Goal: Task Accomplishment & Management: Manage account settings

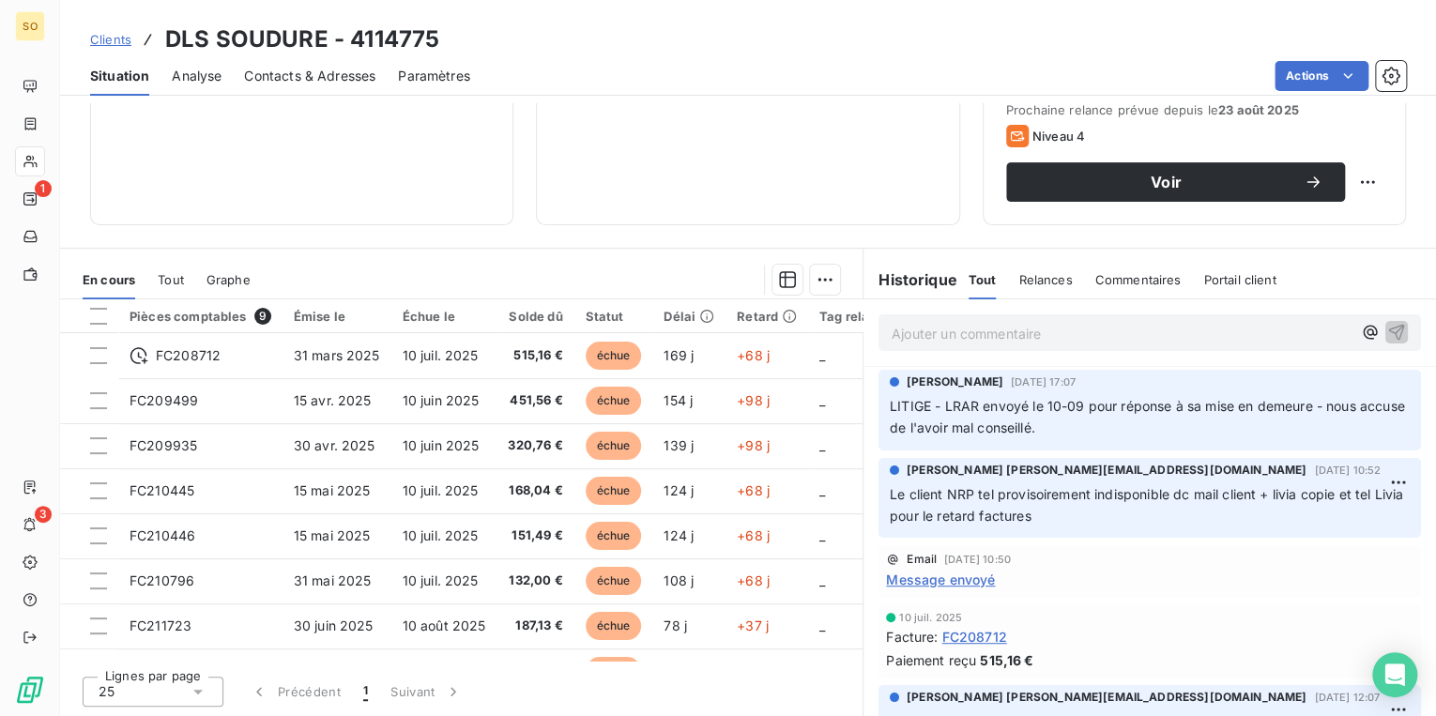
click at [1073, 327] on p "Ajouter un commentaire ﻿" at bounding box center [1121, 333] width 460 height 23
click at [1387, 325] on icon "button" at bounding box center [1396, 331] width 19 height 19
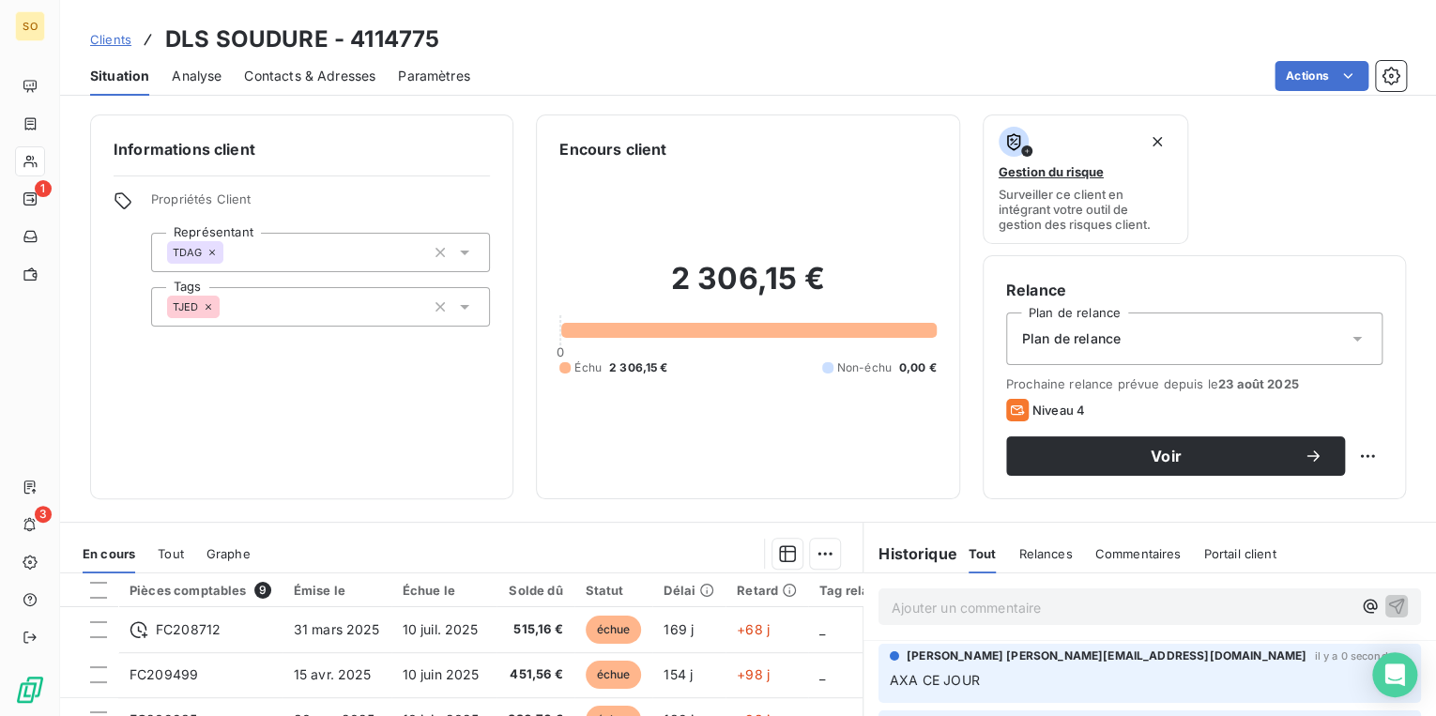
click at [1184, 343] on div "Plan de relance" at bounding box center [1194, 338] width 376 height 53
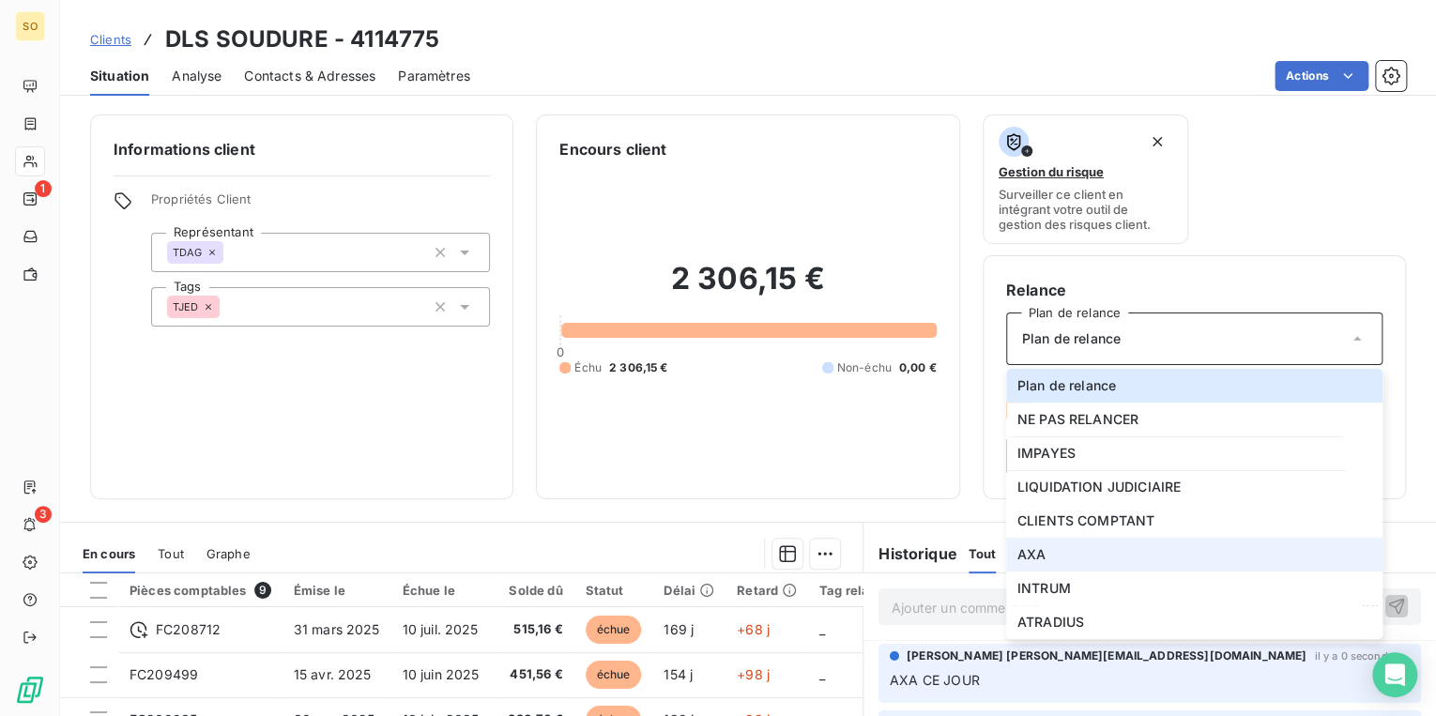
click at [1043, 555] on li "AXA" at bounding box center [1194, 555] width 376 height 34
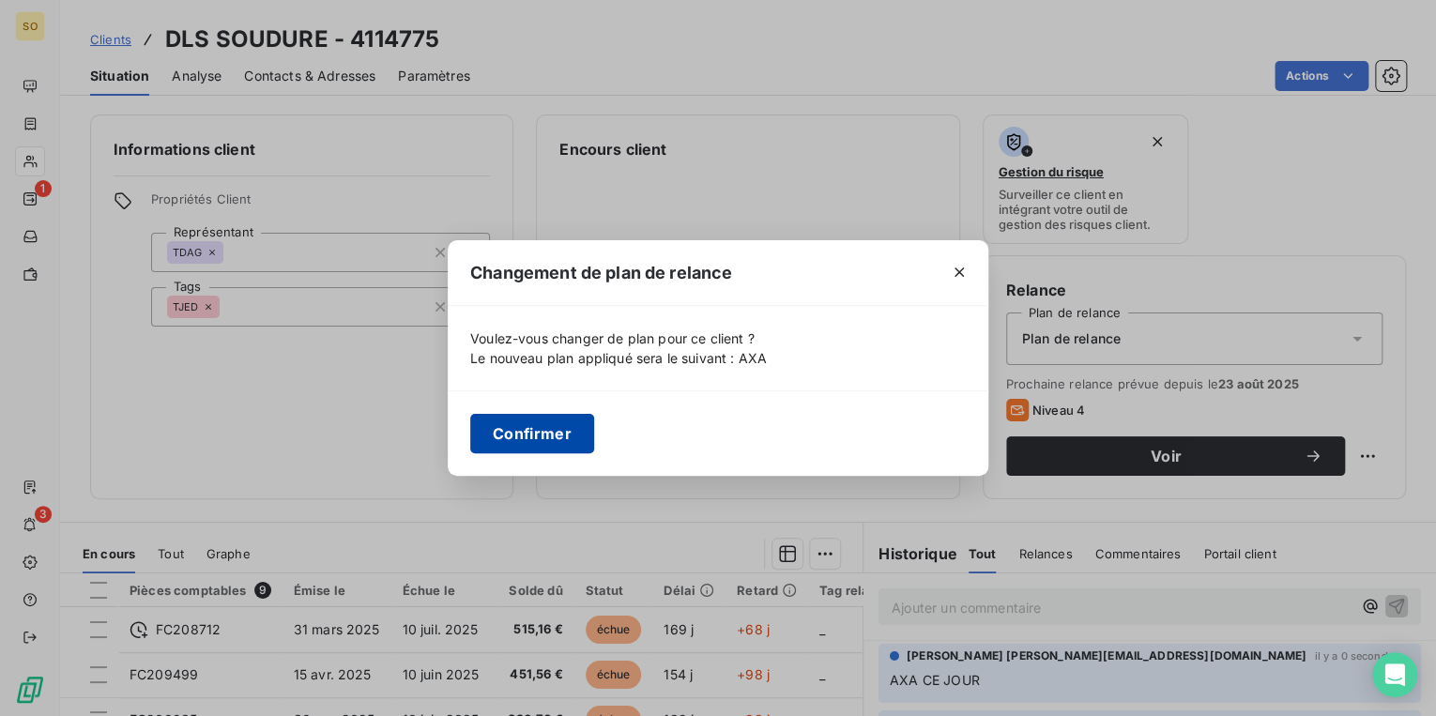
click at [528, 448] on button "Confirmer" at bounding box center [532, 433] width 124 height 39
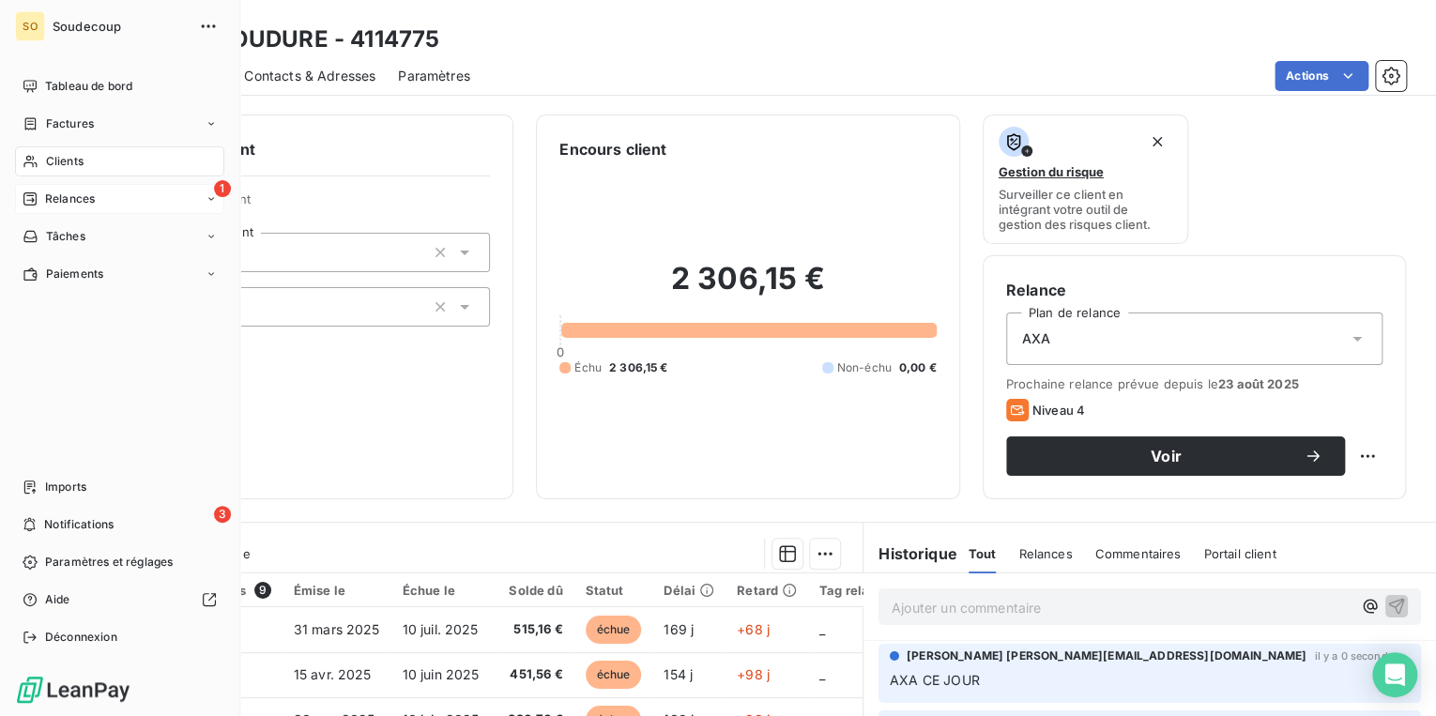
click at [47, 200] on span "Relances" at bounding box center [70, 198] width 50 height 17
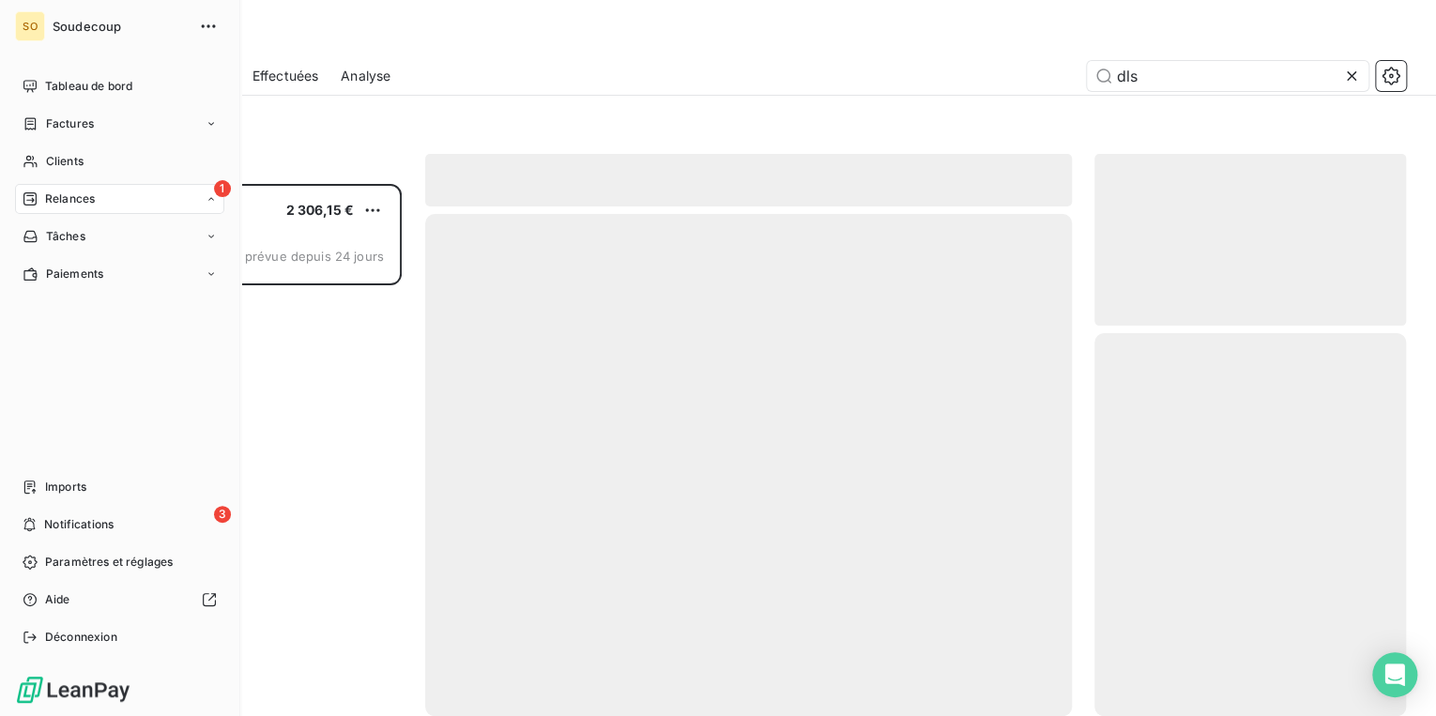
scroll to position [521, 300]
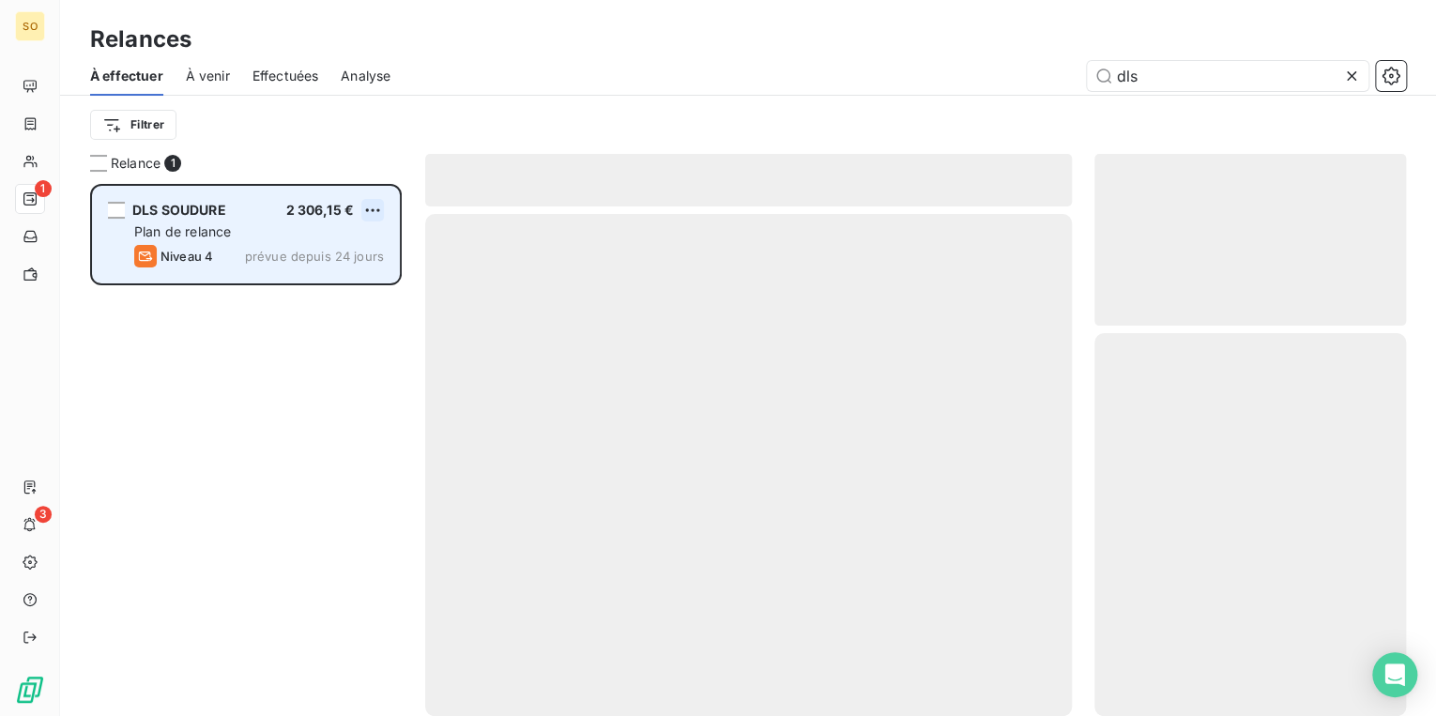
click at [375, 211] on html "SO 1 3 Relances À effectuer À venir Effectuées Analyse dls Filtrer Relance 1 DL…" at bounding box center [718, 358] width 1436 height 716
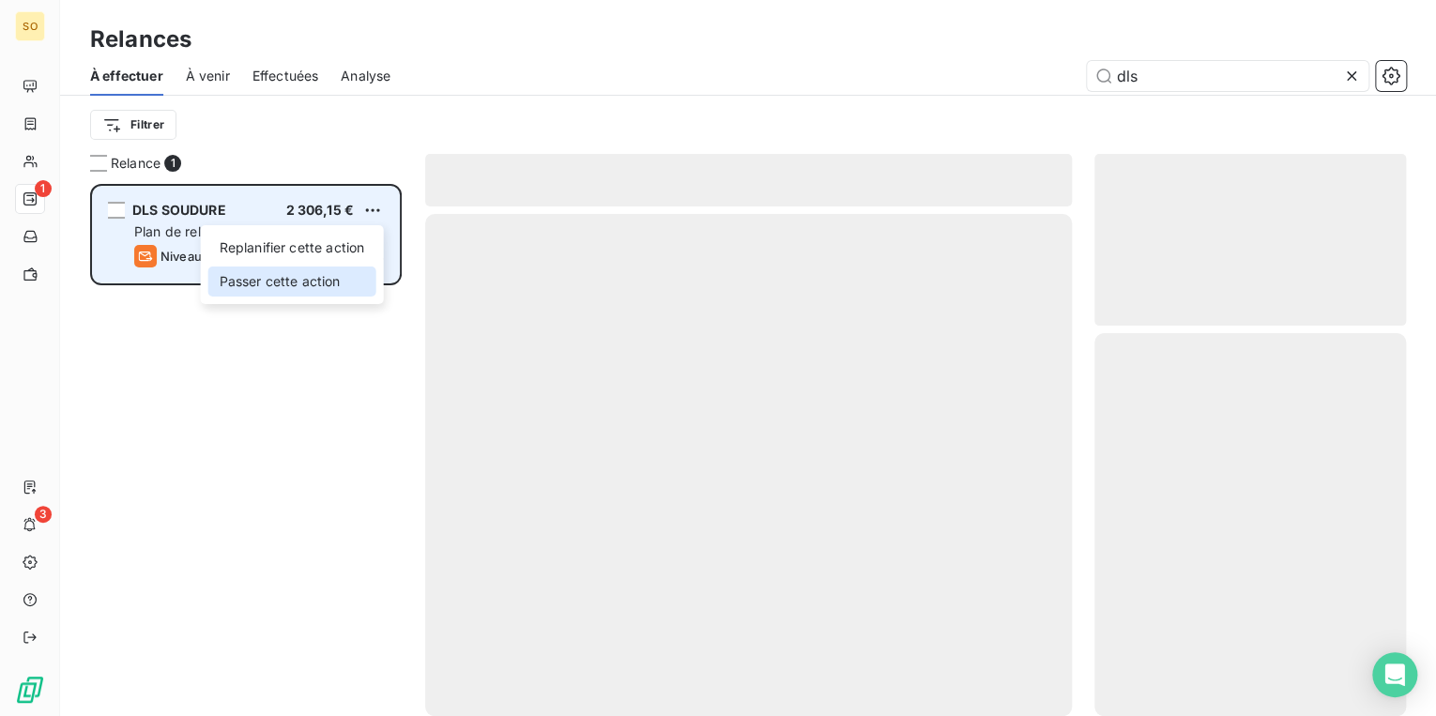
click at [321, 278] on div "Passer cette action" at bounding box center [292, 282] width 168 height 30
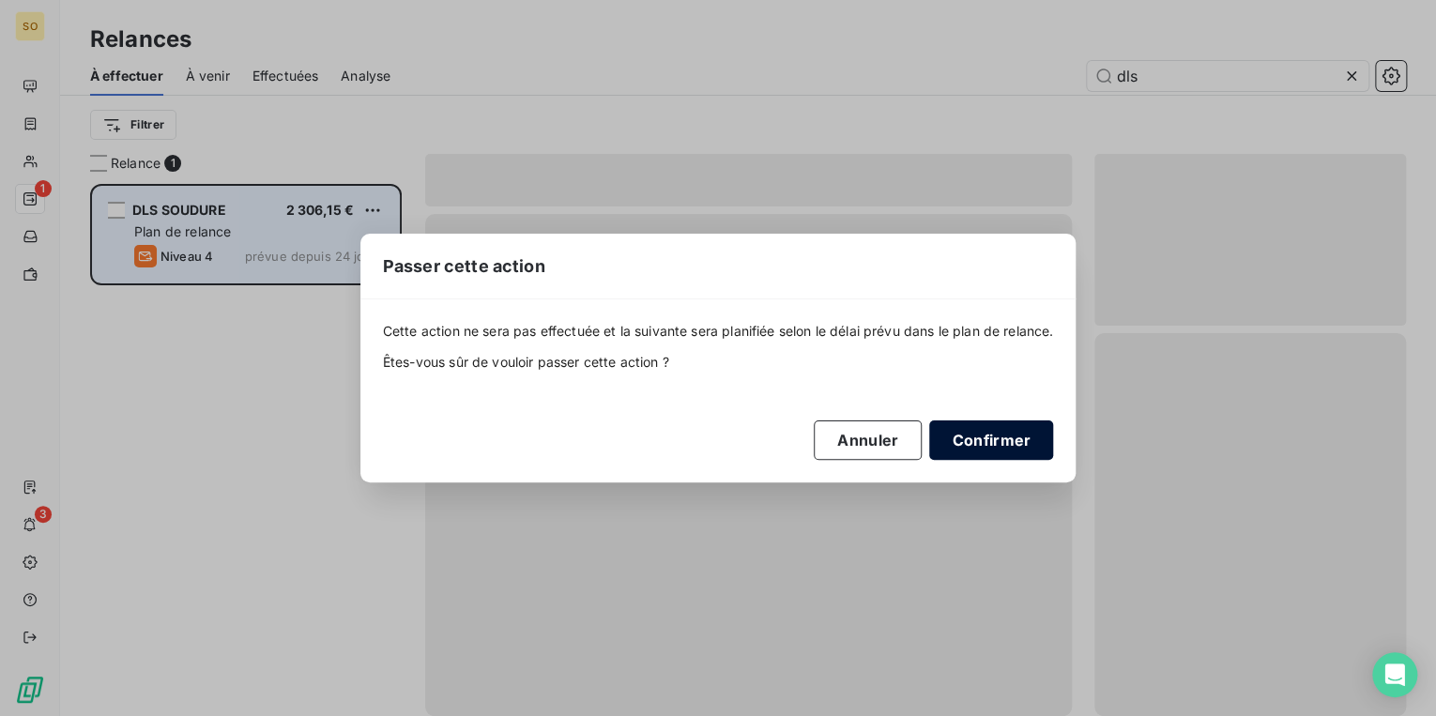
click at [983, 440] on button "Confirmer" at bounding box center [991, 439] width 124 height 39
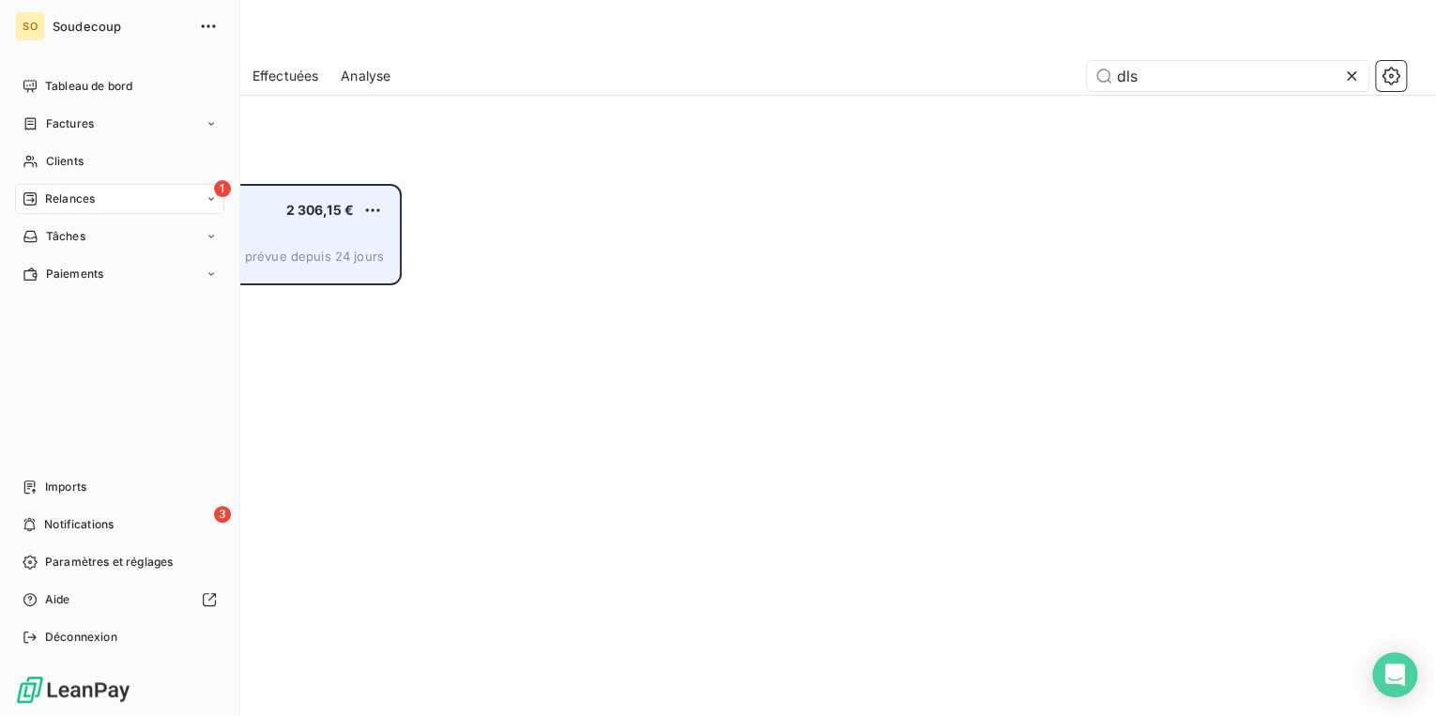
click at [76, 199] on span "Relances" at bounding box center [70, 198] width 50 height 17
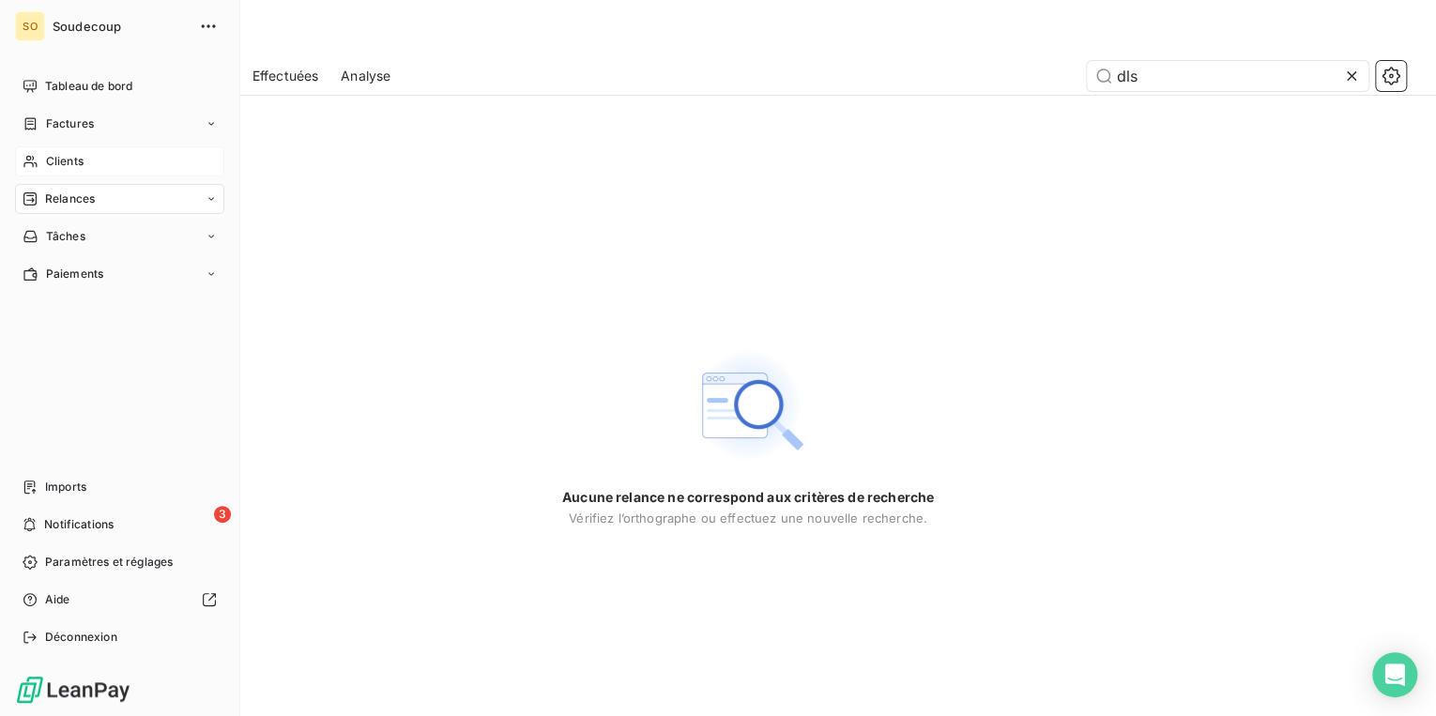
click at [69, 160] on span "Clients" at bounding box center [65, 161] width 38 height 17
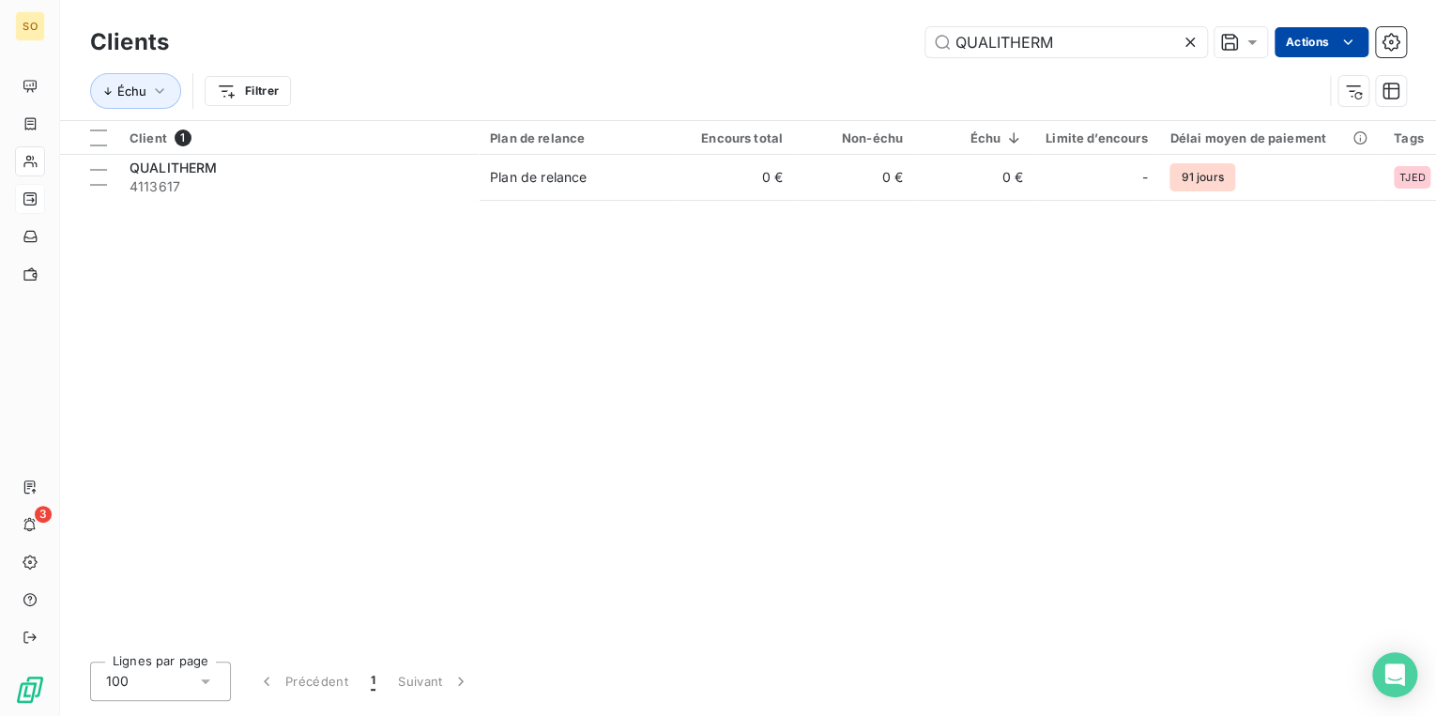
drag, startPoint x: 953, startPoint y: 41, endPoint x: 1292, endPoint y: 49, distance: 338.8
click at [1292, 49] on div "QUALITHERM Actions" at bounding box center [798, 42] width 1214 height 30
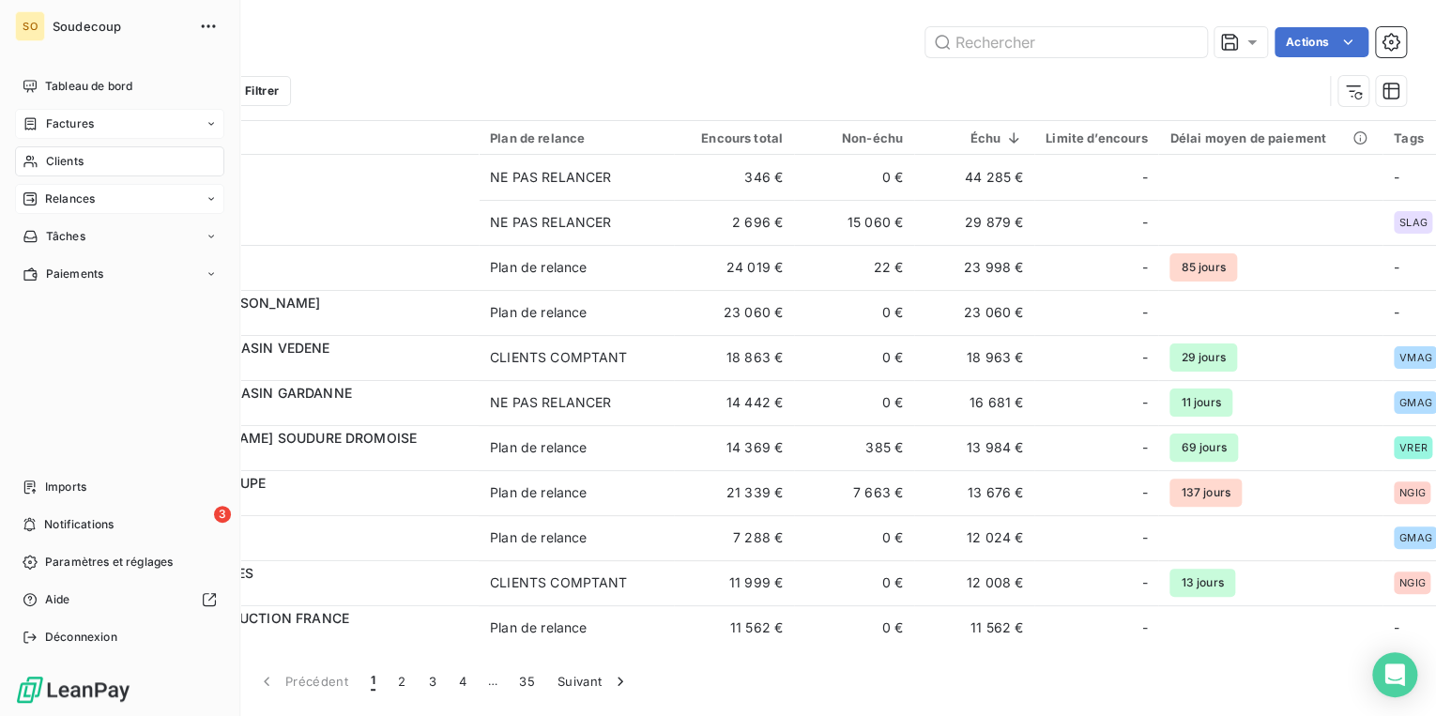
click at [51, 122] on span "Factures" at bounding box center [70, 123] width 48 height 17
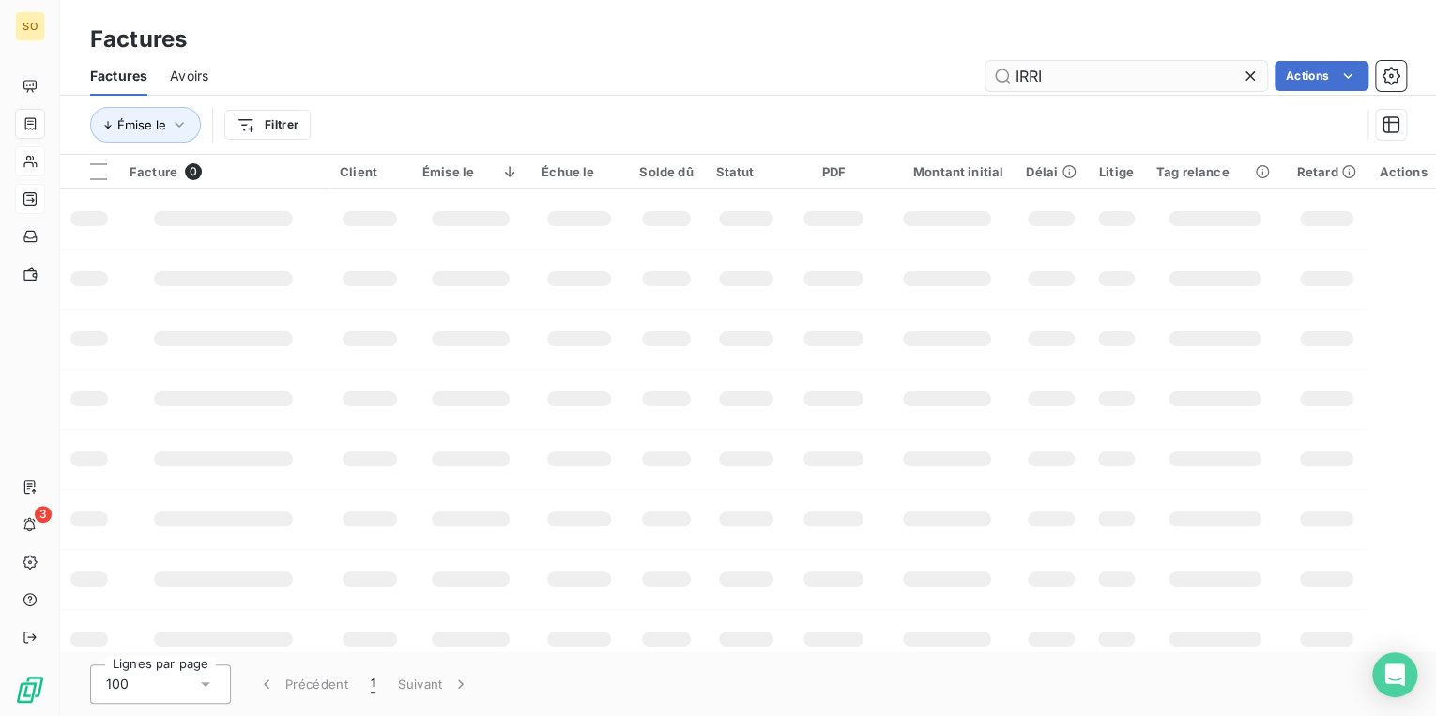
drag, startPoint x: 1007, startPoint y: 74, endPoint x: 1127, endPoint y: 71, distance: 120.1
click at [1127, 71] on input "IRRI" at bounding box center [1126, 76] width 282 height 30
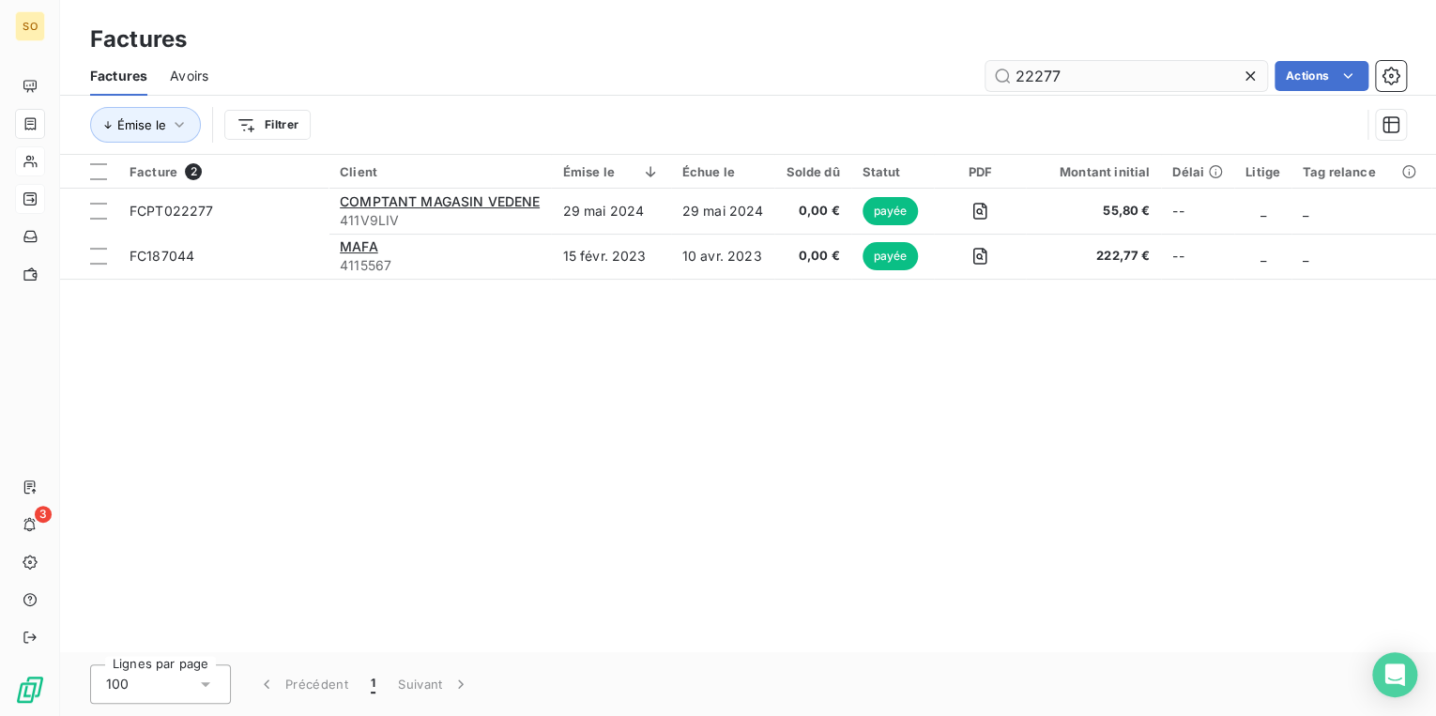
click at [1024, 76] on input "22277" at bounding box center [1126, 76] width 282 height 30
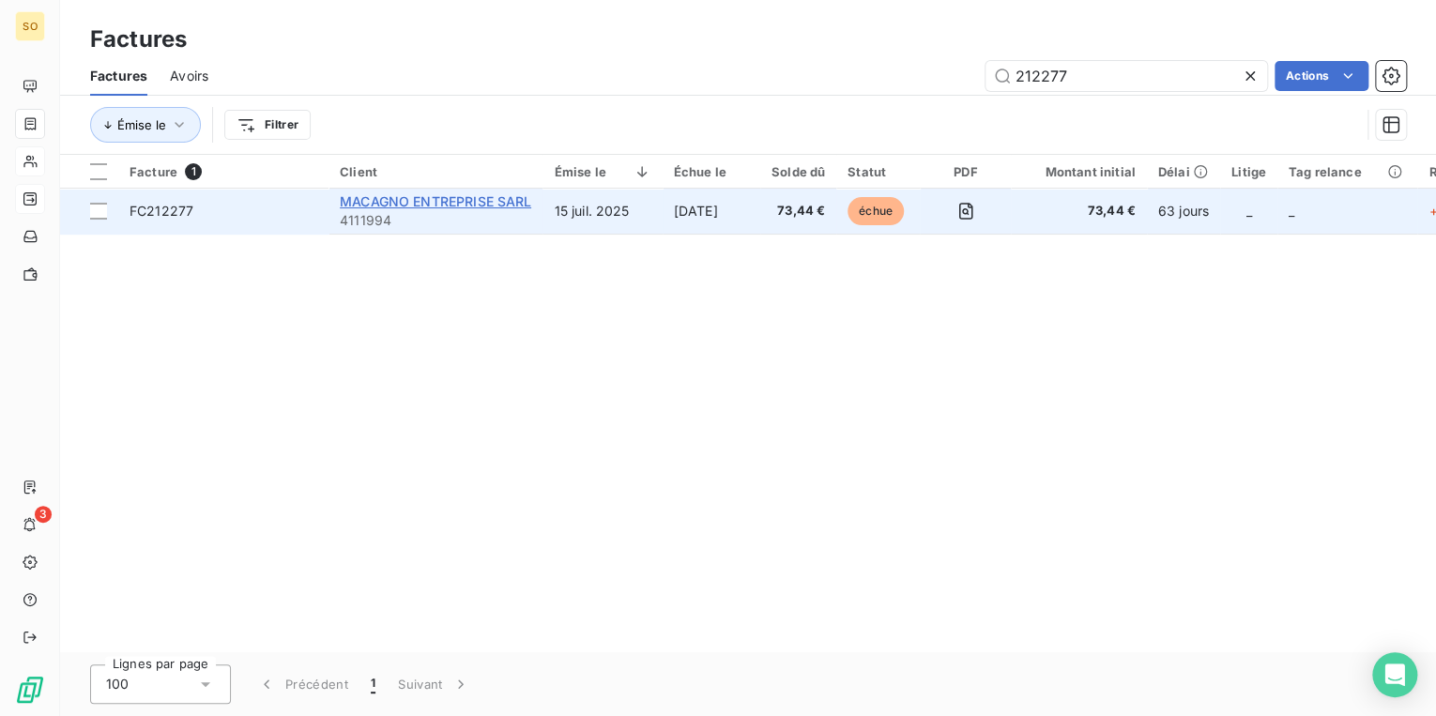
type input "212277"
click at [465, 202] on span "MACAGNO ENTREPRISE SARL" at bounding box center [435, 201] width 191 height 16
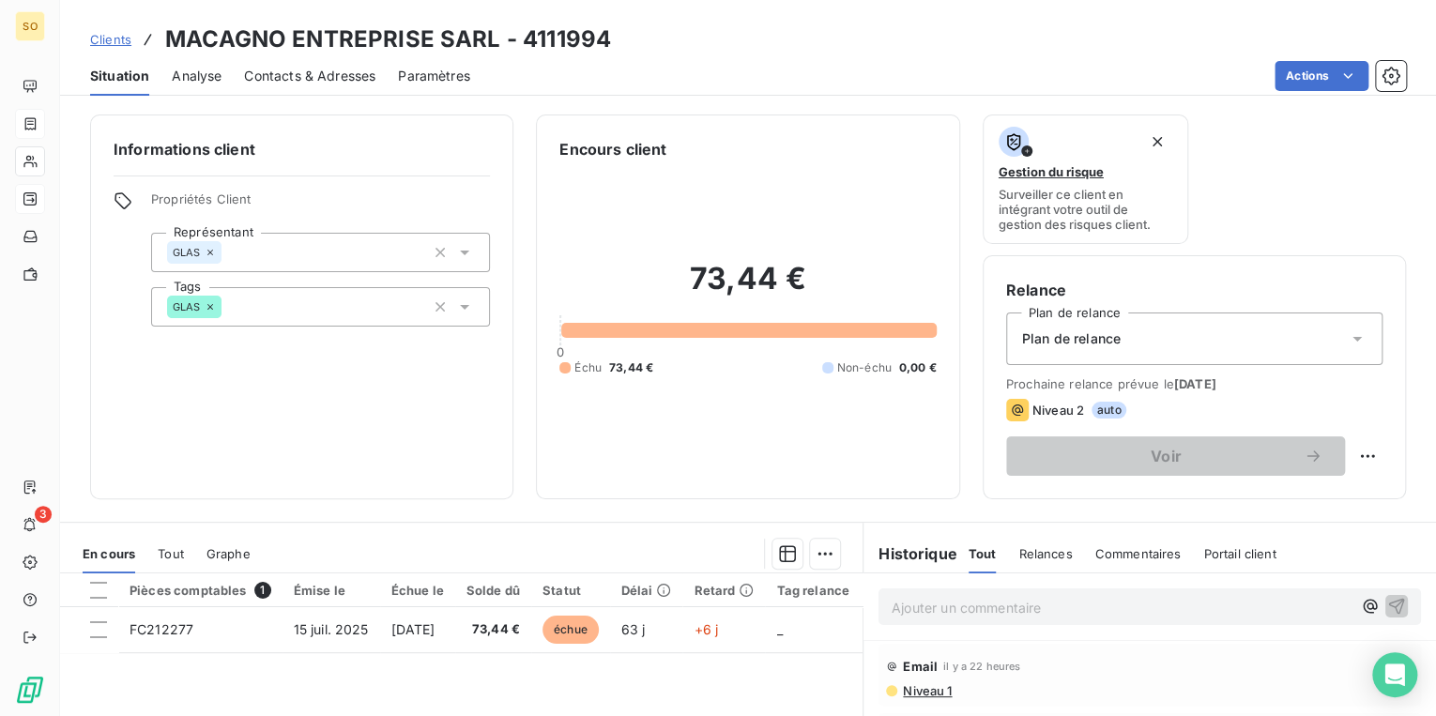
click at [976, 619] on div "Ajouter un commentaire ﻿" at bounding box center [1149, 606] width 542 height 37
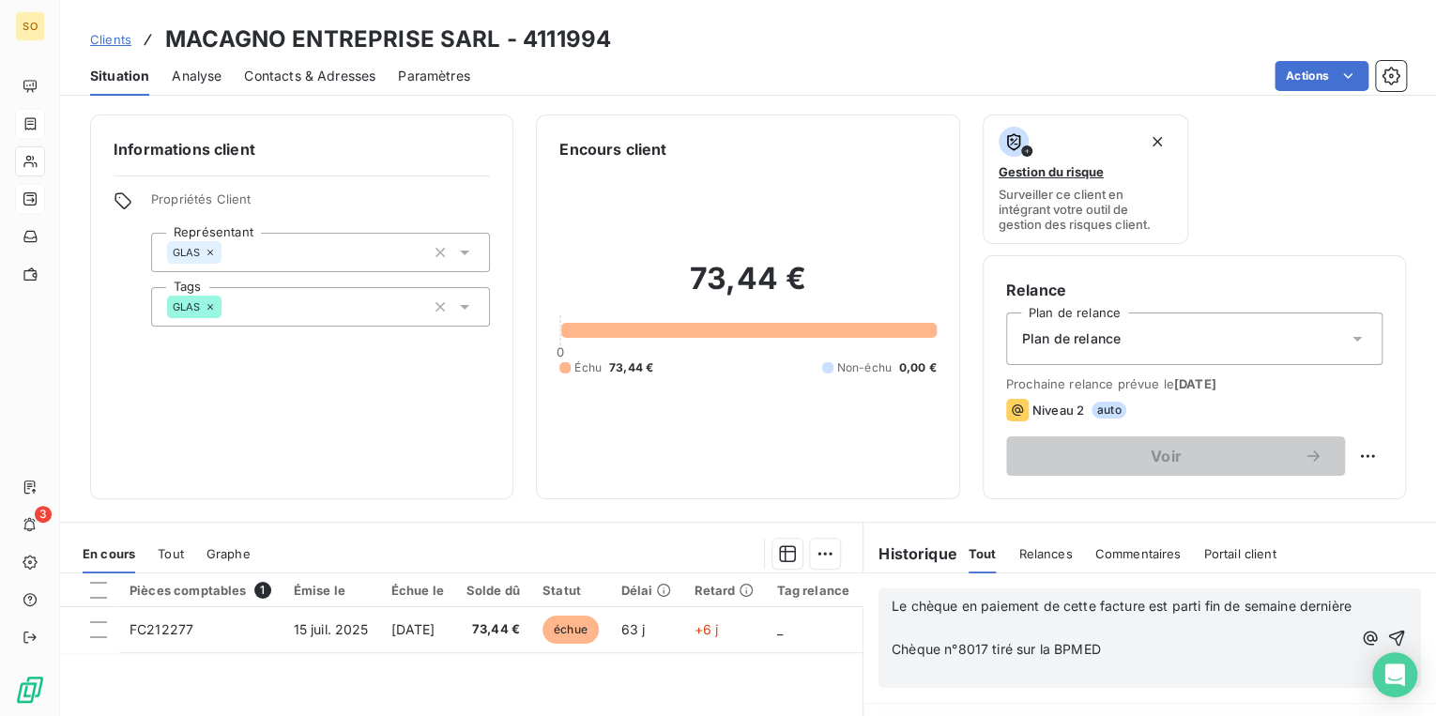
click at [934, 639] on p "﻿" at bounding box center [1121, 628] width 460 height 22
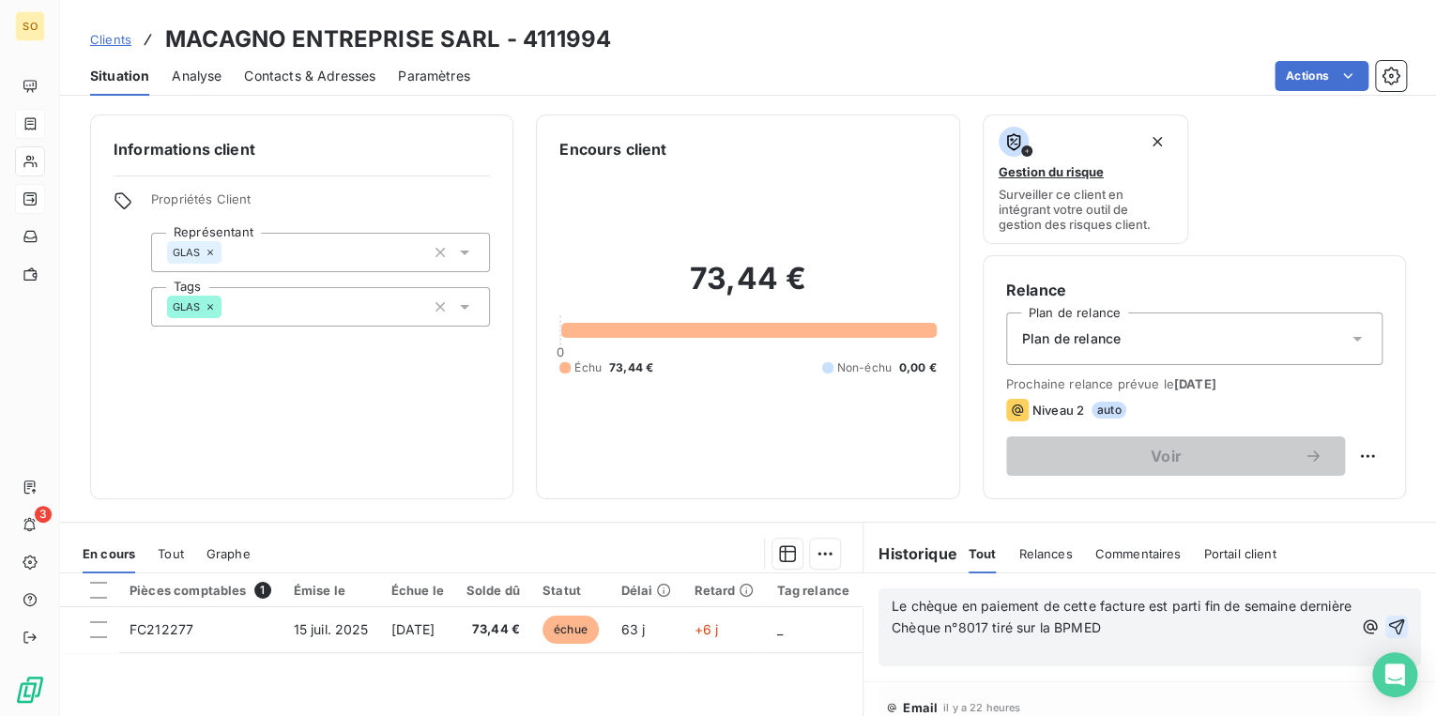
click at [1387, 632] on icon "button" at bounding box center [1396, 626] width 19 height 19
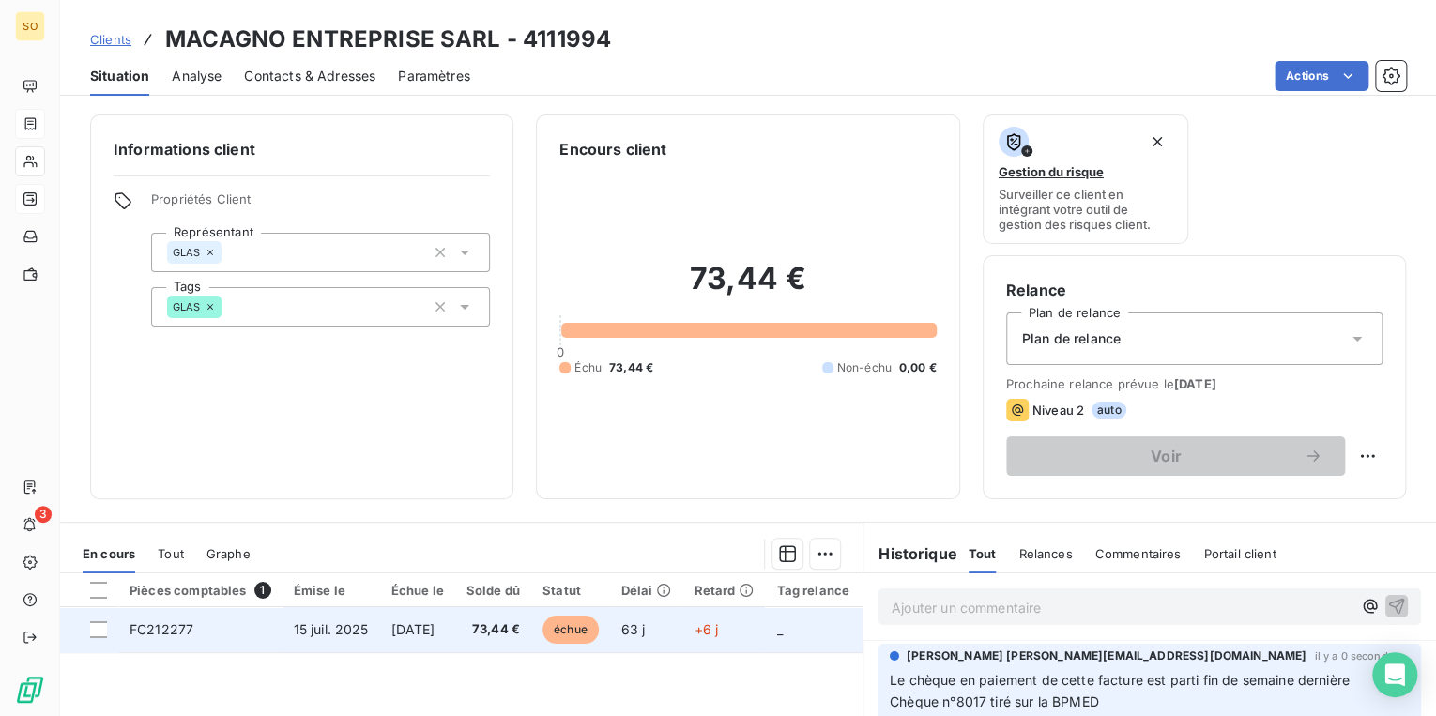
click at [585, 629] on span "échue" at bounding box center [570, 630] width 56 height 28
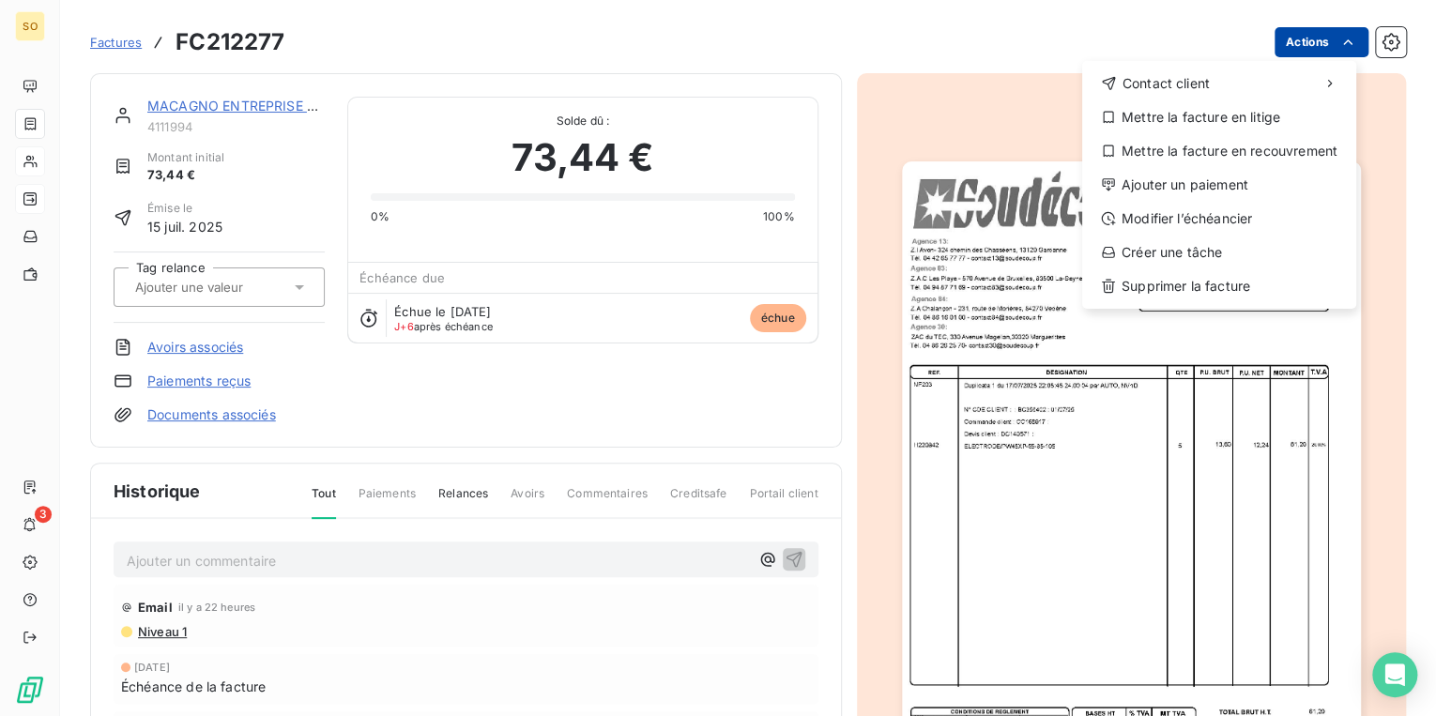
click at [1308, 40] on html "SO 3 Factures FC212277 Actions Contact client Mettre la facture en litige Mettr…" at bounding box center [718, 358] width 1436 height 716
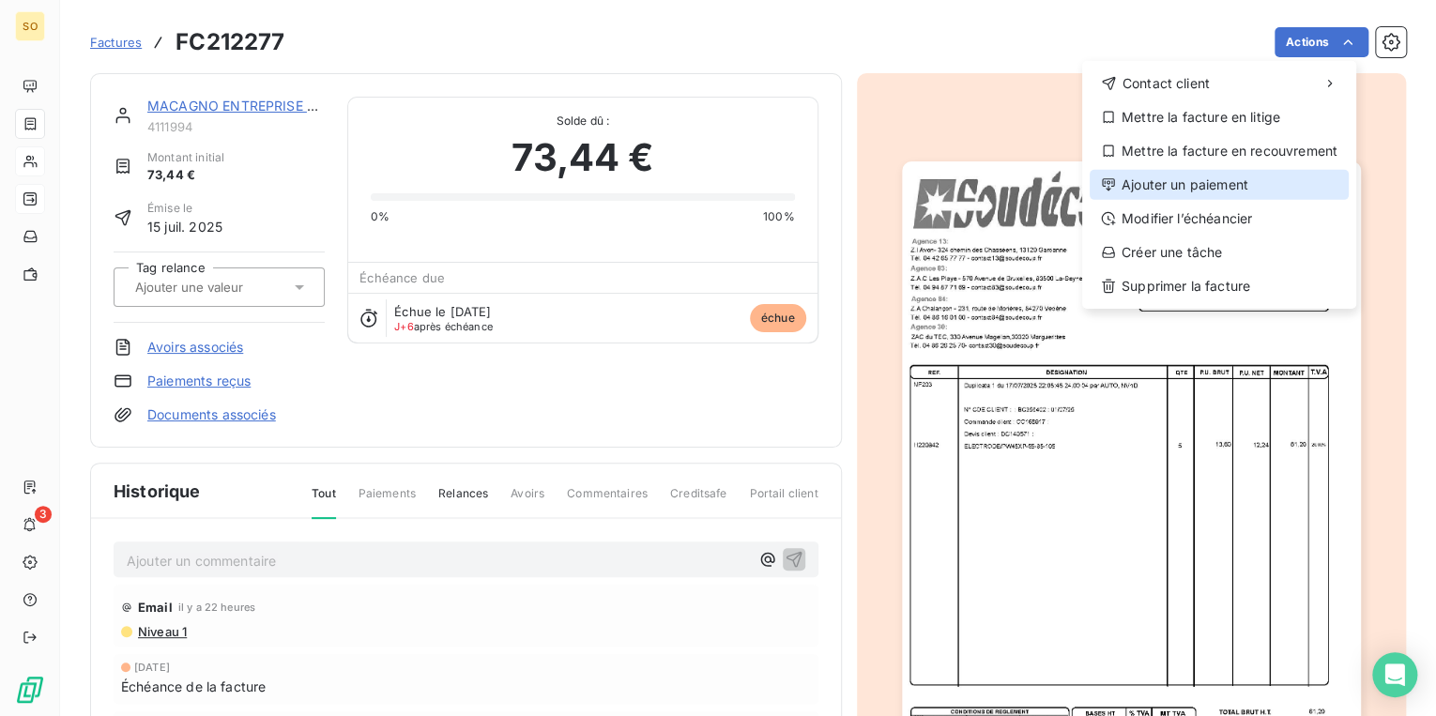
click at [1165, 178] on div "Ajouter un paiement" at bounding box center [1218, 185] width 259 height 30
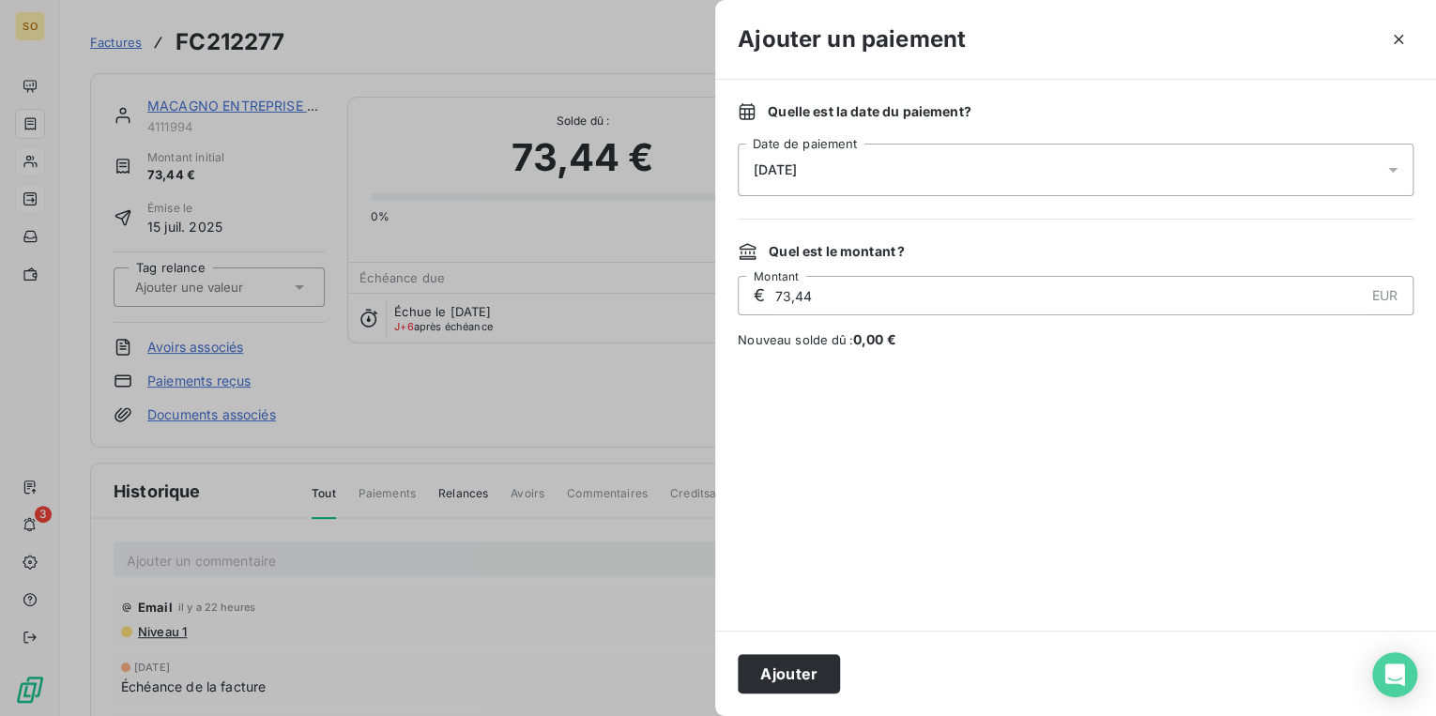
click at [797, 172] on span "[DATE]" at bounding box center [775, 169] width 43 height 15
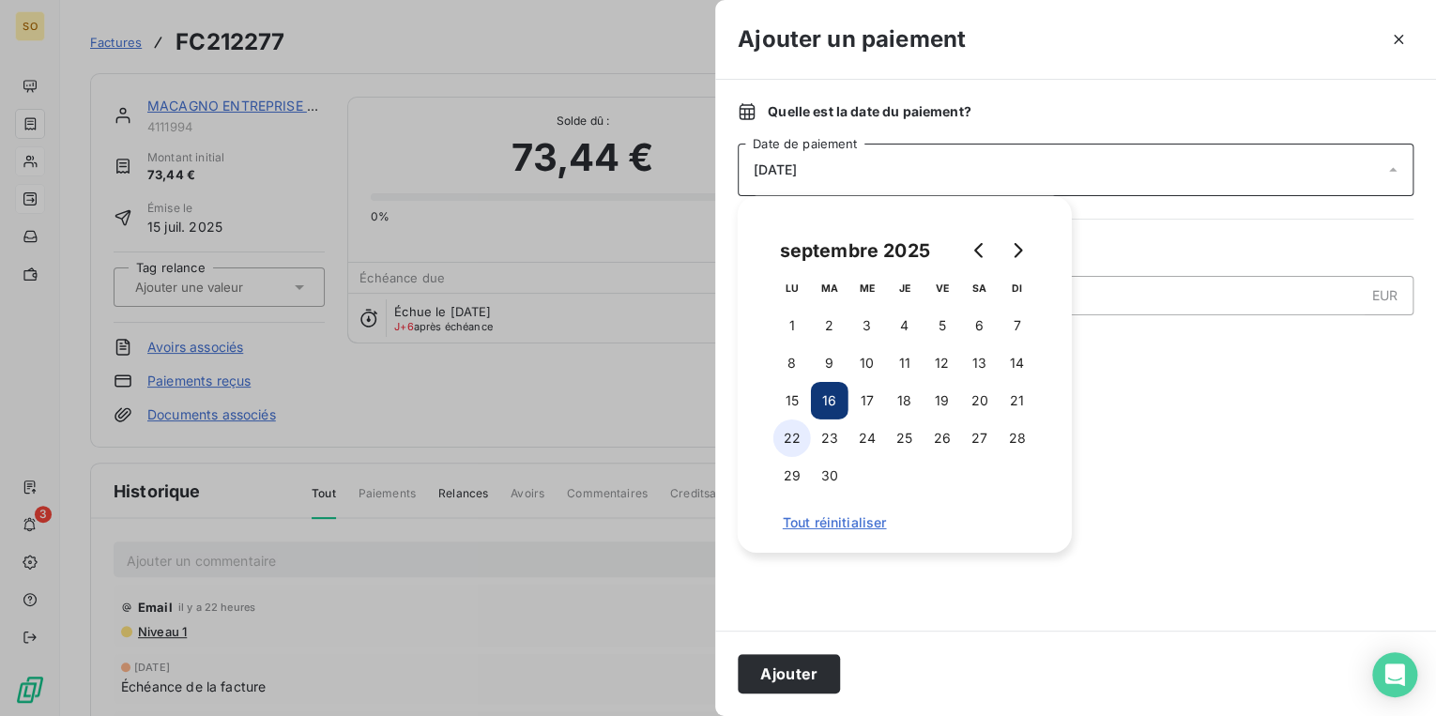
click at [785, 443] on button "22" at bounding box center [792, 438] width 38 height 38
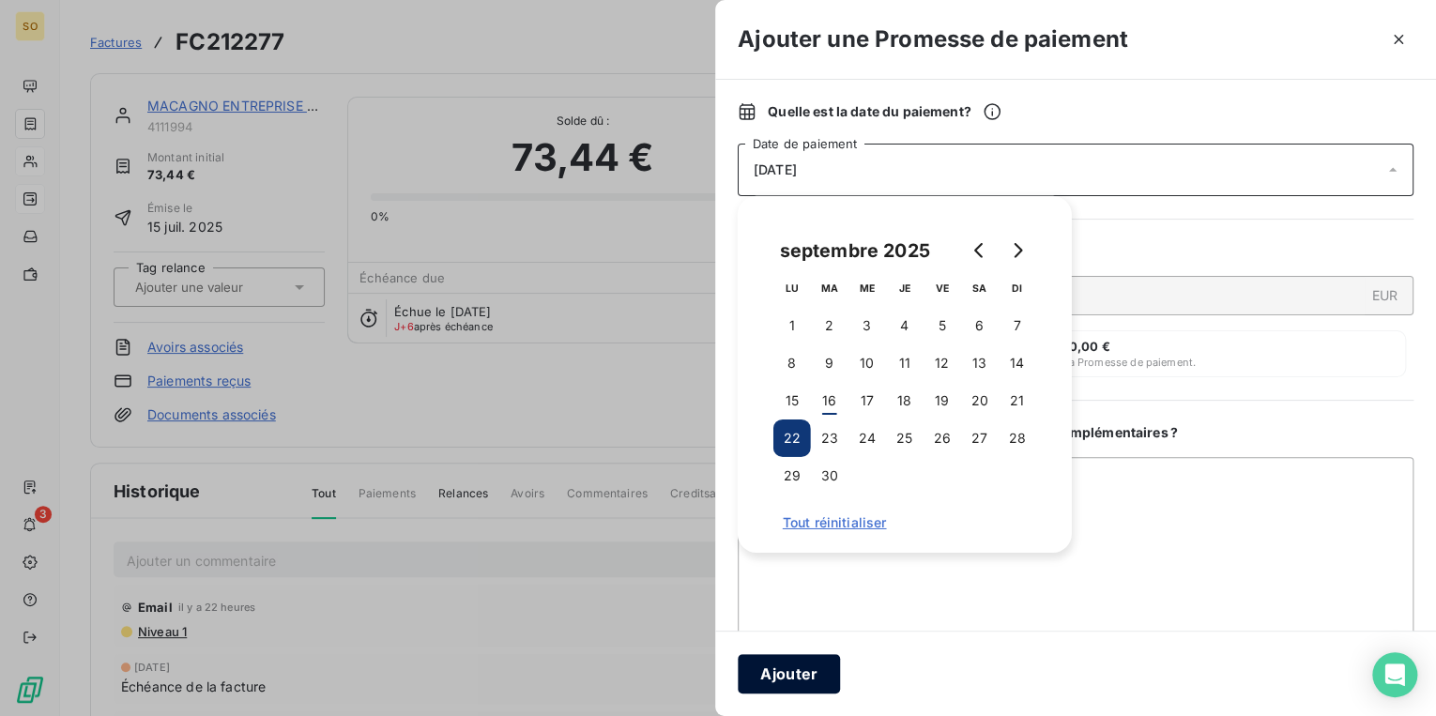
click at [780, 666] on button "Ajouter" at bounding box center [789, 673] width 102 height 39
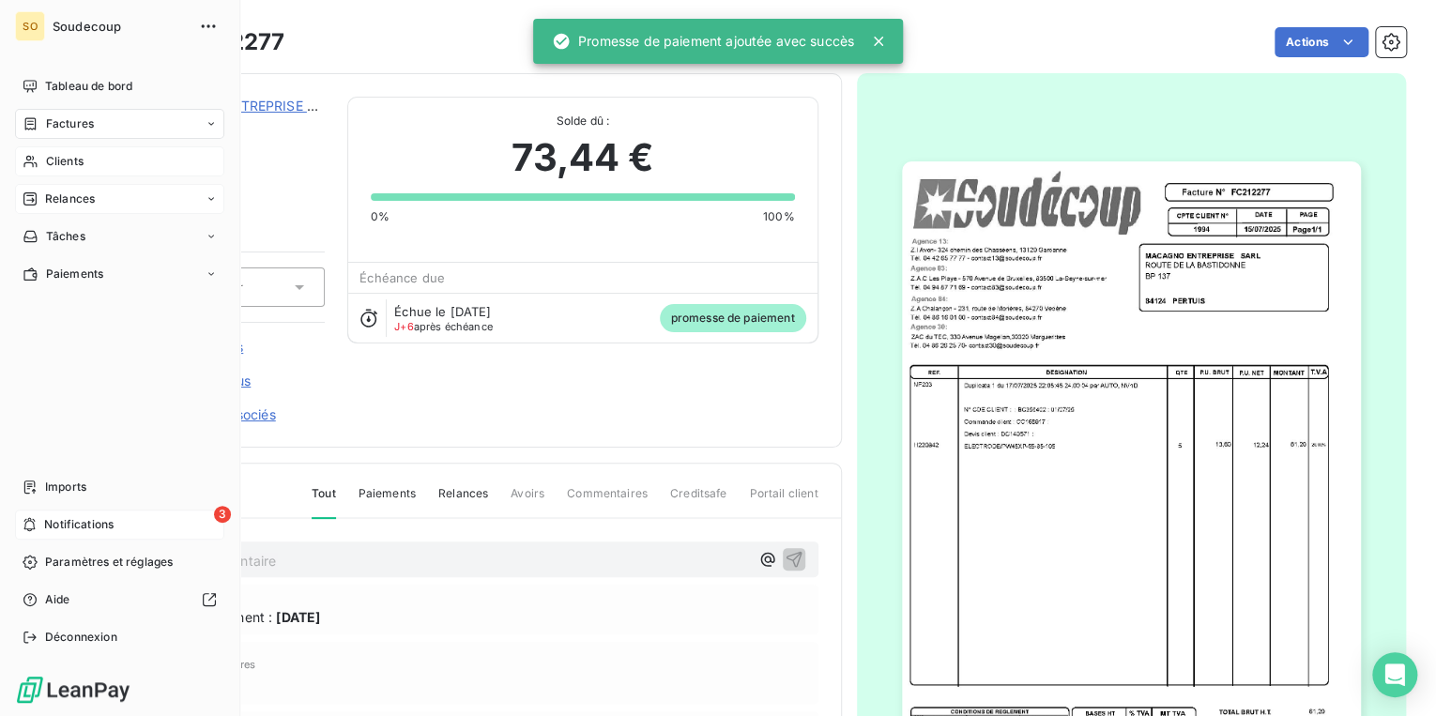
click at [126, 526] on div "3 Notifications" at bounding box center [119, 525] width 209 height 30
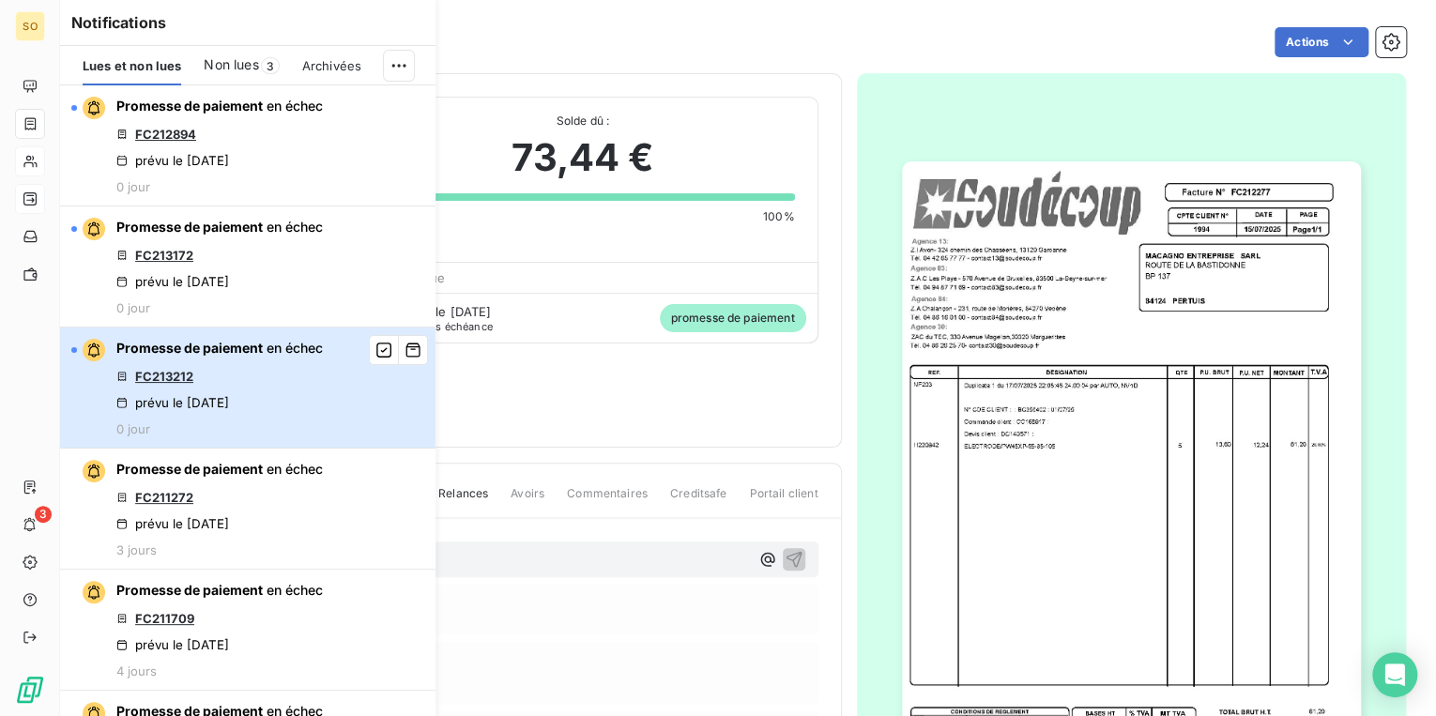
click at [218, 411] on div "Promesse de paiement en échec FC213212 prévu le [DATE] 0 jour" at bounding box center [219, 388] width 206 height 98
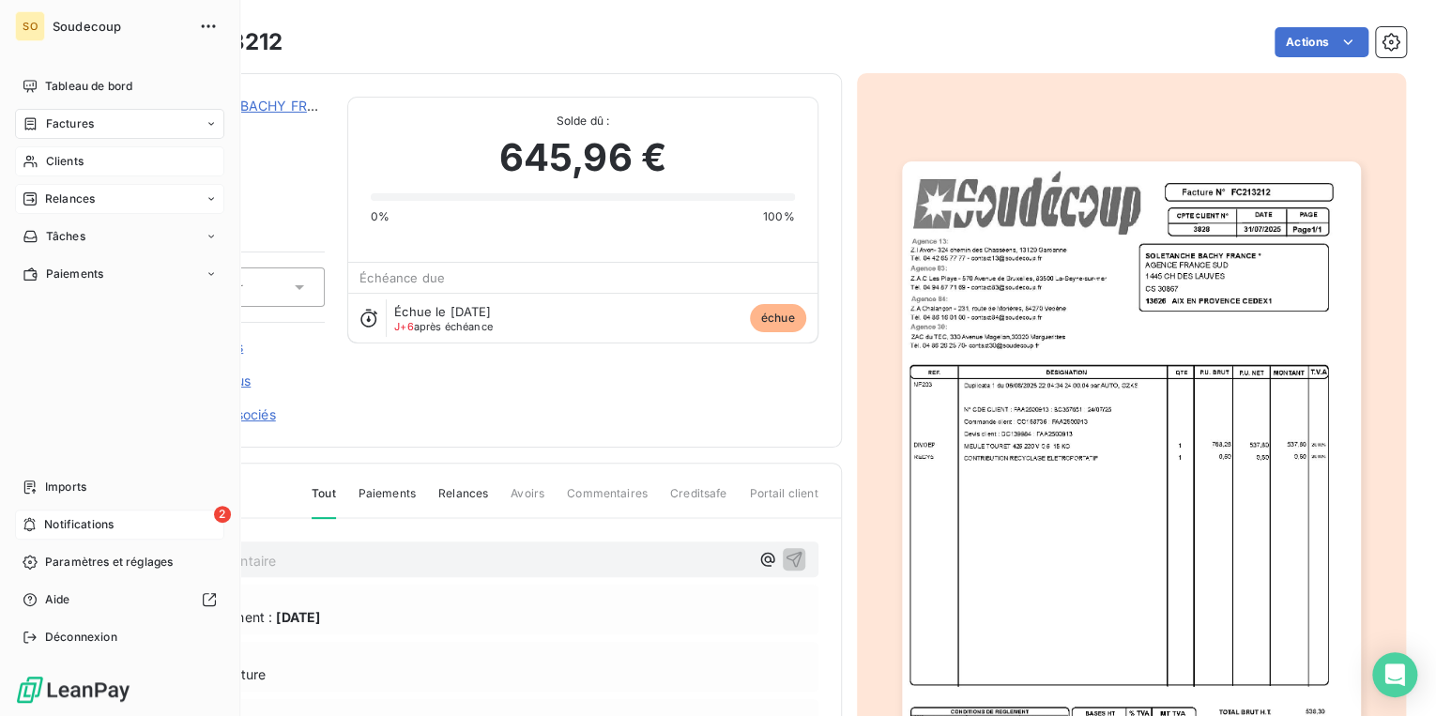
click at [59, 518] on span "Notifications" at bounding box center [78, 524] width 69 height 17
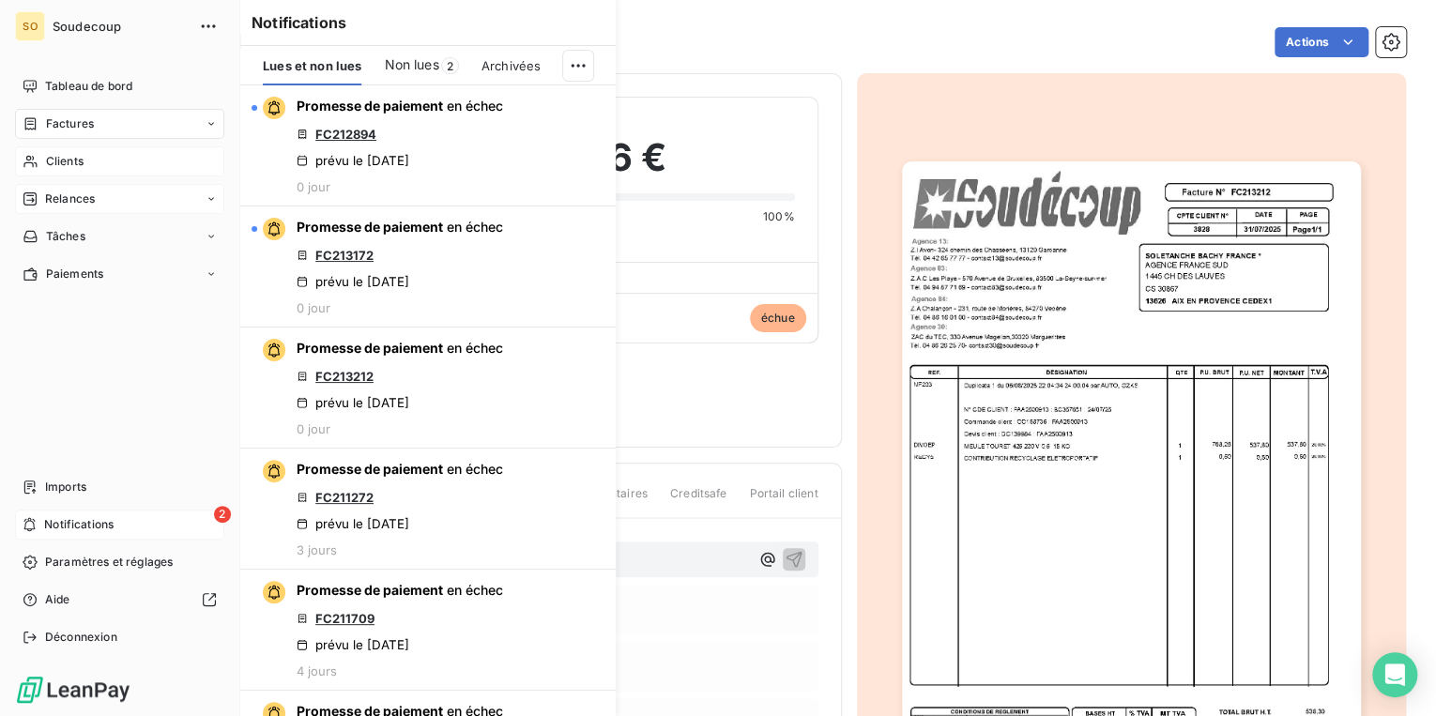
click at [122, 522] on div "2 Notifications" at bounding box center [119, 525] width 209 height 30
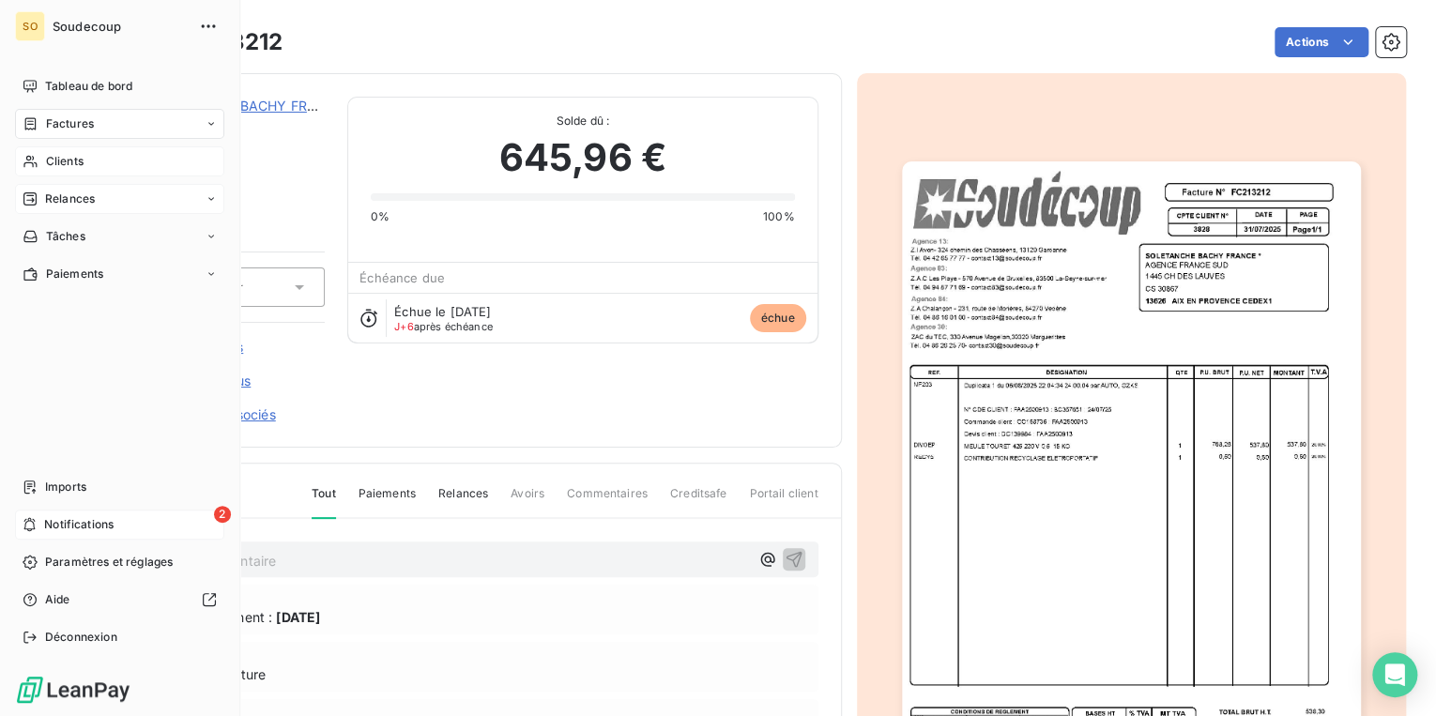
click at [64, 514] on div "2 Notifications" at bounding box center [119, 525] width 209 height 30
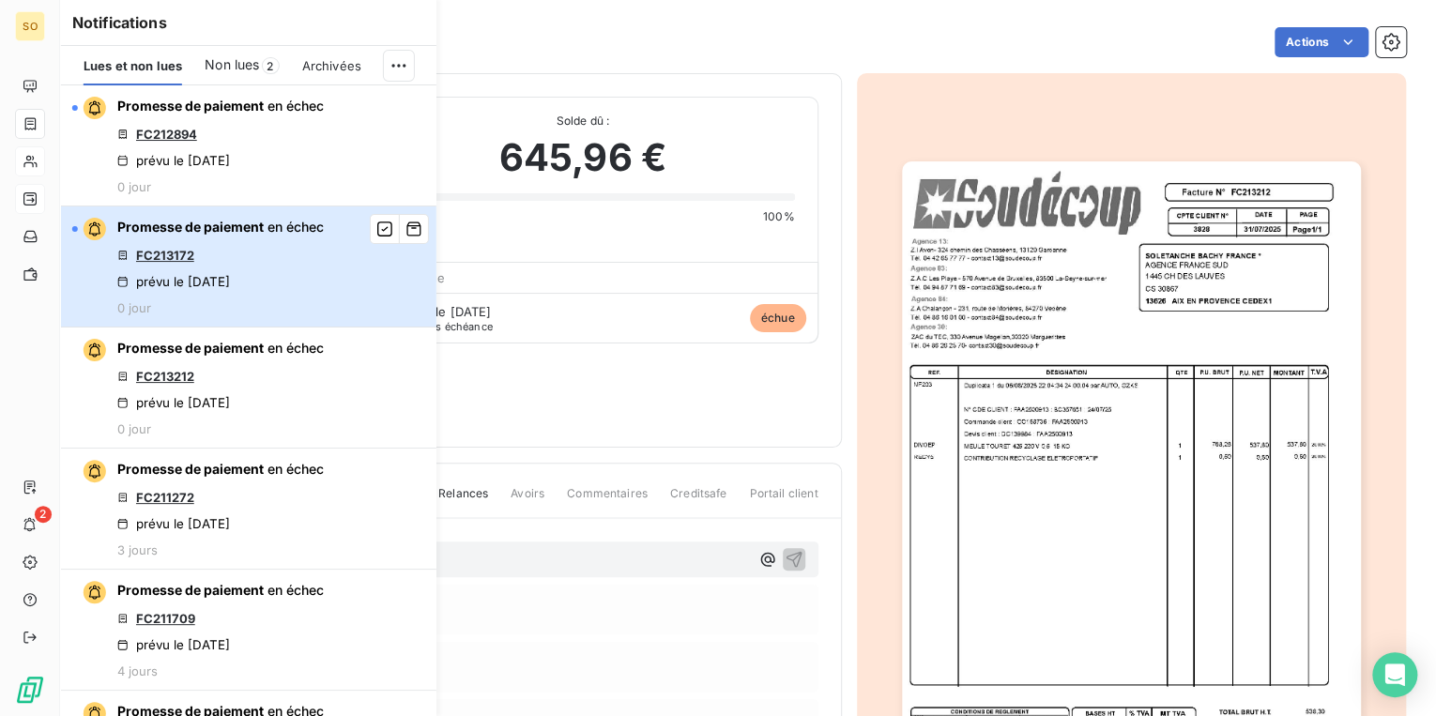
click at [298, 237] on div "Promesse de paiement en échec FC213172 prévu le [DATE] 0 jour" at bounding box center [220, 267] width 206 height 98
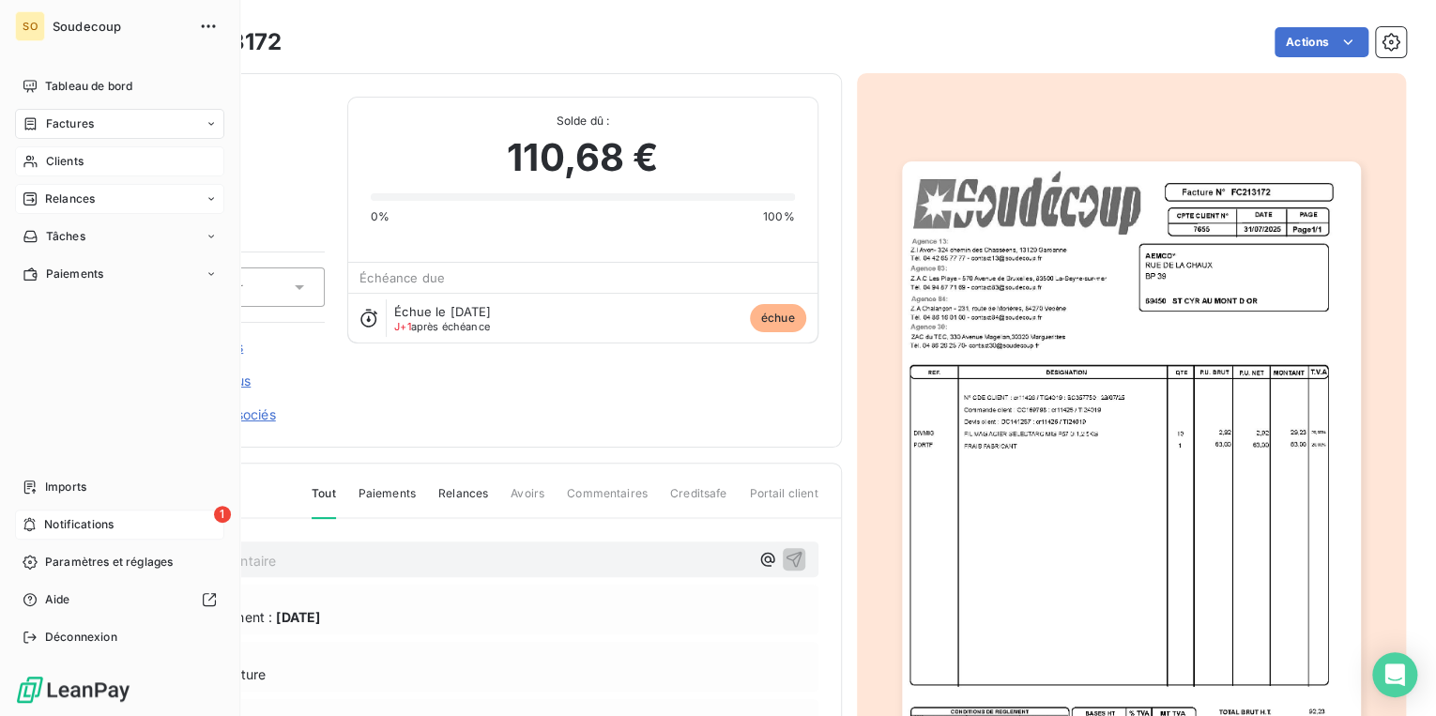
click at [98, 522] on span "Notifications" at bounding box center [78, 524] width 69 height 17
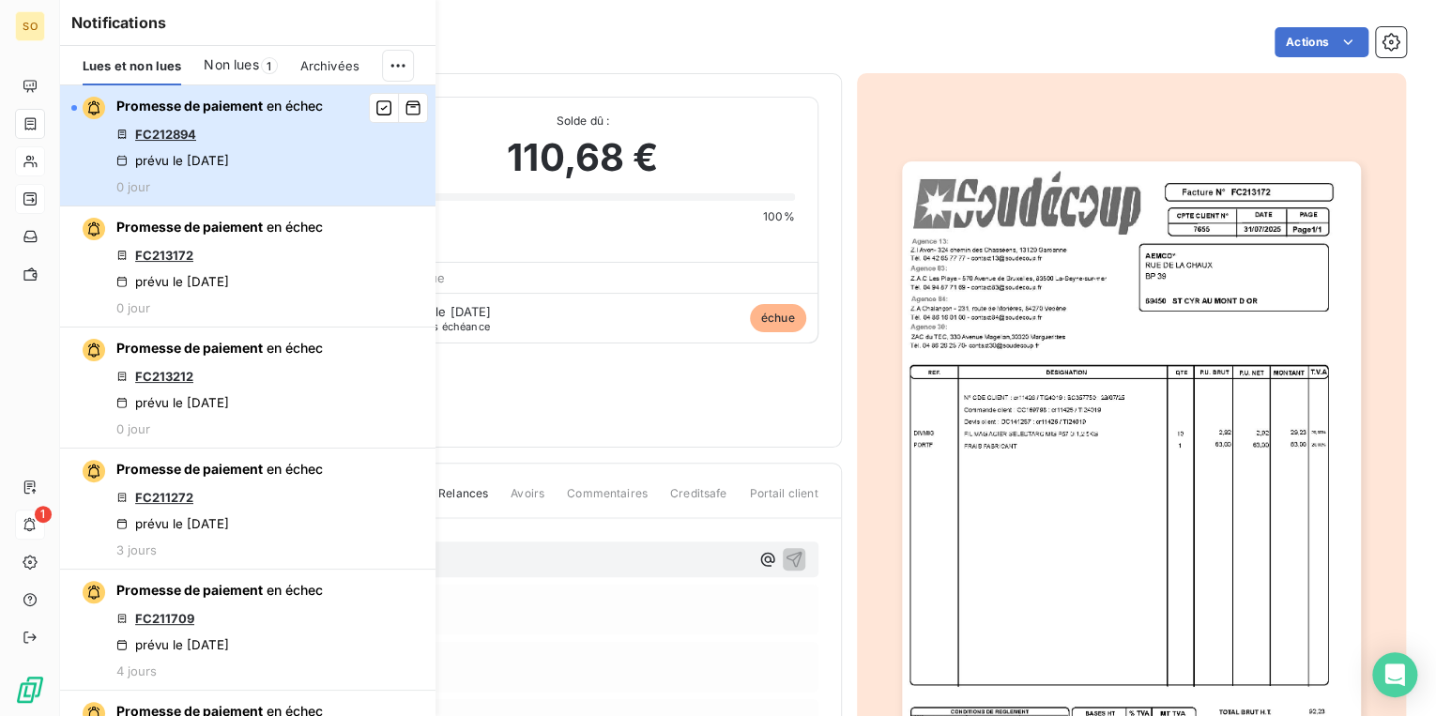
click at [359, 148] on button "Promesse de paiement en échec FC212894 prévu le [DATE] 0 jour" at bounding box center [247, 145] width 375 height 121
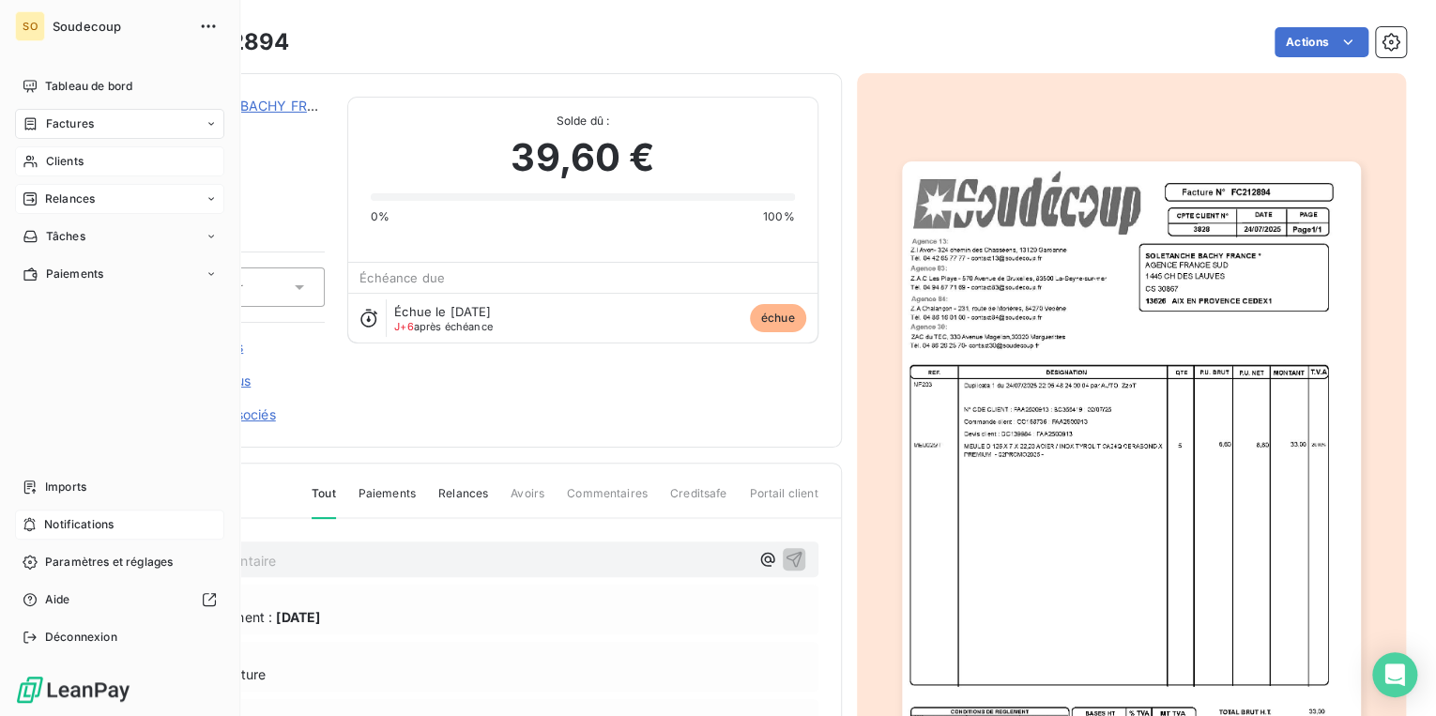
click at [72, 125] on span "Factures" at bounding box center [70, 123] width 48 height 17
click at [75, 123] on span "Factures" at bounding box center [70, 123] width 48 height 17
click at [69, 161] on span "Clients" at bounding box center [65, 161] width 38 height 17
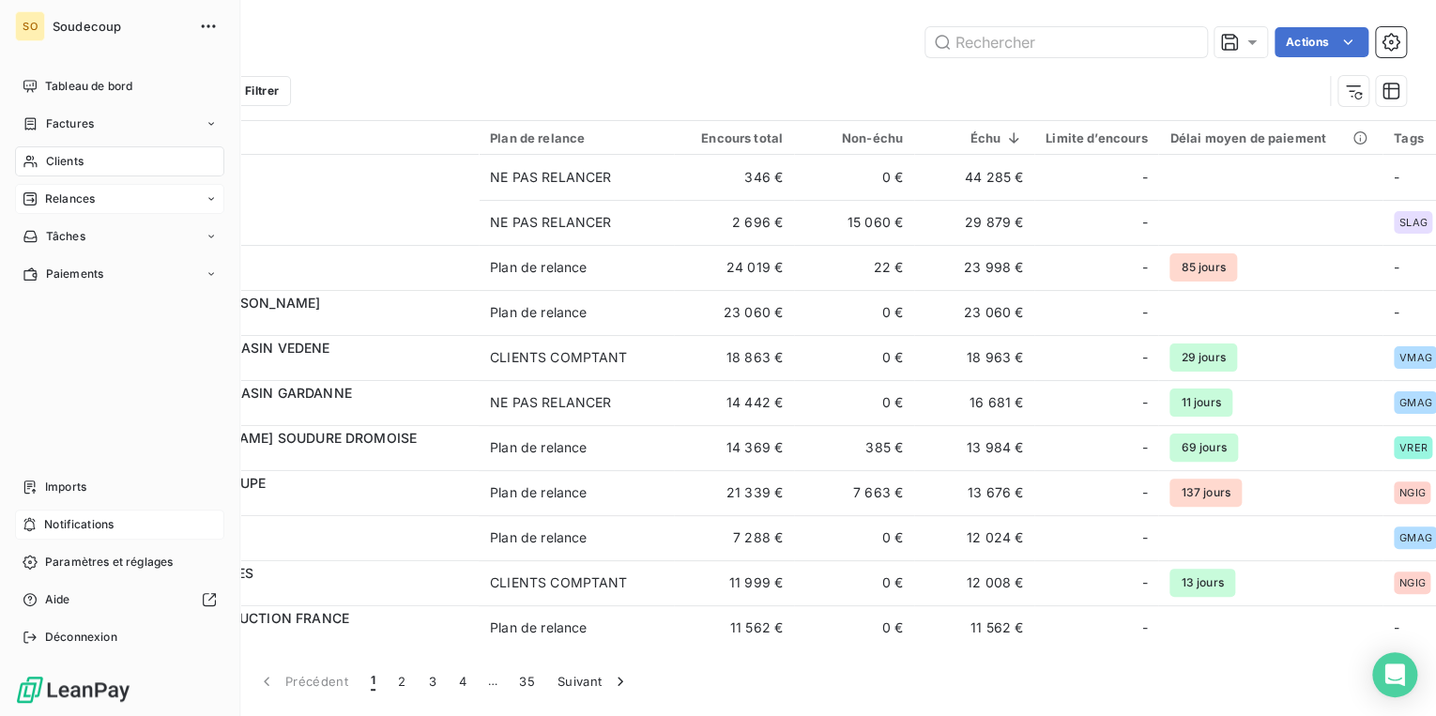
click at [60, 160] on span "Clients" at bounding box center [65, 161] width 38 height 17
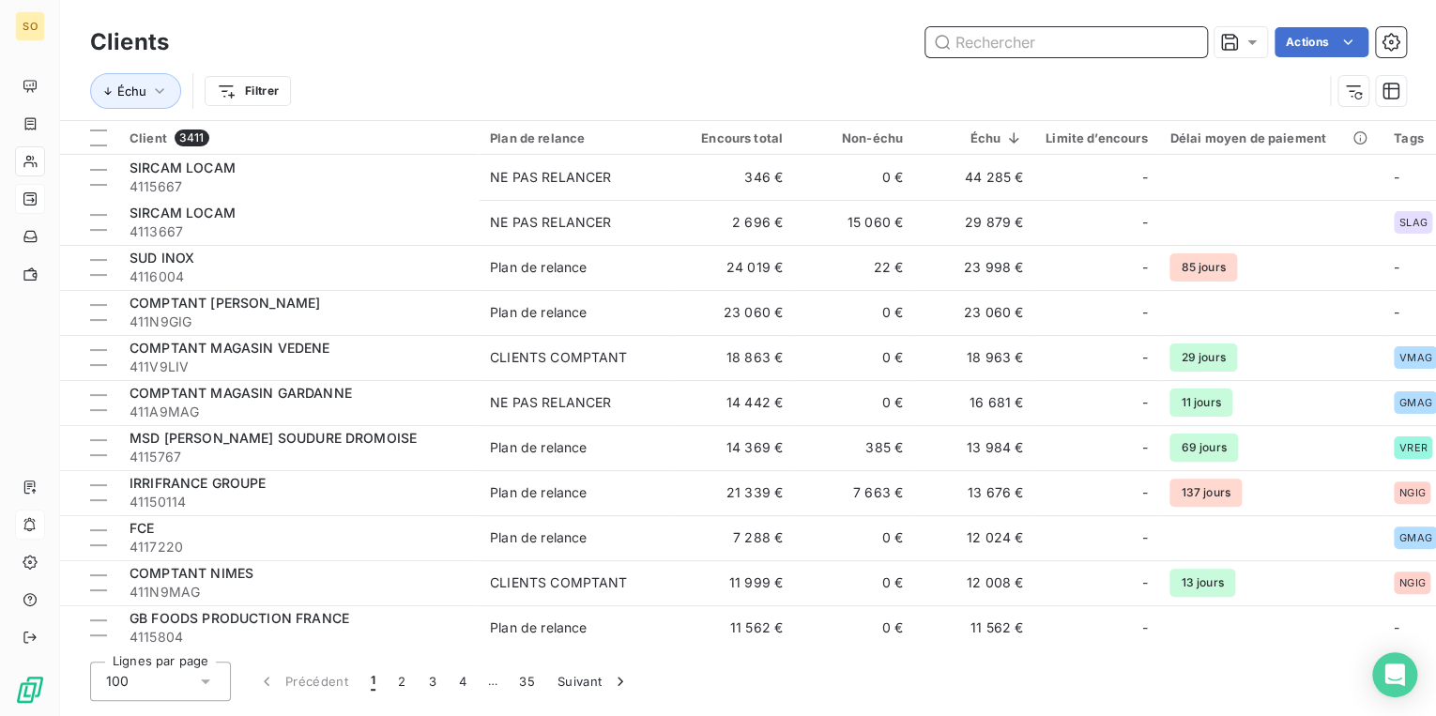
click at [1023, 41] on input "text" at bounding box center [1066, 42] width 282 height 30
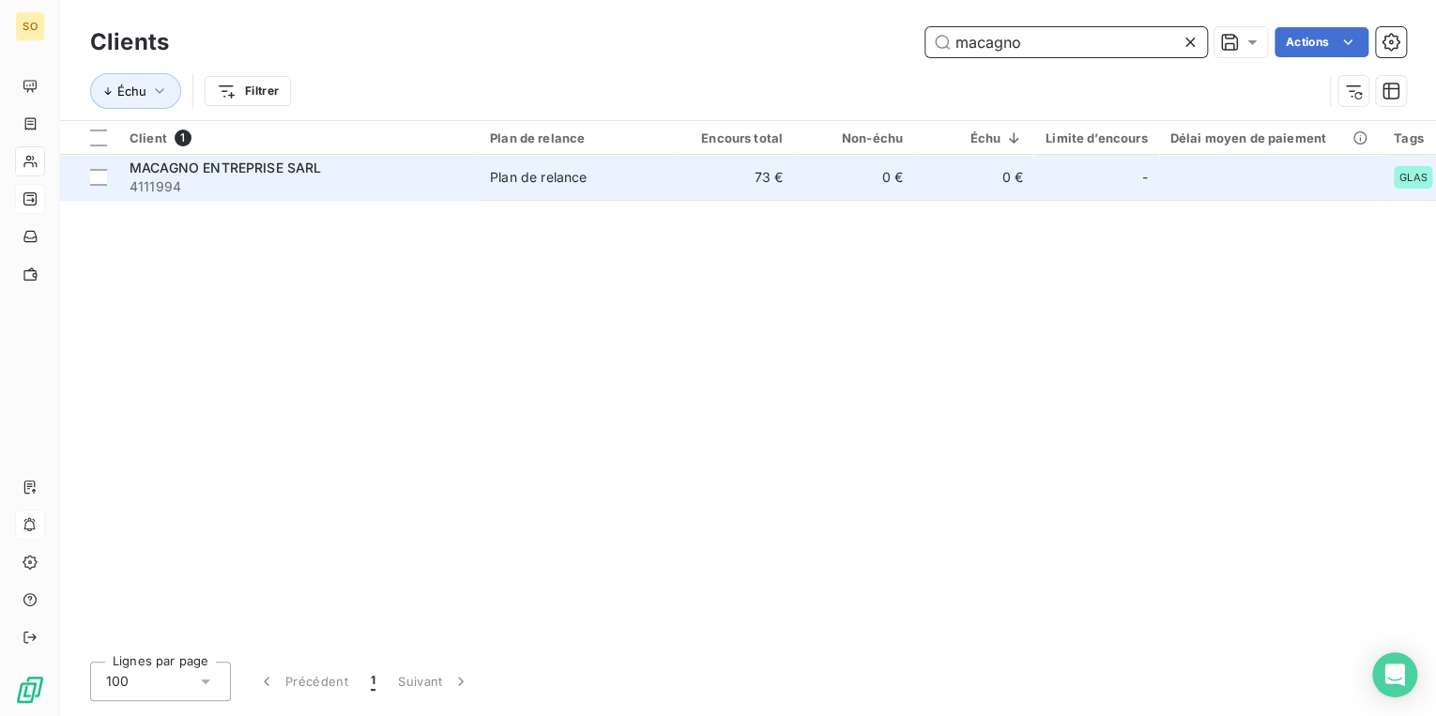
type input "macagno"
click at [861, 173] on td "0 €" at bounding box center [854, 177] width 120 height 45
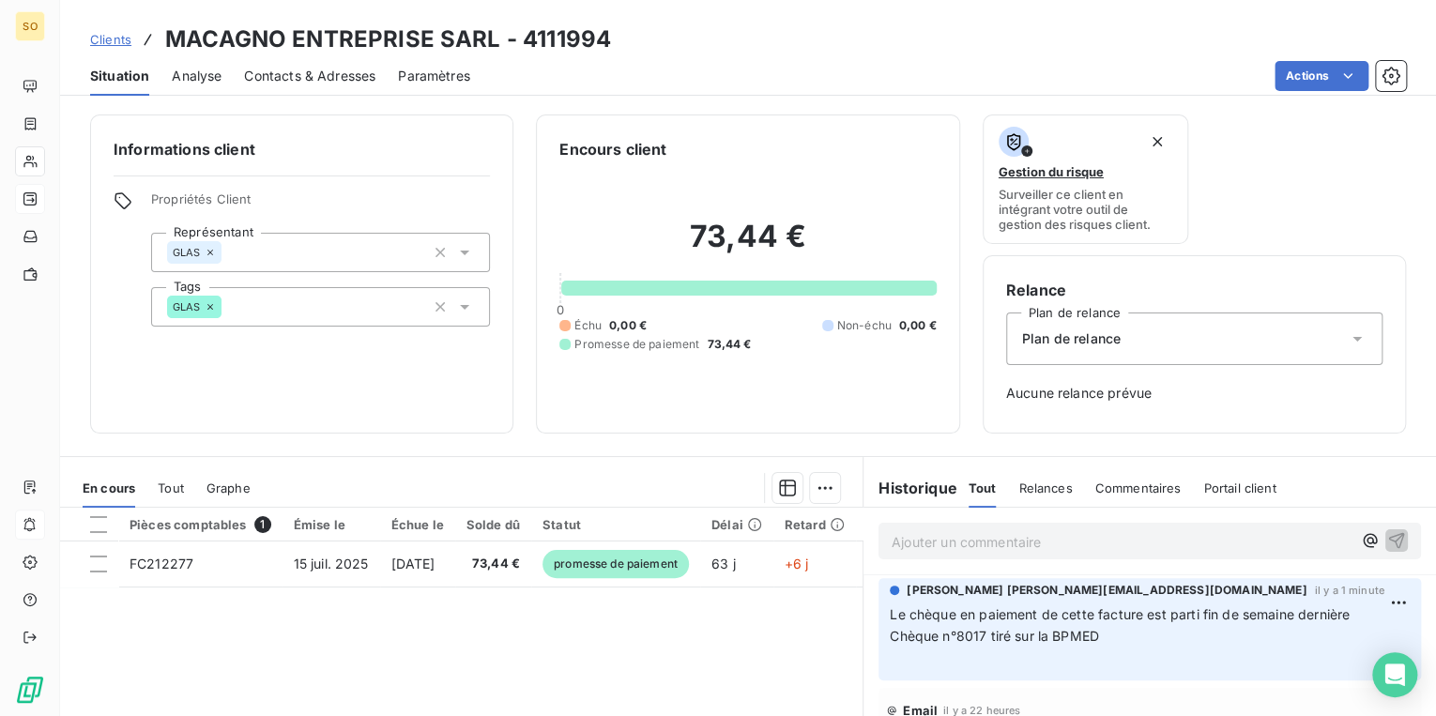
click at [280, 72] on span "Contacts & Adresses" at bounding box center [309, 76] width 131 height 19
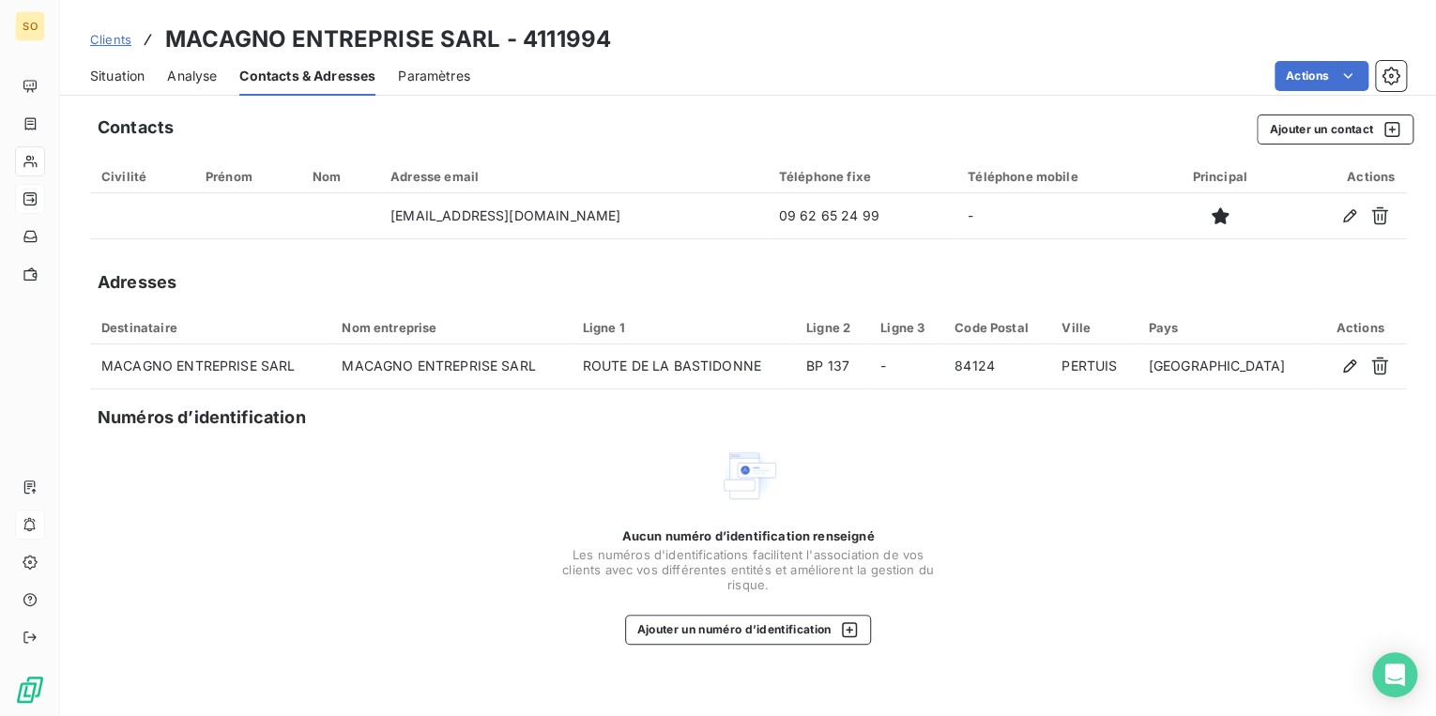
click at [121, 45] on span "Clients" at bounding box center [110, 39] width 41 height 15
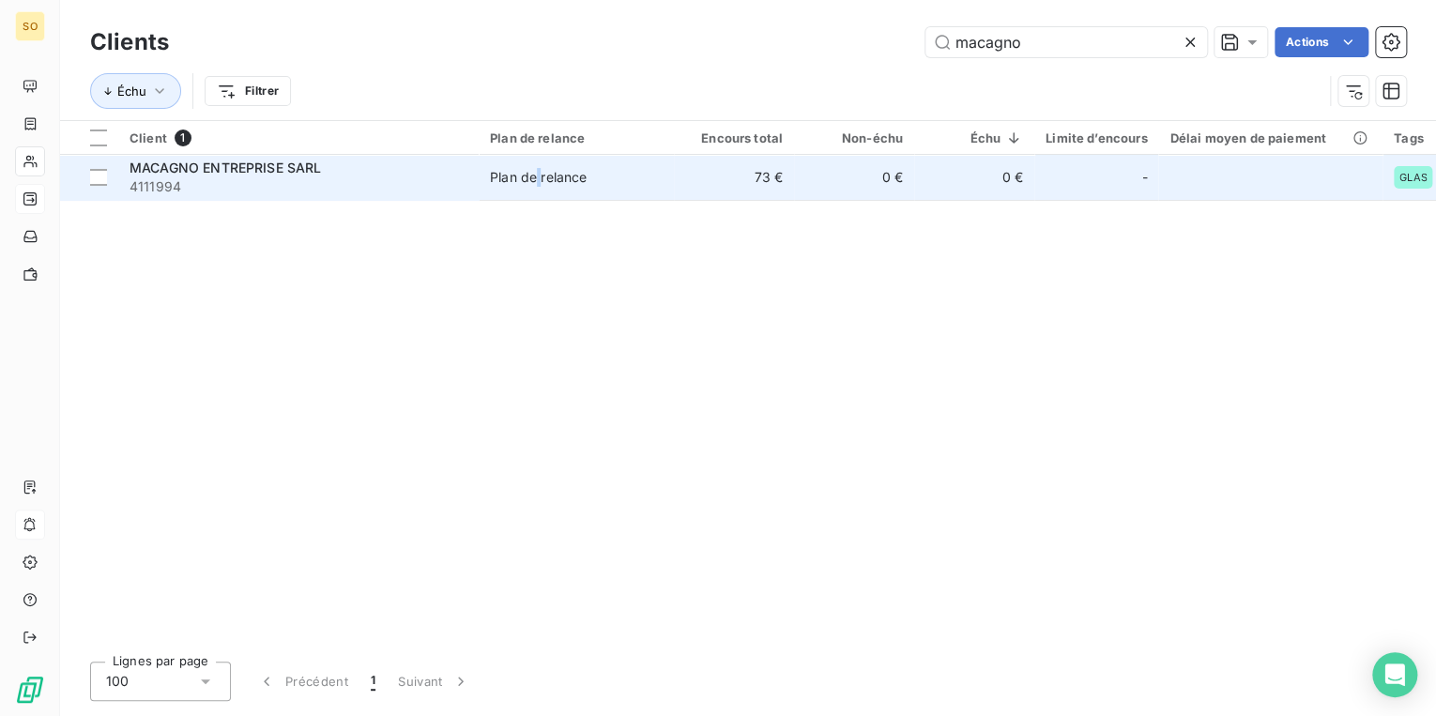
click at [541, 173] on div "Plan de relance" at bounding box center [538, 177] width 97 height 19
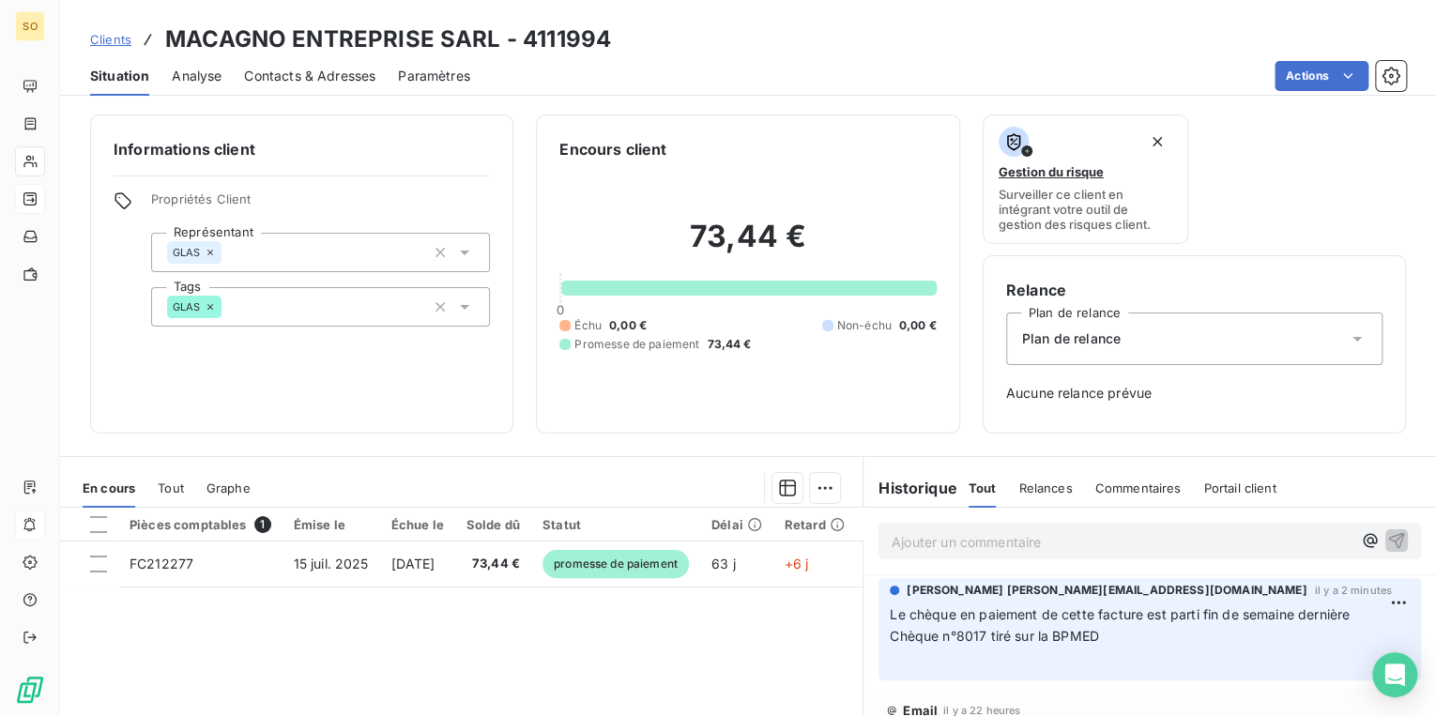
click at [105, 42] on span "Clients" at bounding box center [110, 39] width 41 height 15
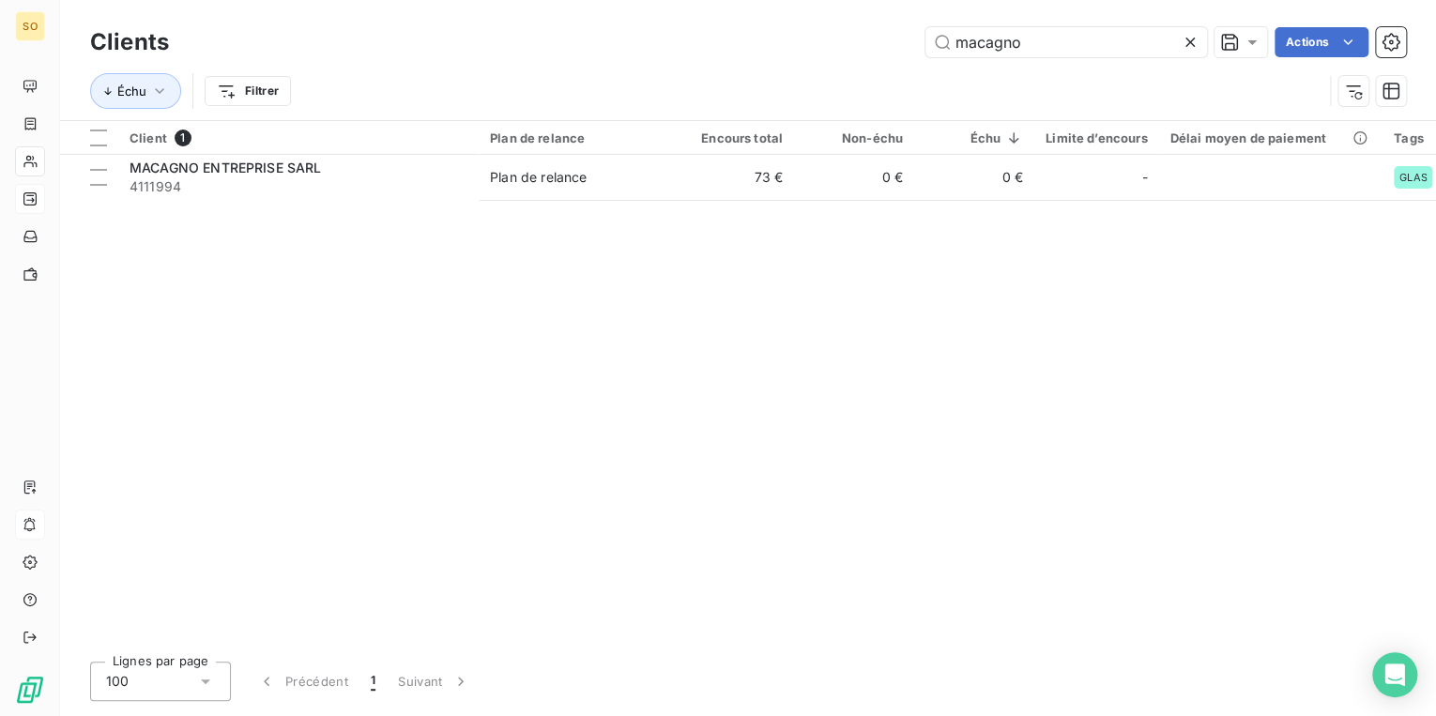
click at [1197, 41] on icon at bounding box center [1189, 42] width 19 height 19
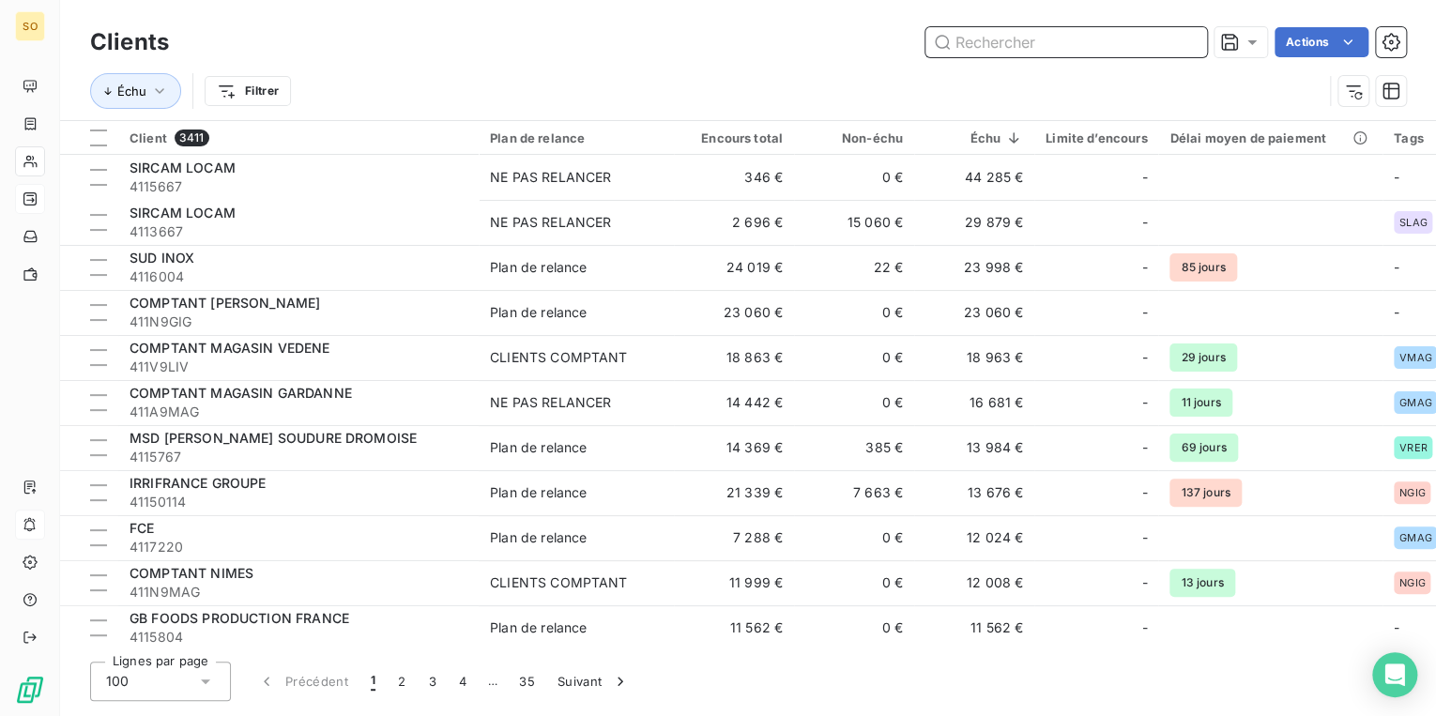
click at [1021, 45] on input "text" at bounding box center [1066, 42] width 282 height 30
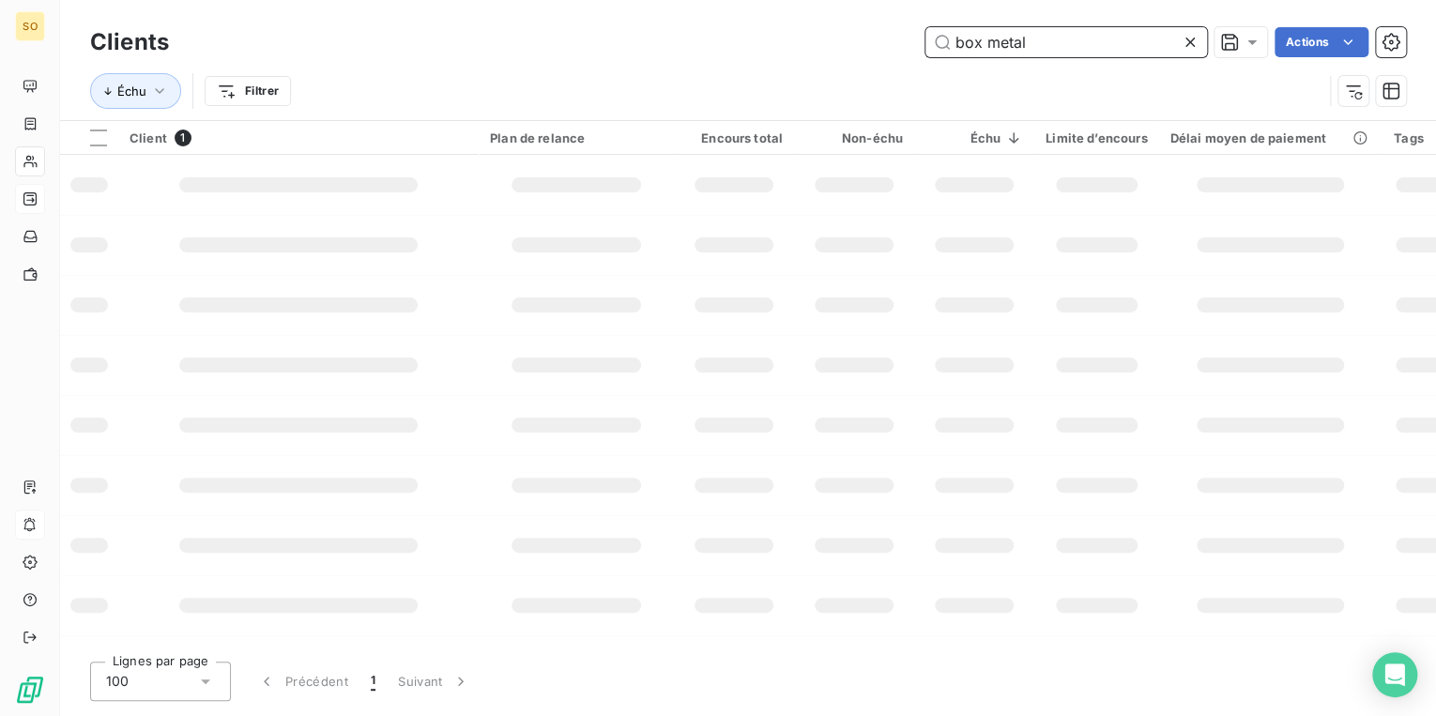
type input "box metal"
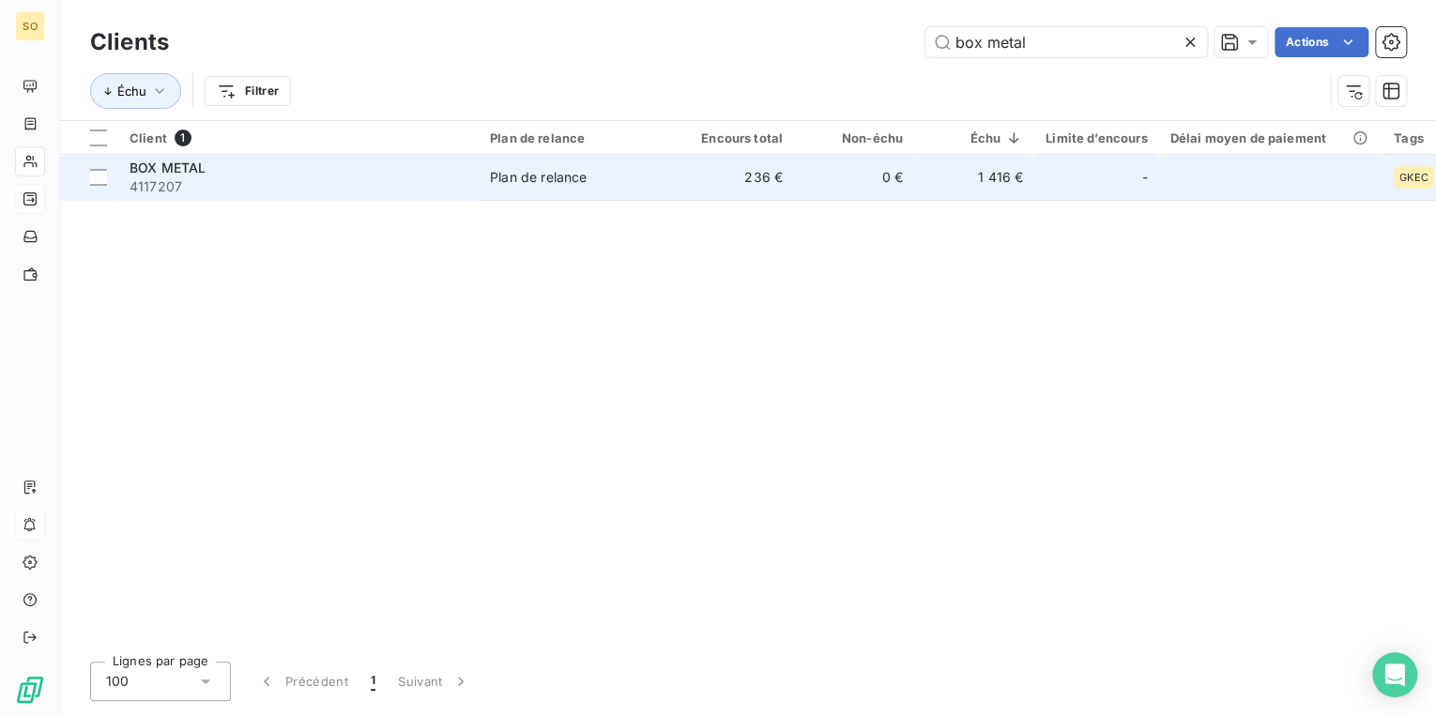
click at [526, 181] on div "Plan de relance" at bounding box center [538, 177] width 97 height 19
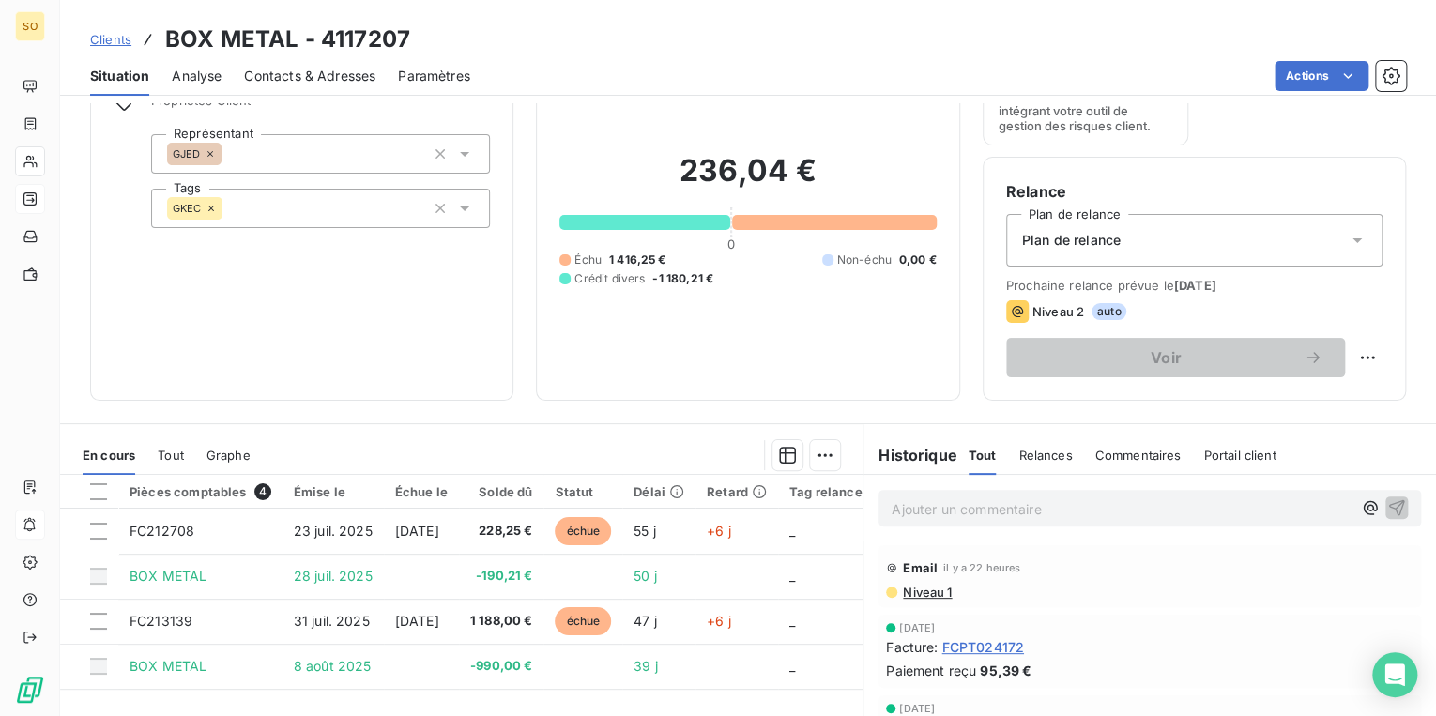
scroll to position [75, 0]
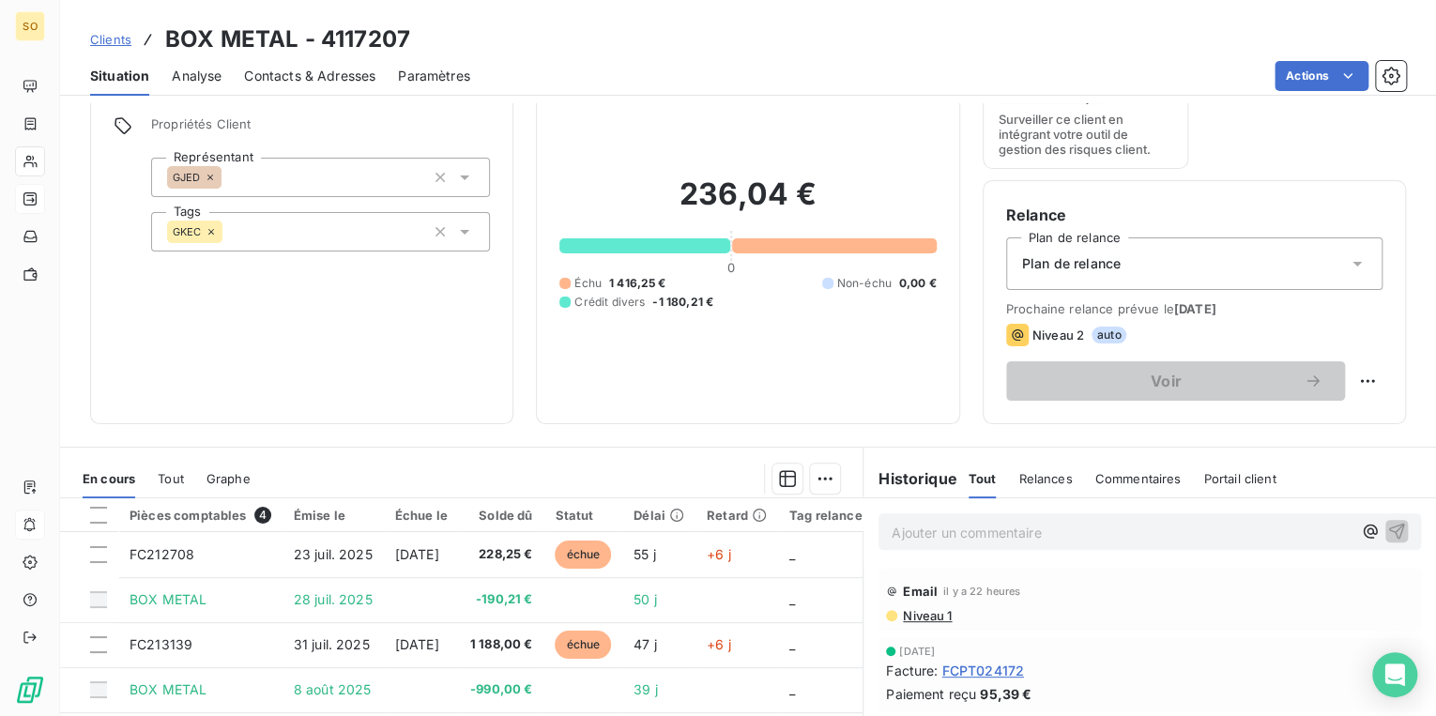
click at [966, 526] on p "Ajouter un commentaire ﻿" at bounding box center [1121, 532] width 460 height 23
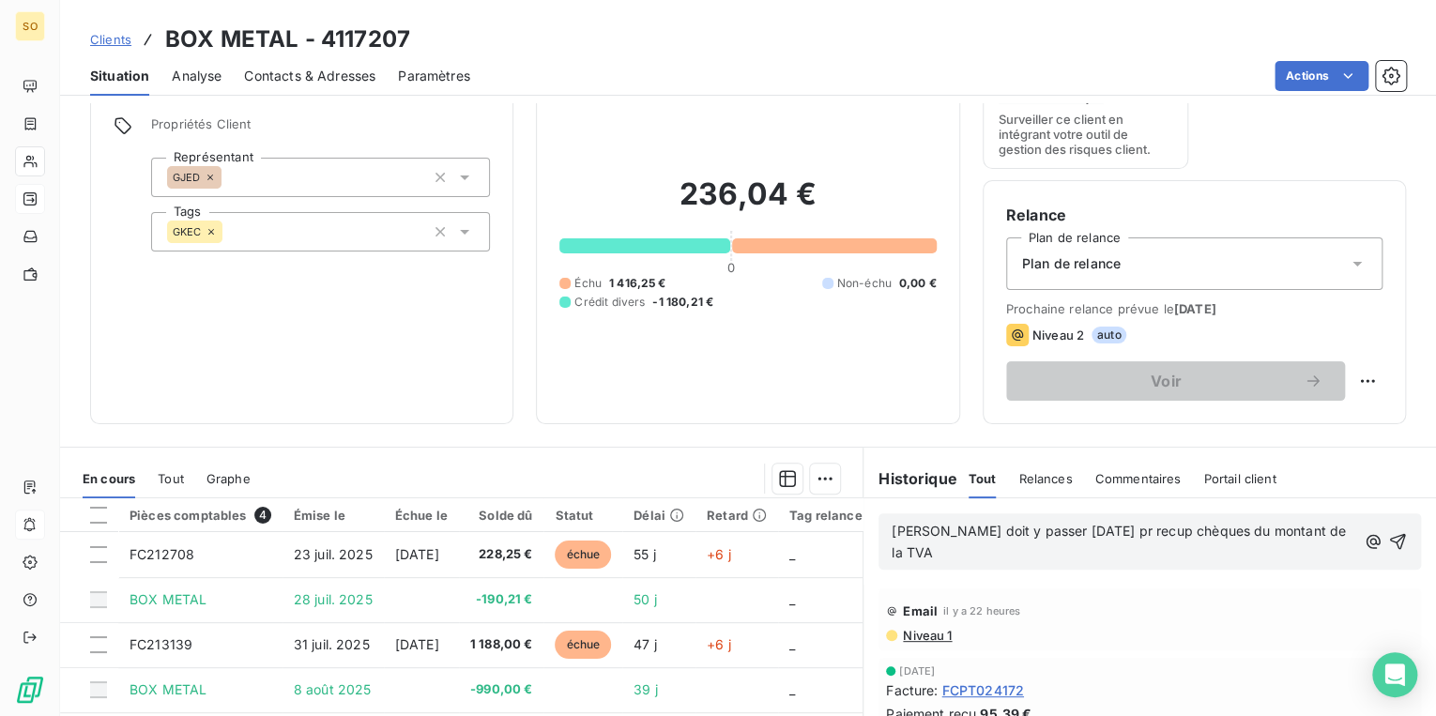
click at [937, 559] on p "[PERSON_NAME] doit y passer [DATE] pr recup chèques du montant de la TVA" at bounding box center [1122, 542] width 463 height 43
click at [1214, 533] on span "[PERSON_NAME] doit y passer [DATE] pr récup chèques du montant de la TVA des de…" at bounding box center [1120, 542] width 458 height 38
click at [1286, 529] on span "[PERSON_NAME] doit y passer [DATE] pr récup chèque du montant de la TVA des deu…" at bounding box center [1123, 542] width 465 height 38
click at [1209, 530] on span "[PERSON_NAME] doit y passer [DATE] pr récup chèque du montant de la TVA des deu…" at bounding box center [1123, 542] width 465 height 38
click at [1049, 553] on p "[PERSON_NAME] doit y passer [DATE] pr récup chèques du montant de la TVA des de…" at bounding box center [1124, 542] width 467 height 43
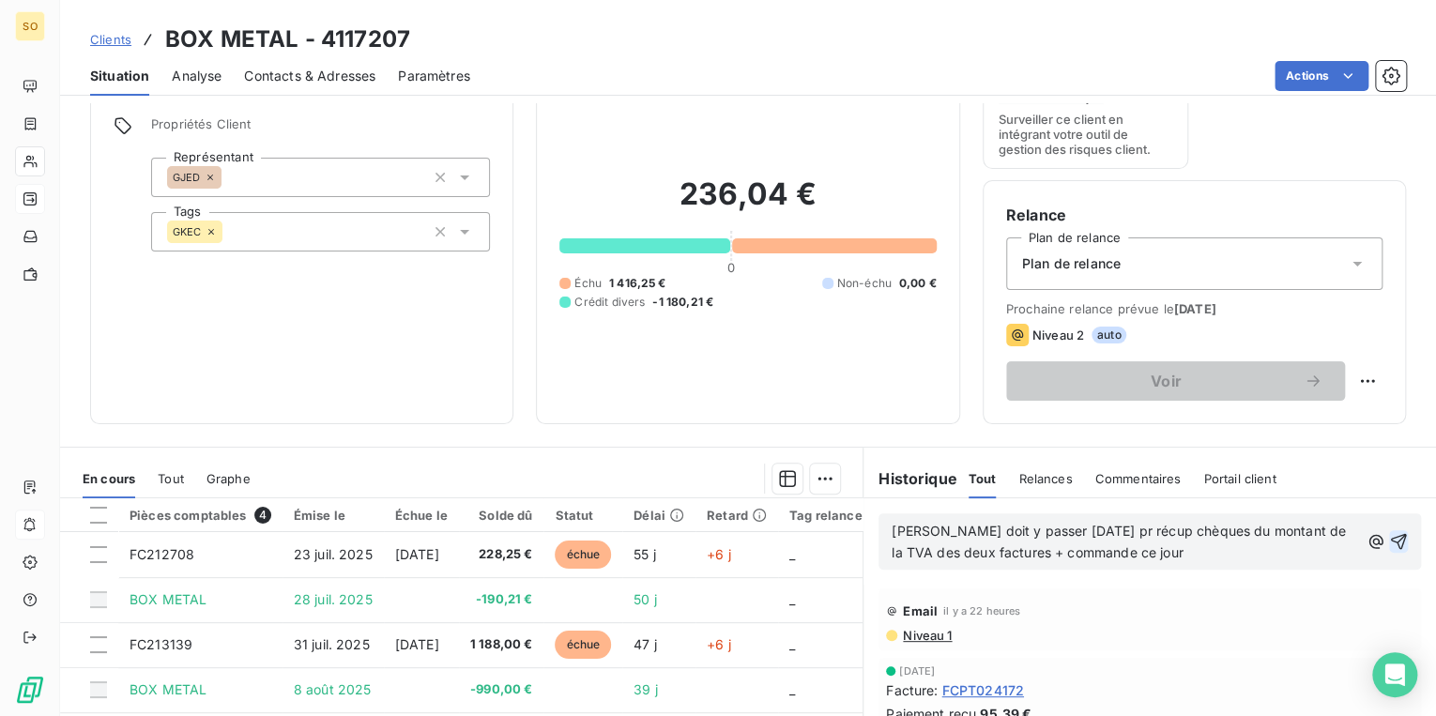
click at [1391, 536] on icon "button" at bounding box center [1399, 542] width 16 height 16
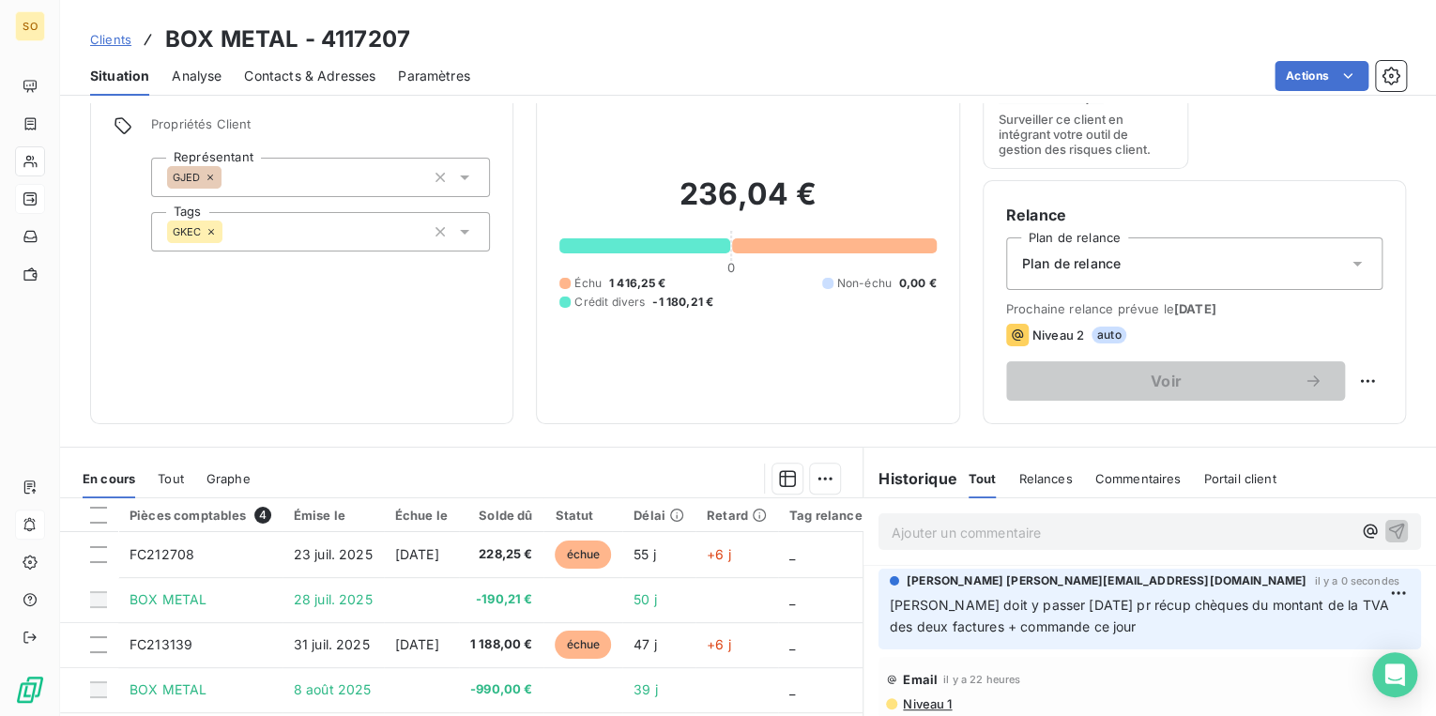
click at [100, 36] on span "Clients" at bounding box center [110, 39] width 41 height 15
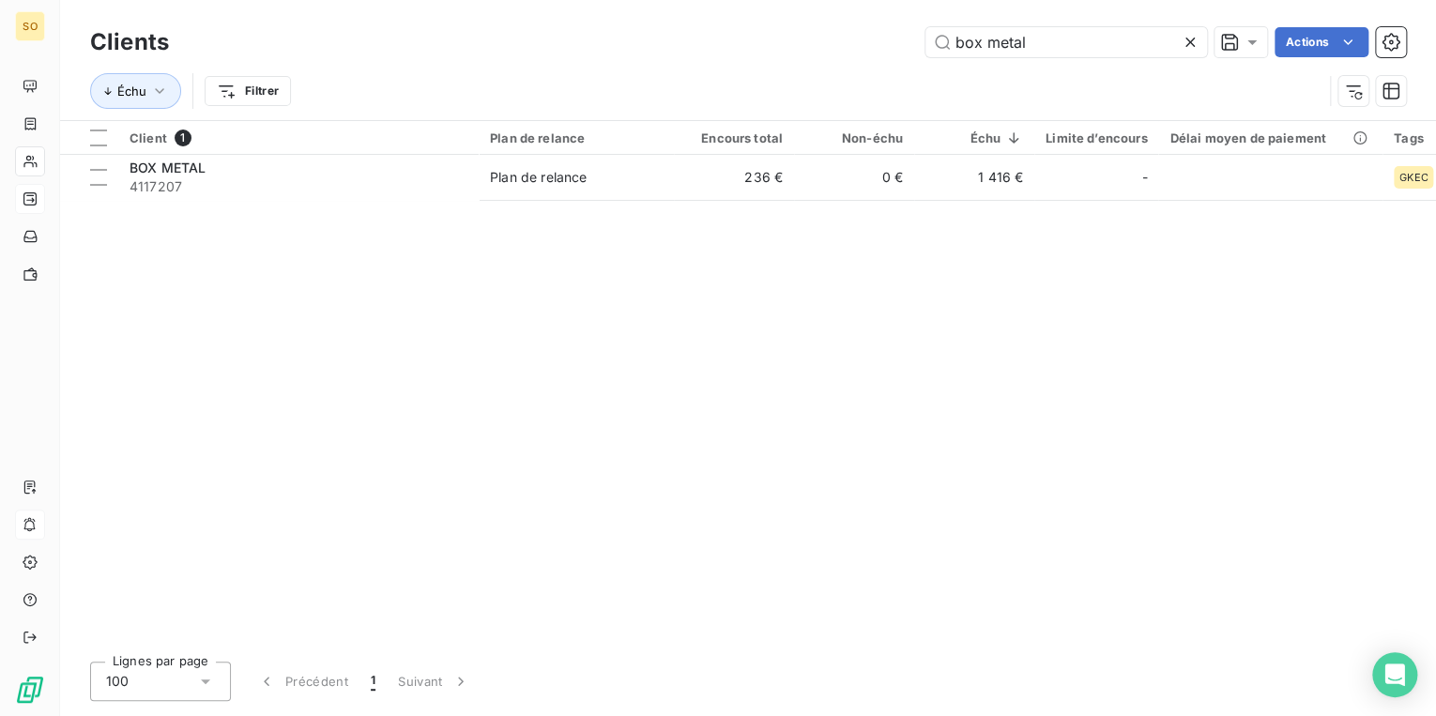
click at [1188, 49] on icon at bounding box center [1189, 42] width 19 height 19
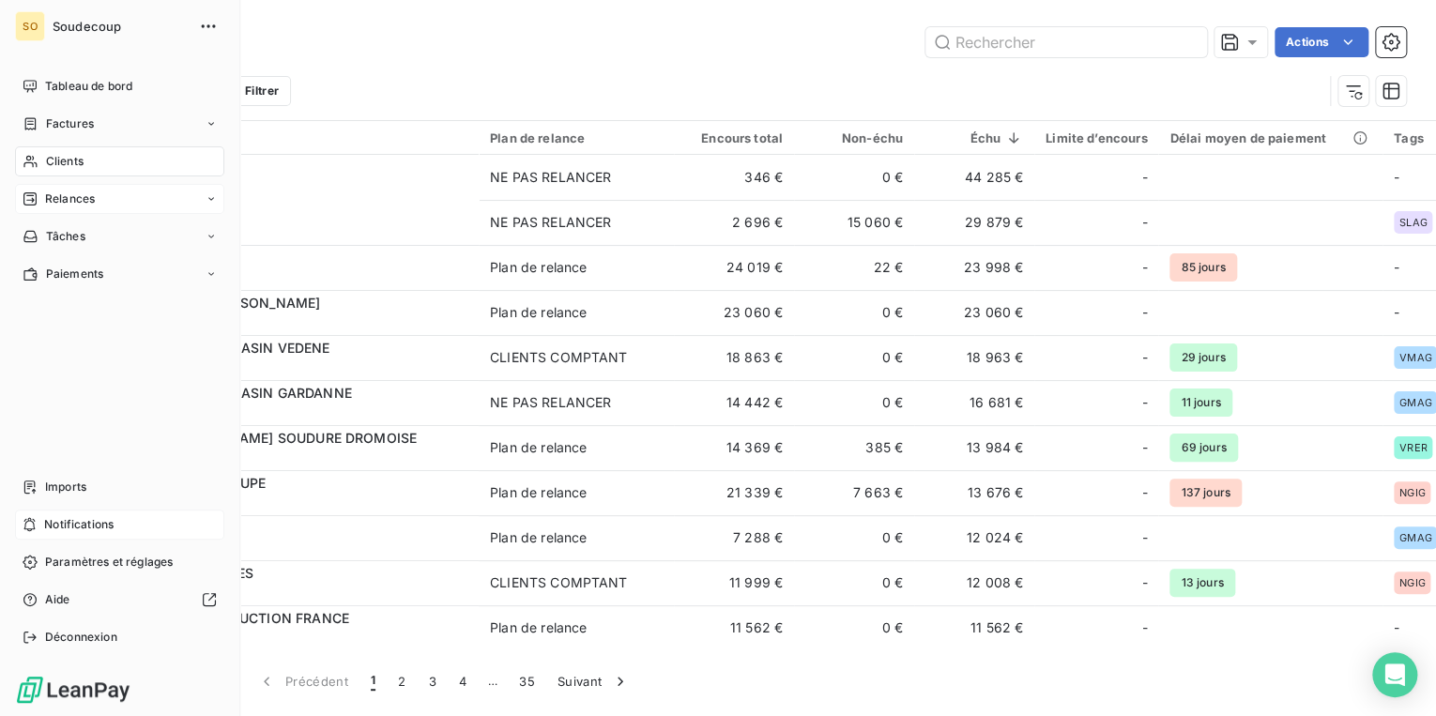
drag, startPoint x: 59, startPoint y: 161, endPoint x: 48, endPoint y: 162, distance: 11.3
click at [48, 162] on span "Clients" at bounding box center [65, 161] width 38 height 17
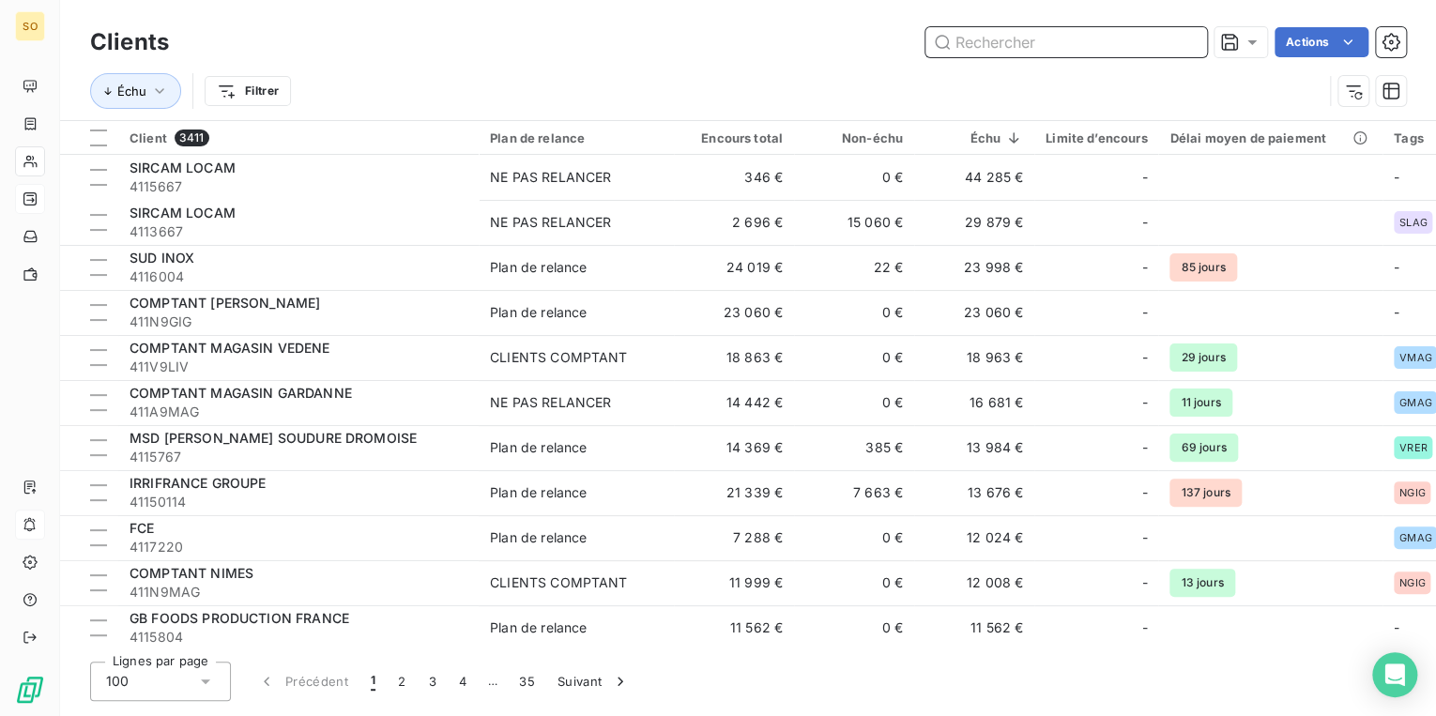
click at [1023, 33] on input "text" at bounding box center [1066, 42] width 282 height 30
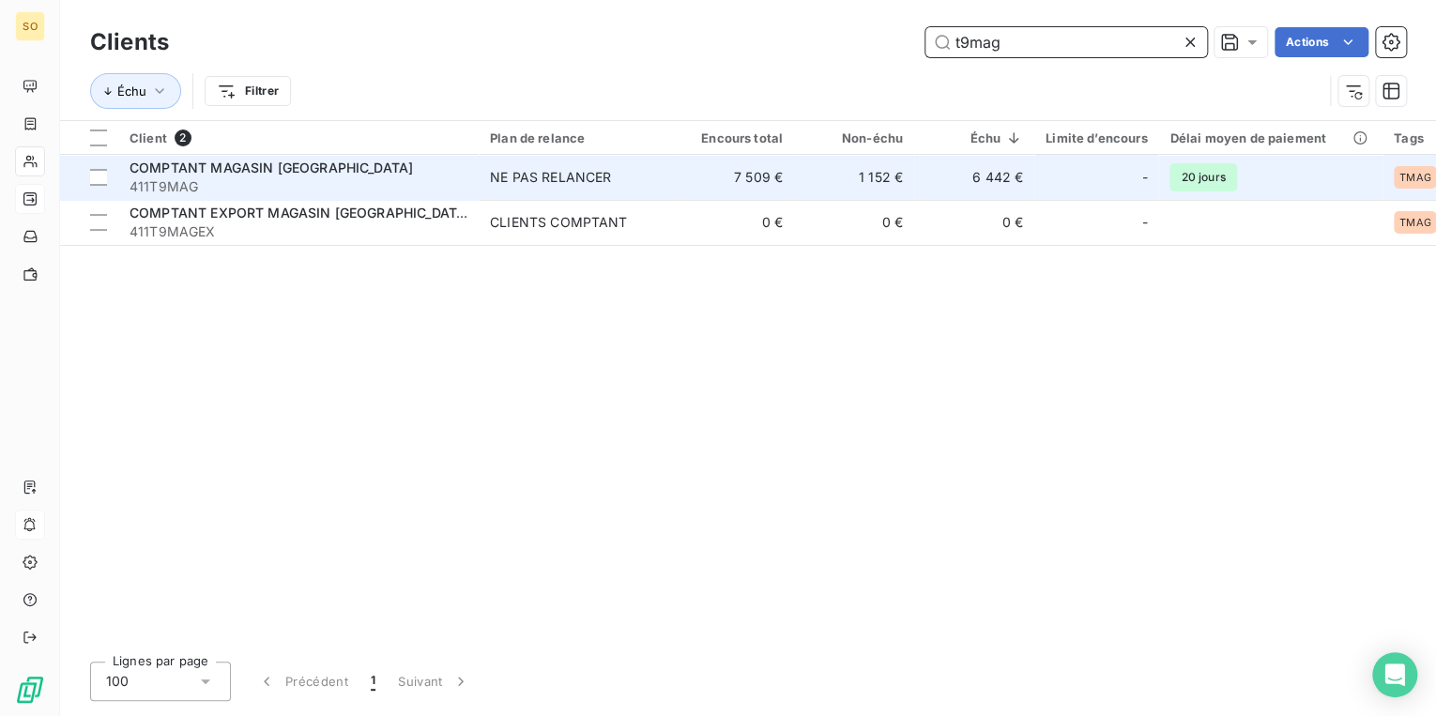
type input "t9mag"
click at [551, 180] on div "NE PAS RELANCER" at bounding box center [550, 177] width 121 height 19
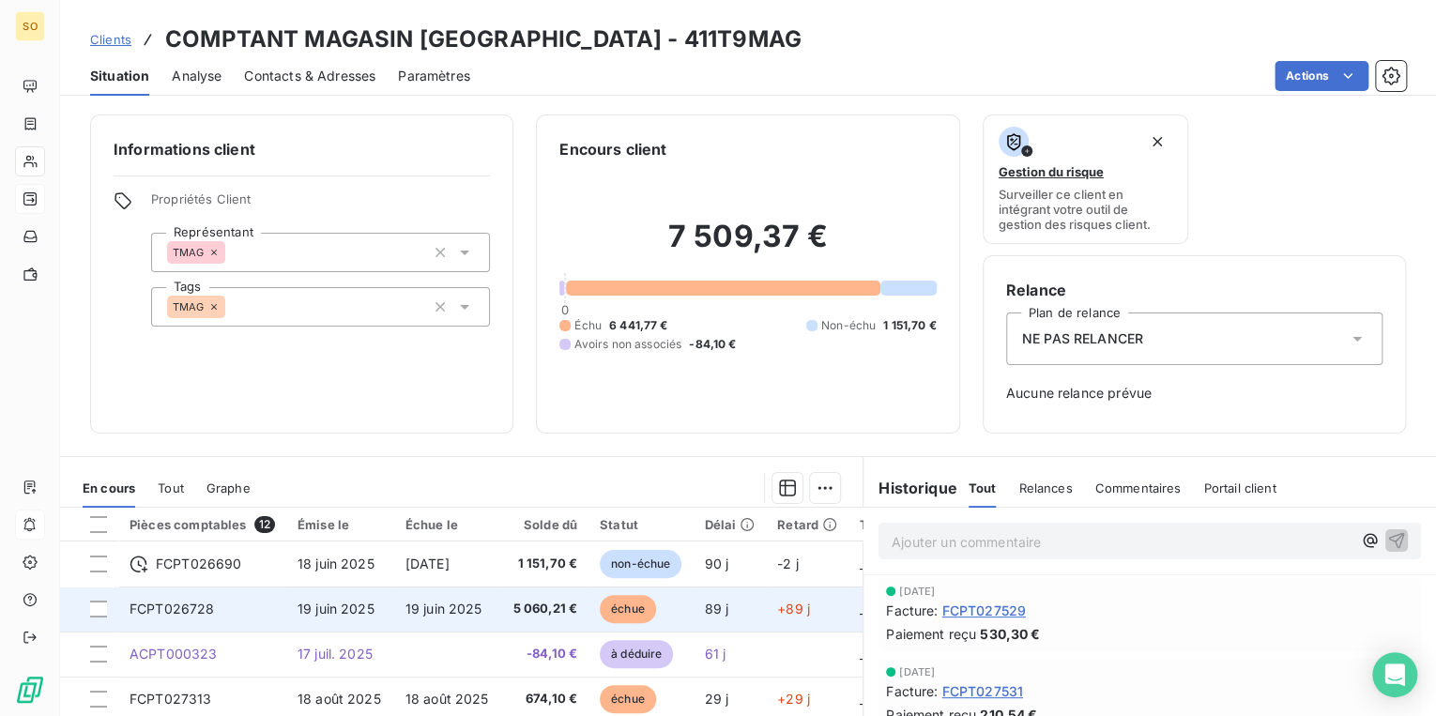
click at [542, 612] on span "5 060,21 €" at bounding box center [545, 609] width 65 height 19
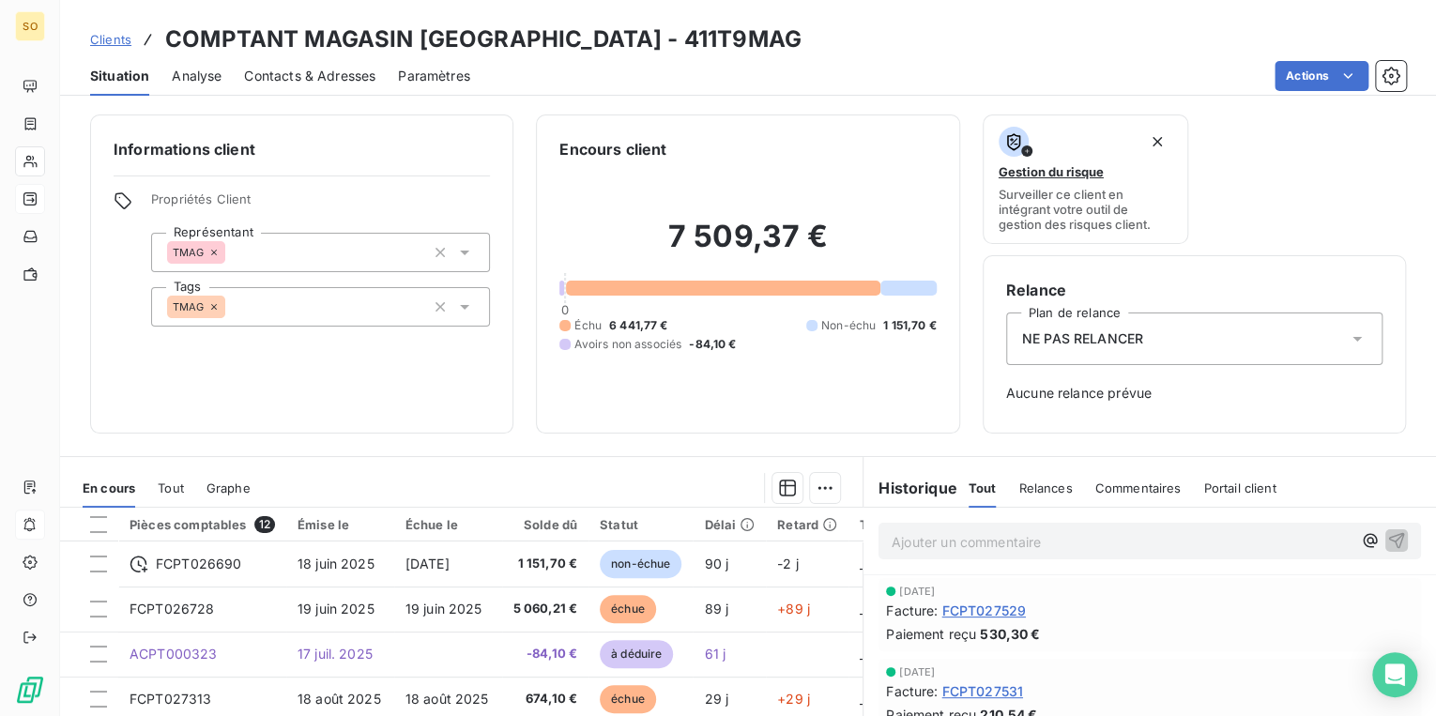
click at [109, 45] on span "Clients" at bounding box center [110, 39] width 41 height 15
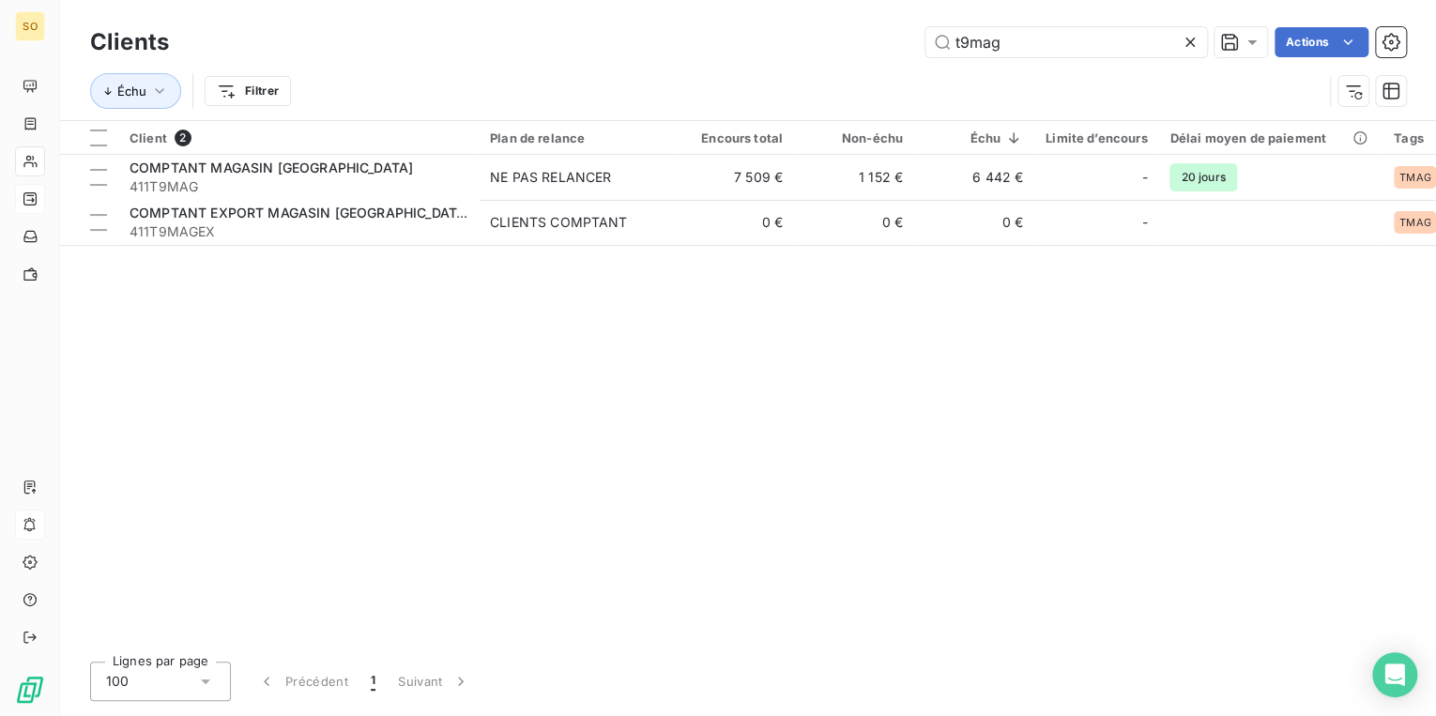
drag, startPoint x: 942, startPoint y: 45, endPoint x: 1284, endPoint y: 71, distance: 342.6
click at [1169, 65] on div "Clients t9mag Actions Échu Filtrer" at bounding box center [748, 72] width 1316 height 98
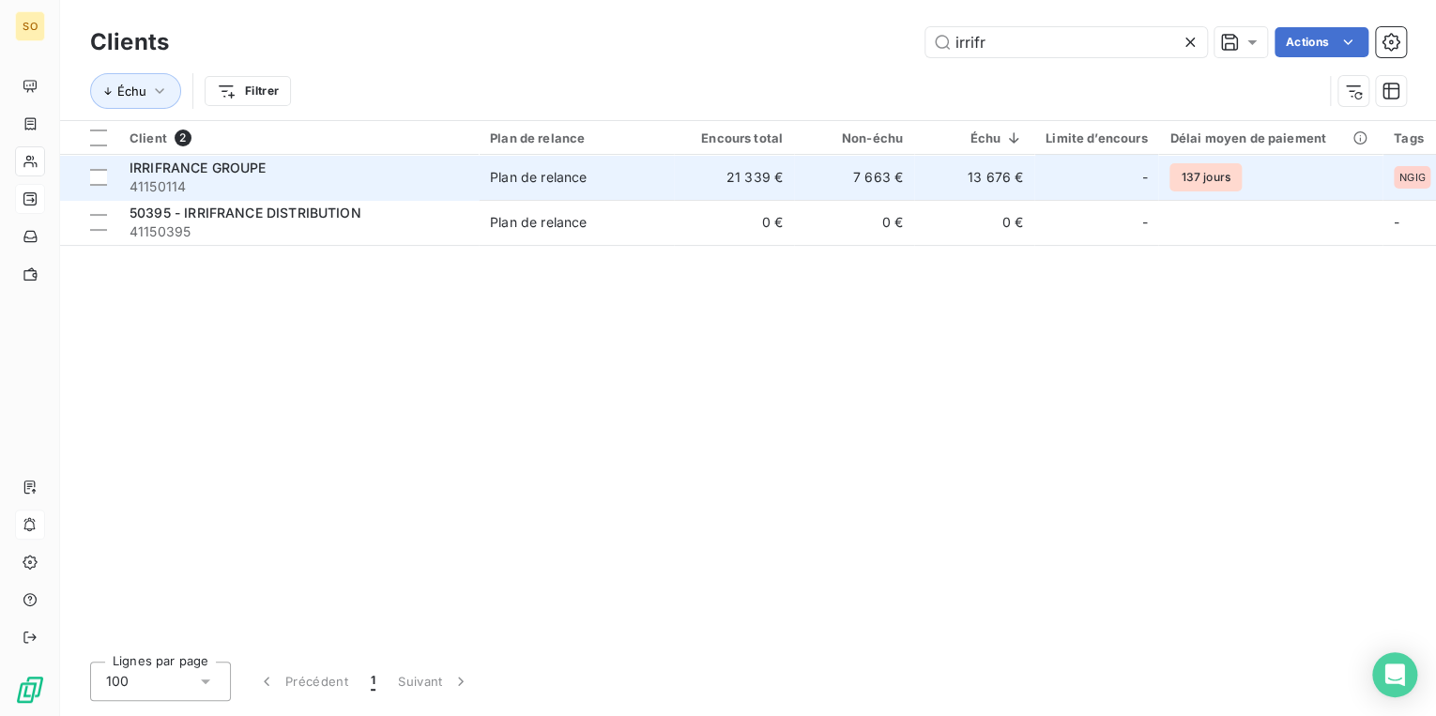
type input "irrifr"
click at [398, 187] on span "41150114" at bounding box center [298, 186] width 338 height 19
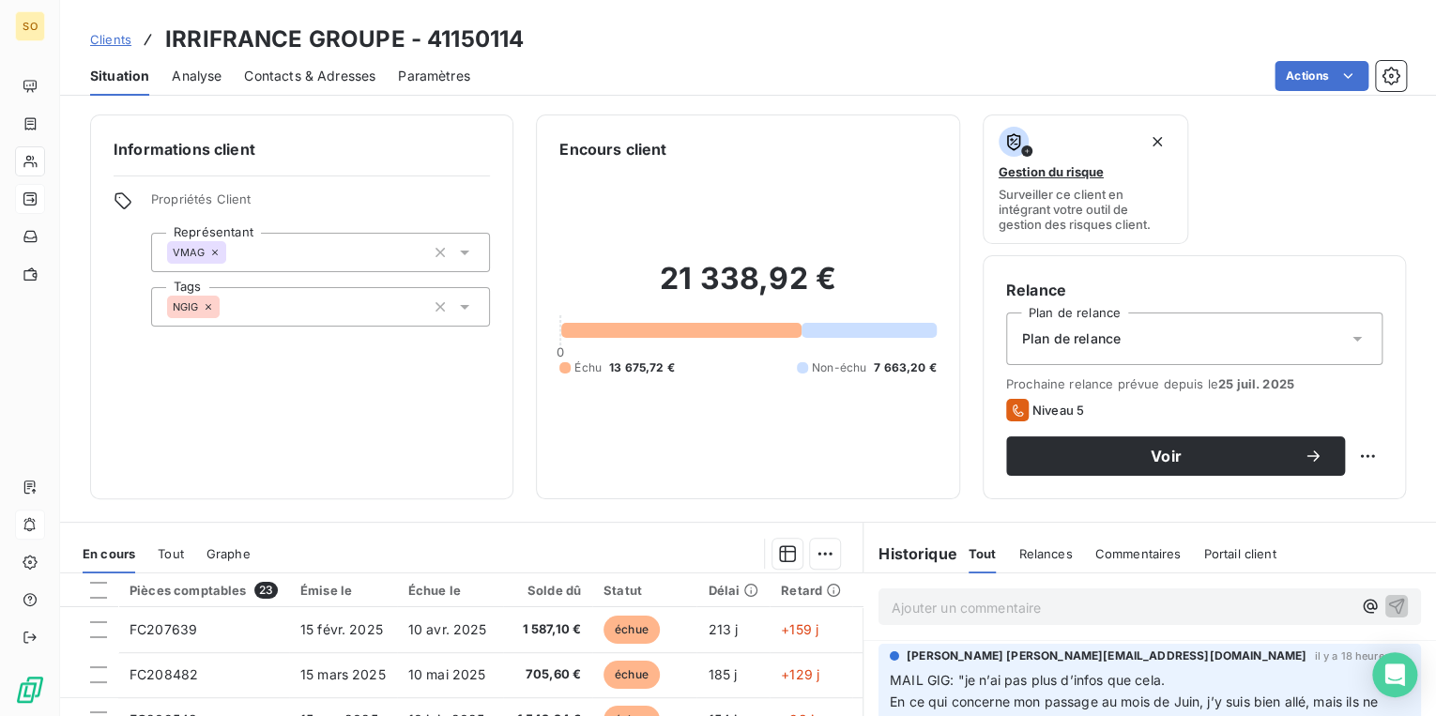
click at [330, 79] on span "Contacts & Adresses" at bounding box center [309, 76] width 131 height 19
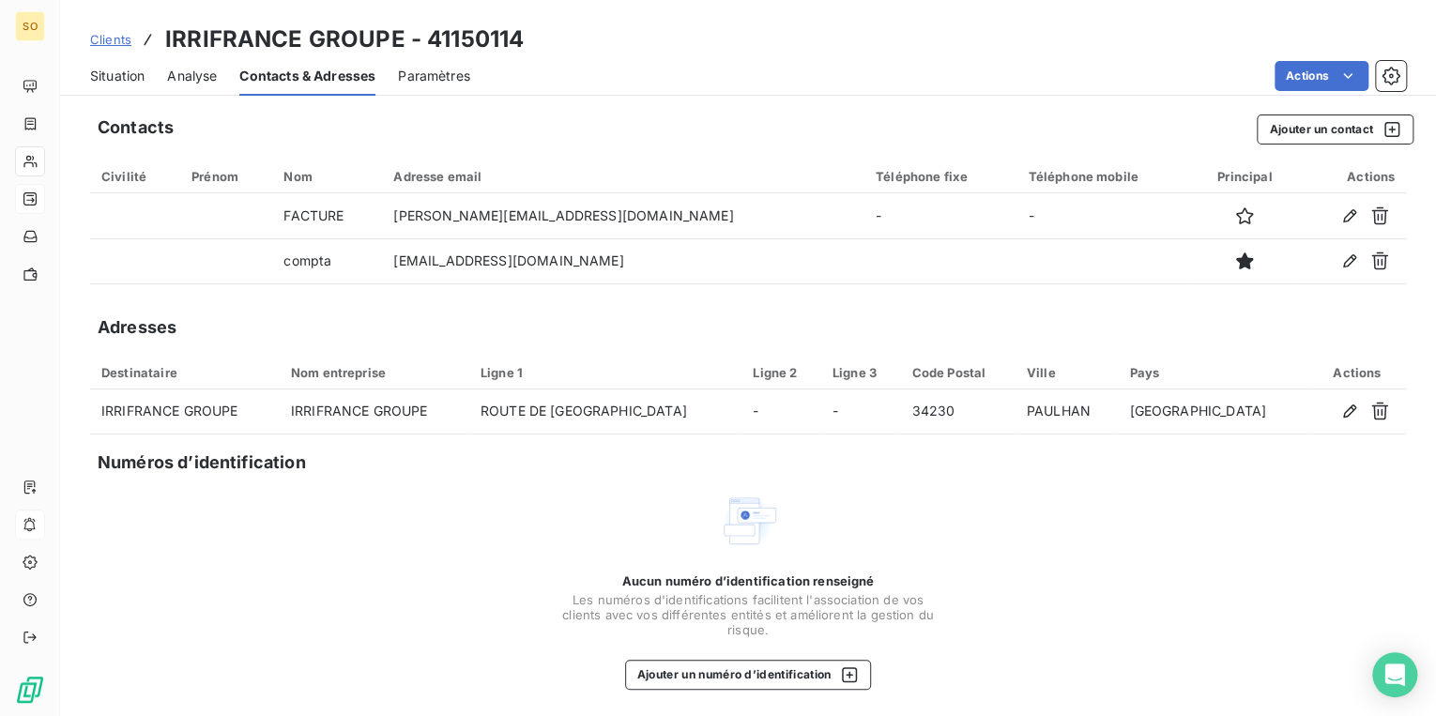
click at [125, 79] on span "Situation" at bounding box center [117, 76] width 54 height 19
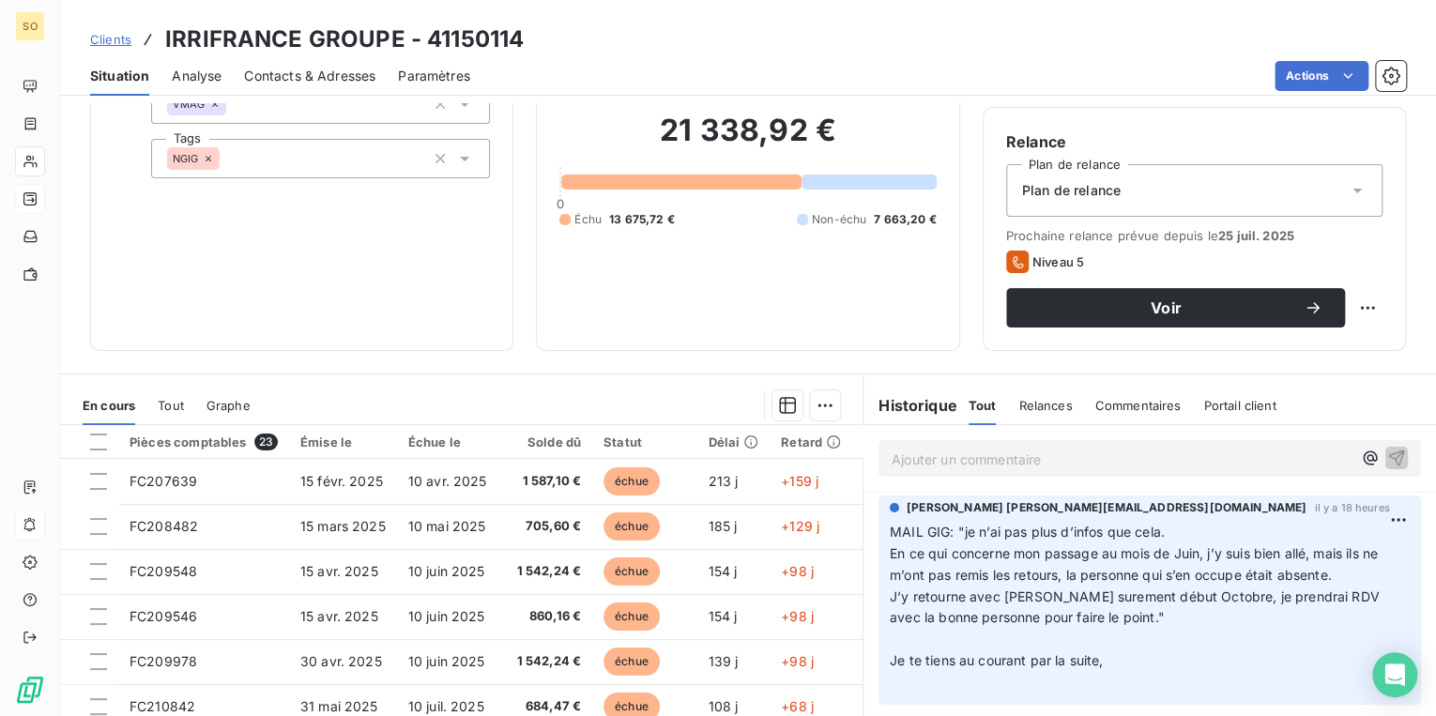
scroll to position [150, 0]
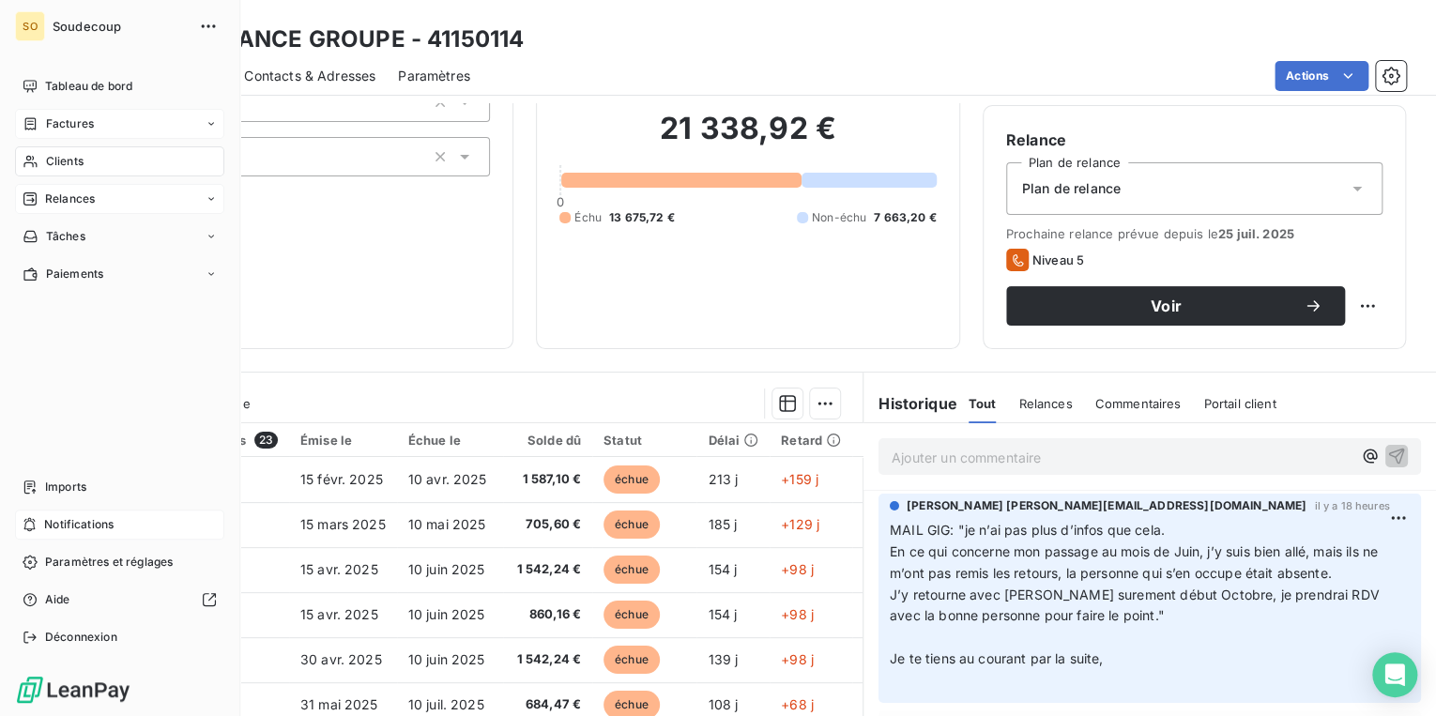
click at [84, 117] on span "Factures" at bounding box center [70, 123] width 48 height 17
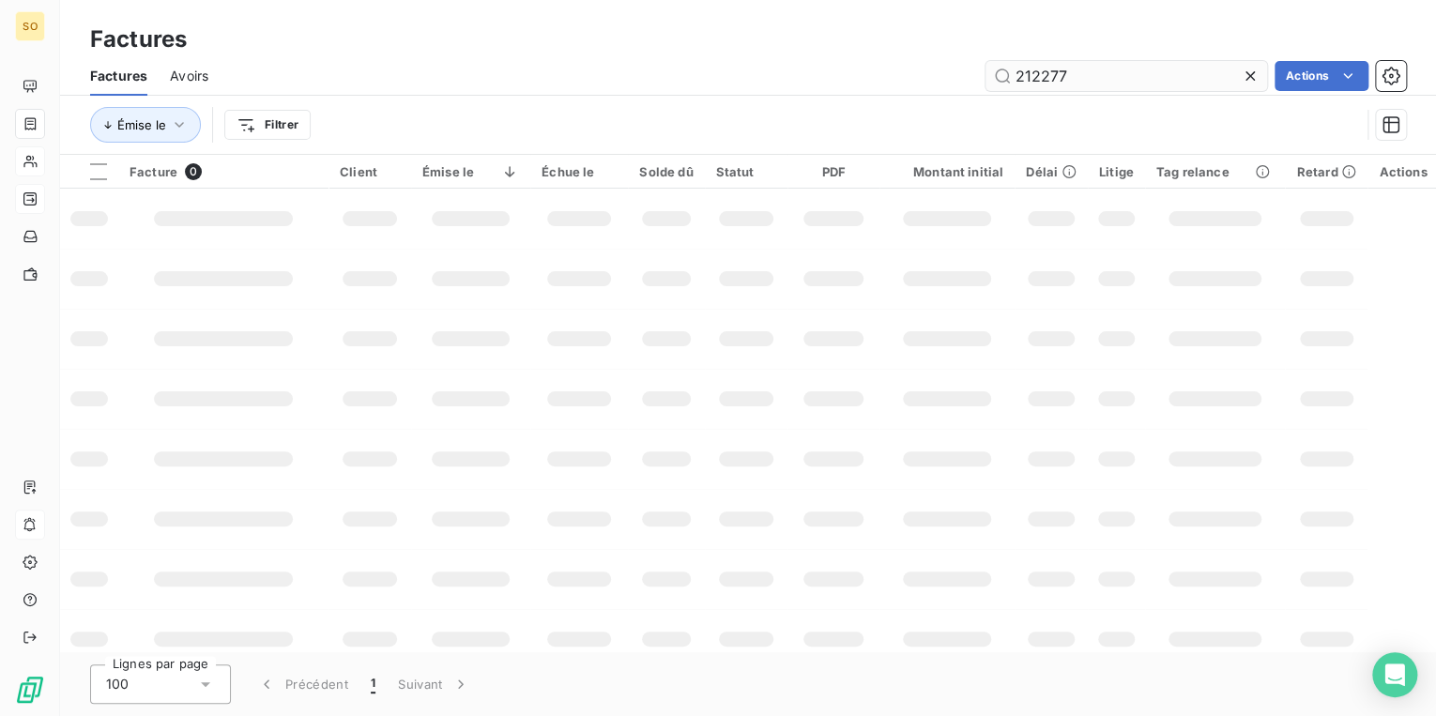
click at [1036, 79] on input "212277" at bounding box center [1126, 76] width 282 height 30
drag, startPoint x: 1031, startPoint y: 76, endPoint x: 1192, endPoint y: 81, distance: 160.5
click at [1192, 81] on input "212277" at bounding box center [1126, 76] width 282 height 30
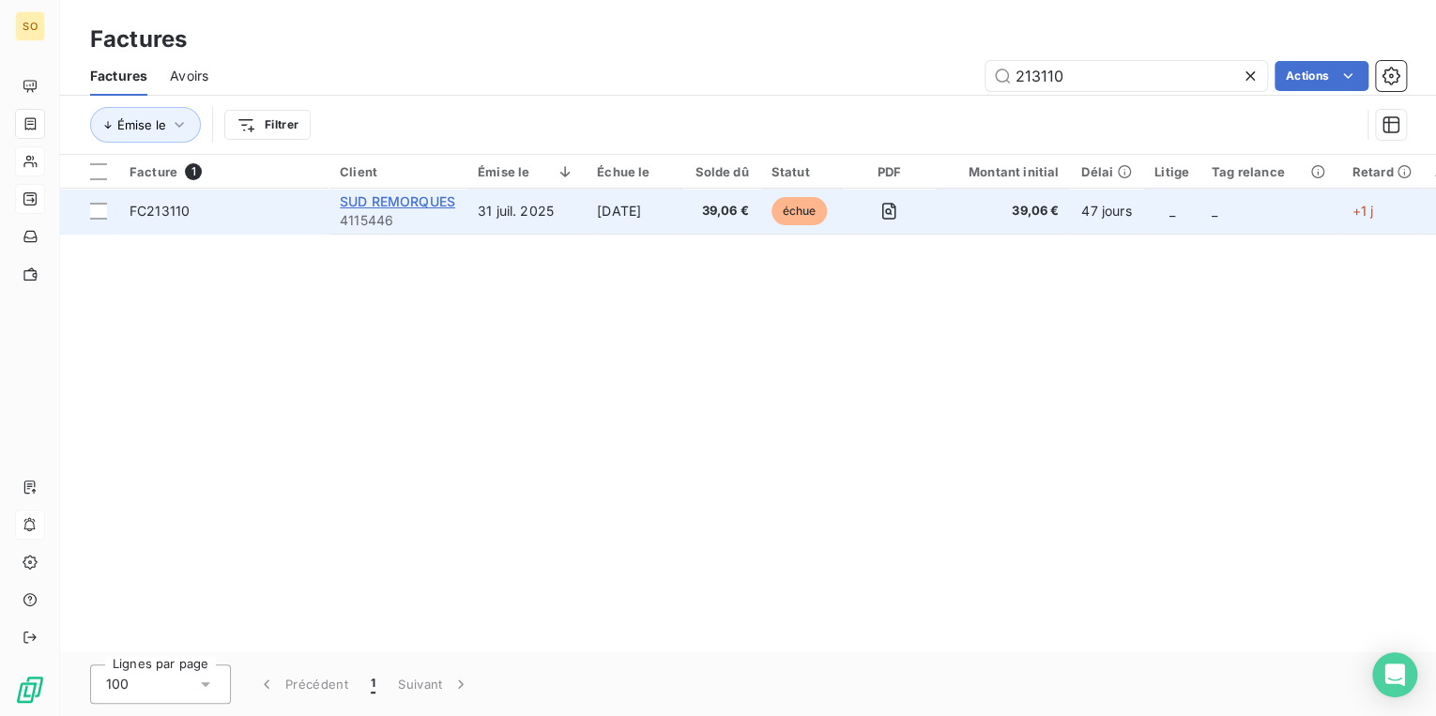
type input "213110"
click at [387, 194] on span "SUD REMORQUES" at bounding box center [397, 201] width 115 height 16
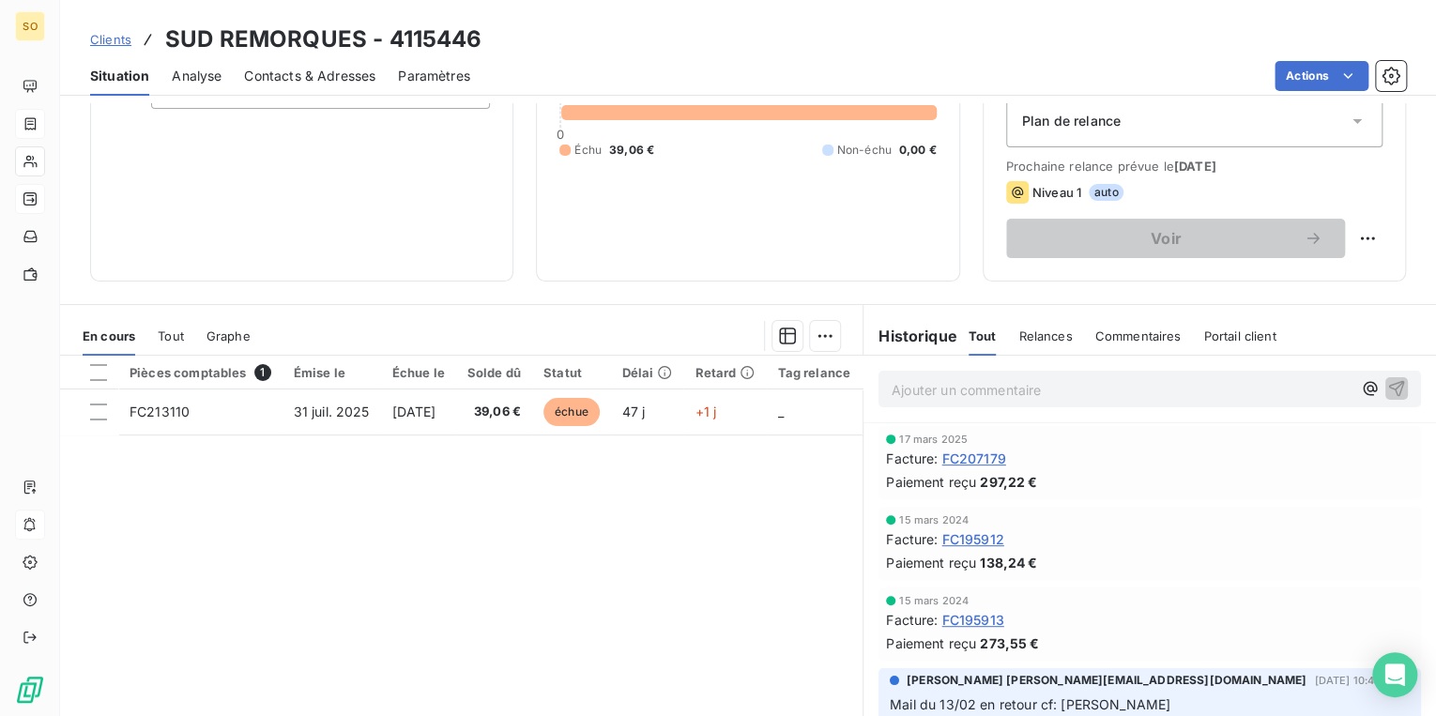
scroll to position [225, 0]
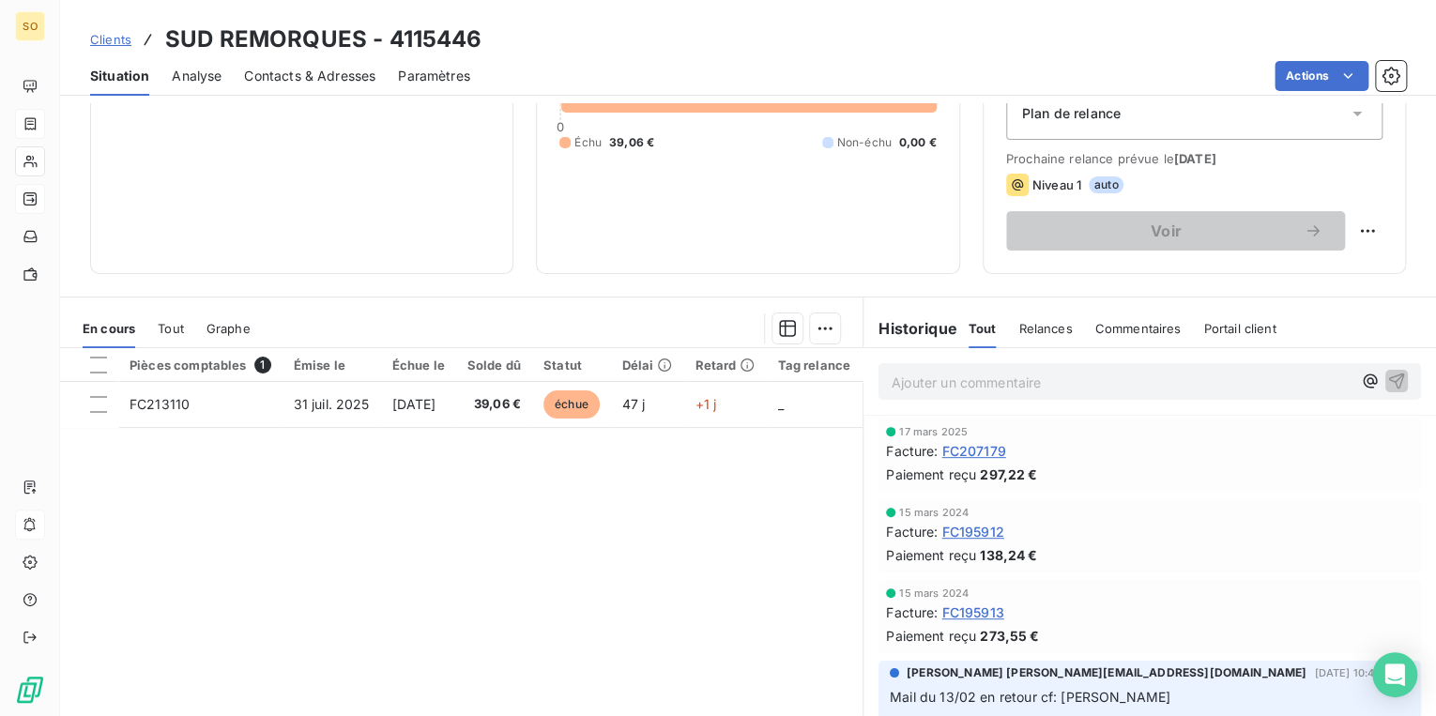
click at [113, 41] on span "Clients" at bounding box center [110, 39] width 41 height 15
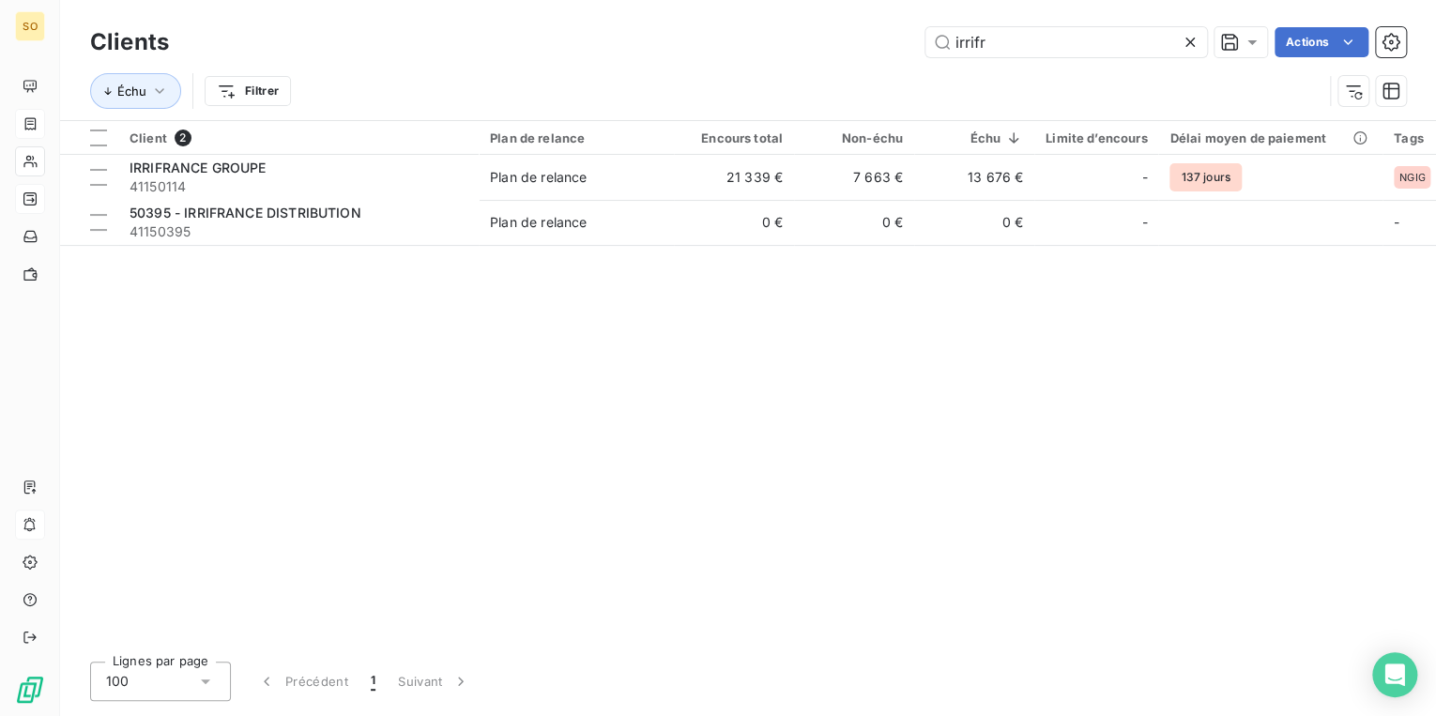
drag, startPoint x: 933, startPoint y: 38, endPoint x: 1376, endPoint y: 56, distance: 443.3
click at [1202, 53] on div "irrifr" at bounding box center [1066, 42] width 282 height 30
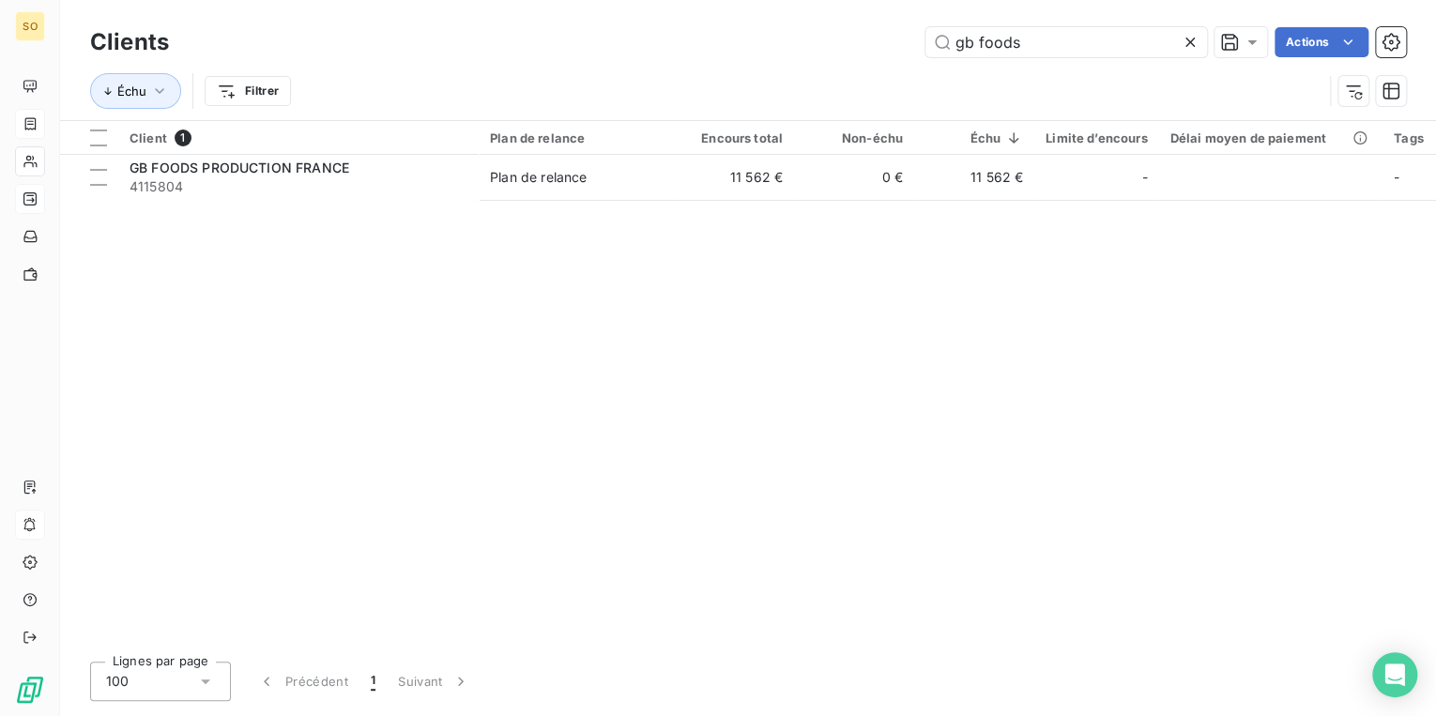
type input "gb foods"
click at [773, 206] on div "Client 1 Plan de relance Encours total Non-échu Échu Limite d’encours Délai moy…" at bounding box center [748, 384] width 1376 height 526
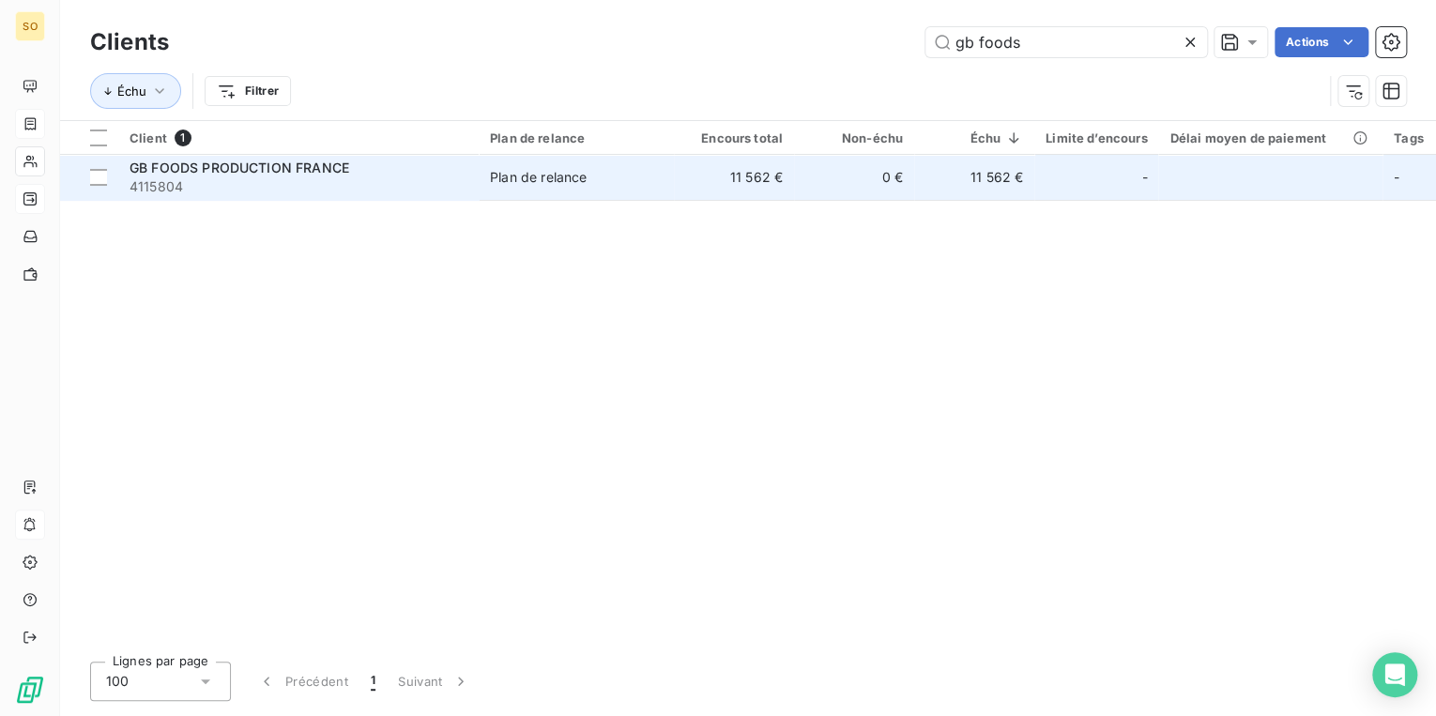
click at [773, 181] on td "11 562 €" at bounding box center [734, 177] width 120 height 45
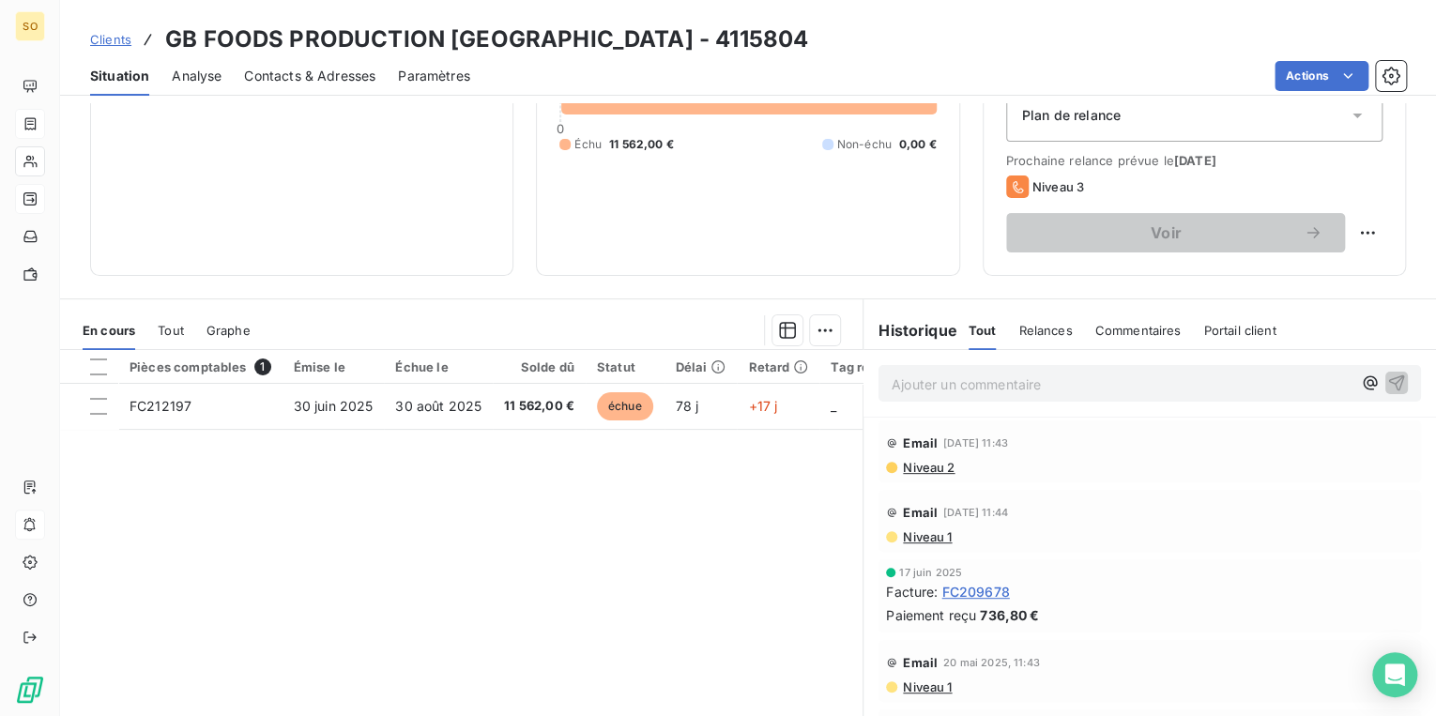
scroll to position [225, 0]
click at [109, 38] on span "Clients" at bounding box center [110, 39] width 41 height 15
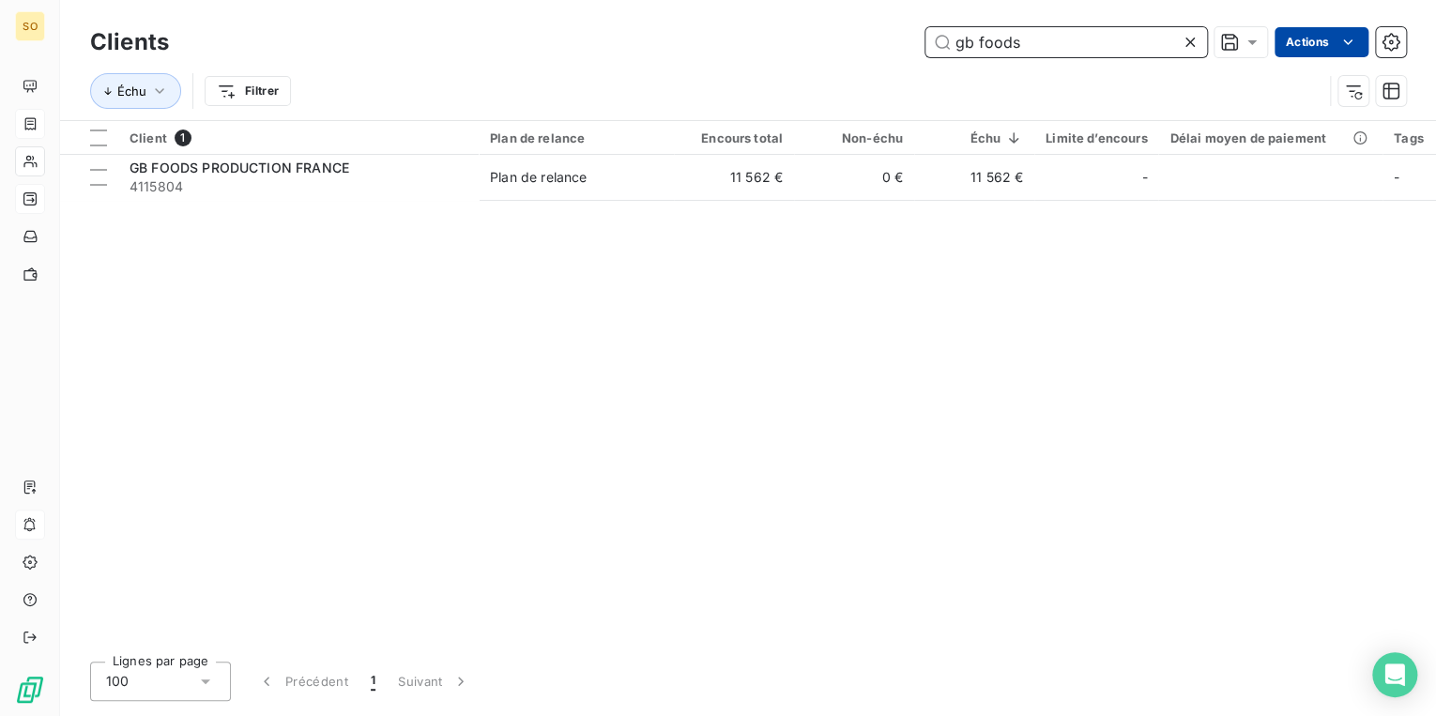
drag, startPoint x: 942, startPoint y: 38, endPoint x: 1280, endPoint y: 52, distance: 338.1
click at [1137, 50] on input "gb foods" at bounding box center [1066, 42] width 282 height 30
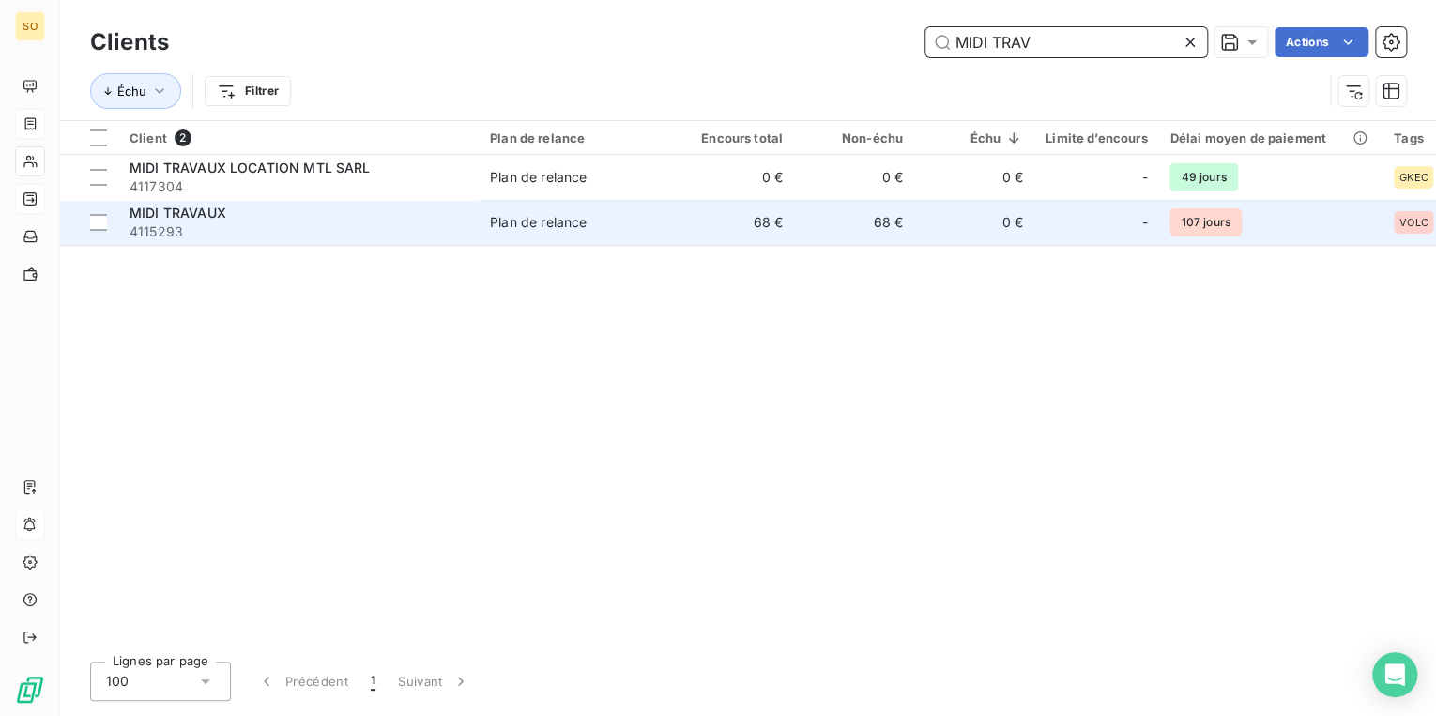
type input "MIDI TRAV"
click at [621, 232] on td "Plan de relance" at bounding box center [576, 222] width 195 height 45
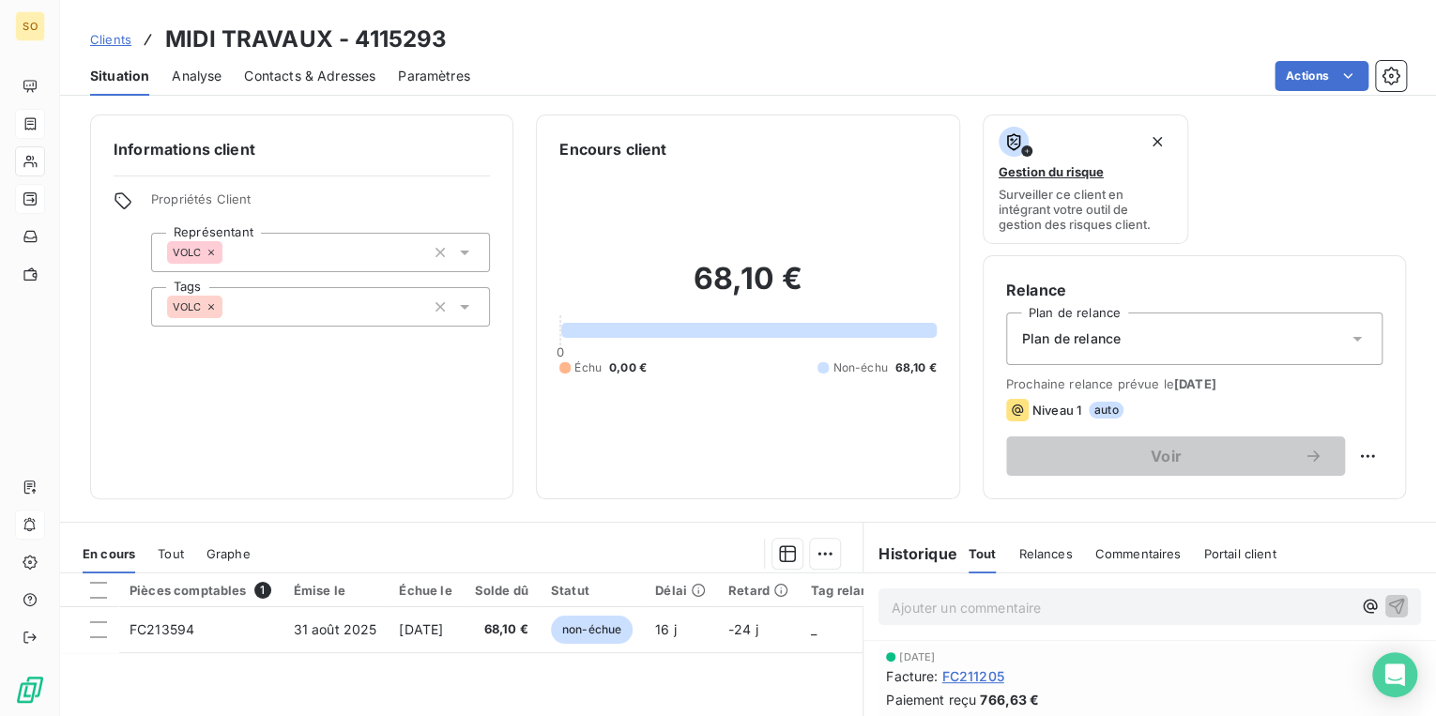
scroll to position [150, 0]
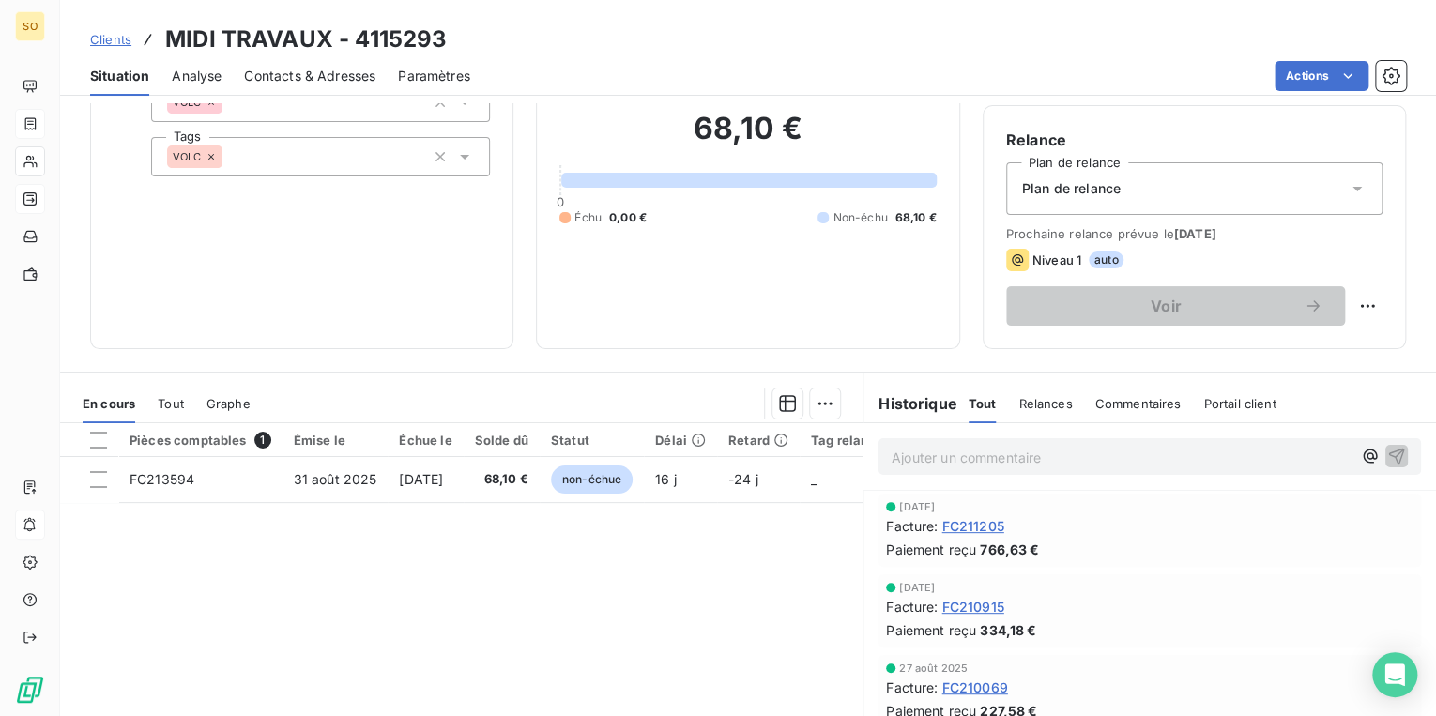
click at [107, 34] on span "Clients" at bounding box center [110, 39] width 41 height 15
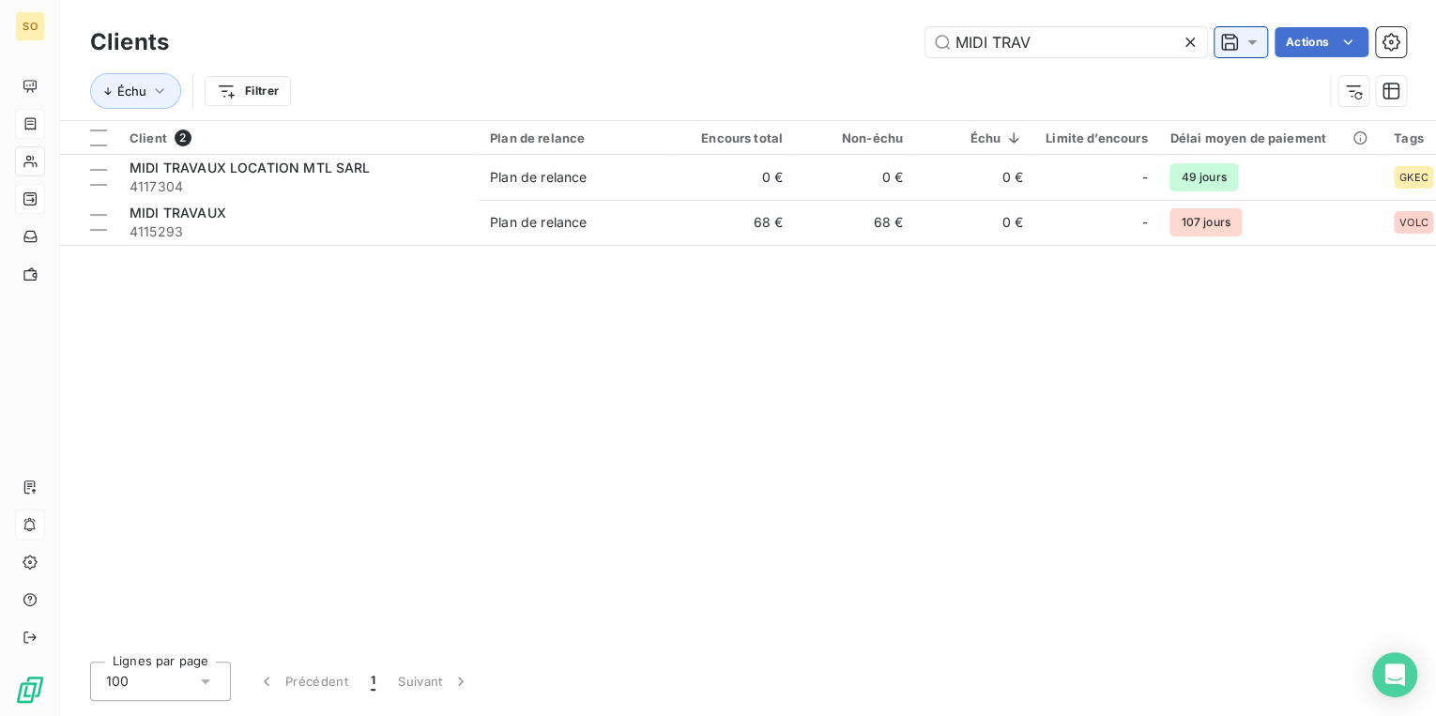
drag, startPoint x: 949, startPoint y: 38, endPoint x: 1254, endPoint y: 41, distance: 305.0
click at [1150, 45] on input "MIDI TRAV" at bounding box center [1066, 42] width 282 height 30
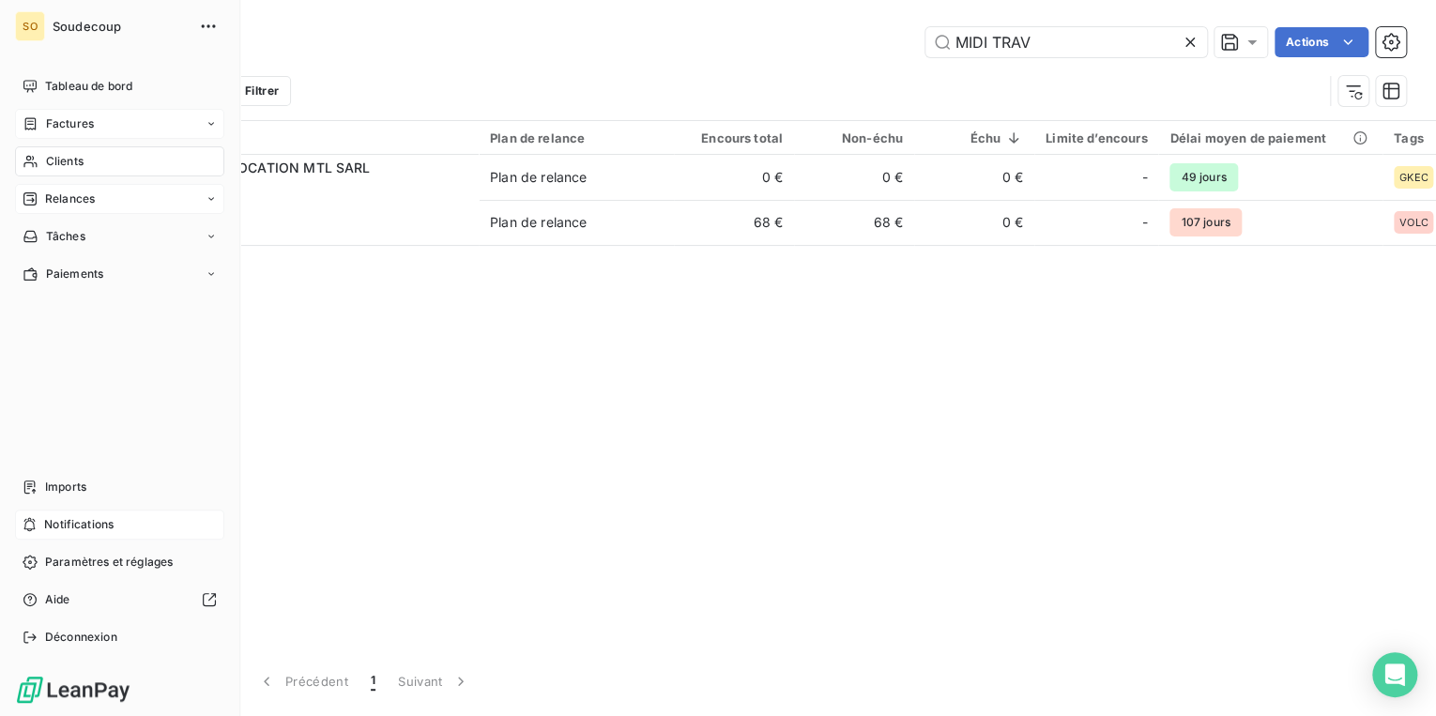
click at [99, 128] on div "Factures" at bounding box center [119, 124] width 209 height 30
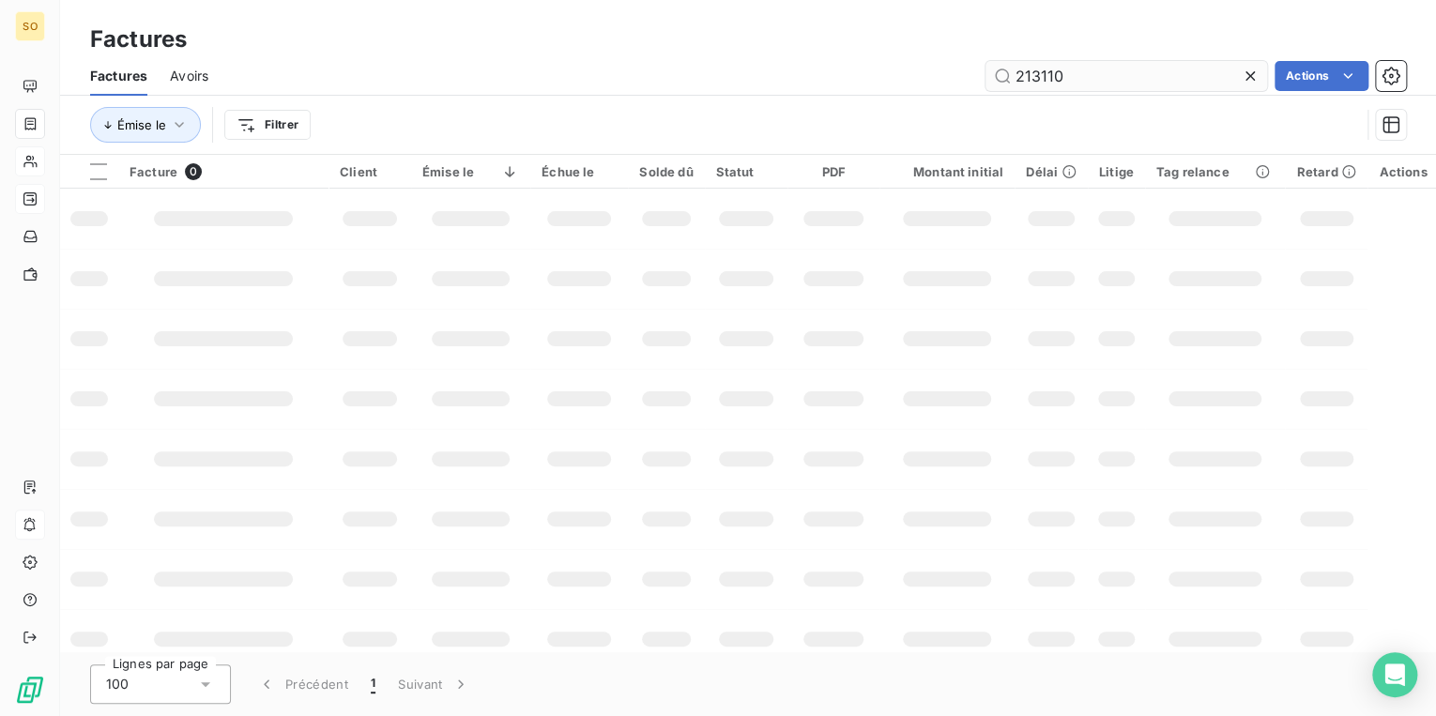
click at [1075, 77] on input "213110" at bounding box center [1126, 76] width 282 height 30
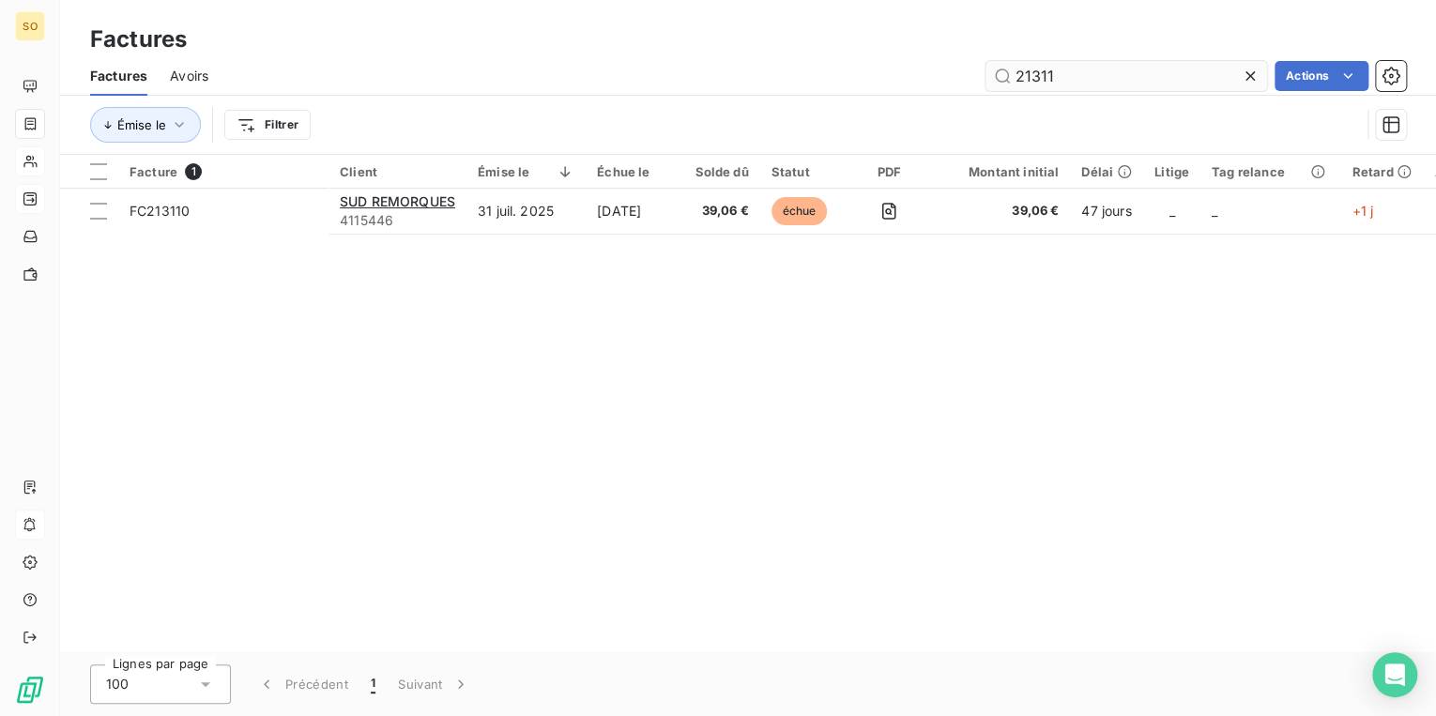
type input "213110"
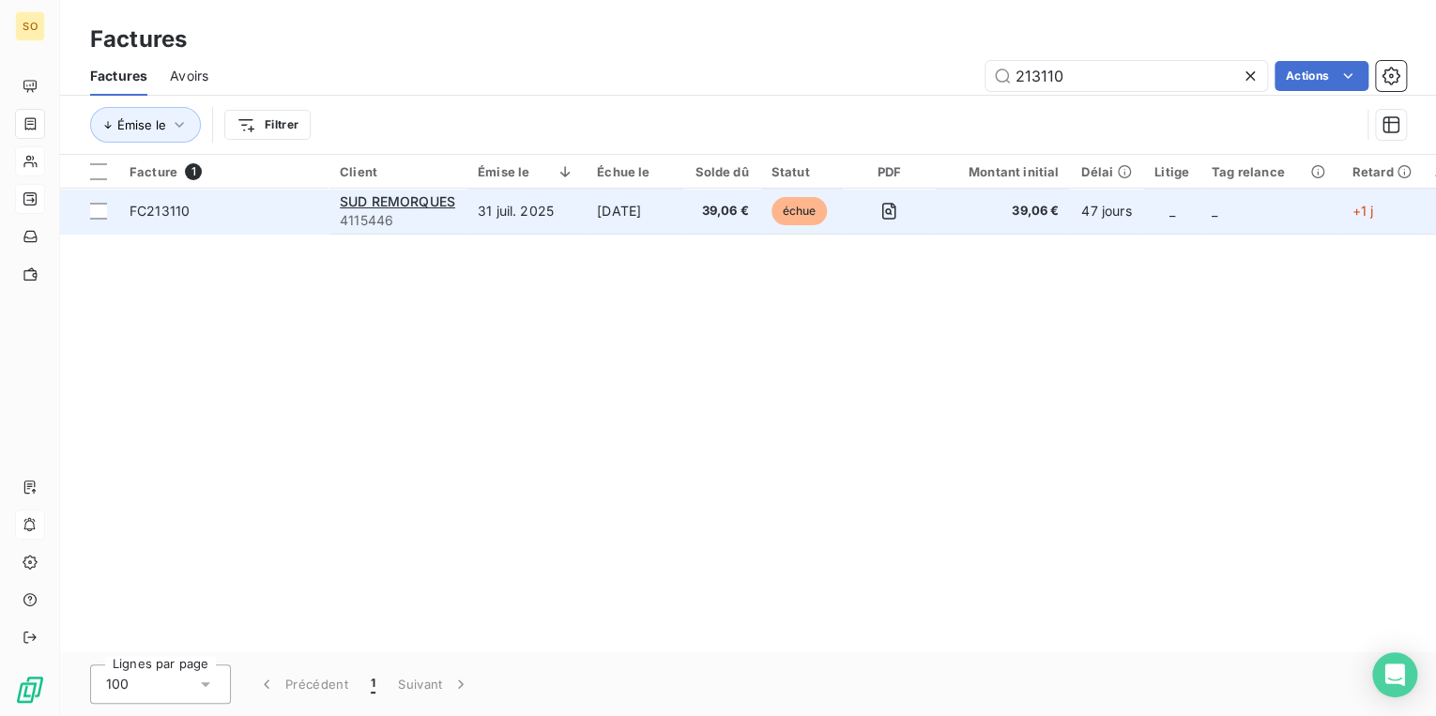
click at [815, 202] on span "échue" at bounding box center [799, 211] width 56 height 28
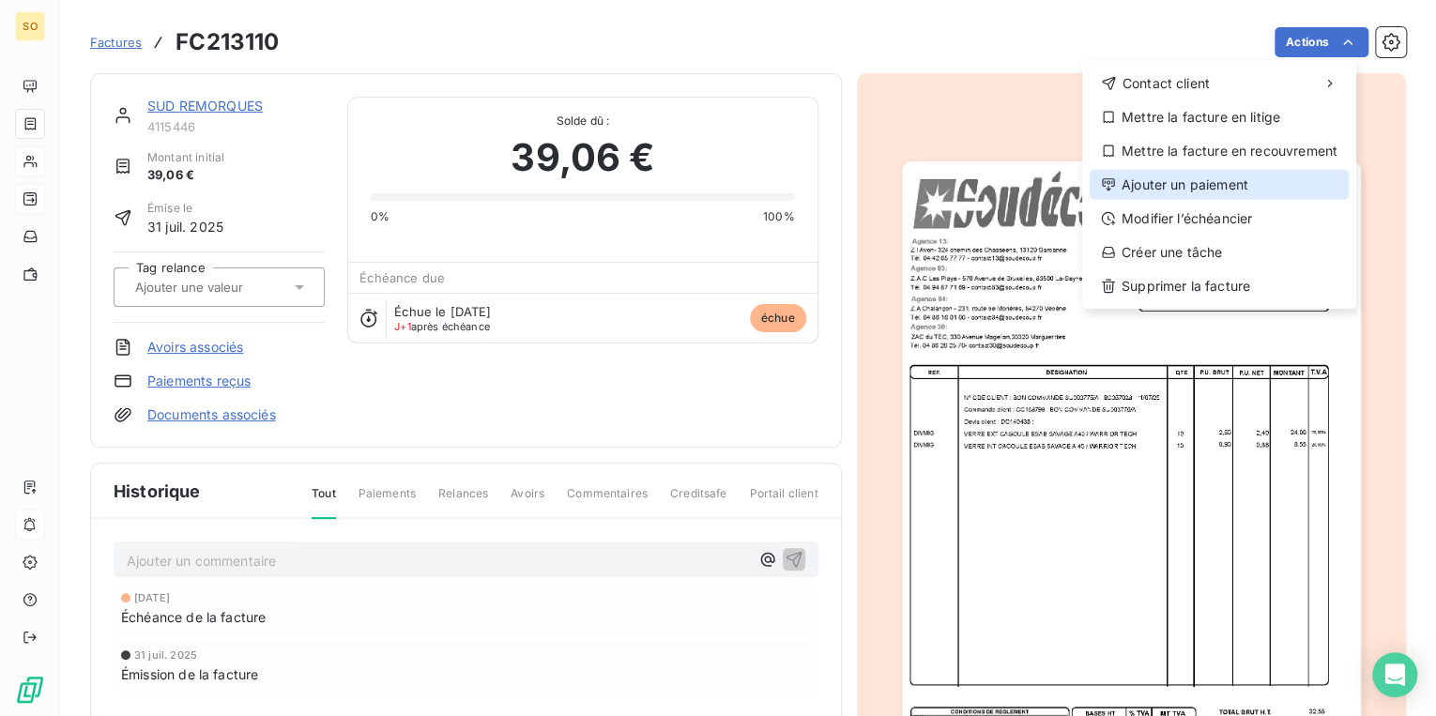
click at [1202, 179] on div "Ajouter un paiement" at bounding box center [1218, 185] width 259 height 30
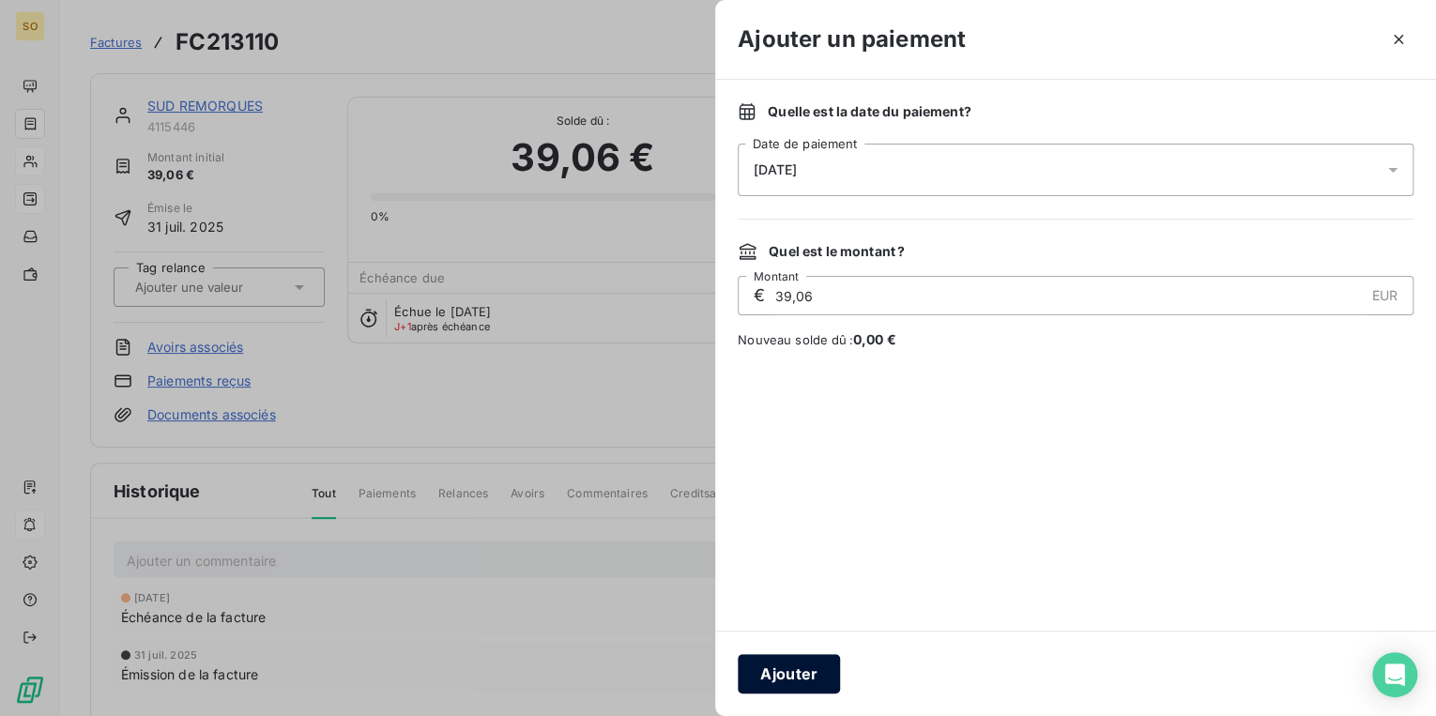
click at [805, 663] on button "Ajouter" at bounding box center [789, 673] width 102 height 39
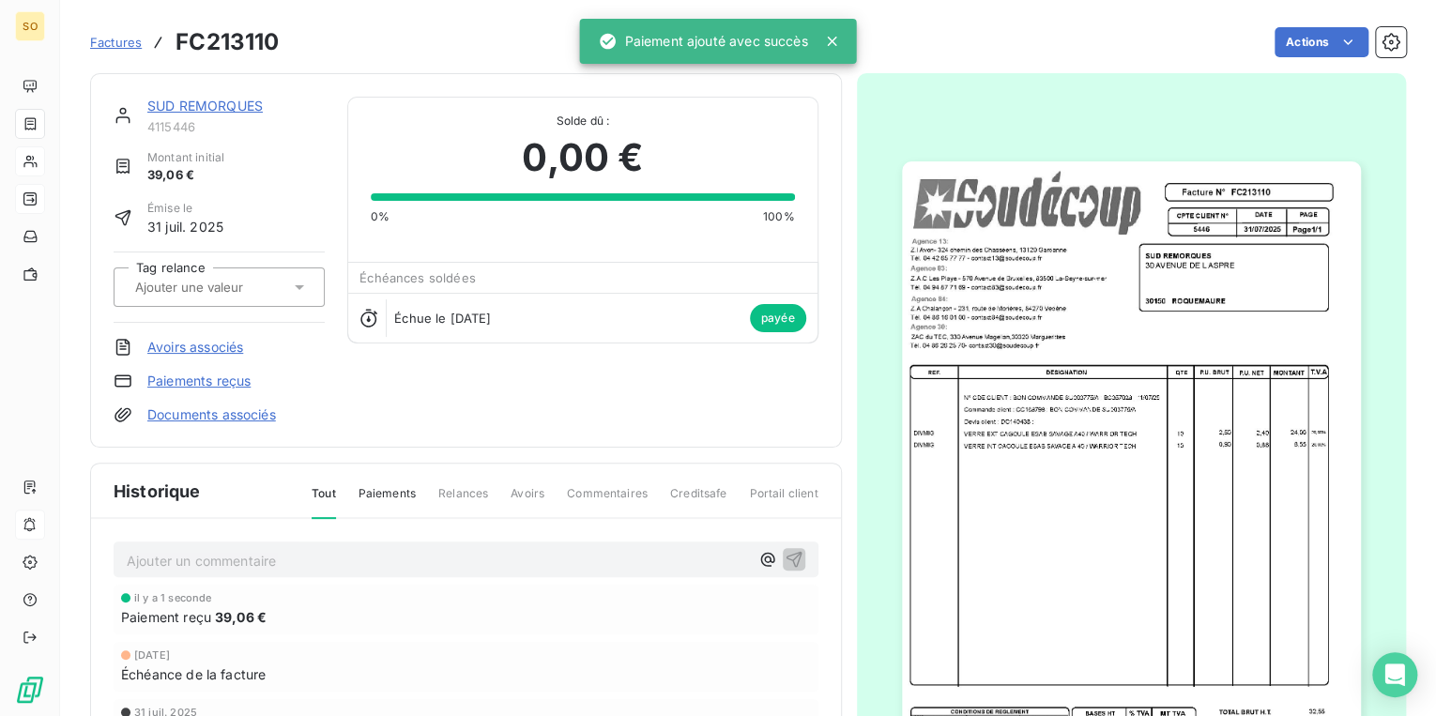
click at [190, 101] on link "SUD REMORQUES" at bounding box center [204, 106] width 115 height 16
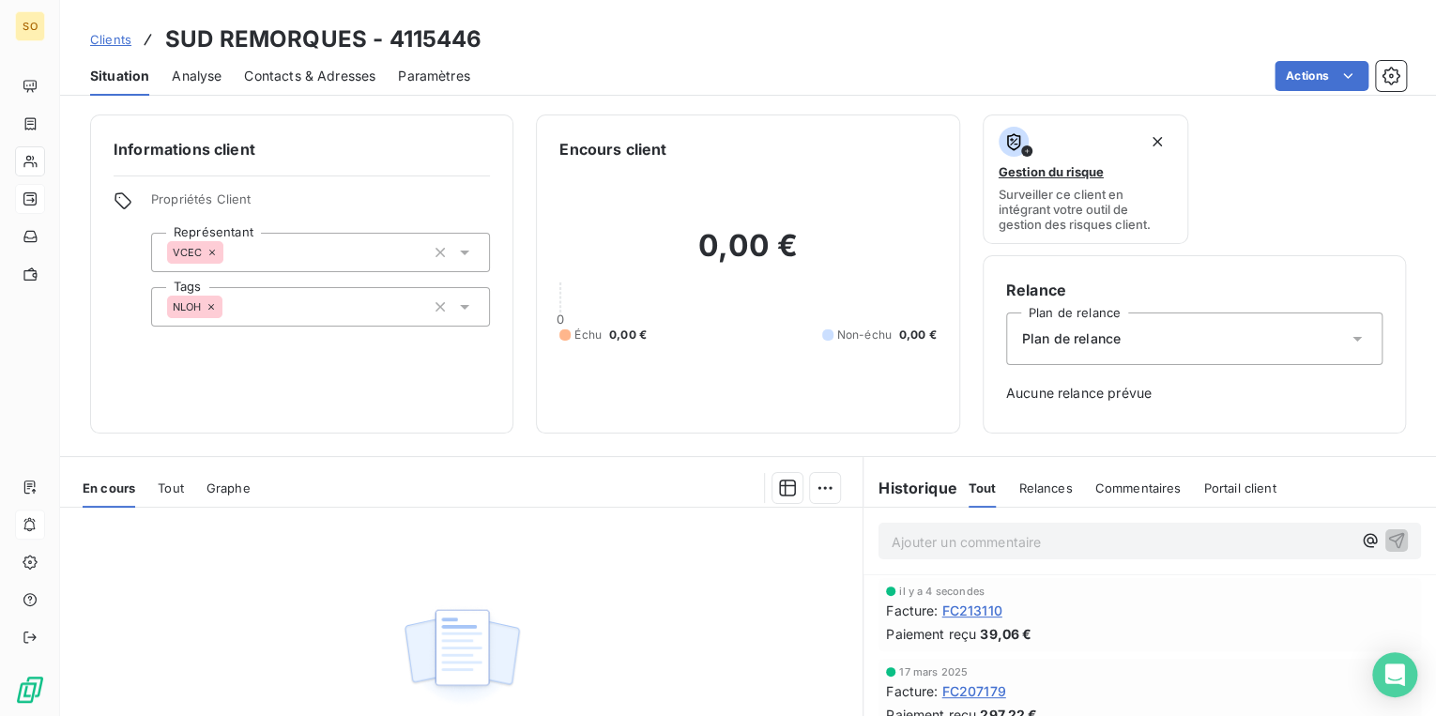
click at [109, 33] on span "Clients" at bounding box center [110, 39] width 41 height 15
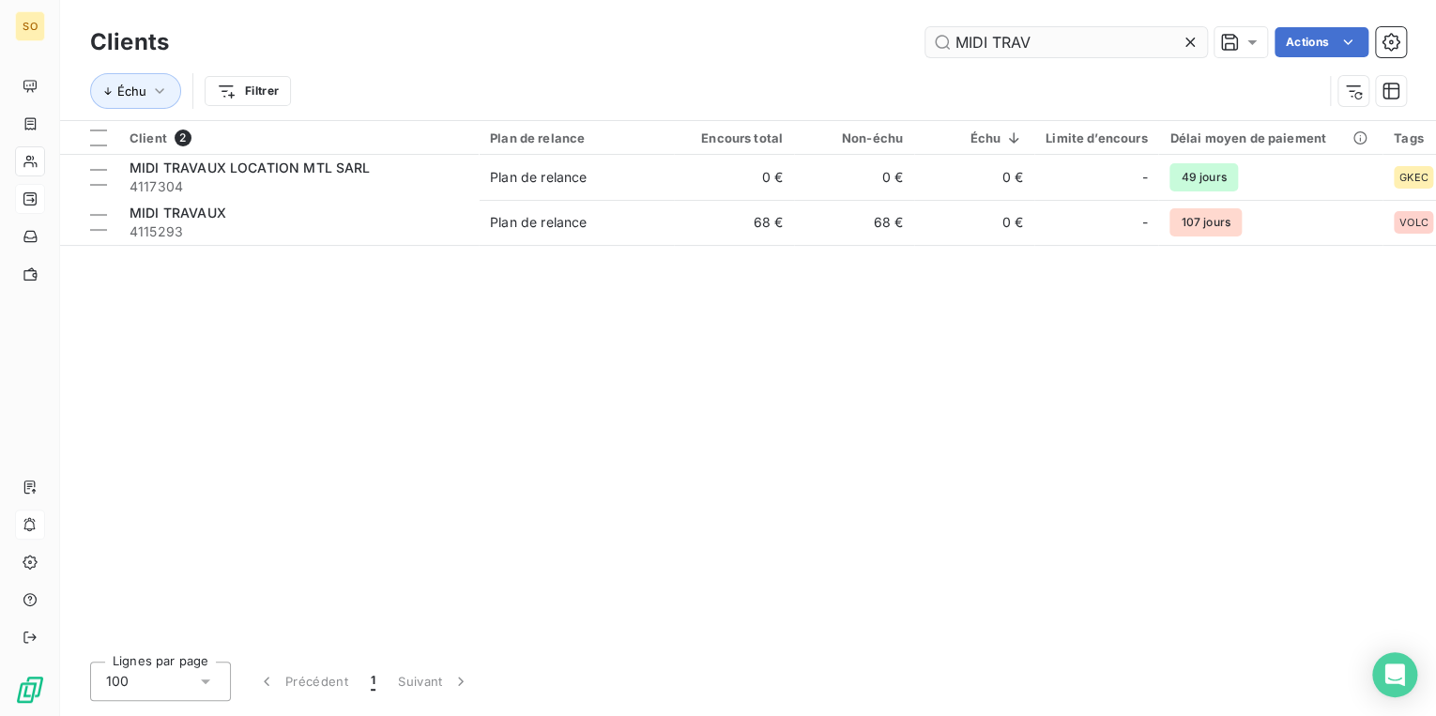
drag, startPoint x: 1090, startPoint y: 38, endPoint x: 1328, endPoint y: 38, distance: 237.4
click at [1190, 38] on div "MIDI TRAV" at bounding box center [1066, 42] width 282 height 30
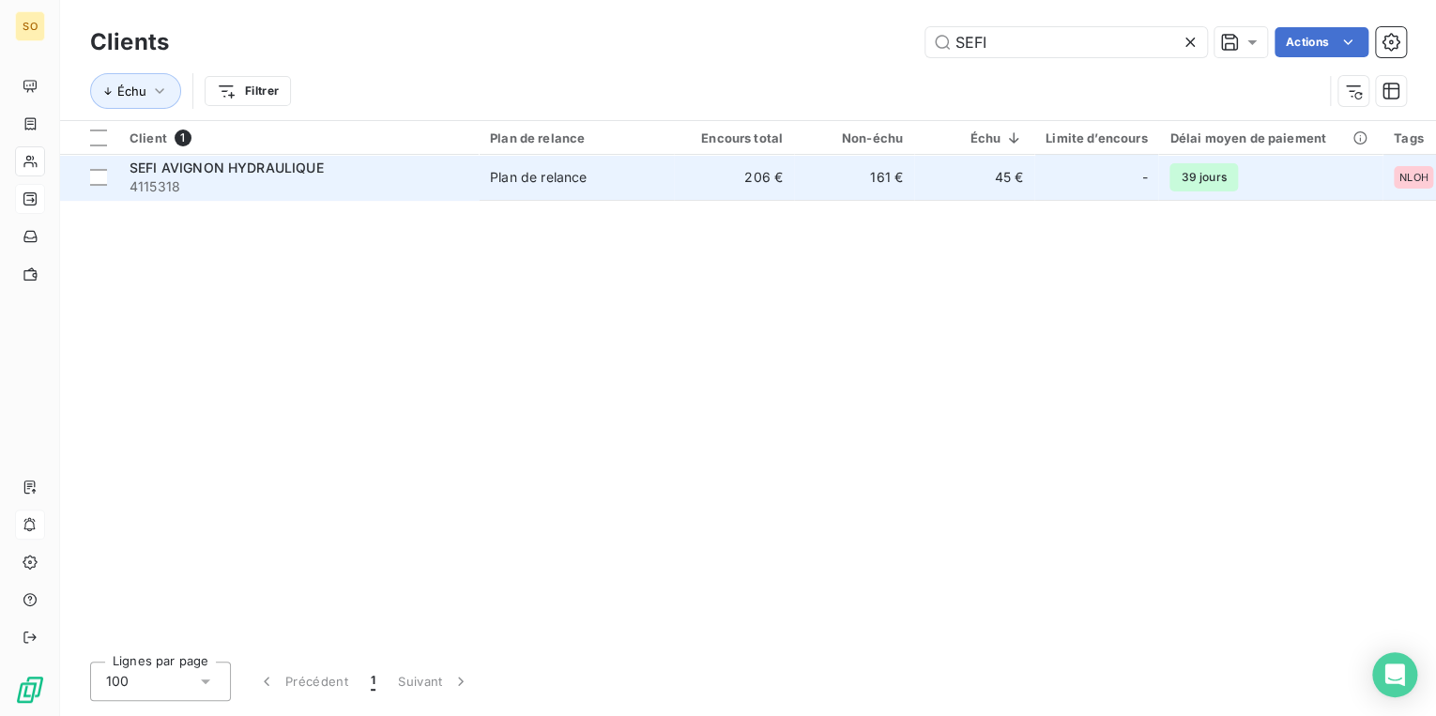
type input "SEFI"
click at [848, 169] on td "161 €" at bounding box center [854, 177] width 120 height 45
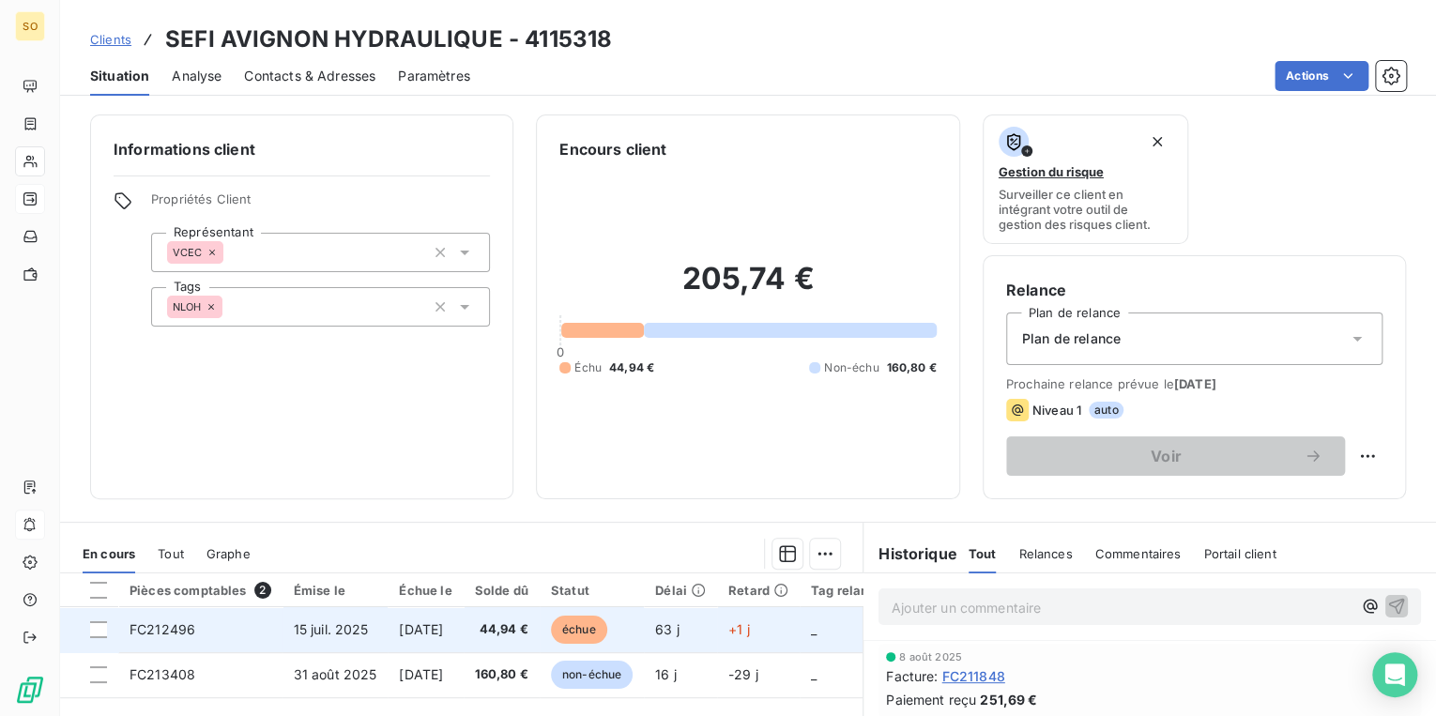
click at [607, 628] on span "échue" at bounding box center [579, 630] width 56 height 28
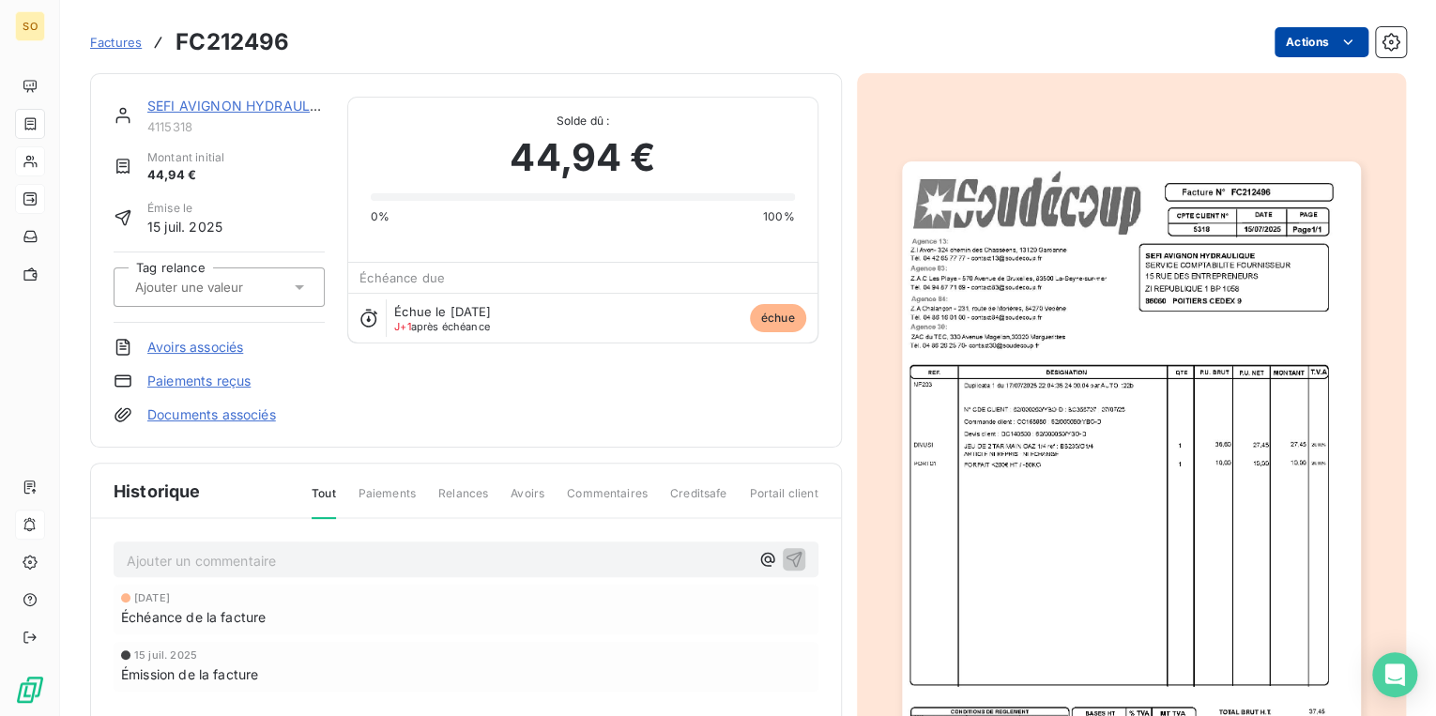
click at [1291, 41] on html "SO Factures FC212496 Actions SEFI AVIGNON HYDRAULIQUE 4115318 Montant initial 4…" at bounding box center [718, 358] width 1436 height 716
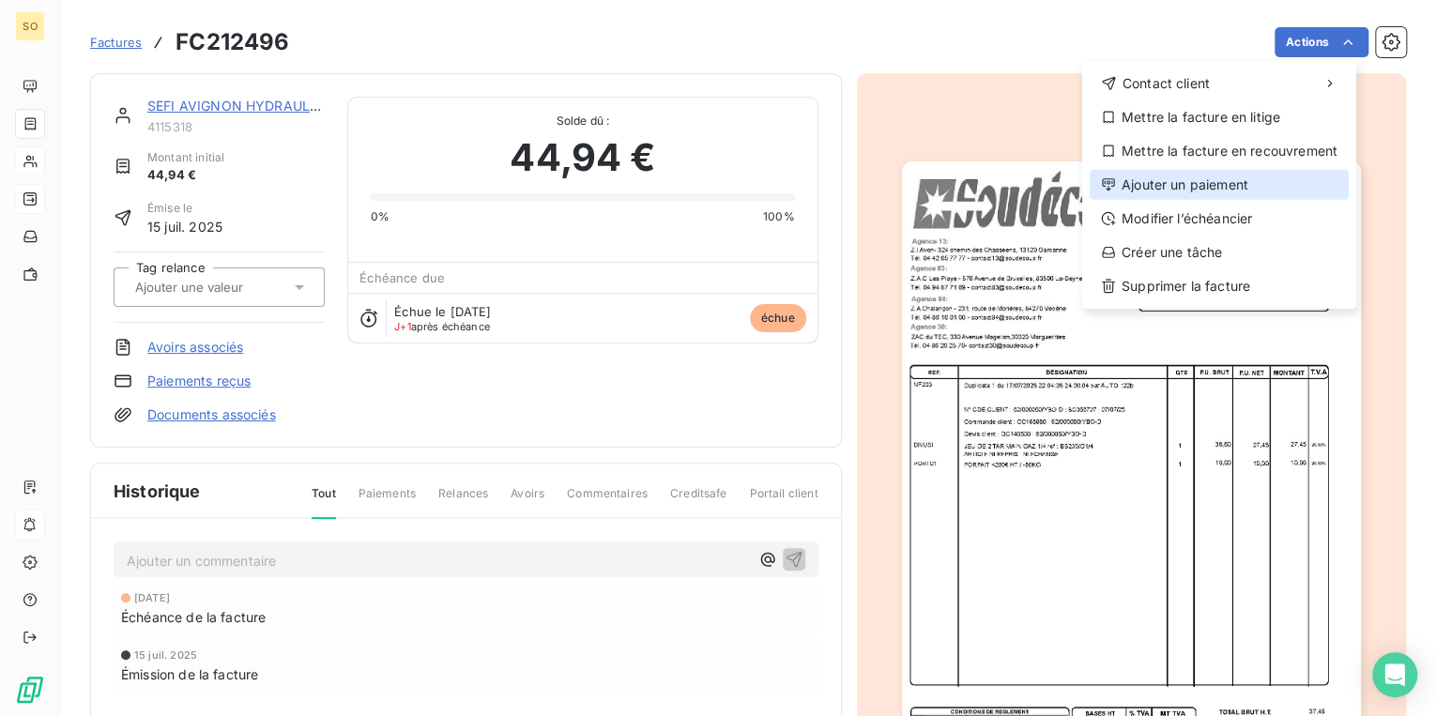
click at [1208, 190] on div "Ajouter un paiement" at bounding box center [1218, 185] width 259 height 30
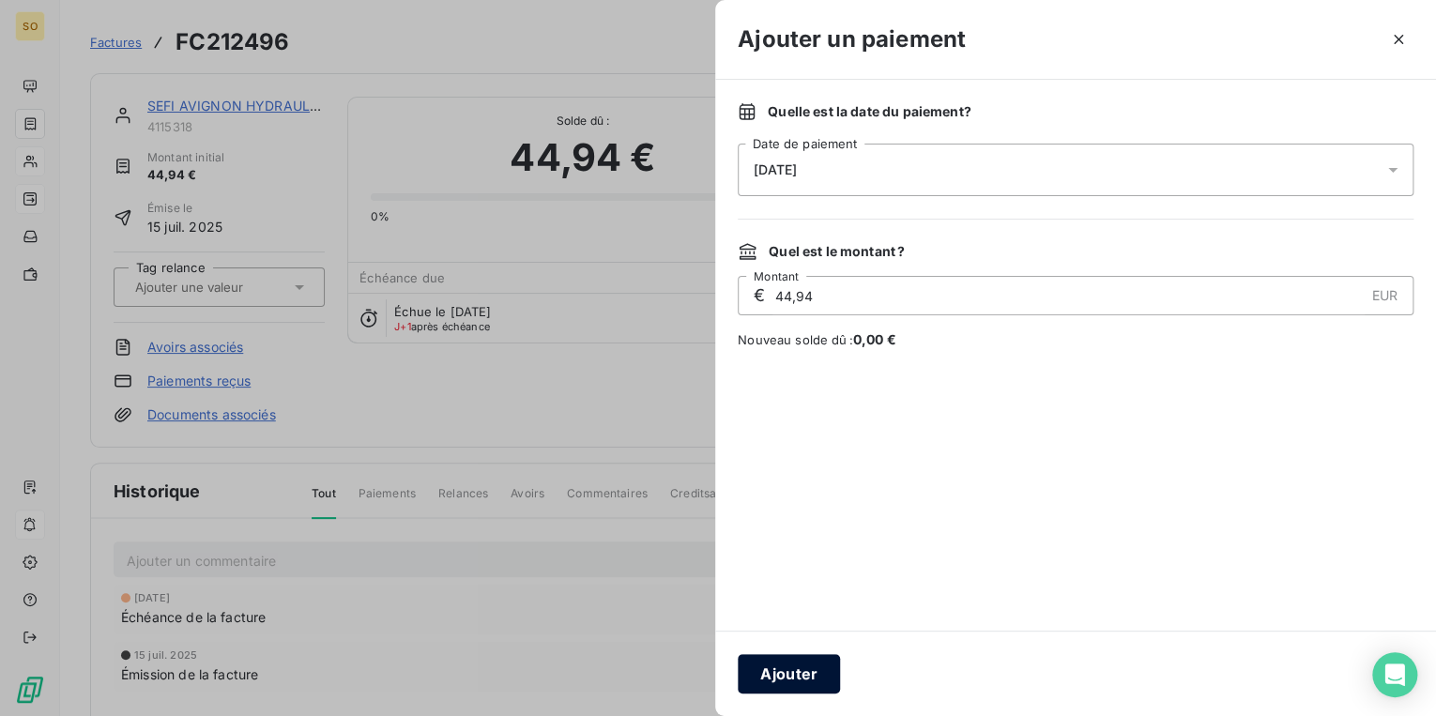
click at [808, 664] on button "Ajouter" at bounding box center [789, 673] width 102 height 39
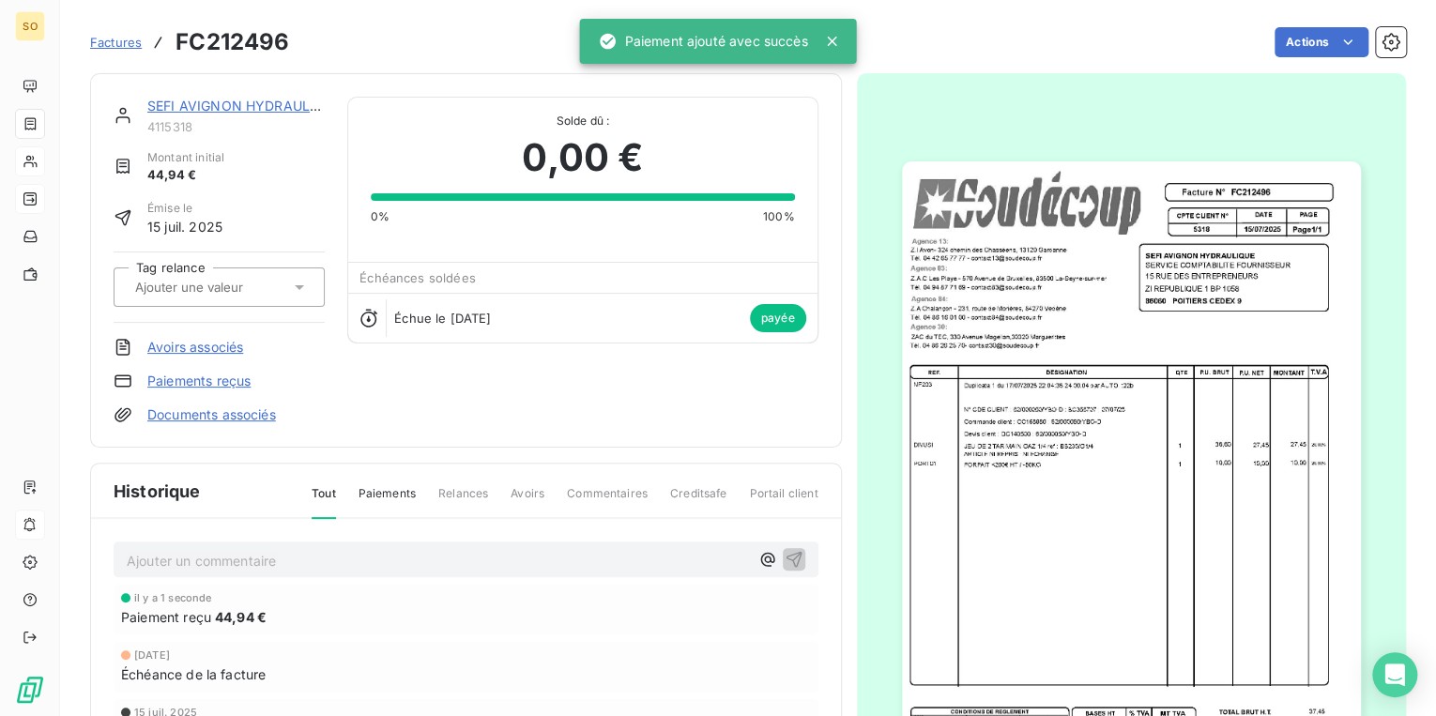
click at [169, 106] on link "SEFI AVIGNON HYDRAULIQUE" at bounding box center [244, 106] width 194 height 16
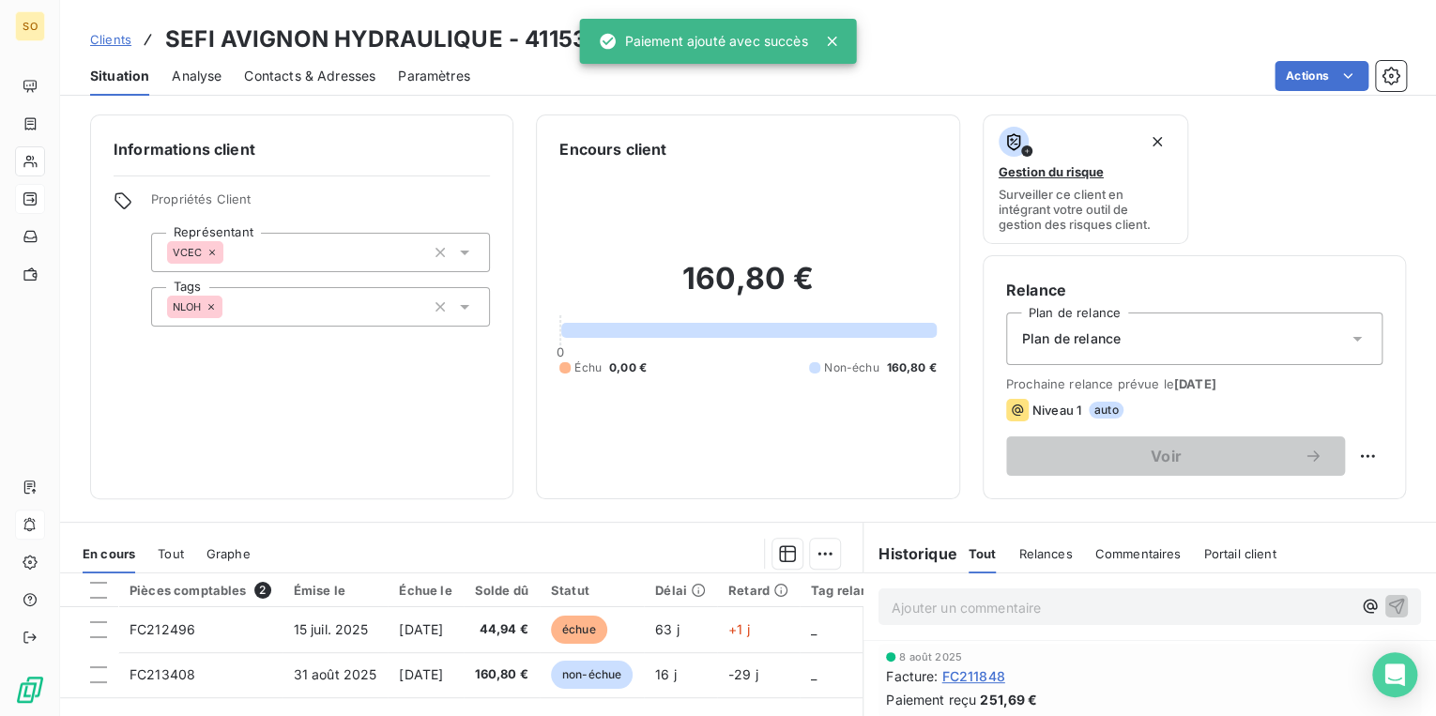
click at [111, 36] on span "Clients" at bounding box center [110, 39] width 41 height 15
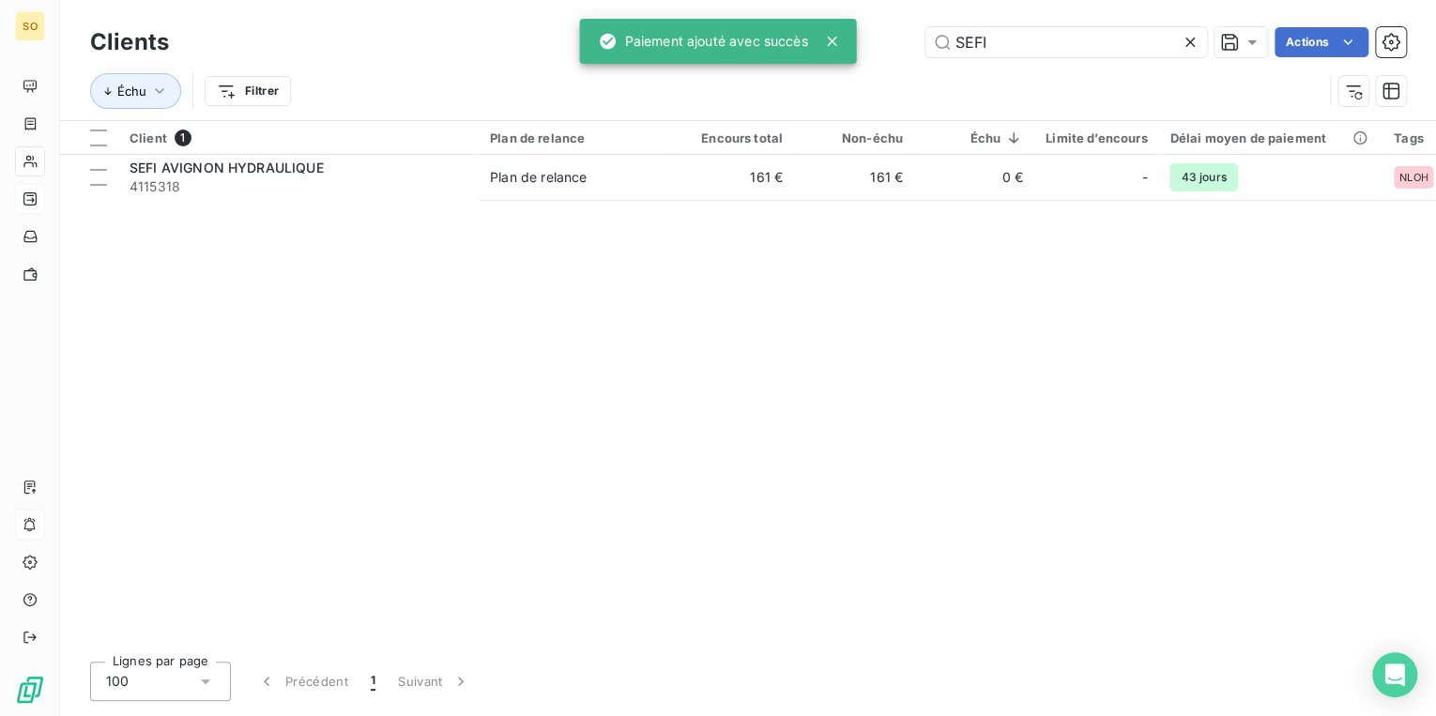
drag, startPoint x: 946, startPoint y: 38, endPoint x: 1201, endPoint y: 56, distance: 255.9
click at [1140, 56] on input "SEFI" at bounding box center [1066, 42] width 282 height 30
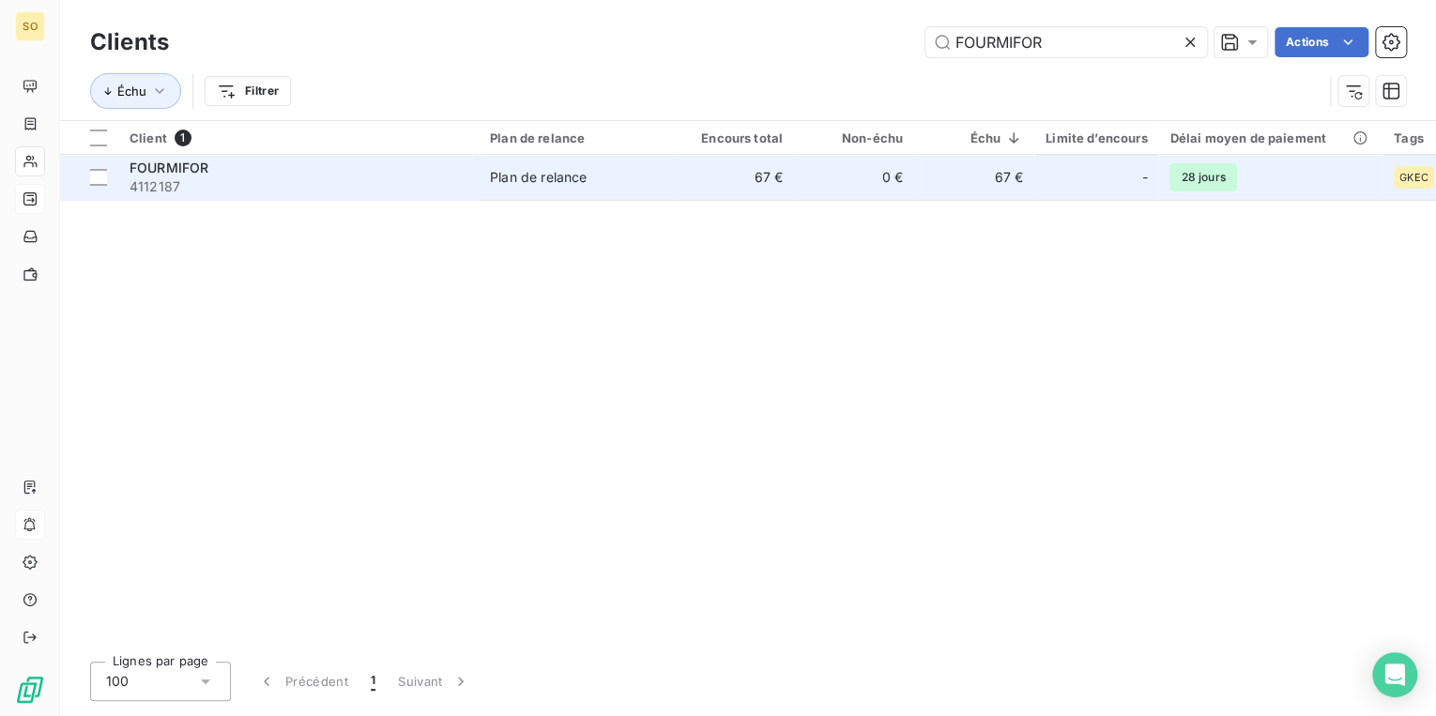
type input "FOURMIFOR"
click at [481, 175] on td "Plan de relance" at bounding box center [576, 177] width 195 height 45
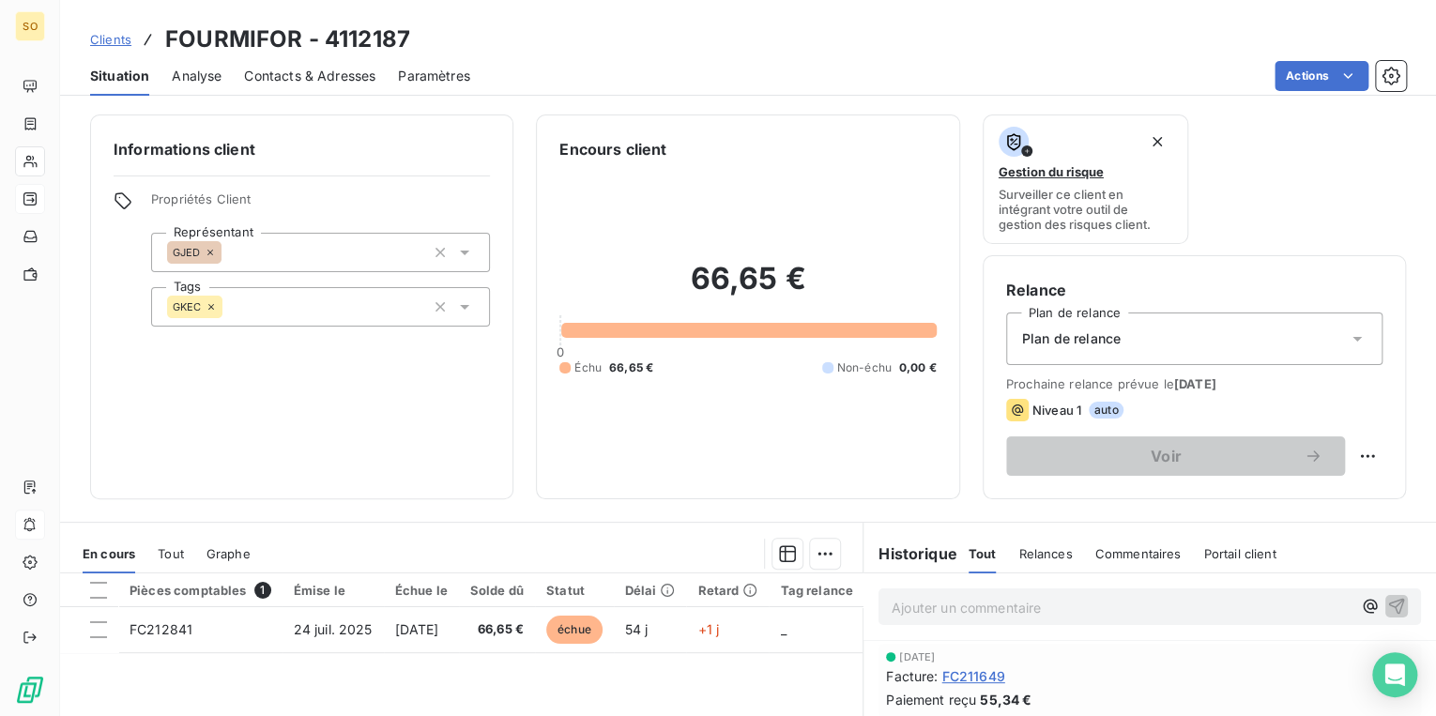
scroll to position [225, 0]
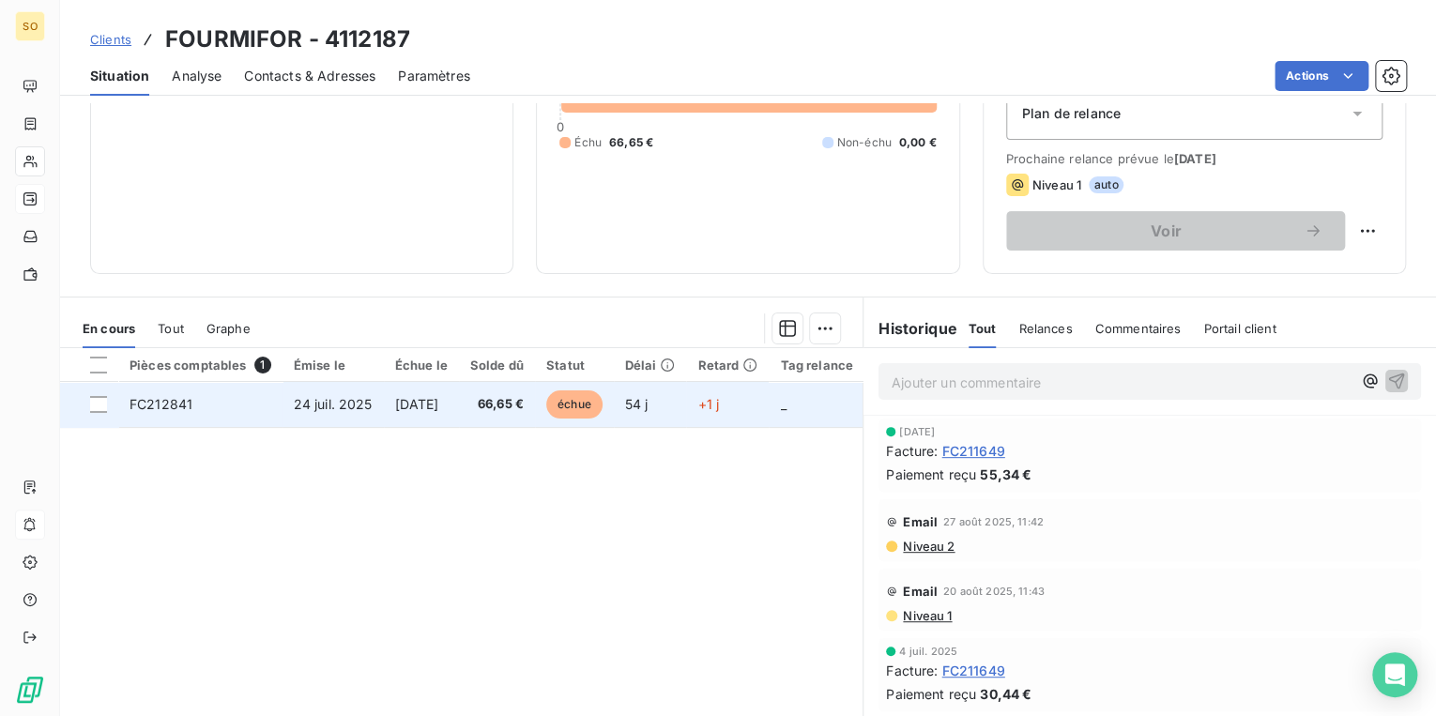
click at [602, 398] on span "échue" at bounding box center [574, 404] width 56 height 28
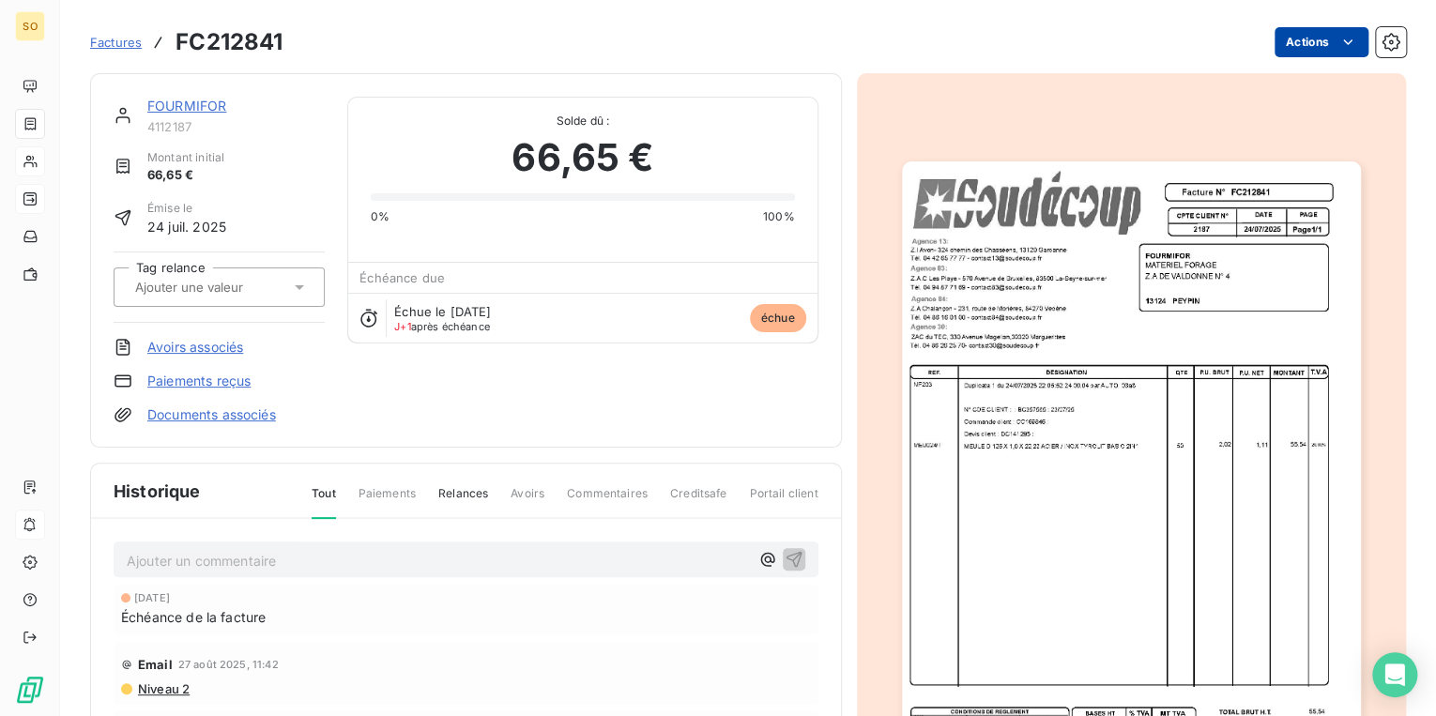
drag, startPoint x: 1255, startPoint y: 43, endPoint x: 1277, endPoint y: 48, distance: 23.0
click at [1255, 43] on div "Actions" at bounding box center [855, 42] width 1101 height 30
click at [1280, 48] on html "SO Factures FC212841 Actions FOURMIFOR 4112187 Montant initial 66,65 € Émise le…" at bounding box center [718, 358] width 1436 height 716
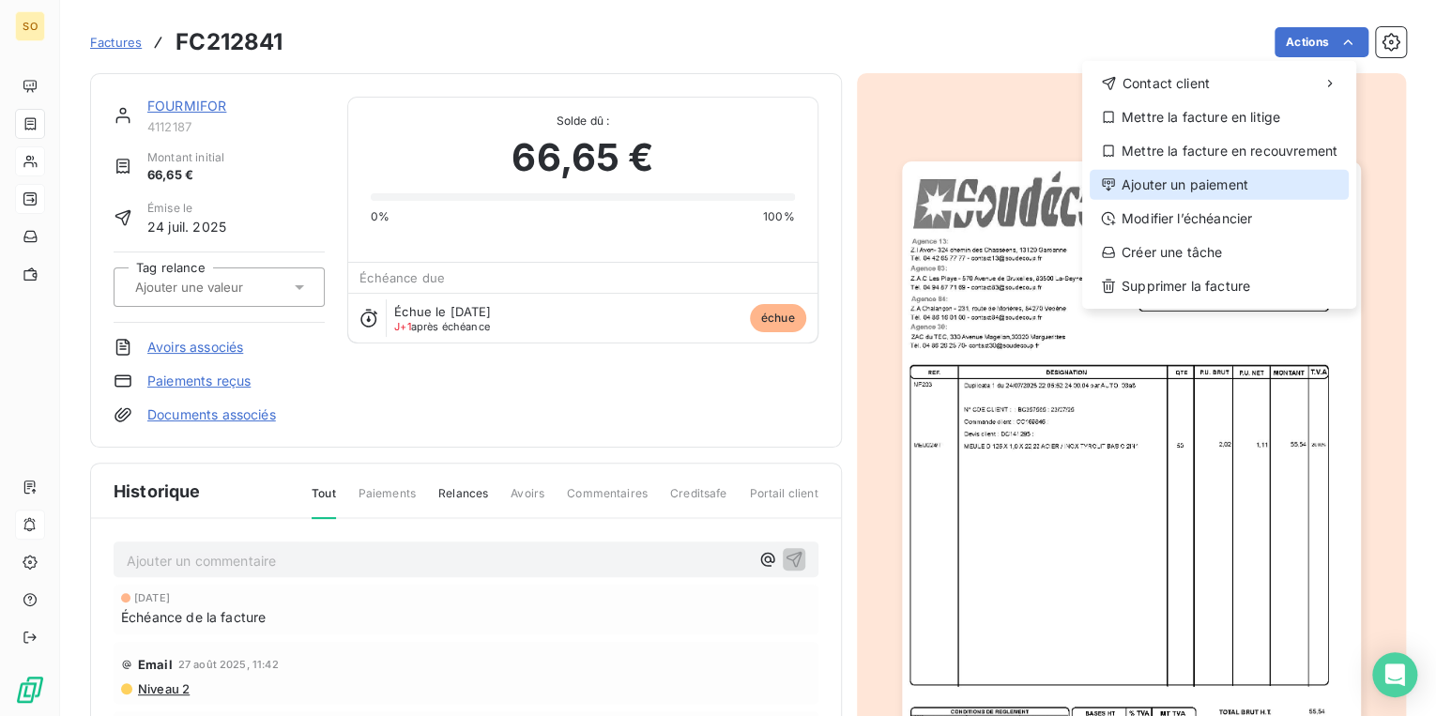
click at [1184, 184] on div "Ajouter un paiement" at bounding box center [1218, 185] width 259 height 30
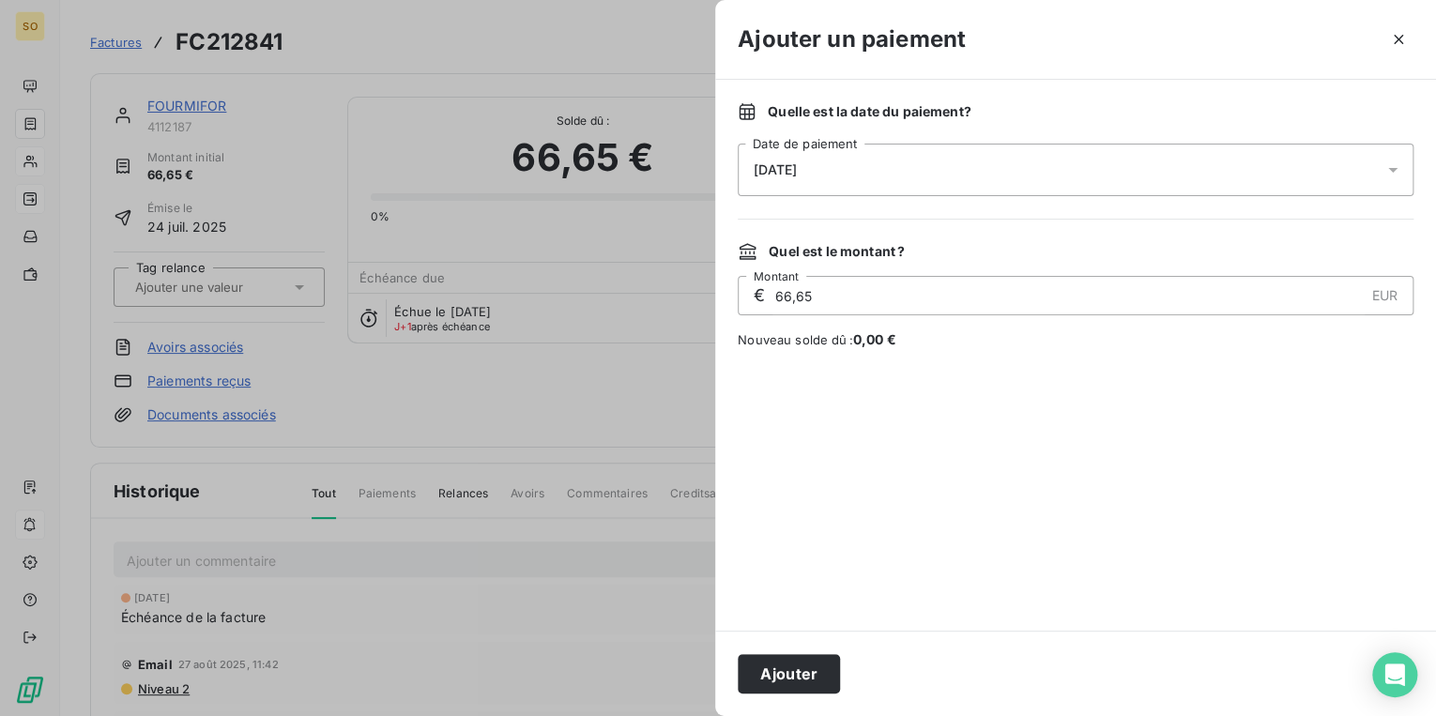
click at [772, 679] on button "Ajouter" at bounding box center [789, 673] width 102 height 39
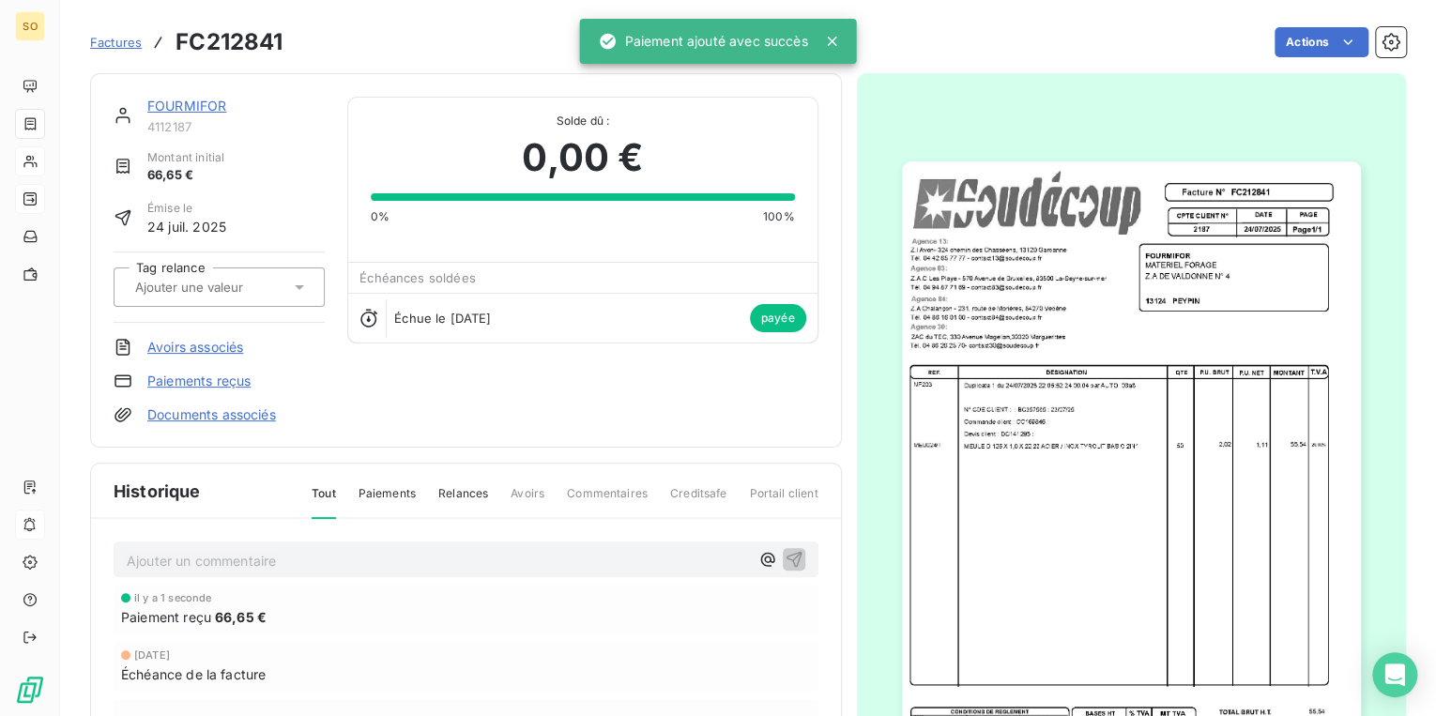
click at [178, 103] on link "FOURMIFOR" at bounding box center [186, 106] width 79 height 16
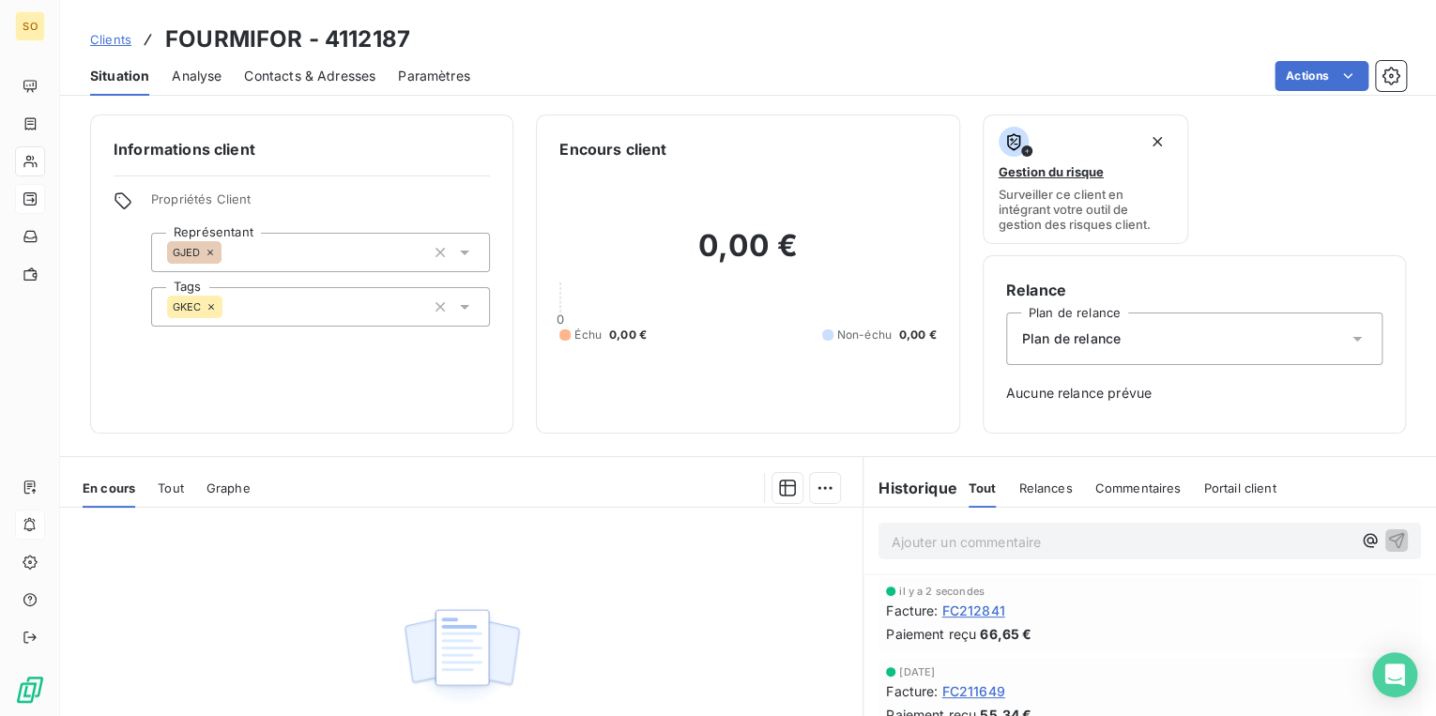
click at [113, 44] on span "Clients" at bounding box center [110, 39] width 41 height 15
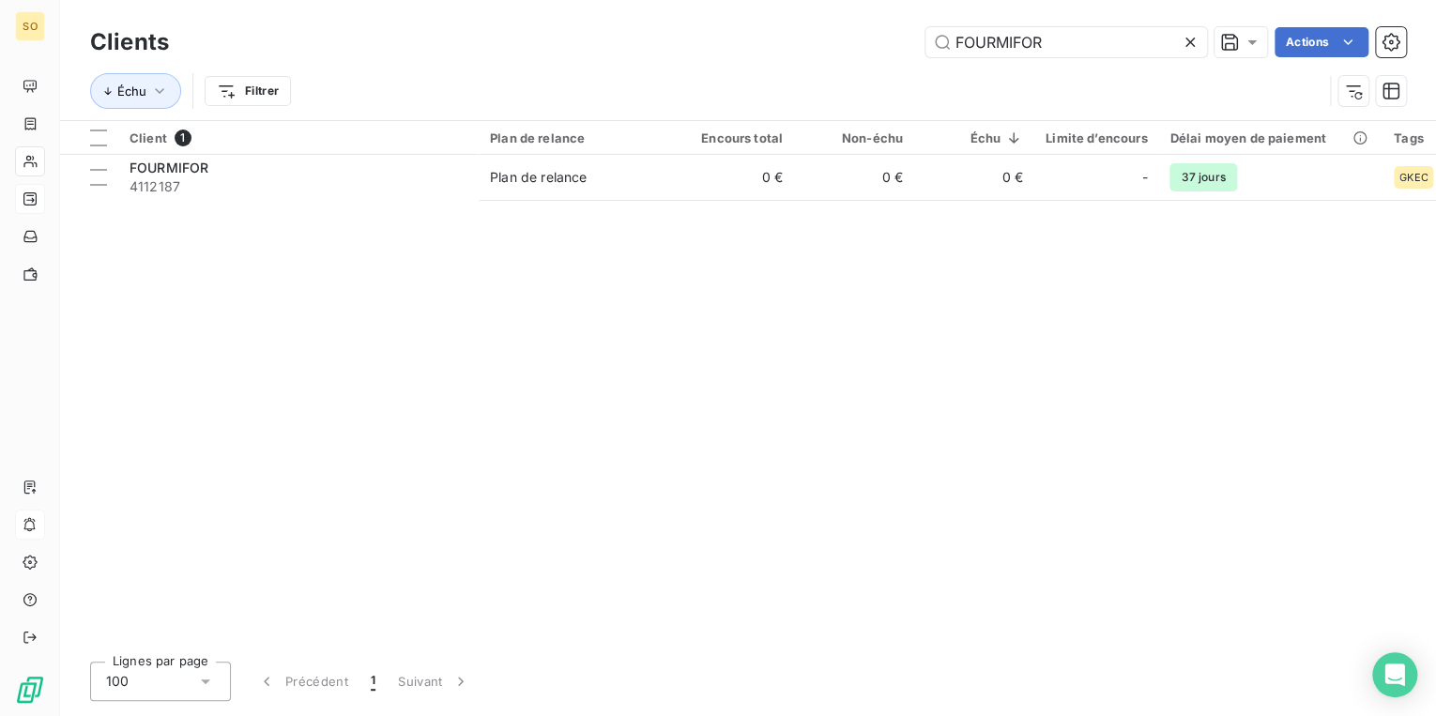
drag, startPoint x: 950, startPoint y: 42, endPoint x: 1420, endPoint y: 42, distance: 470.1
click at [1243, 42] on div "FOURMIFOR Actions" at bounding box center [798, 42] width 1214 height 30
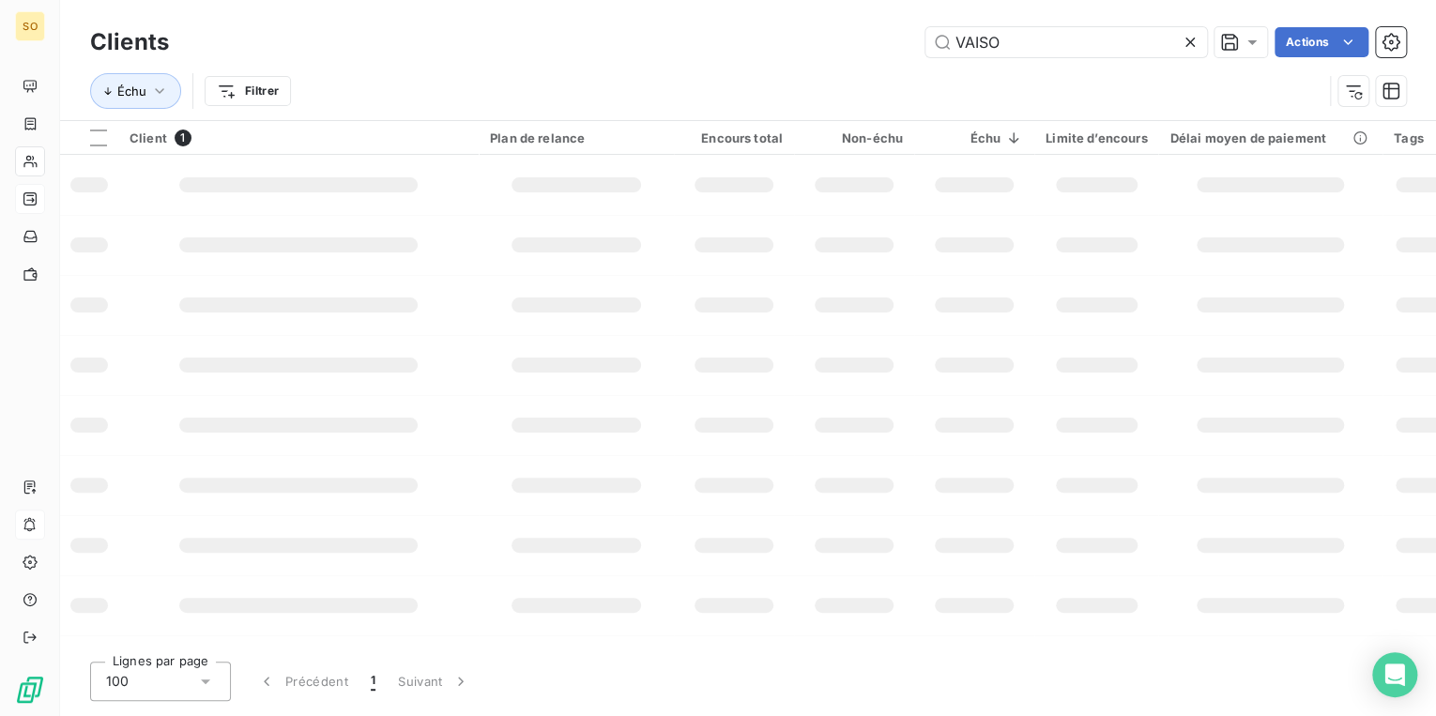
type input "VAISON"
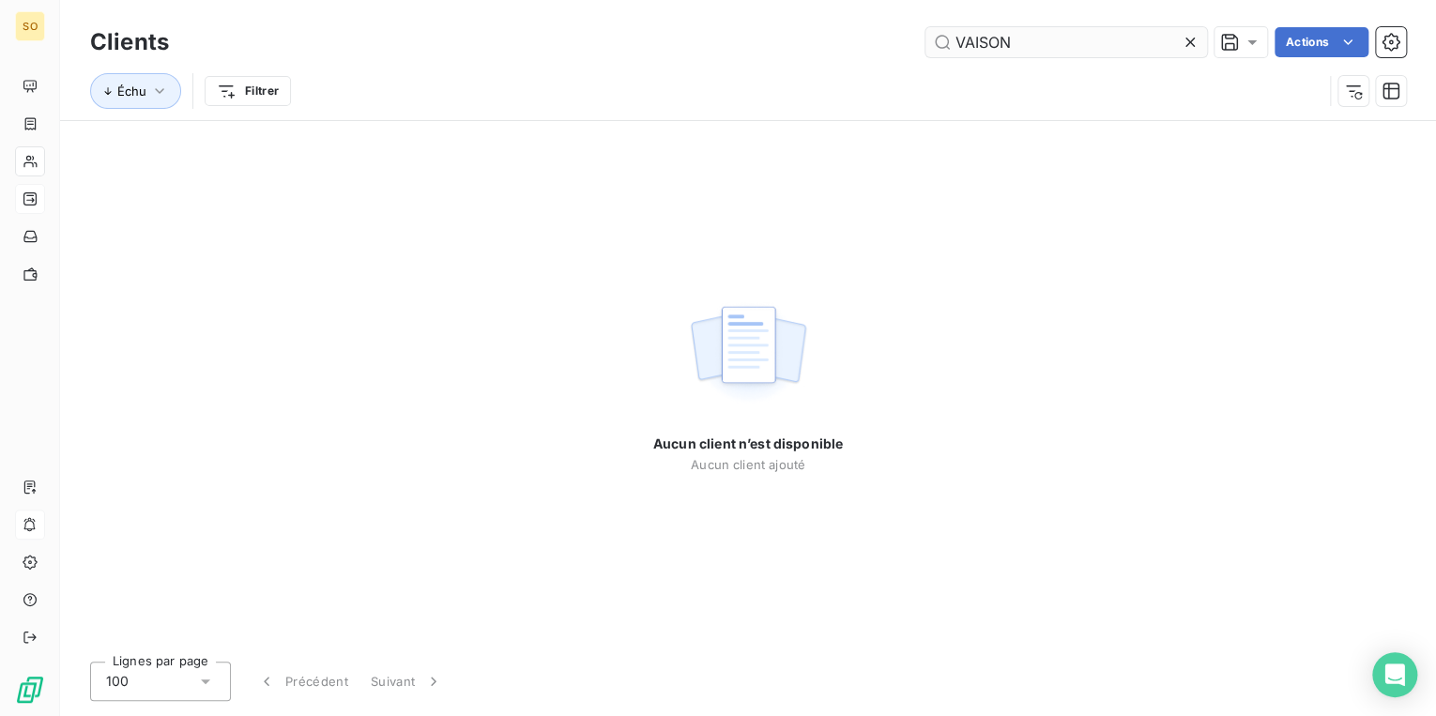
drag, startPoint x: 1091, startPoint y: 51, endPoint x: 937, endPoint y: 47, distance: 153.9
click at [937, 47] on input "VAISON" at bounding box center [1066, 42] width 282 height 30
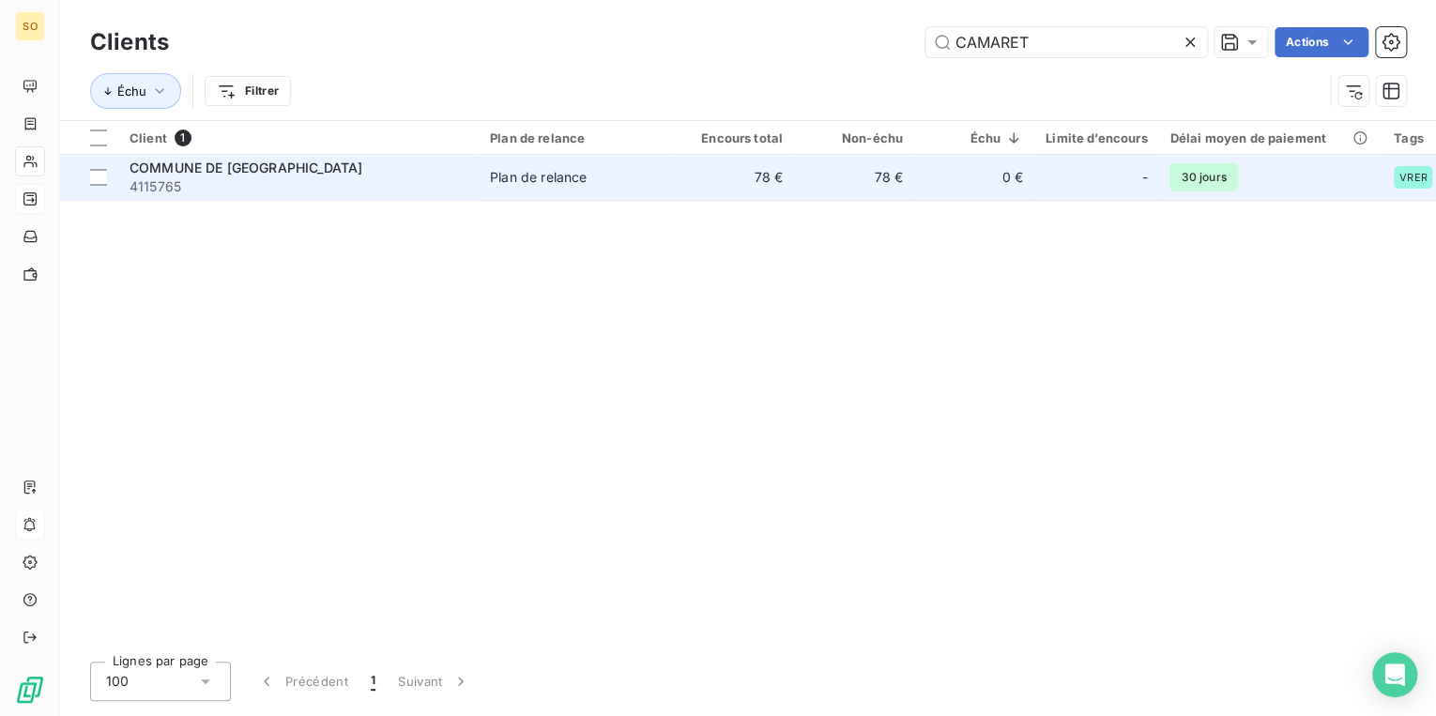
type input "CAMARET"
click at [474, 173] on td "COMMUNE DE [GEOGRAPHIC_DATA] 4115765" at bounding box center [298, 177] width 360 height 45
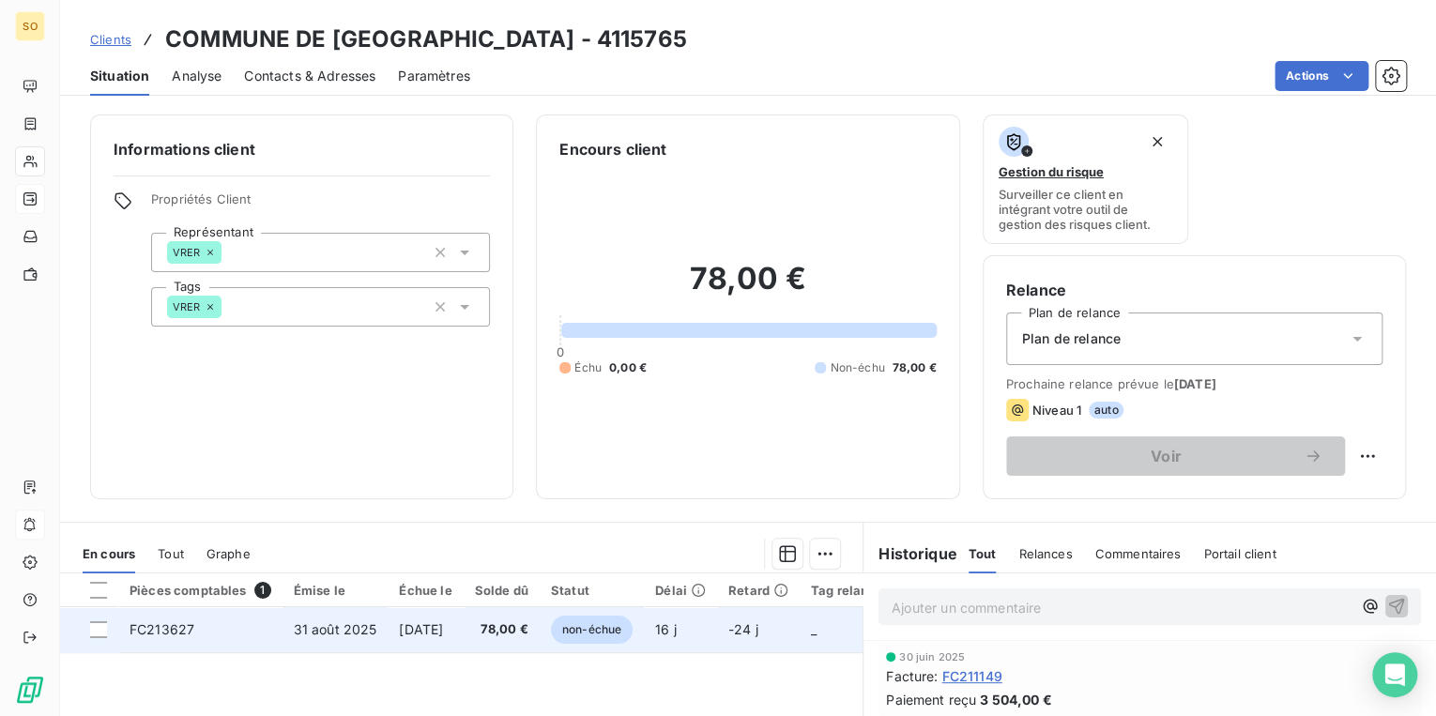
click at [606, 634] on span "non-échue" at bounding box center [592, 630] width 82 height 28
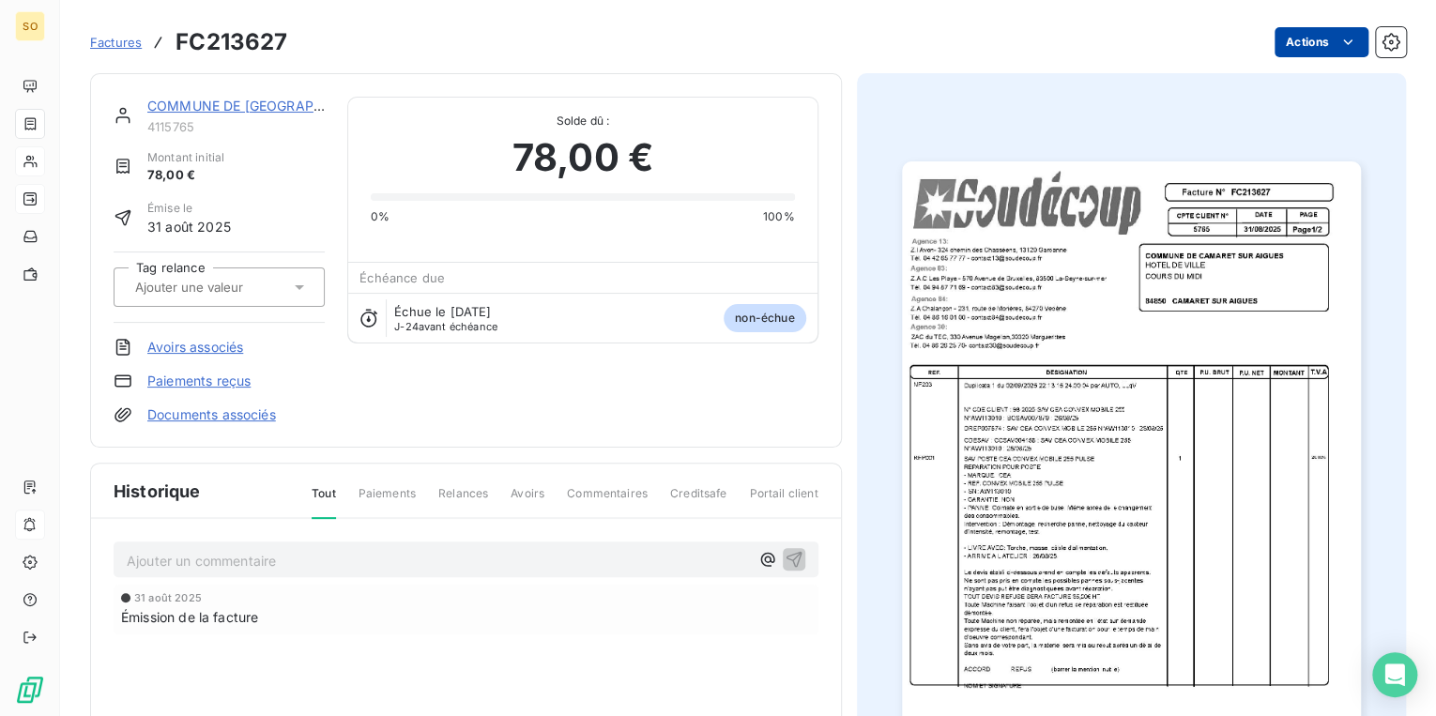
click at [1283, 53] on html "SO Factures FC213627 Actions COMMUNE DE [GEOGRAPHIC_DATA] SUR AIGUES 4115765 Mo…" at bounding box center [718, 358] width 1436 height 716
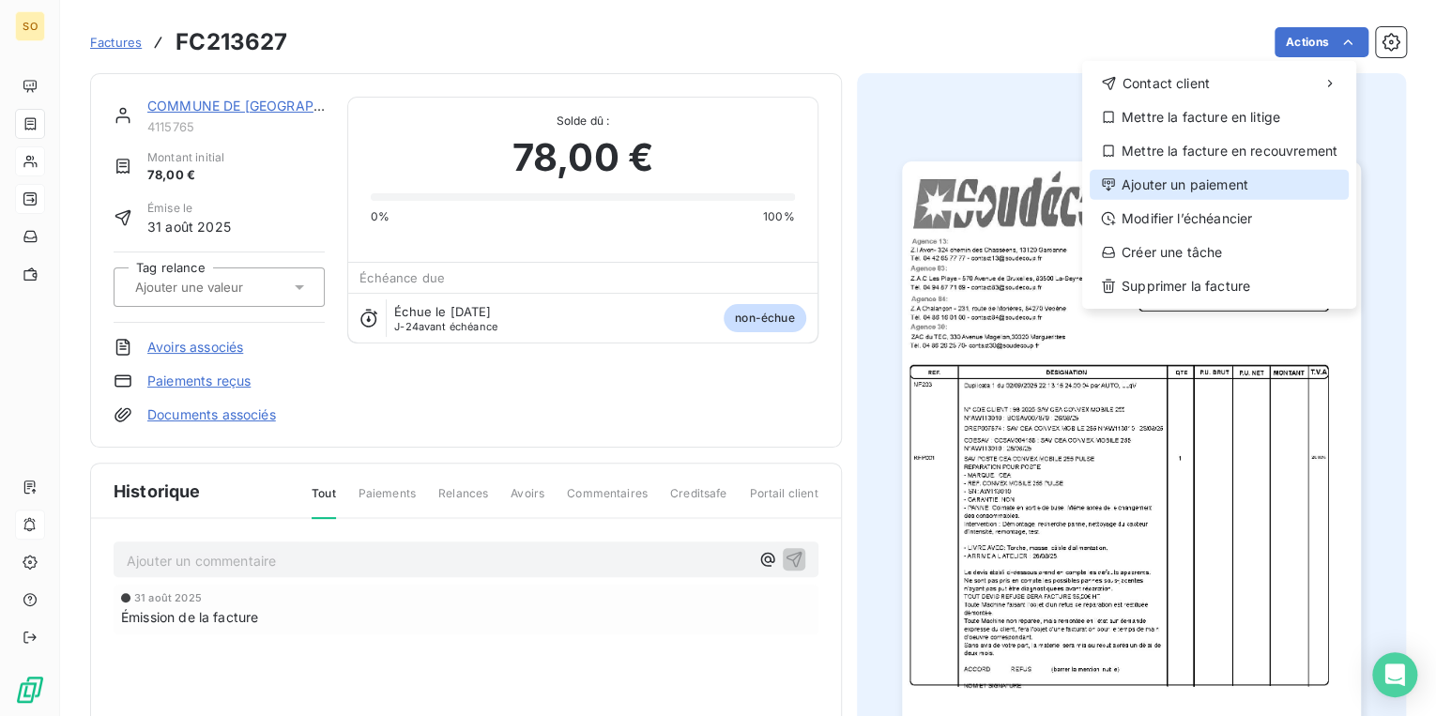
click at [1151, 188] on div "Ajouter un paiement" at bounding box center [1218, 185] width 259 height 30
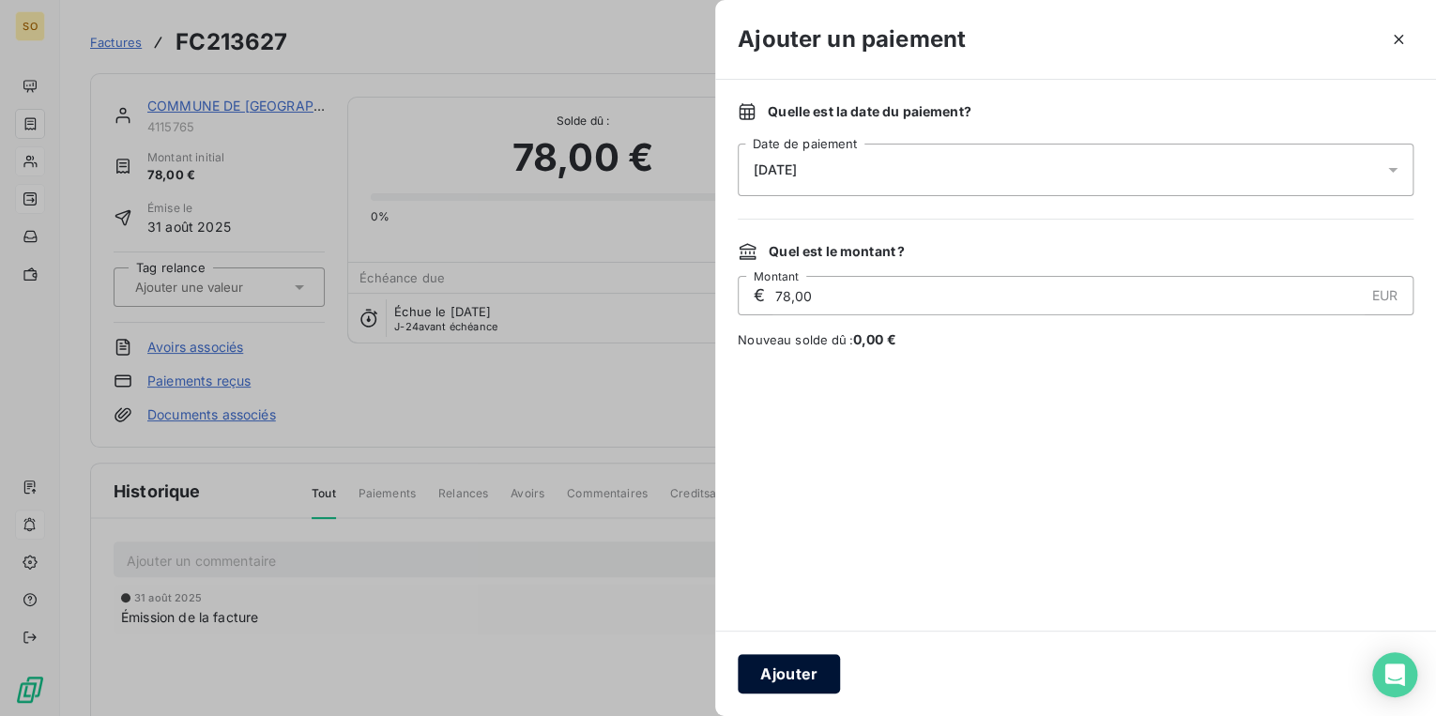
click at [794, 678] on button "Ajouter" at bounding box center [789, 673] width 102 height 39
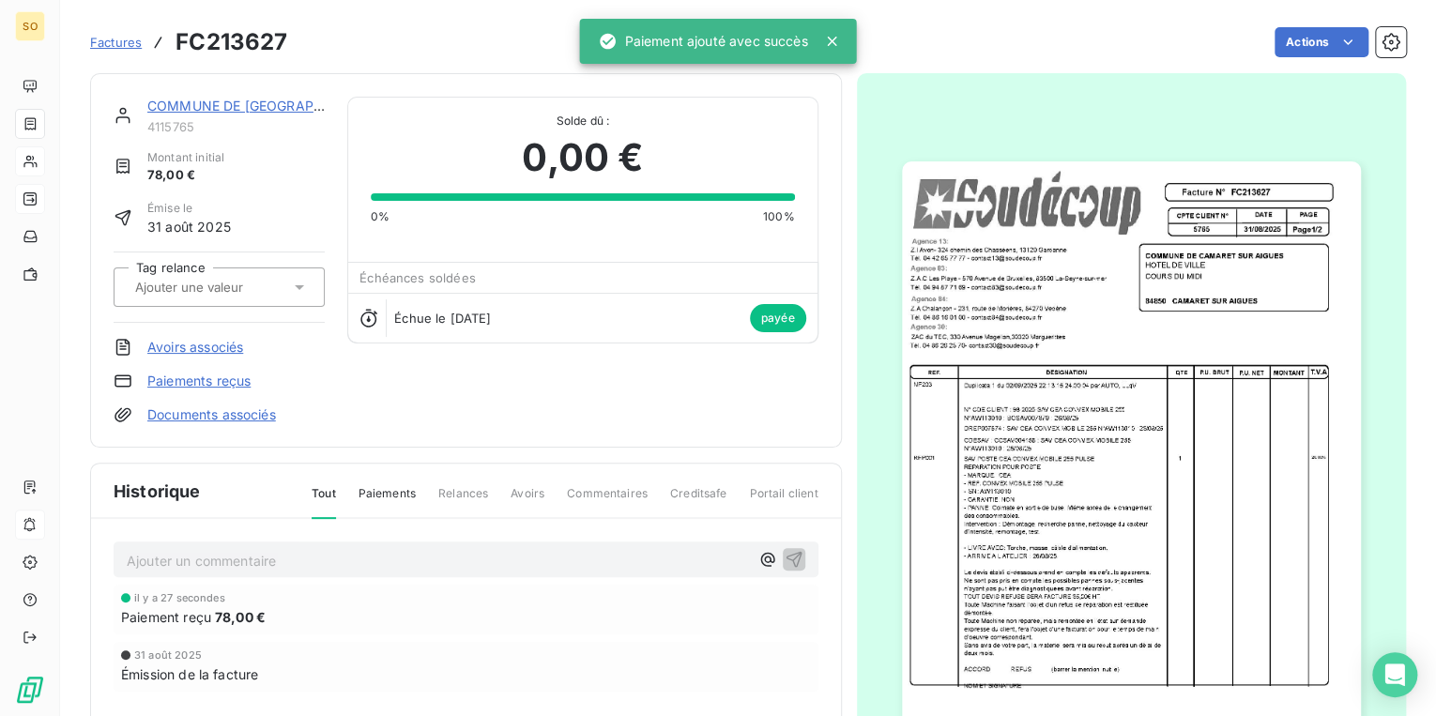
click at [206, 99] on link "COMMUNE DE [GEOGRAPHIC_DATA]" at bounding box center [264, 106] width 234 height 16
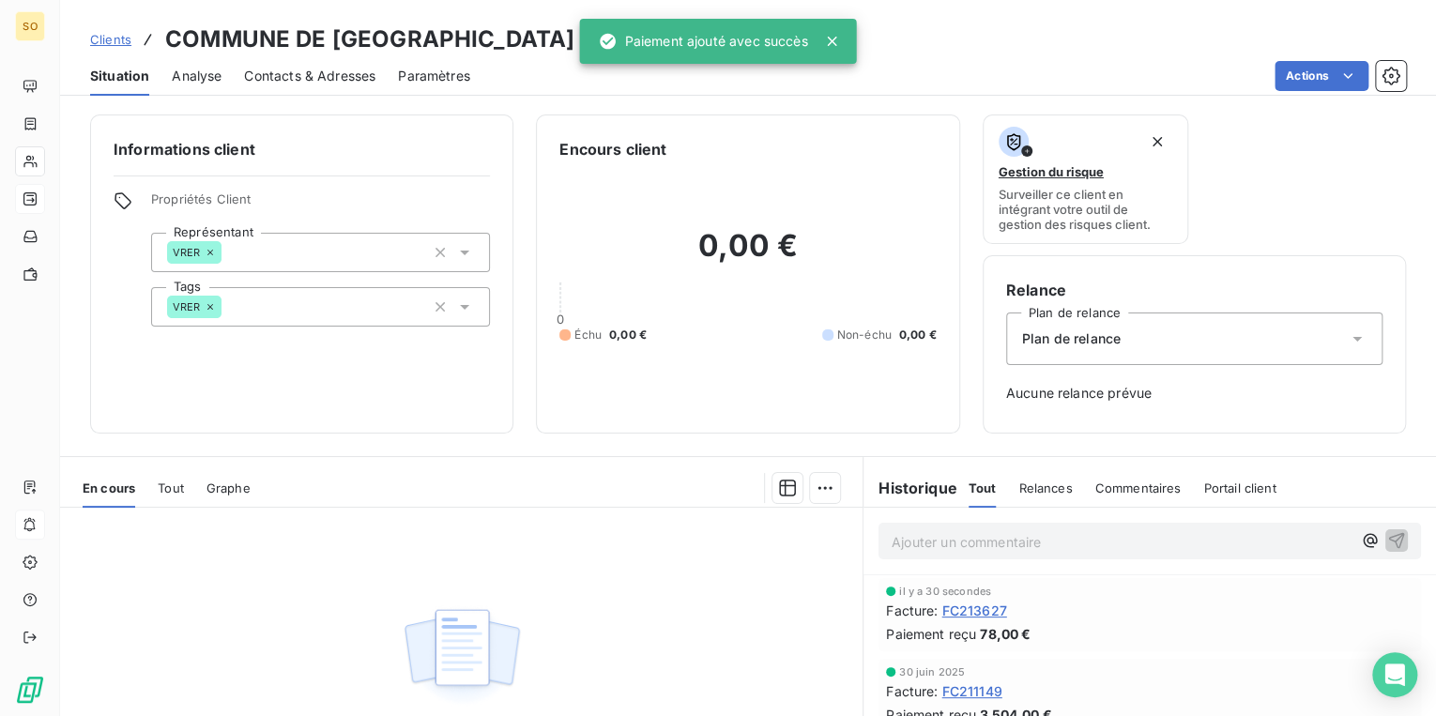
click at [104, 42] on span "Clients" at bounding box center [110, 39] width 41 height 15
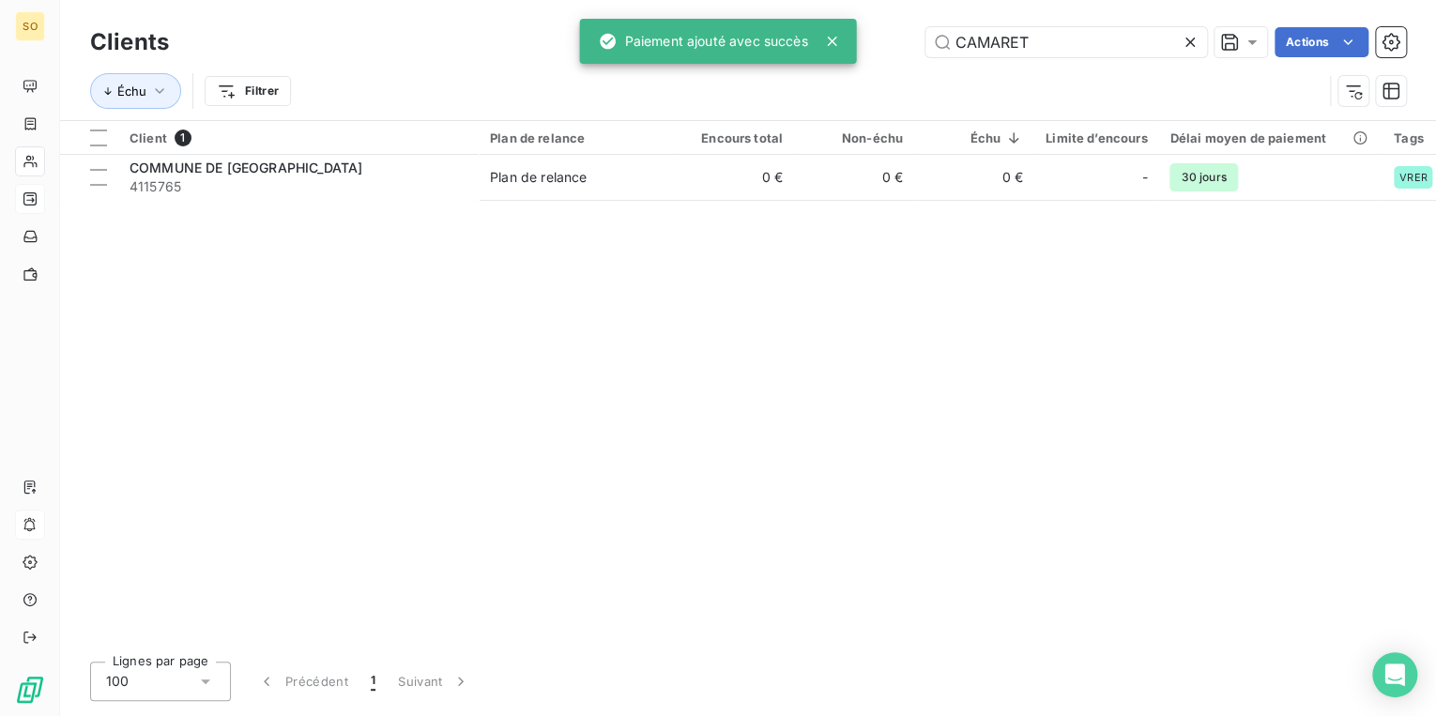
drag, startPoint x: 952, startPoint y: 42, endPoint x: 1369, endPoint y: 11, distance: 417.8
click at [1234, 38] on div "CAMARET Actions" at bounding box center [798, 42] width 1214 height 30
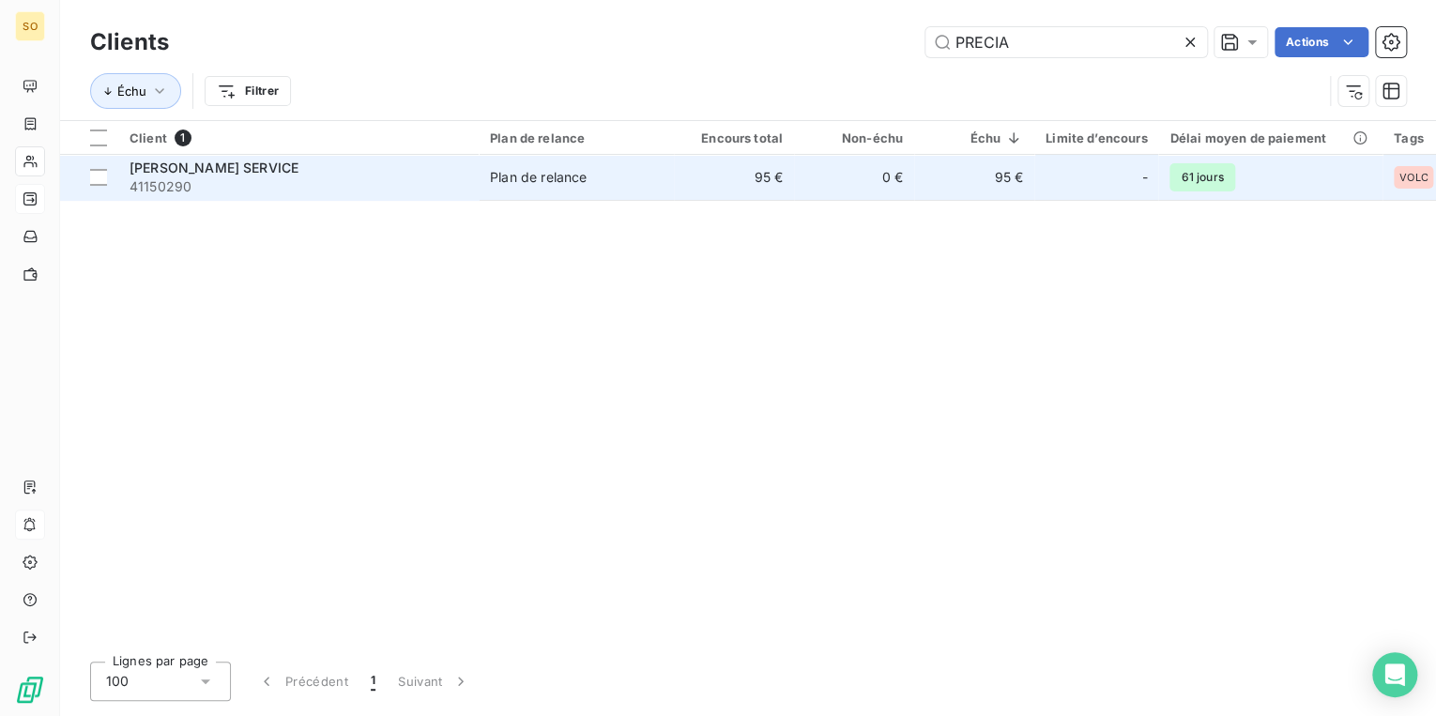
type input "PRECIA"
click at [601, 173] on span "Plan de relance" at bounding box center [576, 177] width 173 height 19
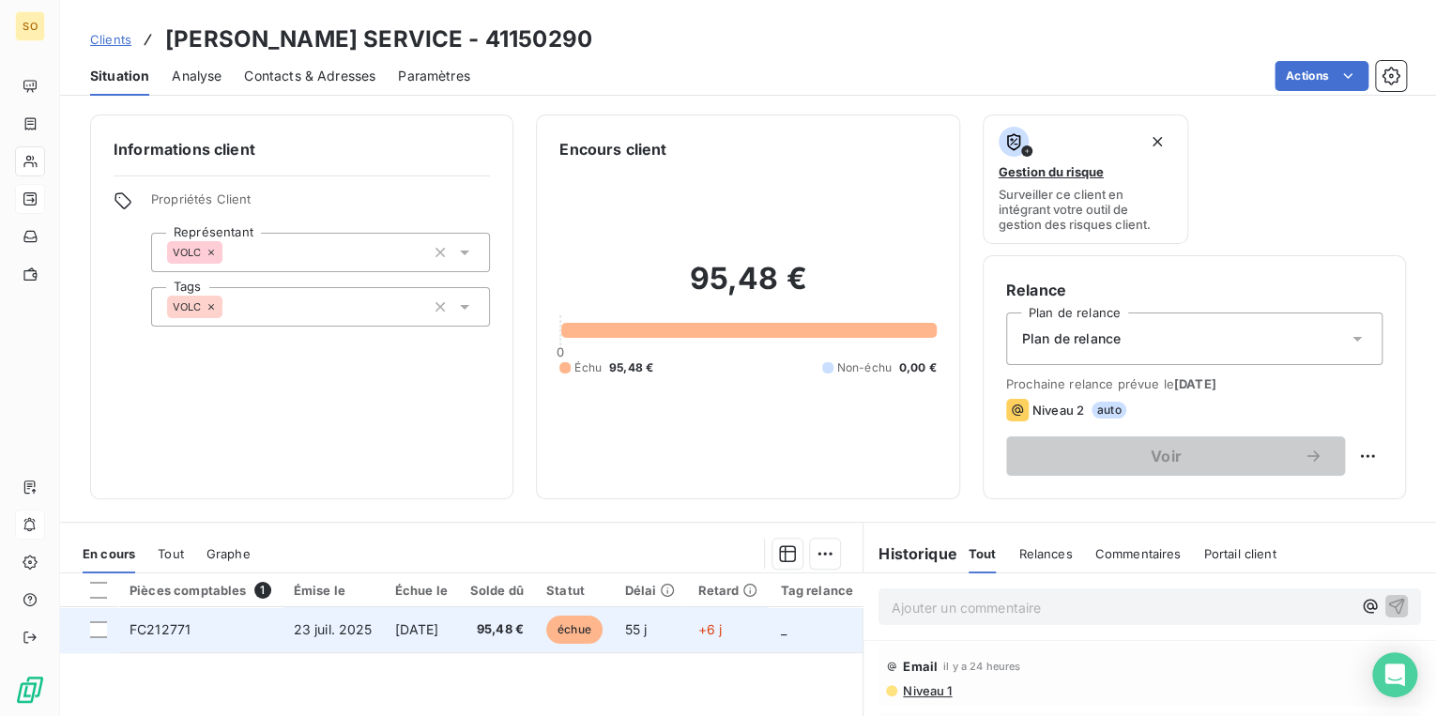
click at [587, 626] on span "échue" at bounding box center [574, 630] width 56 height 28
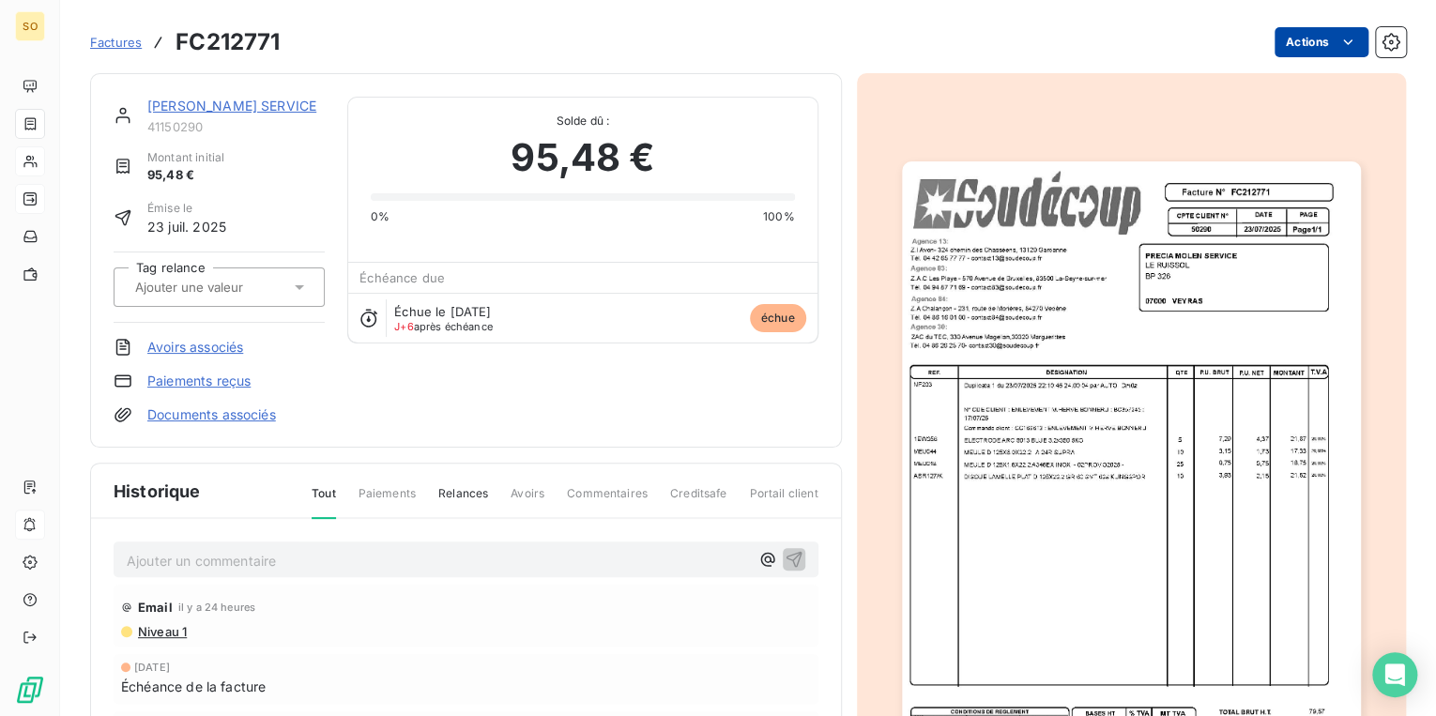
click at [1288, 35] on html "SO Factures FC212771 Actions [PERSON_NAME] SERVICE 41150290 Montant initial 95,…" at bounding box center [718, 358] width 1436 height 716
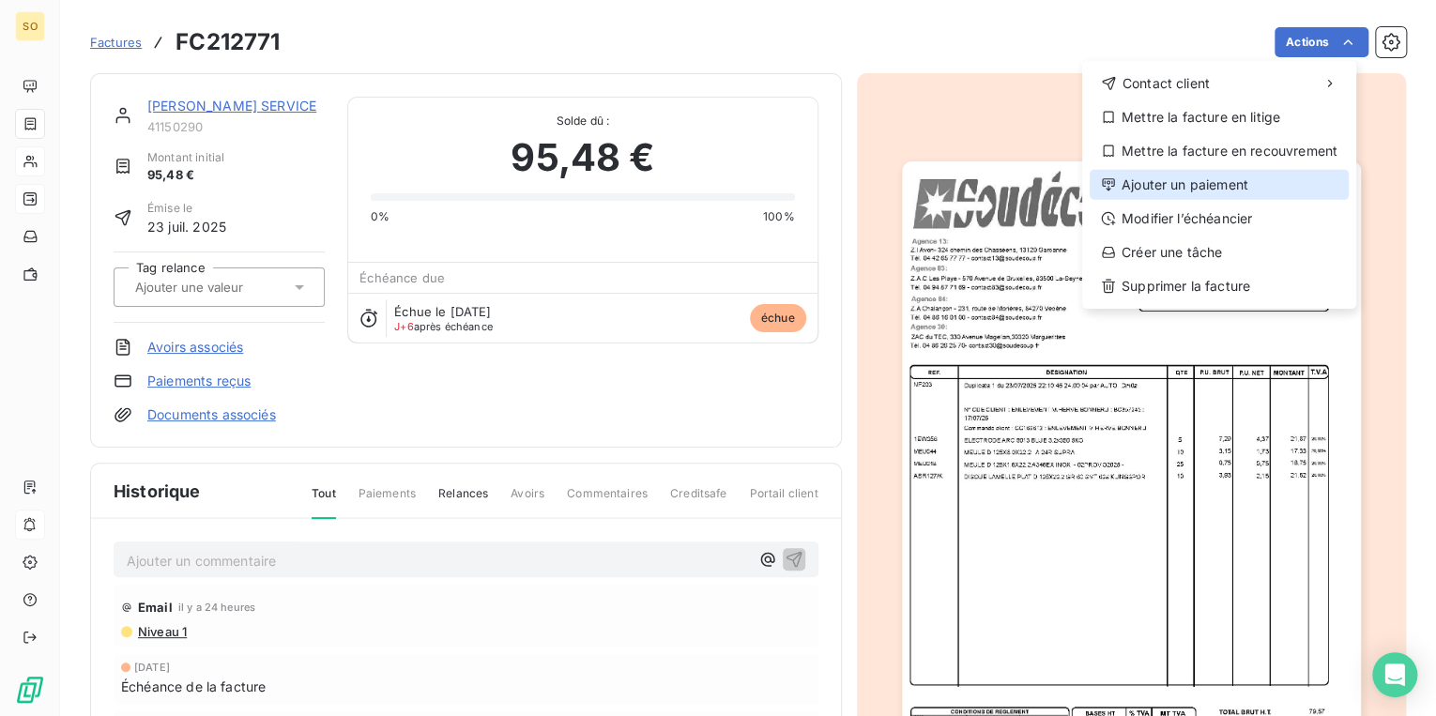
click at [1212, 179] on div "Ajouter un paiement" at bounding box center [1218, 185] width 259 height 30
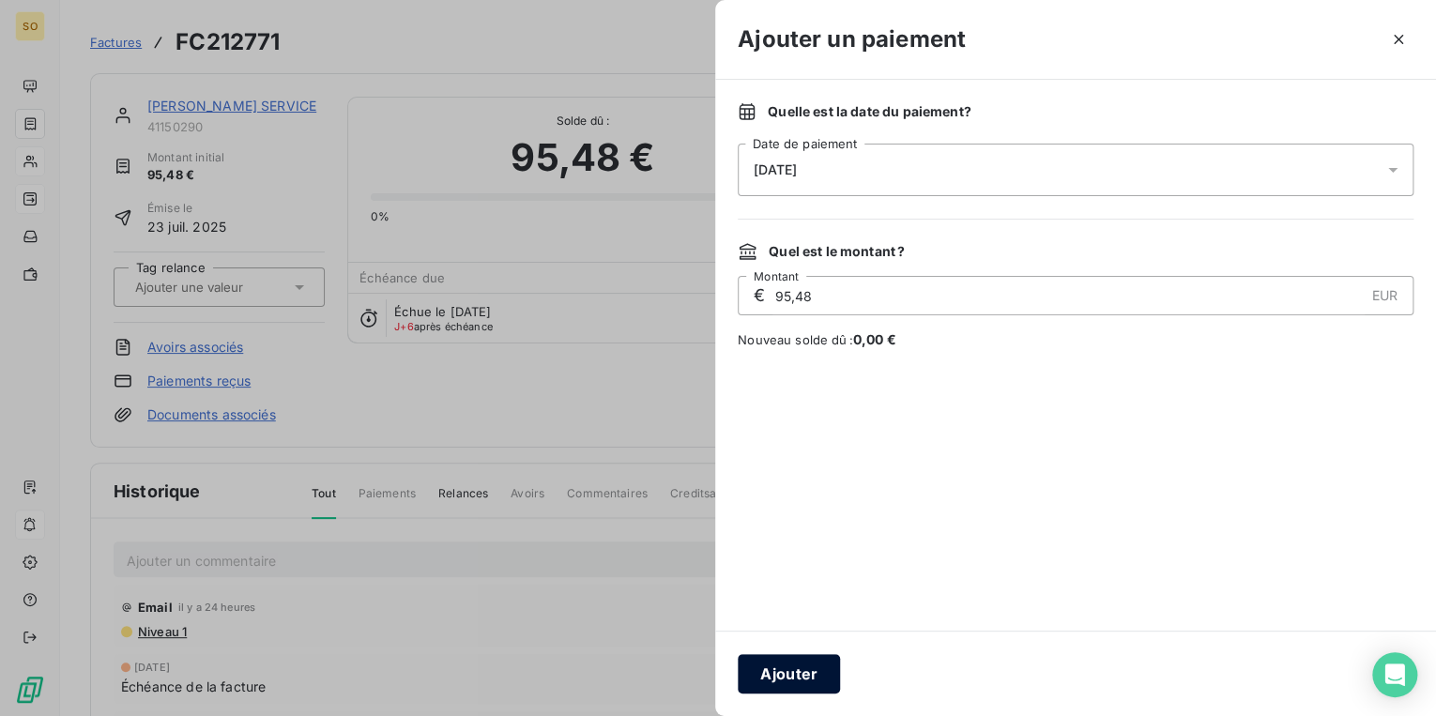
click at [810, 682] on button "Ajouter" at bounding box center [789, 673] width 102 height 39
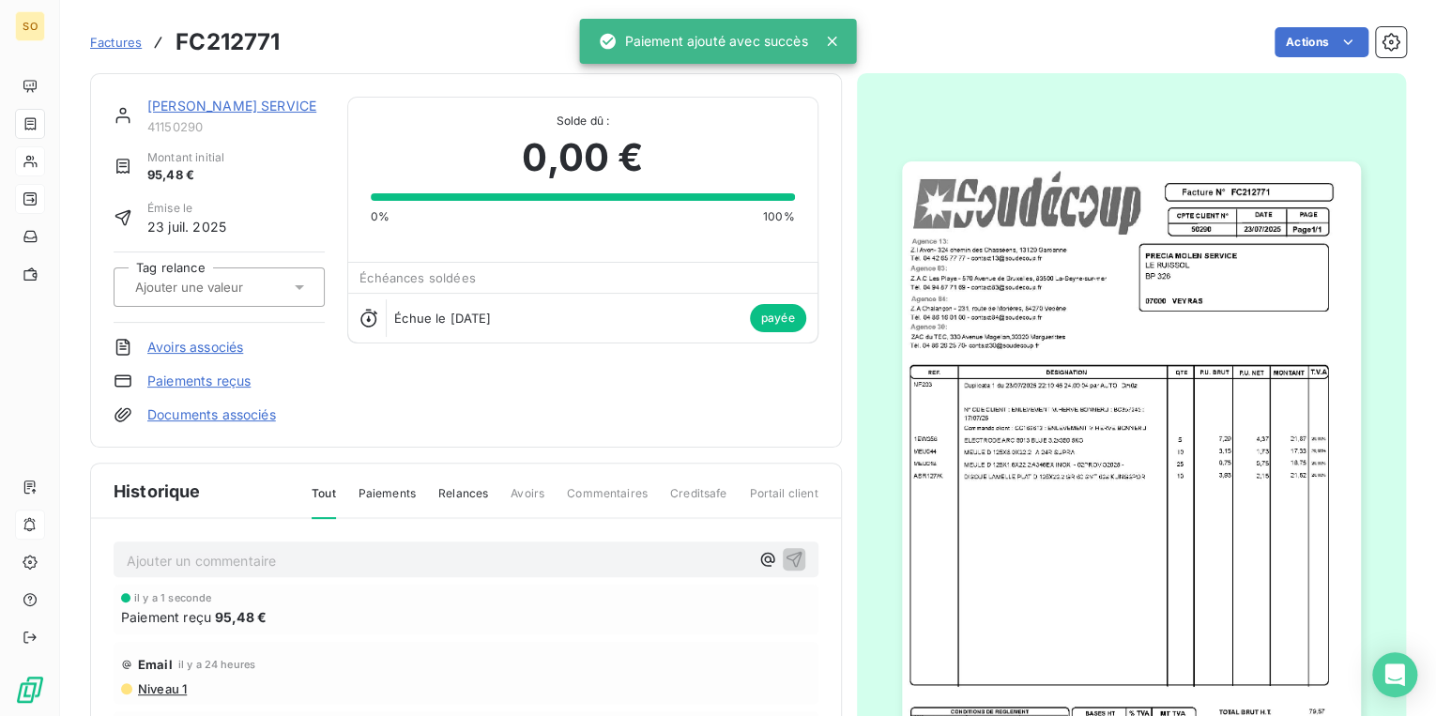
click at [267, 113] on link "[PERSON_NAME] SERVICE" at bounding box center [231, 106] width 169 height 16
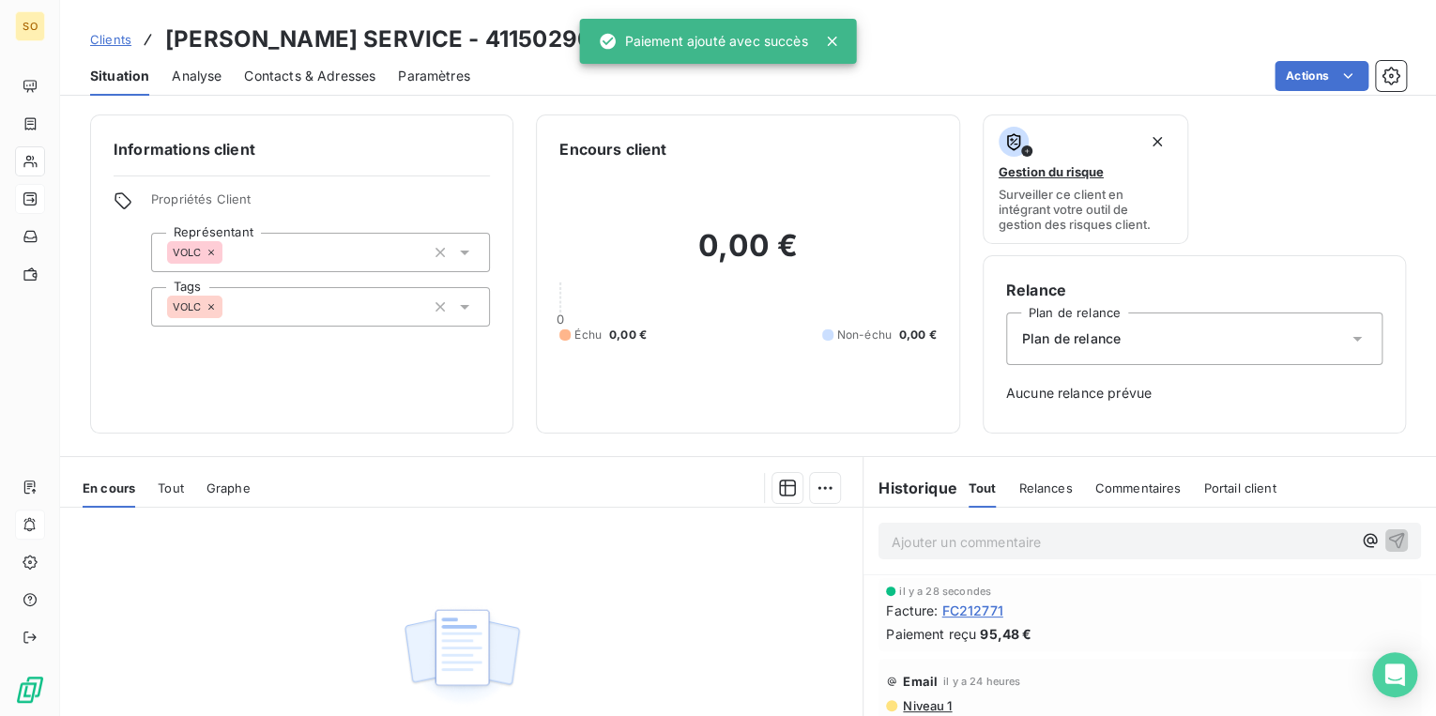
click at [128, 36] on span "Clients" at bounding box center [110, 39] width 41 height 15
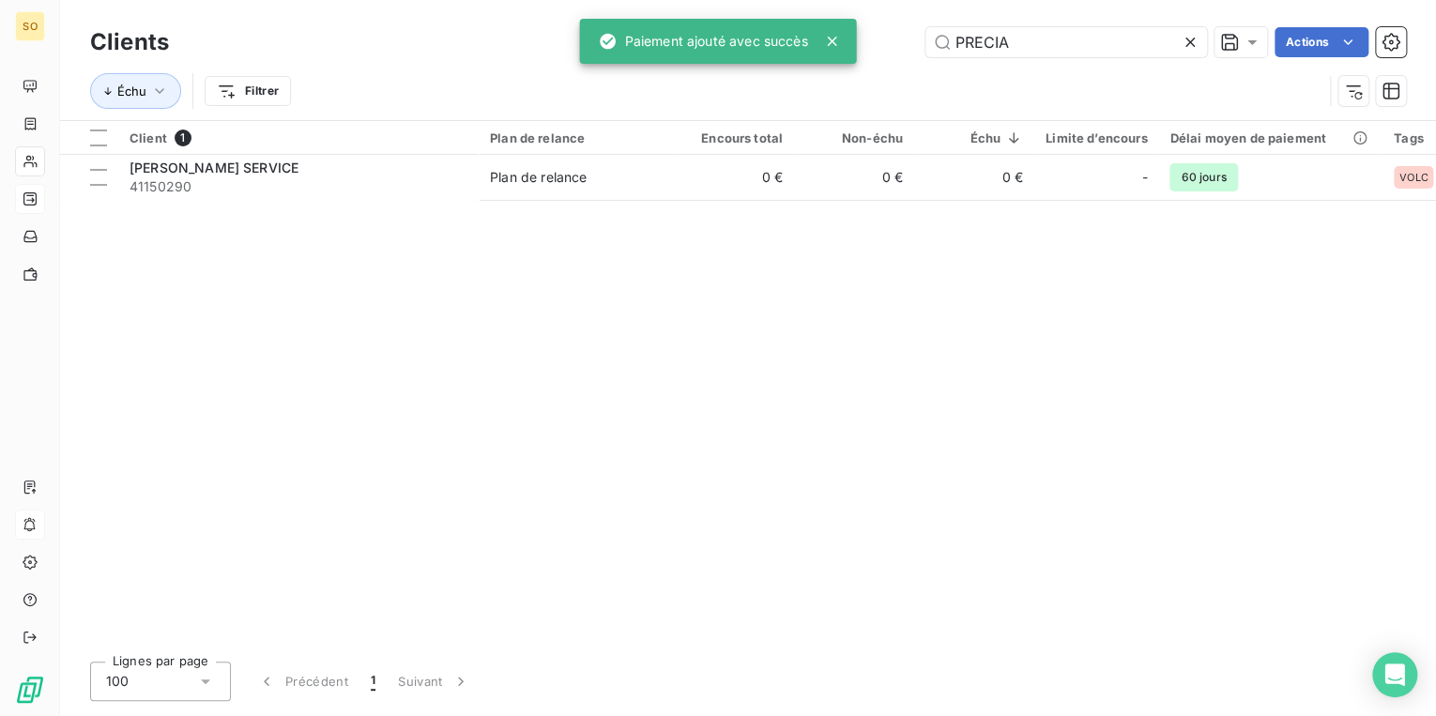
drag, startPoint x: 945, startPoint y: 39, endPoint x: 1432, endPoint y: 9, distance: 488.0
click at [1228, 18] on div "Clients PRECIA Actions Échu Filtrer" at bounding box center [748, 60] width 1376 height 120
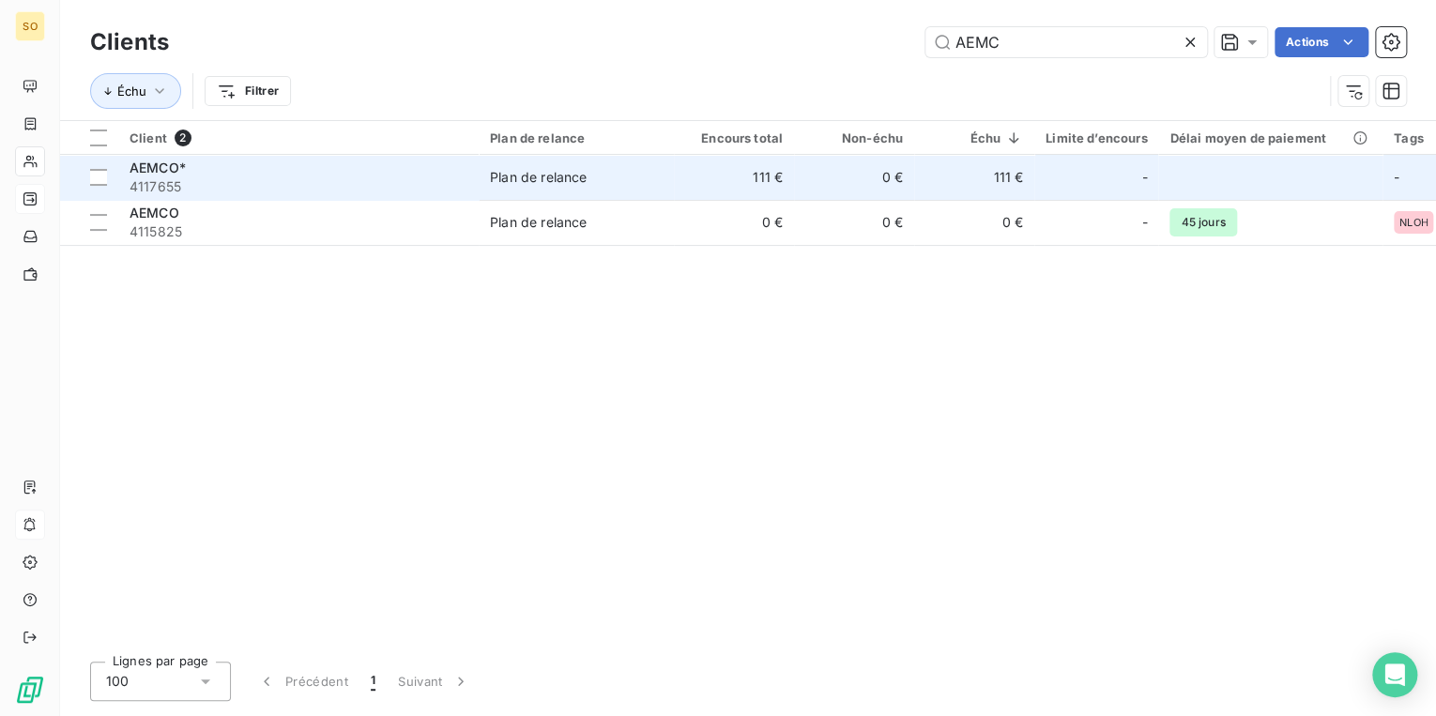
type input "AEMC"
click at [479, 188] on td "Plan de relance" at bounding box center [576, 177] width 195 height 45
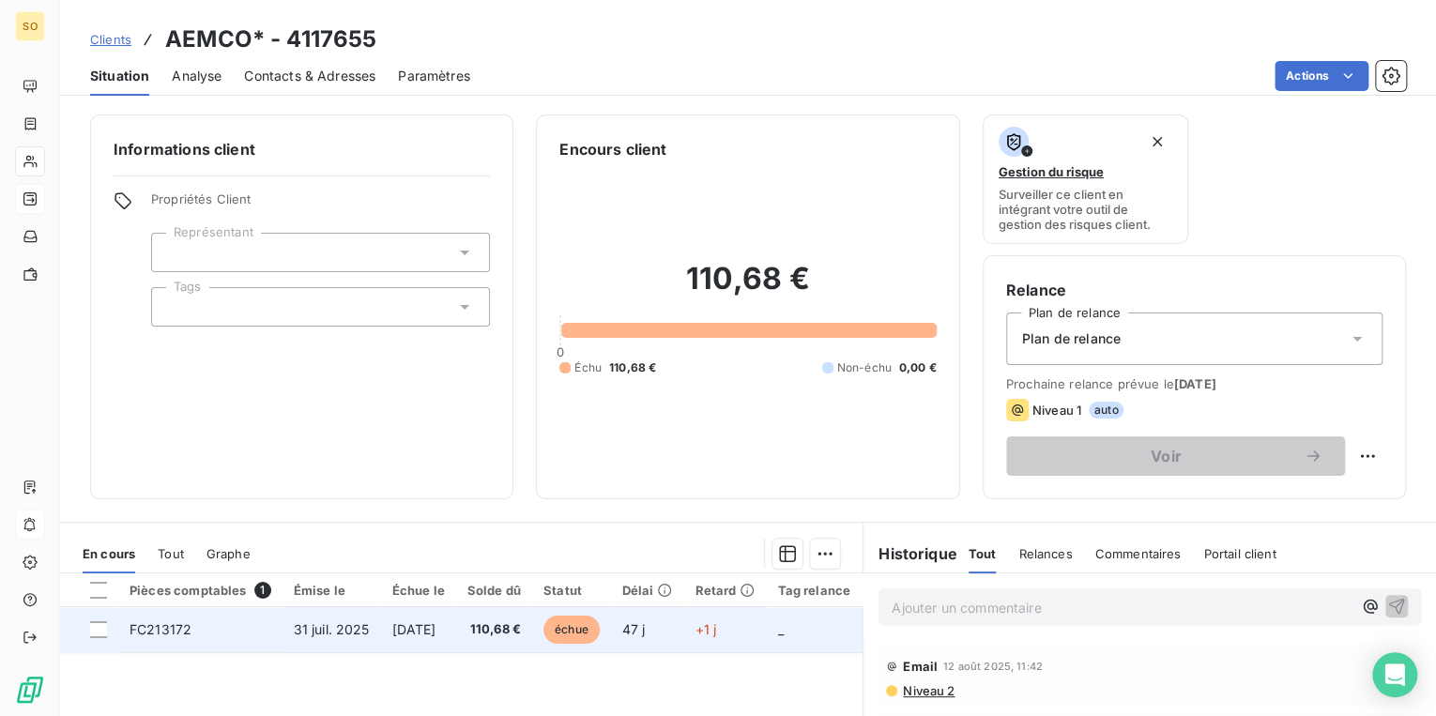
click at [600, 639] on span "échue" at bounding box center [571, 630] width 56 height 28
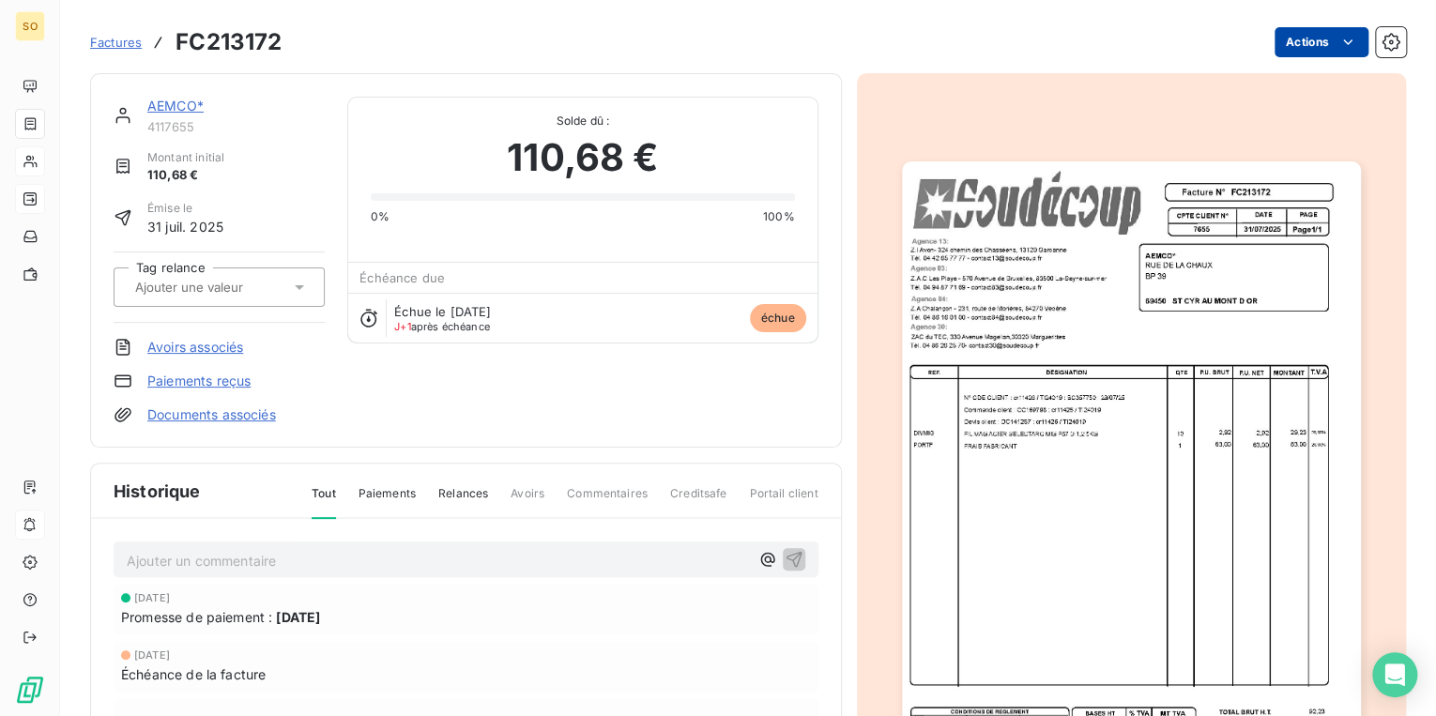
click at [1275, 45] on html "SO Factures FC213172 Actions AEMCO* 4117655 Montant initial 110,68 € Émise le […" at bounding box center [718, 358] width 1436 height 716
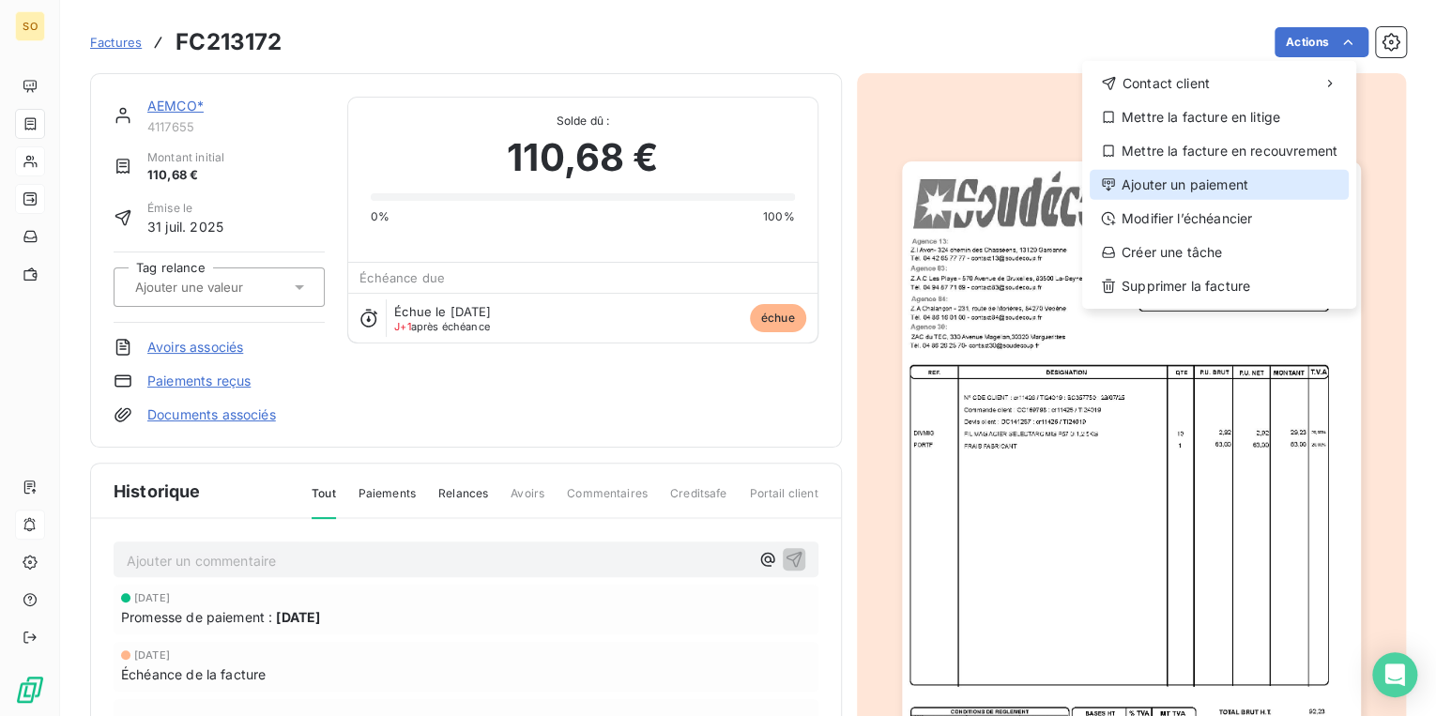
click at [1168, 184] on div "Ajouter un paiement" at bounding box center [1218, 185] width 259 height 30
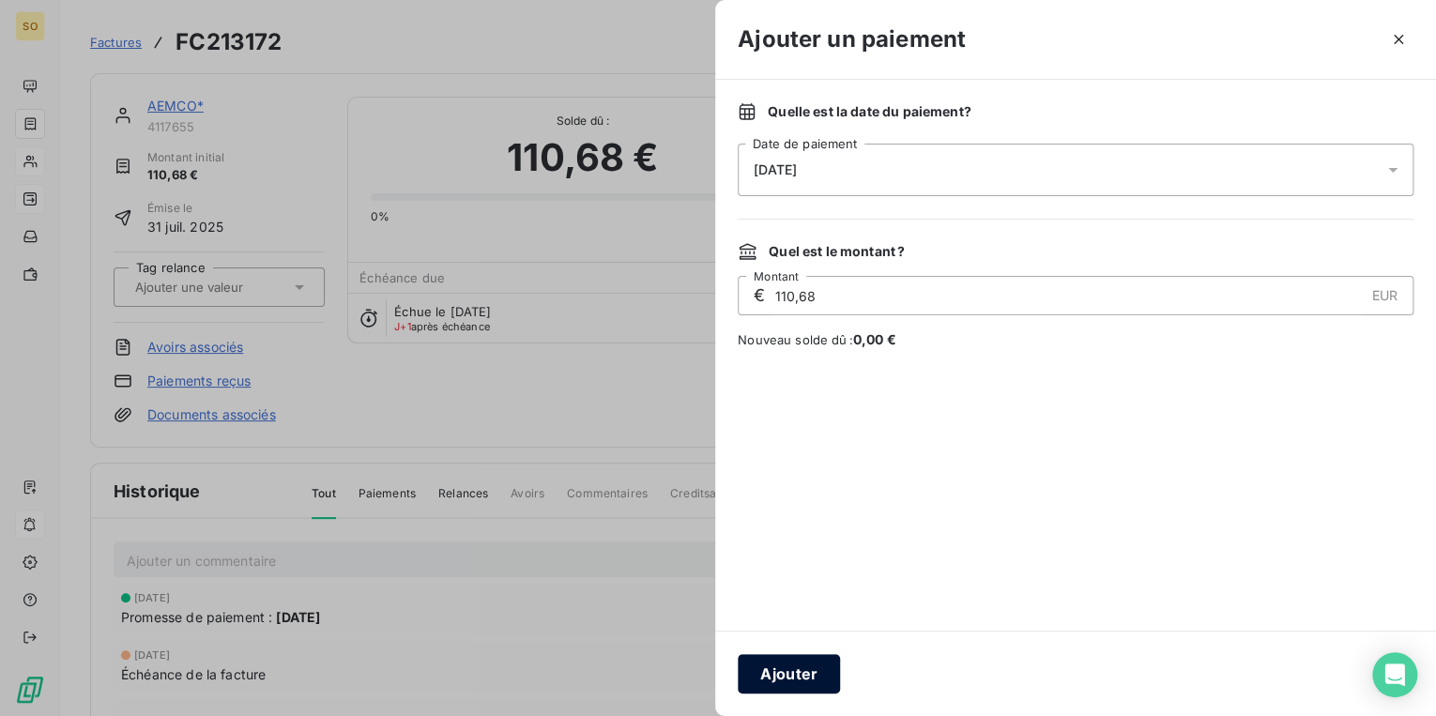
click at [784, 678] on button "Ajouter" at bounding box center [789, 673] width 102 height 39
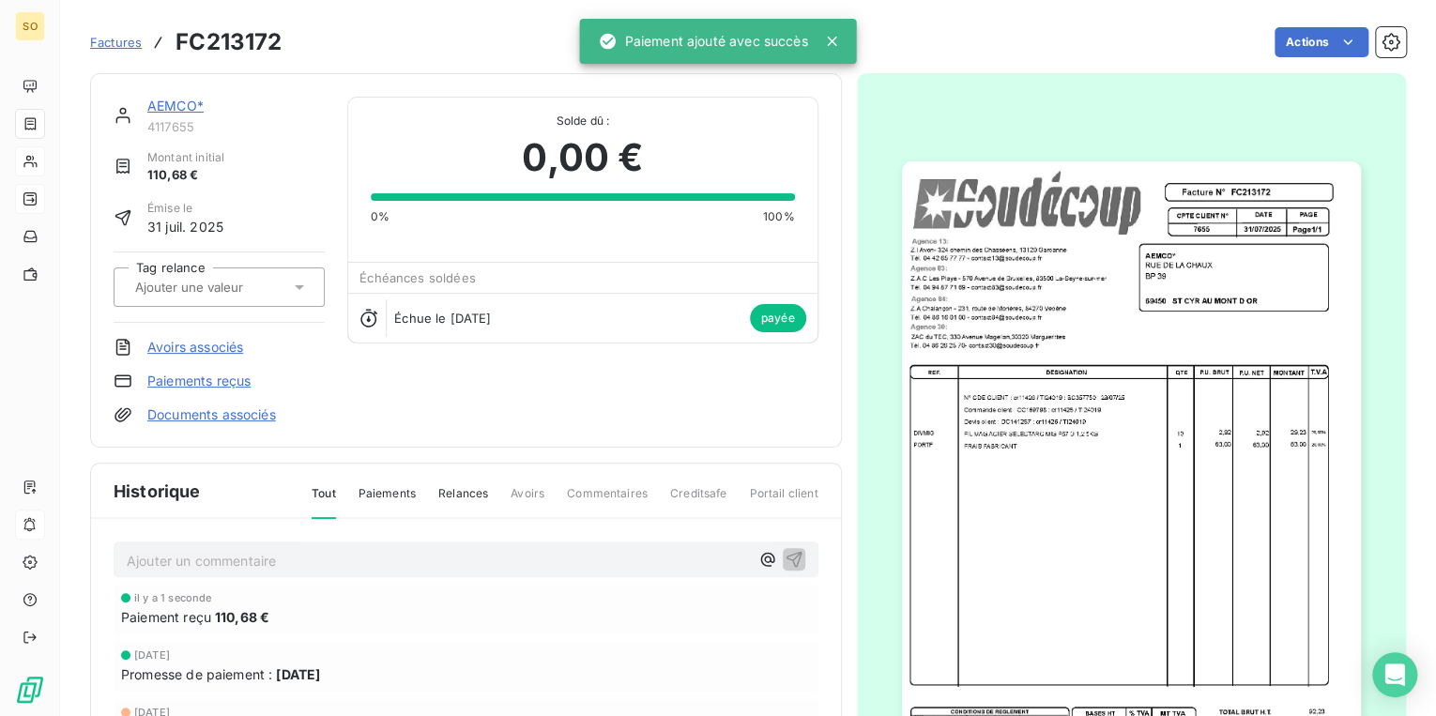
click at [160, 104] on link "AEMCO*" at bounding box center [175, 106] width 56 height 16
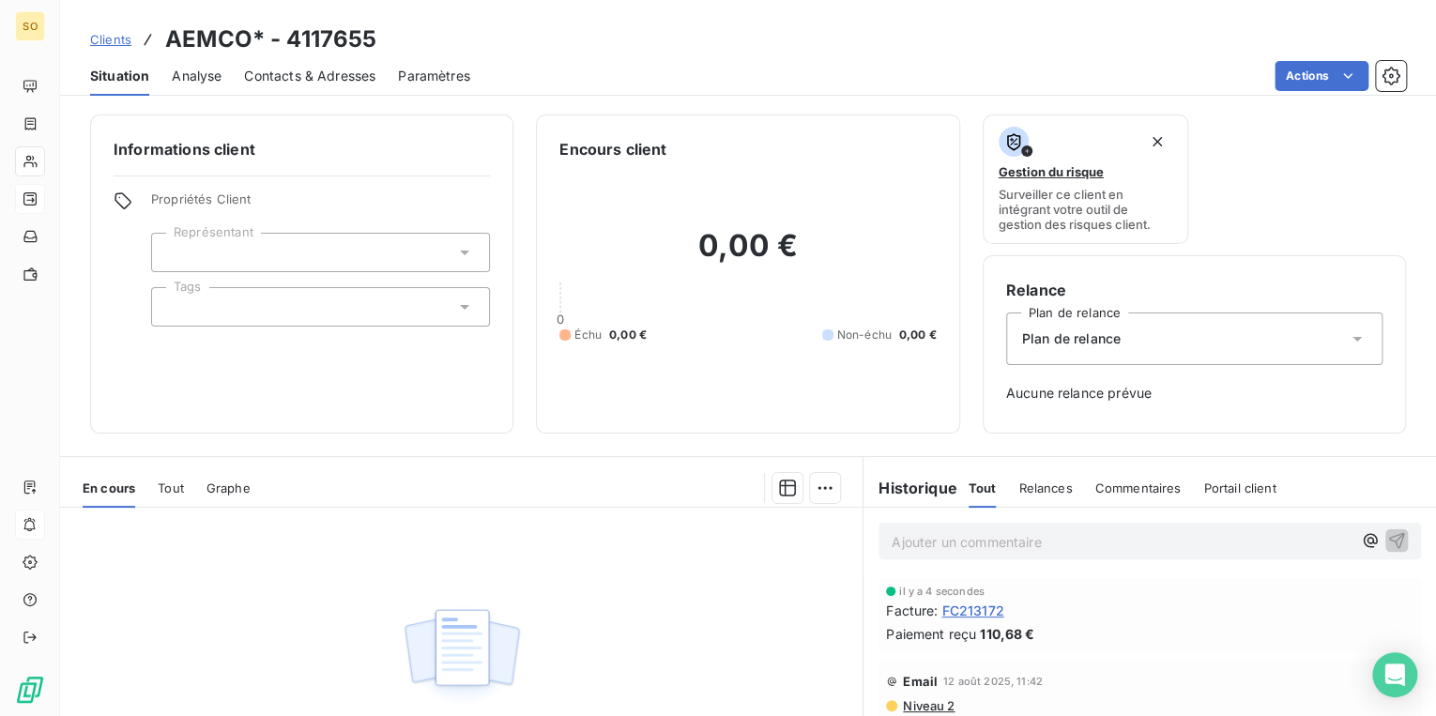
click at [120, 43] on span "Clients" at bounding box center [110, 39] width 41 height 15
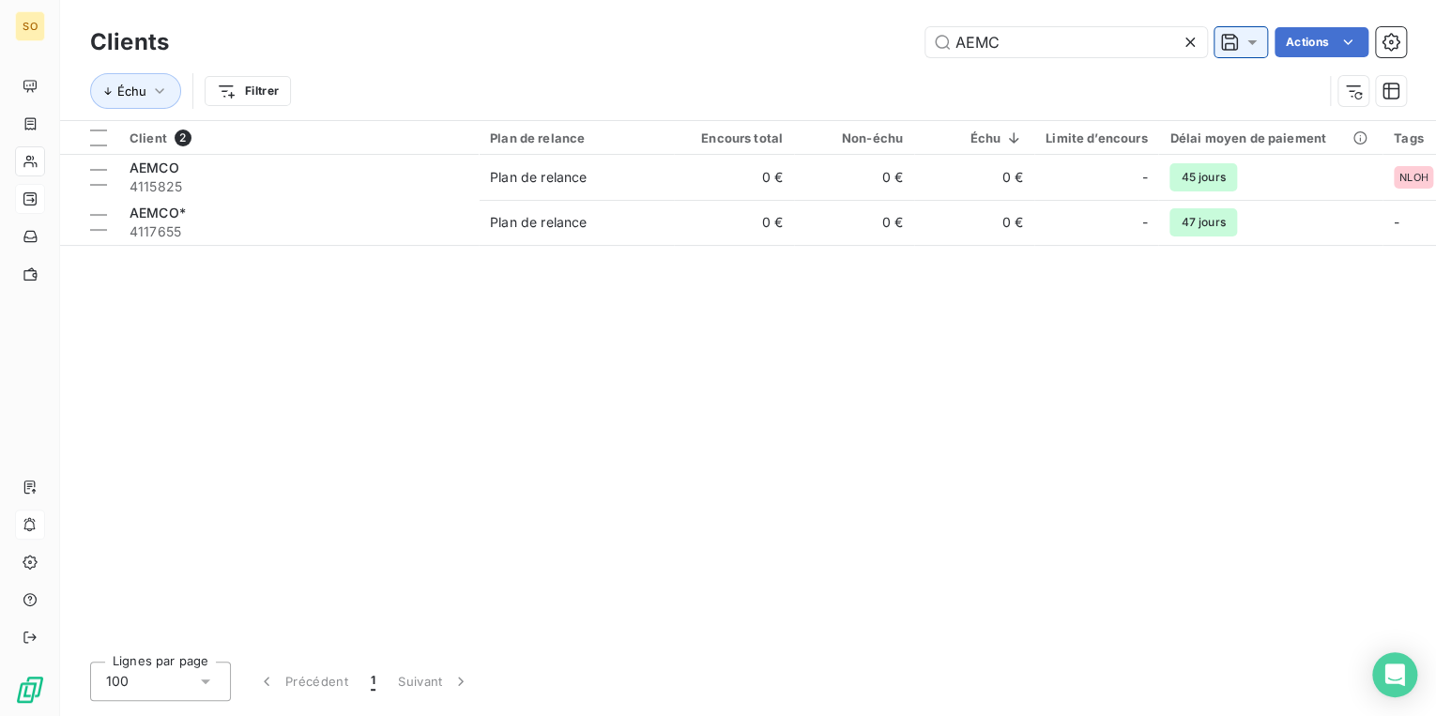
drag, startPoint x: 950, startPoint y: 47, endPoint x: 1220, endPoint y: 43, distance: 270.3
click at [1164, 45] on input "AEMC" at bounding box center [1066, 42] width 282 height 30
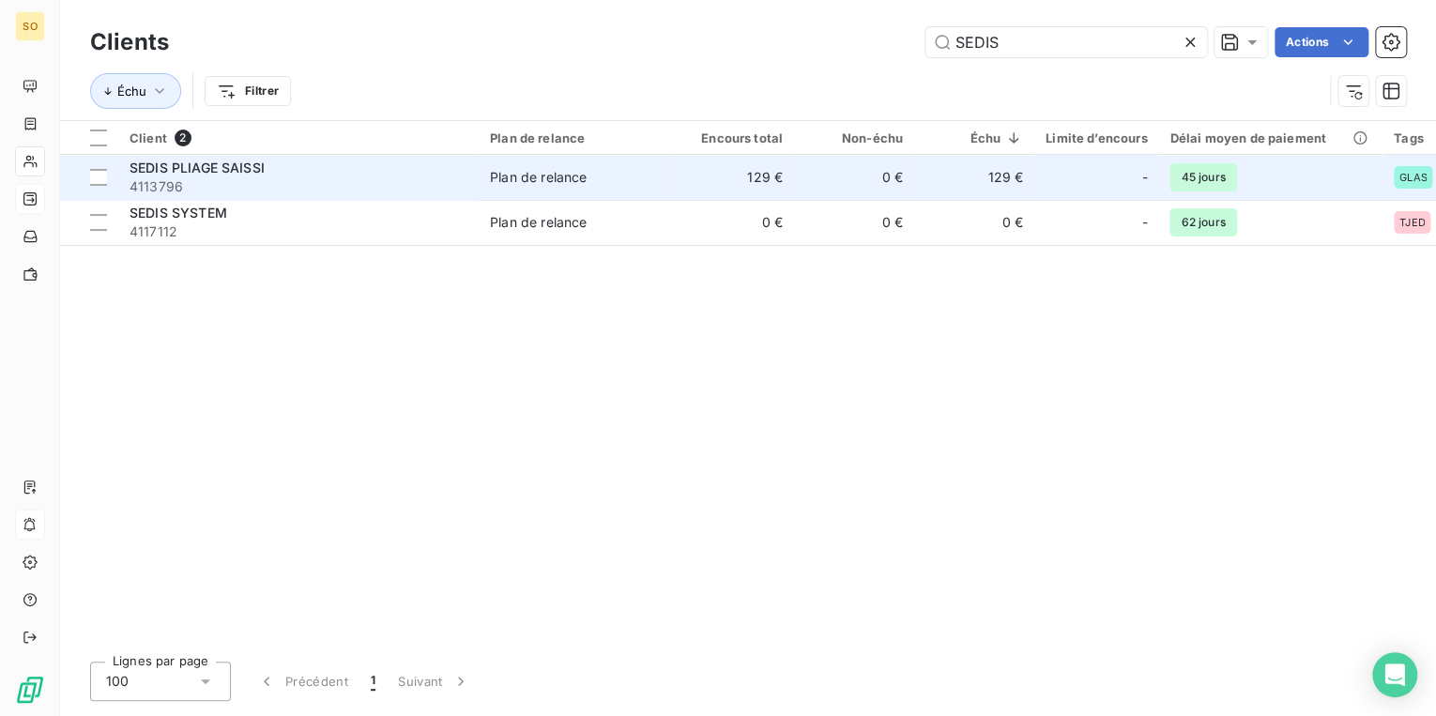
type input "SEDIS"
click at [586, 168] on div "Plan de relance" at bounding box center [538, 177] width 97 height 19
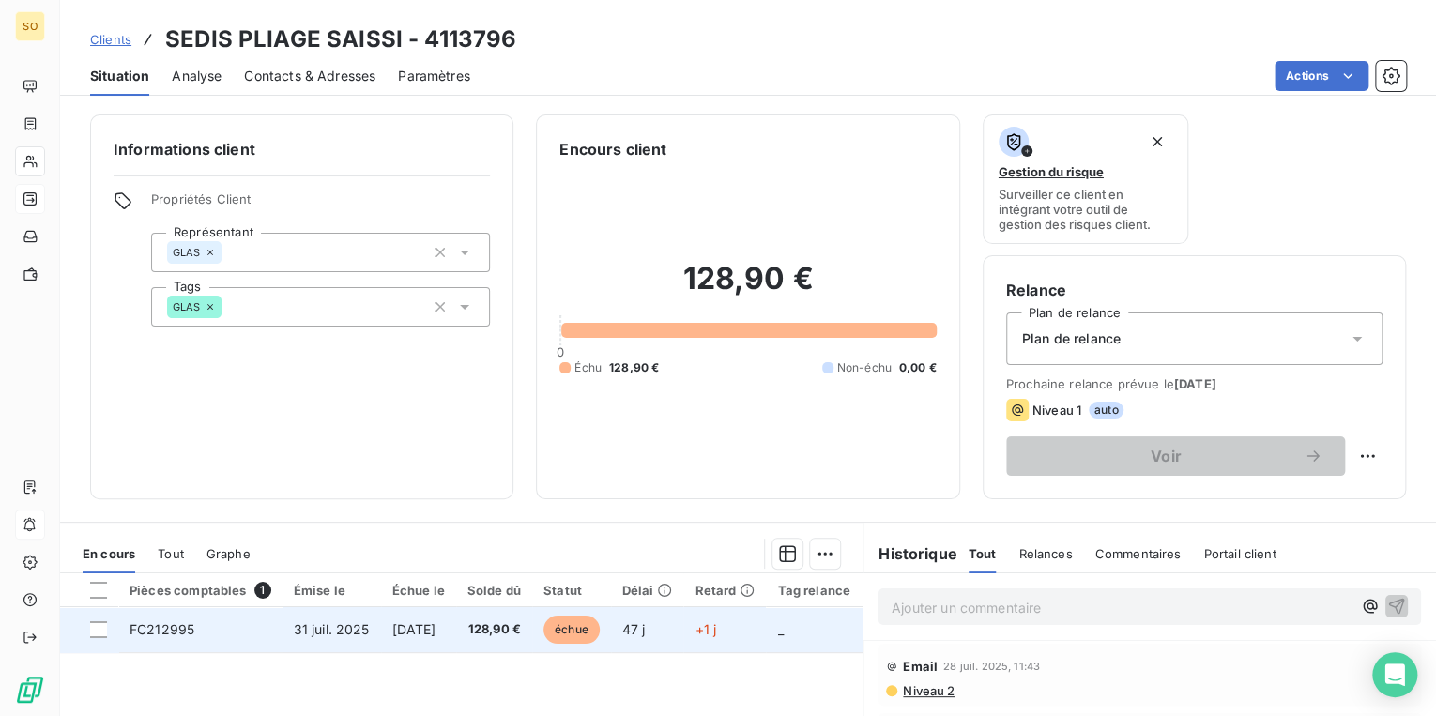
click at [596, 634] on span "échue" at bounding box center [571, 630] width 56 height 28
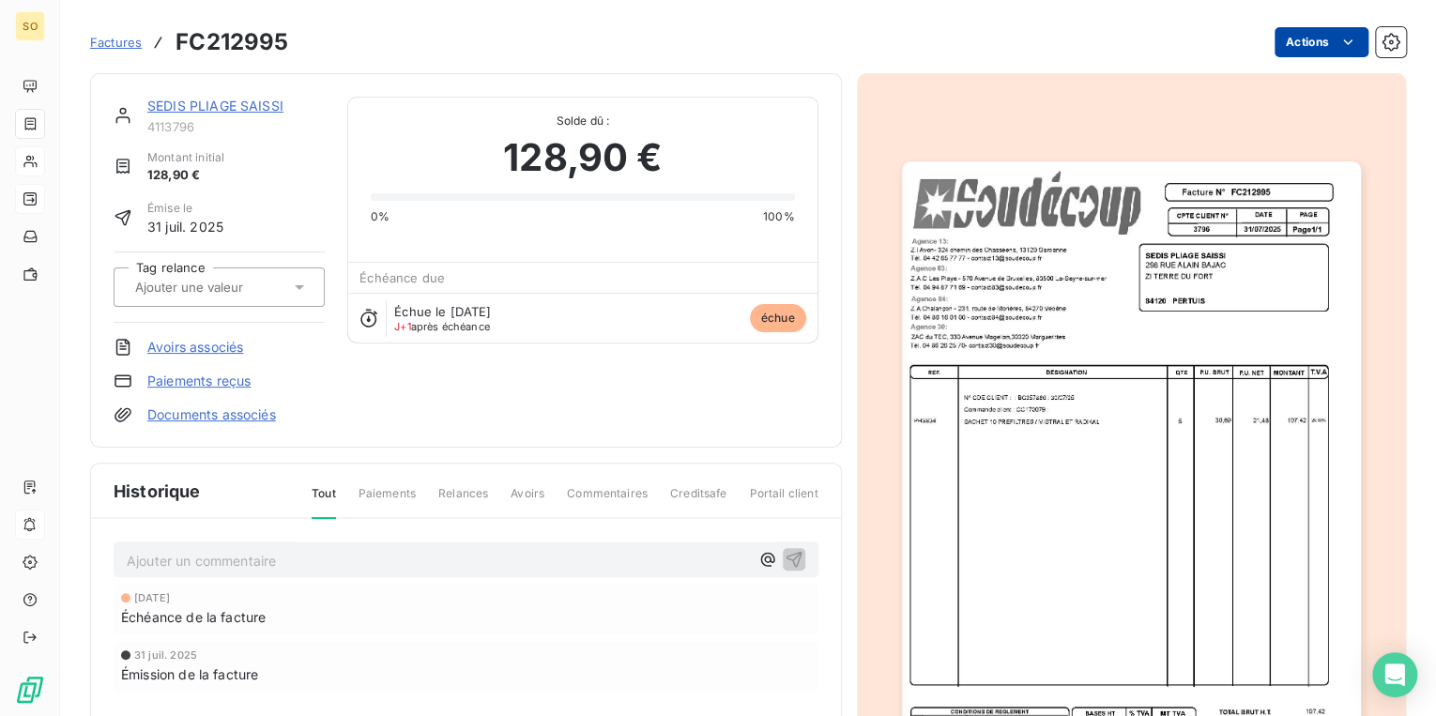
click at [1287, 26] on html "SO Factures FC212995 Actions SEDIS PLIAGE SAISSI 4113796 Montant initial 128,90…" at bounding box center [718, 358] width 1436 height 716
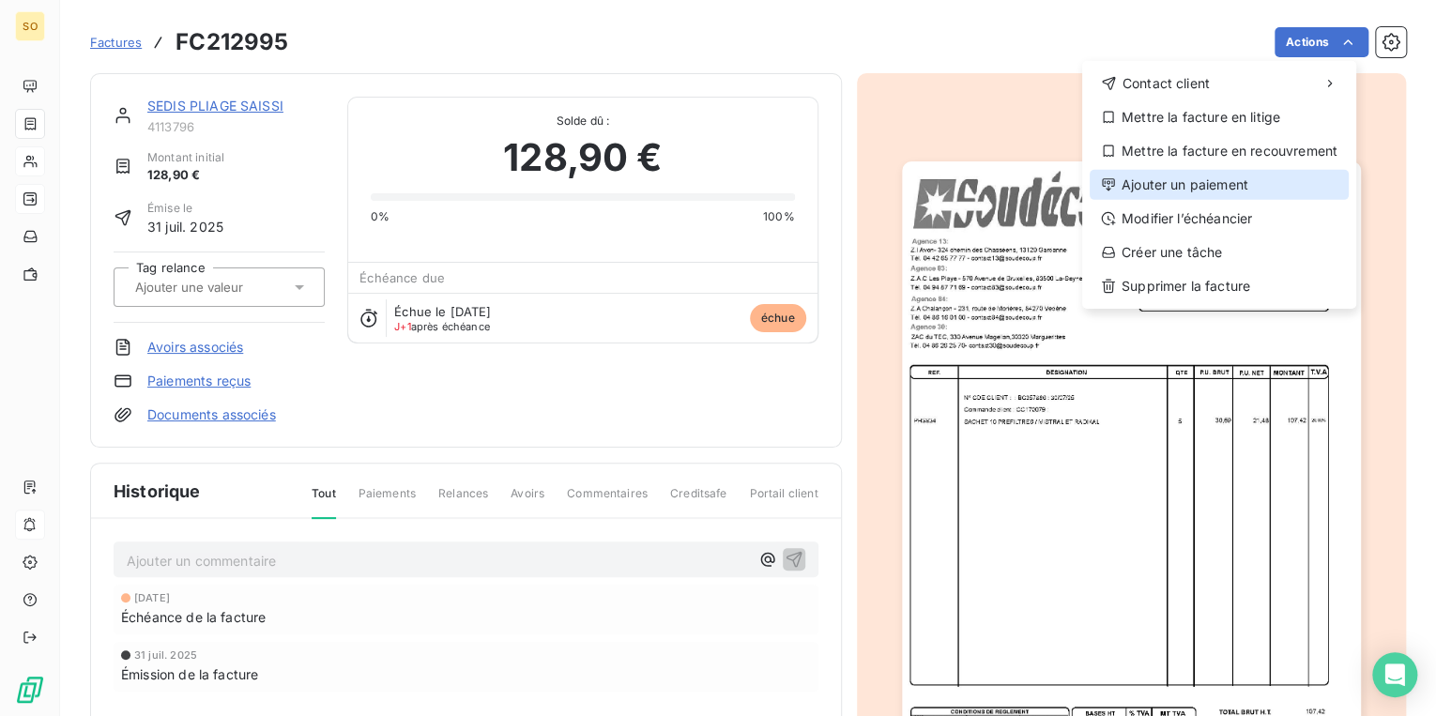
click at [1157, 181] on div "Ajouter un paiement" at bounding box center [1218, 185] width 259 height 30
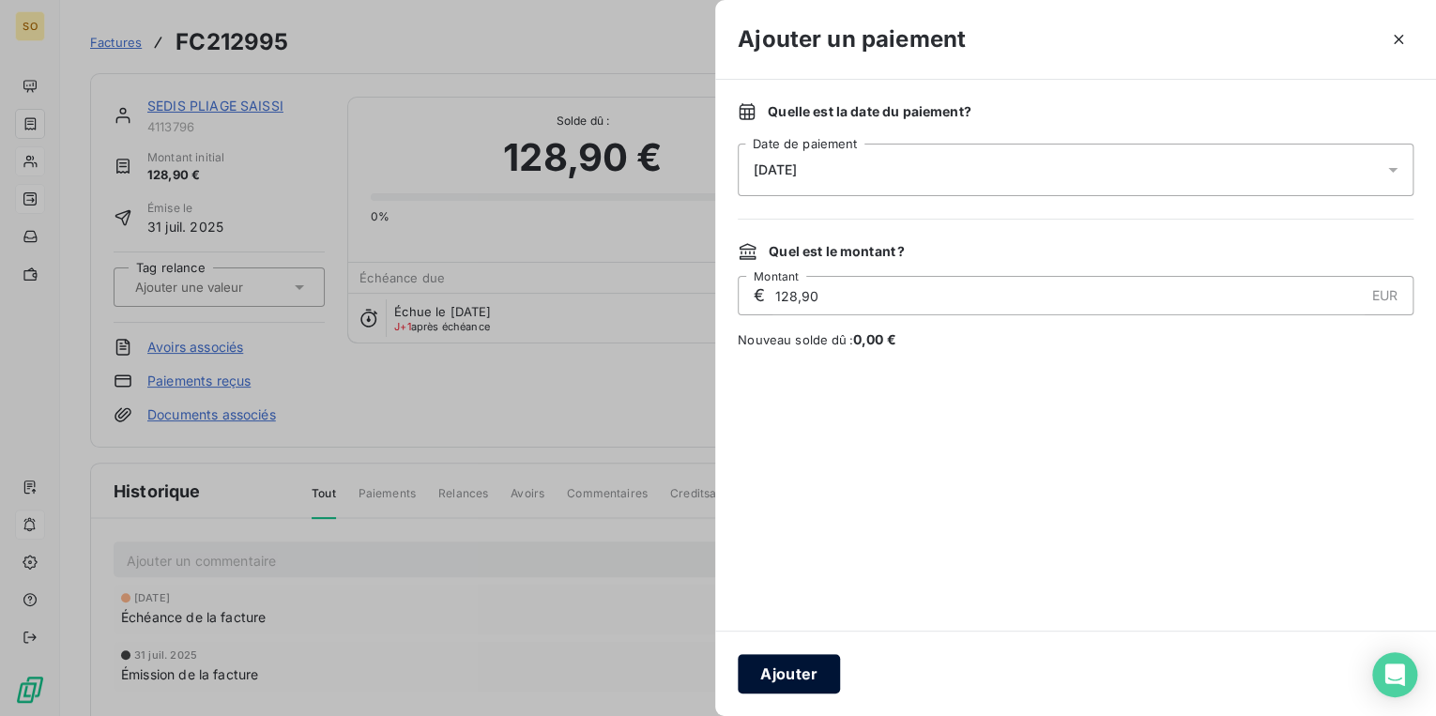
click at [766, 686] on button "Ajouter" at bounding box center [789, 673] width 102 height 39
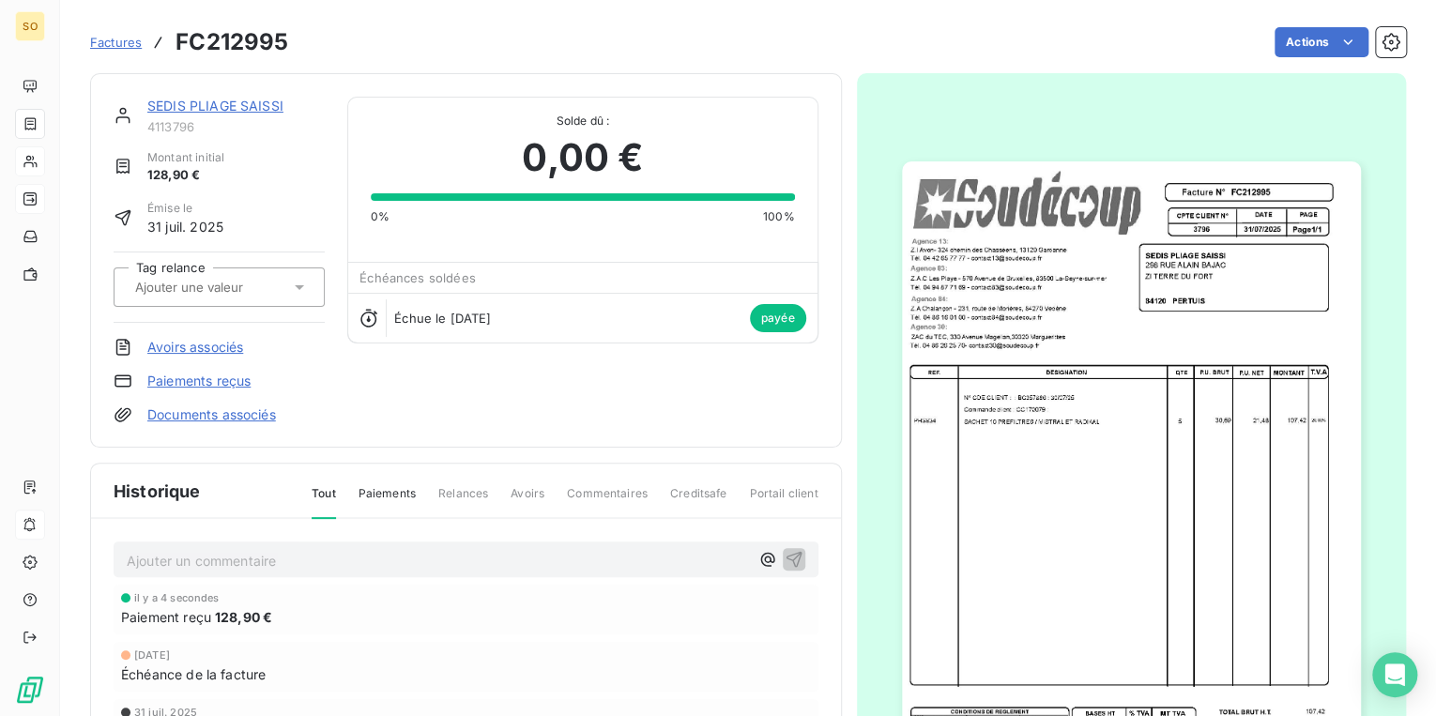
click at [255, 102] on link "SEDIS PLIAGE SAISSI" at bounding box center [215, 106] width 136 height 16
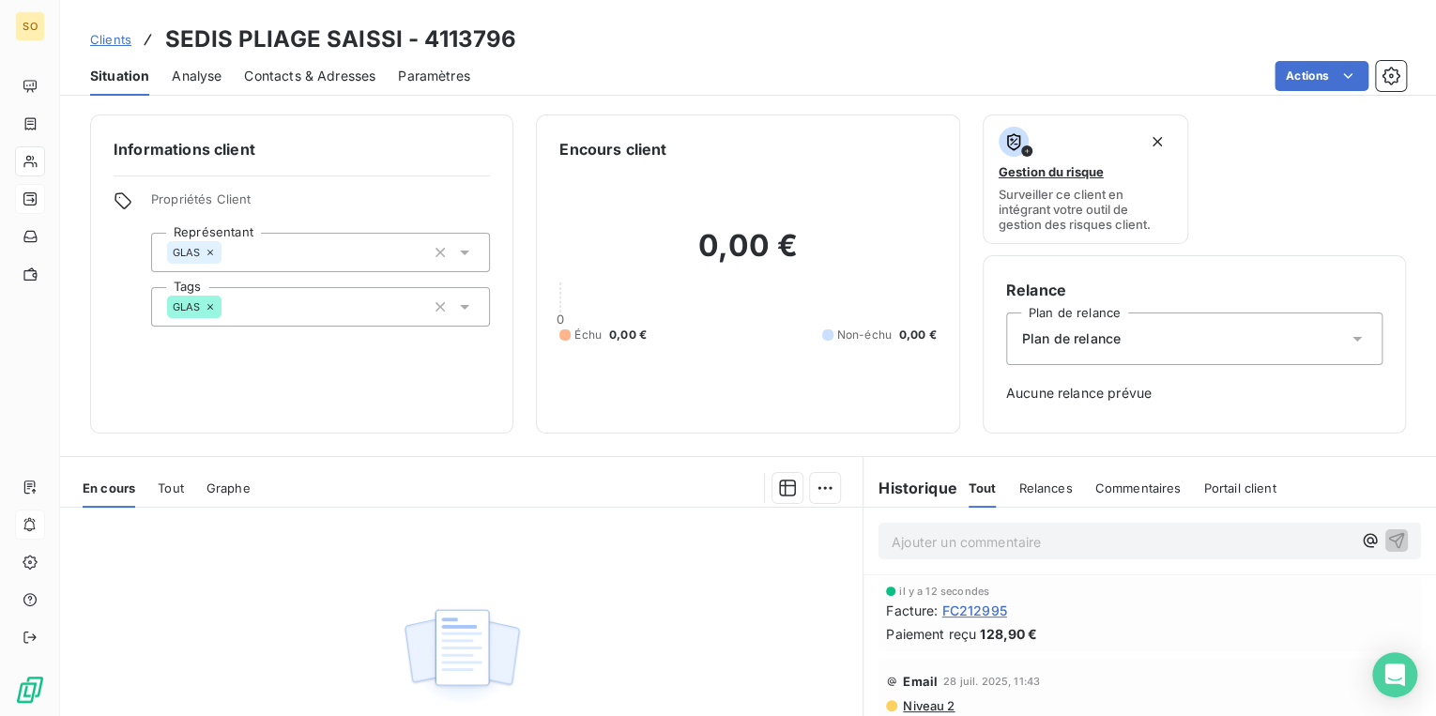
click at [122, 38] on span "Clients" at bounding box center [110, 39] width 41 height 15
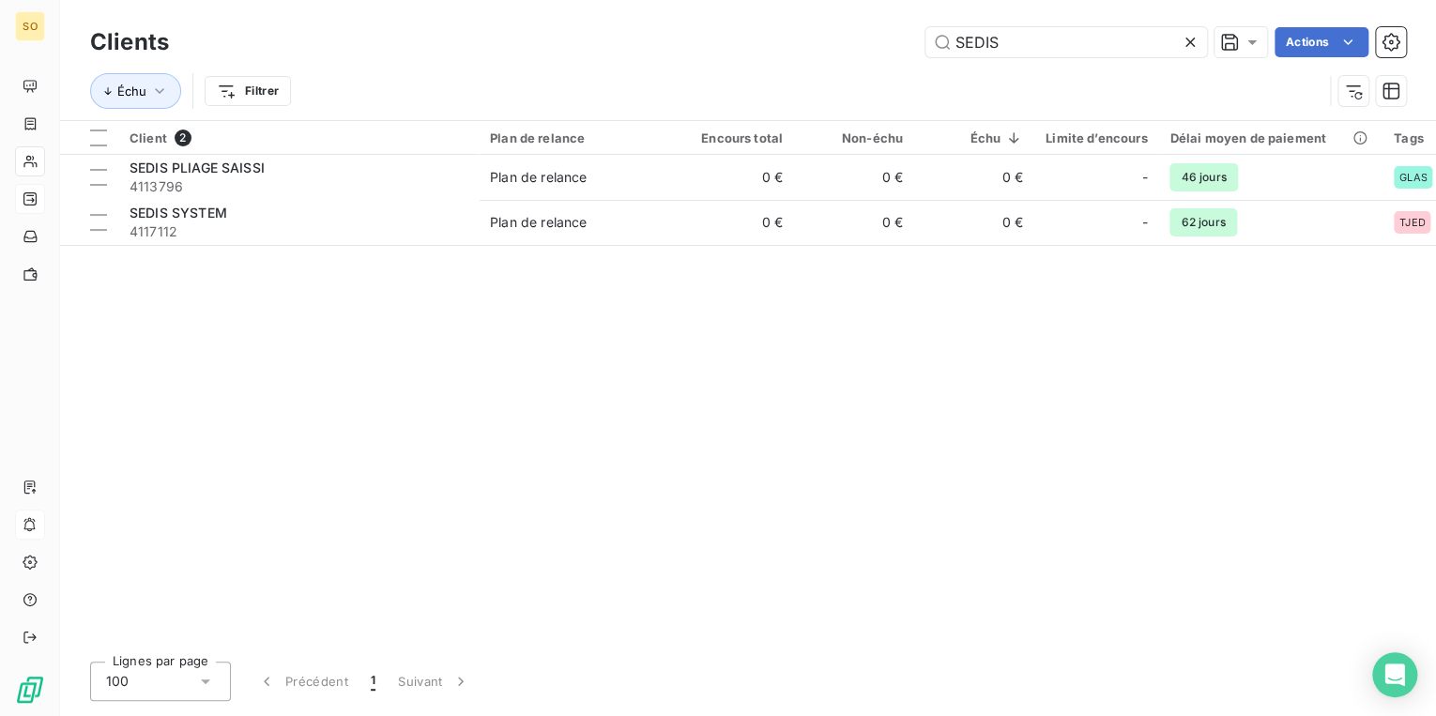
drag, startPoint x: 987, startPoint y: 41, endPoint x: 1188, endPoint y: 4, distance: 204.3
click at [1055, 39] on input "SEDIS" at bounding box center [1066, 42] width 282 height 30
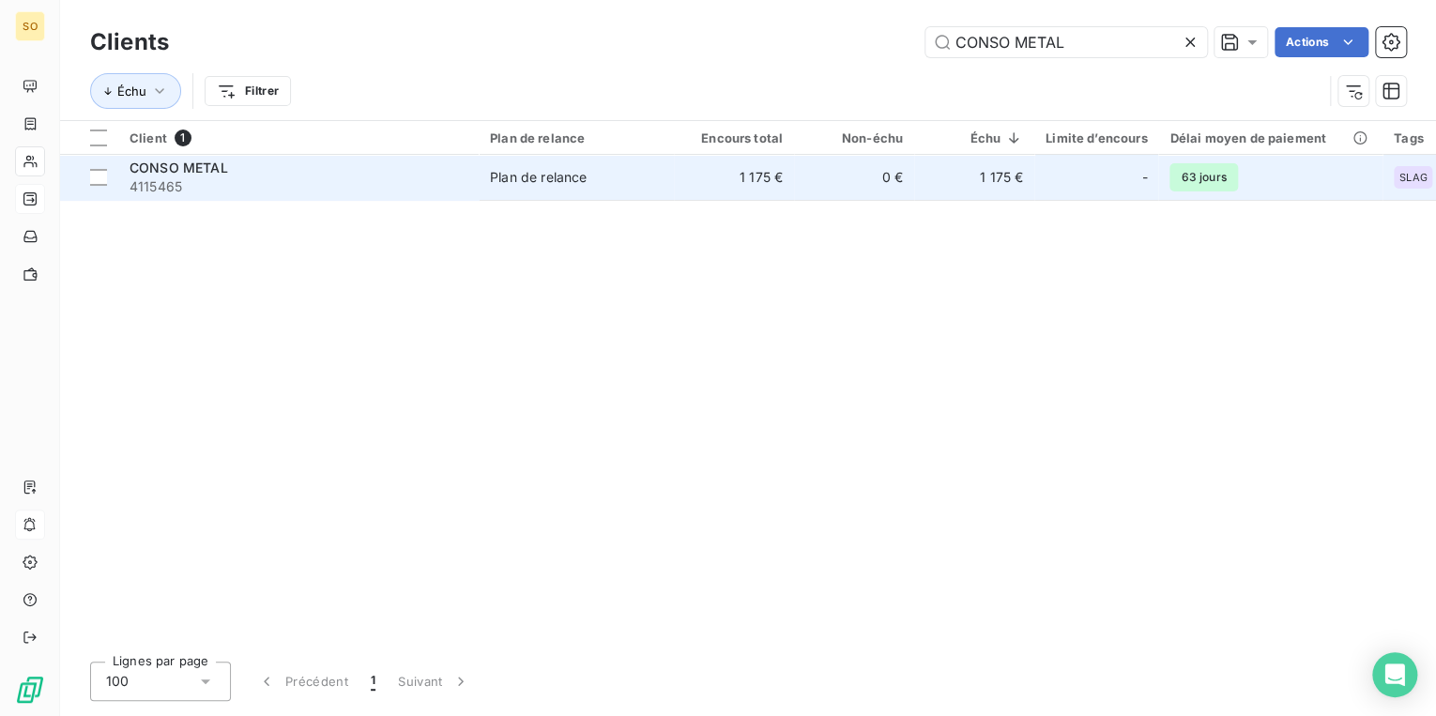
type input "CONSO METAL"
click at [505, 180] on div "Plan de relance" at bounding box center [538, 177] width 97 height 19
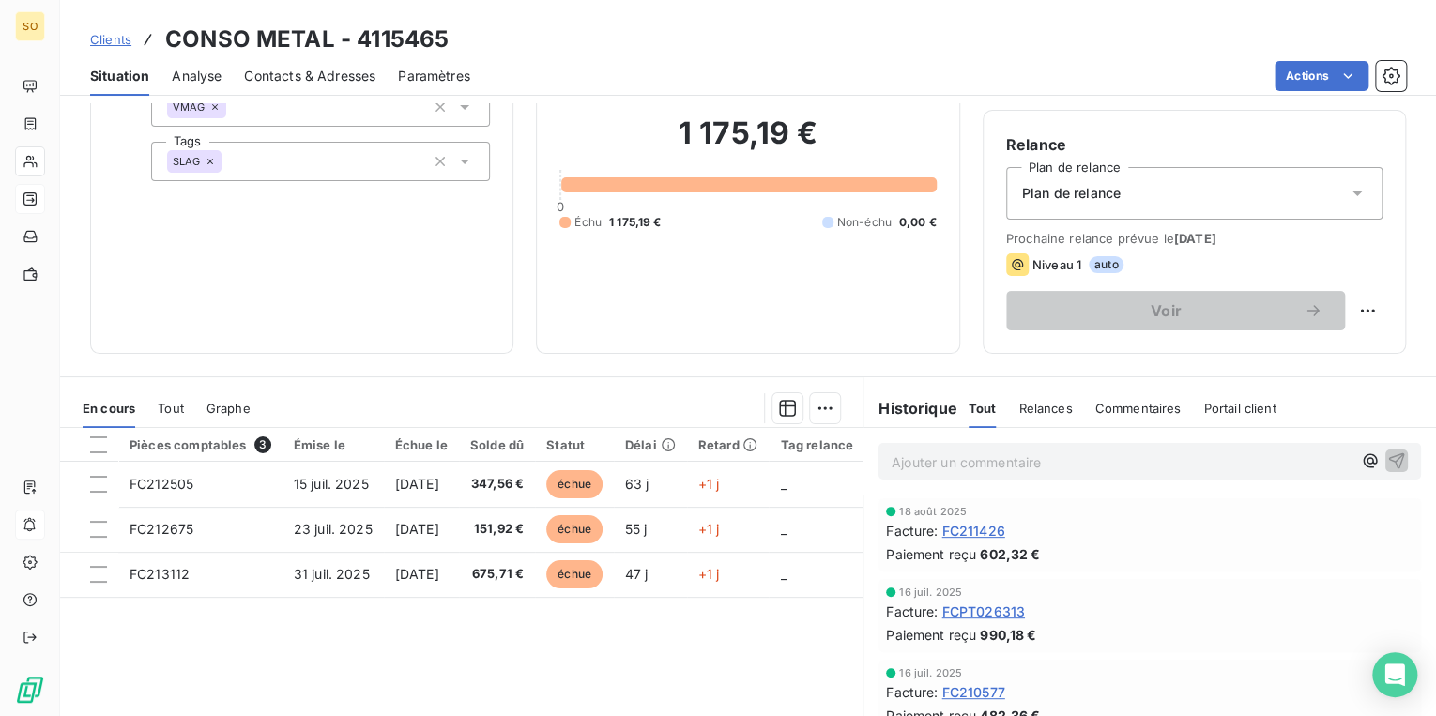
scroll to position [150, 0]
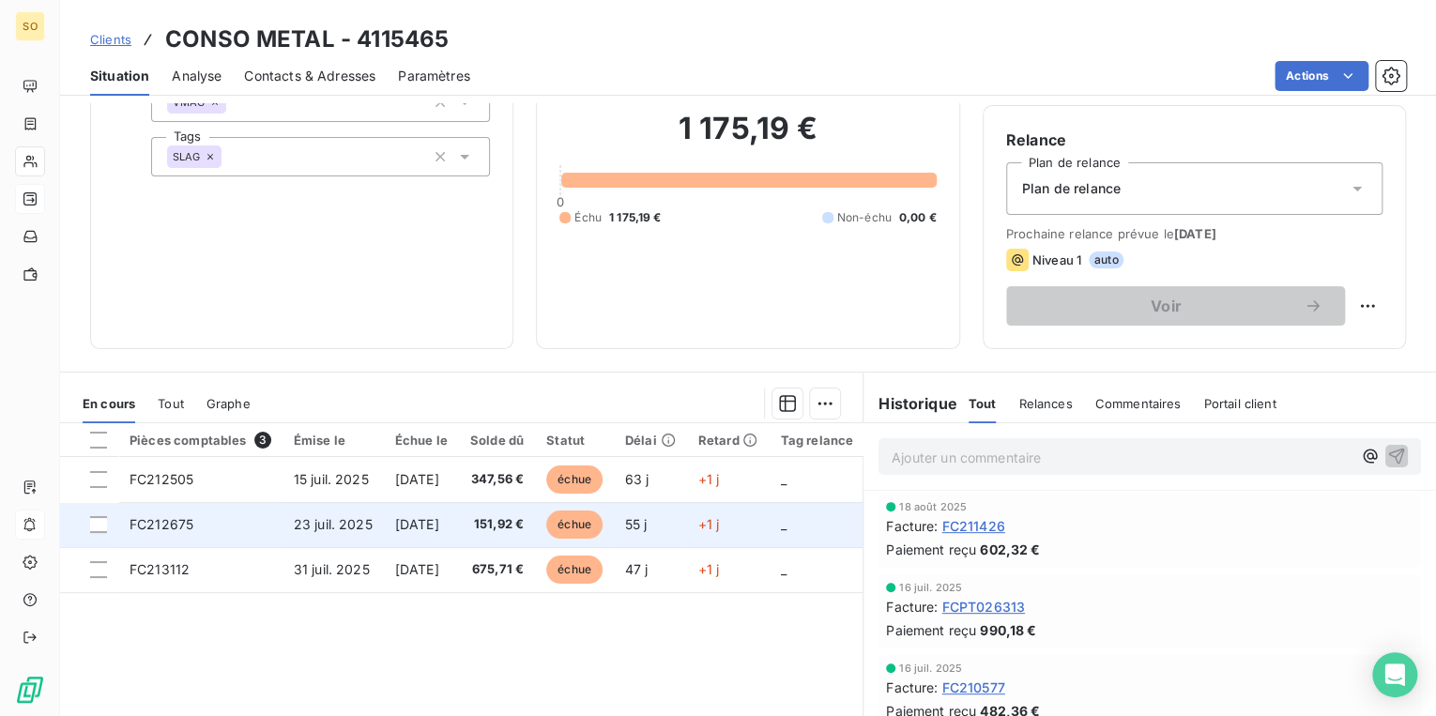
click at [602, 528] on span "échue" at bounding box center [574, 524] width 56 height 28
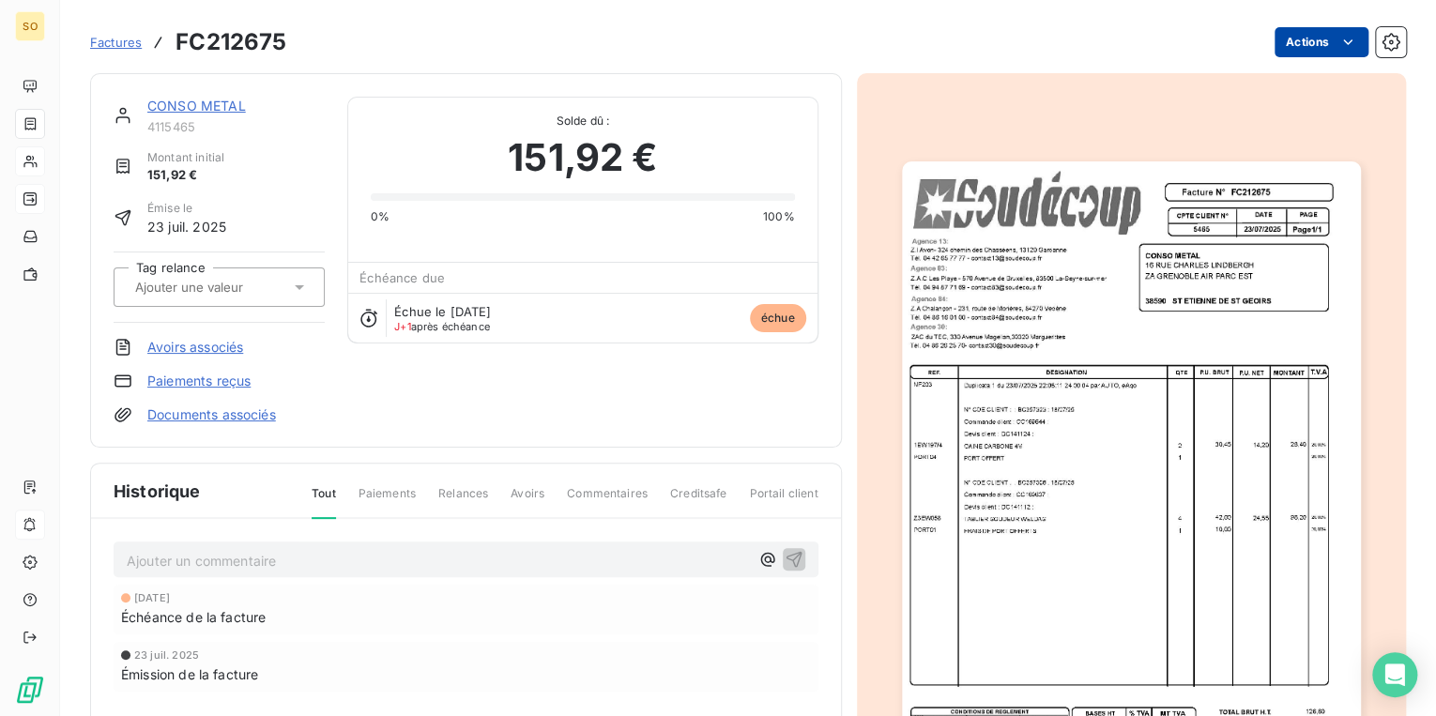
click at [1280, 36] on html "SO Factures FC212675 Actions CONSO METAL 4115465 Montant initial 151,92 € Émise…" at bounding box center [718, 358] width 1436 height 716
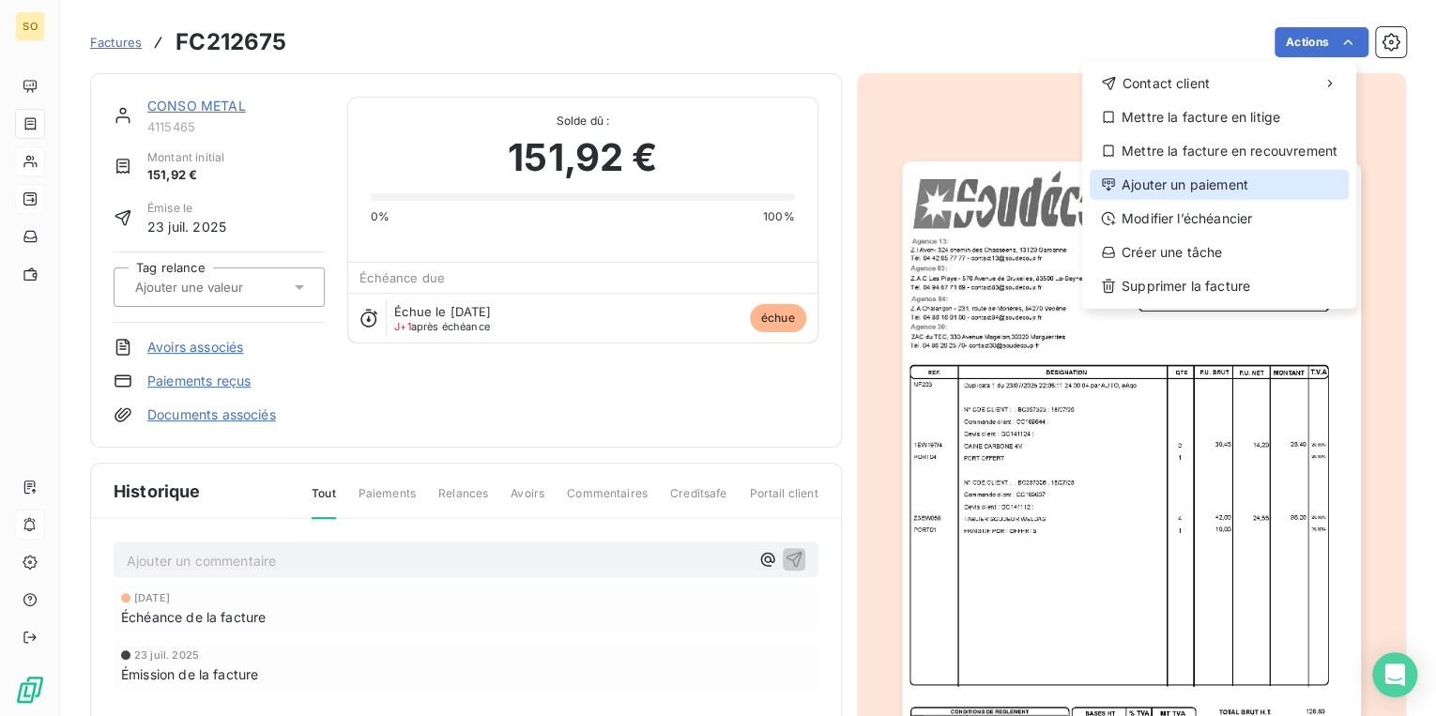
click at [1205, 184] on div "Ajouter un paiement" at bounding box center [1218, 185] width 259 height 30
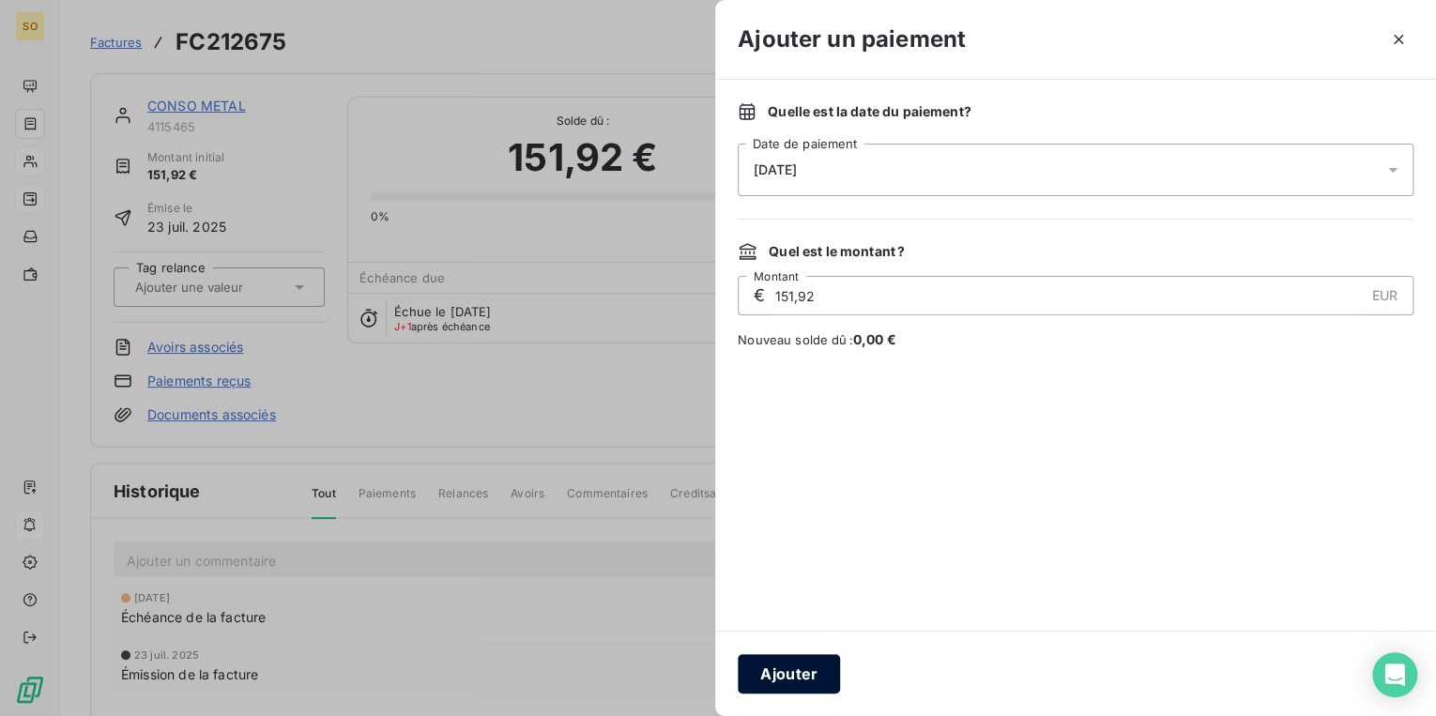
click at [807, 667] on button "Ajouter" at bounding box center [789, 673] width 102 height 39
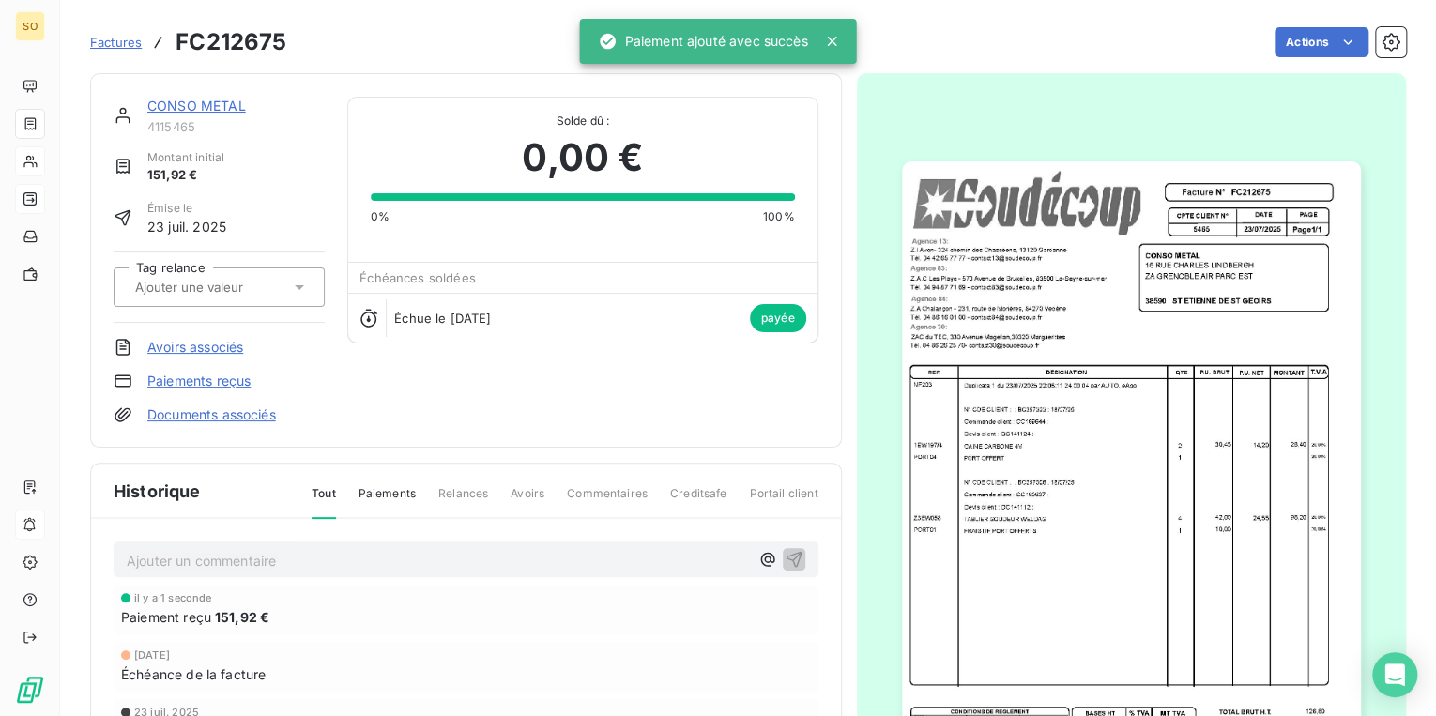
click at [189, 111] on link "CONSO METAL" at bounding box center [196, 106] width 99 height 16
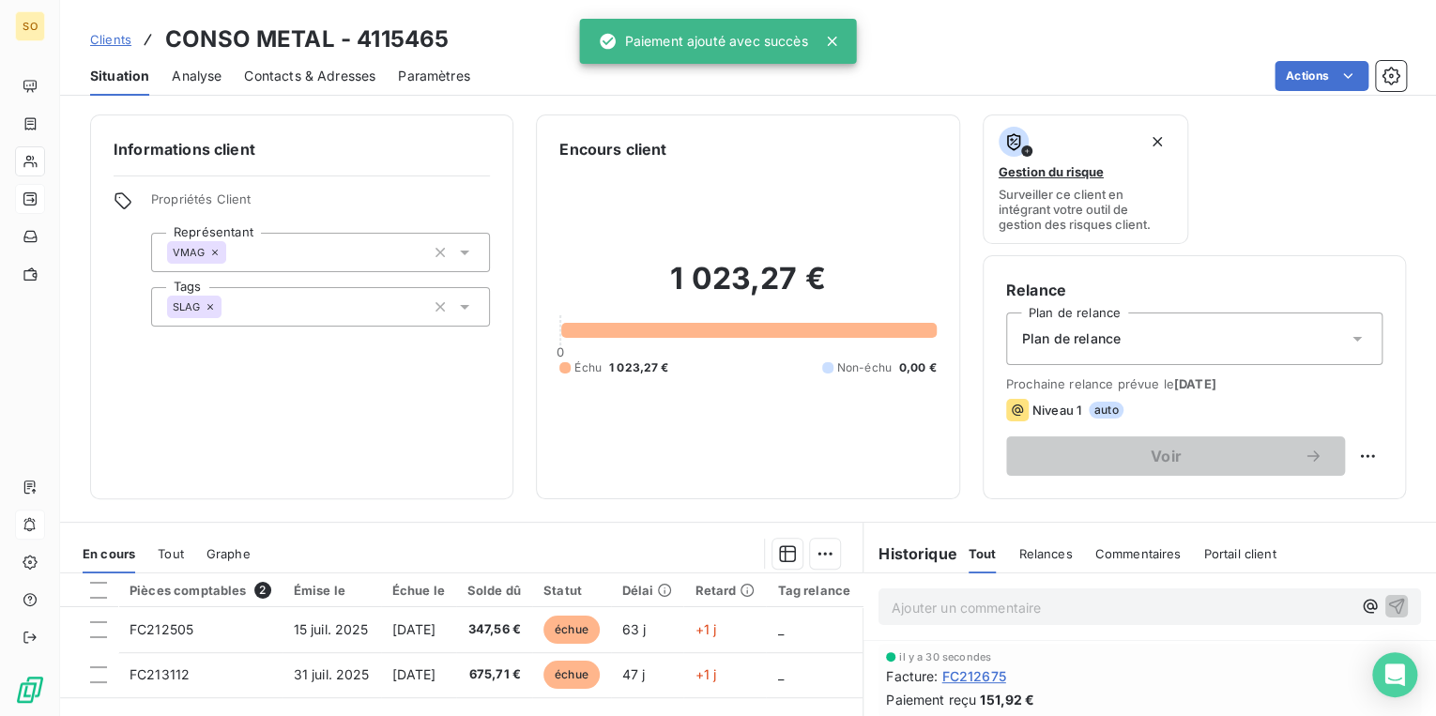
click at [101, 39] on span "Clients" at bounding box center [110, 39] width 41 height 15
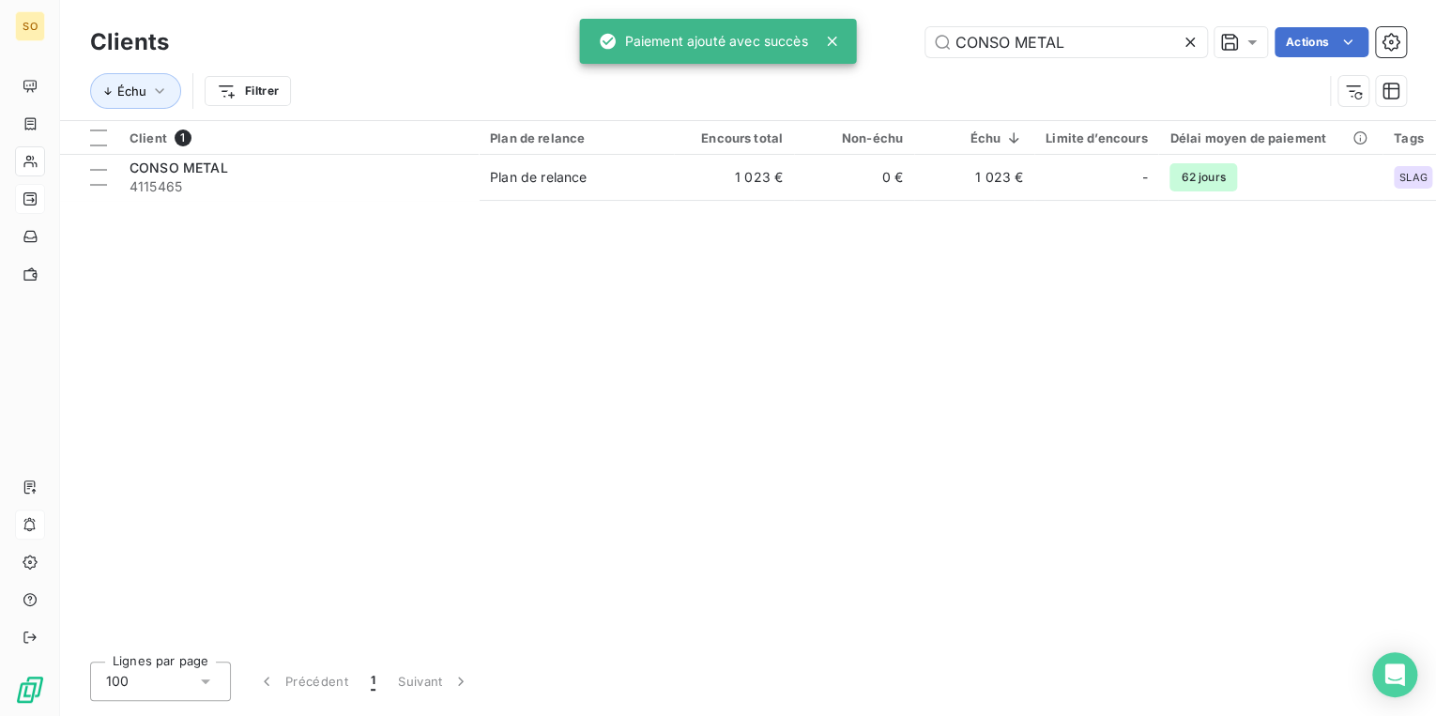
drag, startPoint x: 948, startPoint y: 41, endPoint x: 1421, endPoint y: 39, distance: 473.0
click at [1321, 38] on div "CONSO METAL Actions" at bounding box center [798, 42] width 1214 height 30
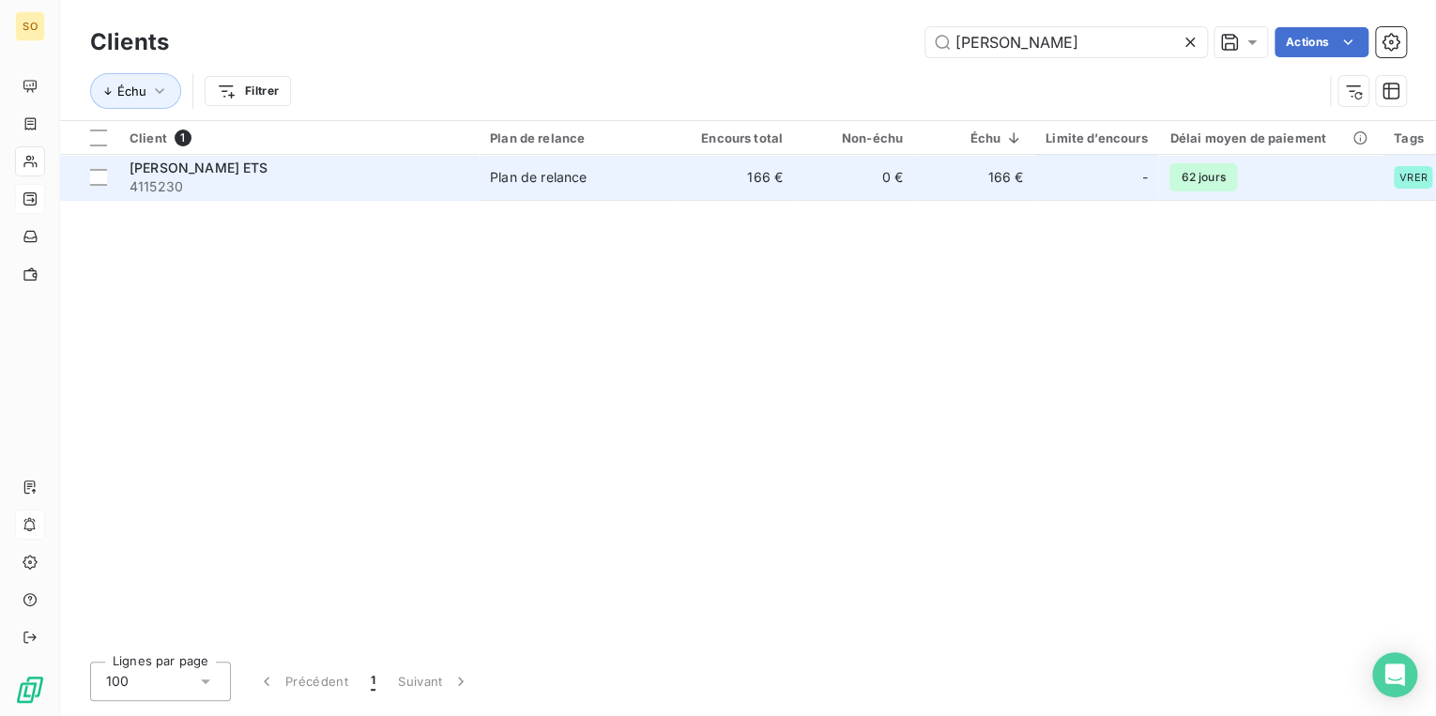
type input "[PERSON_NAME]"
click at [702, 183] on td "166 €" at bounding box center [734, 177] width 120 height 45
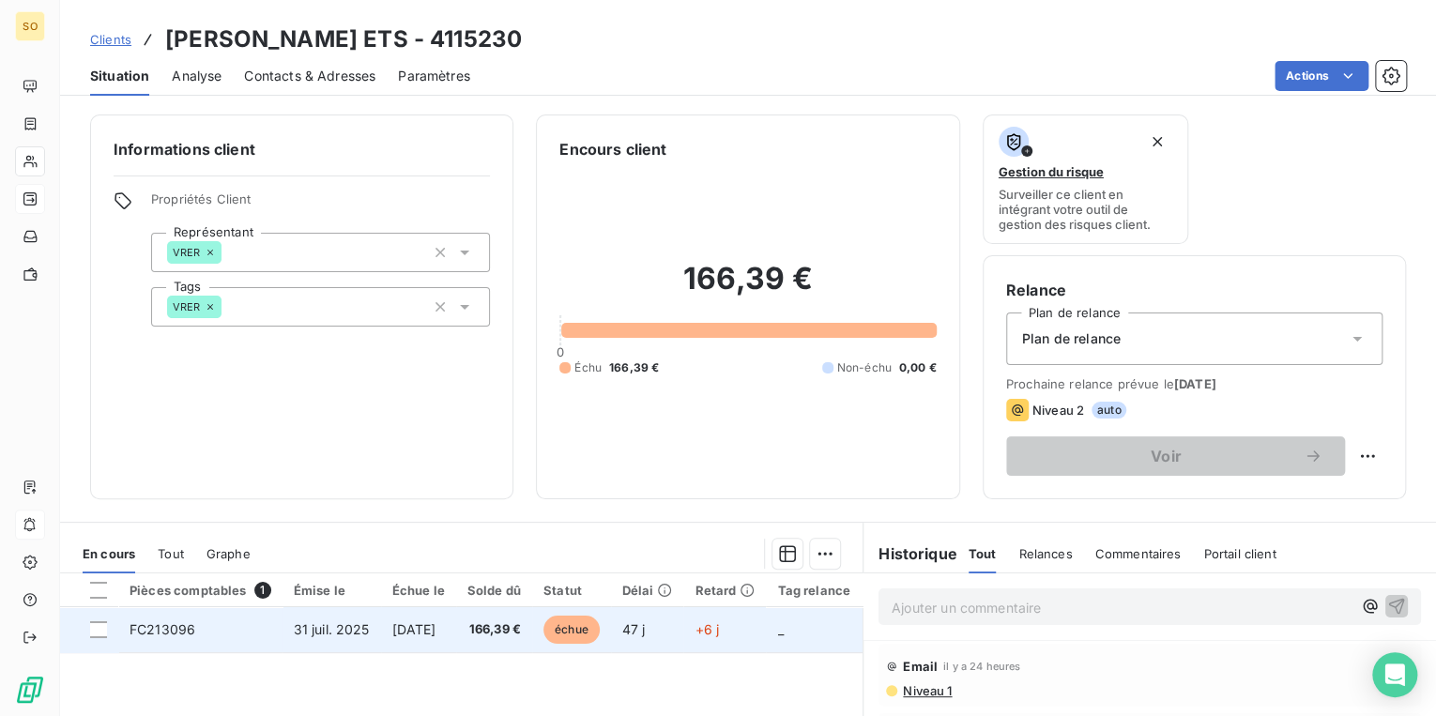
click at [583, 632] on span "échue" at bounding box center [571, 630] width 56 height 28
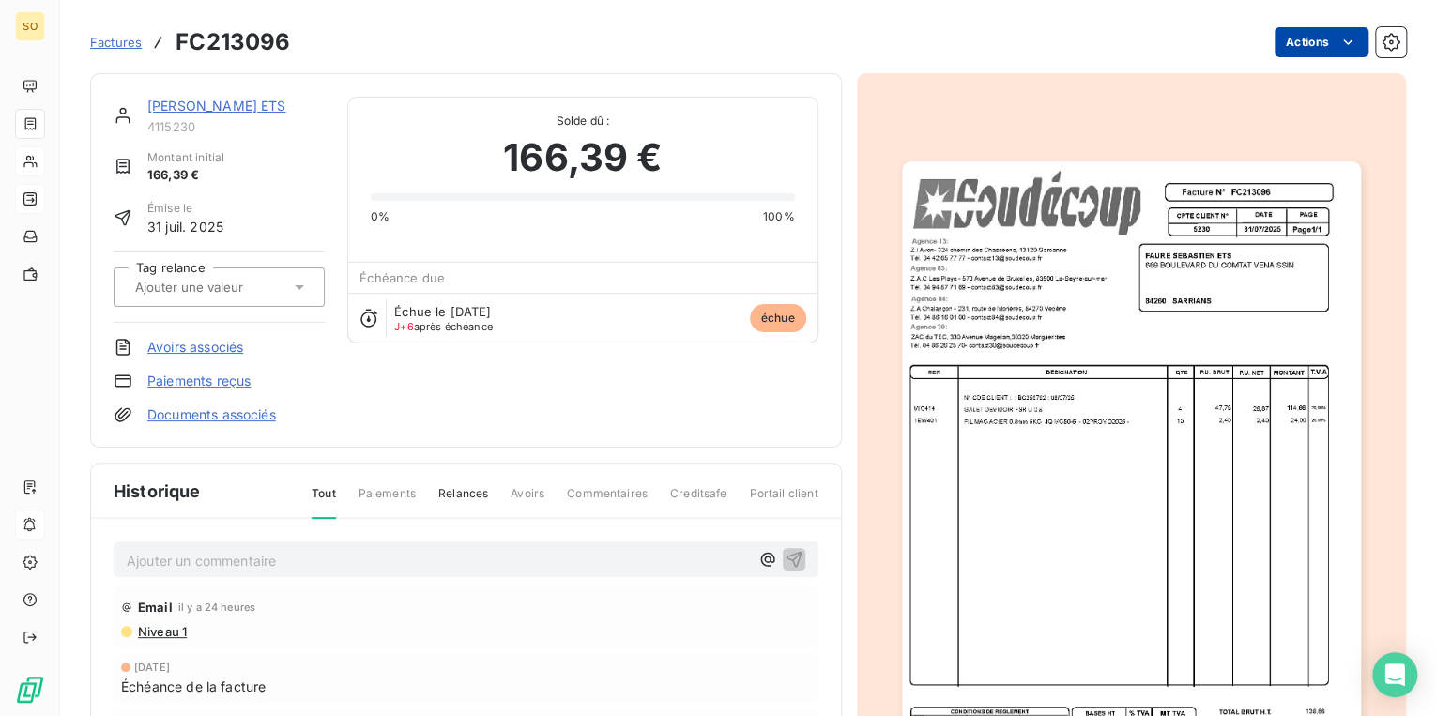
click at [1272, 41] on html "SO Factures FC213096 Actions [PERSON_NAME] ETS 4115230 Montant initial 166,39 €…" at bounding box center [718, 358] width 1436 height 716
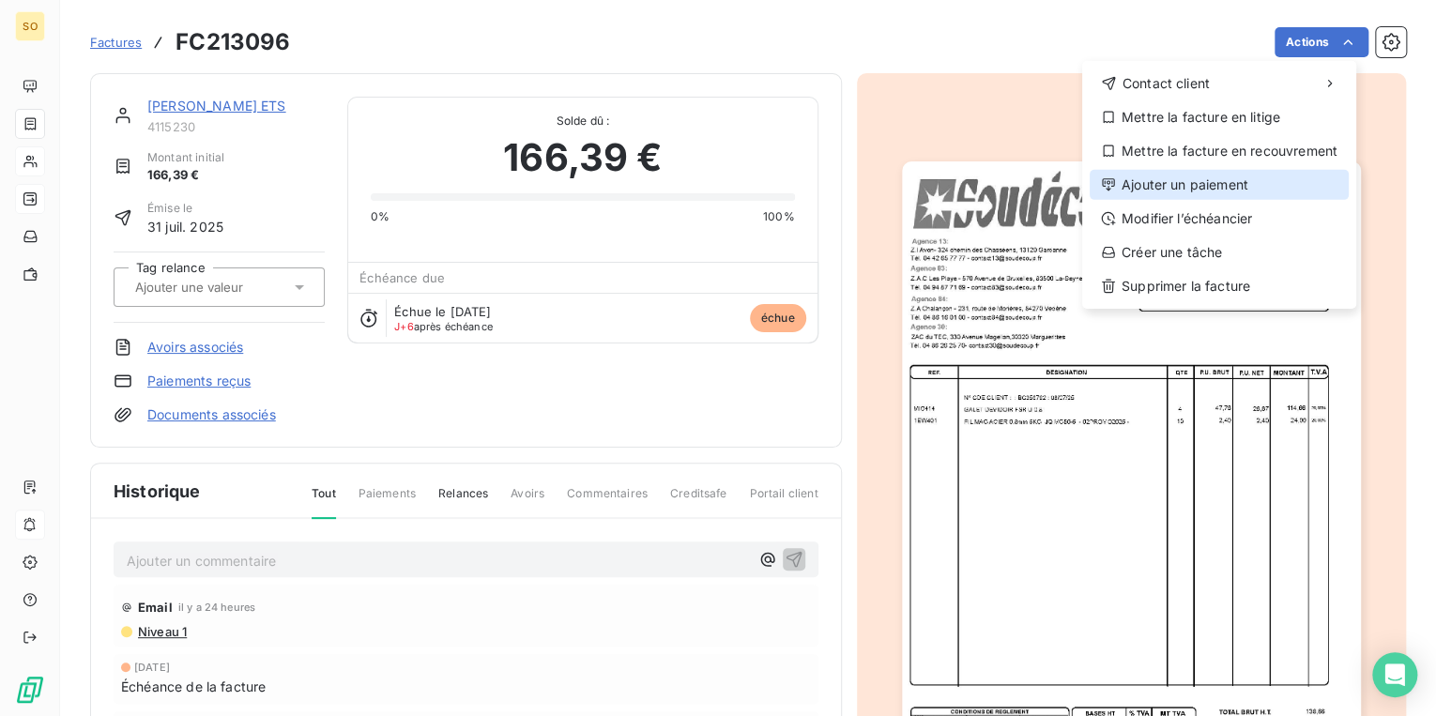
click at [1210, 184] on div "Ajouter un paiement" at bounding box center [1218, 185] width 259 height 30
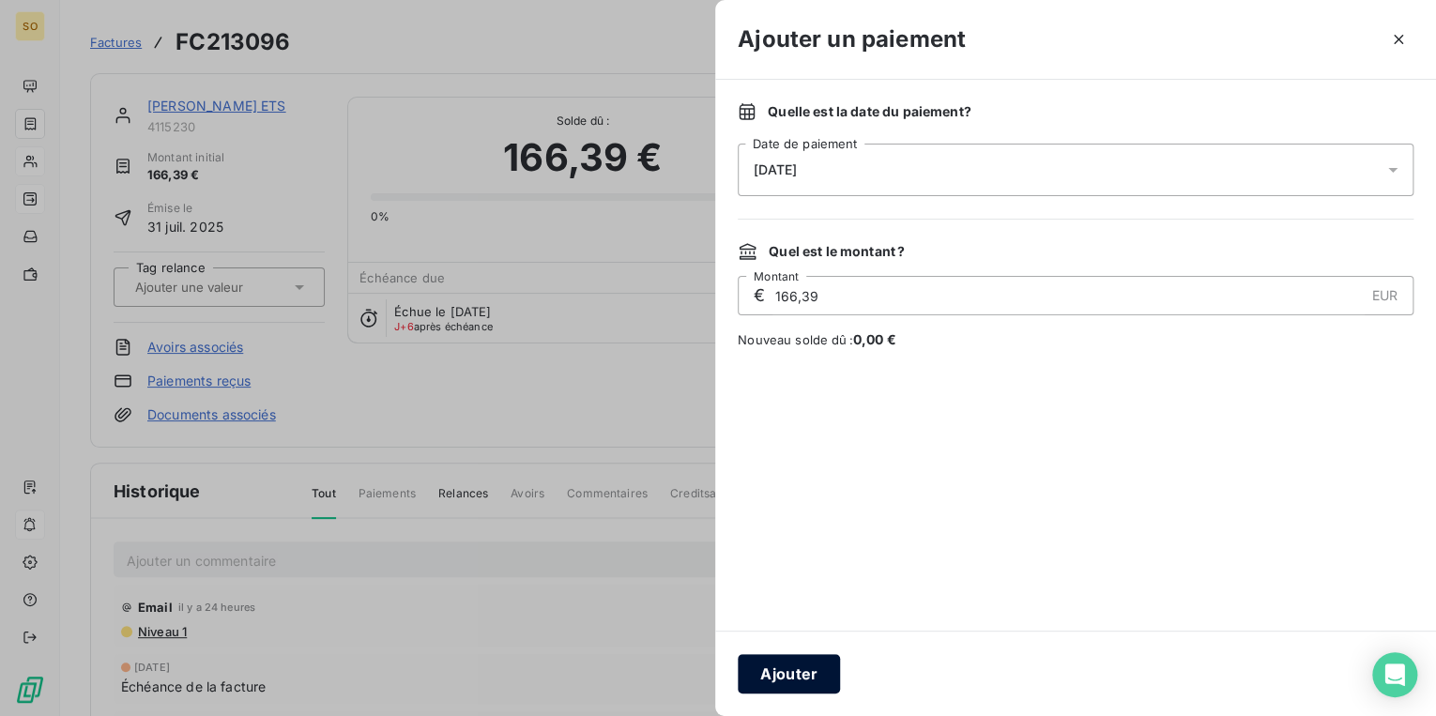
click at [814, 684] on button "Ajouter" at bounding box center [789, 673] width 102 height 39
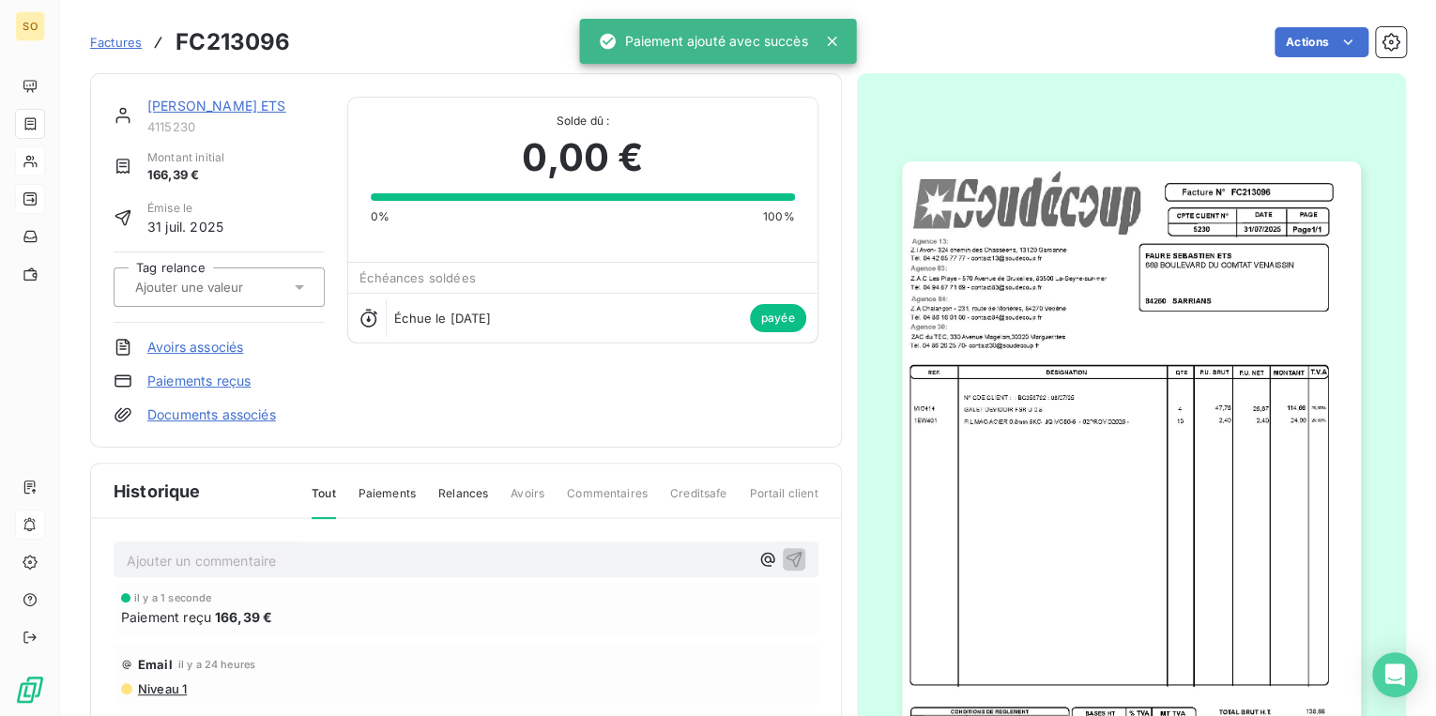
click at [188, 101] on link "[PERSON_NAME] ETS" at bounding box center [216, 106] width 139 height 16
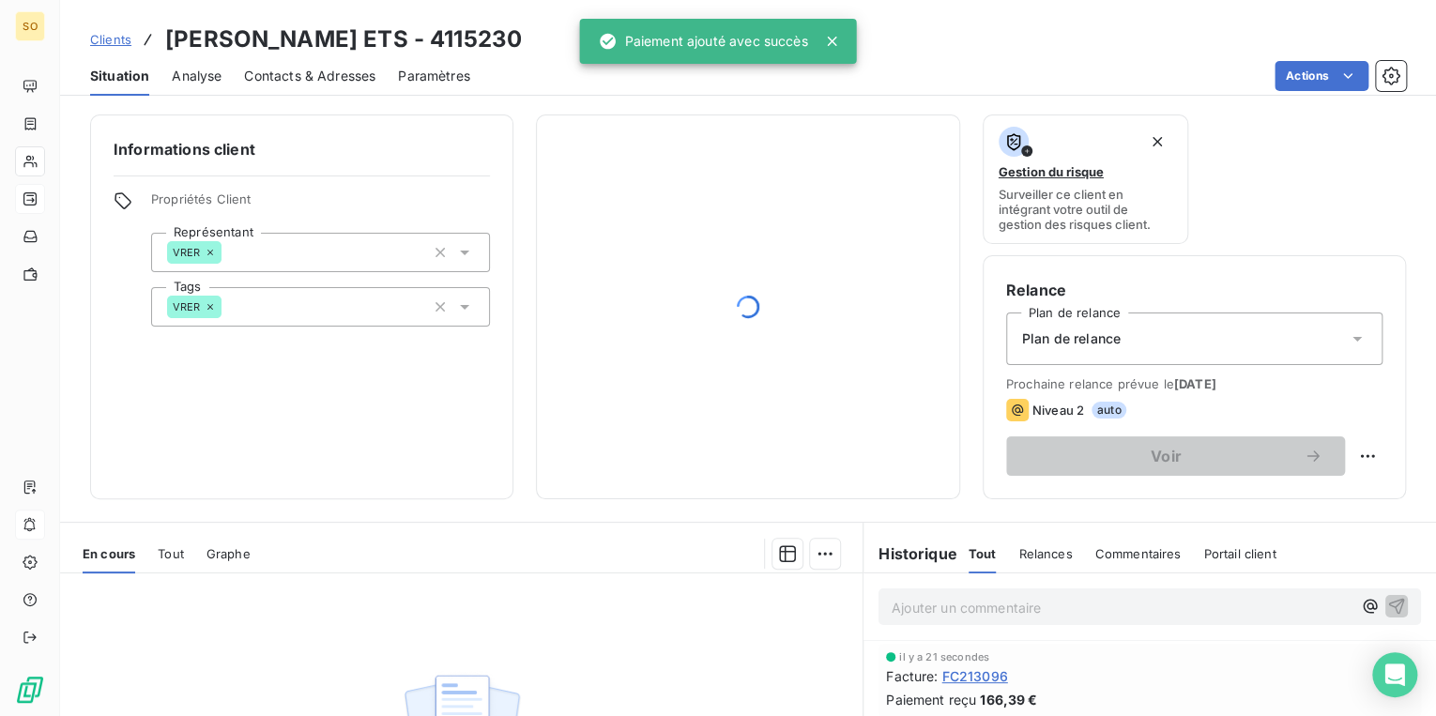
click at [95, 41] on span "Clients" at bounding box center [110, 39] width 41 height 15
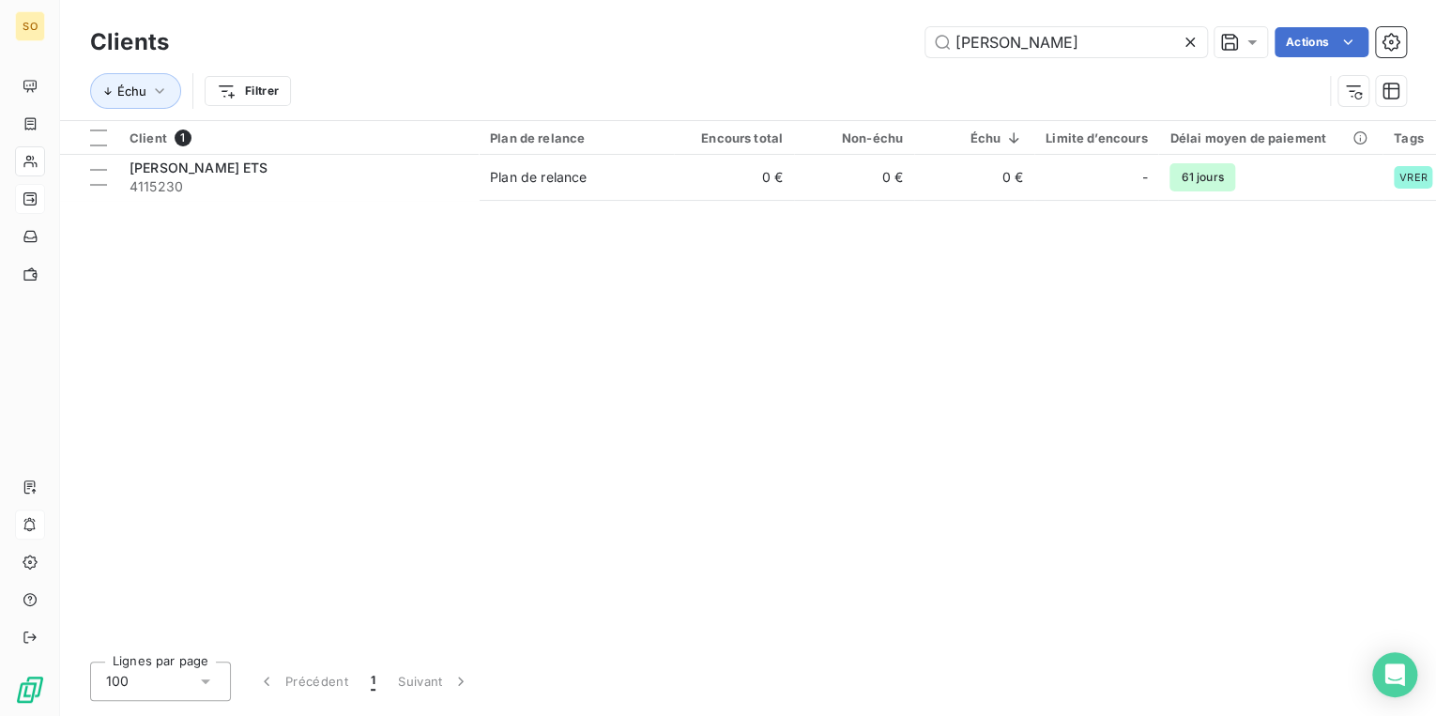
click at [1182, 43] on icon at bounding box center [1189, 42] width 19 height 19
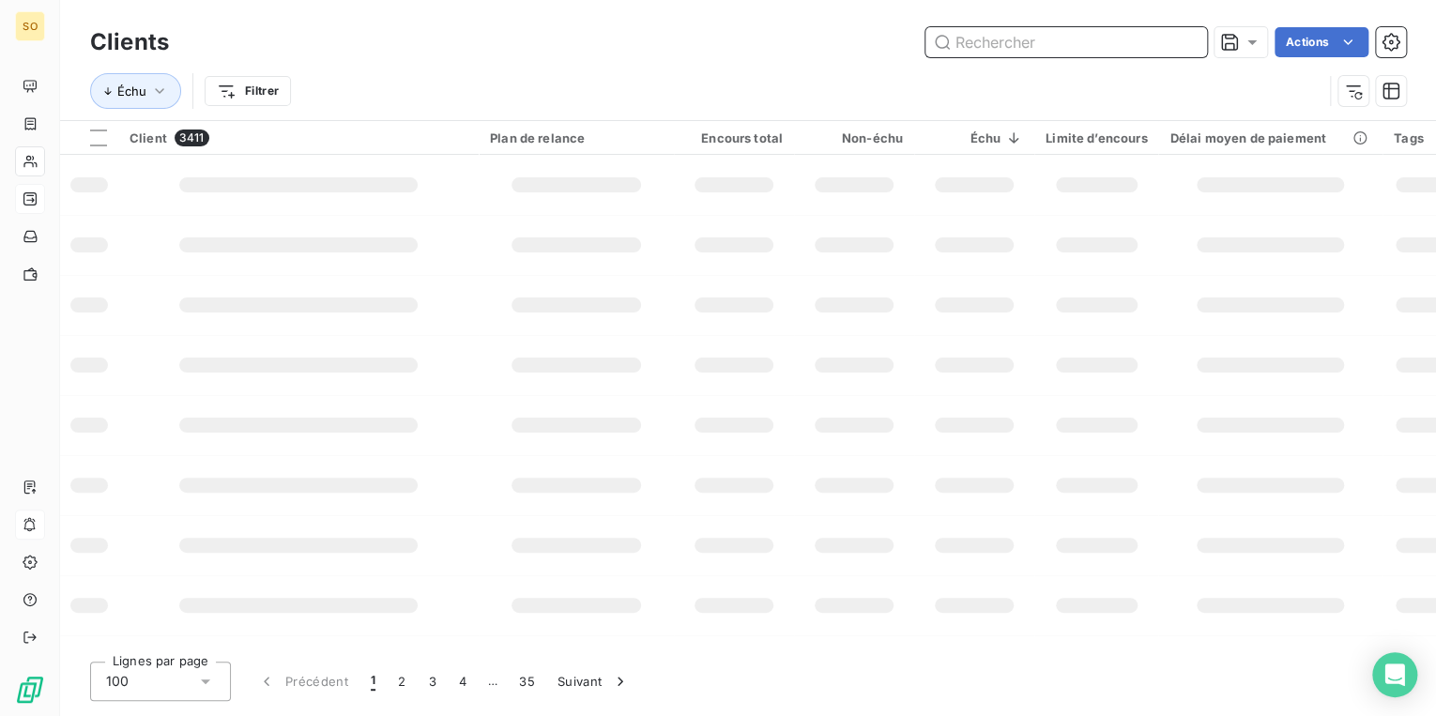
click at [972, 38] on input "text" at bounding box center [1066, 42] width 282 height 30
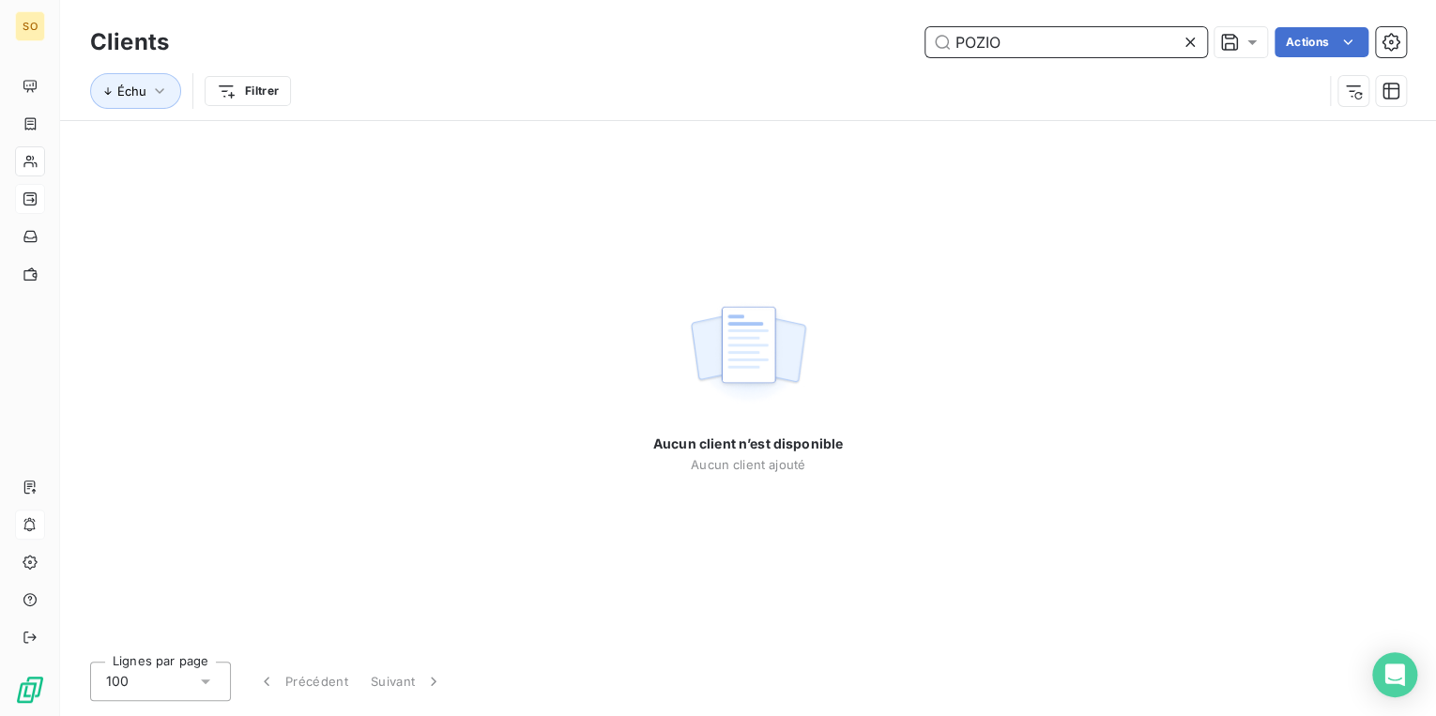
click at [976, 41] on input "POZIO" at bounding box center [1066, 42] width 282 height 30
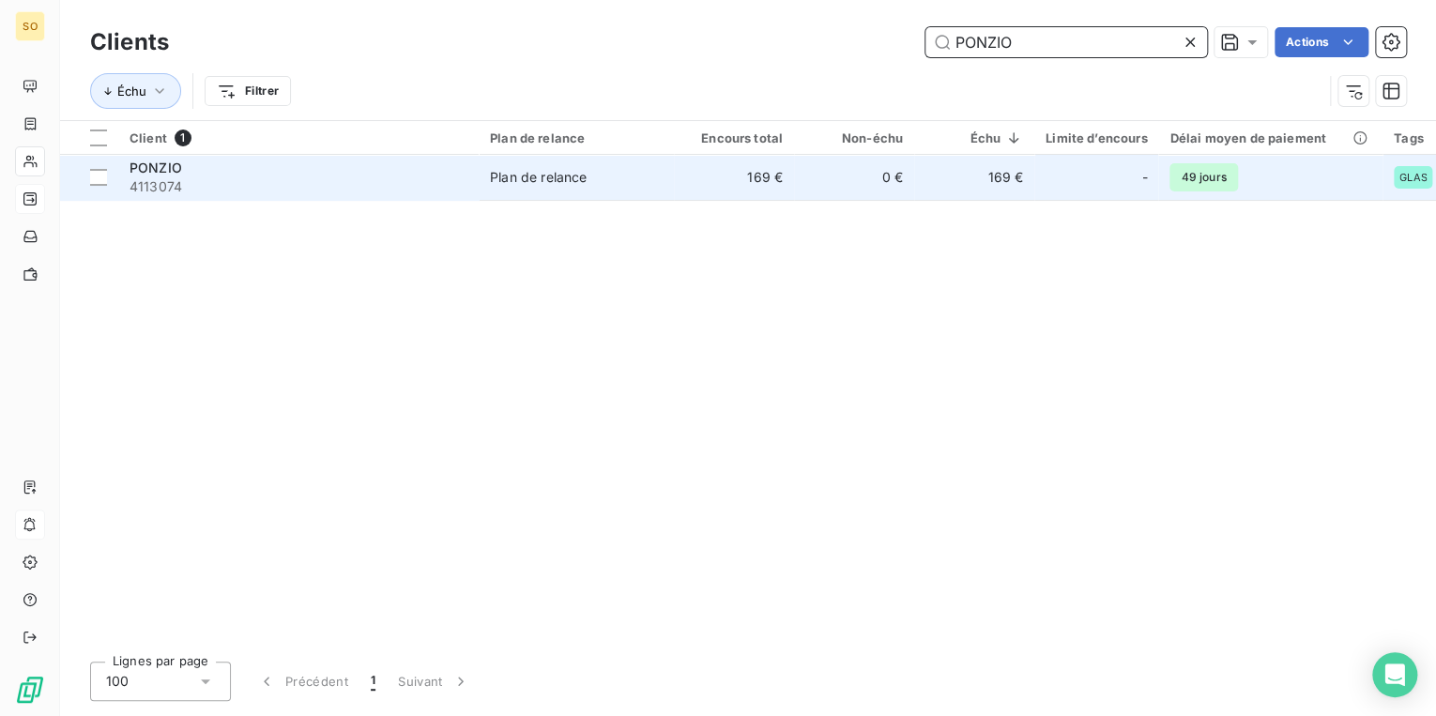
type input "PONZIO"
click at [215, 165] on div "PONZIO" at bounding box center [298, 168] width 338 height 19
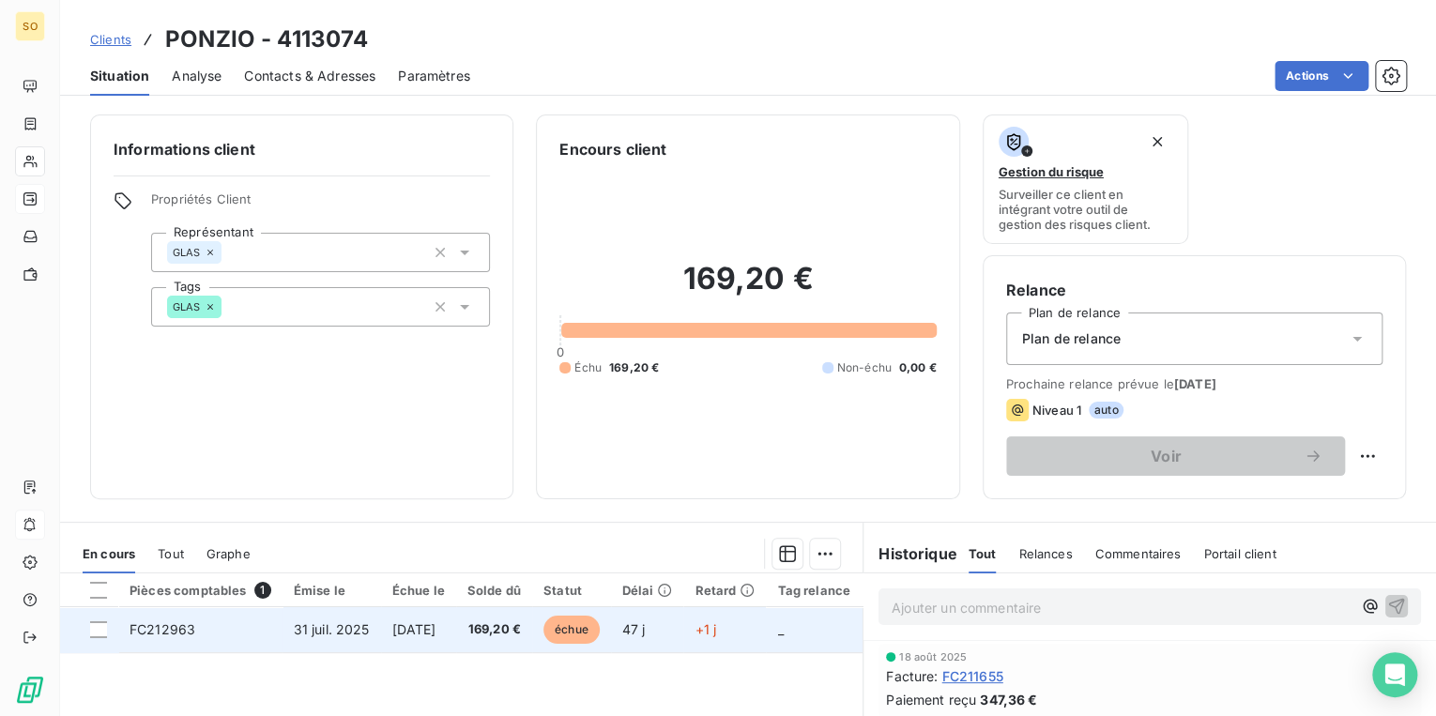
click at [586, 630] on span "échue" at bounding box center [571, 630] width 56 height 28
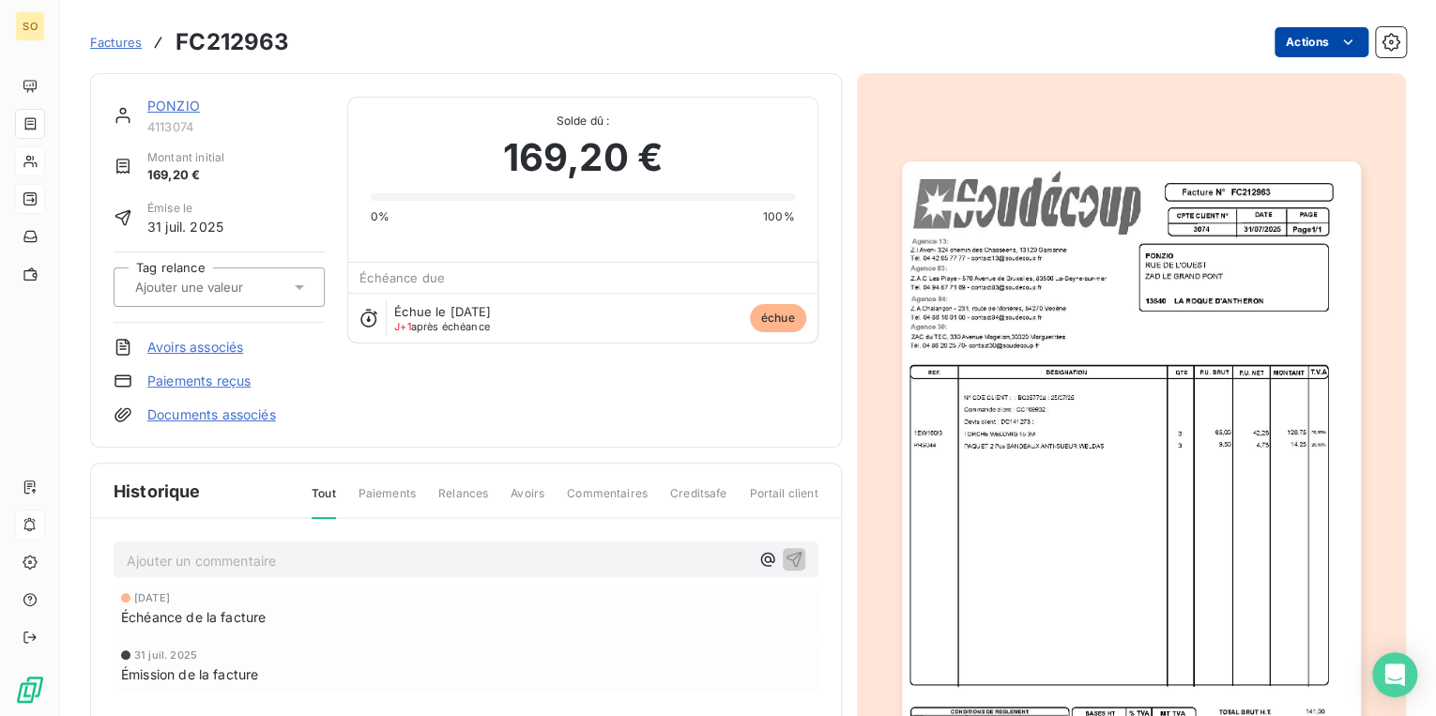
click at [1280, 45] on html "SO Factures FC212963 Actions PONZIO 4113074 Montant initial 169,20 € Émise le […" at bounding box center [718, 358] width 1436 height 716
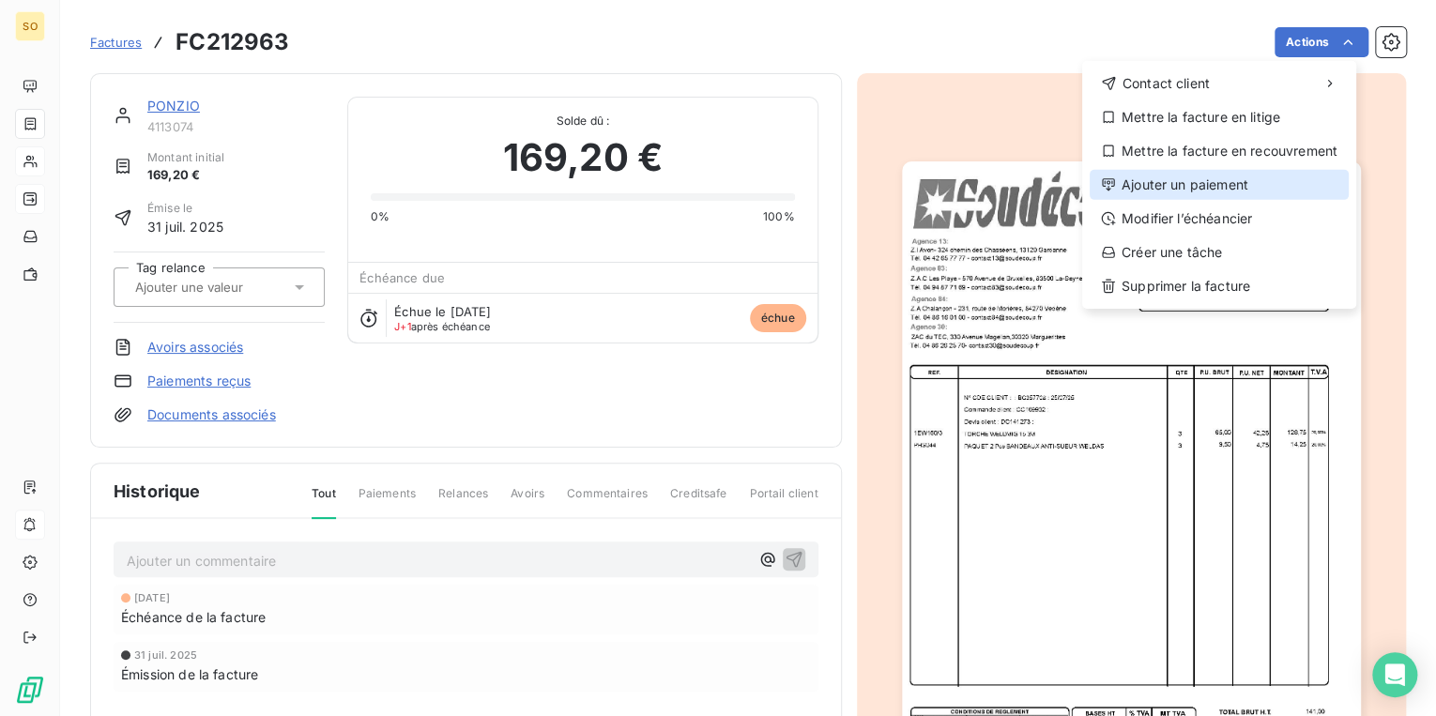
click at [1195, 176] on div "Ajouter un paiement" at bounding box center [1218, 185] width 259 height 30
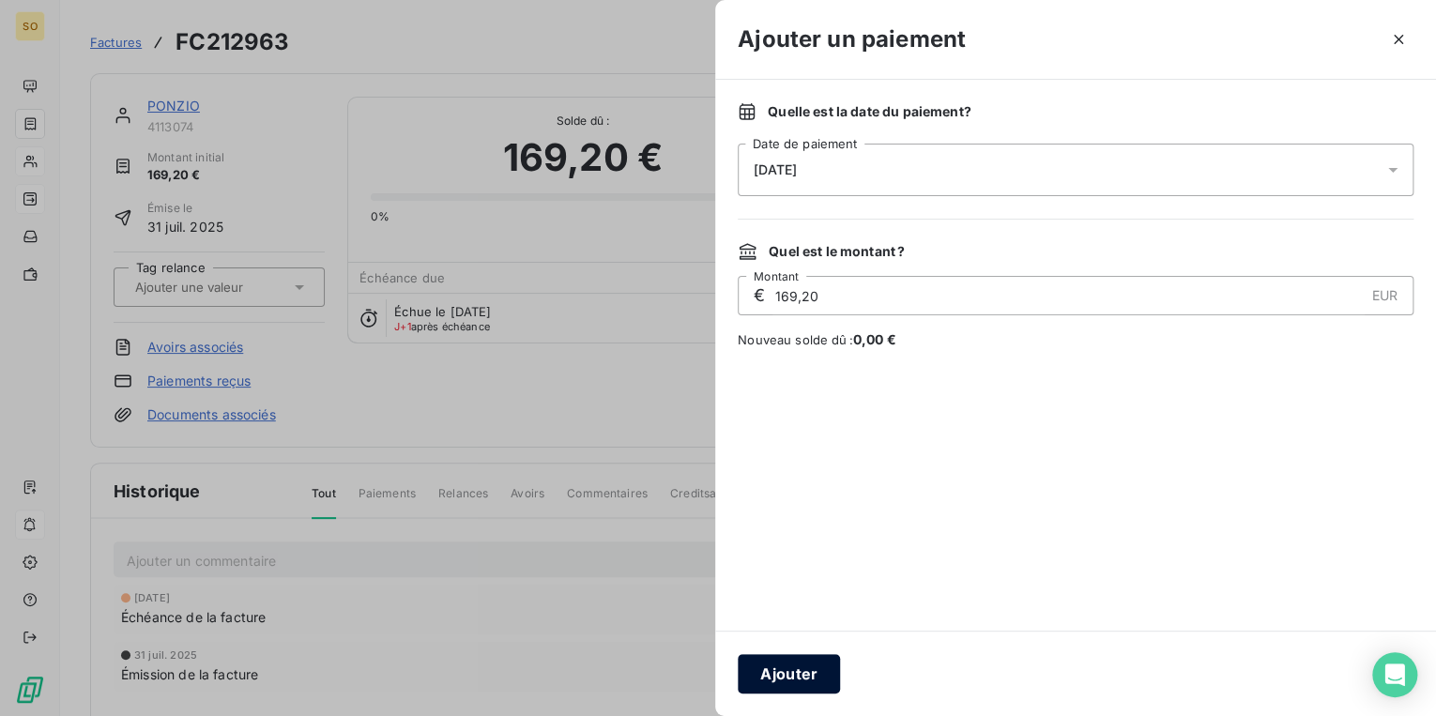
click at [815, 682] on button "Ajouter" at bounding box center [789, 673] width 102 height 39
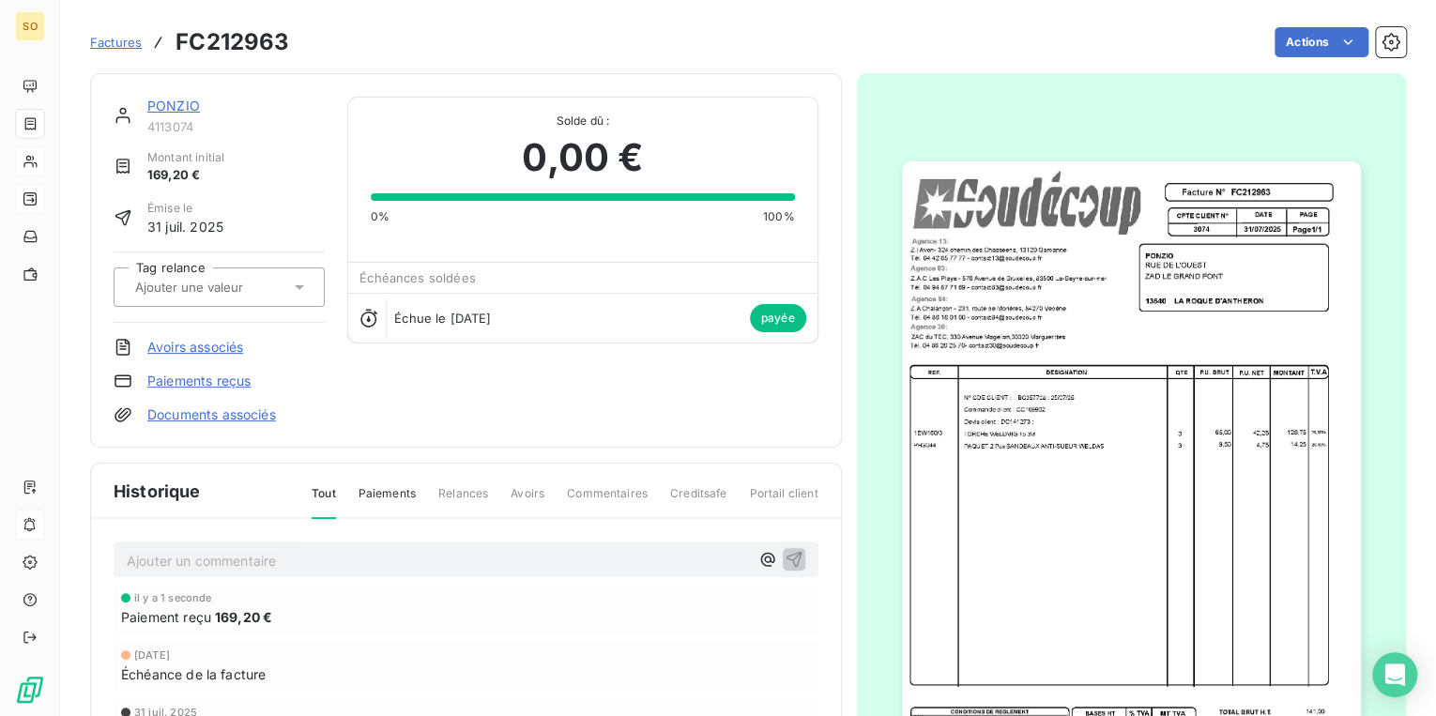
click at [158, 101] on link "PONZIO" at bounding box center [173, 106] width 53 height 16
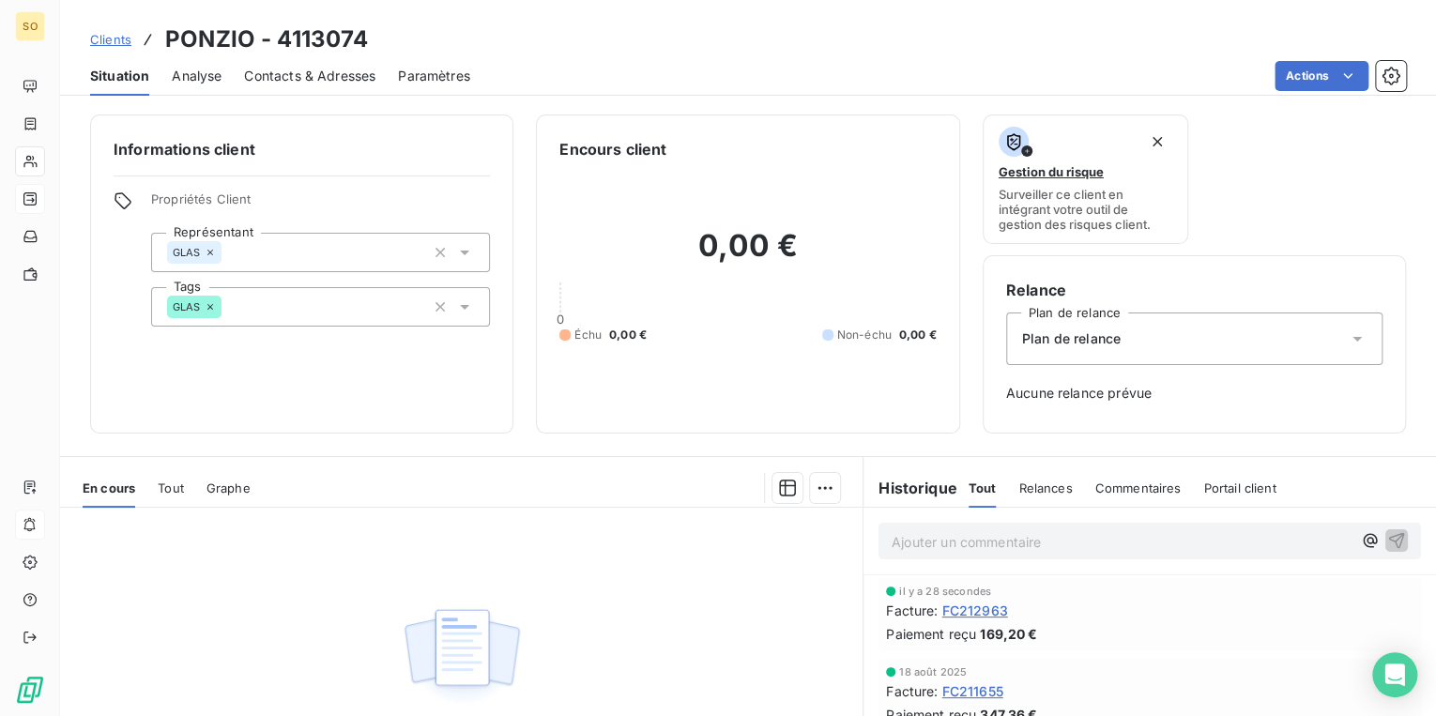
click at [122, 41] on span "Clients" at bounding box center [110, 39] width 41 height 15
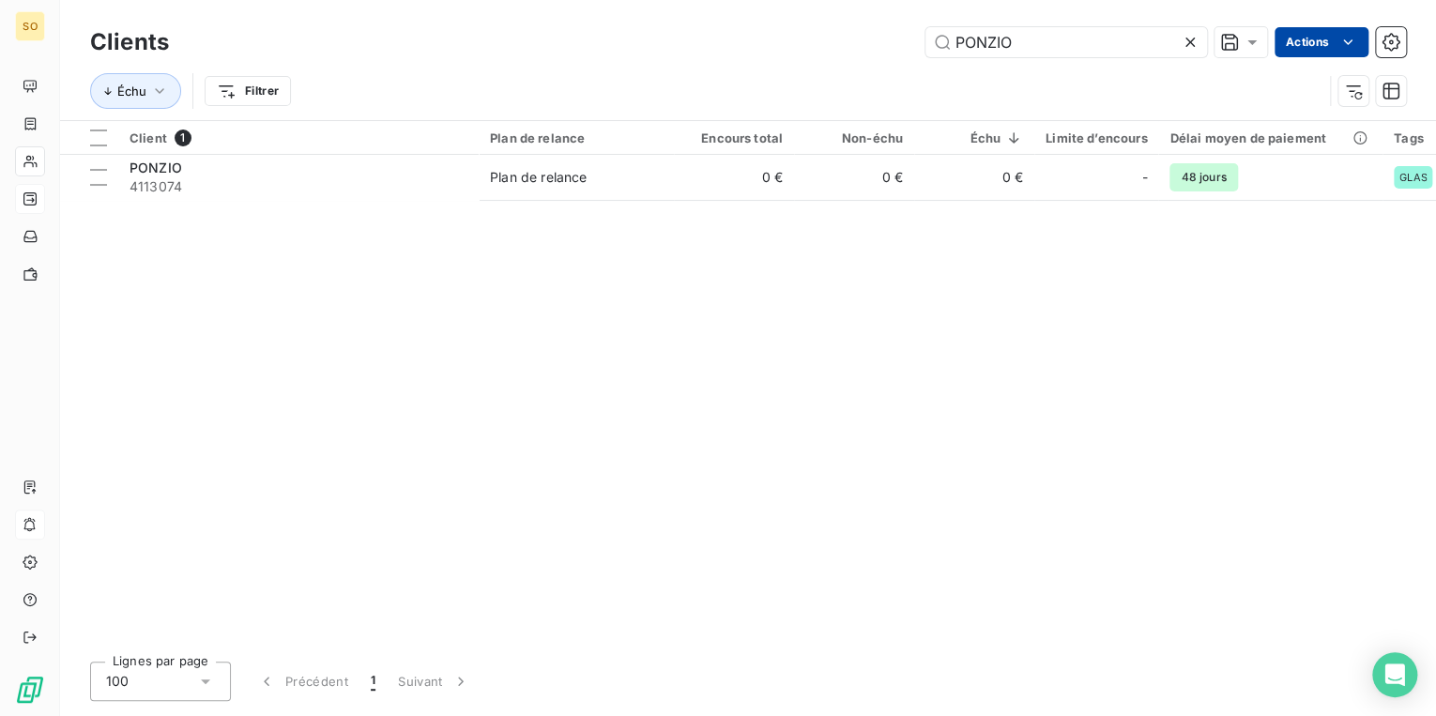
drag, startPoint x: 933, startPoint y: 35, endPoint x: 1342, endPoint y: 28, distance: 409.2
click at [1329, 32] on div "PONZIO Actions" at bounding box center [798, 42] width 1214 height 30
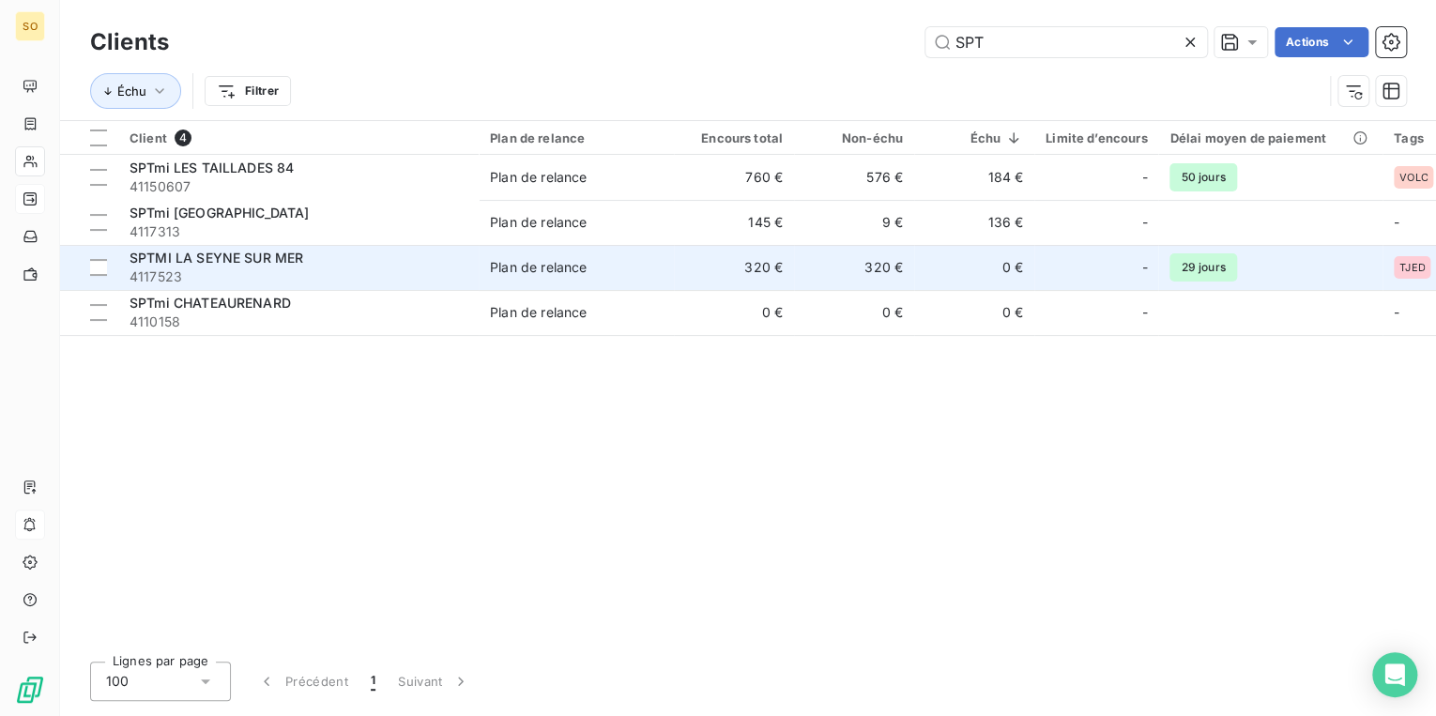
type input "SPT"
click at [723, 259] on td "320 €" at bounding box center [734, 267] width 120 height 45
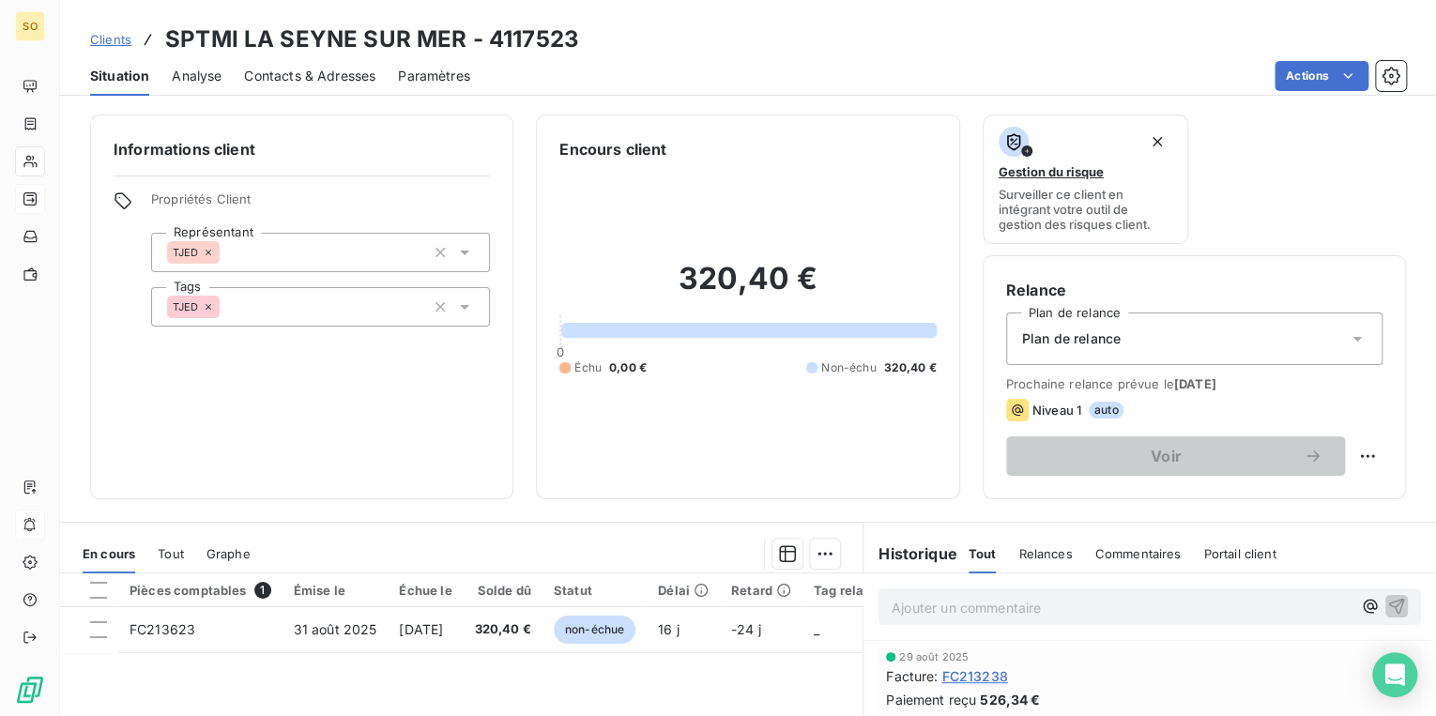
click at [110, 41] on span "Clients" at bounding box center [110, 39] width 41 height 15
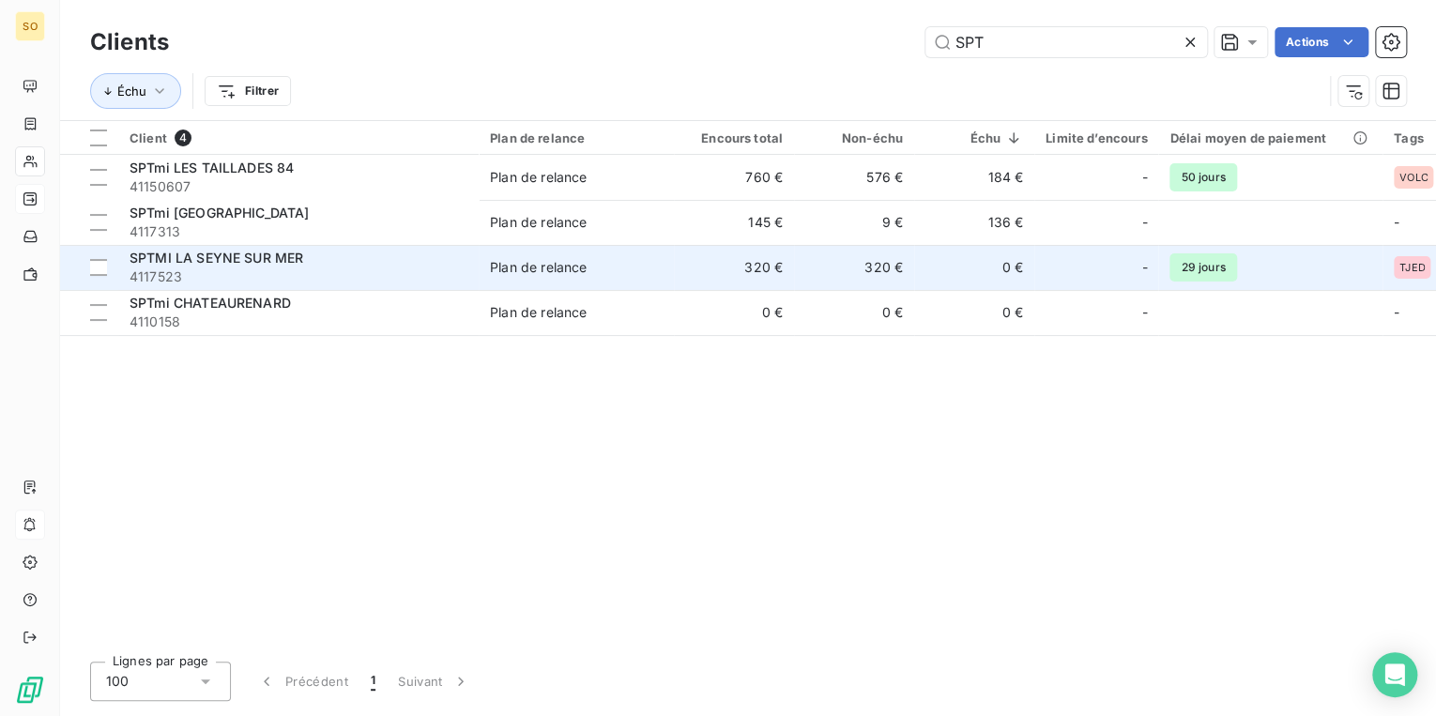
click at [651, 271] on span "Plan de relance" at bounding box center [576, 267] width 173 height 19
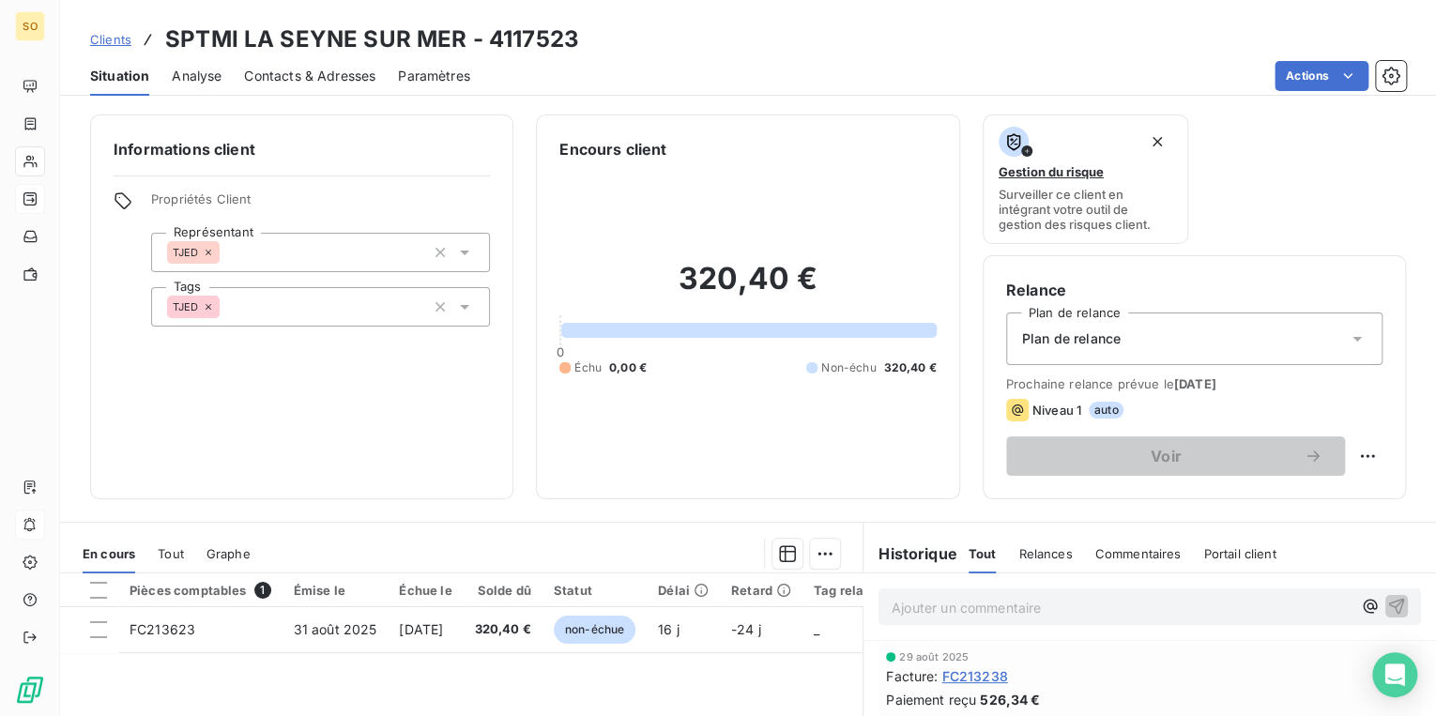
click at [114, 38] on span "Clients" at bounding box center [110, 39] width 41 height 15
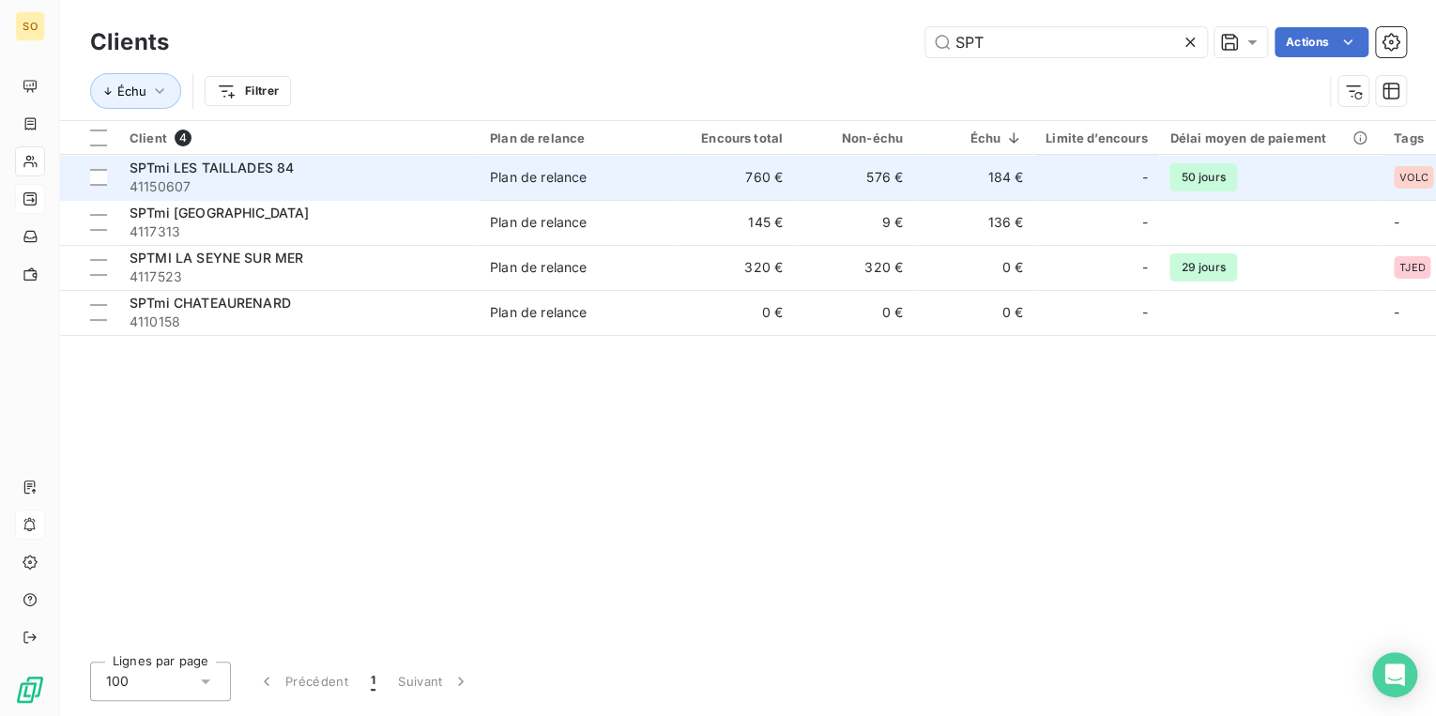
click at [624, 190] on td "Plan de relance" at bounding box center [576, 177] width 195 height 45
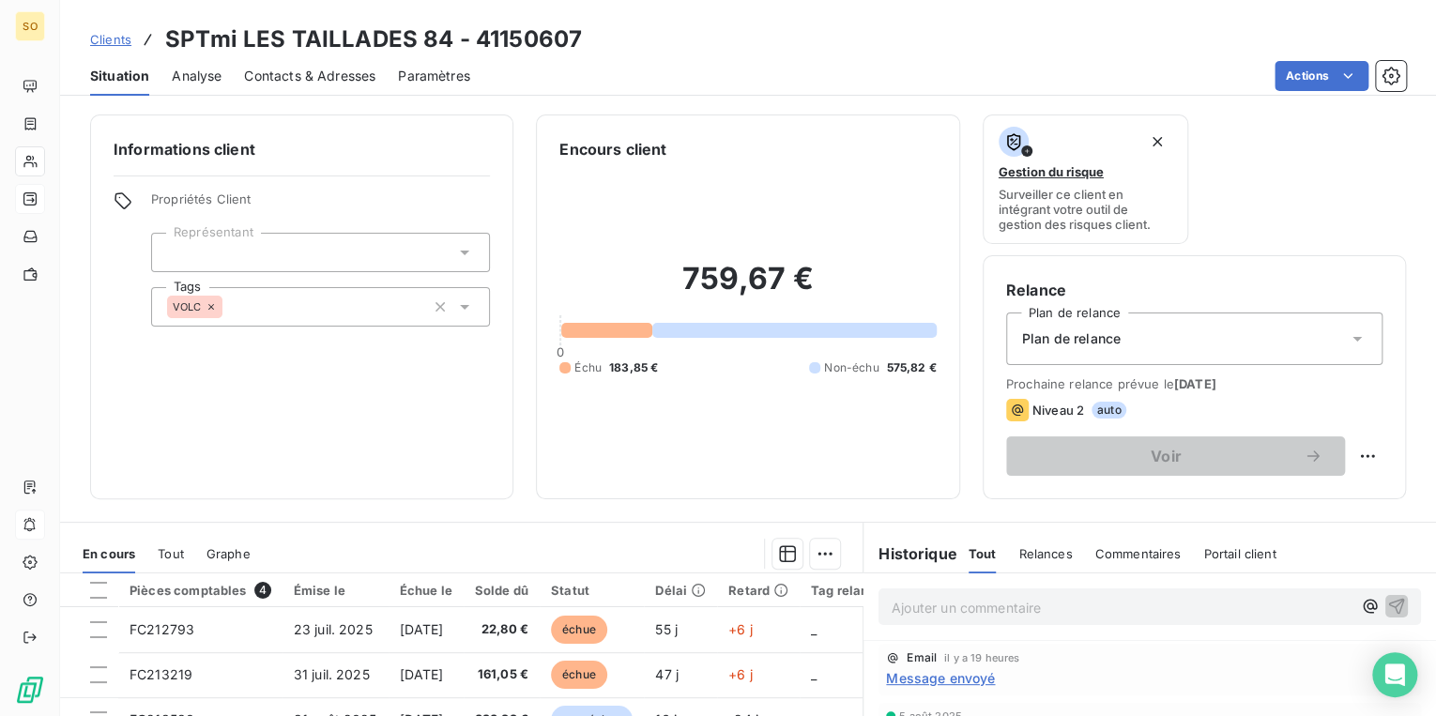
scroll to position [150, 0]
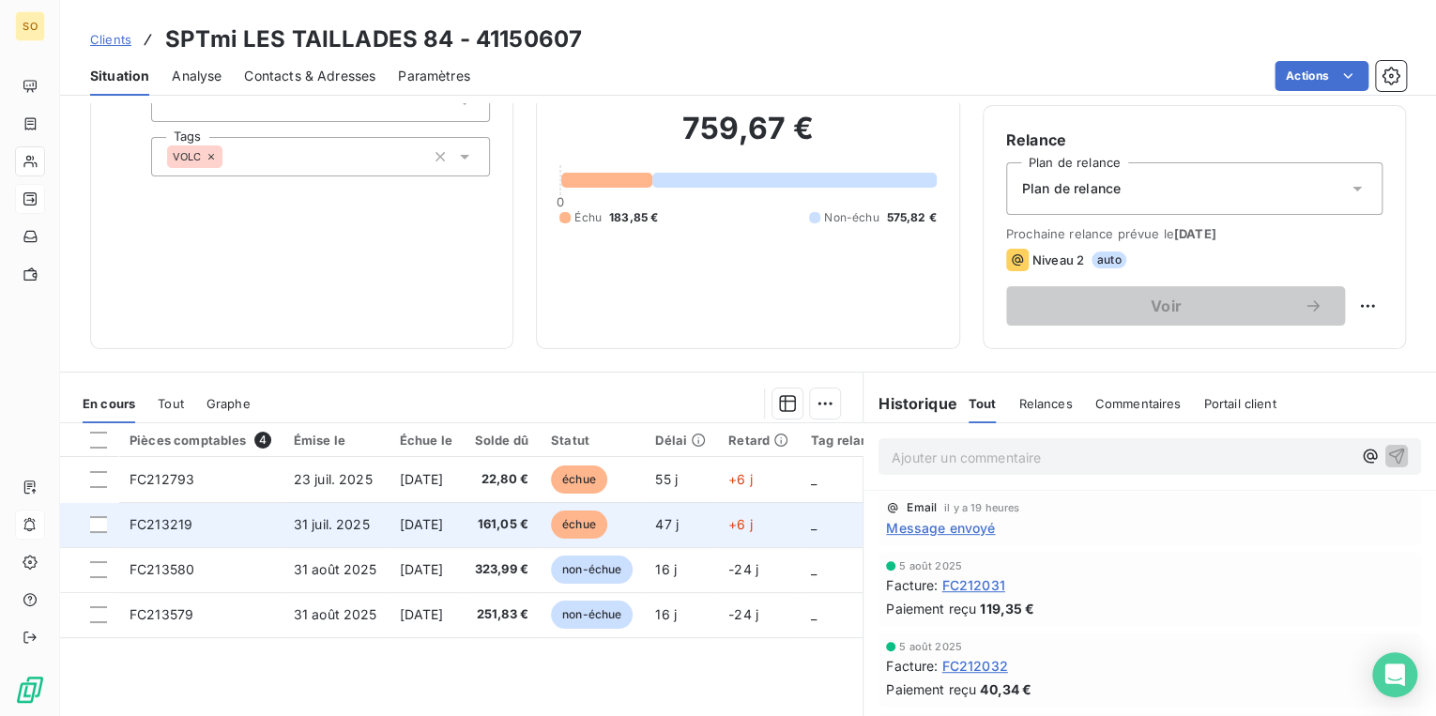
click at [607, 520] on span "échue" at bounding box center [579, 524] width 56 height 28
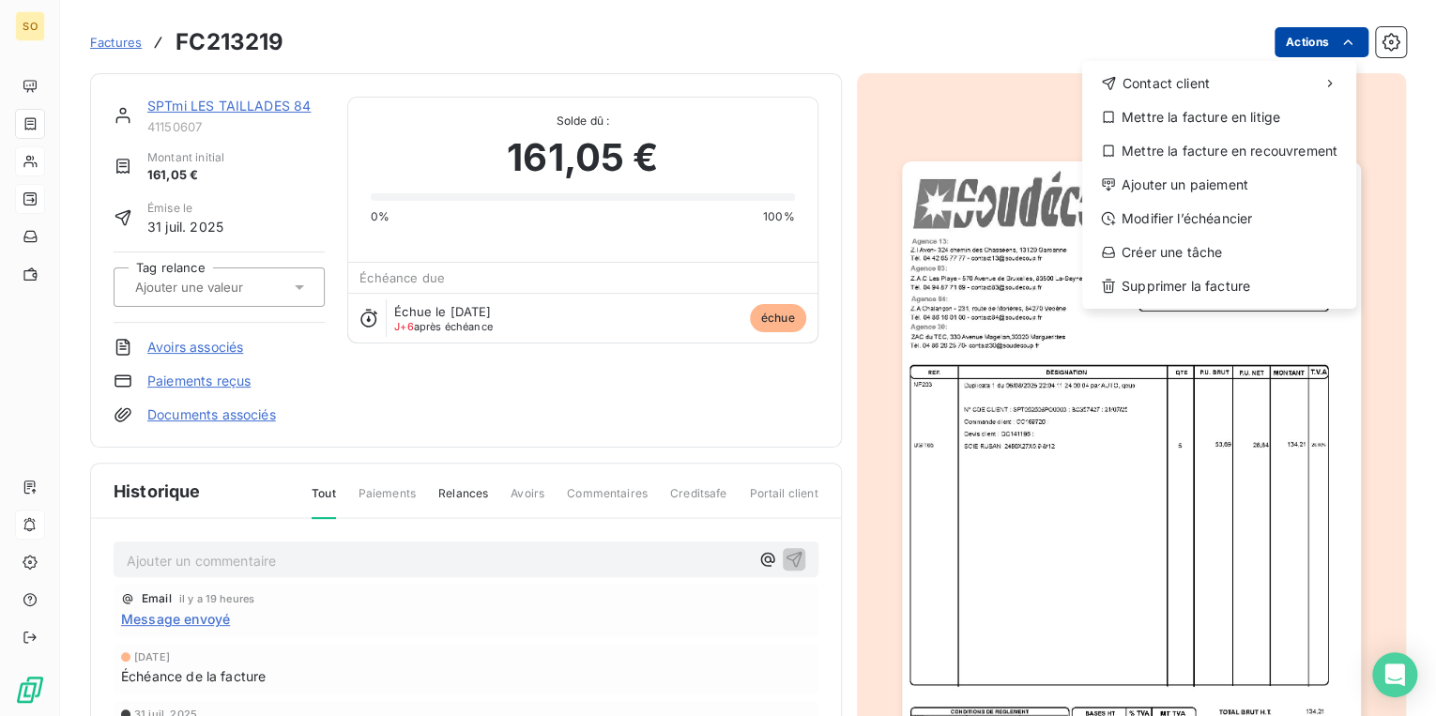
click at [1302, 46] on html "SO Factures FC213219 Actions Contact client Mettre la facture en litige Mettre …" at bounding box center [718, 358] width 1436 height 716
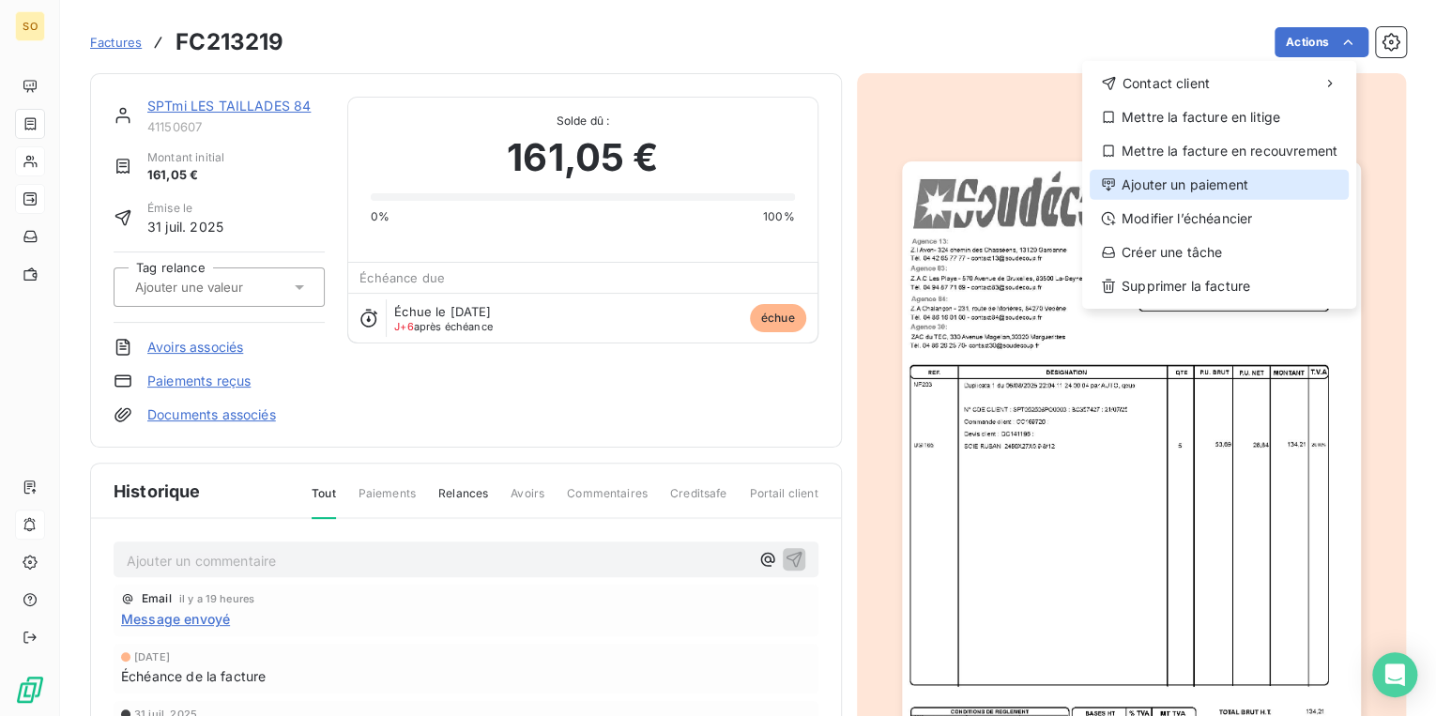
click at [1137, 184] on div "Ajouter un paiement" at bounding box center [1218, 185] width 259 height 30
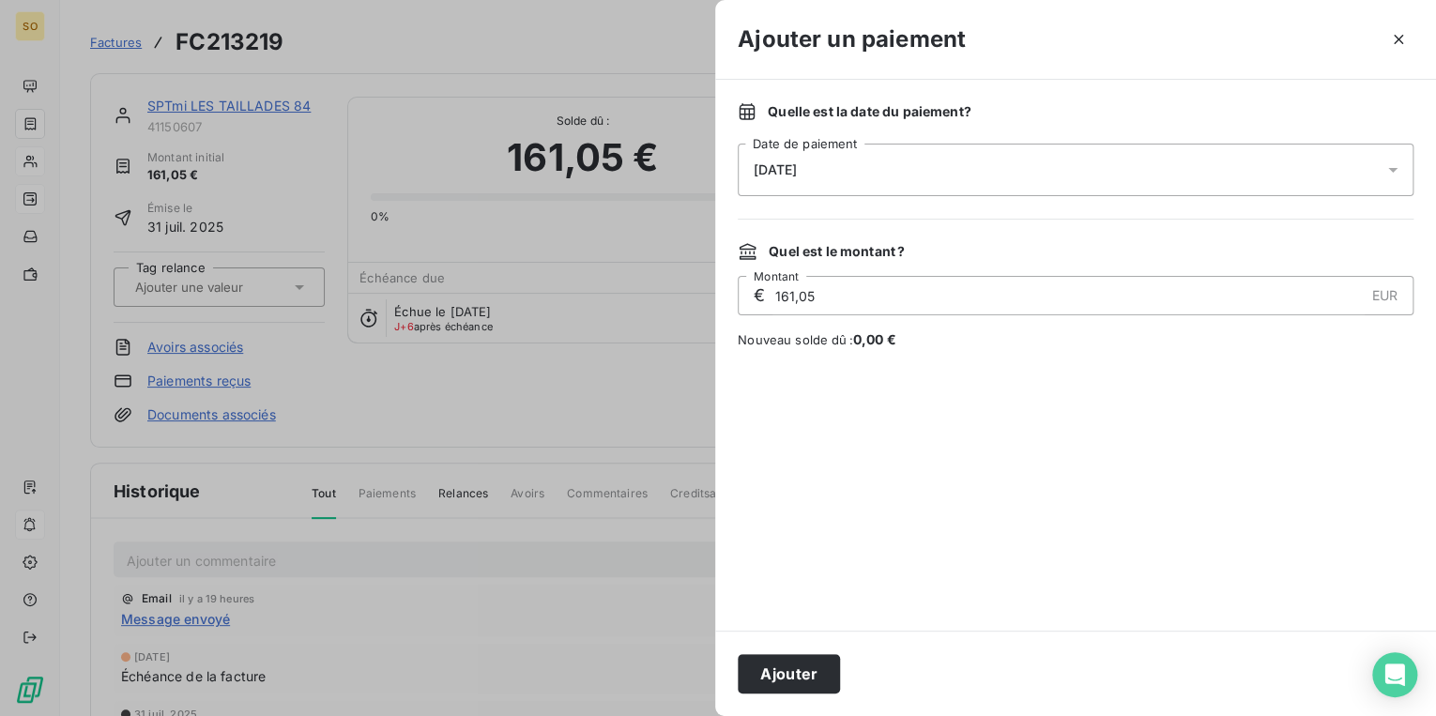
click at [258, 108] on div at bounding box center [718, 358] width 1436 height 716
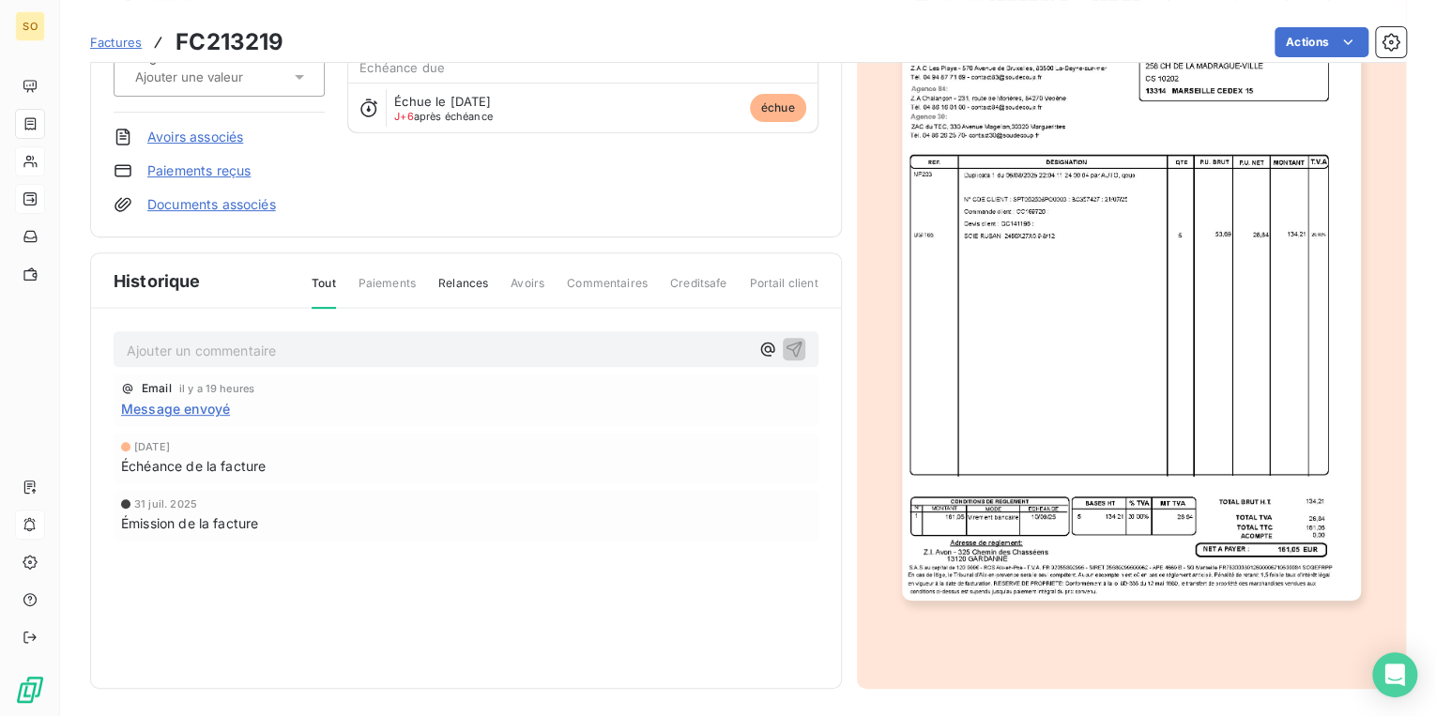
scroll to position [212, 0]
click at [110, 39] on span "Factures" at bounding box center [116, 42] width 52 height 15
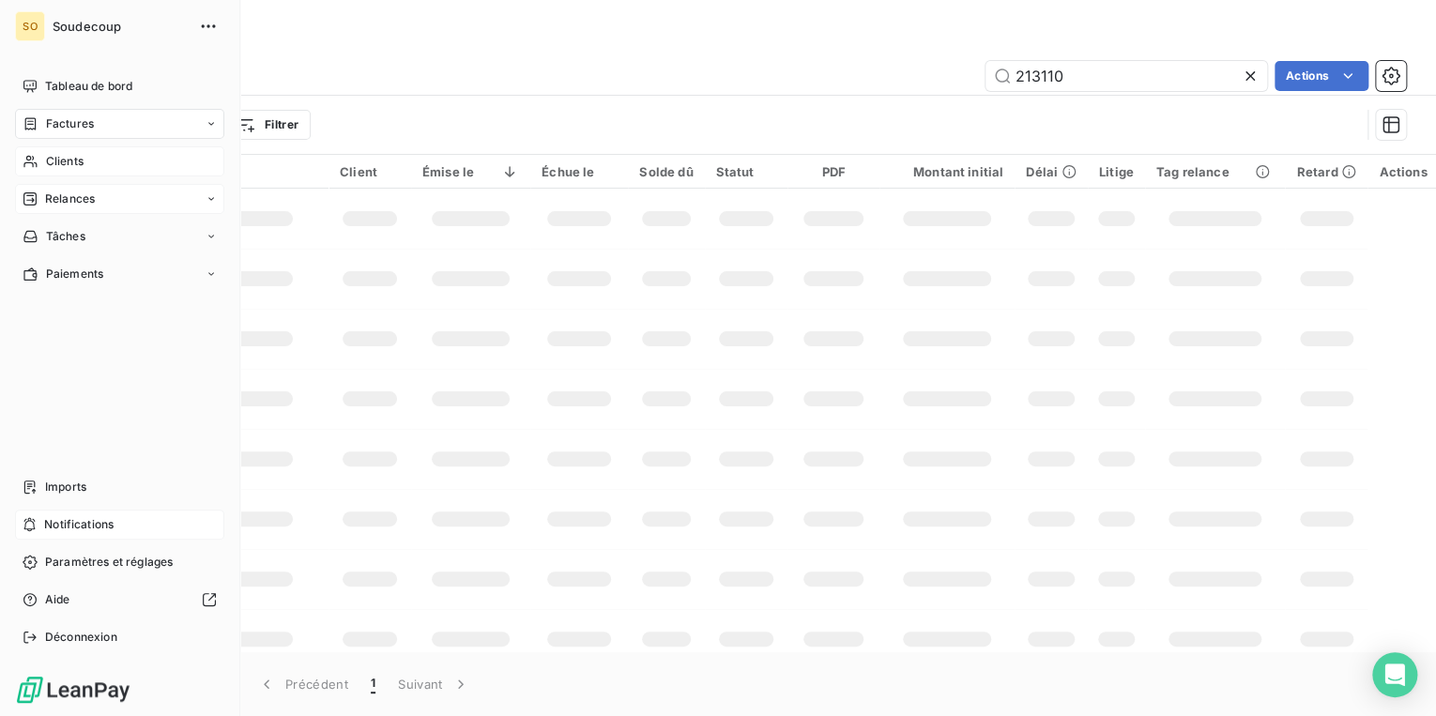
click at [87, 165] on div "Clients" at bounding box center [119, 161] width 209 height 30
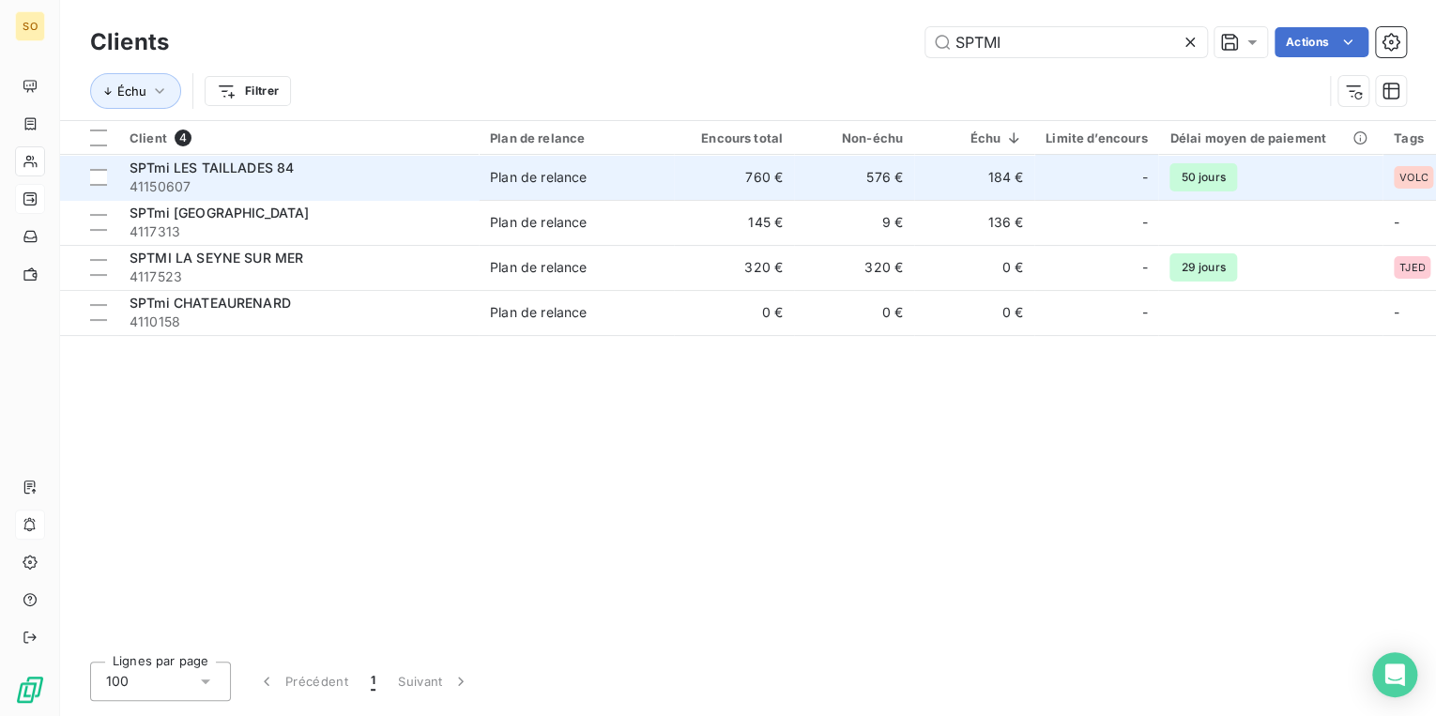
type input "SPTMI"
click at [452, 162] on div "SPTmi LES TAILLADES 84" at bounding box center [298, 168] width 338 height 19
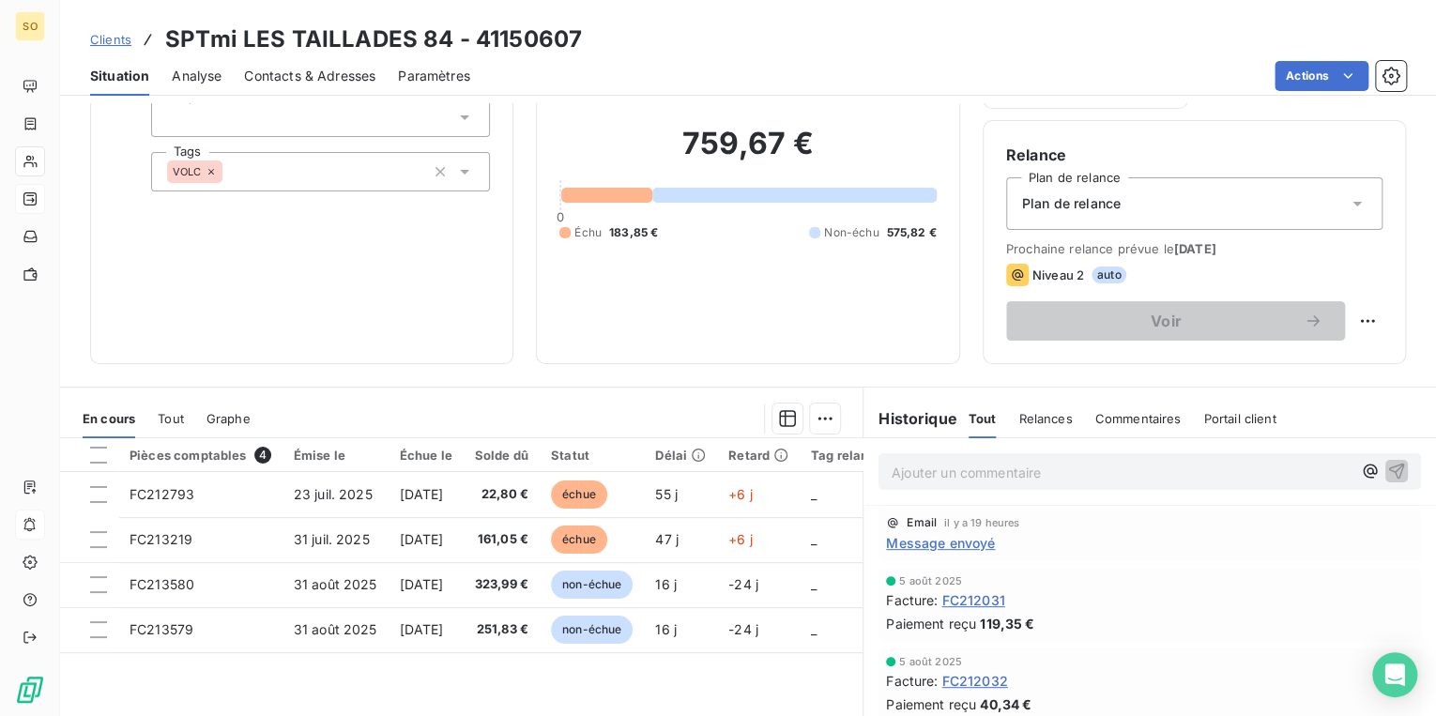
scroll to position [150, 0]
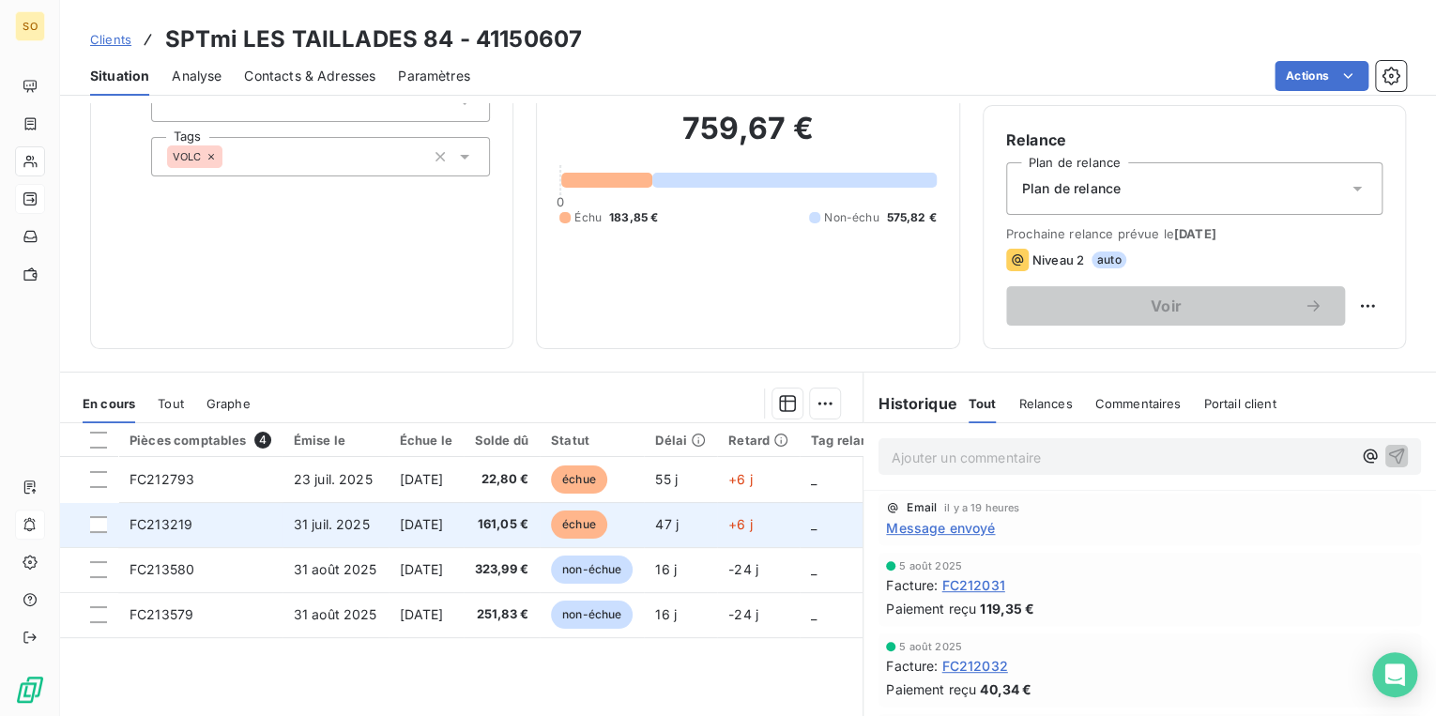
click at [582, 514] on td "échue" at bounding box center [592, 524] width 104 height 45
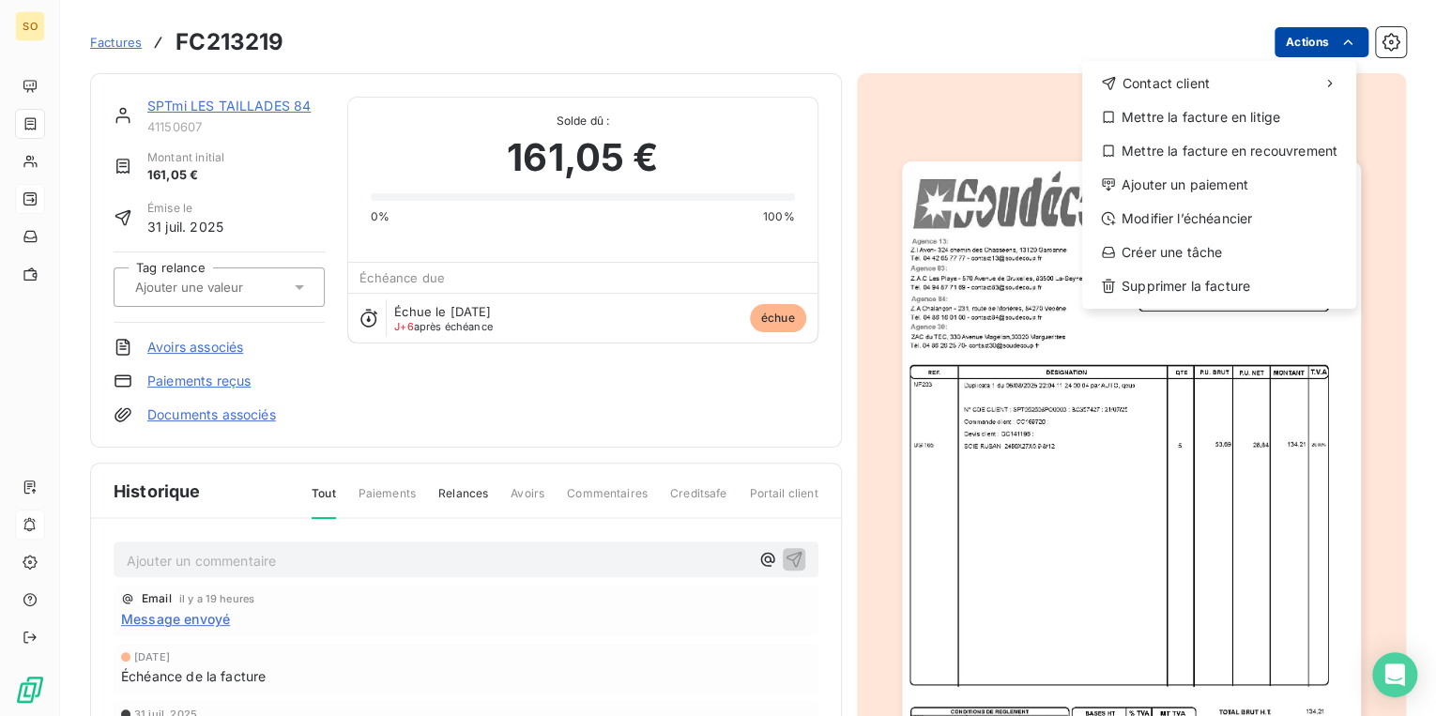
click at [1287, 45] on html "SO Factures FC213219 Actions Contact client Mettre la facture en litige Mettre …" at bounding box center [718, 358] width 1436 height 716
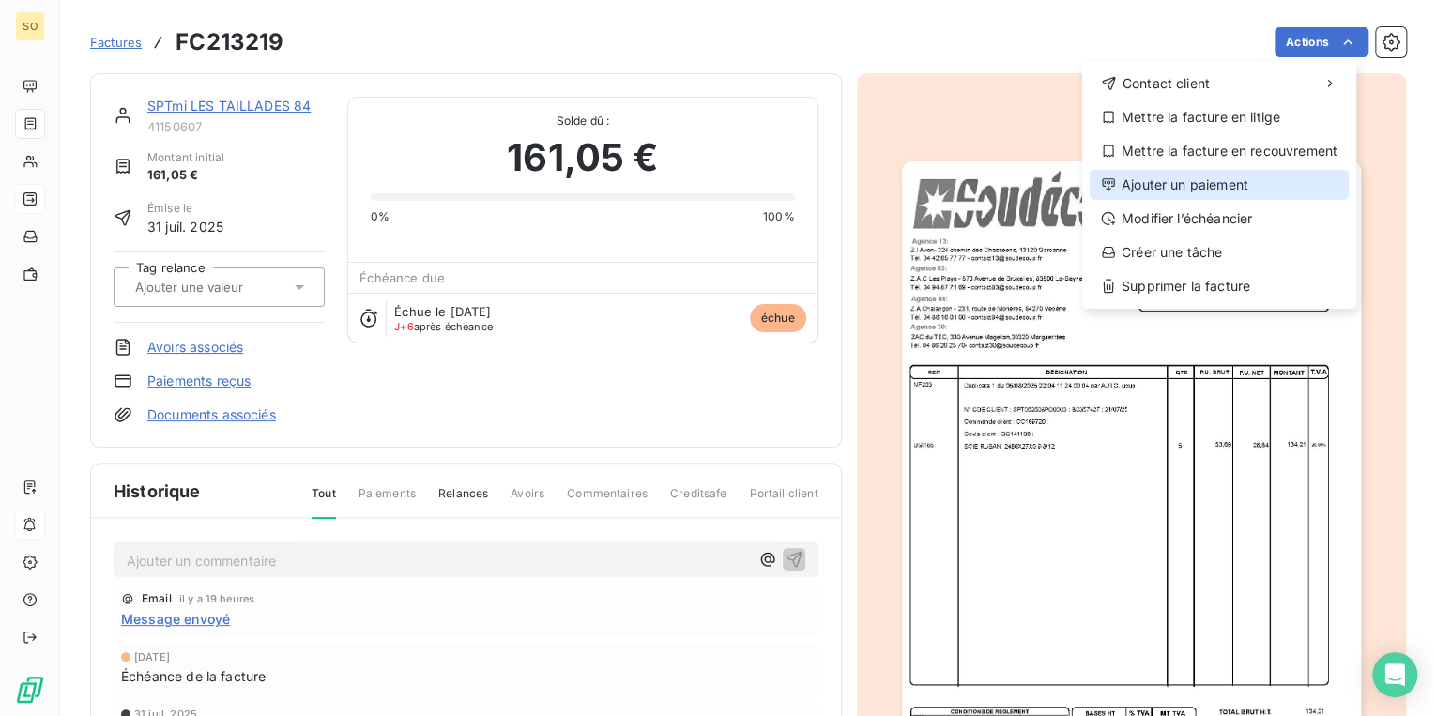
click at [1237, 180] on div "Ajouter un paiement" at bounding box center [1218, 185] width 259 height 30
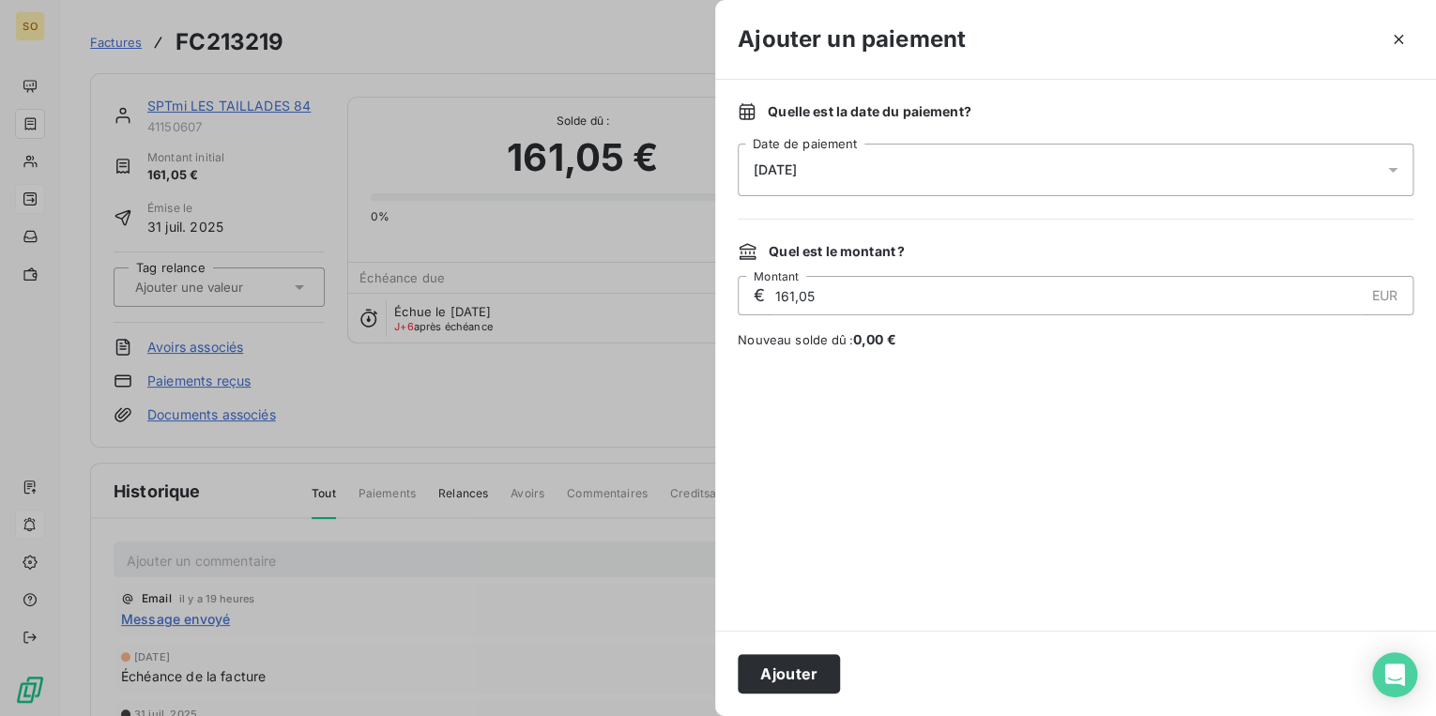
click at [803, 687] on button "Ajouter" at bounding box center [789, 673] width 102 height 39
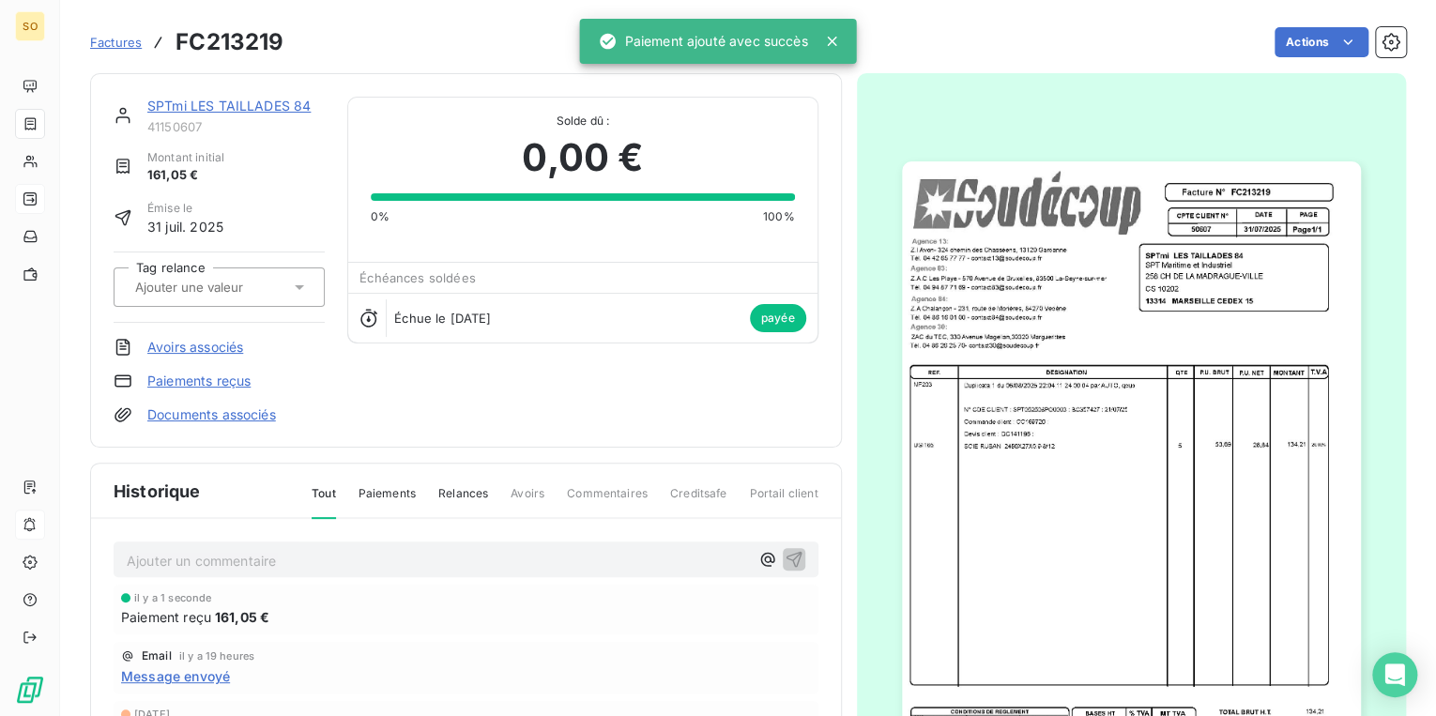
click at [224, 104] on link "SPTmi LES TAILLADES 84" at bounding box center [228, 106] width 163 height 16
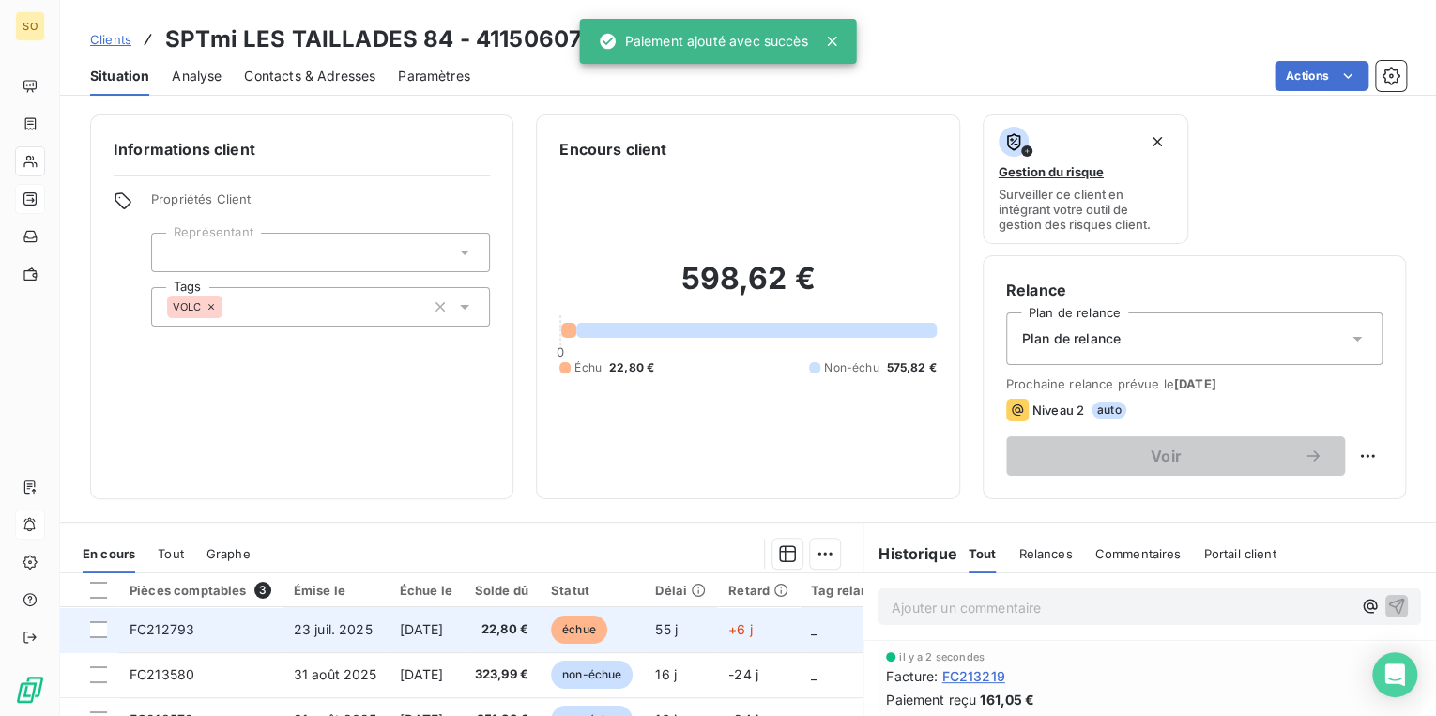
click at [607, 623] on span "échue" at bounding box center [579, 630] width 56 height 28
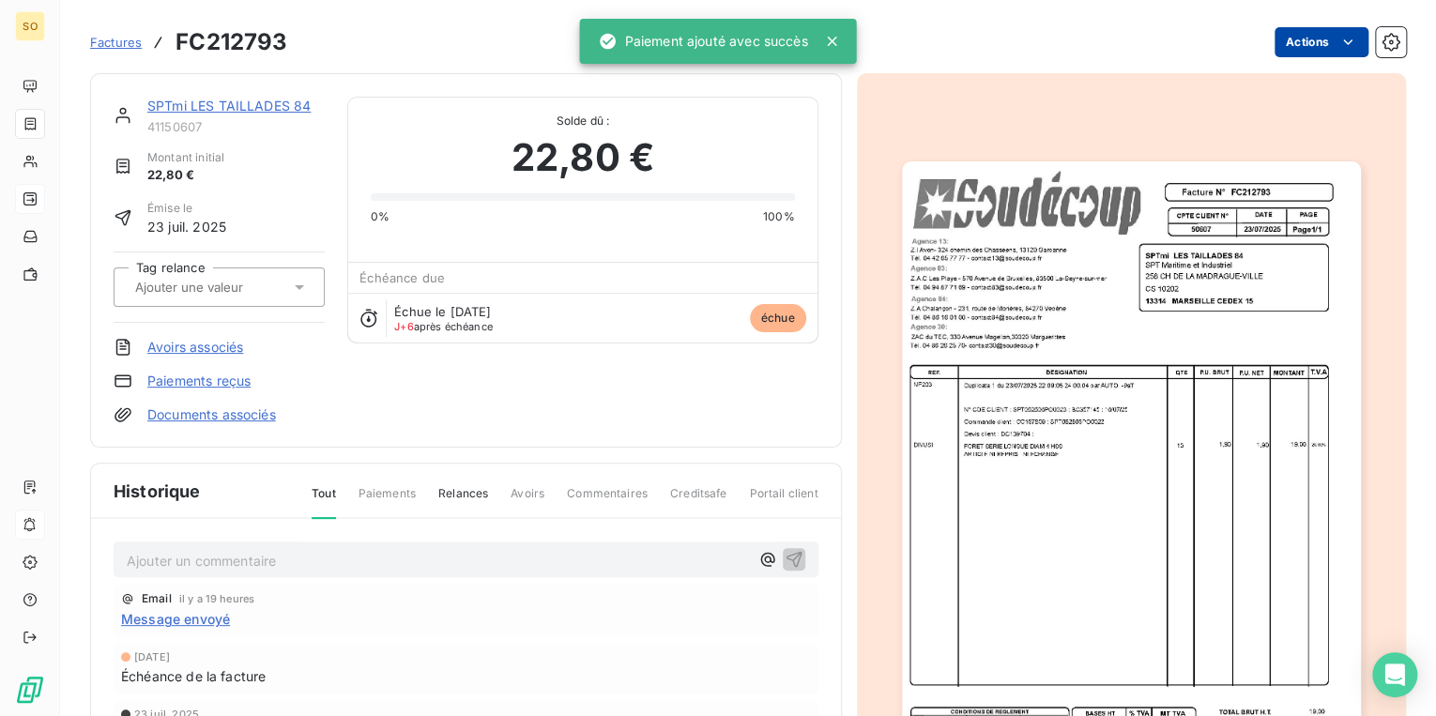
click at [1294, 41] on html "SO Factures FC212793 Actions SPTmi LES TAILLADES 84 41150607 Montant initial 22…" at bounding box center [718, 358] width 1436 height 716
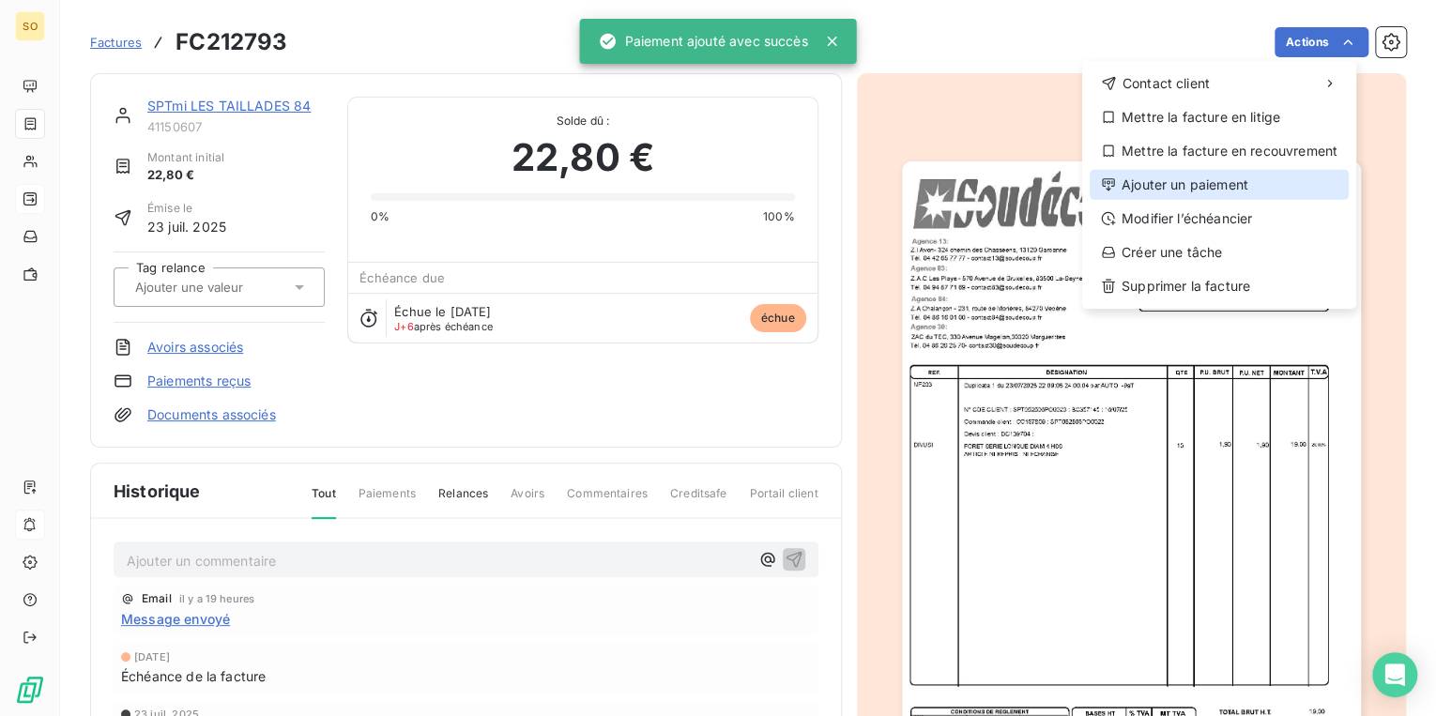
click at [1230, 189] on div "Ajouter un paiement" at bounding box center [1218, 185] width 259 height 30
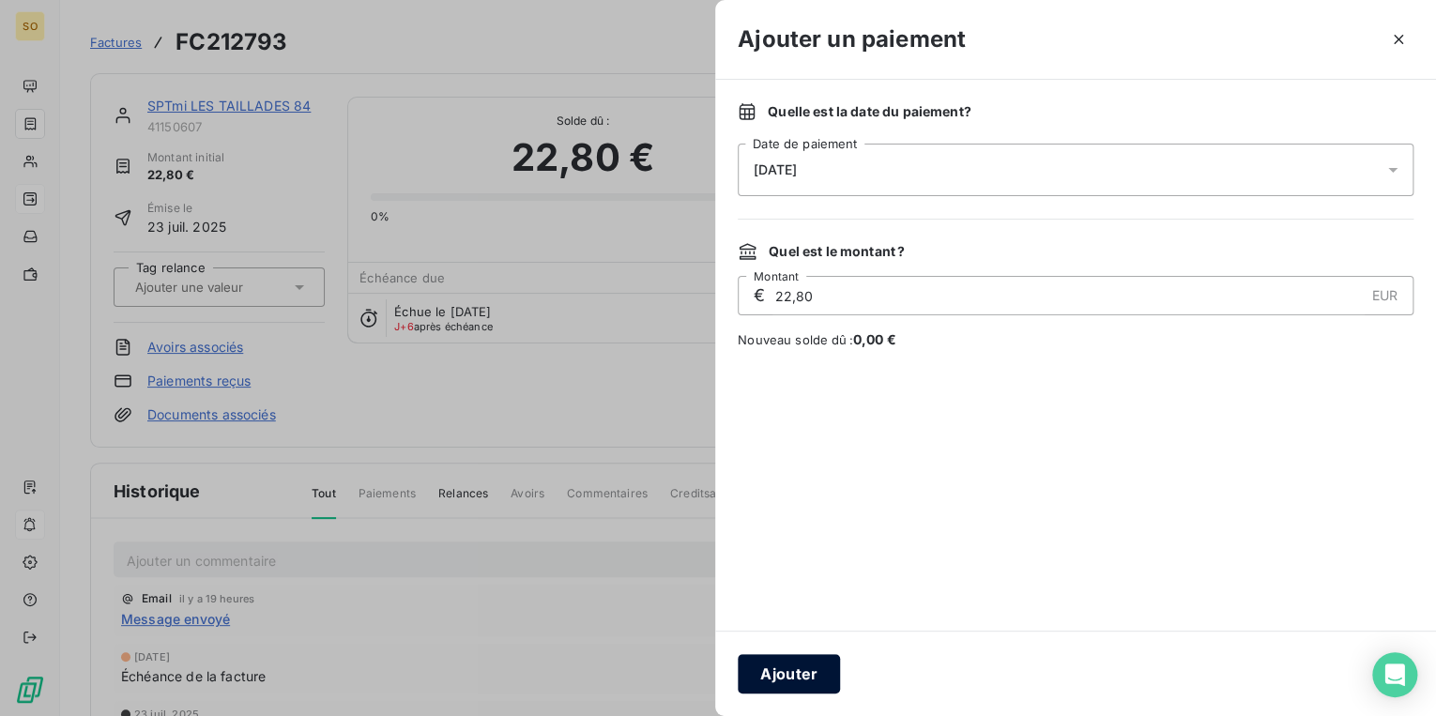
click at [800, 676] on button "Ajouter" at bounding box center [789, 673] width 102 height 39
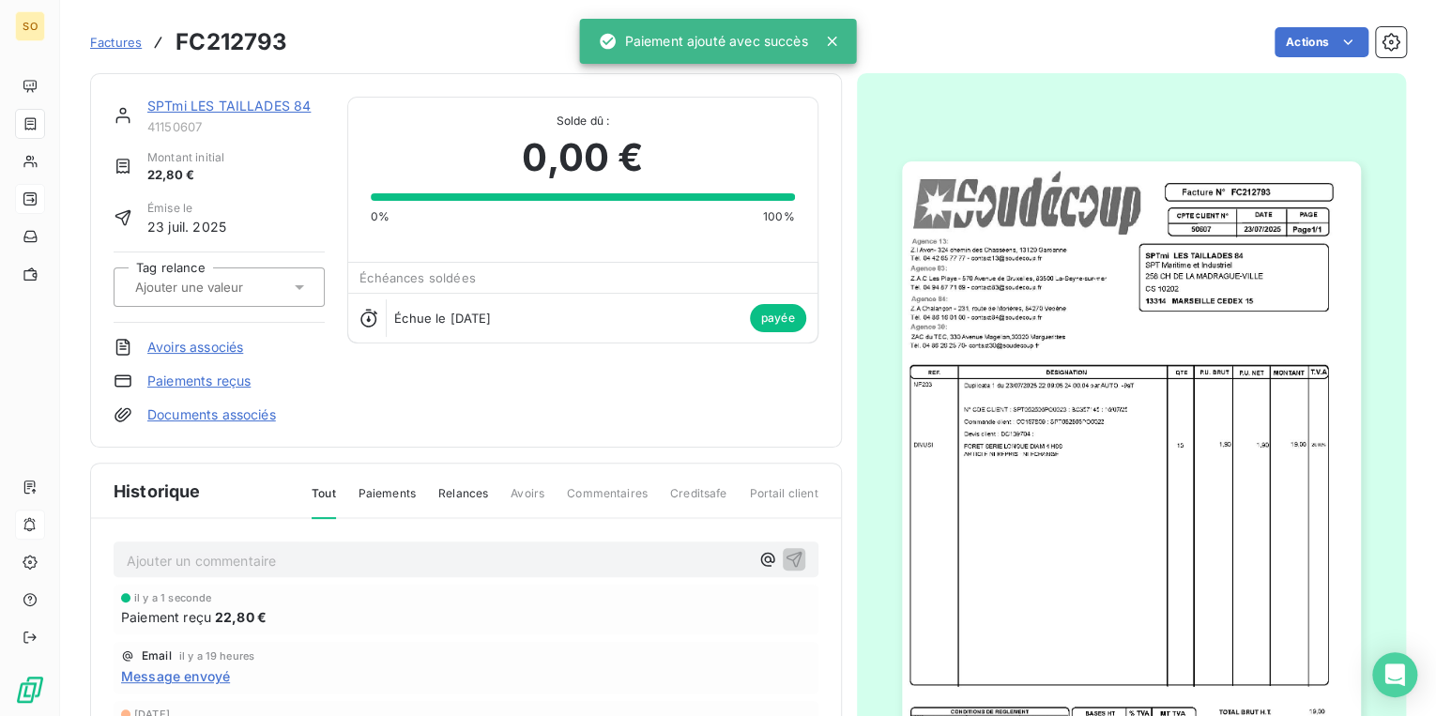
click at [248, 102] on link "SPTmi LES TAILLADES 84" at bounding box center [228, 106] width 163 height 16
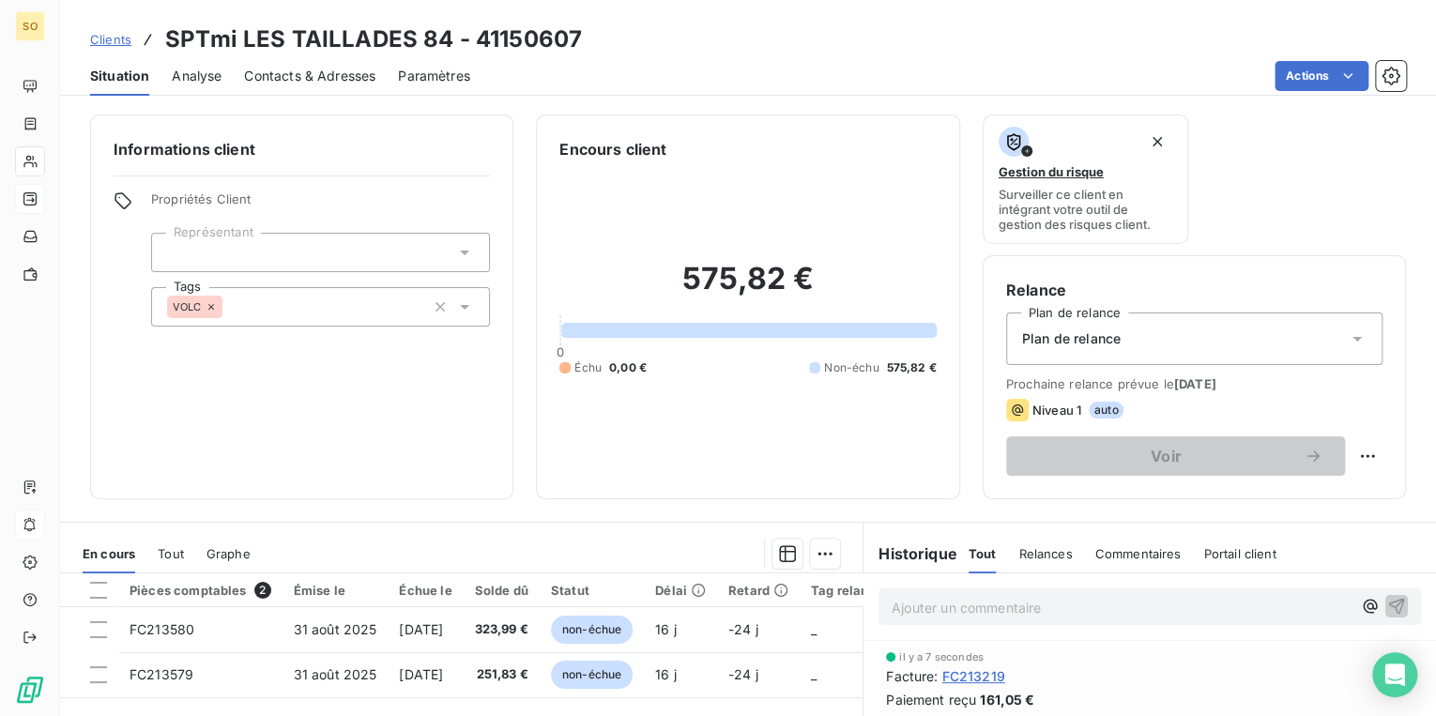
click at [96, 35] on span "Clients" at bounding box center [110, 39] width 41 height 15
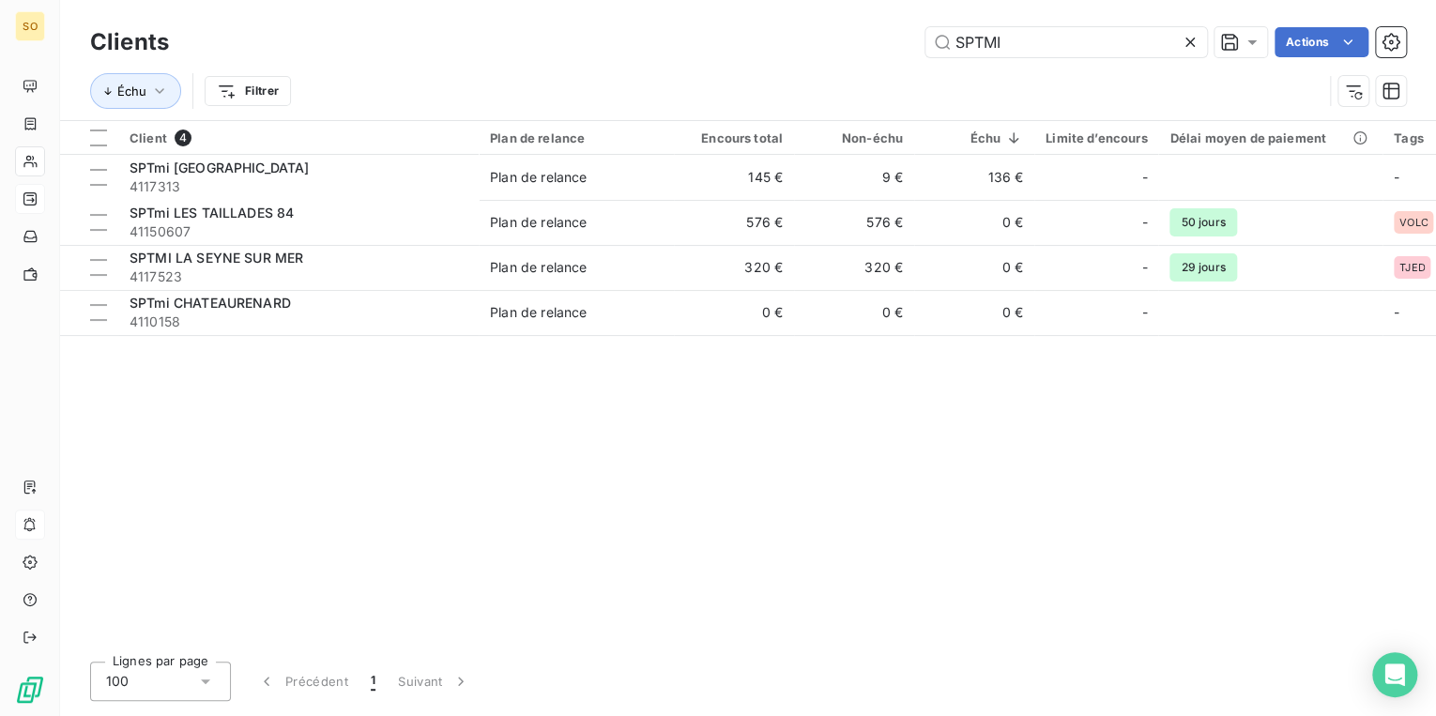
drag, startPoint x: 962, startPoint y: 43, endPoint x: 1267, endPoint y: 41, distance: 305.0
click at [1090, 43] on input "SPTMI" at bounding box center [1066, 42] width 282 height 30
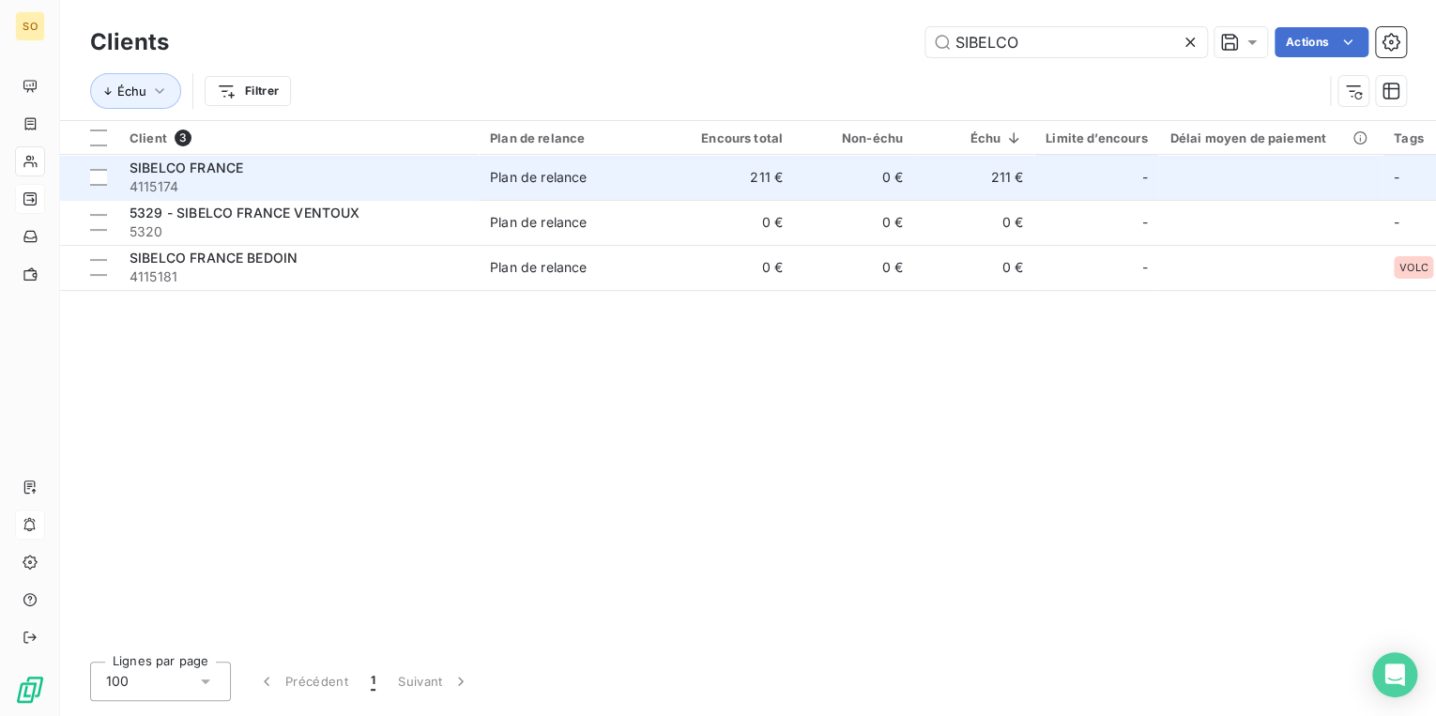
type input "SIBELCO"
click at [528, 188] on td "Plan de relance" at bounding box center [576, 177] width 195 height 45
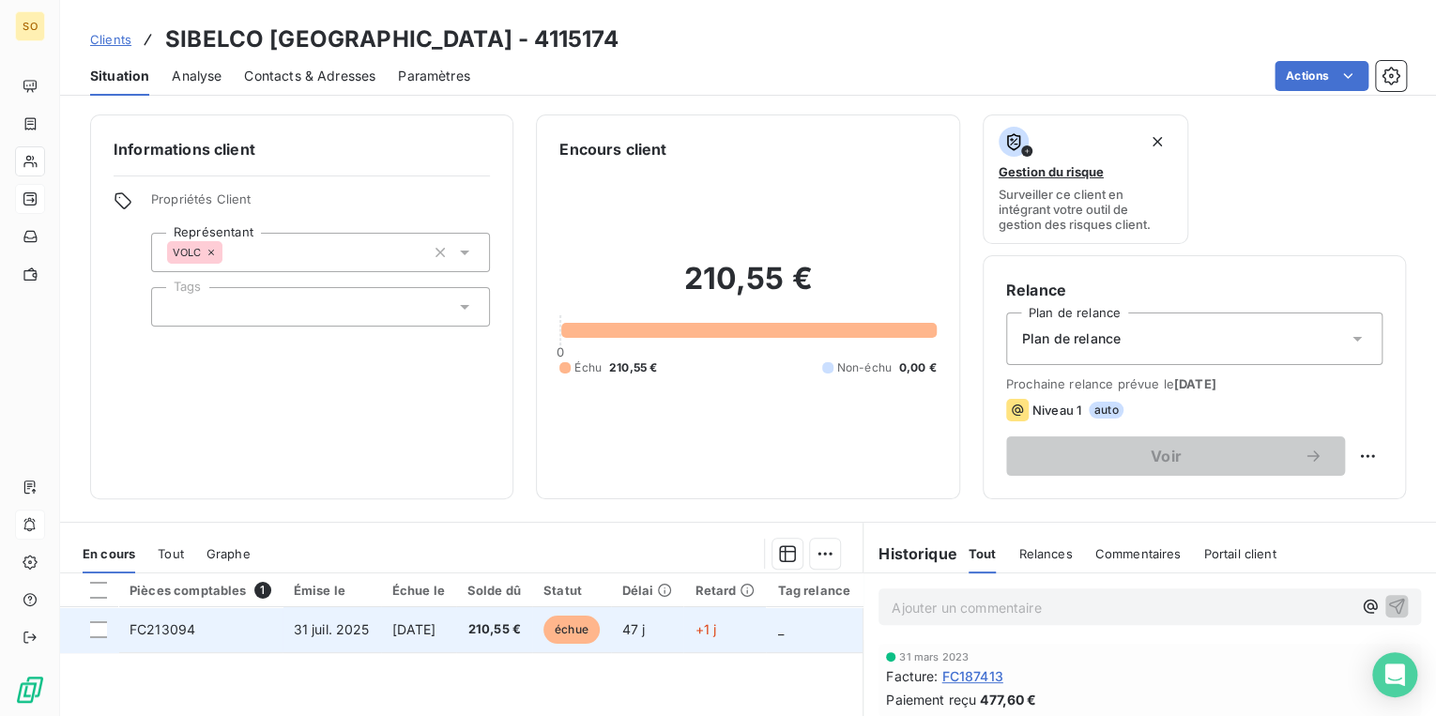
click at [598, 619] on span "échue" at bounding box center [571, 630] width 56 height 28
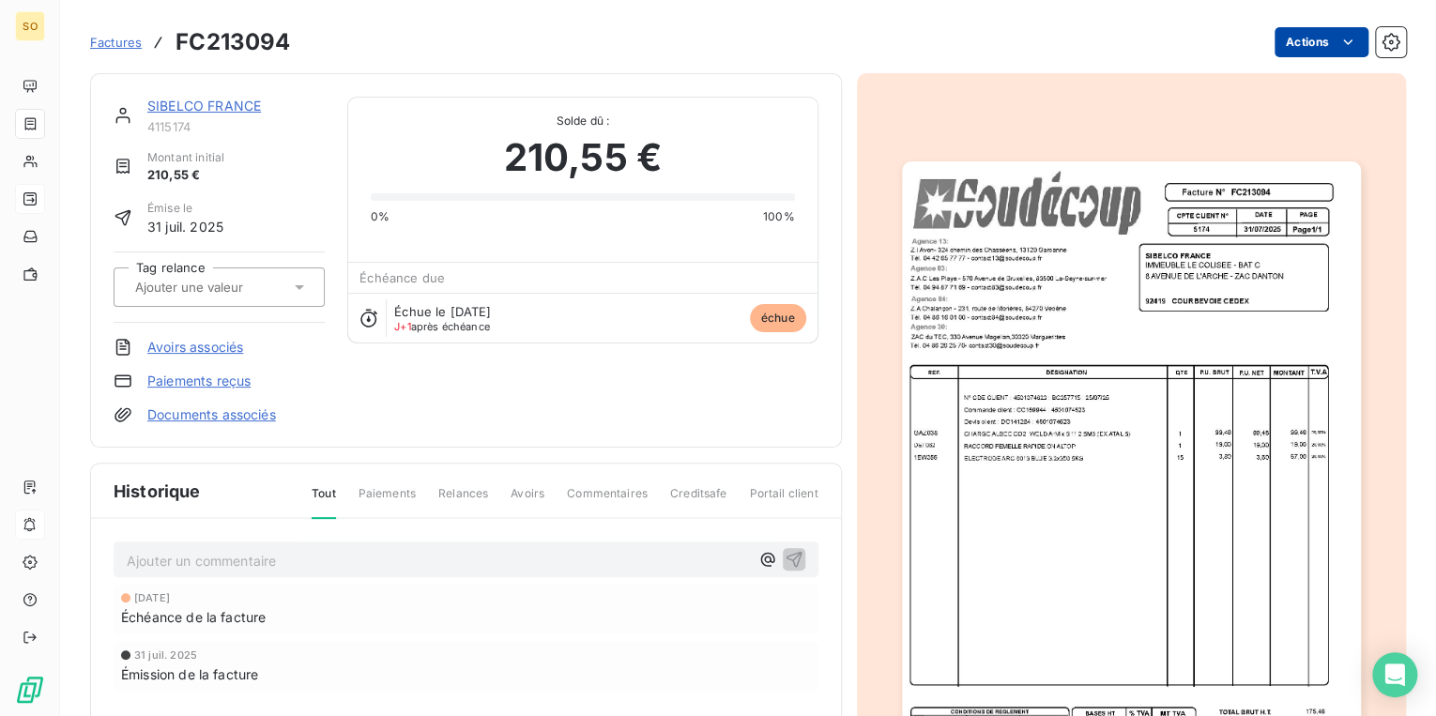
click at [1304, 29] on html "SO Factures FC213094 Actions SIBELCO FRANCE 4115174 Montant initial 210,55 € Ém…" at bounding box center [718, 358] width 1436 height 716
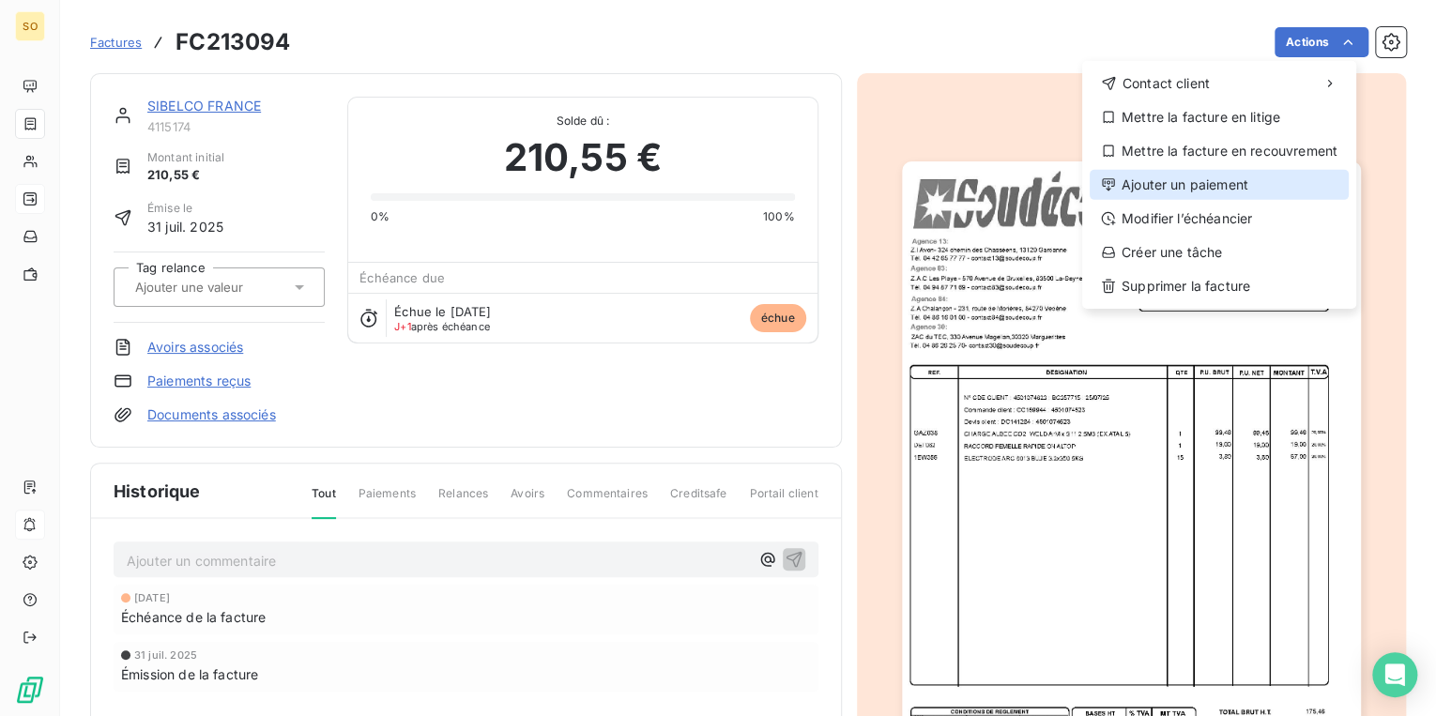
click at [1187, 188] on div "Ajouter un paiement" at bounding box center [1218, 185] width 259 height 30
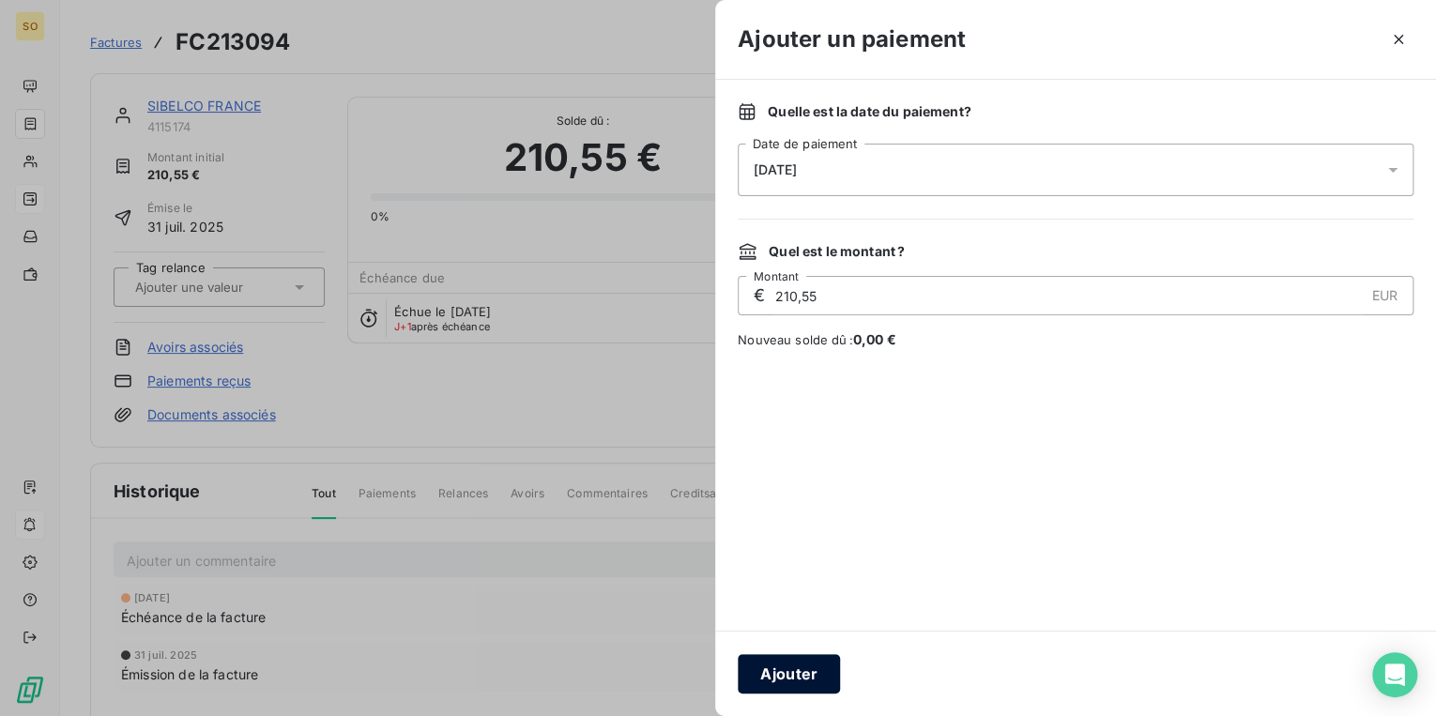
click at [783, 677] on button "Ajouter" at bounding box center [789, 673] width 102 height 39
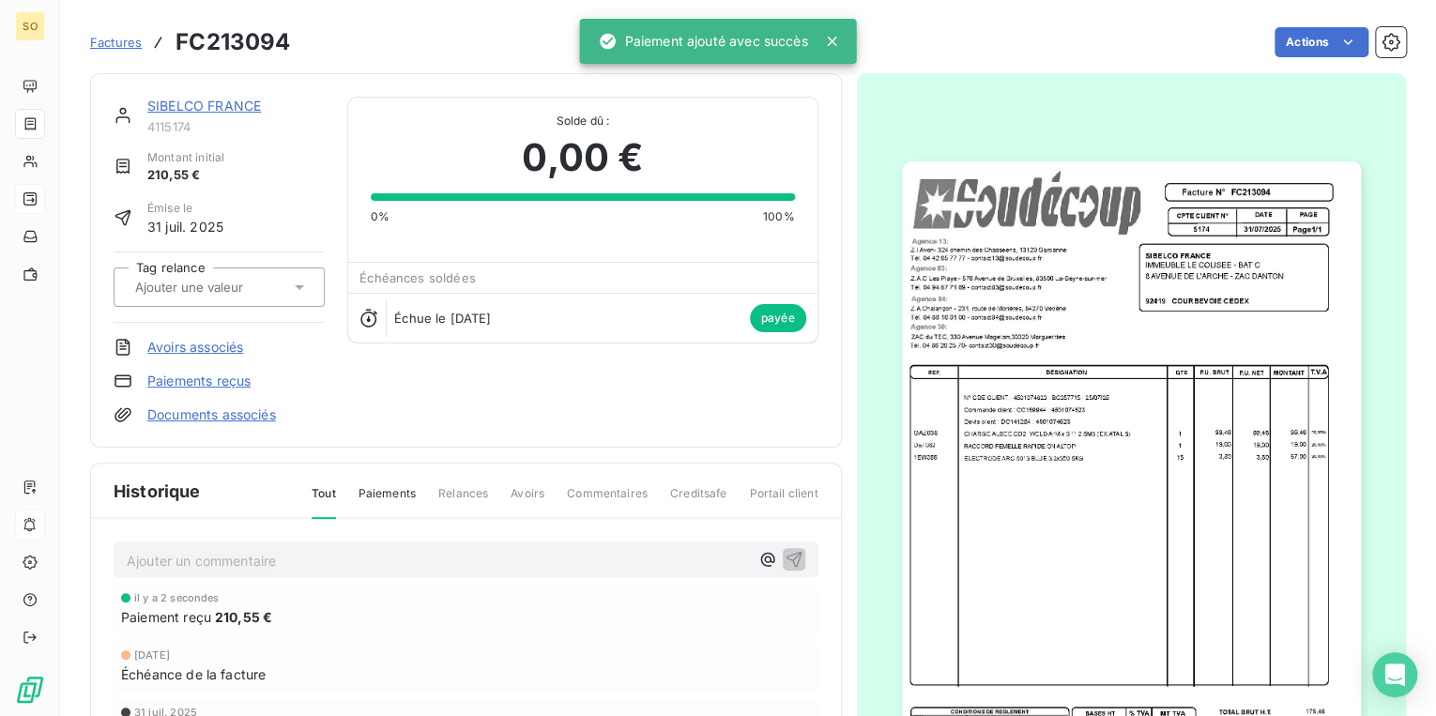
click at [243, 101] on link "SIBELCO FRANCE" at bounding box center [204, 106] width 114 height 16
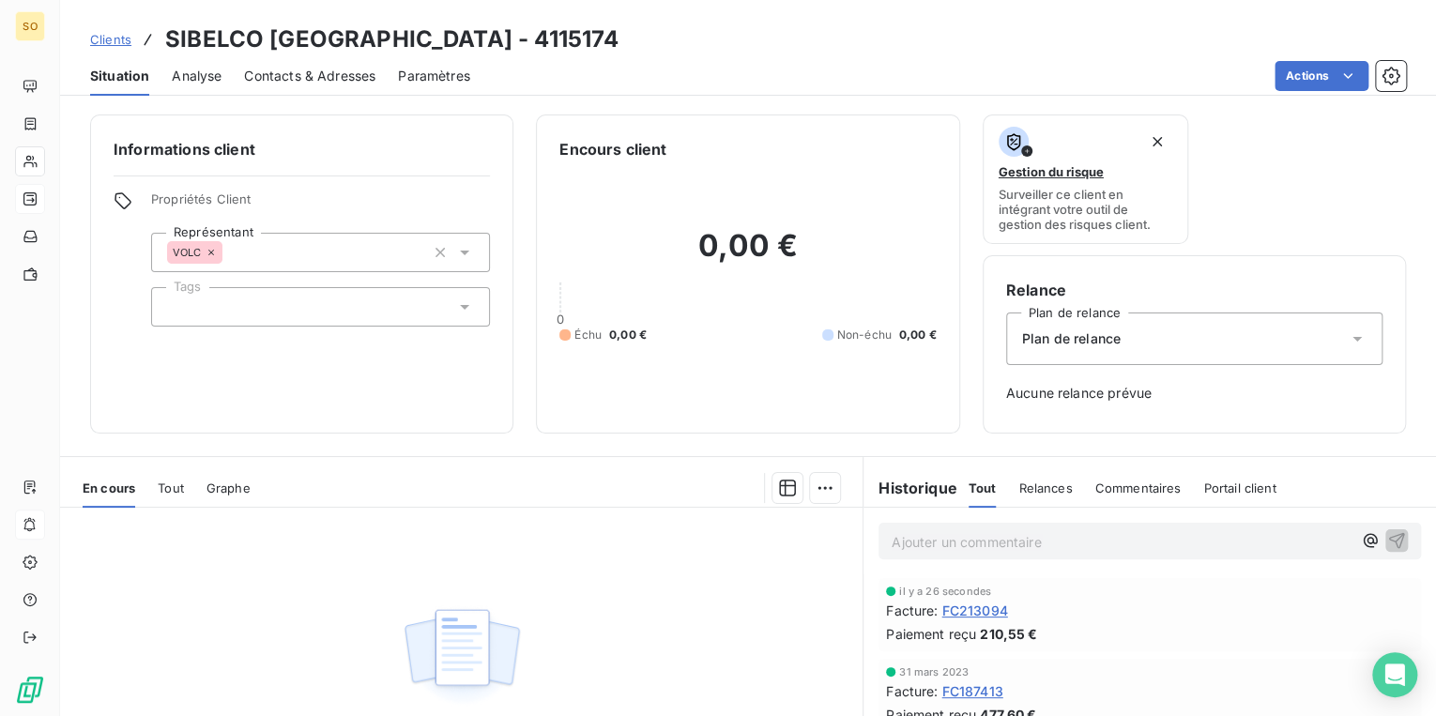
click at [116, 37] on span "Clients" at bounding box center [110, 39] width 41 height 15
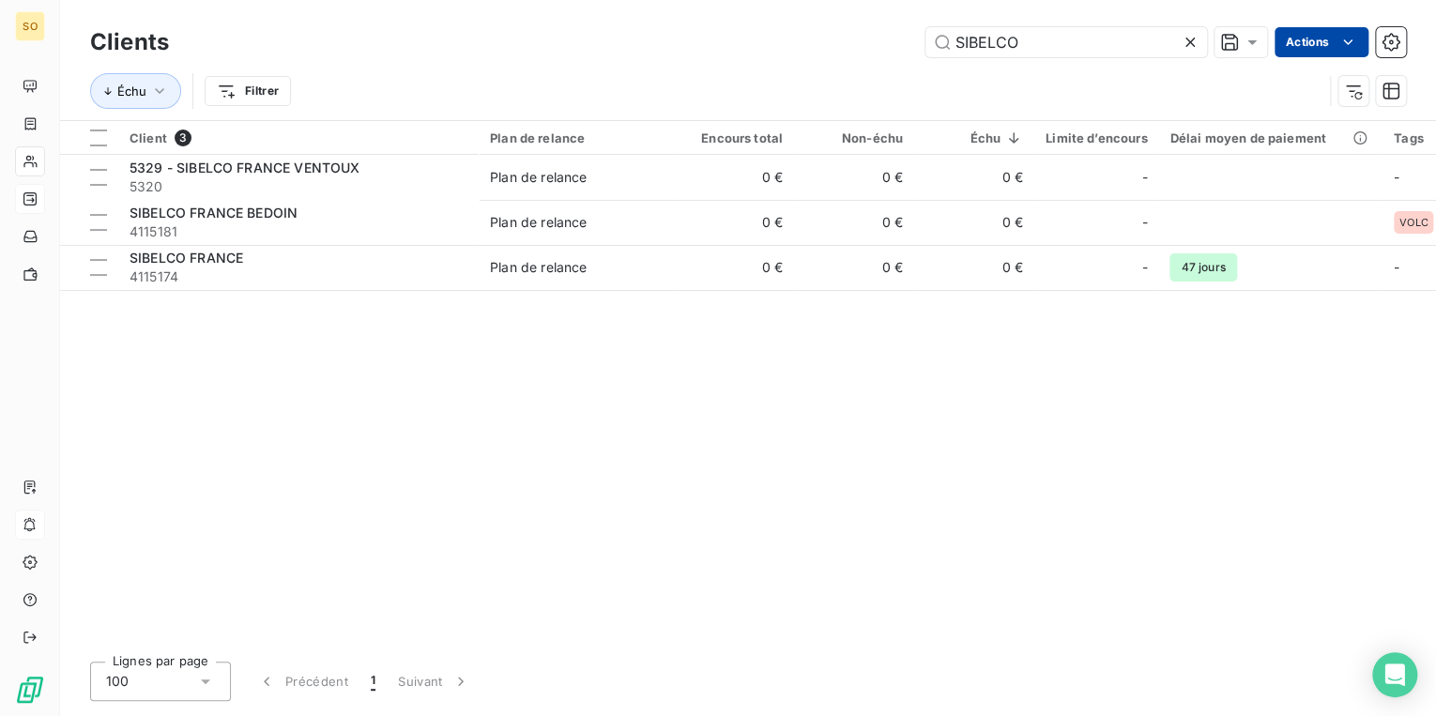
drag, startPoint x: 935, startPoint y: 35, endPoint x: 1317, endPoint y: 29, distance: 382.0
click at [1295, 33] on div "SIBELCO Actions" at bounding box center [798, 42] width 1214 height 30
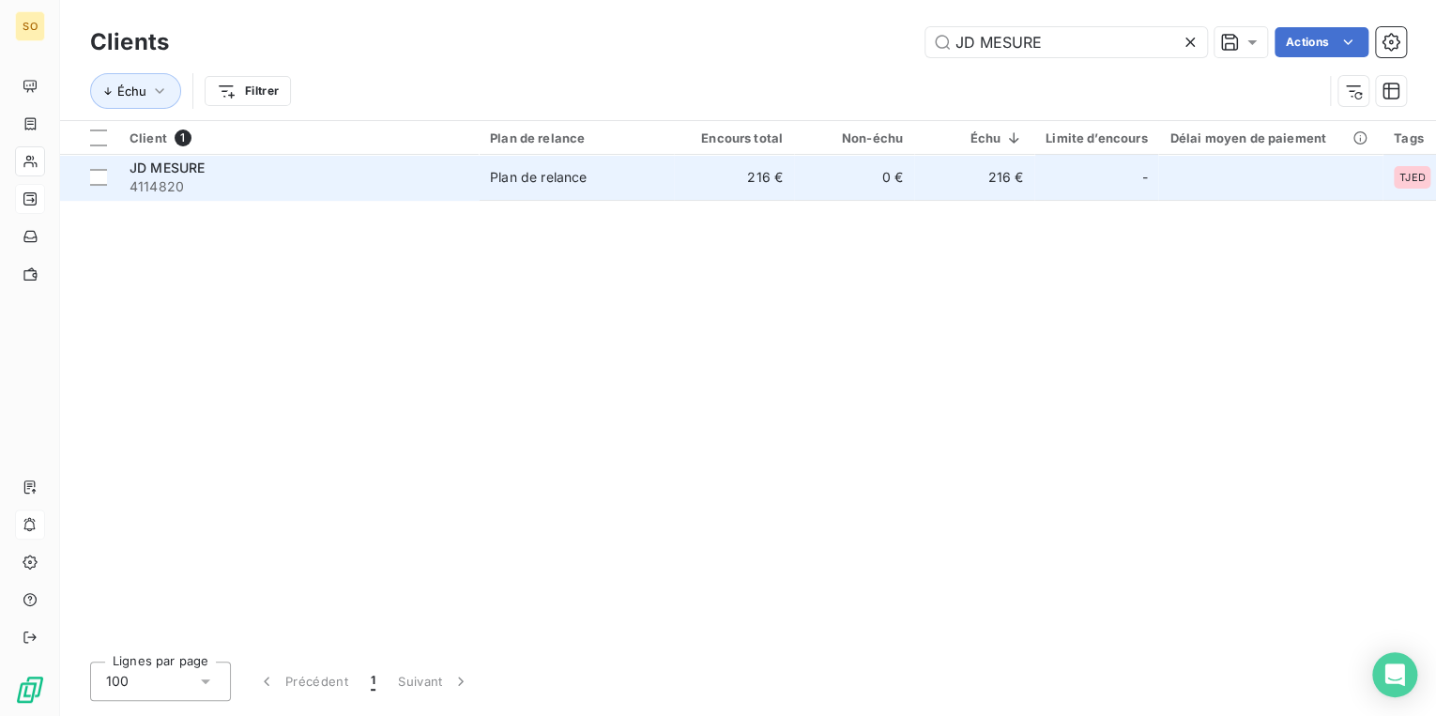
type input "JD MESURE"
click at [694, 188] on td "216 €" at bounding box center [734, 177] width 120 height 45
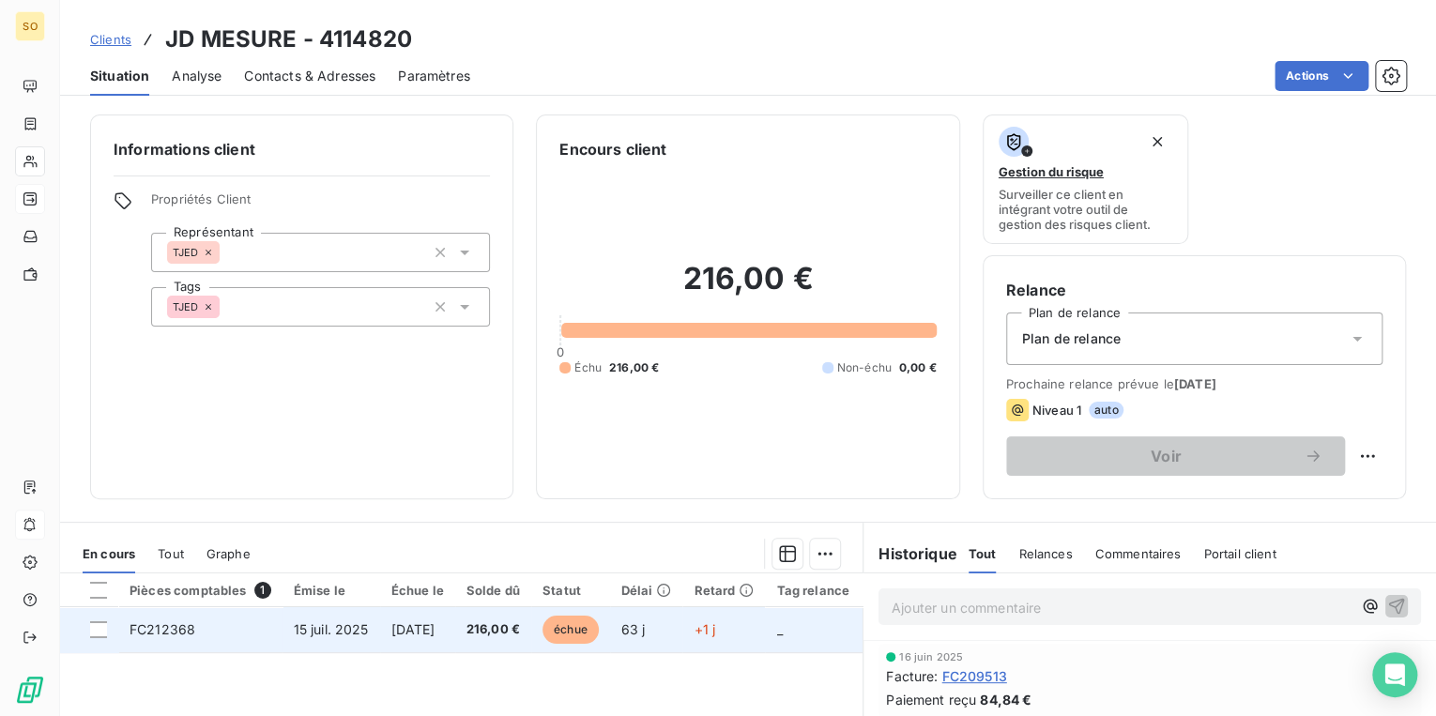
click at [597, 627] on span "échue" at bounding box center [570, 630] width 56 height 28
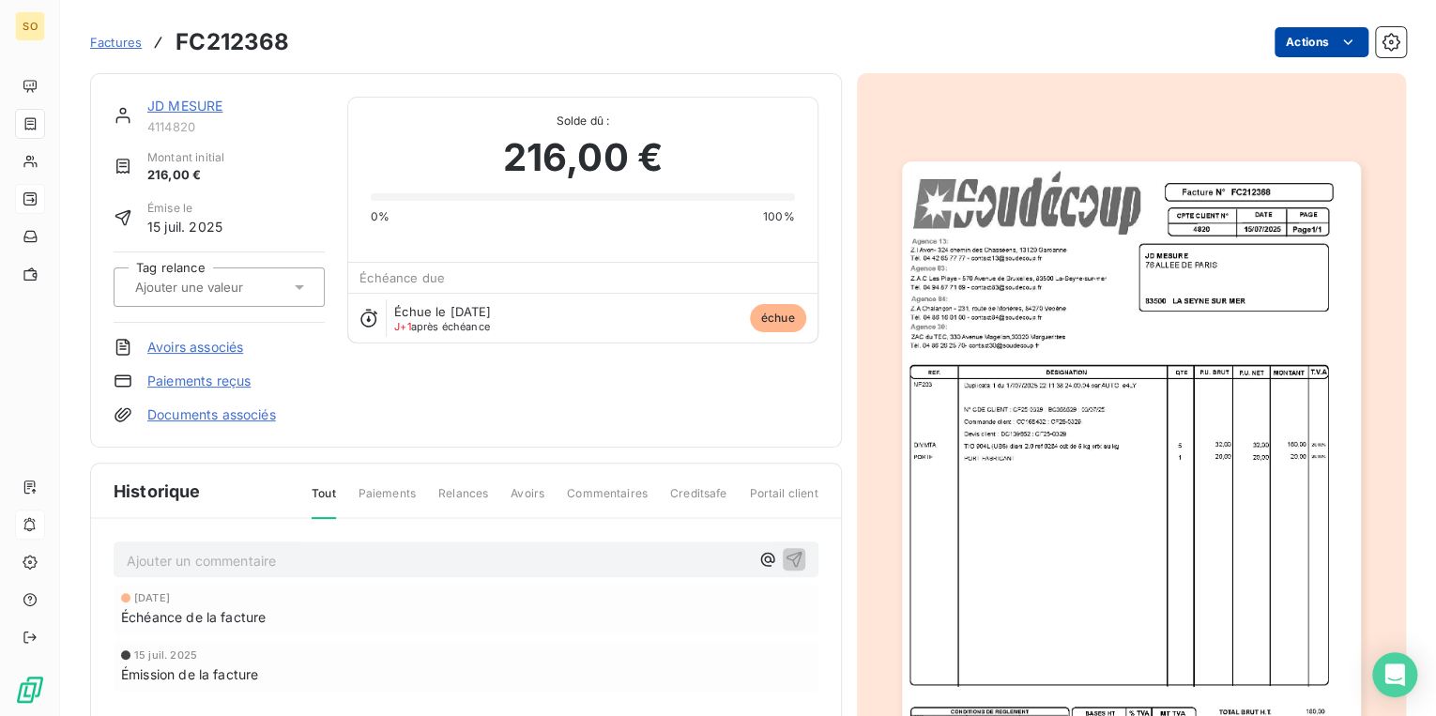
click at [1295, 49] on html "SO Factures FC212368 Actions JD MESURE 4114820 Montant initial 216,00 € Émise l…" at bounding box center [718, 358] width 1436 height 716
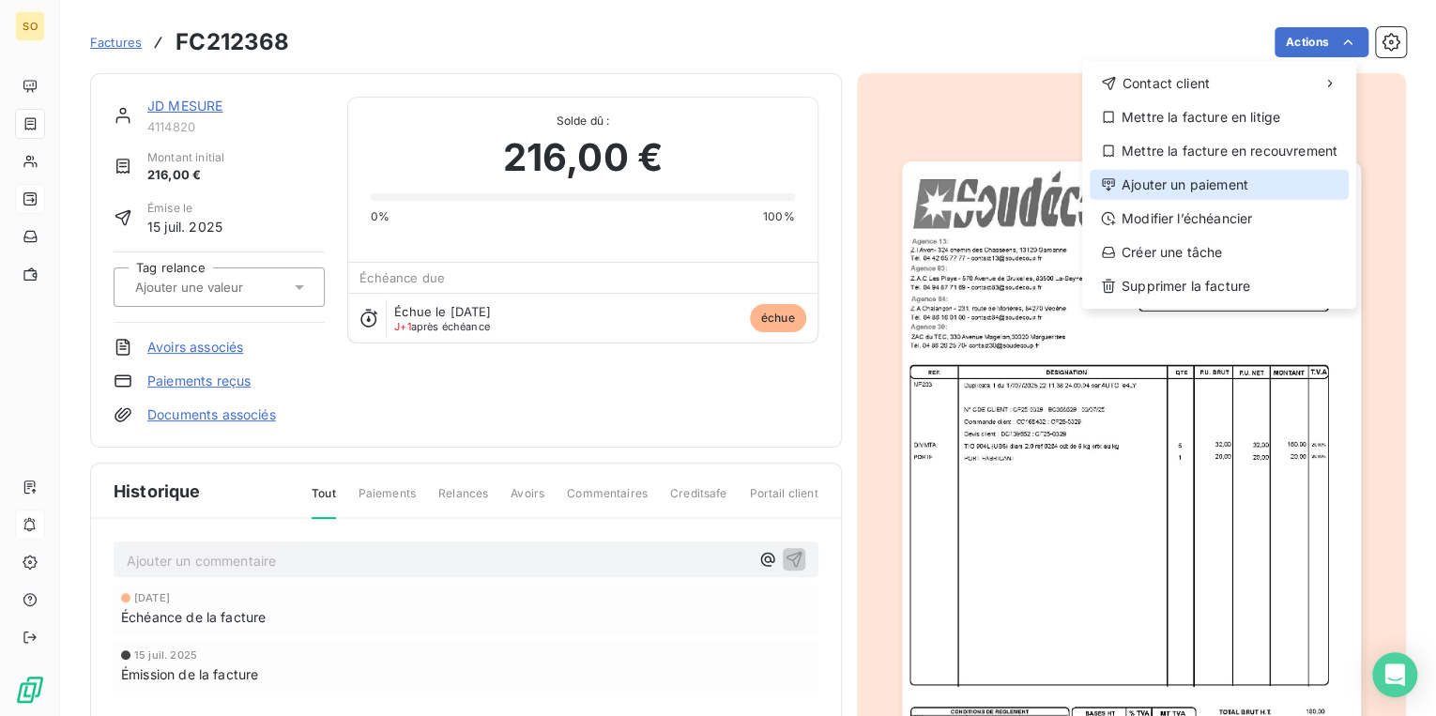
click at [1207, 187] on div "Ajouter un paiement" at bounding box center [1218, 185] width 259 height 30
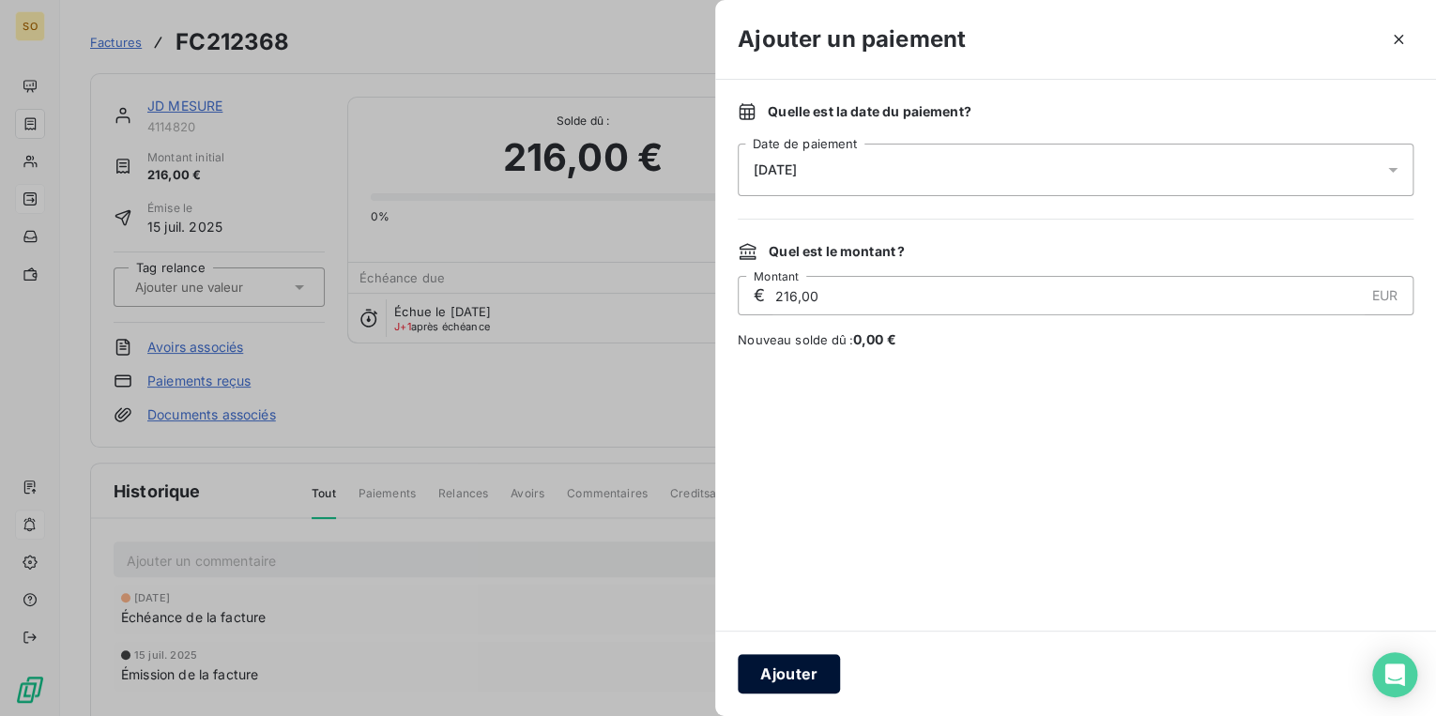
click at [802, 669] on button "Ajouter" at bounding box center [789, 673] width 102 height 39
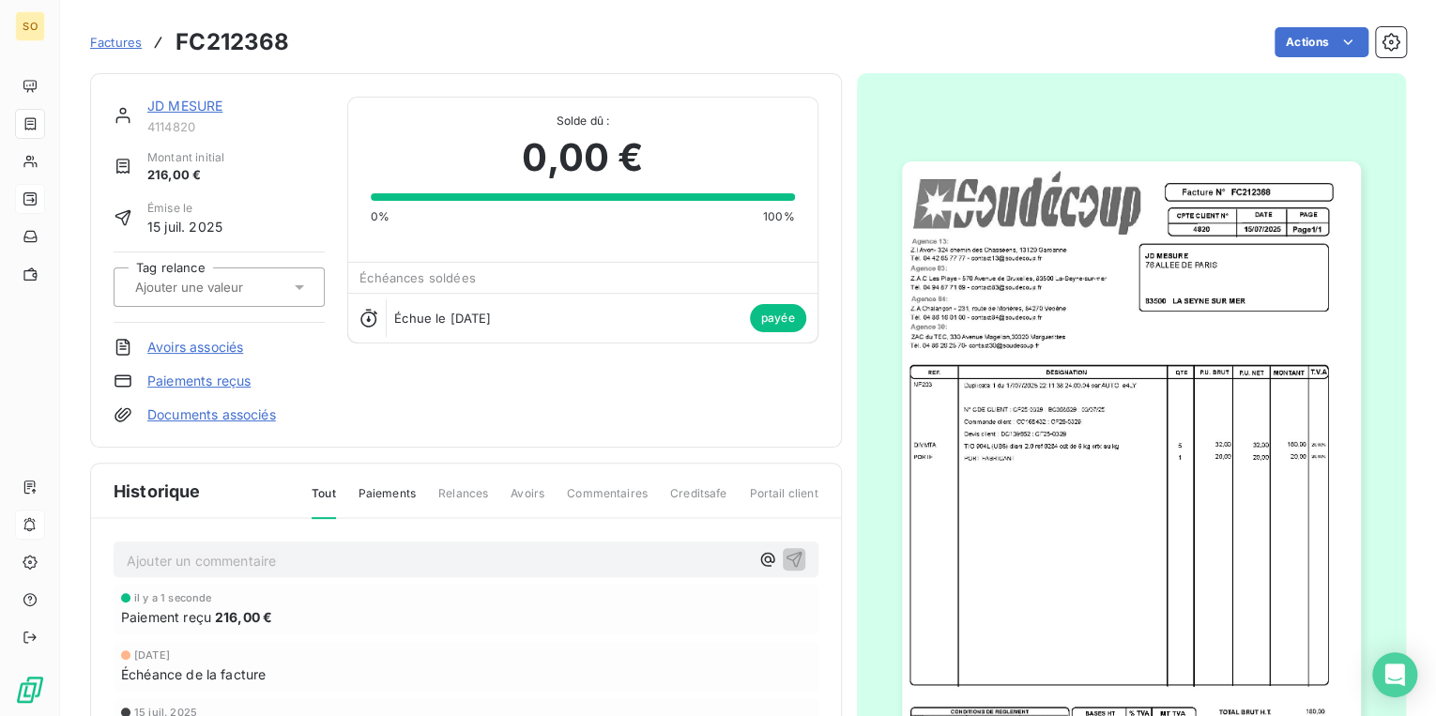
click at [200, 107] on link "JD MESURE" at bounding box center [184, 106] width 75 height 16
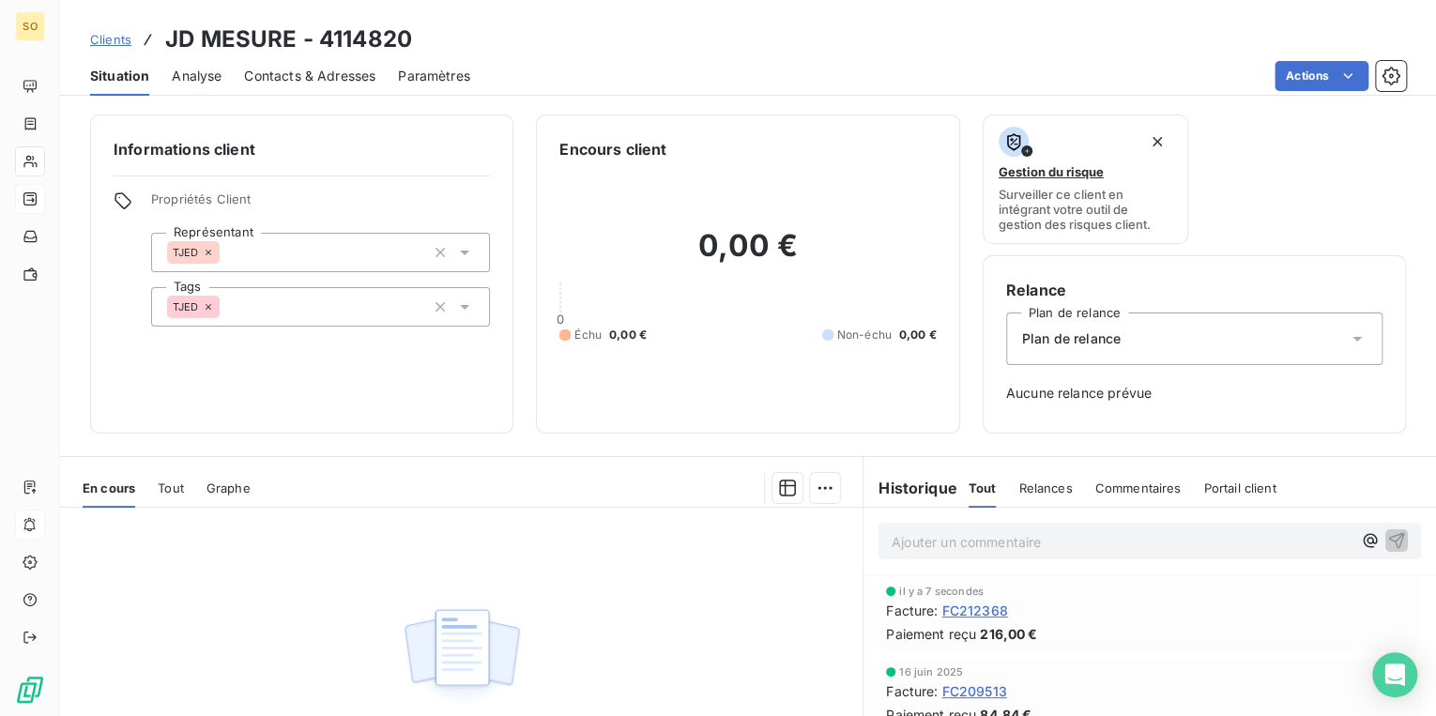
click at [110, 35] on span "Clients" at bounding box center [110, 39] width 41 height 15
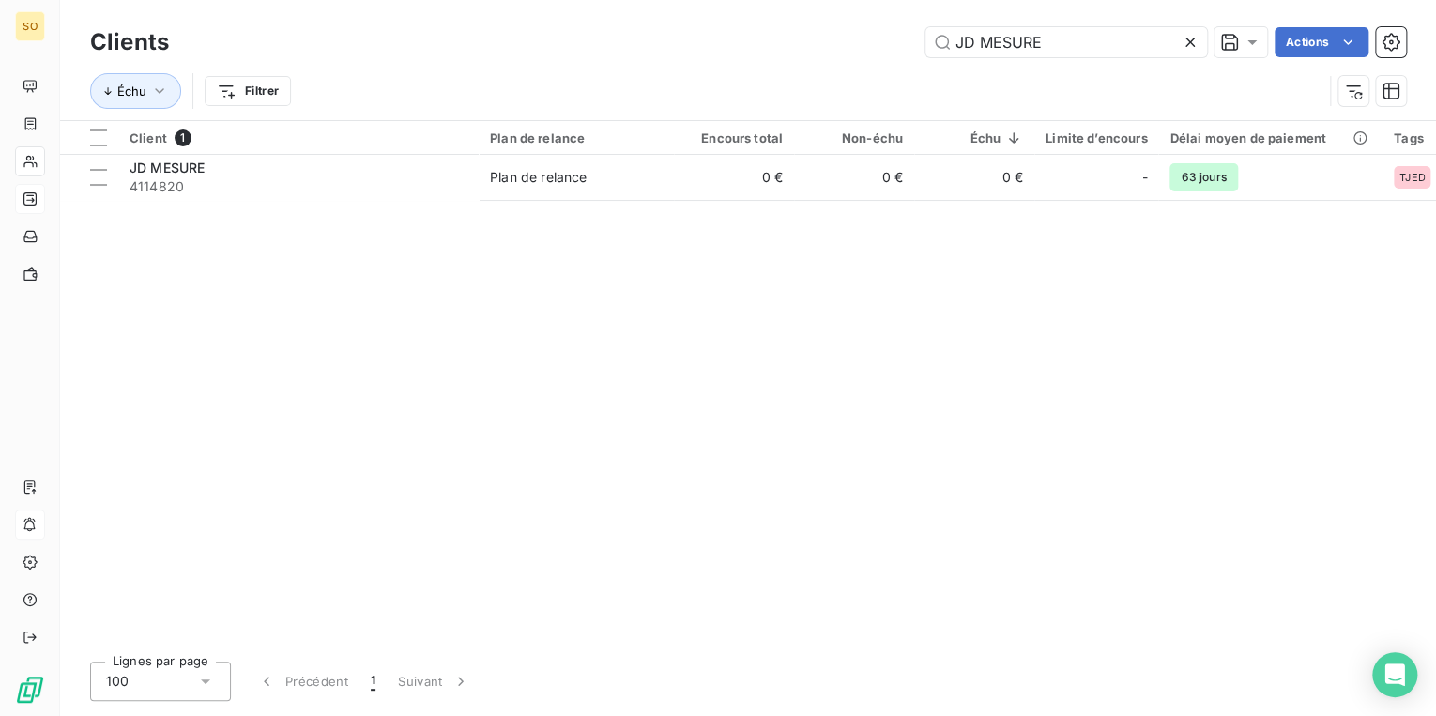
drag, startPoint x: 936, startPoint y: 35, endPoint x: 1415, endPoint y: 36, distance: 479.5
click at [1340, 44] on div "JD MESURE Actions" at bounding box center [798, 42] width 1214 height 30
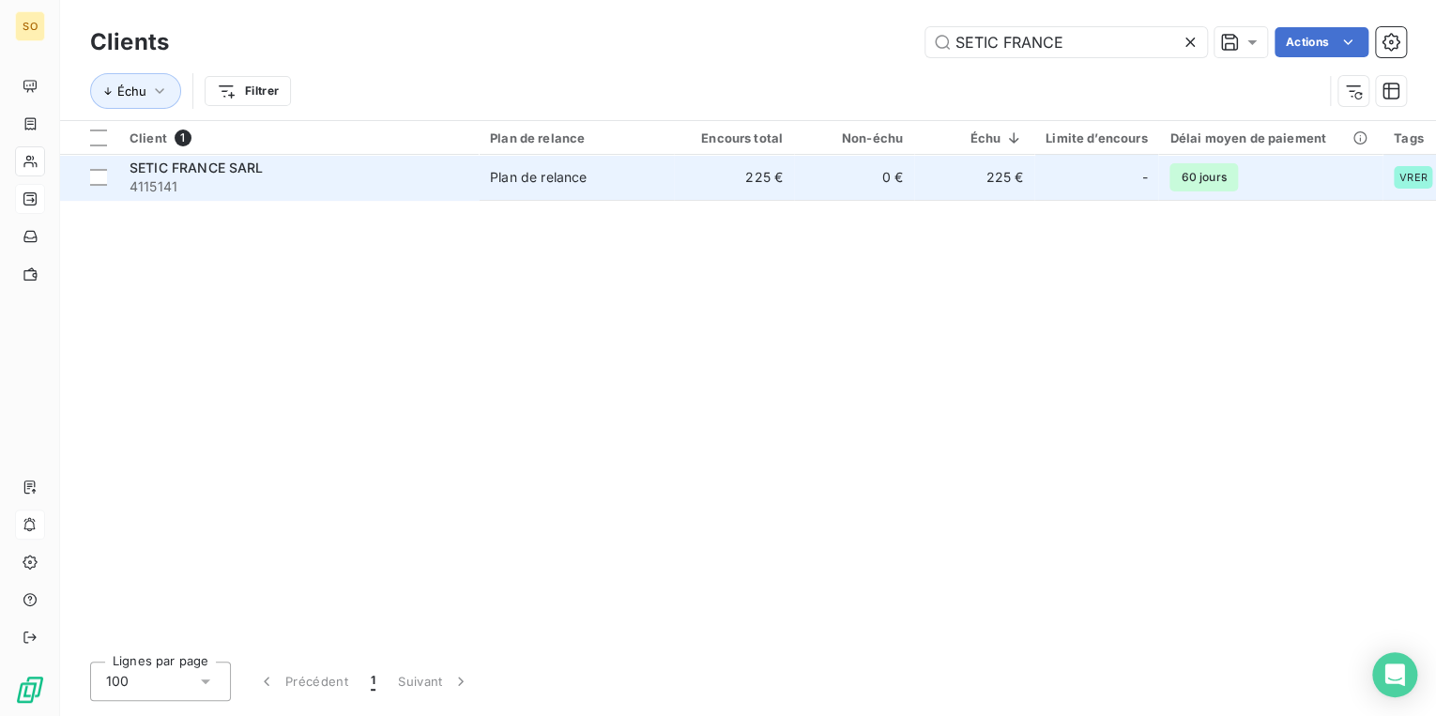
type input "SETIC FRANCE"
click at [608, 188] on td "Plan de relance" at bounding box center [576, 177] width 195 height 45
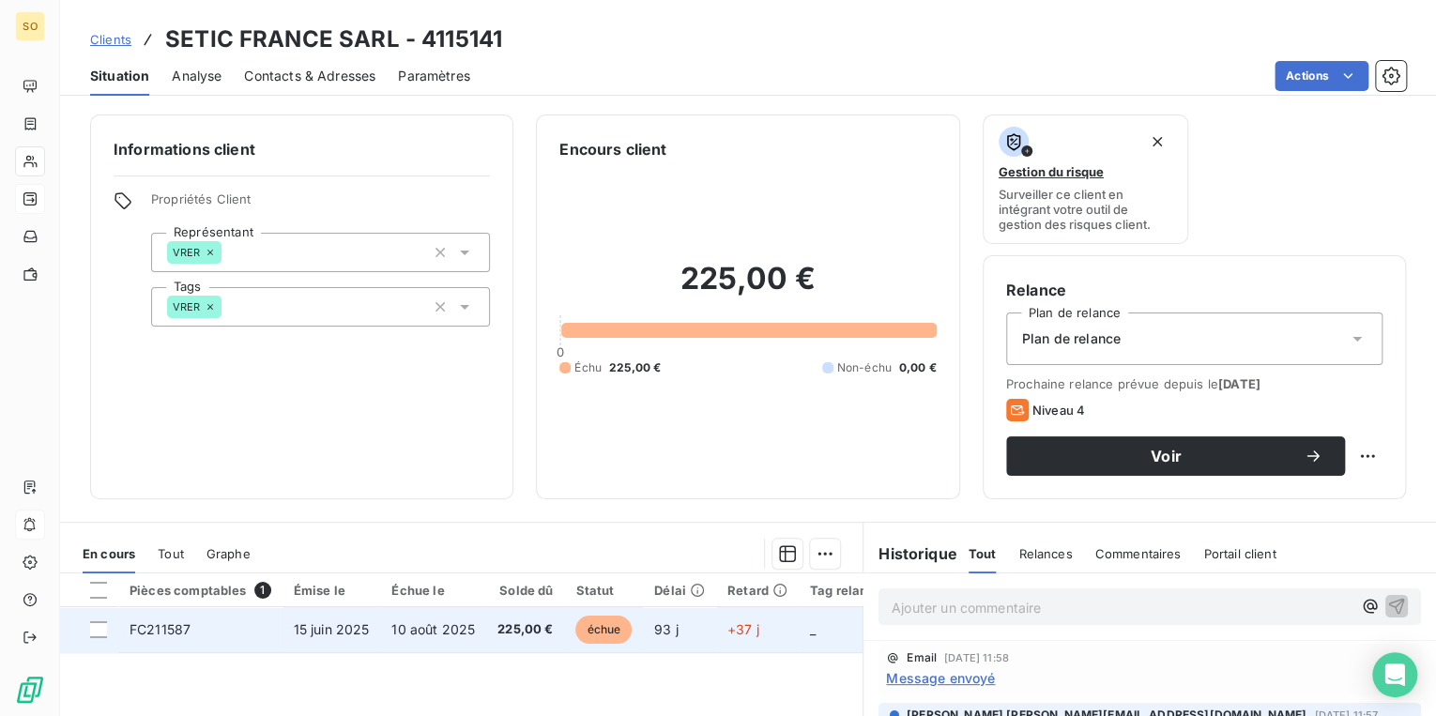
click at [602, 628] on span "échue" at bounding box center [603, 630] width 56 height 28
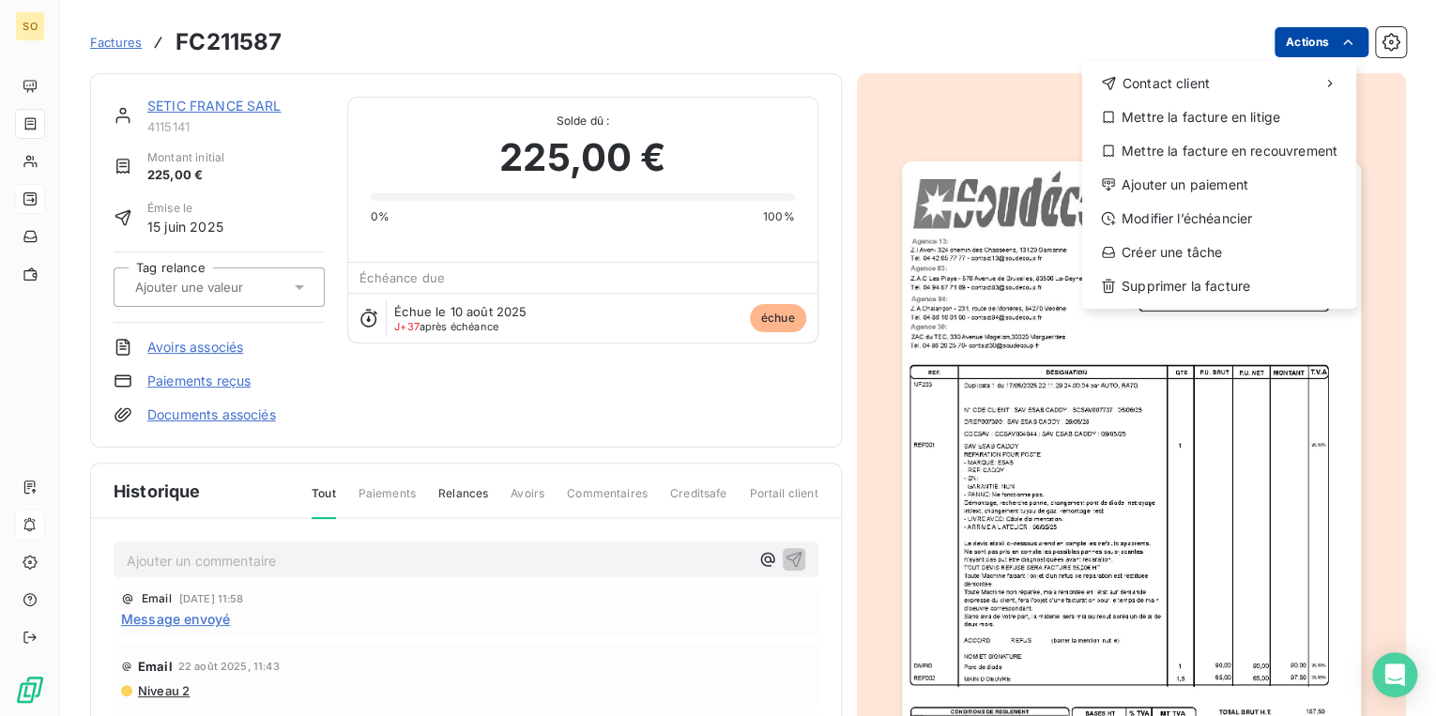
click at [1294, 41] on html "SO Factures FC211587 Actions Contact client Mettre la facture en litige Mettre …" at bounding box center [718, 358] width 1436 height 716
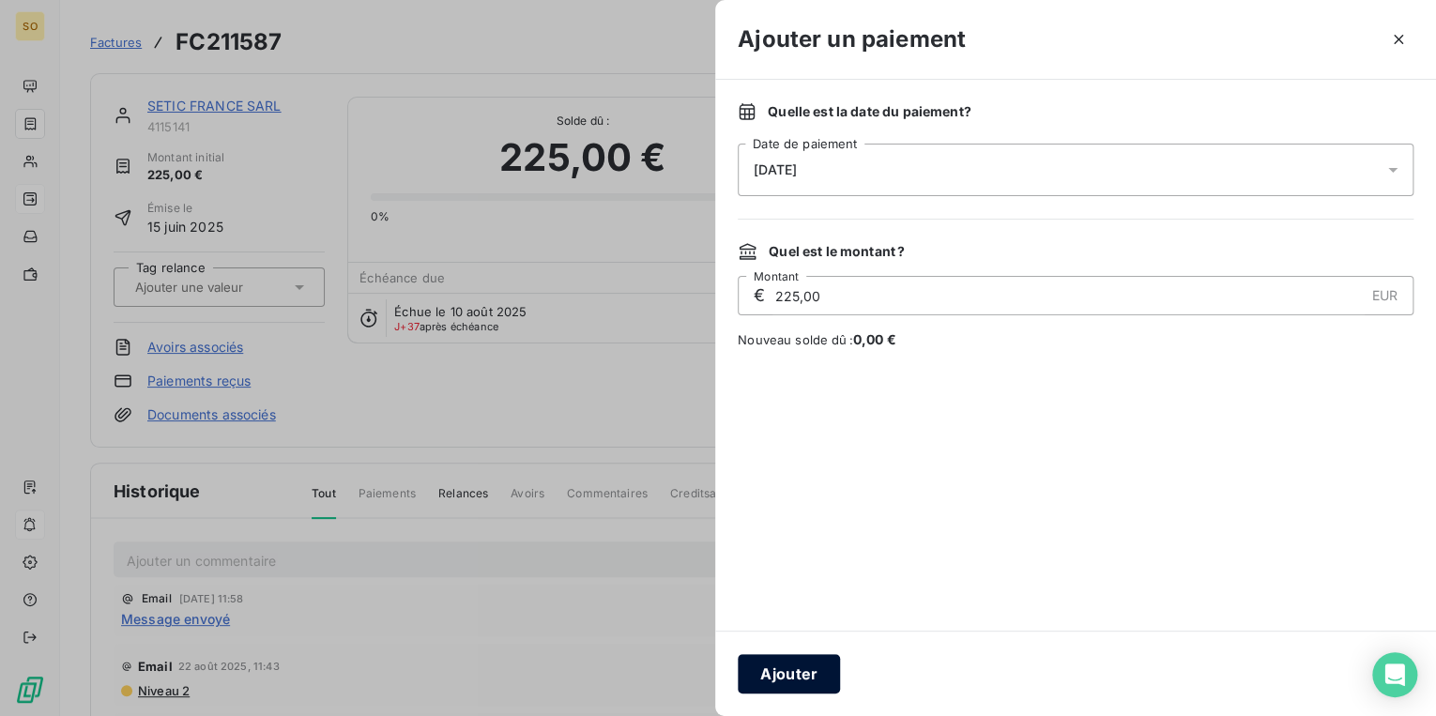
click at [807, 674] on button "Ajouter" at bounding box center [789, 673] width 102 height 39
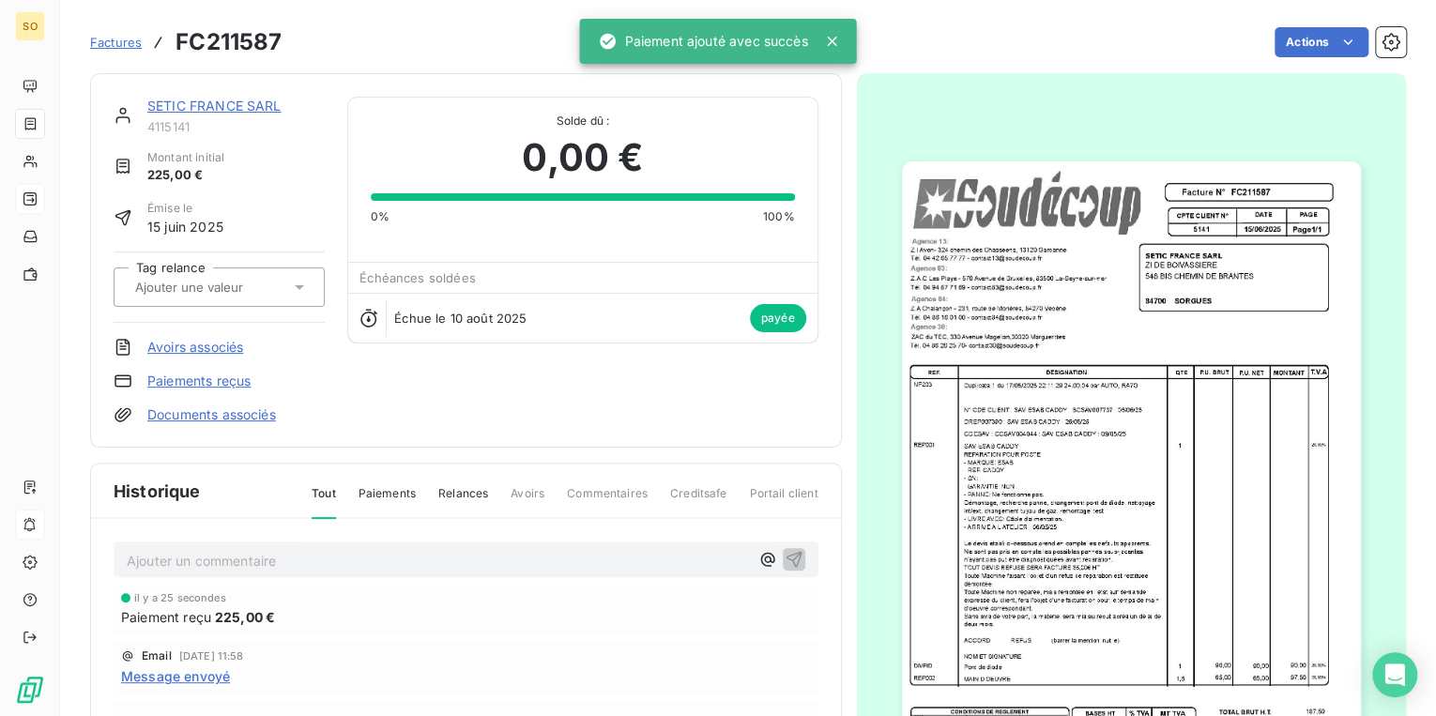
click at [185, 107] on link "SETIC FRANCE SARL" at bounding box center [214, 106] width 134 height 16
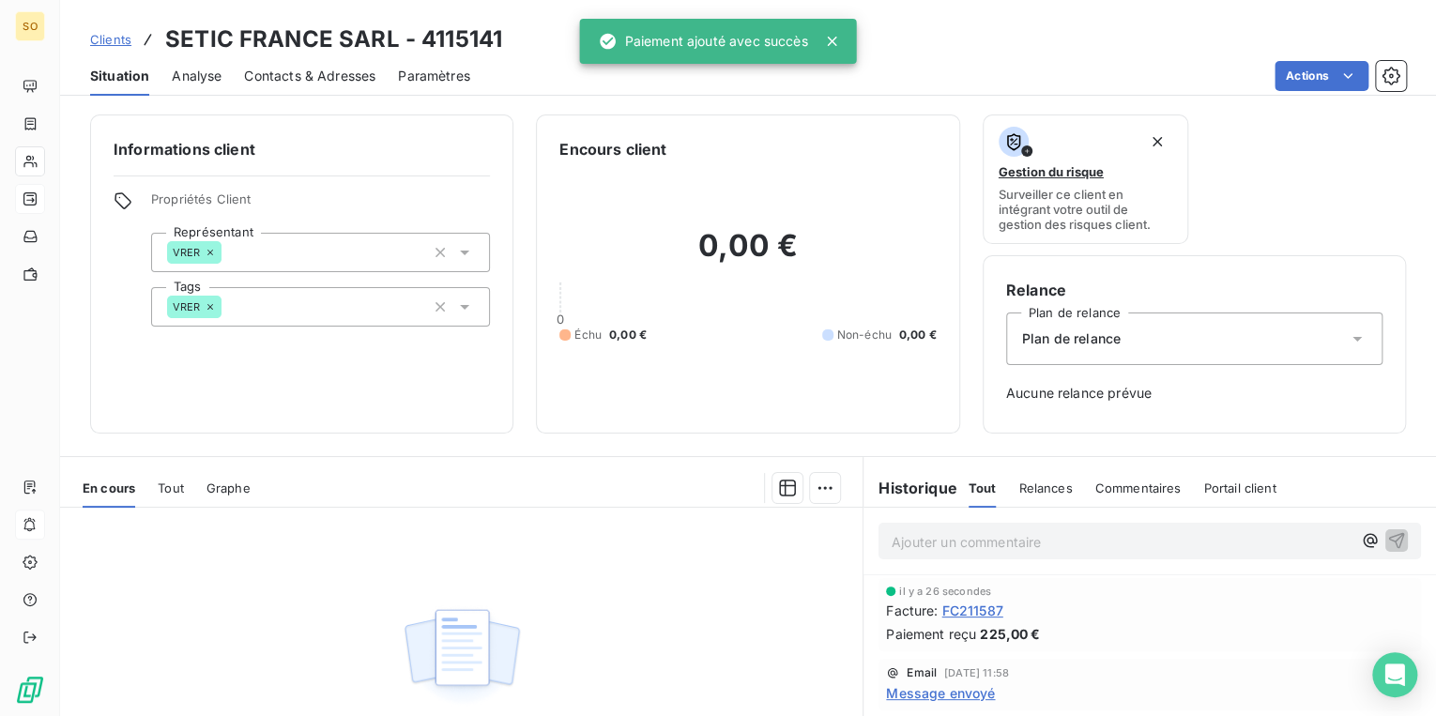
click at [98, 41] on span "Clients" at bounding box center [110, 39] width 41 height 15
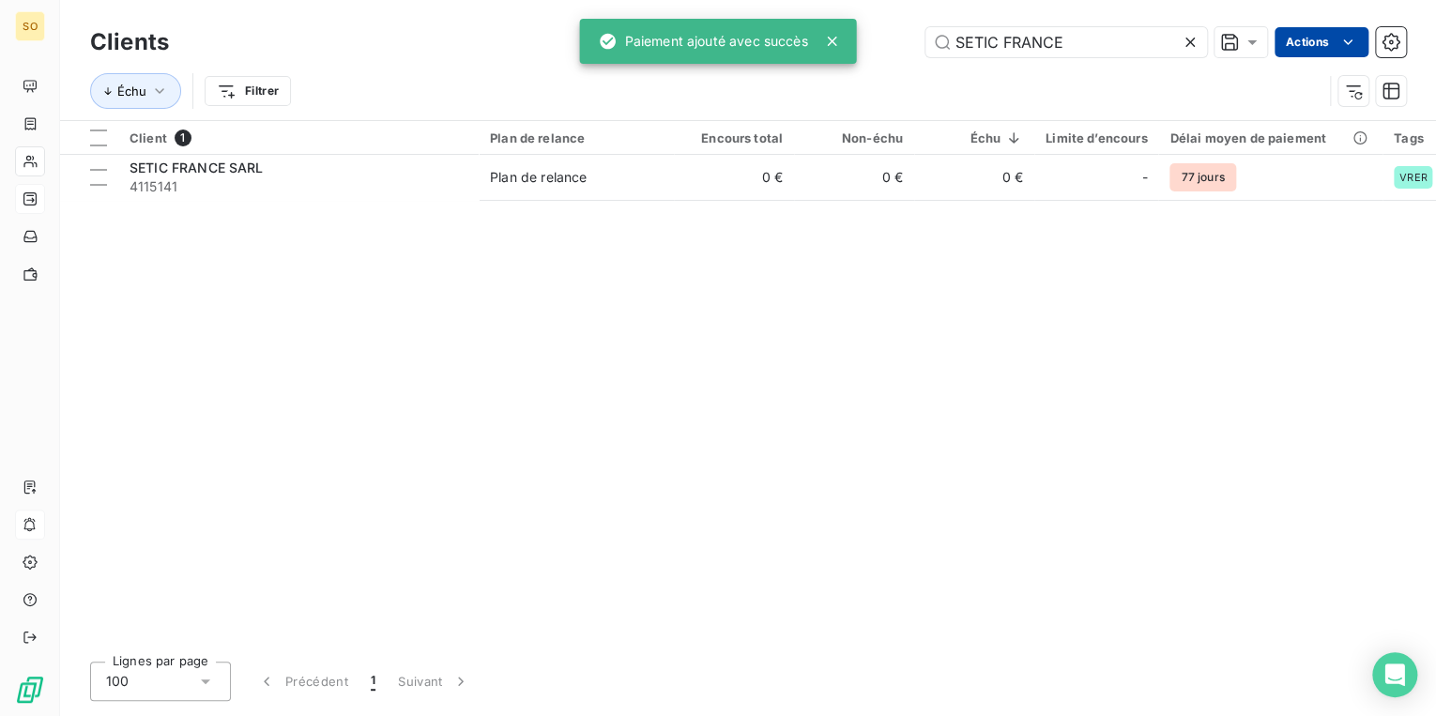
drag, startPoint x: 957, startPoint y: 38, endPoint x: 1366, endPoint y: 32, distance: 409.2
click at [1306, 42] on div "SETIC FRANCE Actions" at bounding box center [798, 42] width 1214 height 30
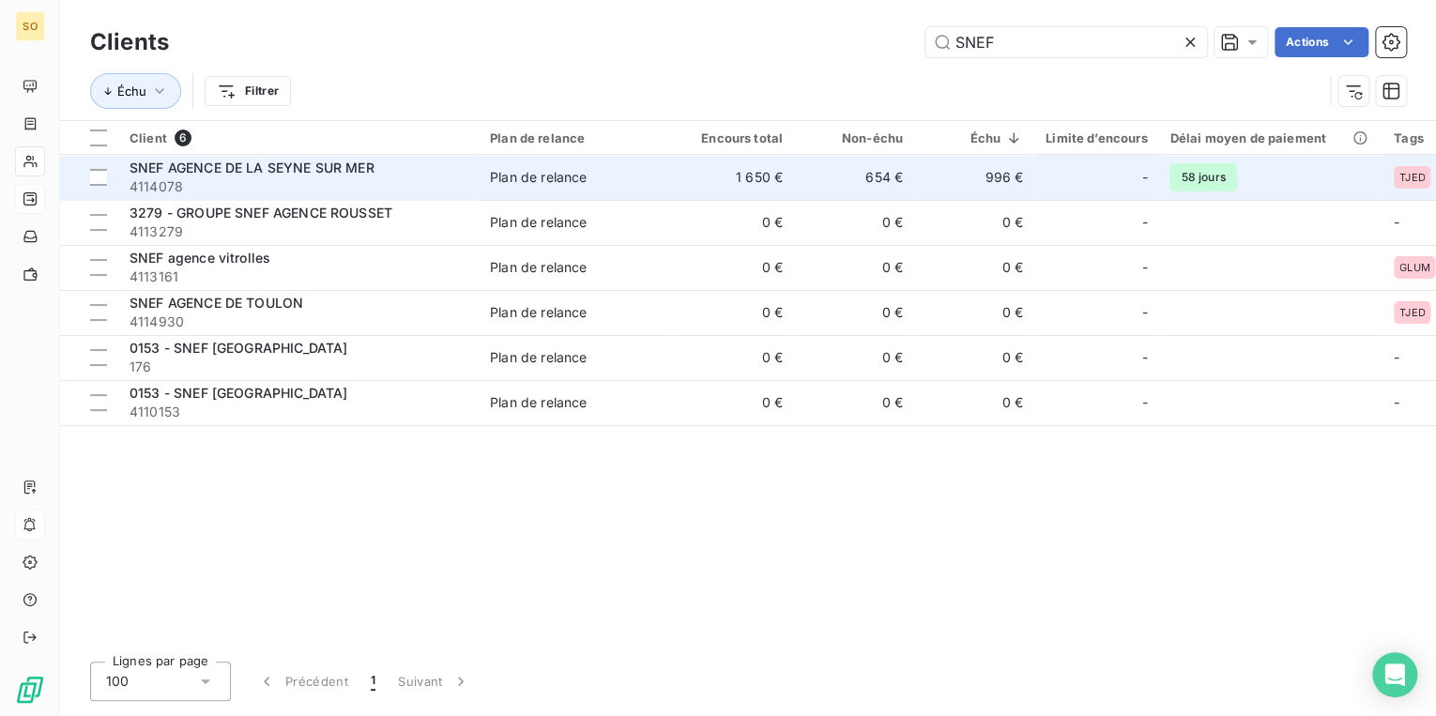
type input "SNEF"
click at [784, 188] on td "1 650 €" at bounding box center [734, 177] width 120 height 45
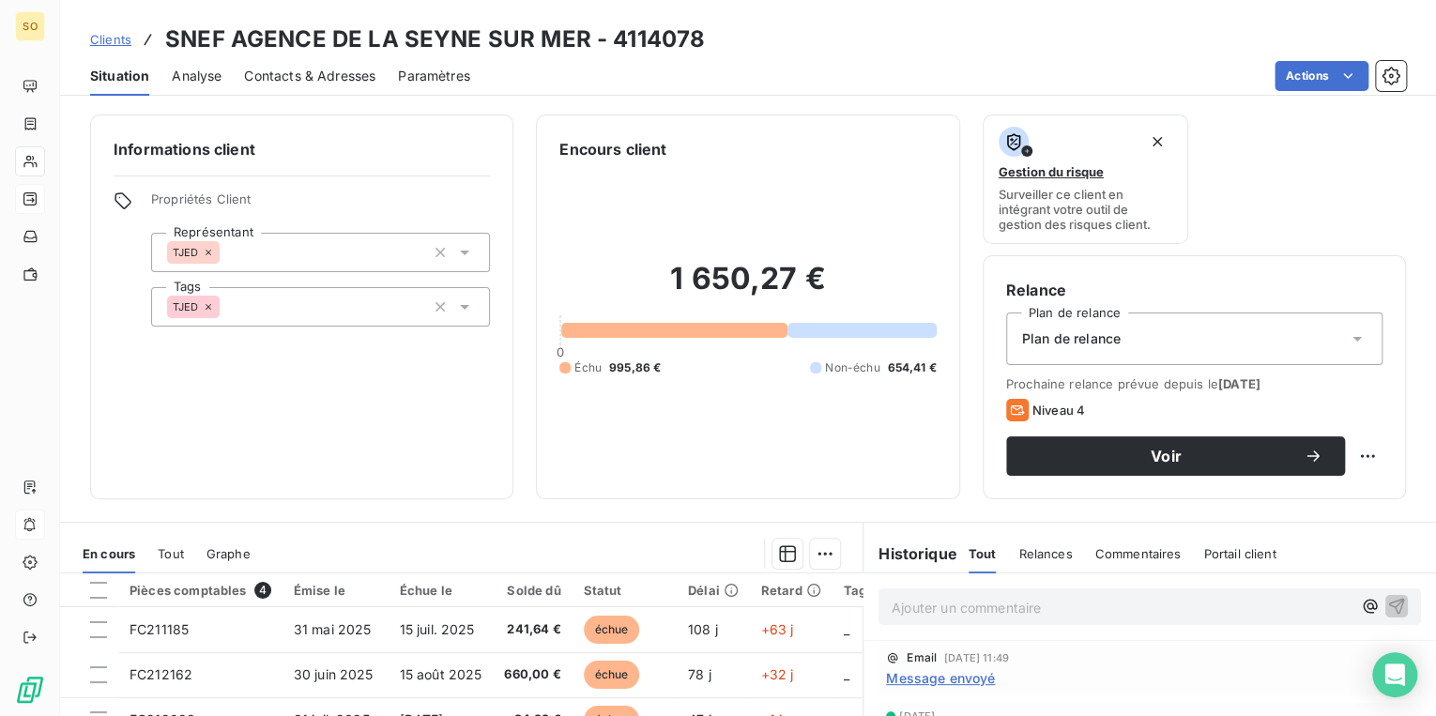
scroll to position [225, 0]
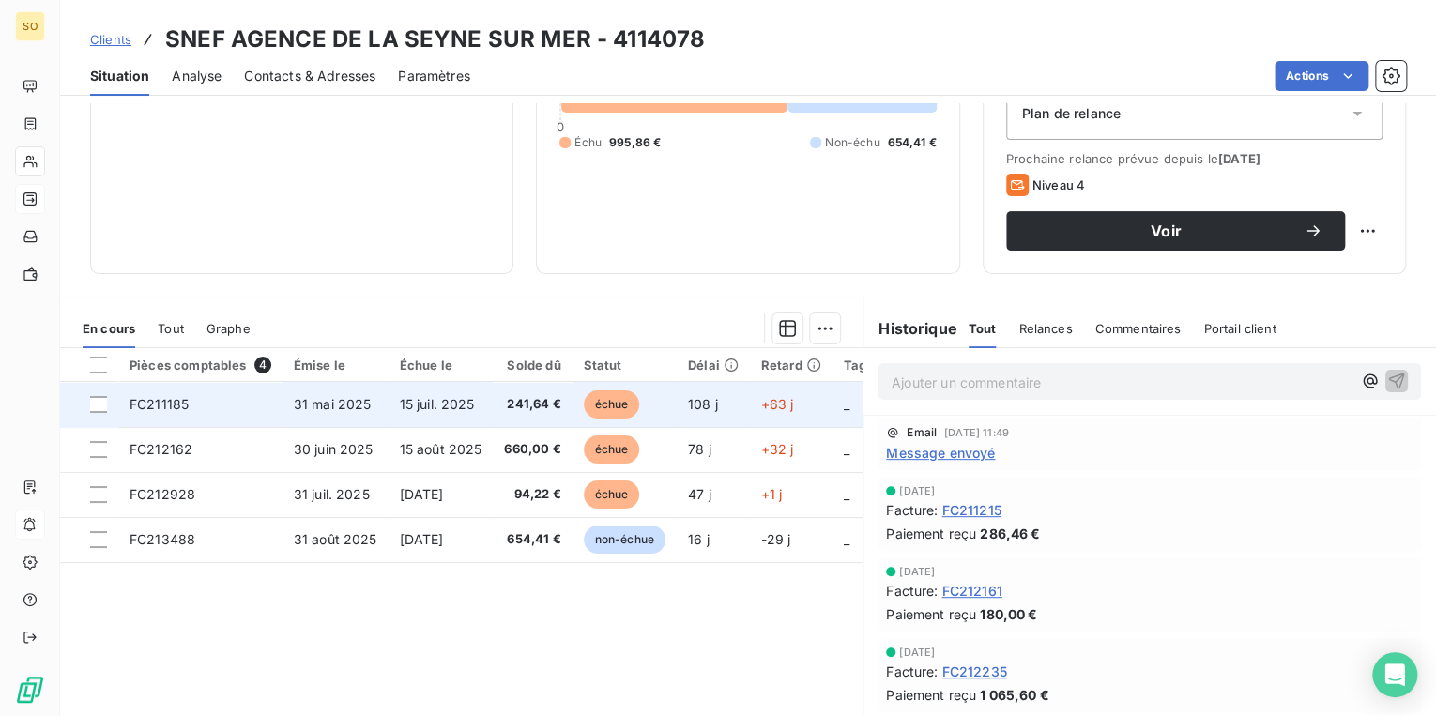
click at [591, 403] on span "échue" at bounding box center [612, 404] width 56 height 28
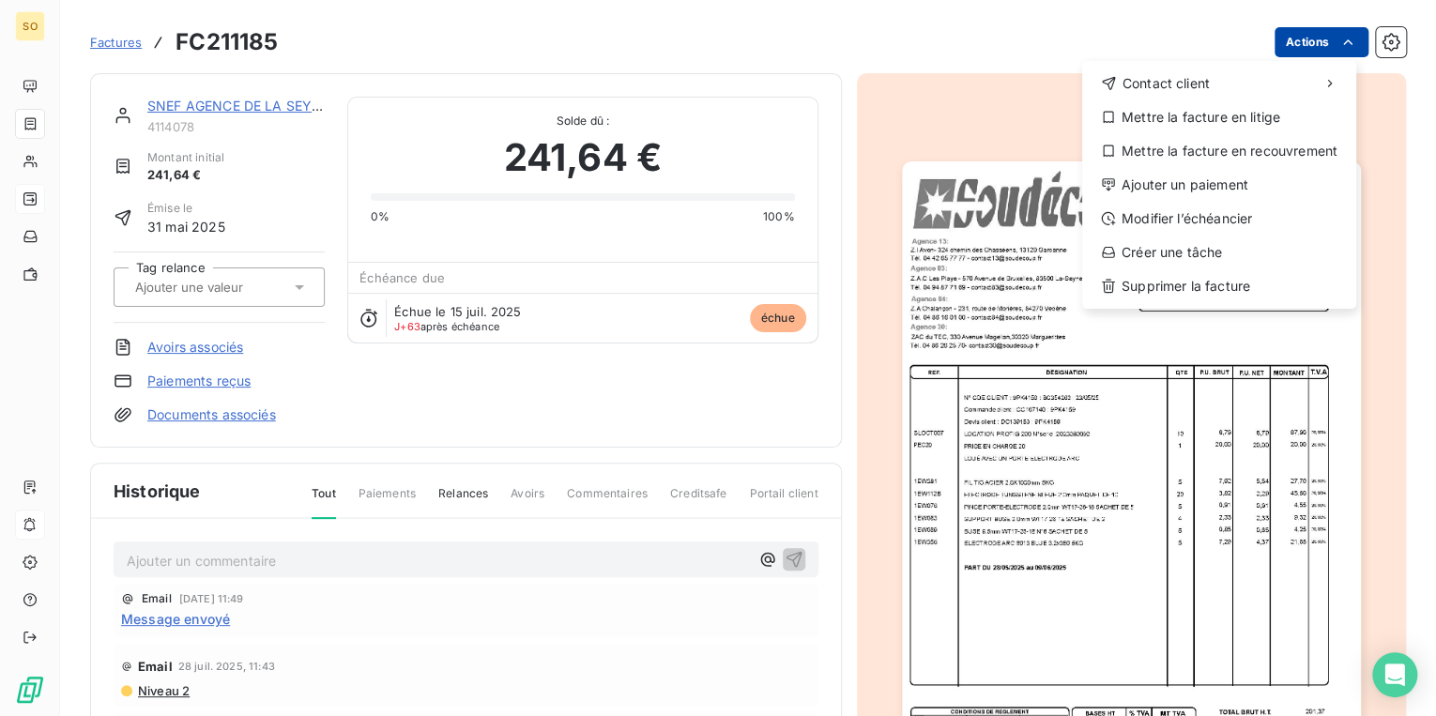
click at [1306, 47] on html "SO Factures FC211185 Actions Contact client Mettre la facture en litige Mettre …" at bounding box center [718, 358] width 1436 height 716
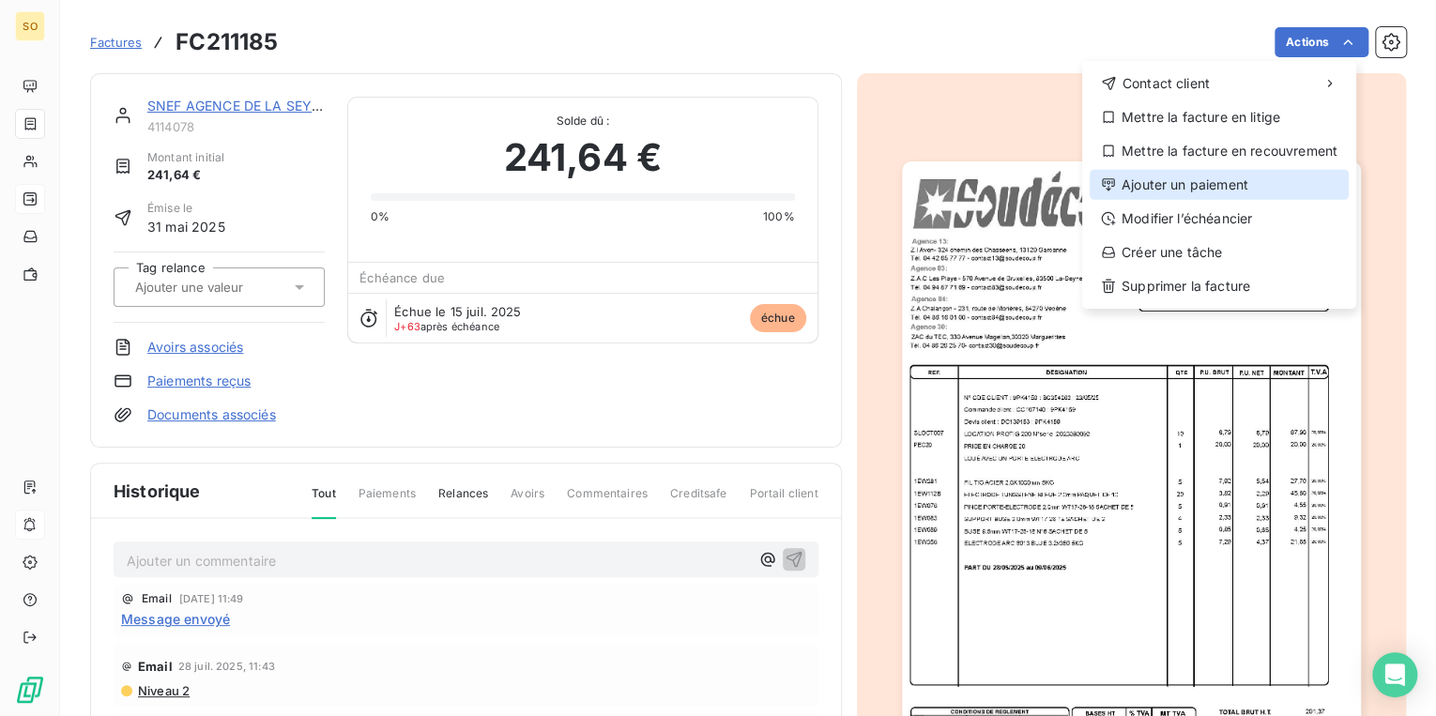
click at [1135, 190] on div "Ajouter un paiement" at bounding box center [1218, 185] width 259 height 30
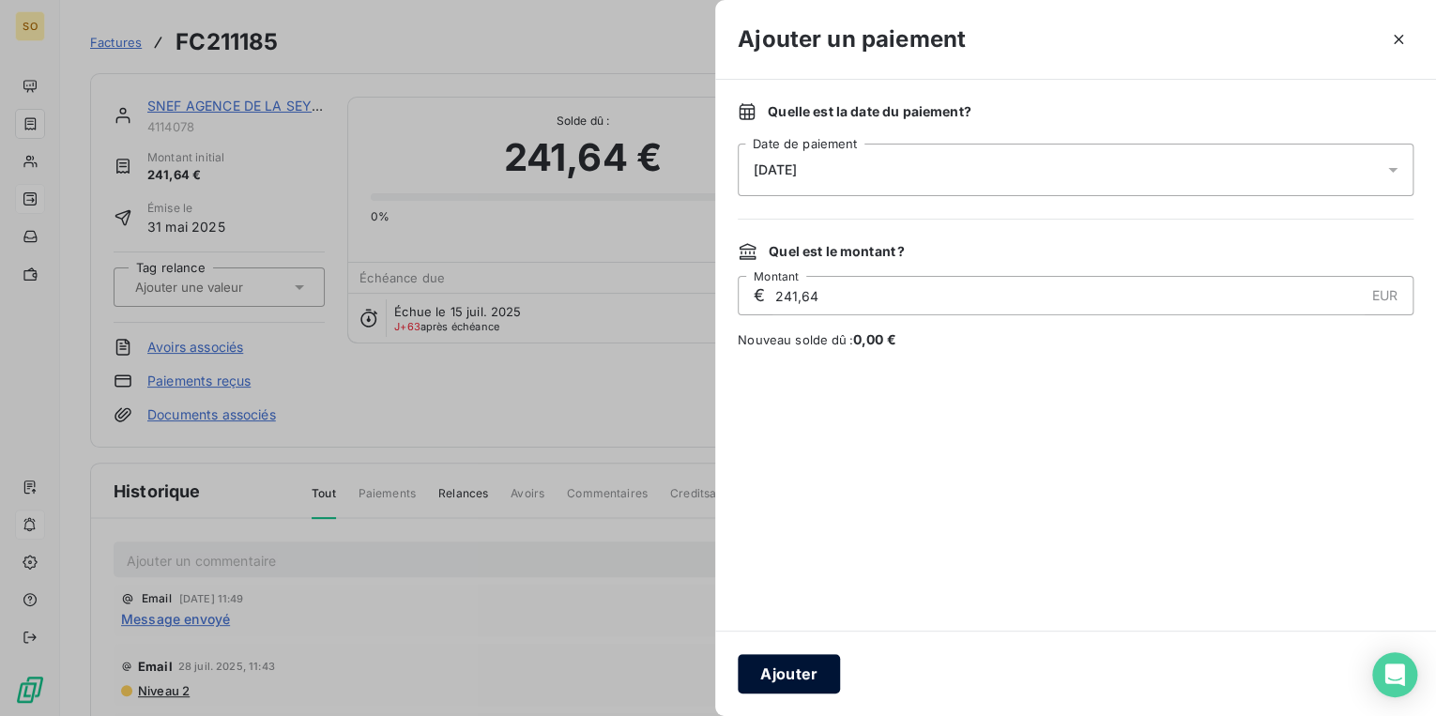
click at [796, 671] on button "Ajouter" at bounding box center [789, 673] width 102 height 39
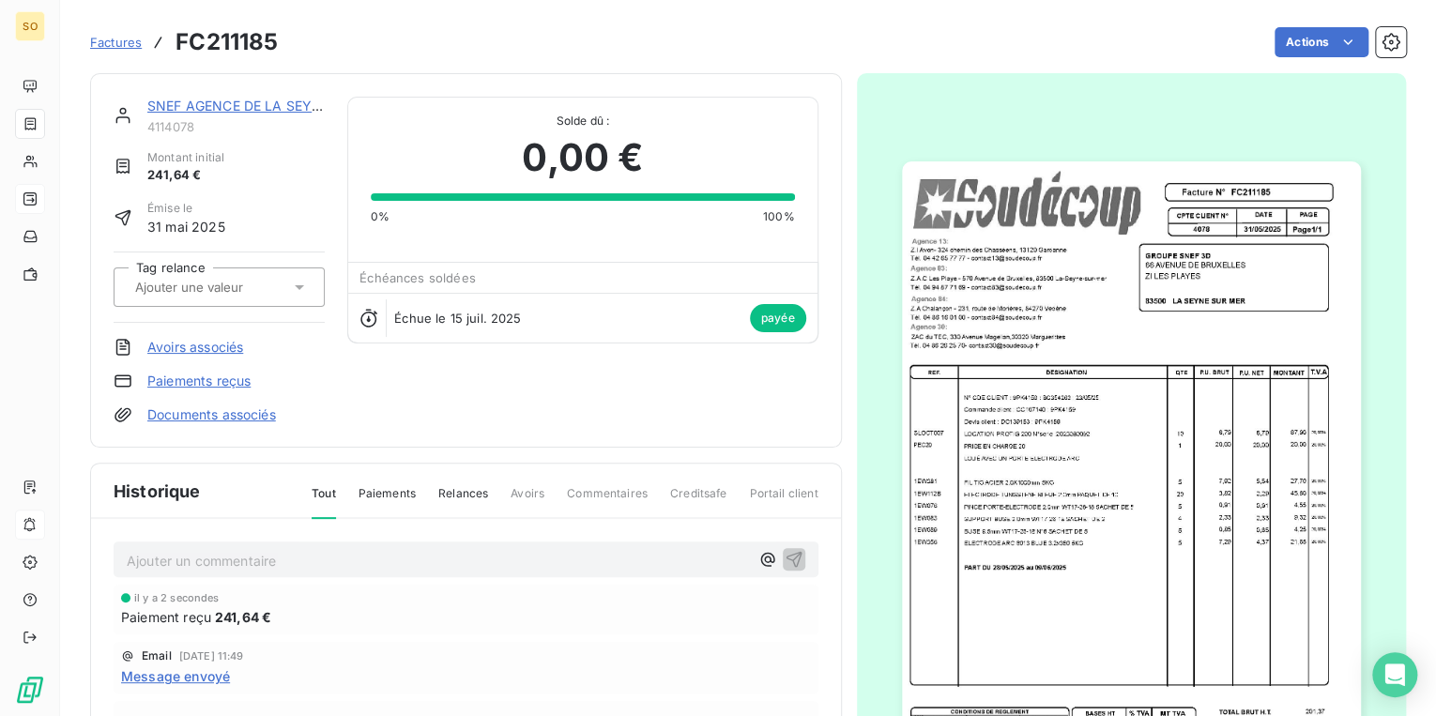
click at [205, 106] on link "SNEF AGENCE DE LA SEYNE SUR MER" at bounding box center [270, 106] width 246 height 16
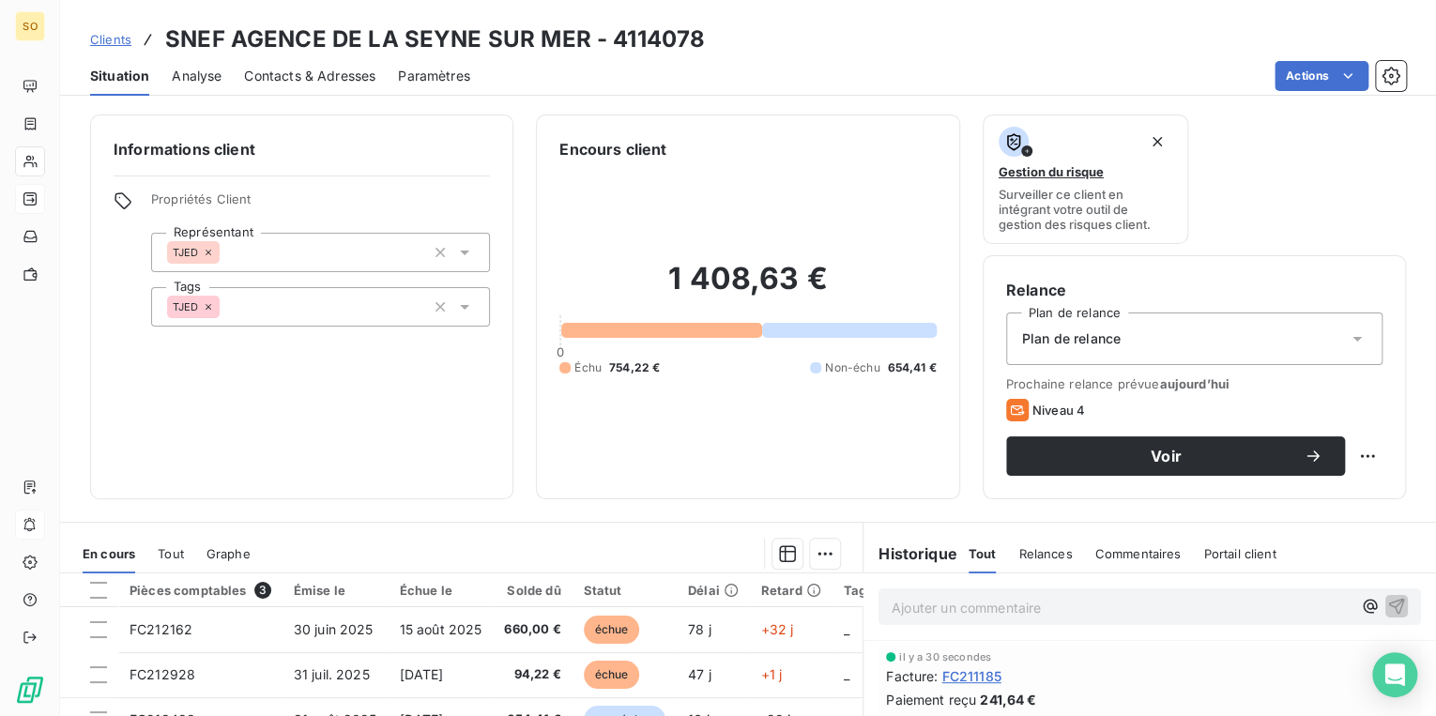
click at [114, 39] on span "Clients" at bounding box center [110, 39] width 41 height 15
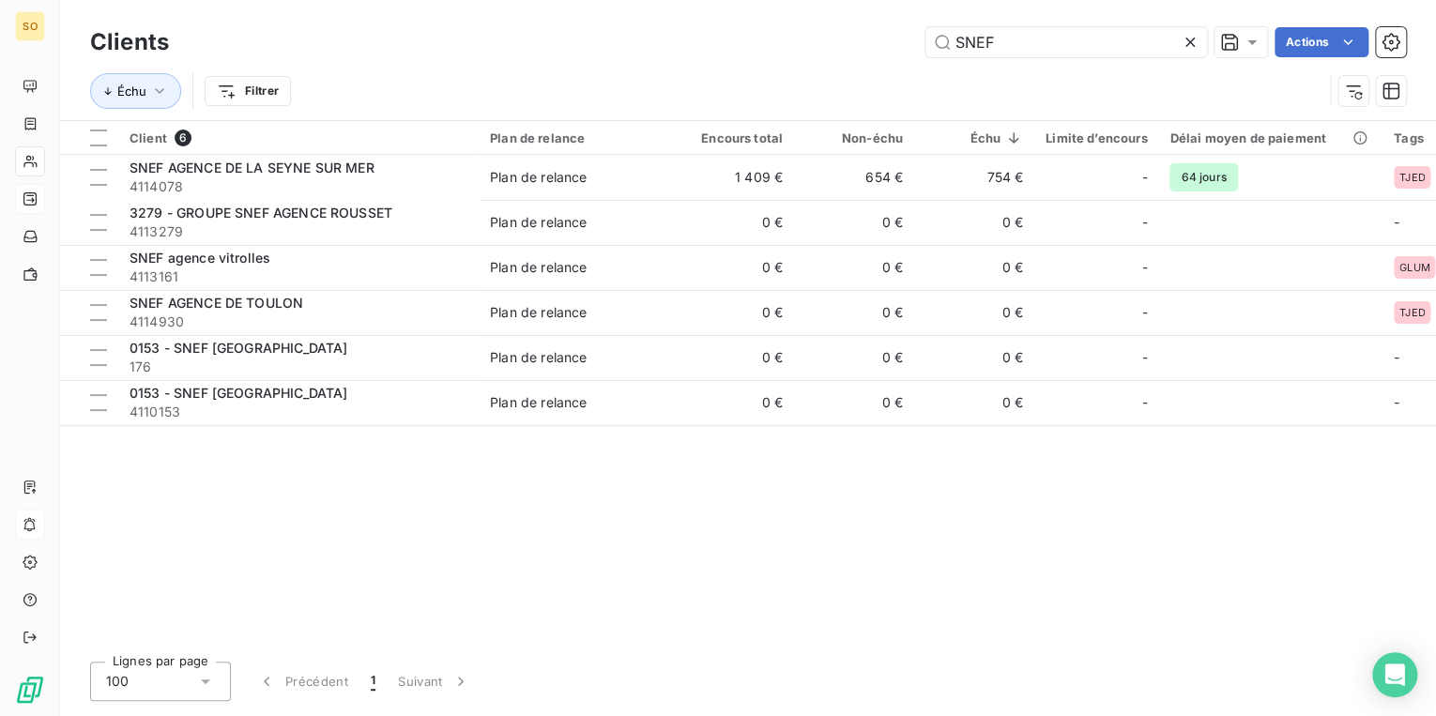
drag, startPoint x: 946, startPoint y: 41, endPoint x: 1175, endPoint y: 14, distance: 230.6
click at [1055, 41] on input "SNEF" at bounding box center [1066, 42] width 282 height 30
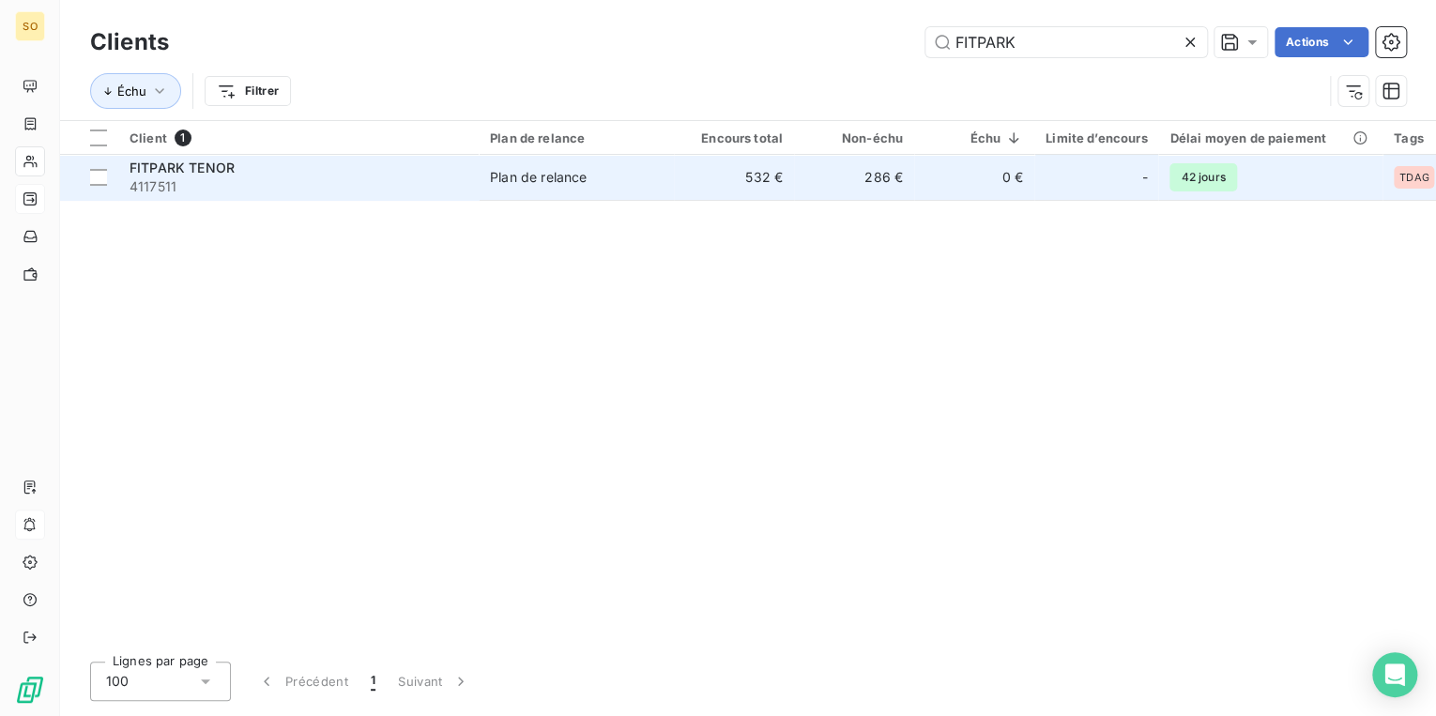
type input "FITPARK"
click at [674, 189] on td "532 €" at bounding box center [734, 177] width 120 height 45
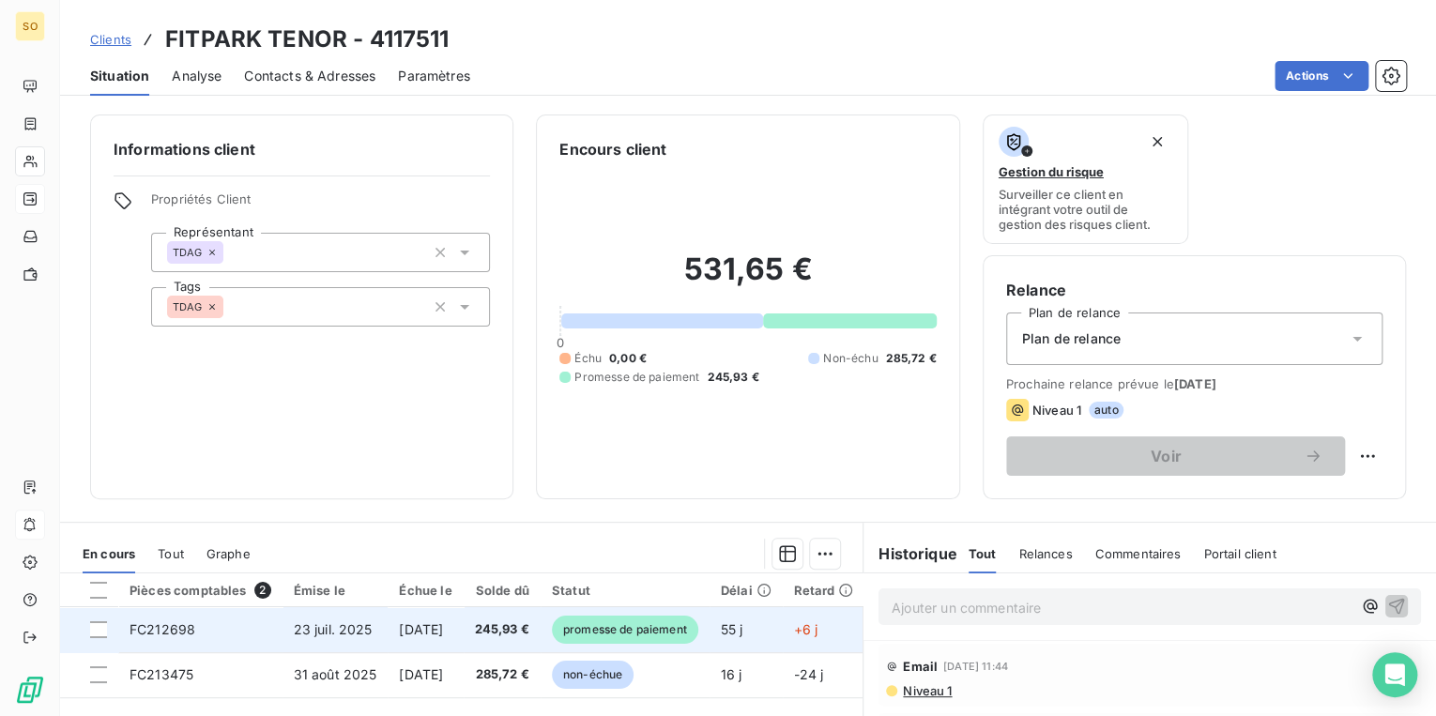
click at [698, 636] on span "promesse de paiement" at bounding box center [625, 630] width 146 height 28
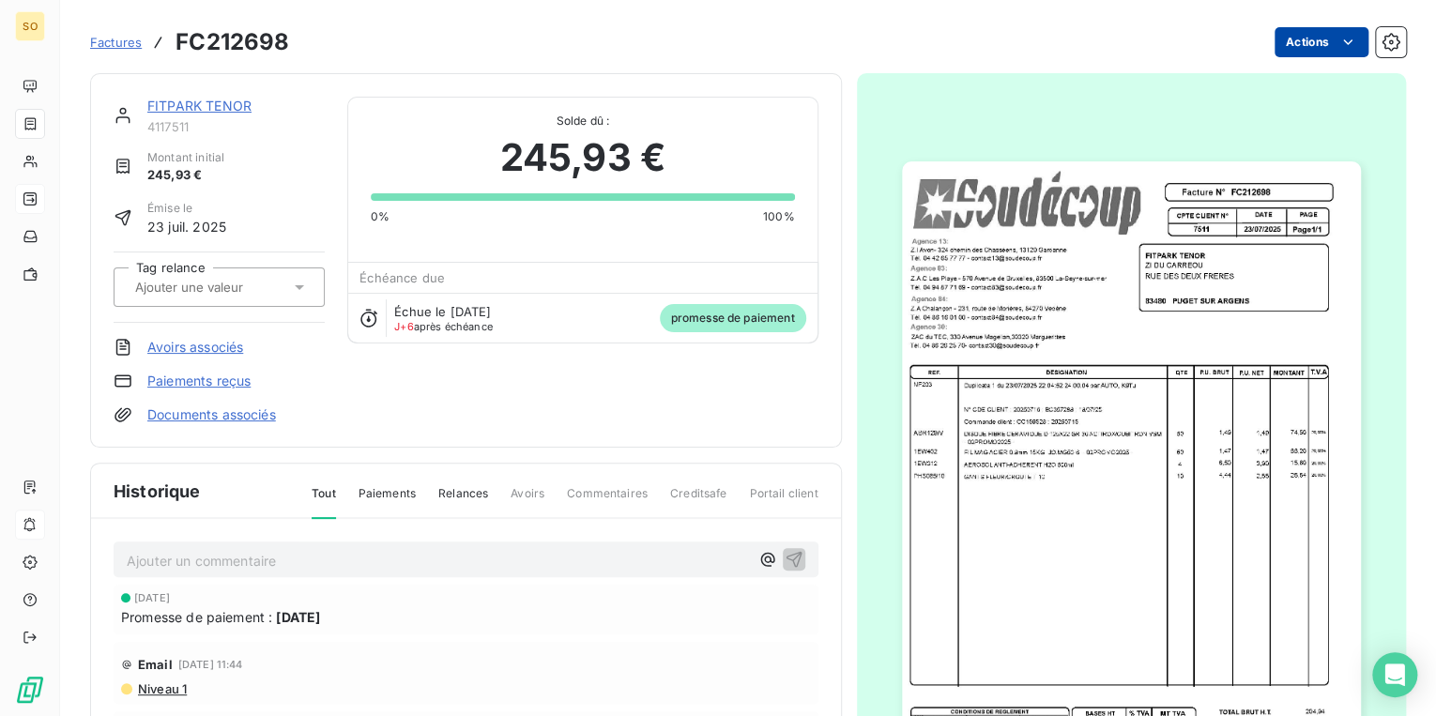
click at [1304, 41] on html "SO Factures FC212698 Actions FITPARK TENOR 4117511 Montant initial 245,93 € Émi…" at bounding box center [718, 358] width 1436 height 716
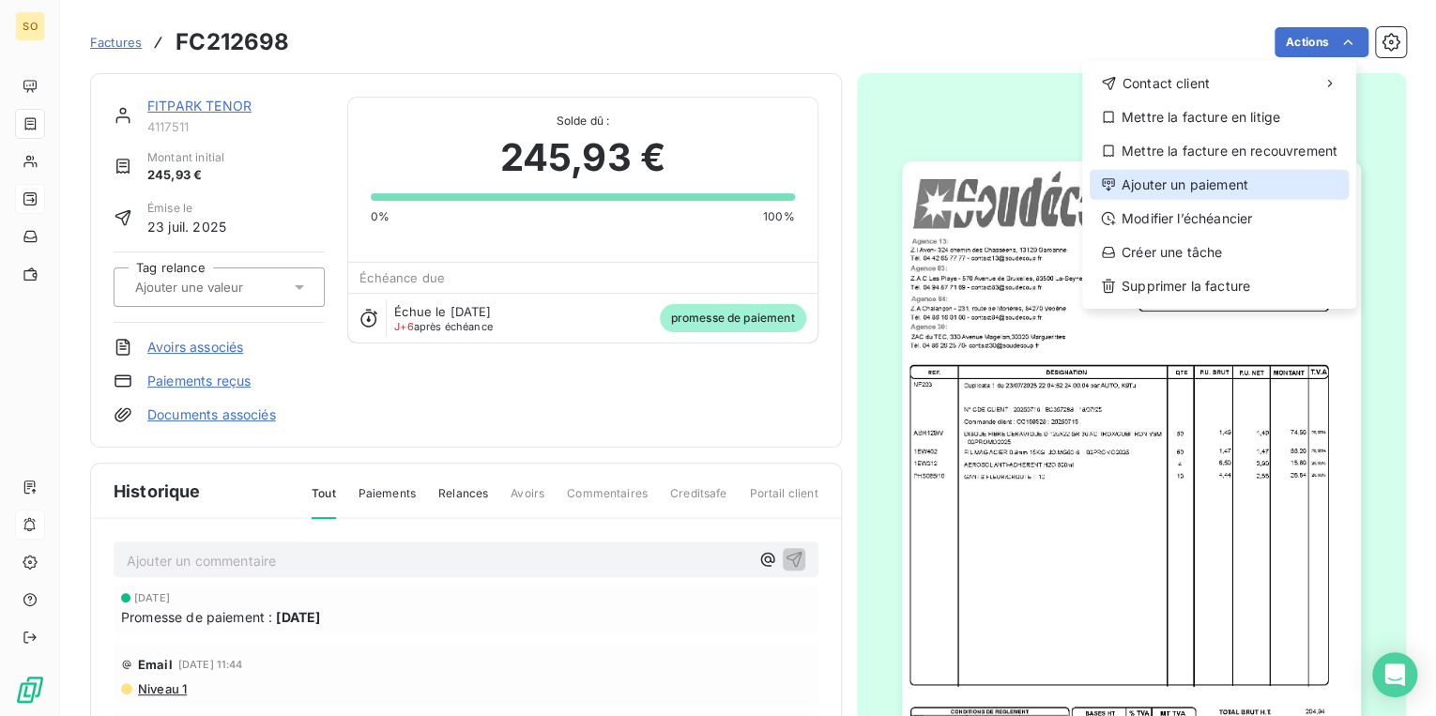
click at [1162, 192] on div "Ajouter un paiement" at bounding box center [1218, 185] width 259 height 30
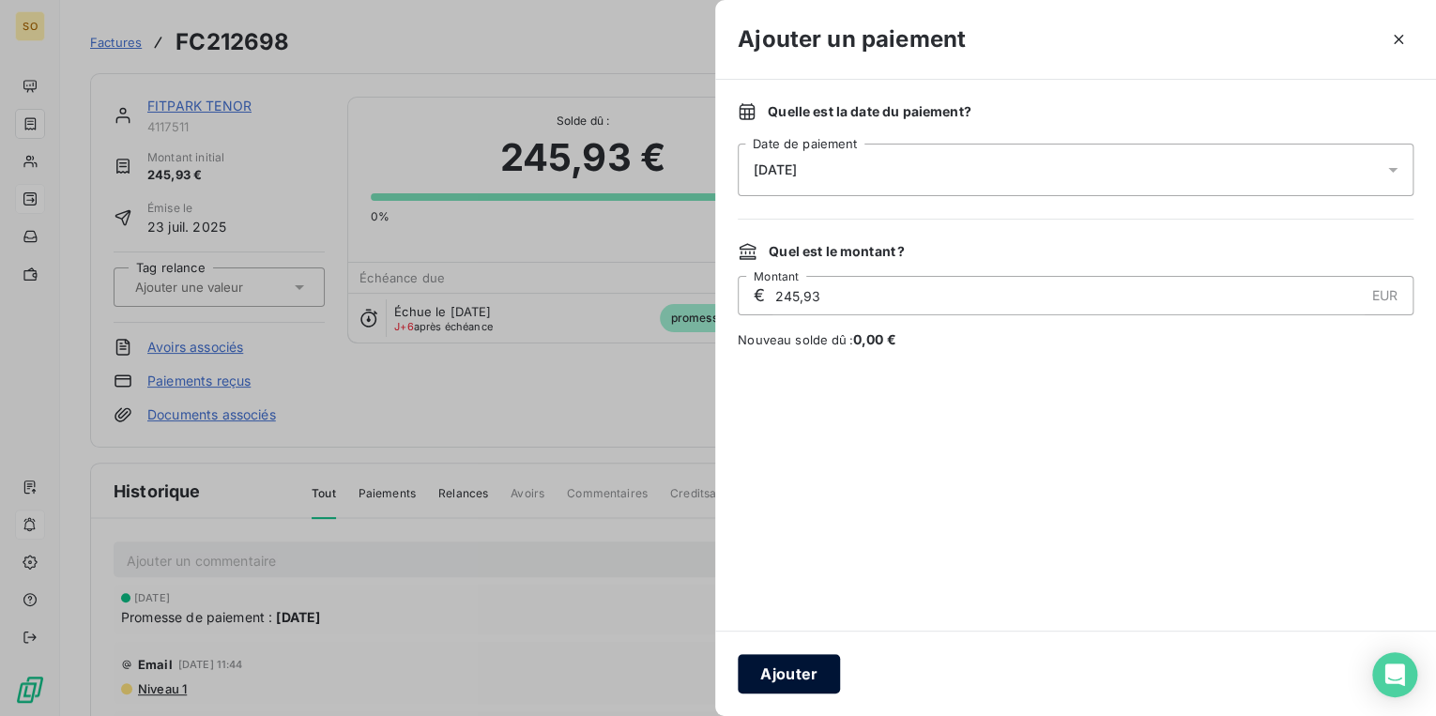
click at [779, 663] on button "Ajouter" at bounding box center [789, 673] width 102 height 39
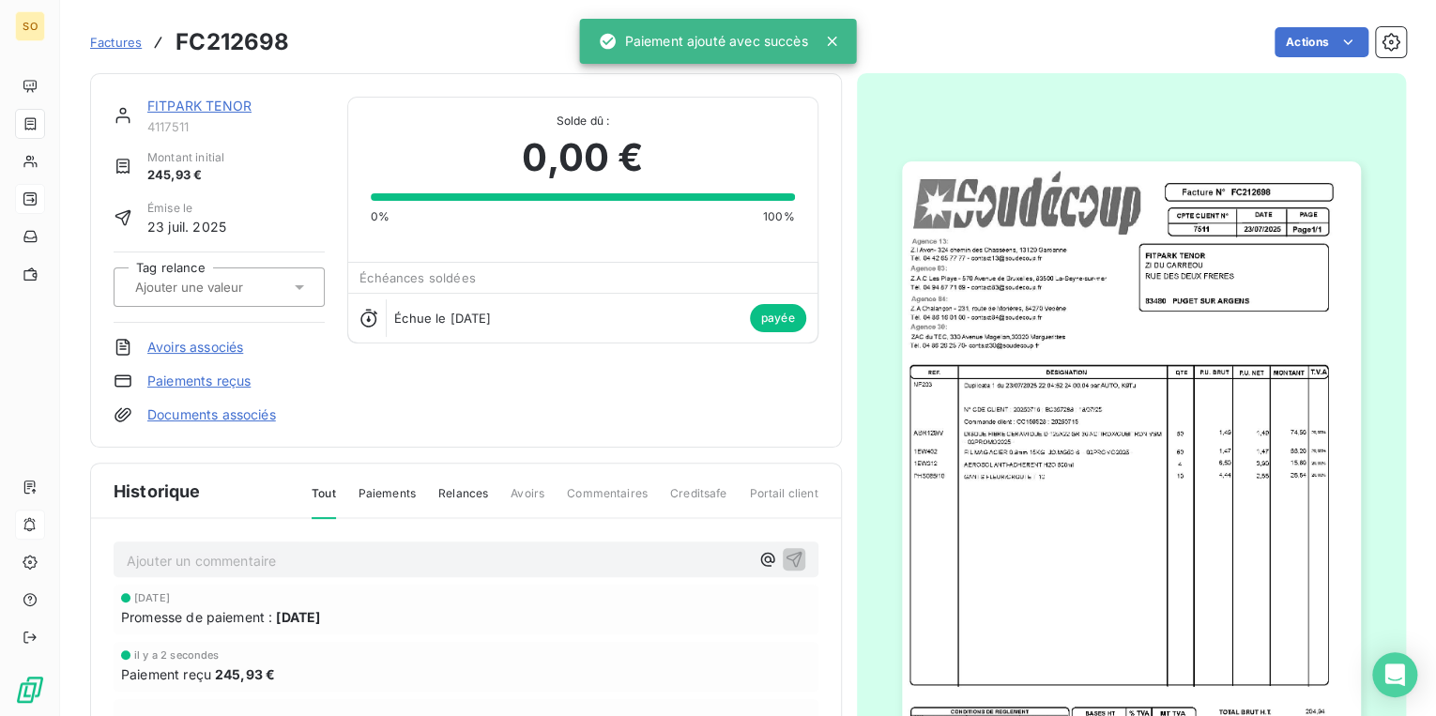
click at [233, 107] on link "FITPARK TENOR" at bounding box center [199, 106] width 104 height 16
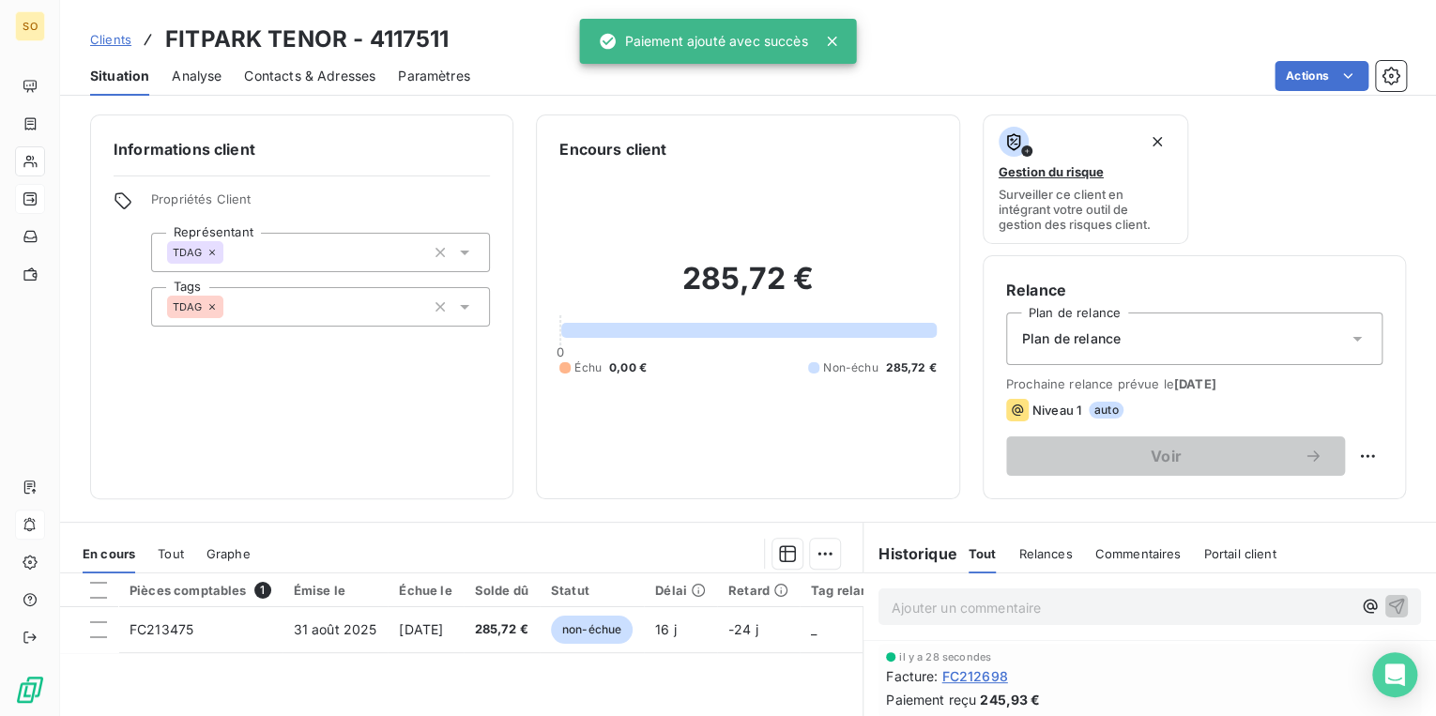
click at [124, 35] on span "Clients" at bounding box center [110, 39] width 41 height 15
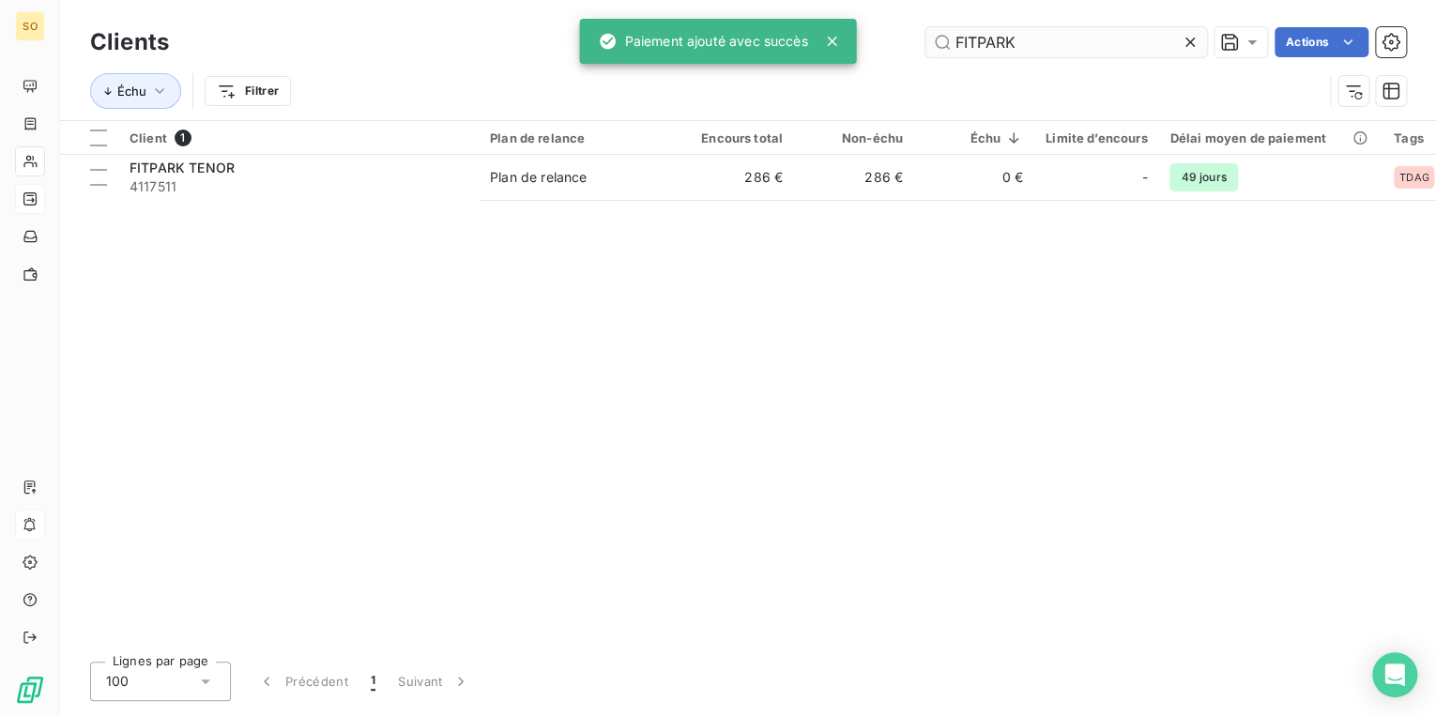
drag, startPoint x: 946, startPoint y: 38, endPoint x: 1094, endPoint y: 39, distance: 148.3
click at [1055, 39] on input "FITPARK" at bounding box center [1066, 42] width 282 height 30
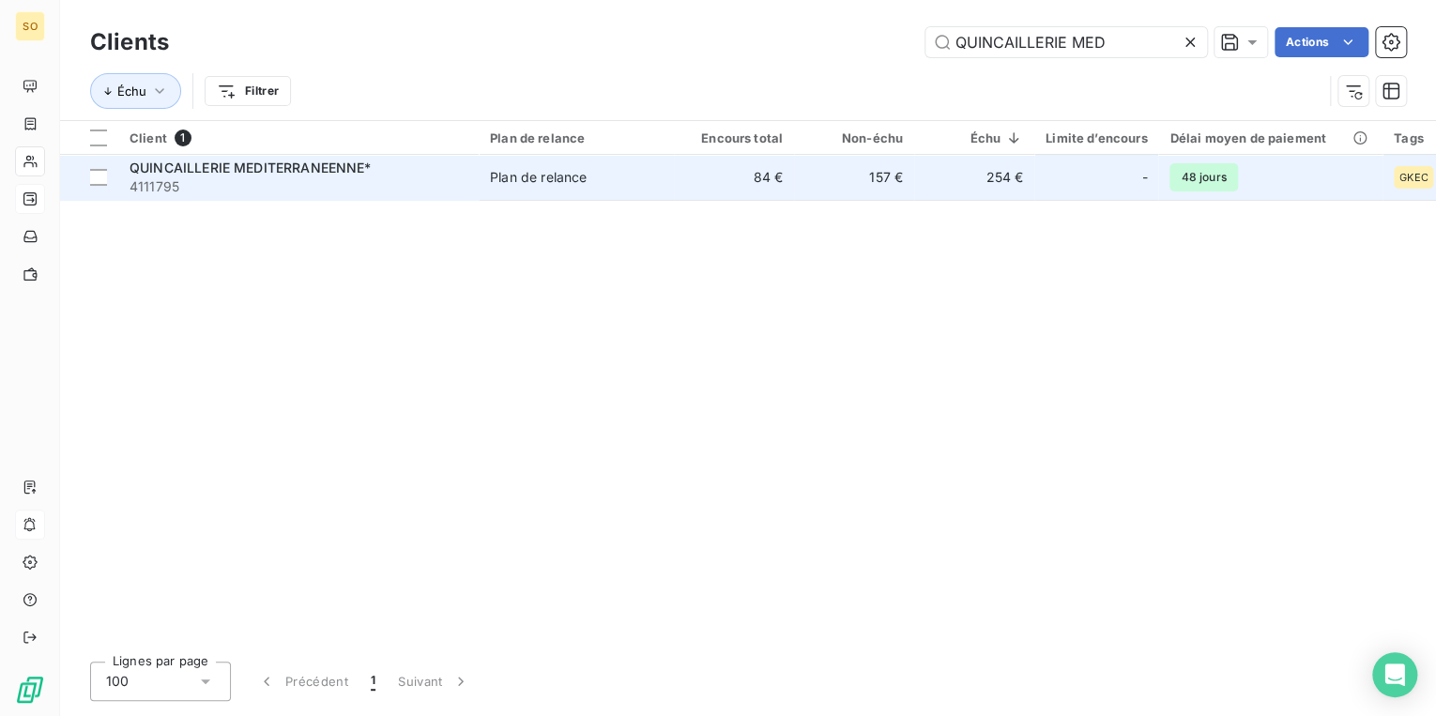
type input "QUINCAILLERIE MED"
click at [754, 161] on td "84 €" at bounding box center [734, 177] width 120 height 45
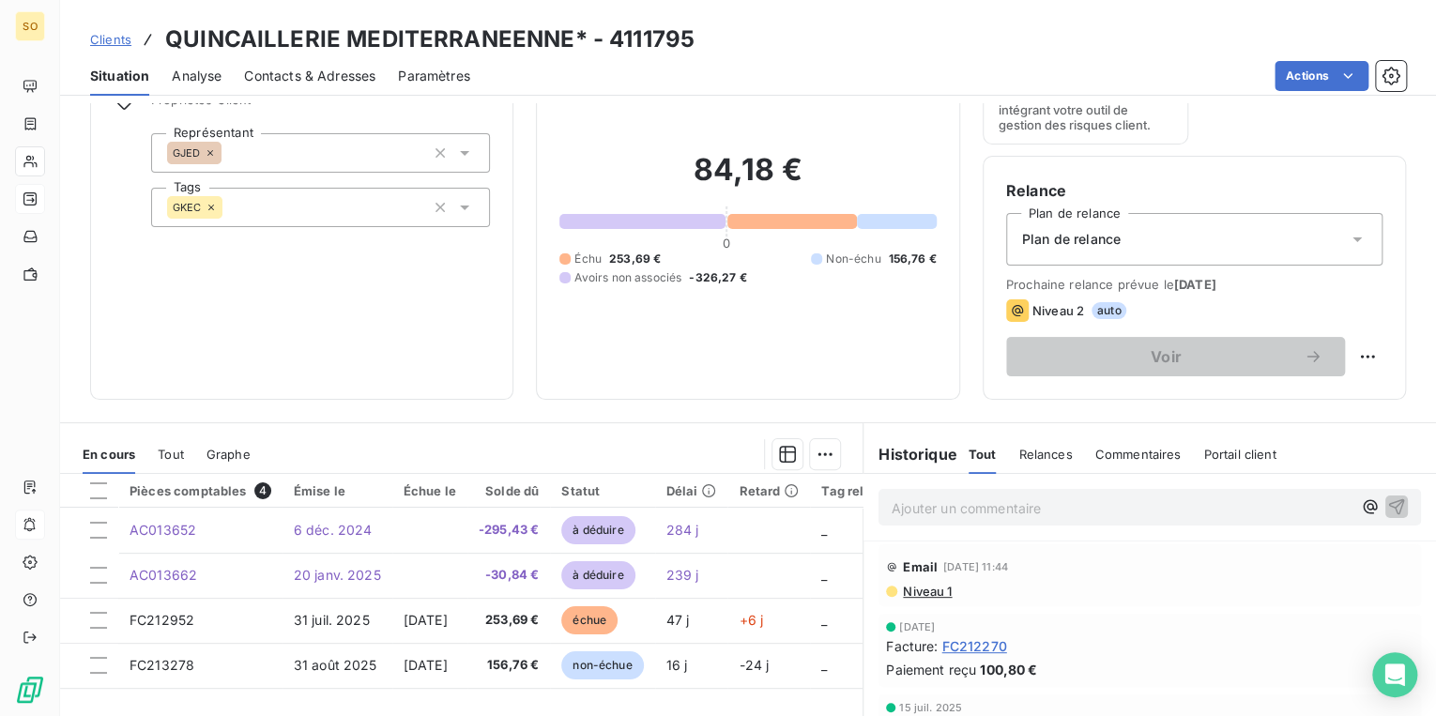
scroll to position [274, 0]
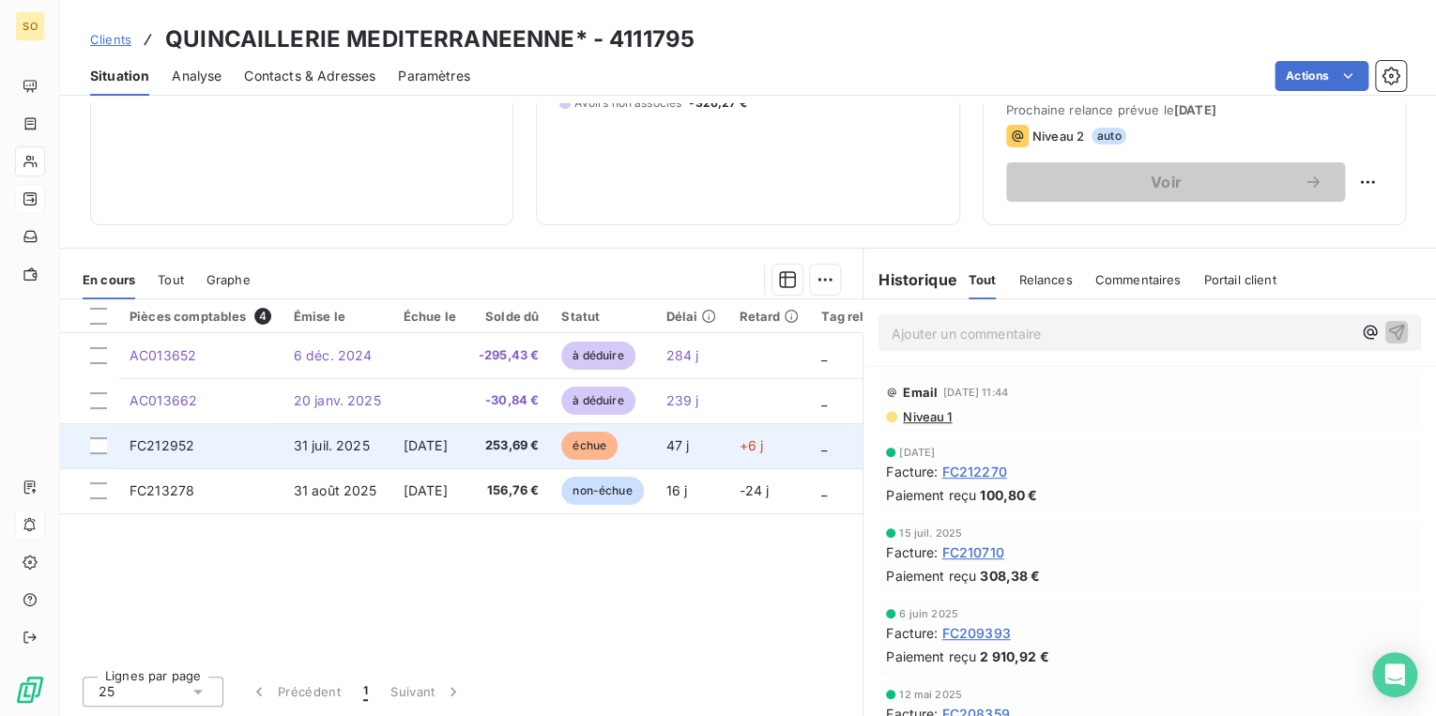
click at [616, 439] on span "échue" at bounding box center [589, 446] width 56 height 28
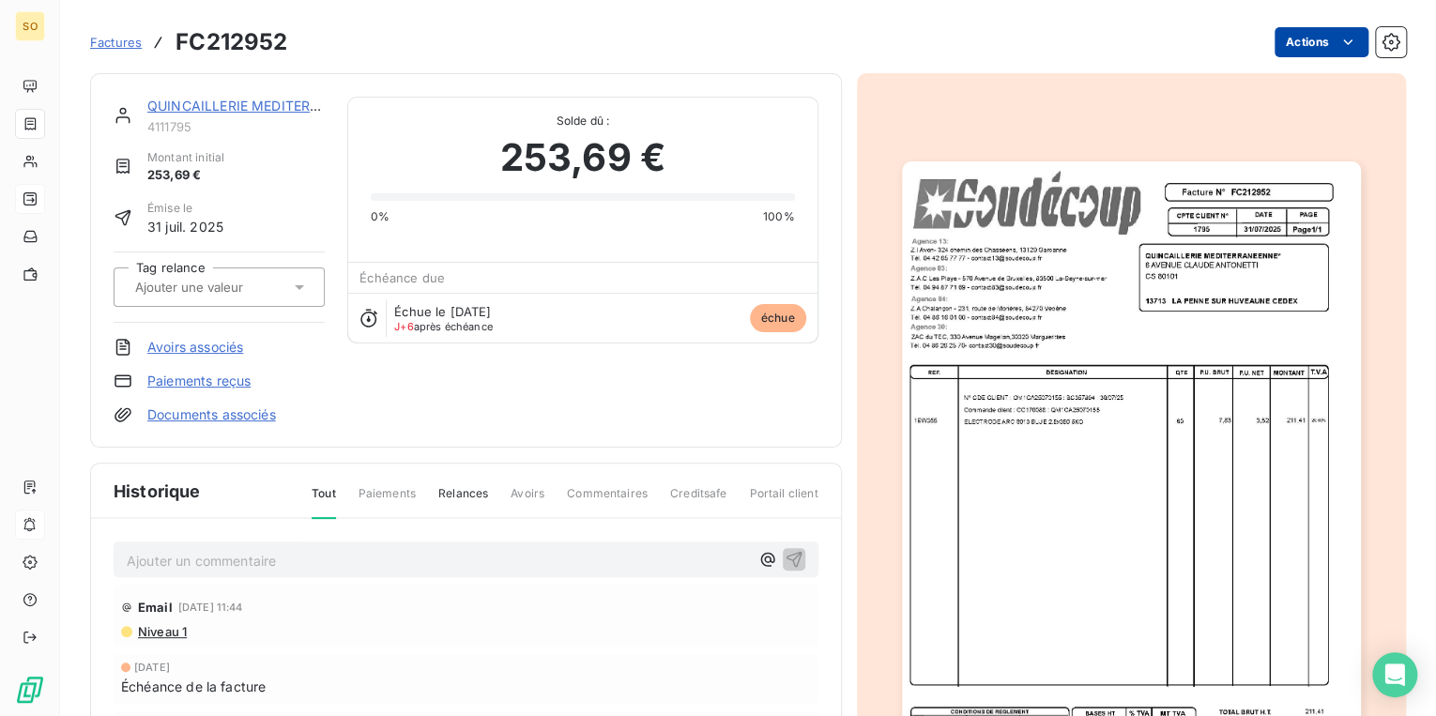
click at [1275, 43] on html "SO Factures FC212952 Actions QUINCAILLERIE MEDITERRANEENNE* 4111795 Montant ini…" at bounding box center [718, 358] width 1436 height 716
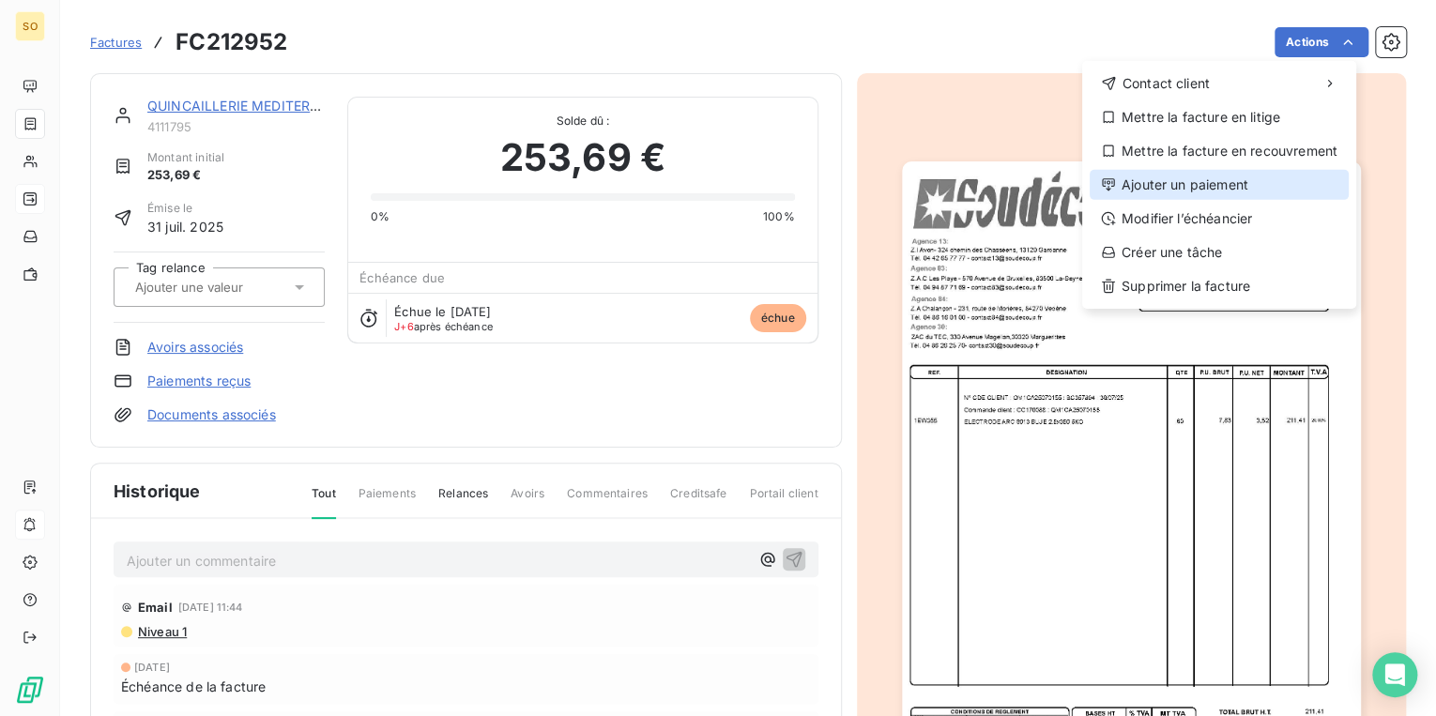
click at [1198, 184] on div "Ajouter un paiement" at bounding box center [1218, 185] width 259 height 30
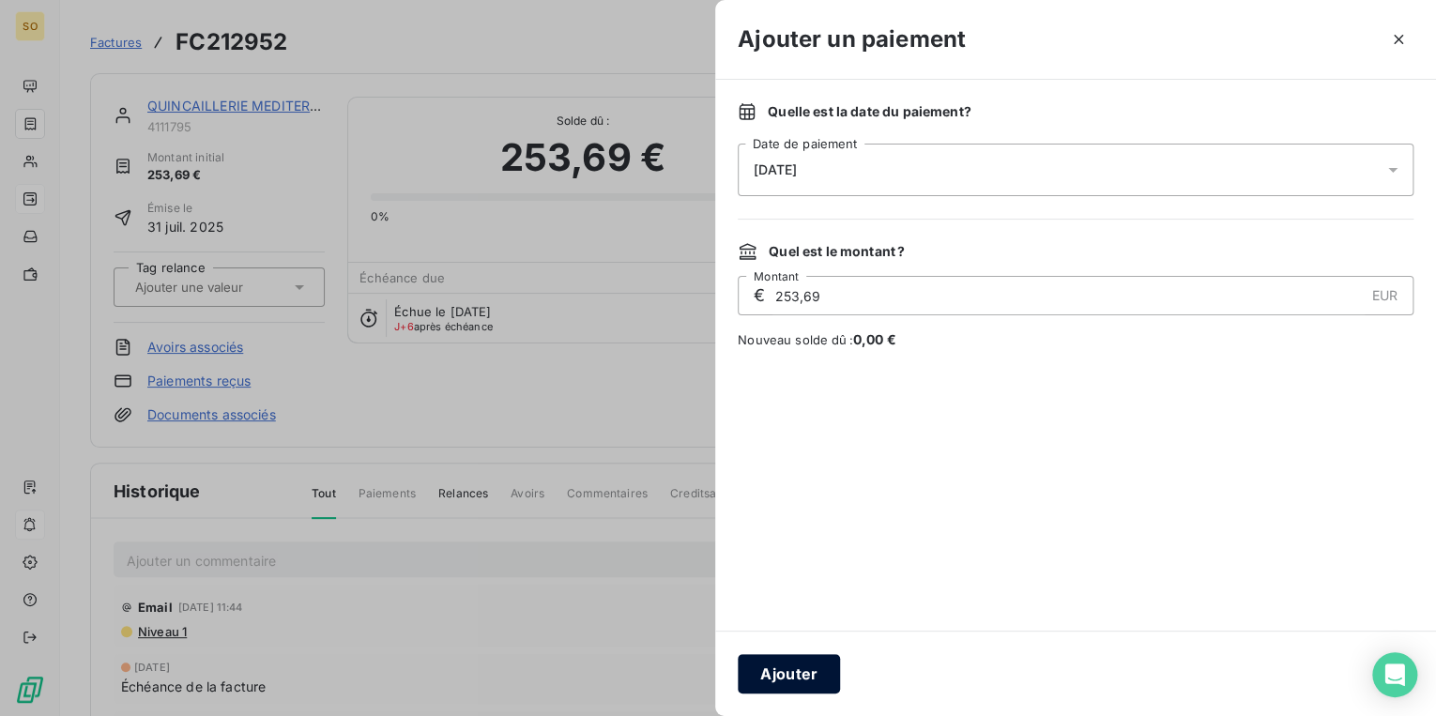
click at [773, 676] on button "Ajouter" at bounding box center [789, 673] width 102 height 39
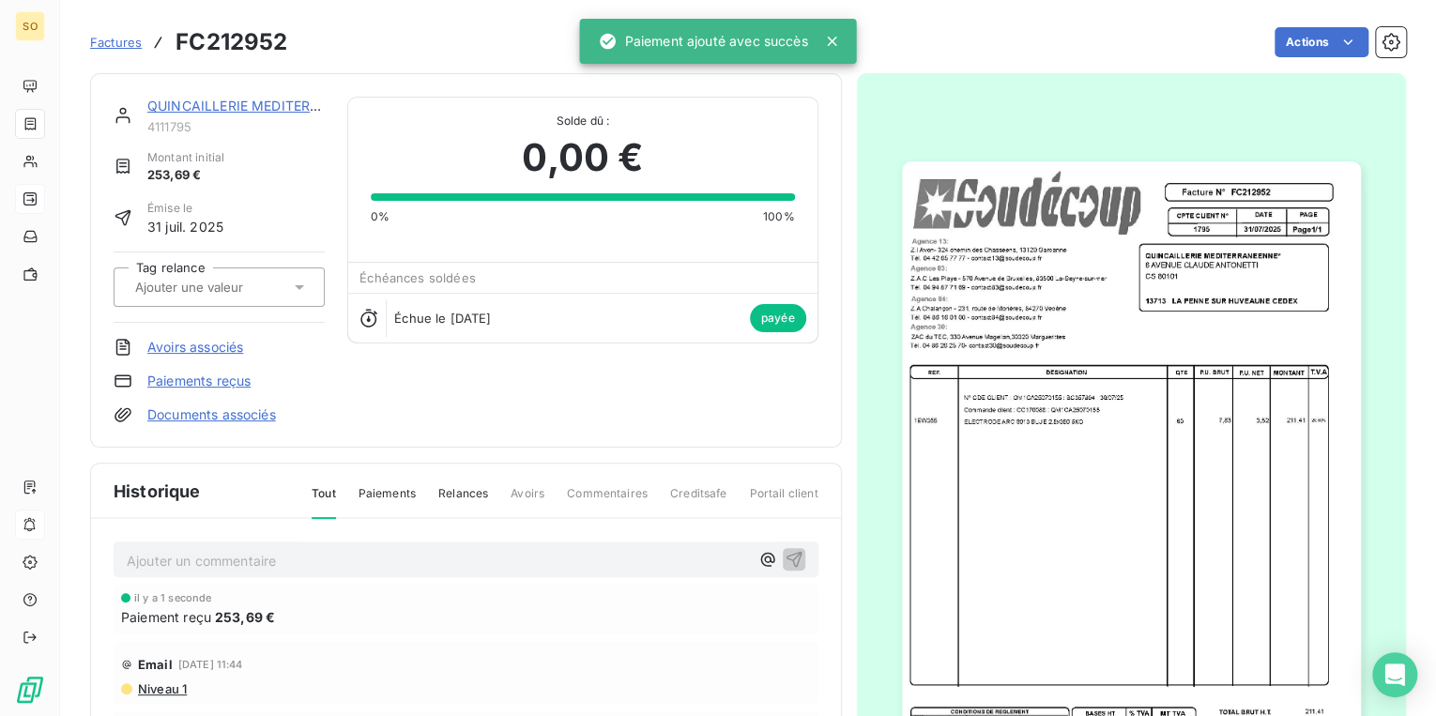
click at [175, 112] on link "QUINCAILLERIE MEDITERRANEENNE*" at bounding box center [268, 106] width 242 height 16
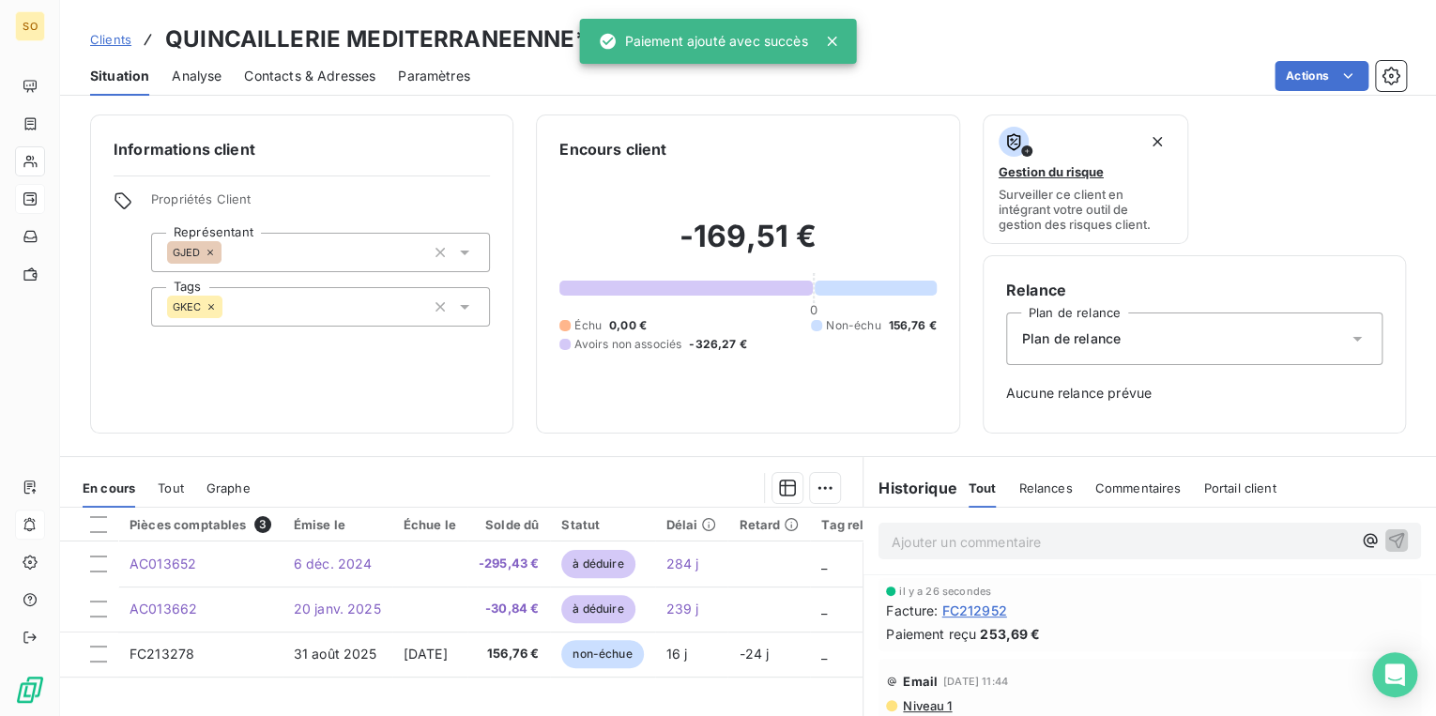
click at [113, 32] on span "Clients" at bounding box center [110, 39] width 41 height 15
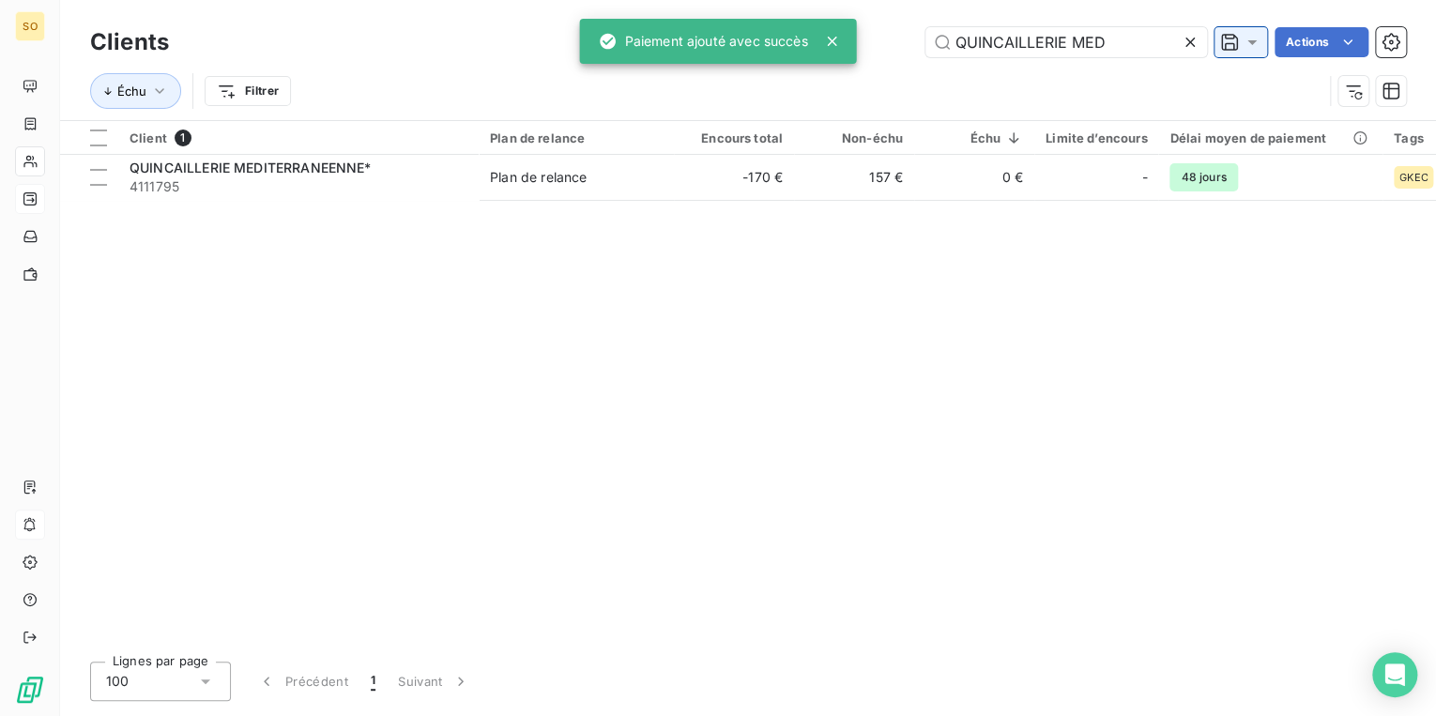
drag, startPoint x: 939, startPoint y: 40, endPoint x: 1226, endPoint y: 41, distance: 286.2
click at [1226, 41] on div "QUINCAILLERIE MED Actions" at bounding box center [798, 42] width 1214 height 30
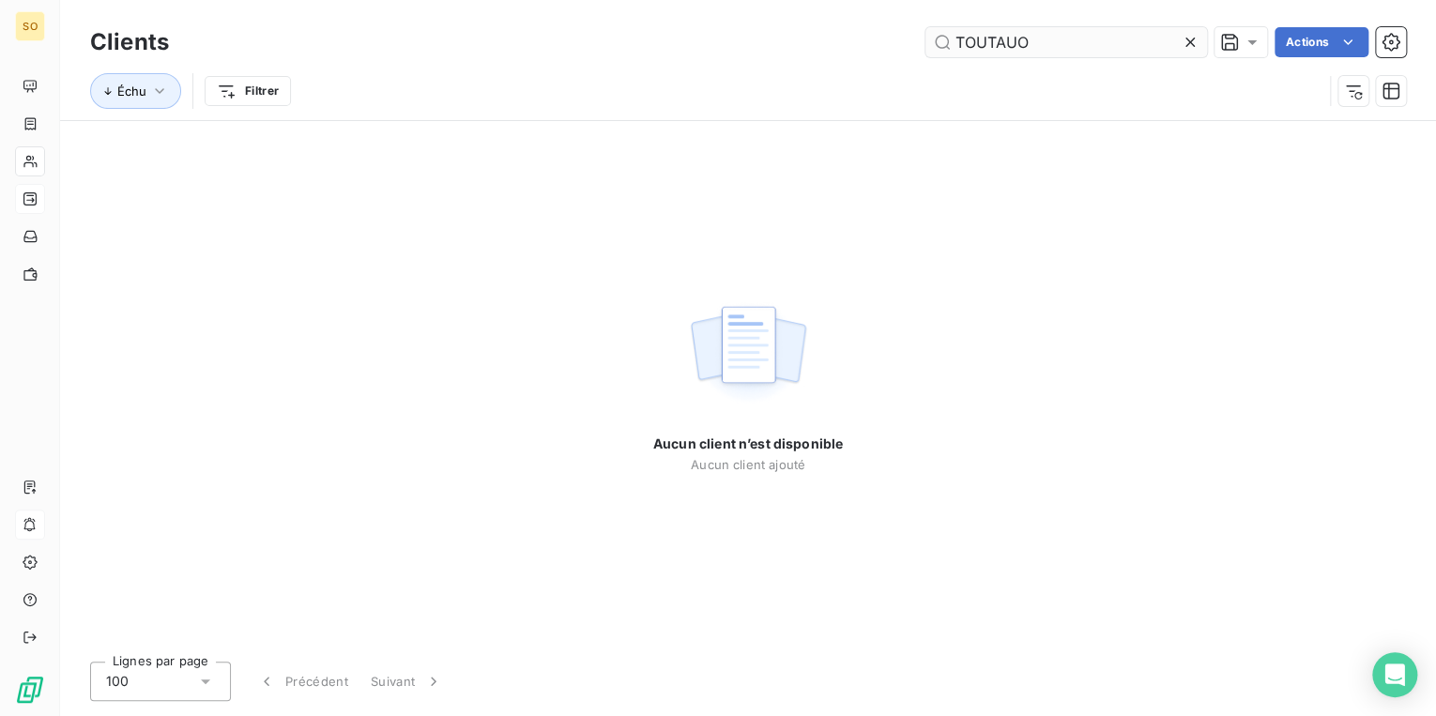
click at [1013, 45] on input "TOUTAUO" at bounding box center [1066, 42] width 282 height 30
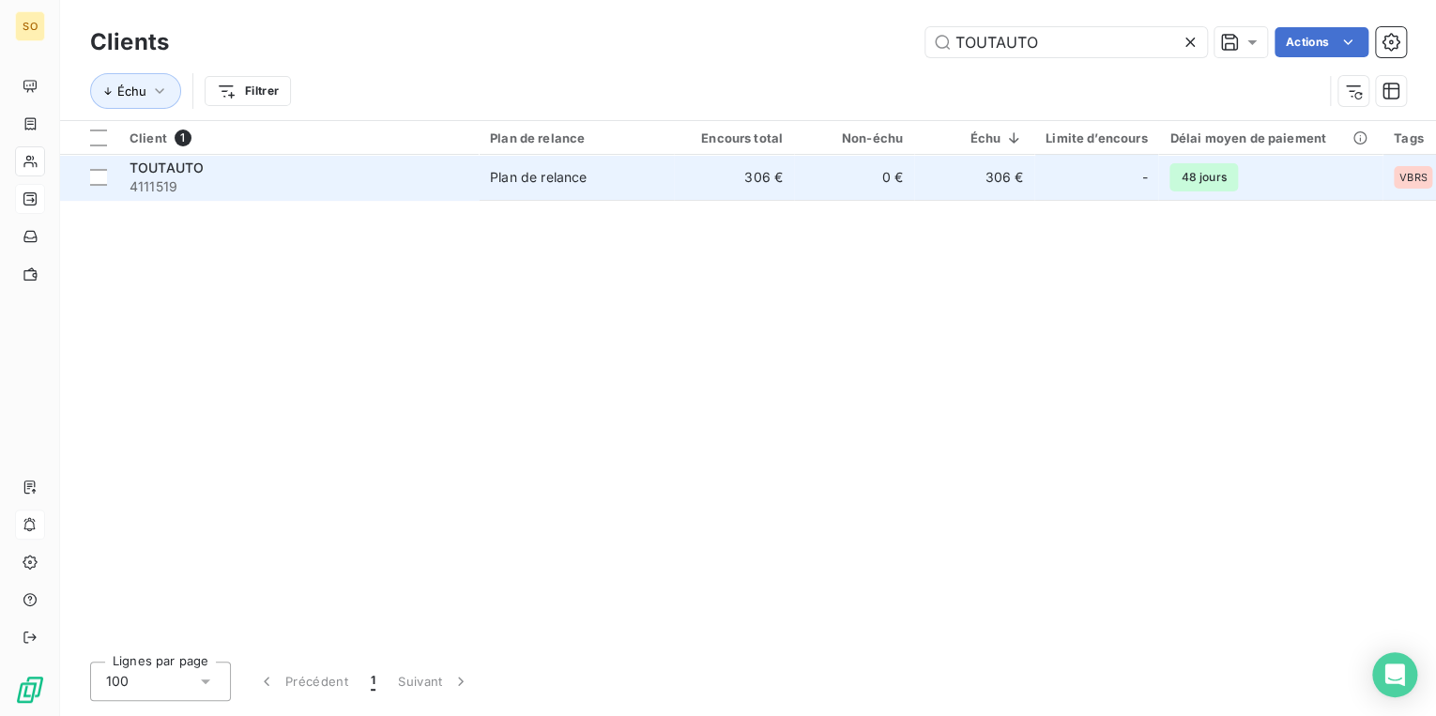
type input "TOUTAUTO"
click at [364, 173] on div "TOUTAUTO" at bounding box center [298, 168] width 338 height 19
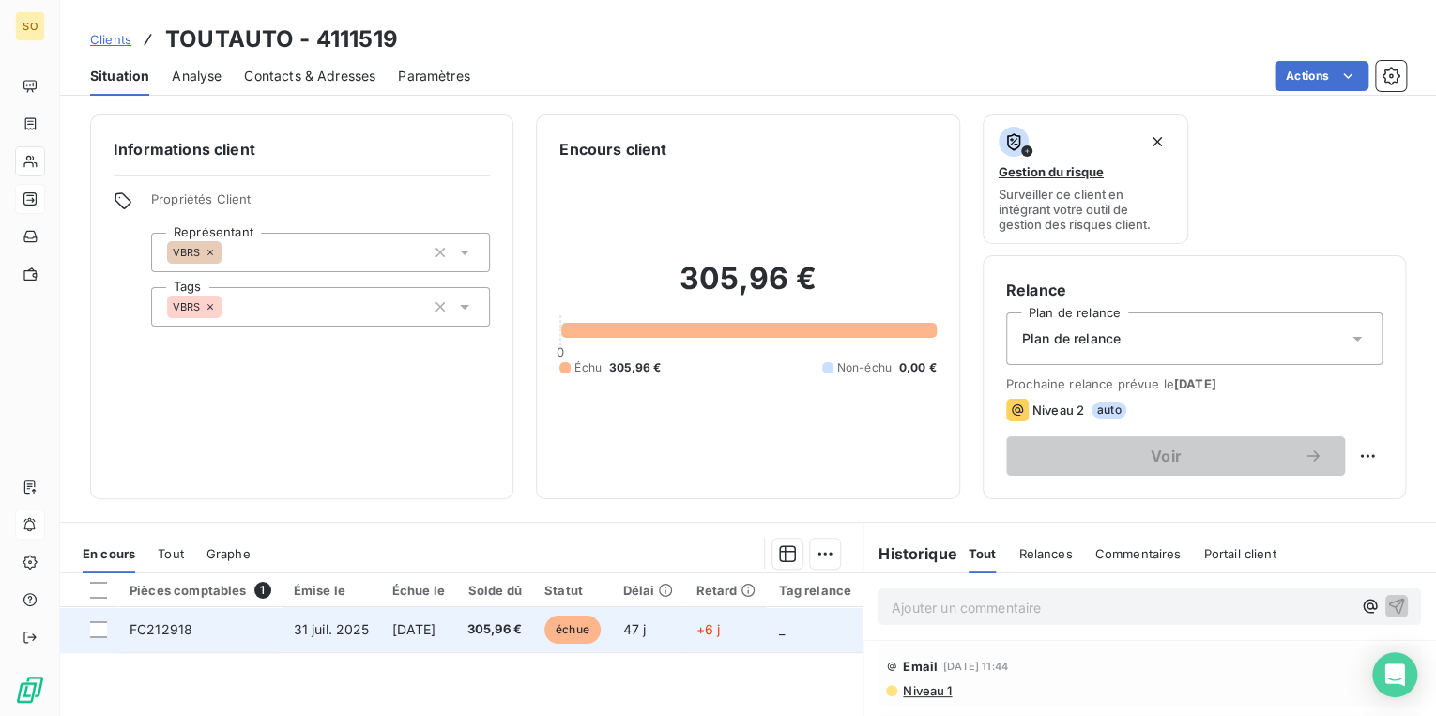
click at [601, 631] on span "échue" at bounding box center [572, 630] width 56 height 28
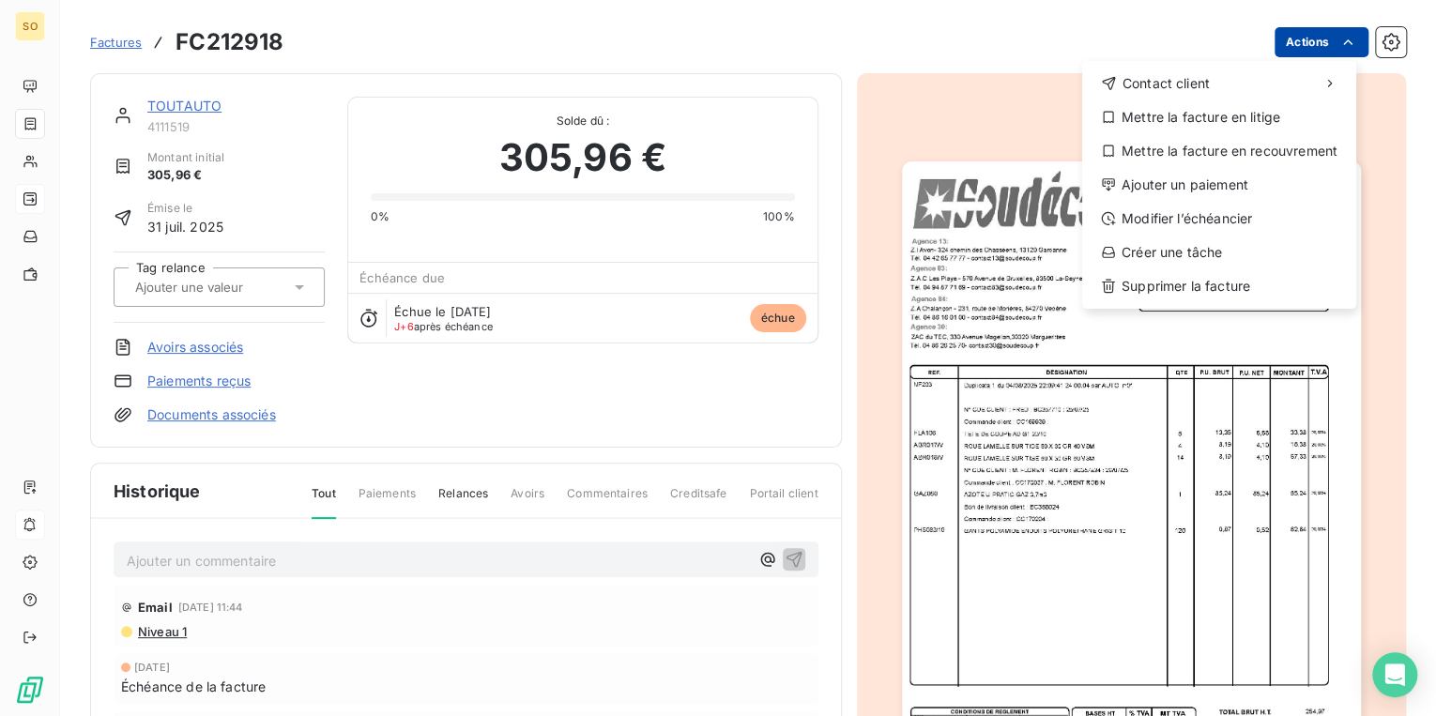
click at [1302, 46] on html "SO Factures FC212918 Actions Contact client Mettre la facture en litige Mettre …" at bounding box center [718, 358] width 1436 height 716
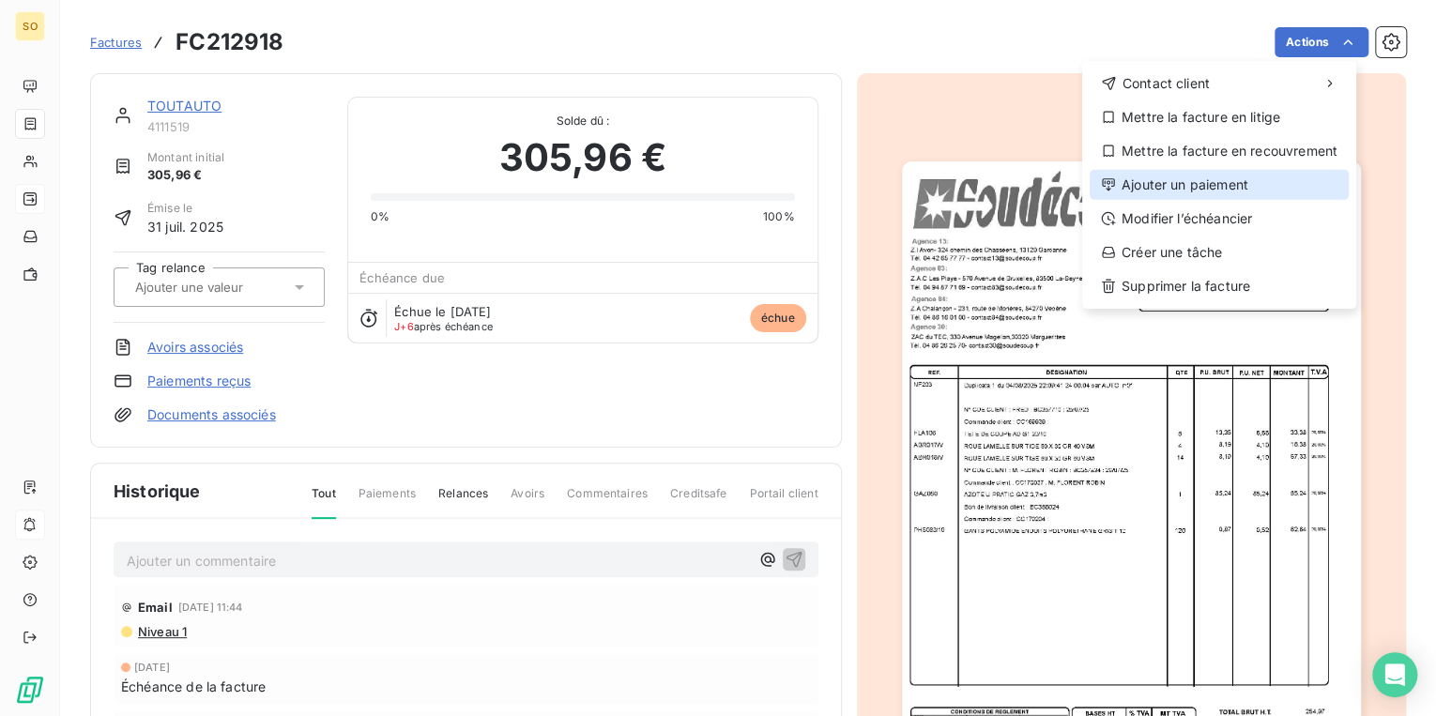
click at [1165, 193] on div "Ajouter un paiement" at bounding box center [1218, 185] width 259 height 30
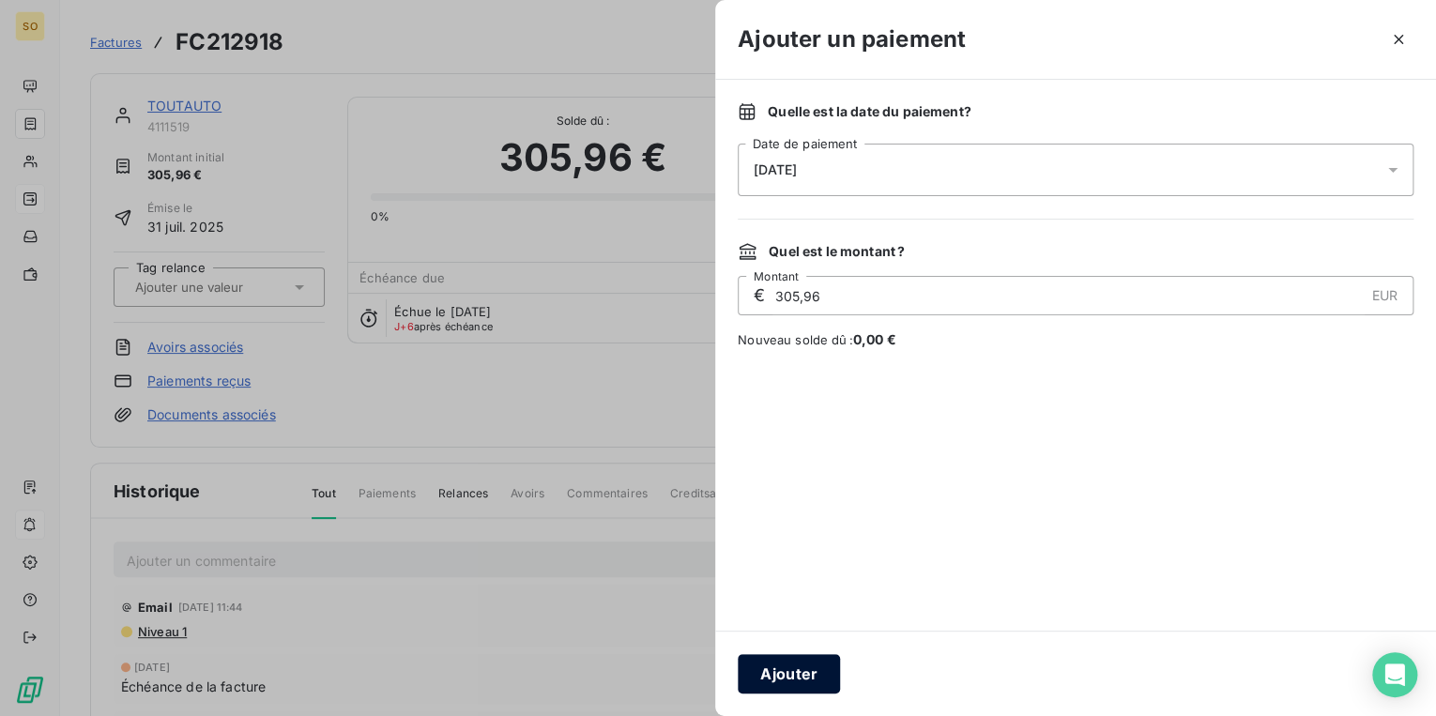
click at [765, 678] on button "Ajouter" at bounding box center [789, 673] width 102 height 39
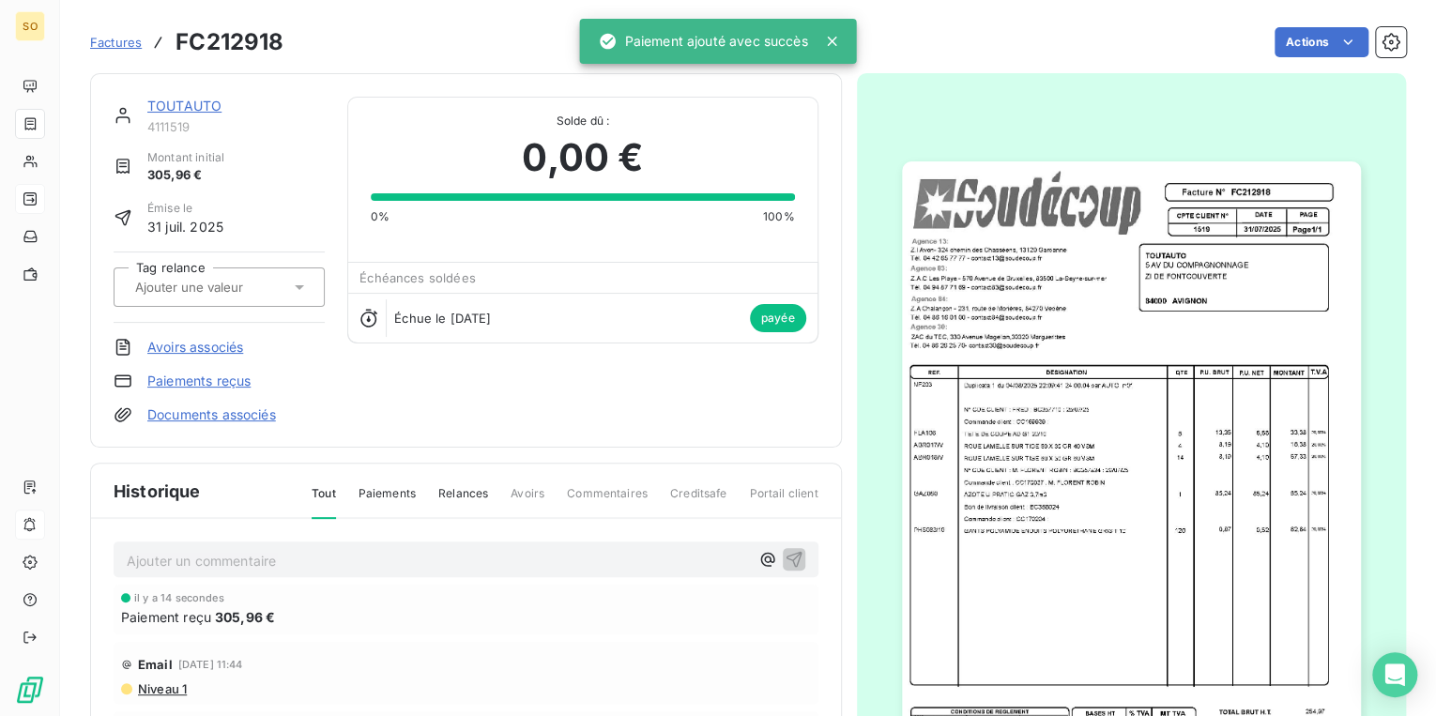
click at [162, 99] on link "TOUTAUTO" at bounding box center [184, 106] width 74 height 16
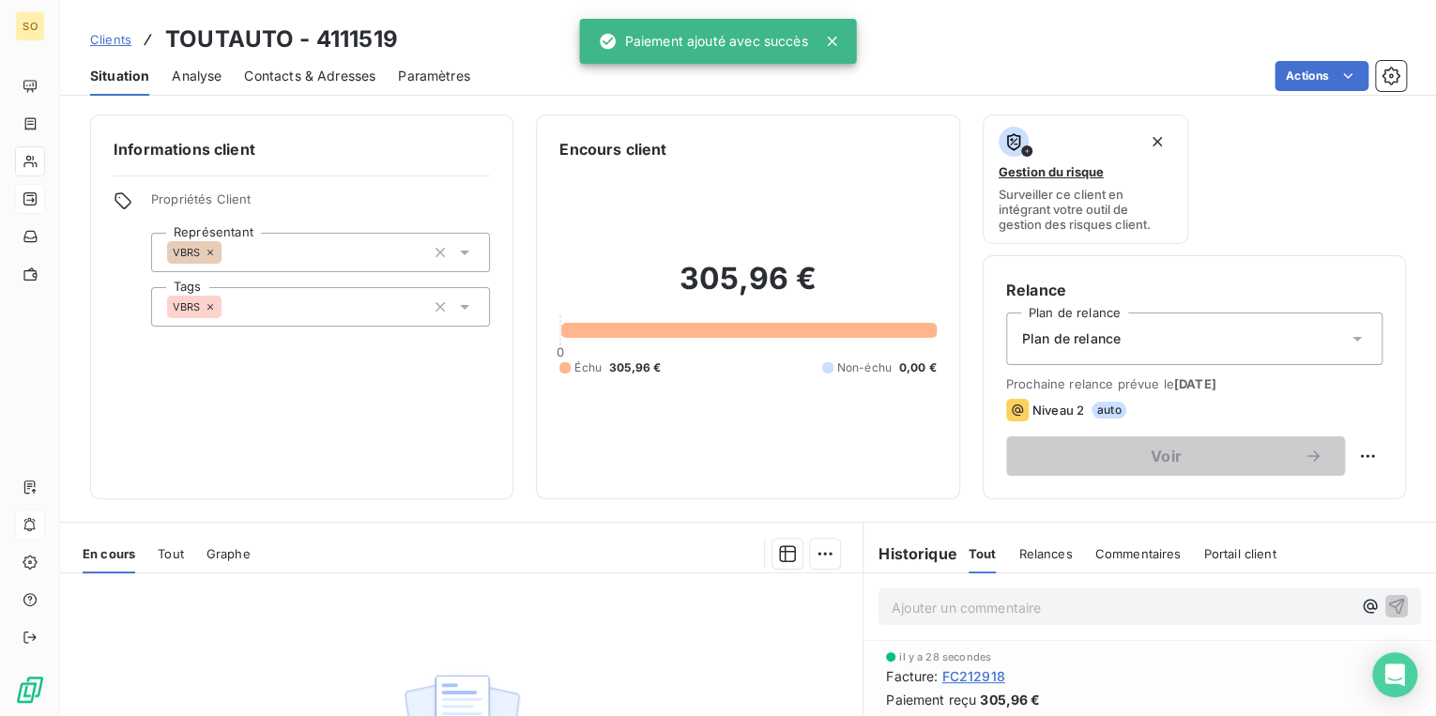
click at [105, 36] on span "Clients" at bounding box center [110, 39] width 41 height 15
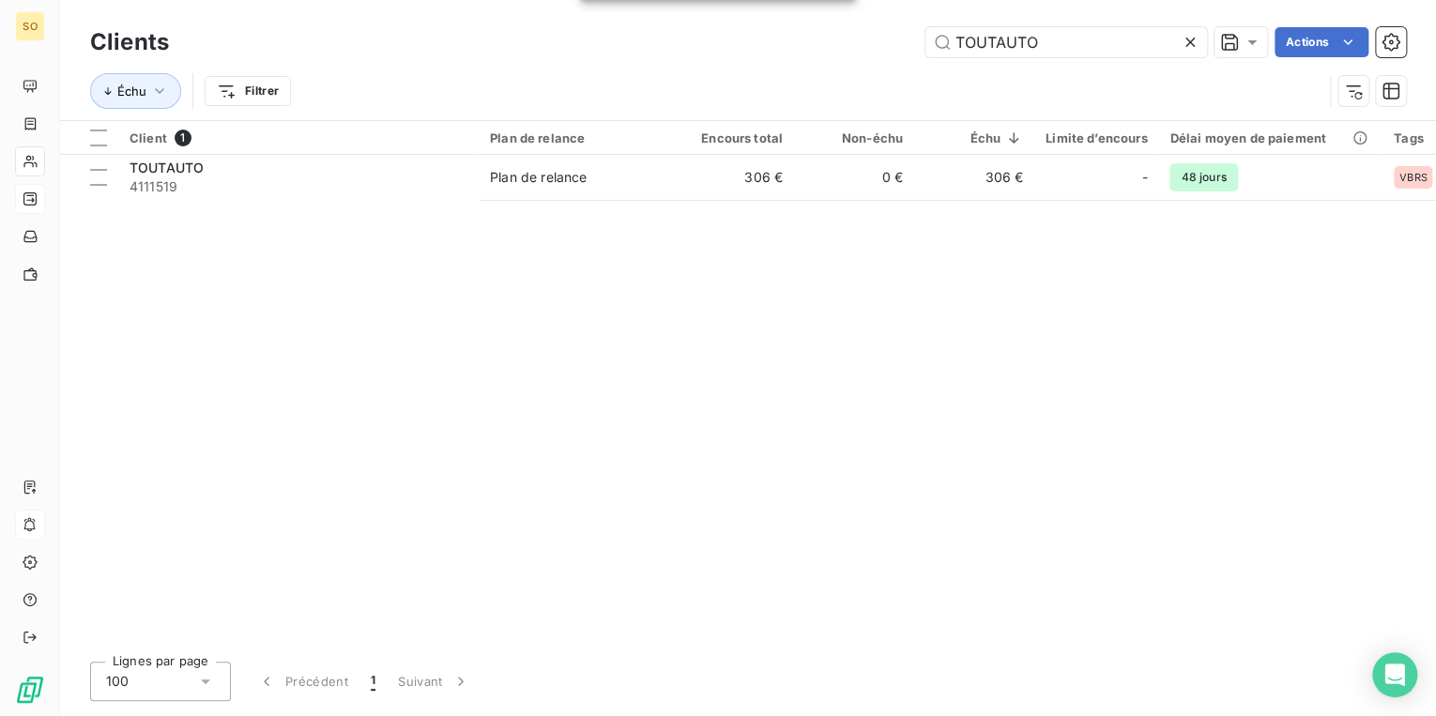
drag, startPoint x: 951, startPoint y: 34, endPoint x: 1317, endPoint y: 11, distance: 366.7
click at [1243, 34] on div "TOUTAUTO Actions" at bounding box center [798, 42] width 1214 height 30
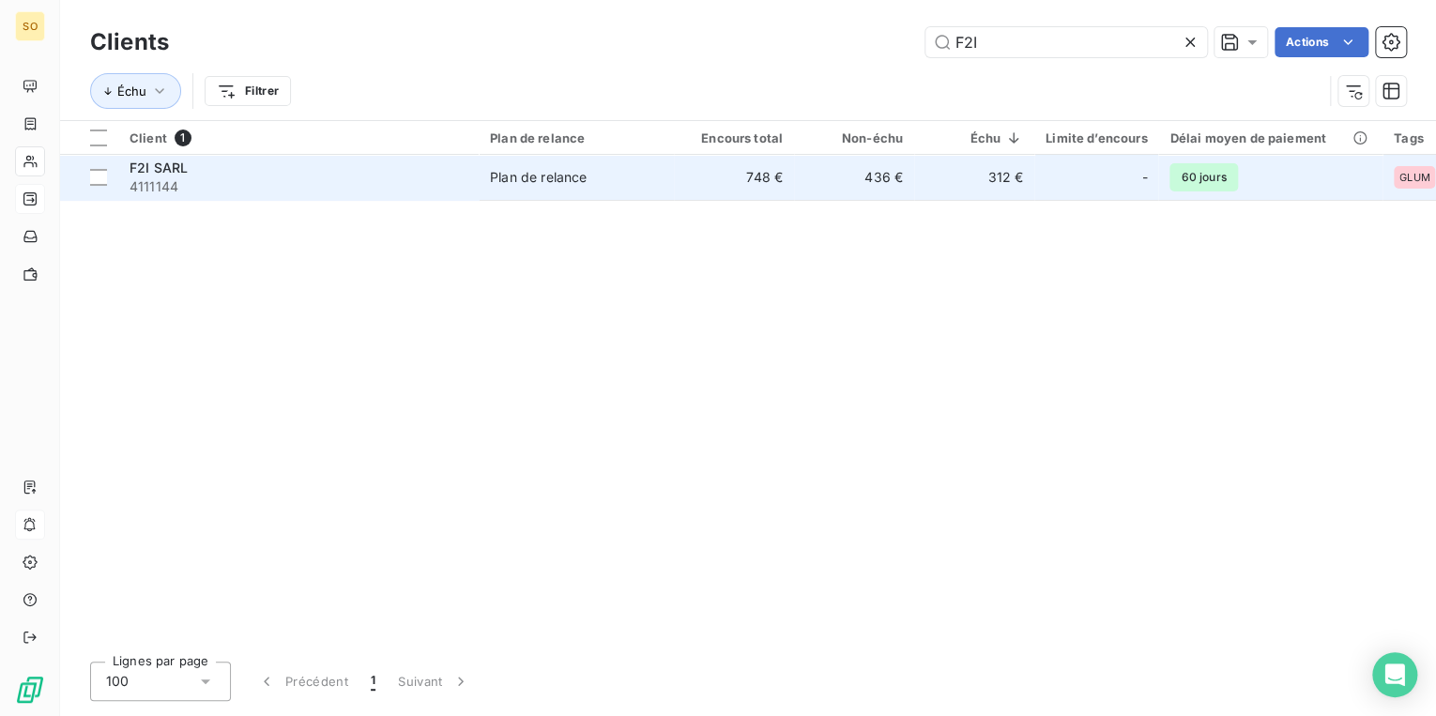
type input "F2I"
click at [447, 182] on span "4111144" at bounding box center [298, 186] width 338 height 19
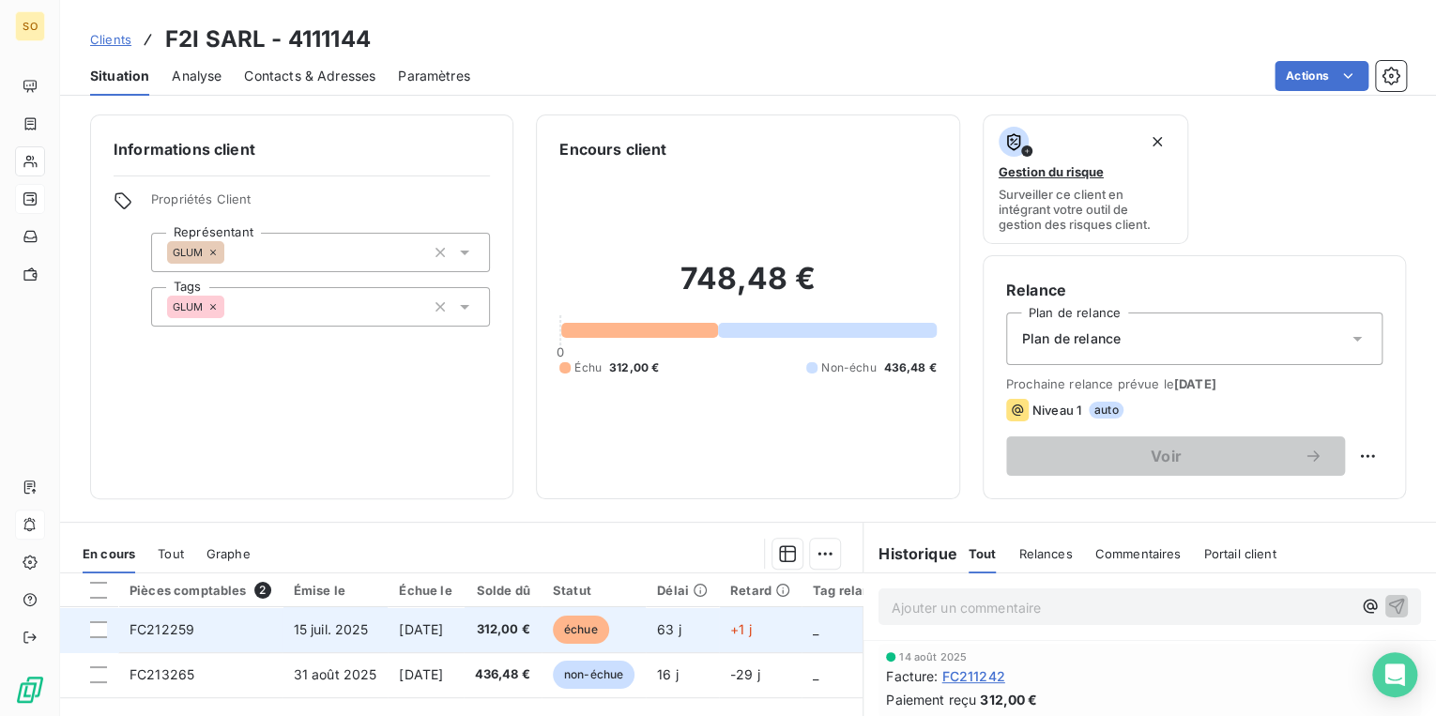
click at [598, 623] on span "échue" at bounding box center [581, 630] width 56 height 28
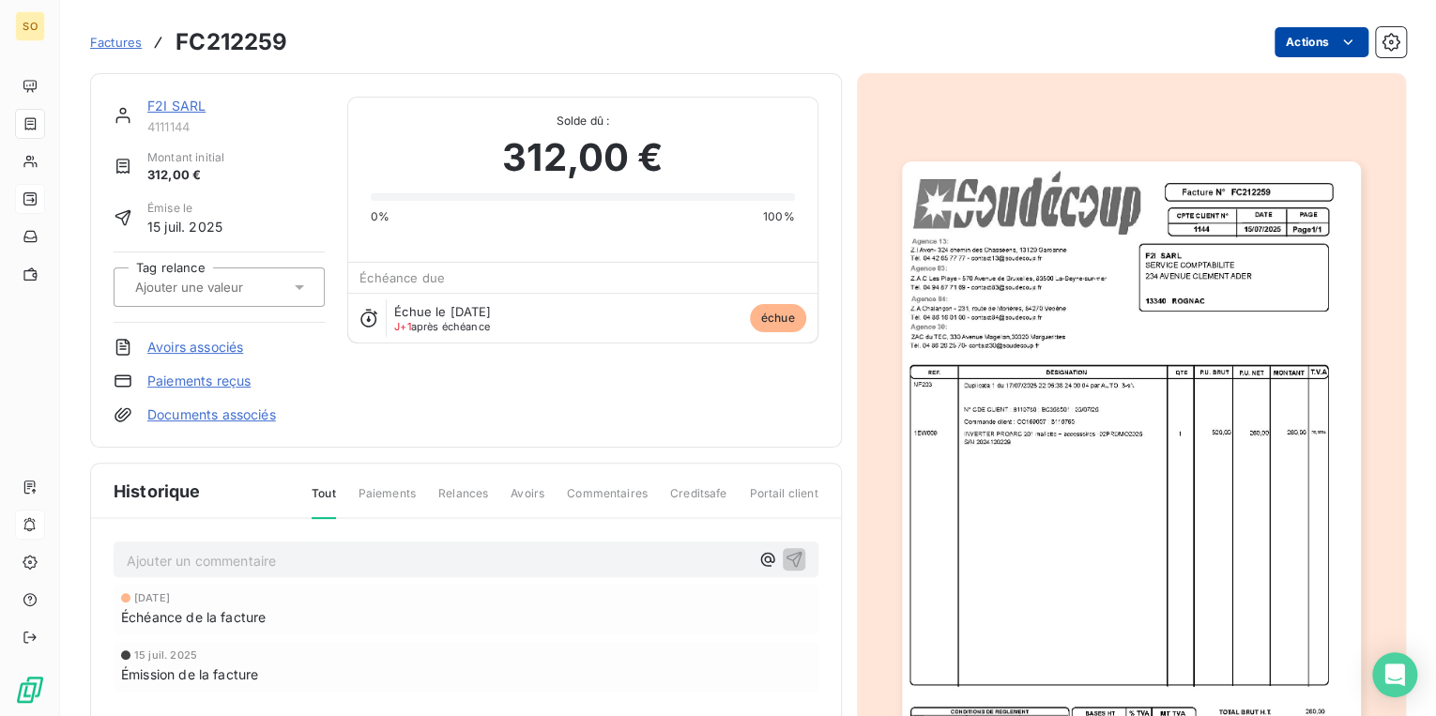
click at [1302, 43] on html "SO Factures FC212259 Actions F2I SARL 4111144 Montant initial 312,00 € Émise le…" at bounding box center [718, 358] width 1436 height 716
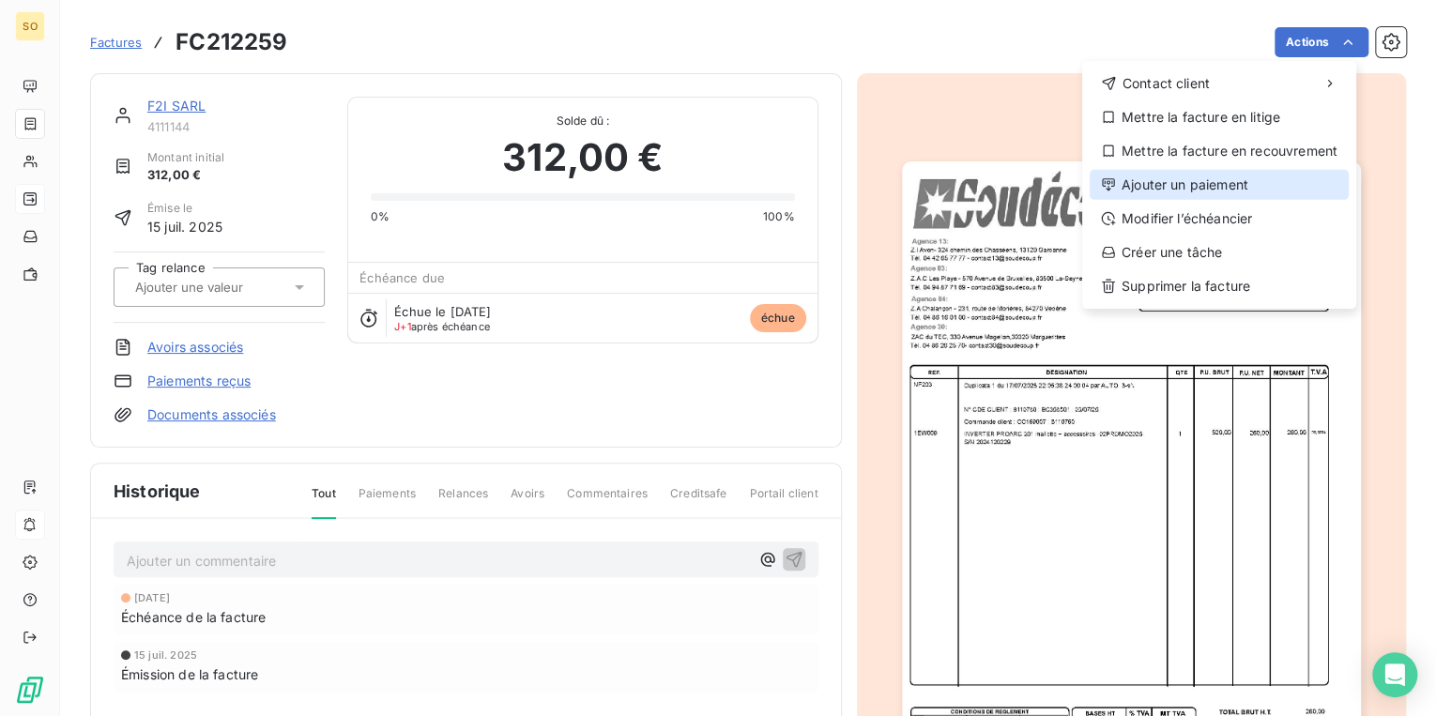
click at [1169, 184] on div "Ajouter un paiement" at bounding box center [1218, 185] width 259 height 30
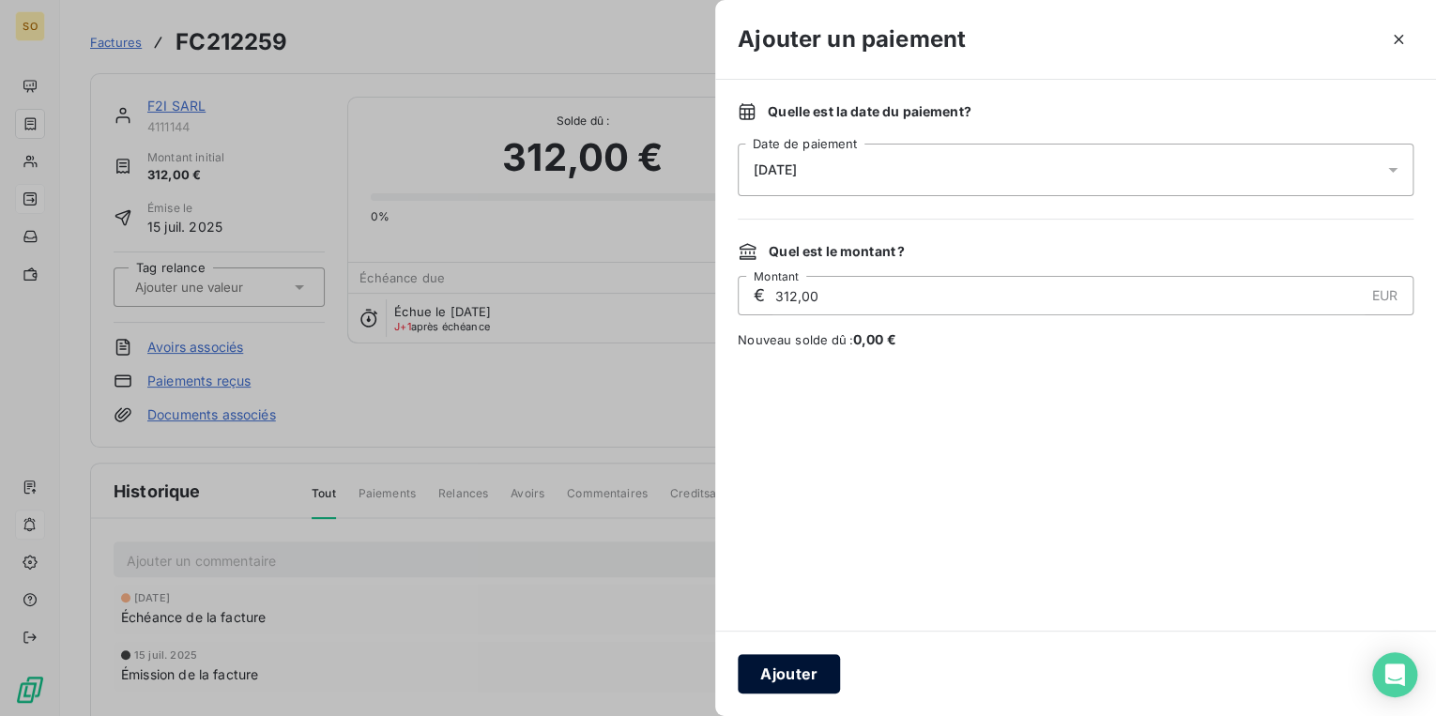
click at [818, 678] on button "Ajouter" at bounding box center [789, 673] width 102 height 39
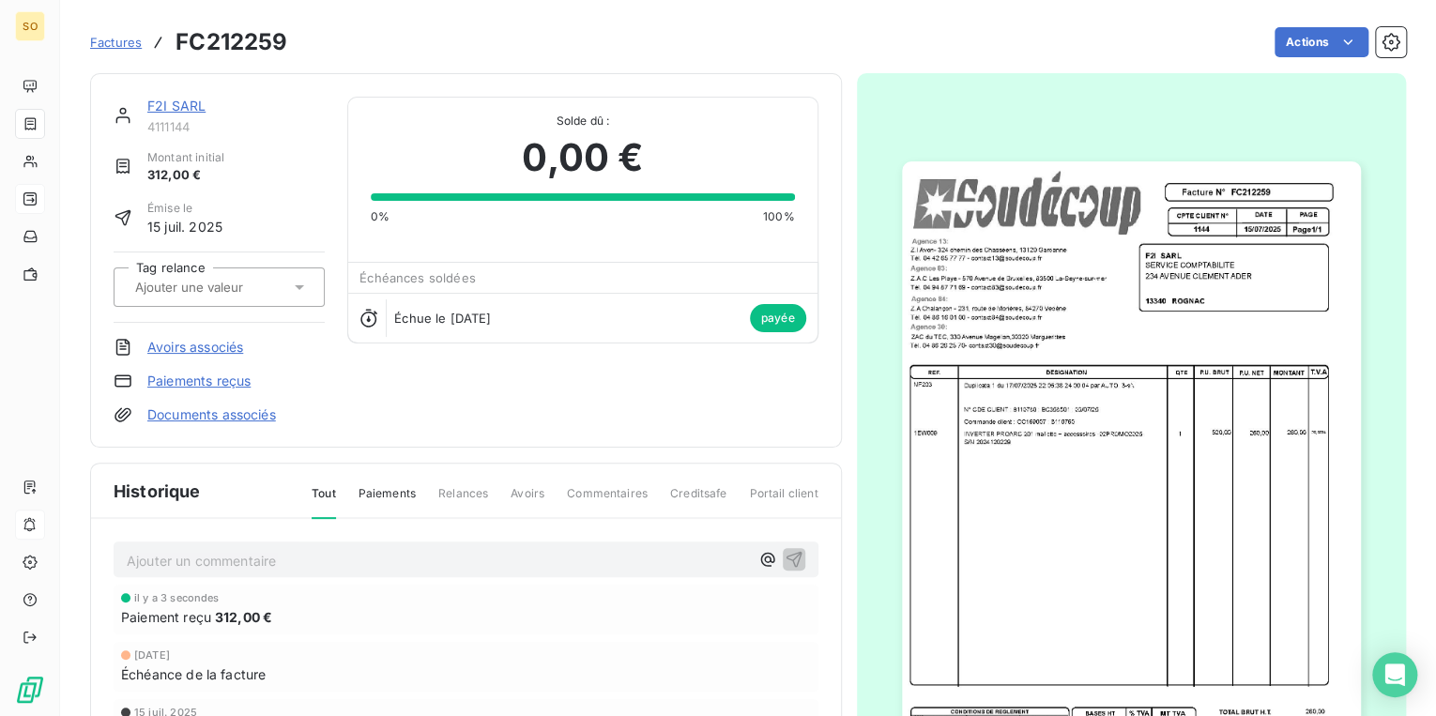
click at [176, 112] on link "F2I SARL" at bounding box center [176, 106] width 58 height 16
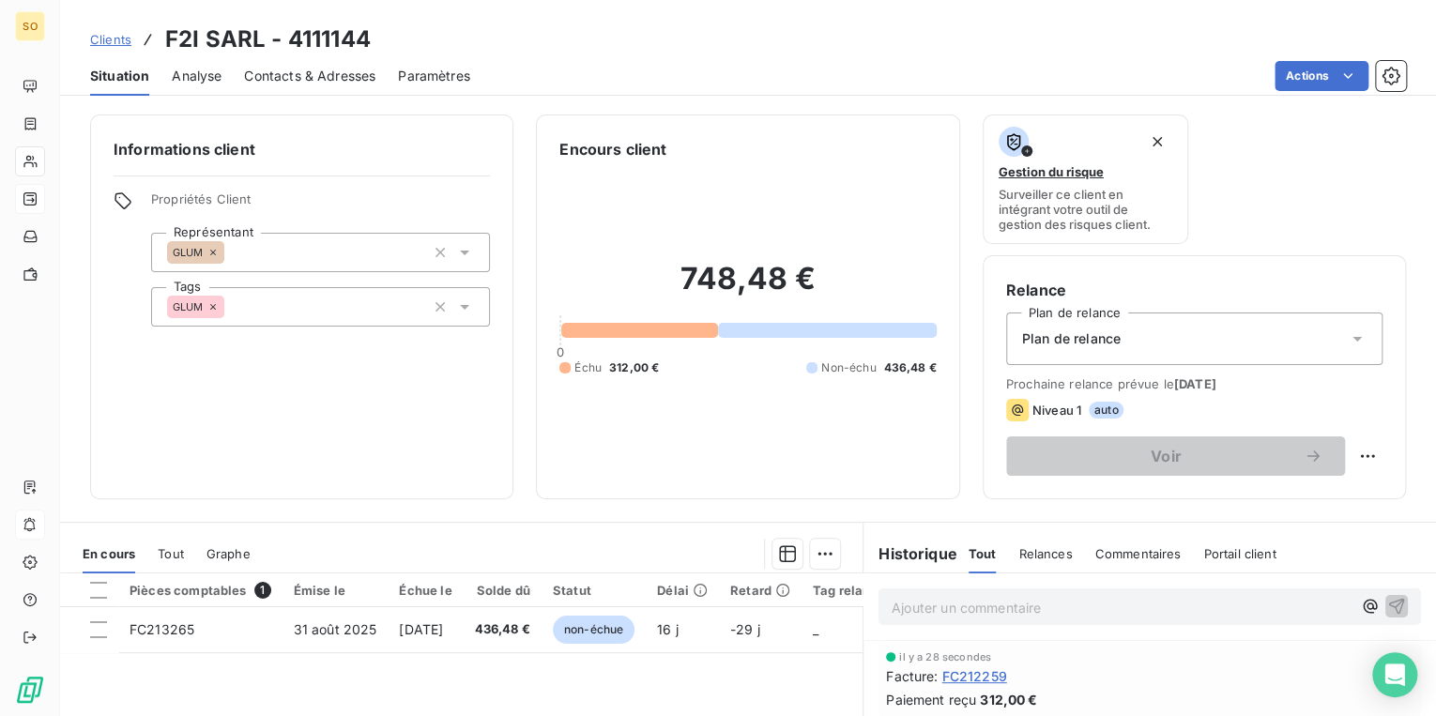
click at [102, 38] on span "Clients" at bounding box center [110, 39] width 41 height 15
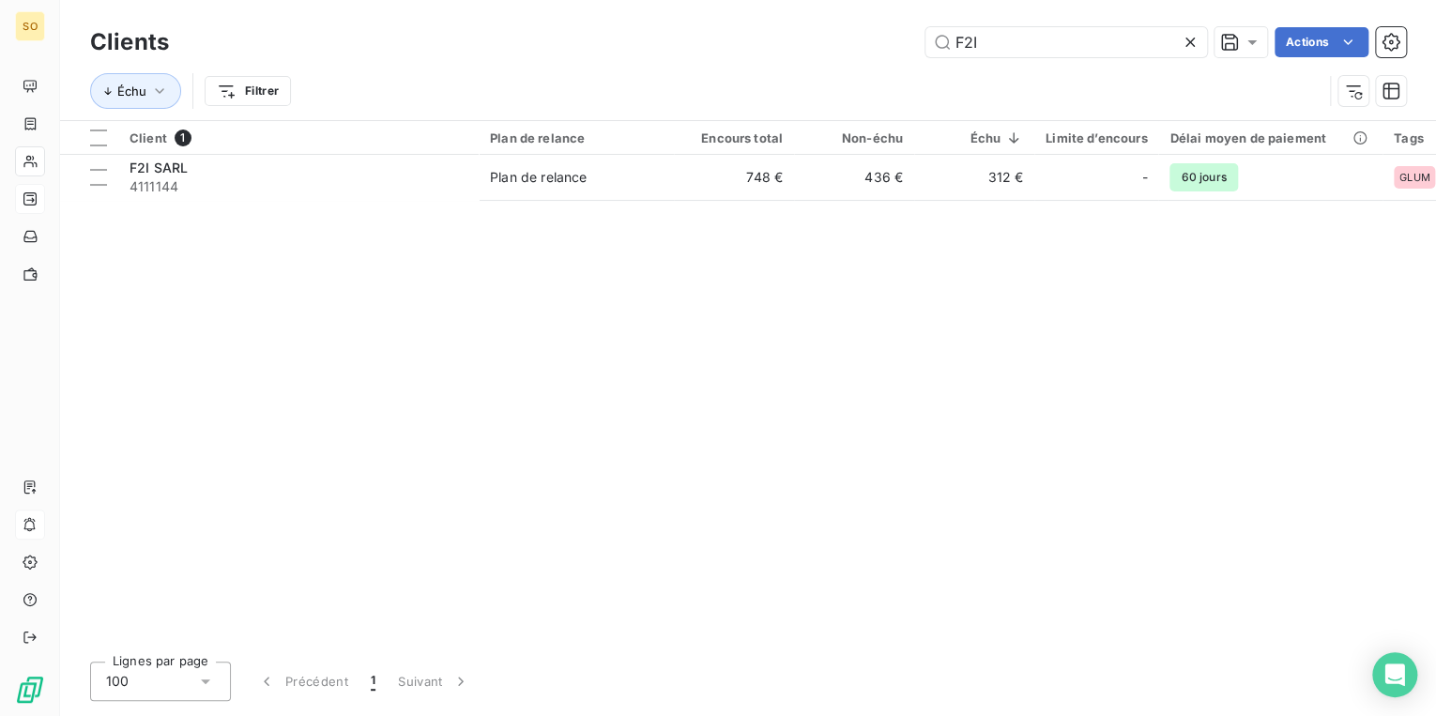
drag, startPoint x: 943, startPoint y: 49, endPoint x: 1190, endPoint y: 34, distance: 247.3
click at [1078, 45] on input "F2I" at bounding box center [1066, 42] width 282 height 30
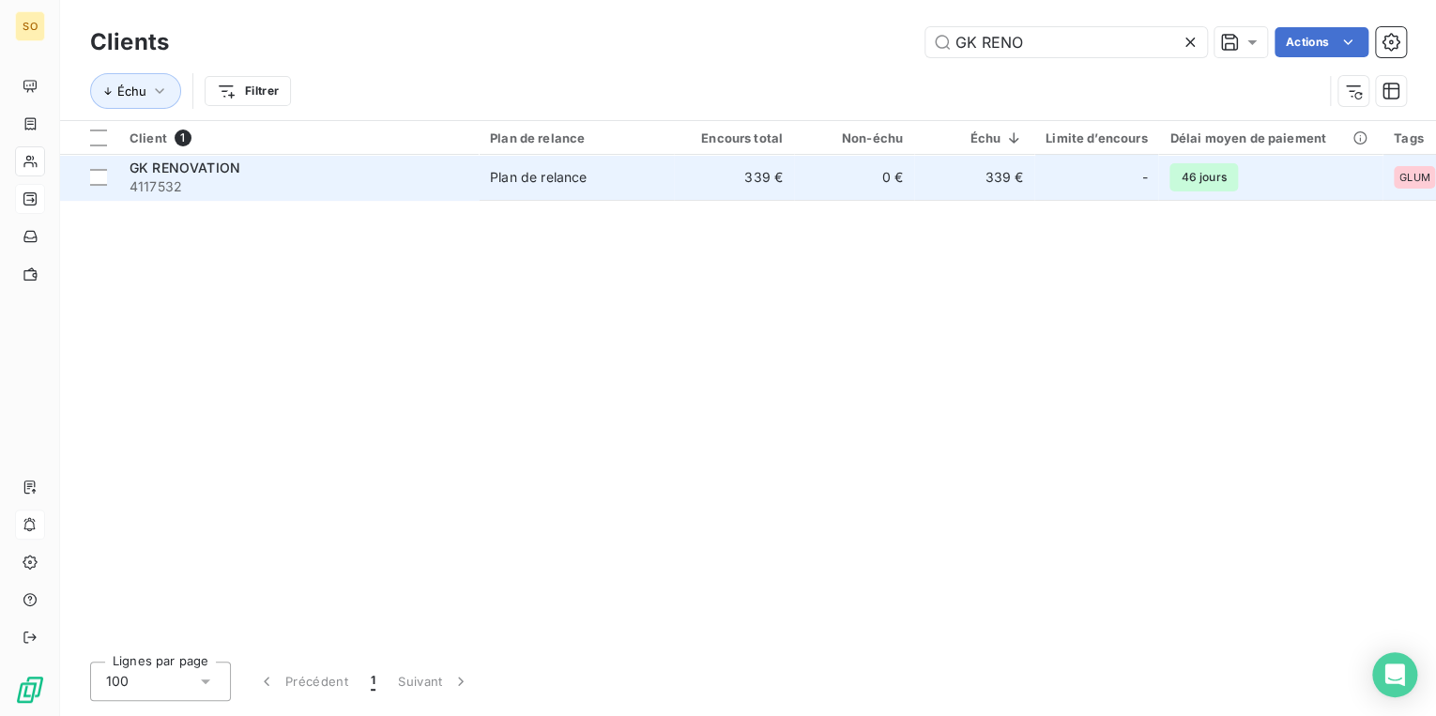
type input "GK RENO"
click at [852, 187] on td "0 €" at bounding box center [854, 177] width 120 height 45
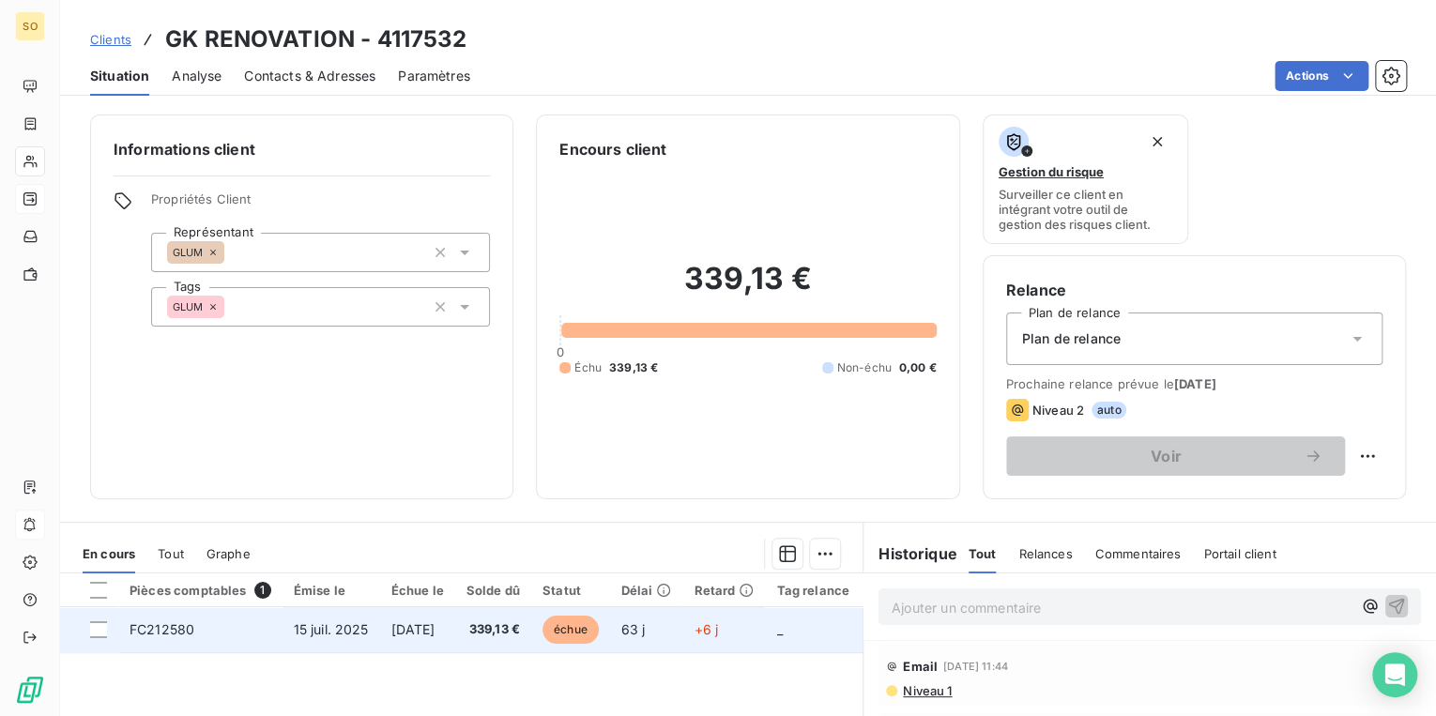
click at [599, 629] on span "échue" at bounding box center [570, 630] width 56 height 28
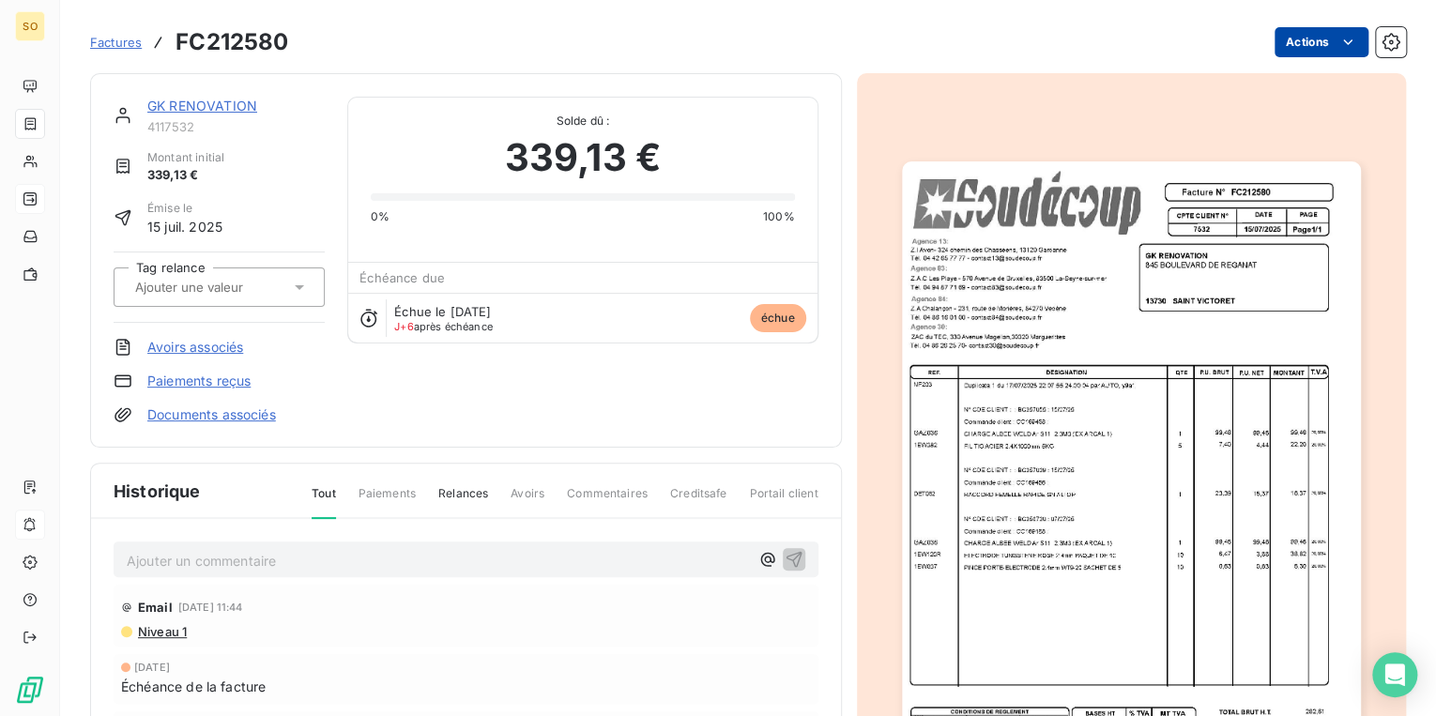
click at [1292, 52] on html "SO Factures FC212580 Actions GK RENOVATION 4117532 Montant initial 339,13 € Émi…" at bounding box center [718, 358] width 1436 height 716
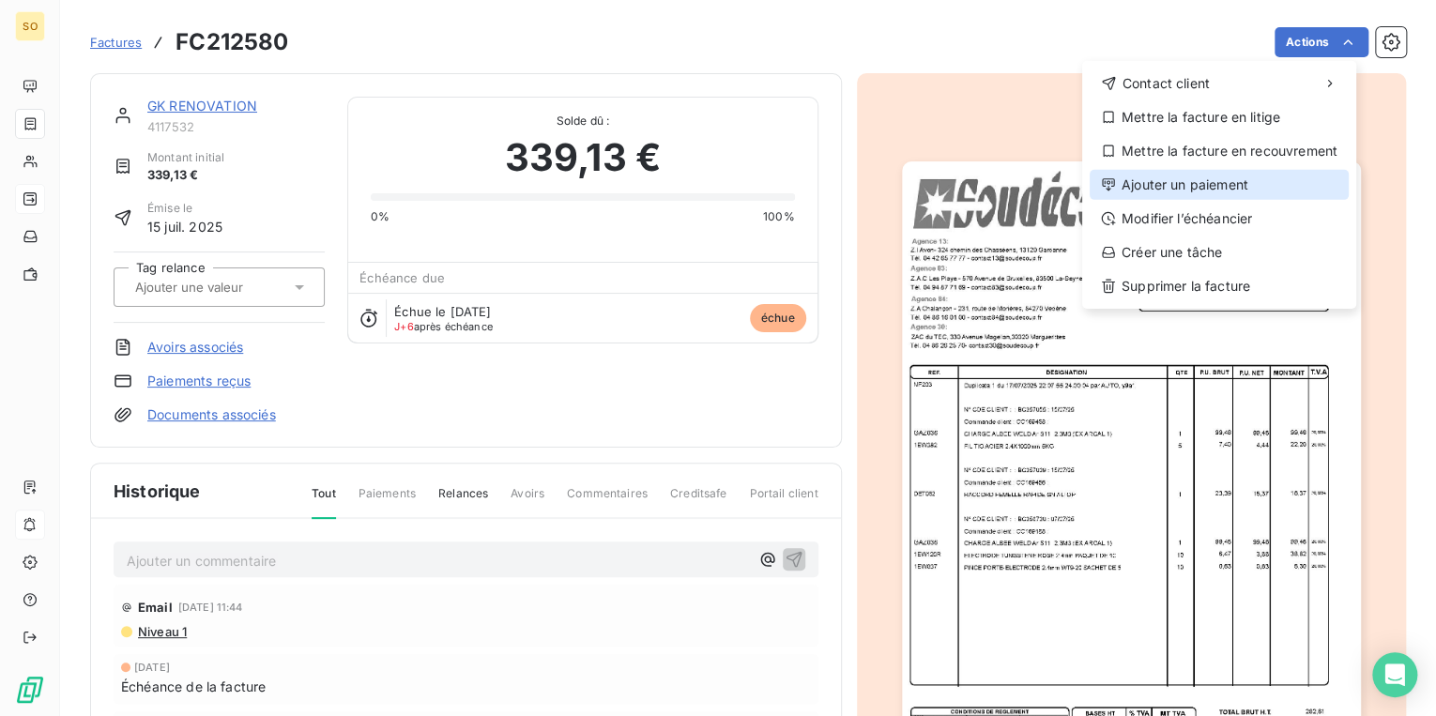
click at [1199, 173] on div "Ajouter un paiement" at bounding box center [1218, 185] width 259 height 30
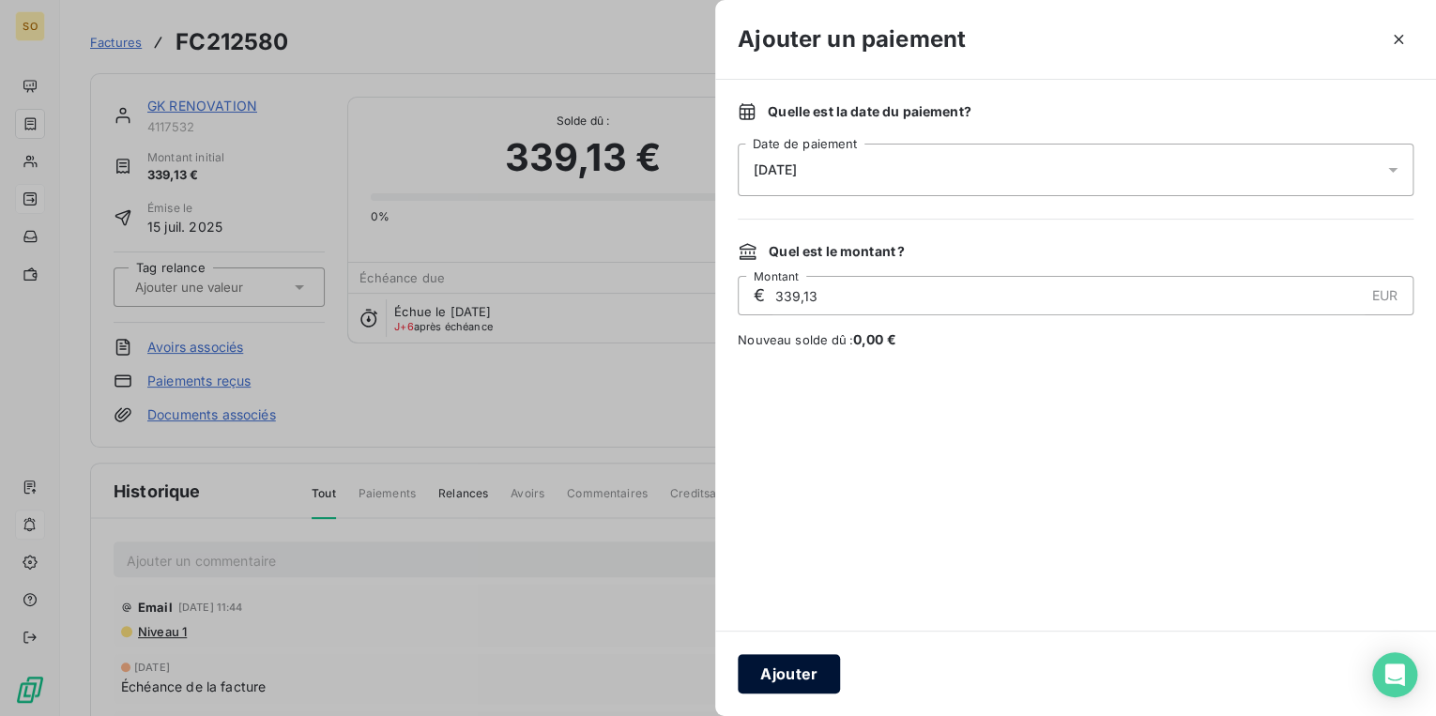
click at [771, 670] on button "Ajouter" at bounding box center [789, 673] width 102 height 39
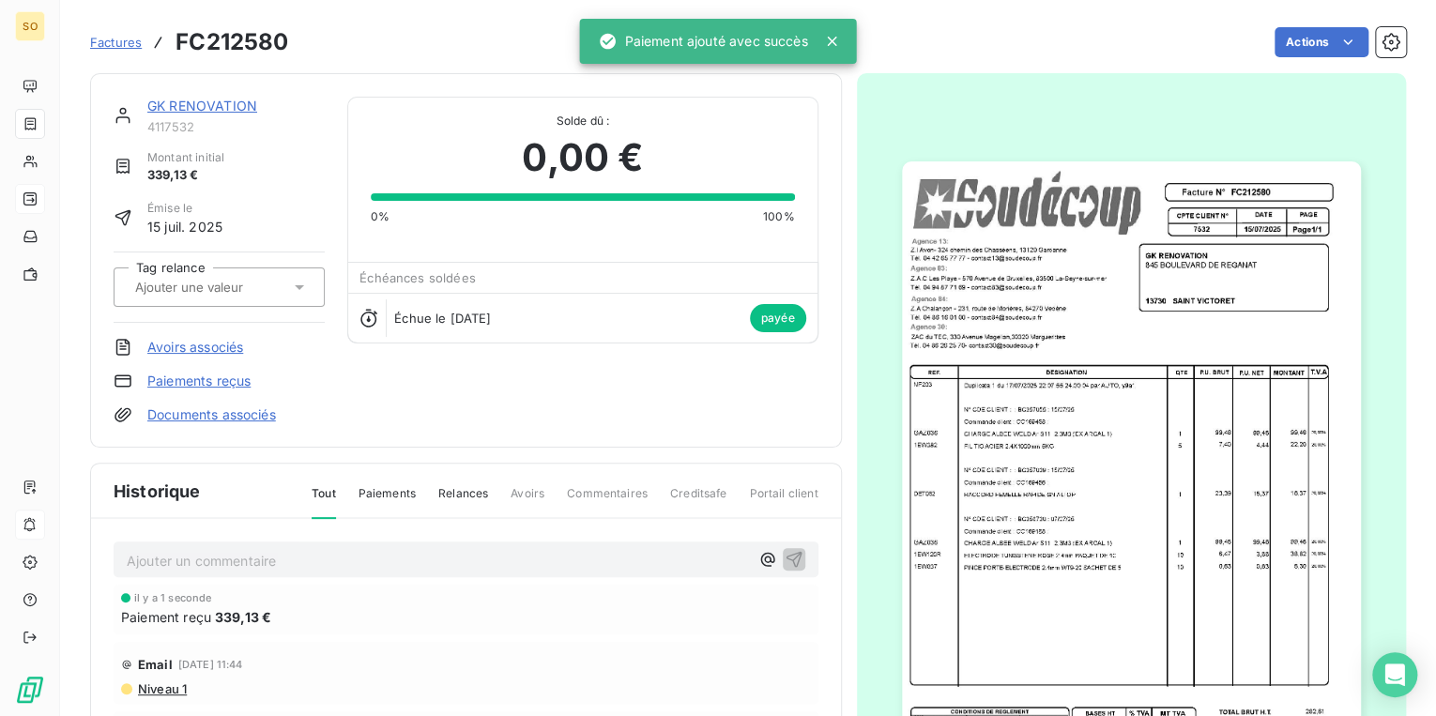
click at [242, 107] on link "GK RENOVATION" at bounding box center [202, 106] width 110 height 16
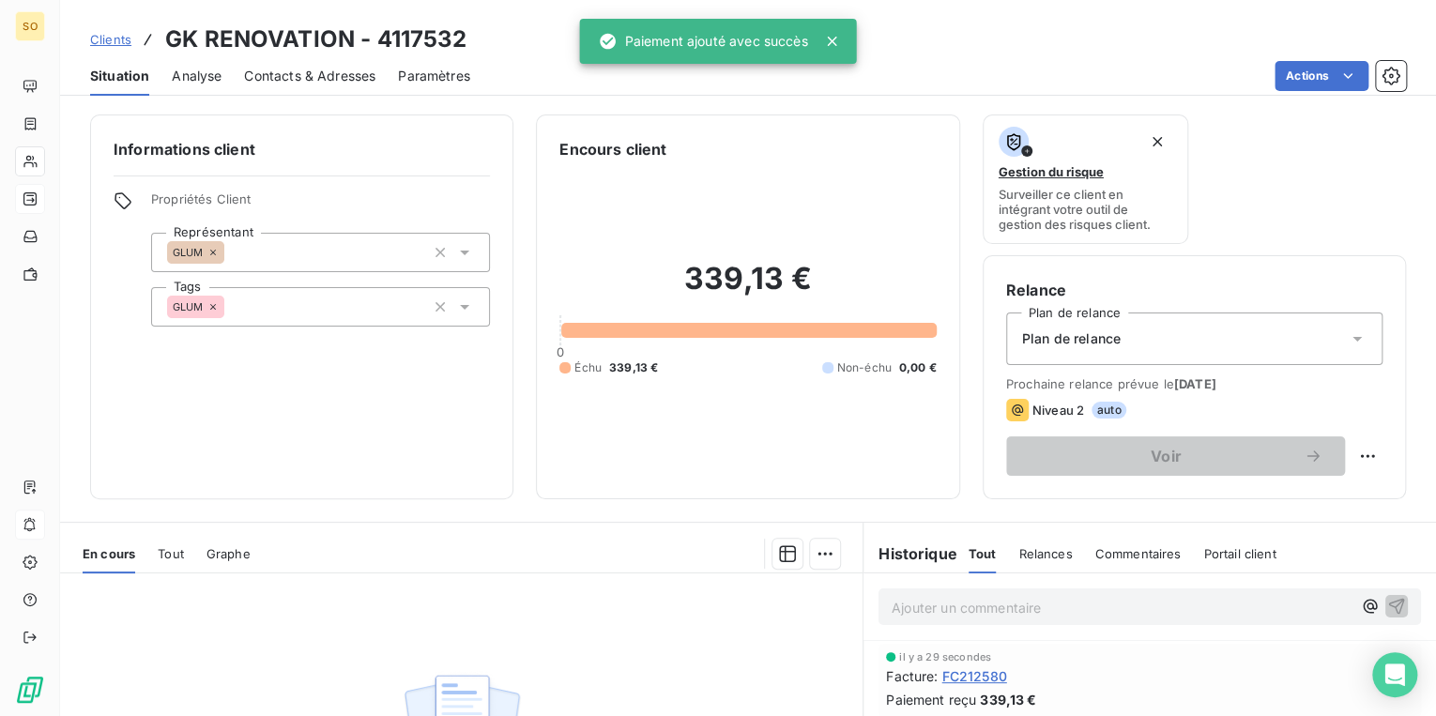
click at [116, 38] on span "Clients" at bounding box center [110, 39] width 41 height 15
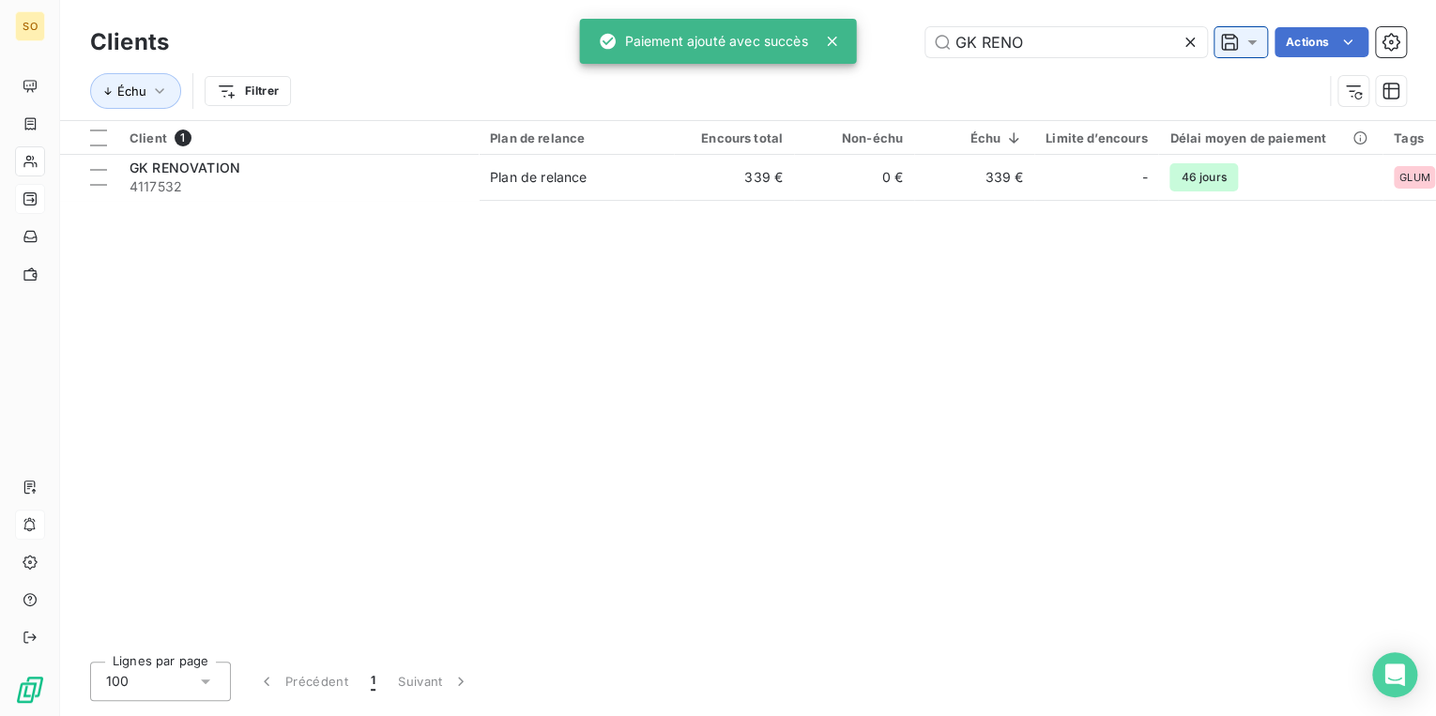
drag, startPoint x: 942, startPoint y: 41, endPoint x: 1237, endPoint y: 31, distance: 294.8
click at [1233, 33] on div "GK RENO Actions" at bounding box center [798, 42] width 1214 height 30
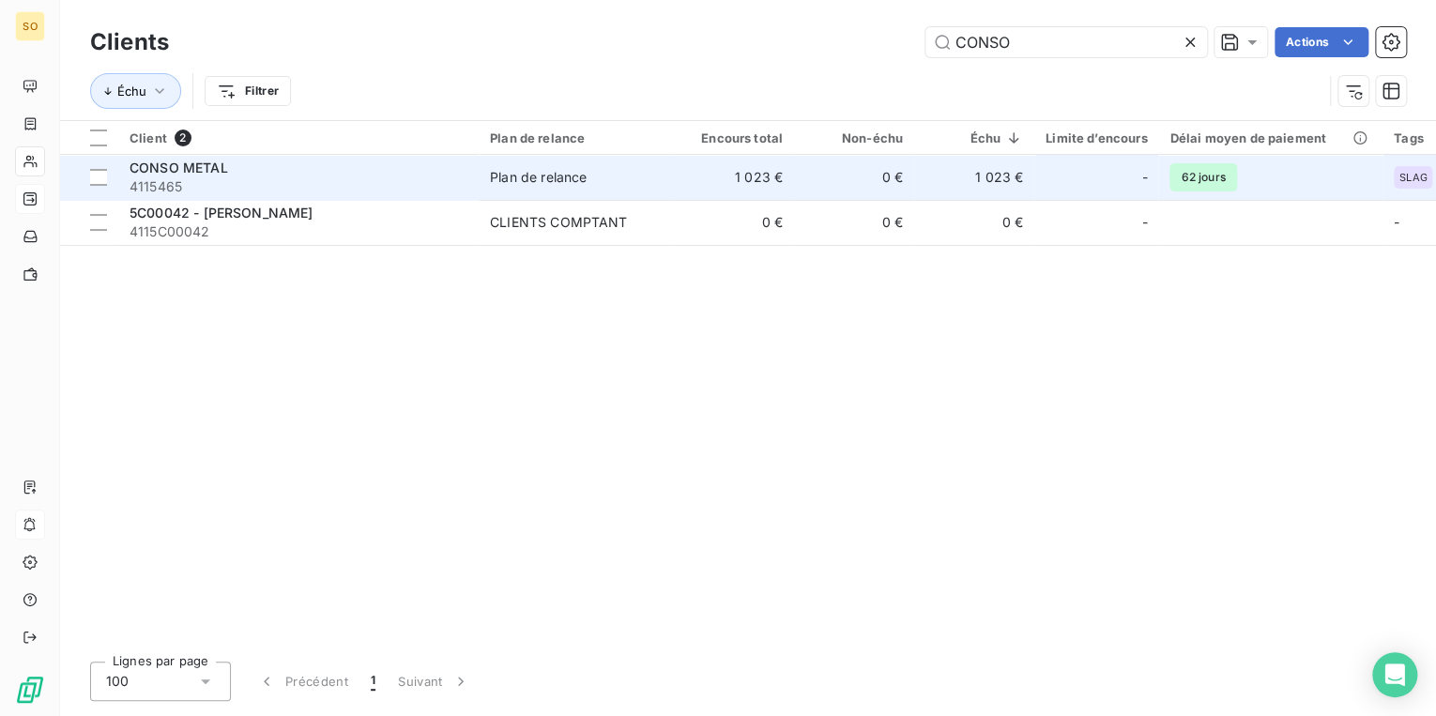
type input "CONSO"
click at [427, 192] on span "4115465" at bounding box center [298, 186] width 338 height 19
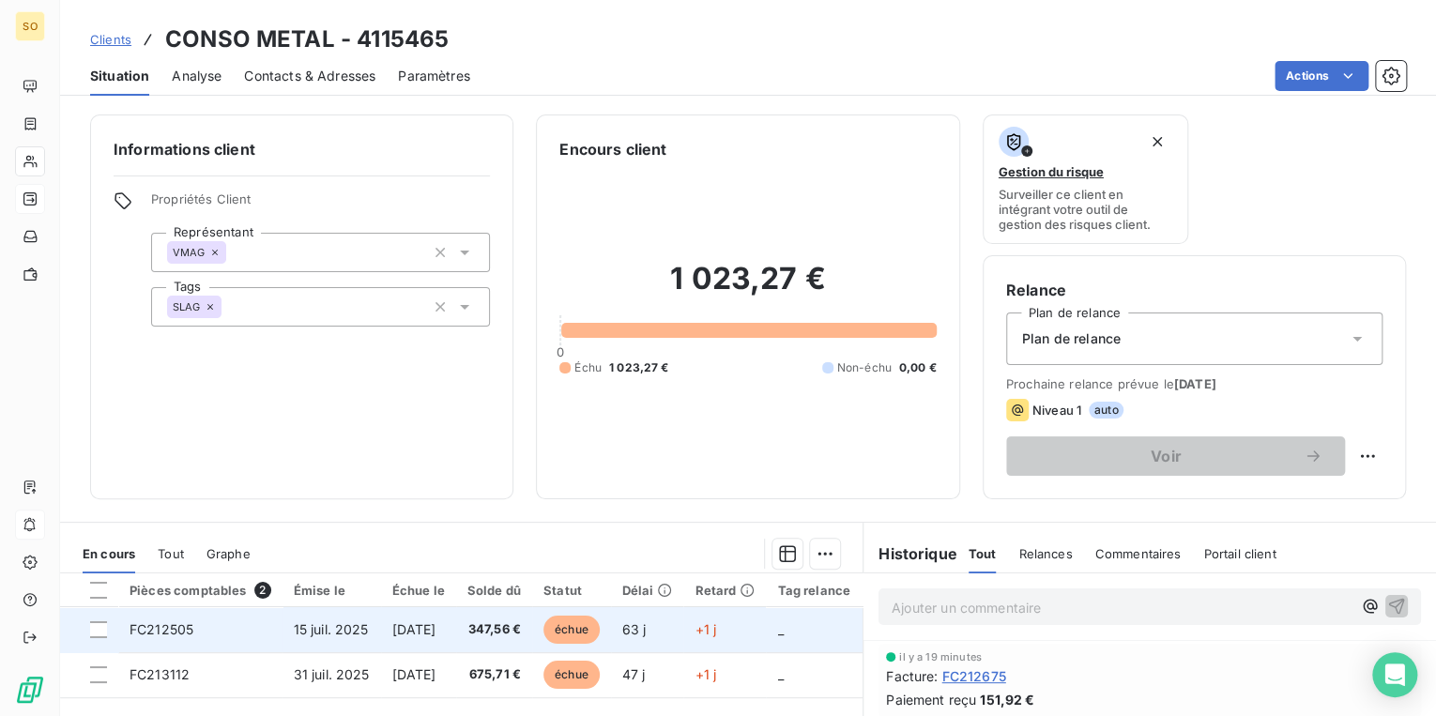
click at [595, 627] on span "échue" at bounding box center [571, 630] width 56 height 28
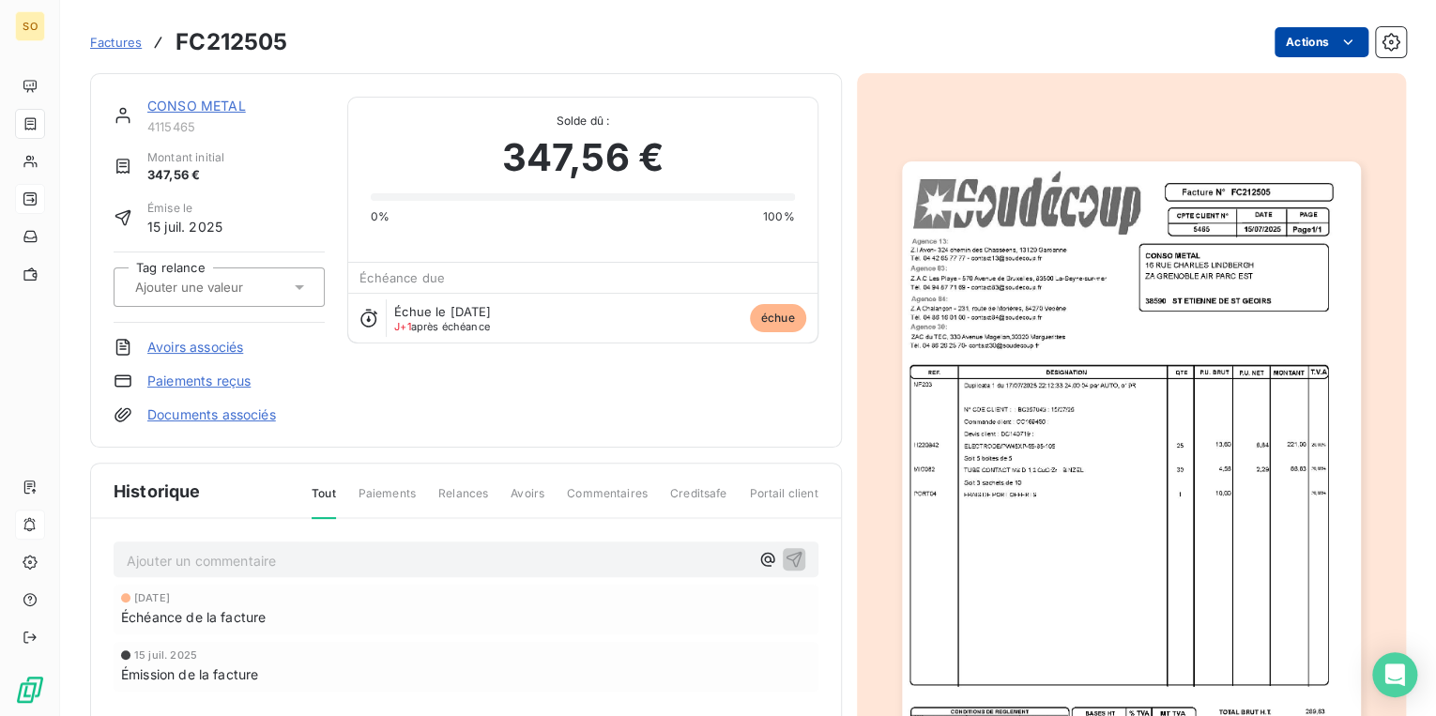
click at [1298, 43] on html "SO Factures FC212505 Actions CONSO METAL 4115465 Montant initial 347,56 € Émise…" at bounding box center [718, 358] width 1436 height 716
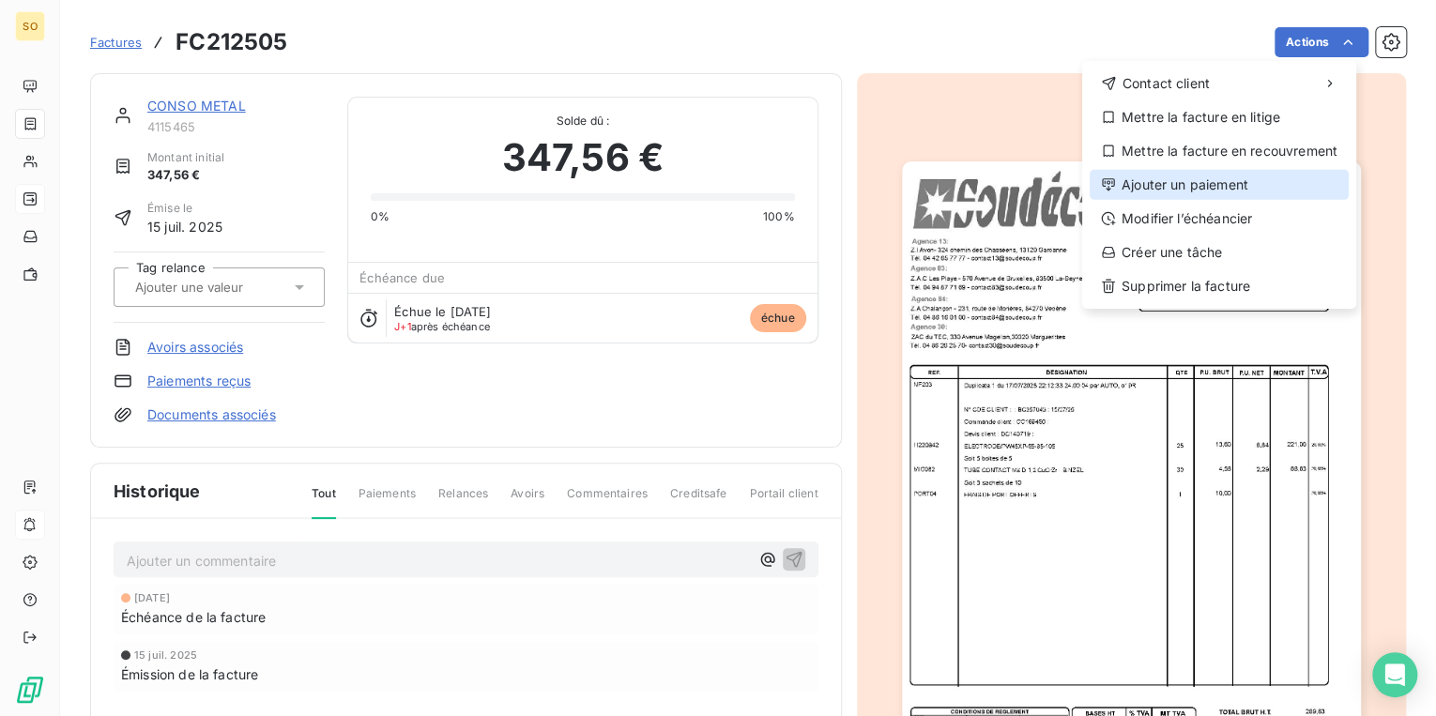
click at [1187, 181] on div "Ajouter un paiement" at bounding box center [1218, 185] width 259 height 30
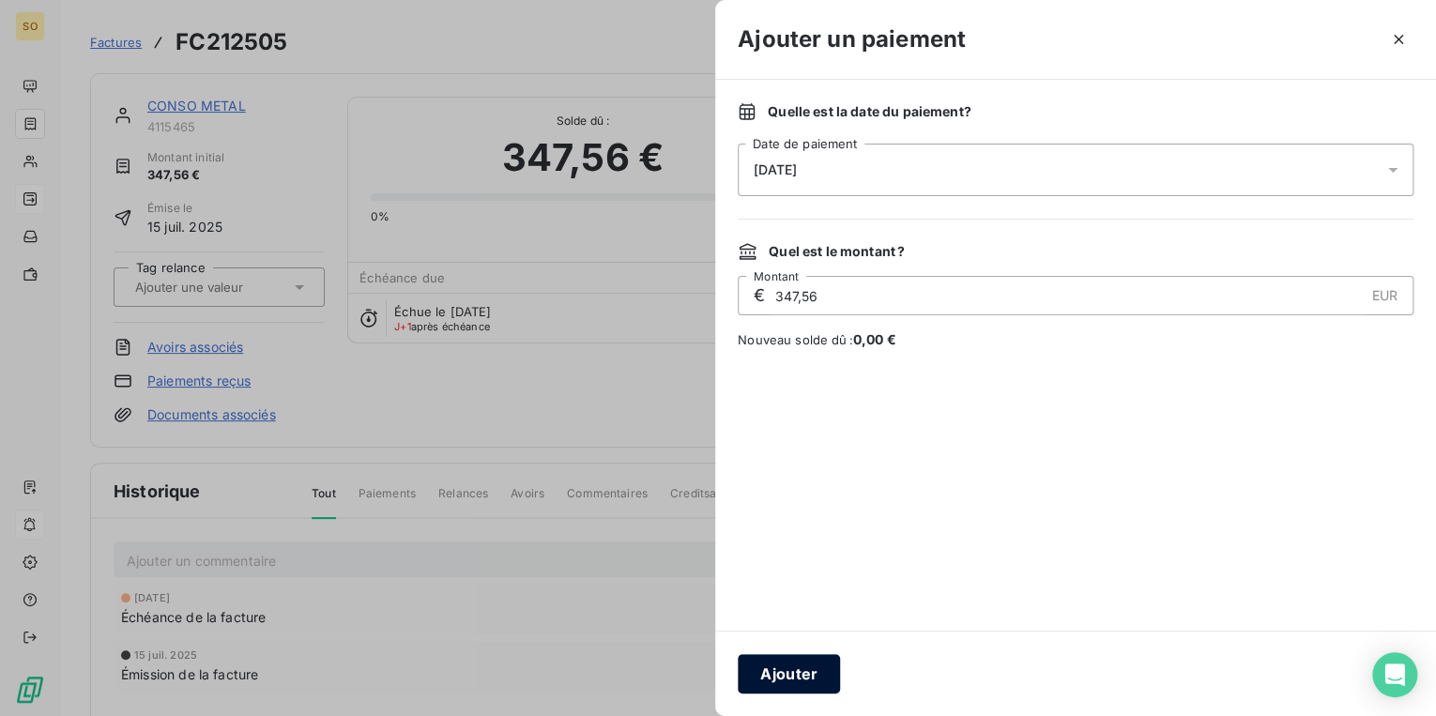
click at [789, 676] on button "Ajouter" at bounding box center [789, 673] width 102 height 39
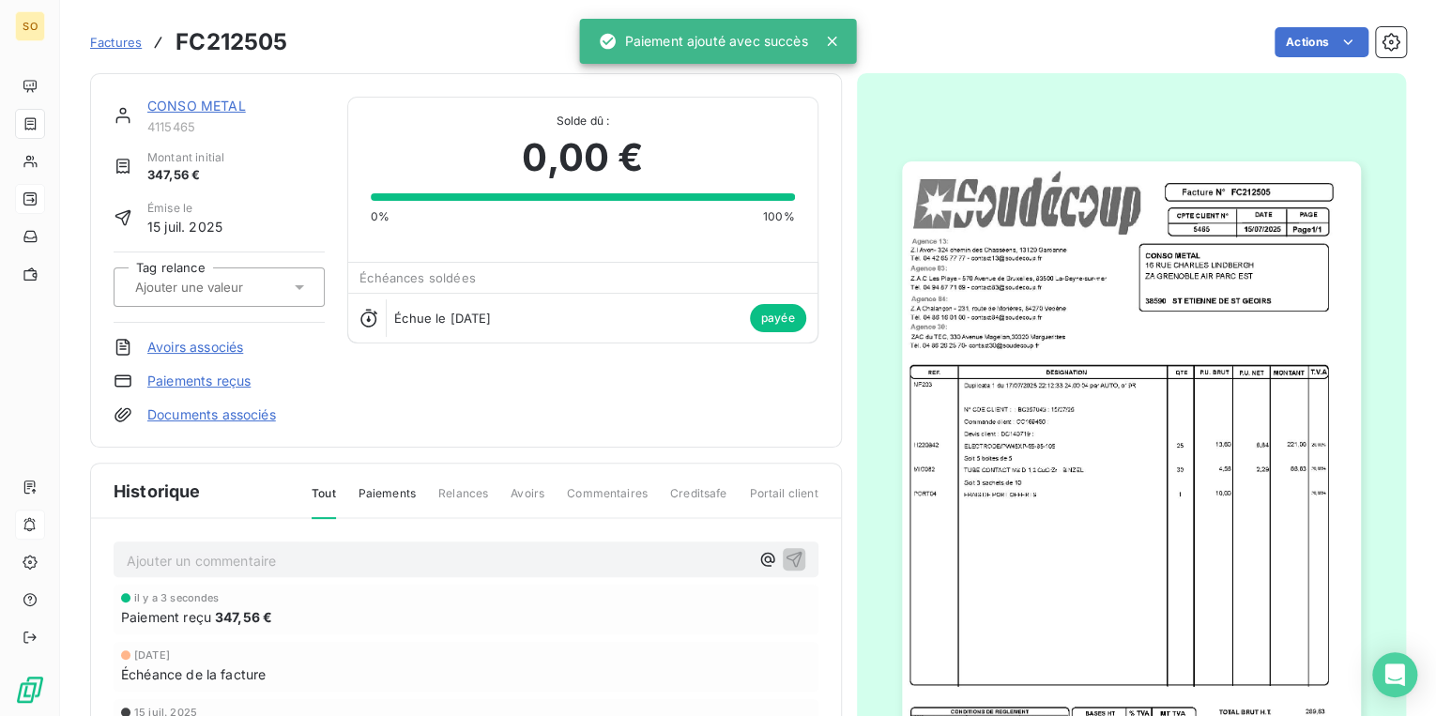
click at [203, 110] on link "CONSO METAL" at bounding box center [196, 106] width 99 height 16
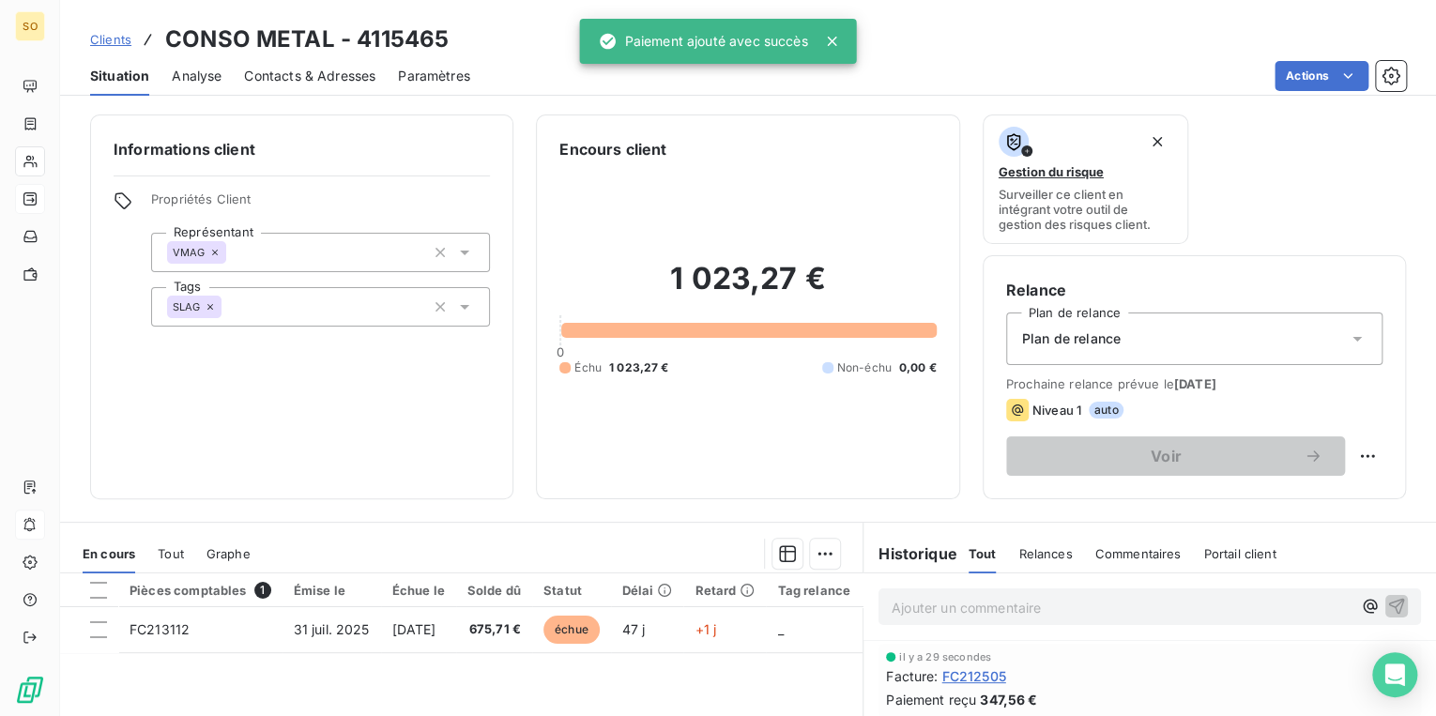
click at [113, 41] on span "Clients" at bounding box center [110, 39] width 41 height 15
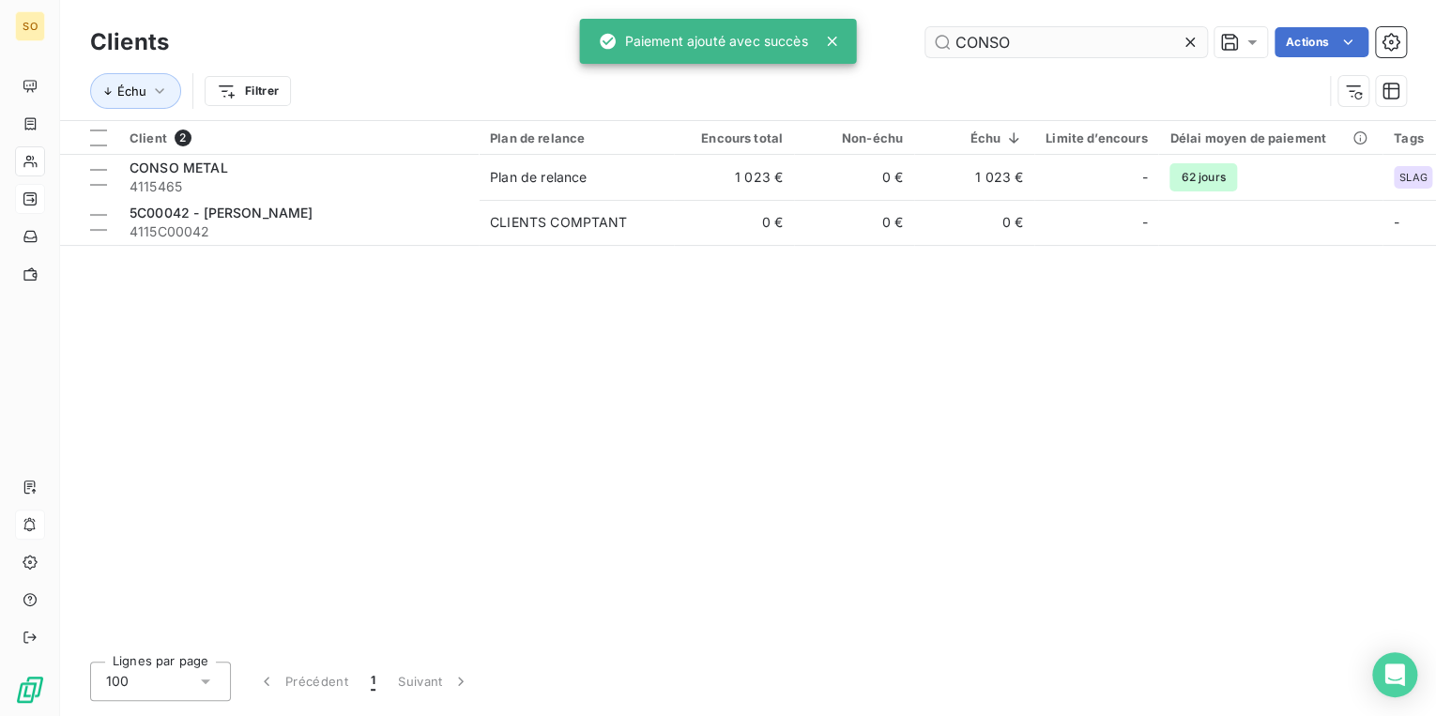
drag, startPoint x: 946, startPoint y: 45, endPoint x: 1100, endPoint y: 40, distance: 154.0
click at [1000, 44] on input "CONSO" at bounding box center [1066, 42] width 282 height 30
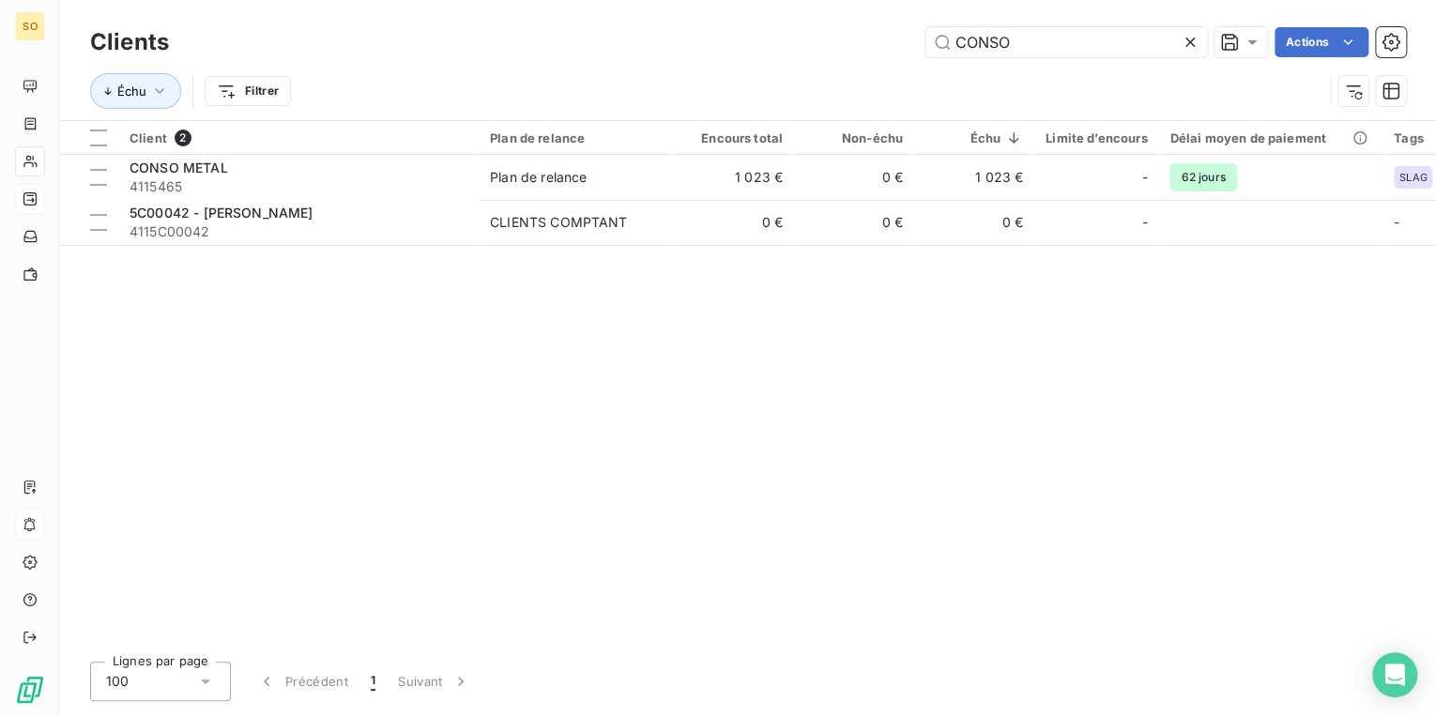
drag, startPoint x: 1084, startPoint y: 40, endPoint x: 909, endPoint y: 29, distance: 174.9
click at [909, 29] on div "CONSO Actions" at bounding box center [798, 42] width 1214 height 30
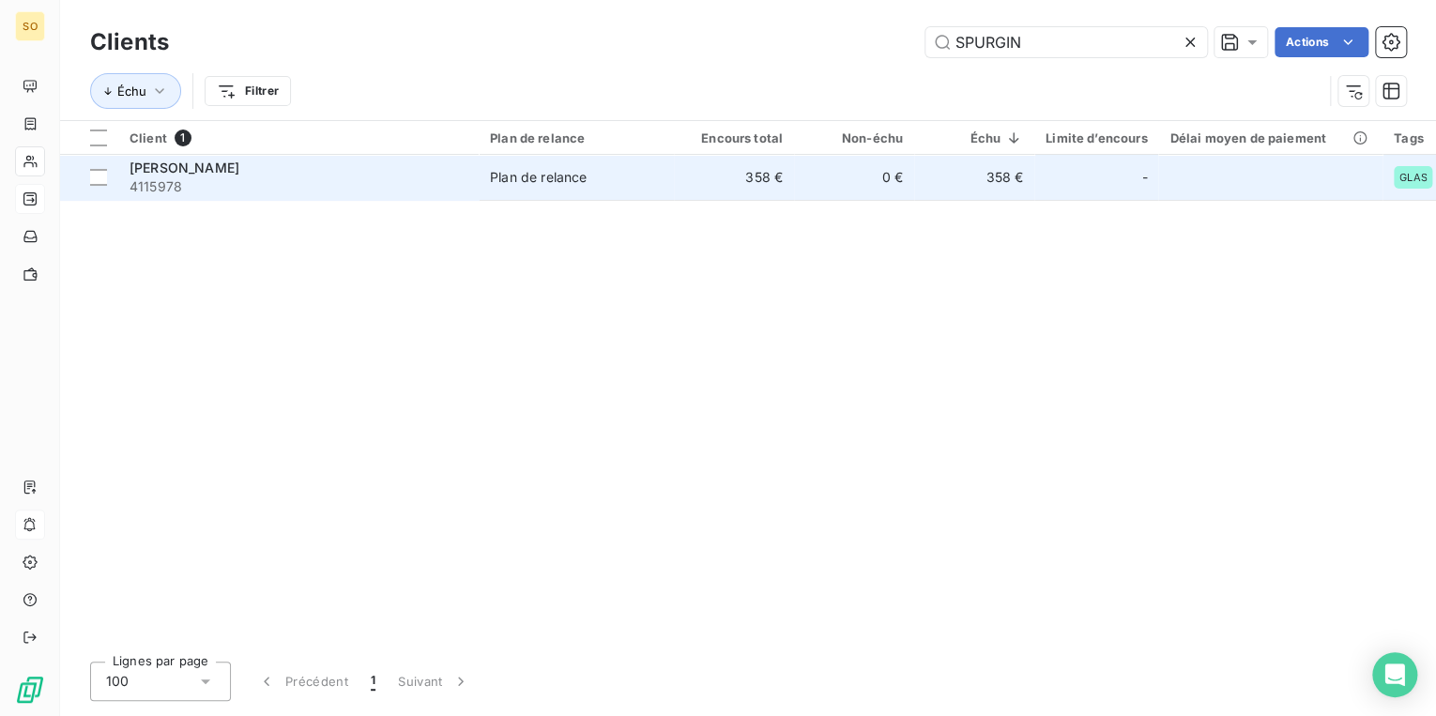
type input "SPURGIN"
click at [296, 181] on span "4115978" at bounding box center [298, 186] width 338 height 19
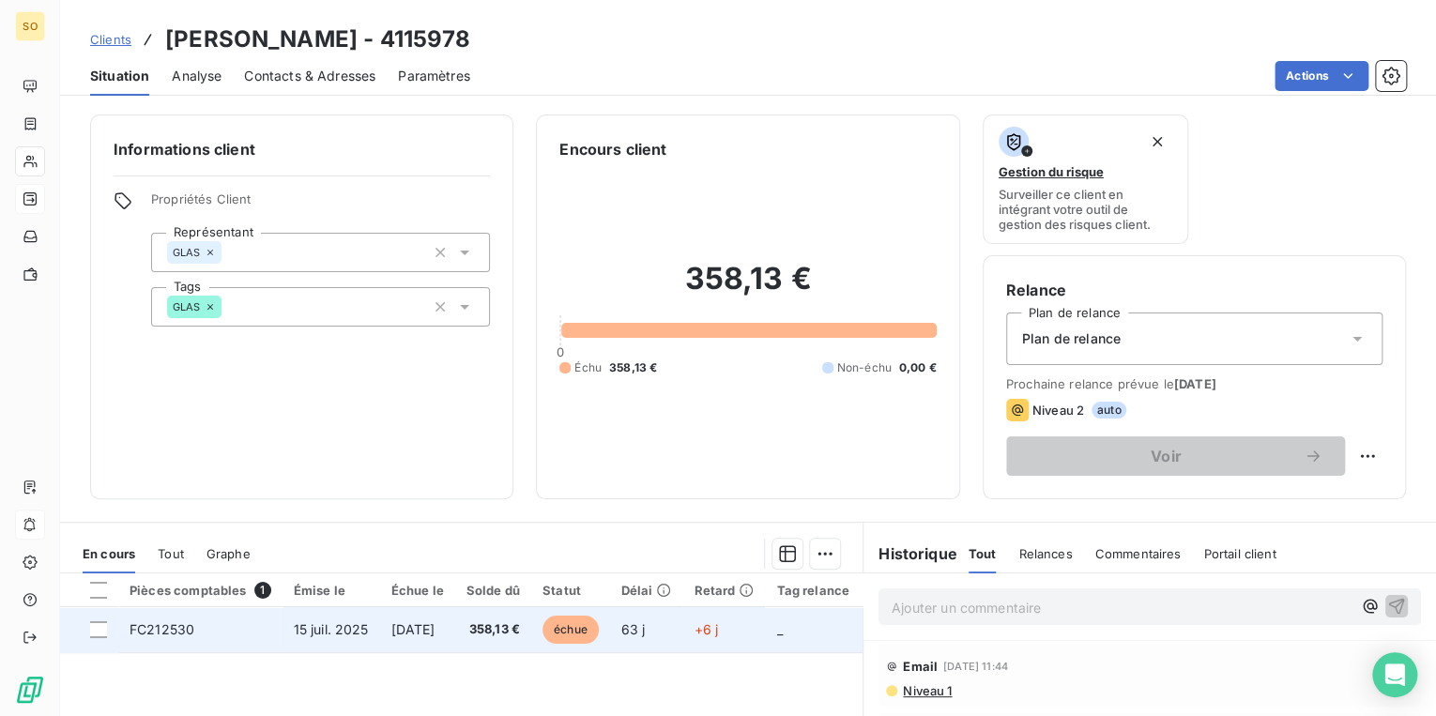
click at [599, 632] on span "échue" at bounding box center [570, 630] width 56 height 28
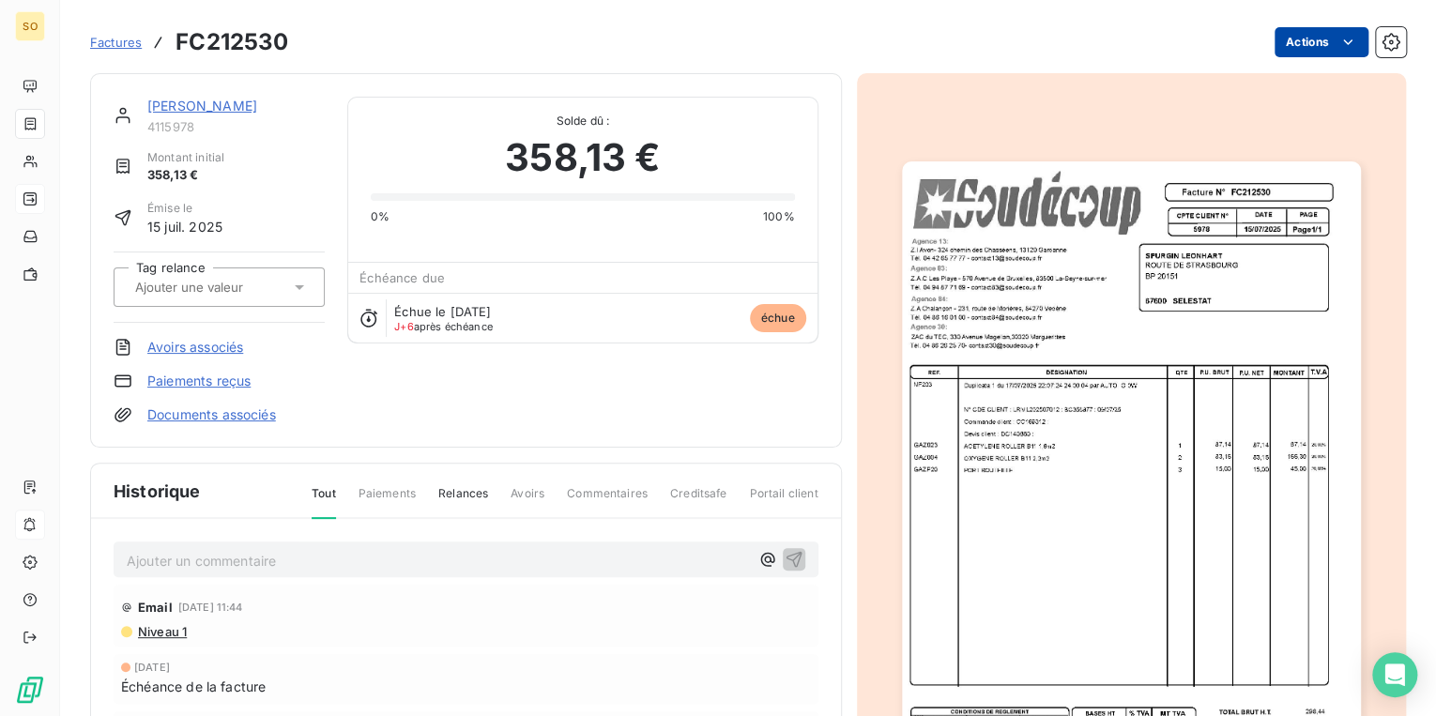
click at [1310, 30] on html "SO Factures FC212530 Actions [PERSON_NAME] 4115978 Montant initial 358,13 € Émi…" at bounding box center [718, 358] width 1436 height 716
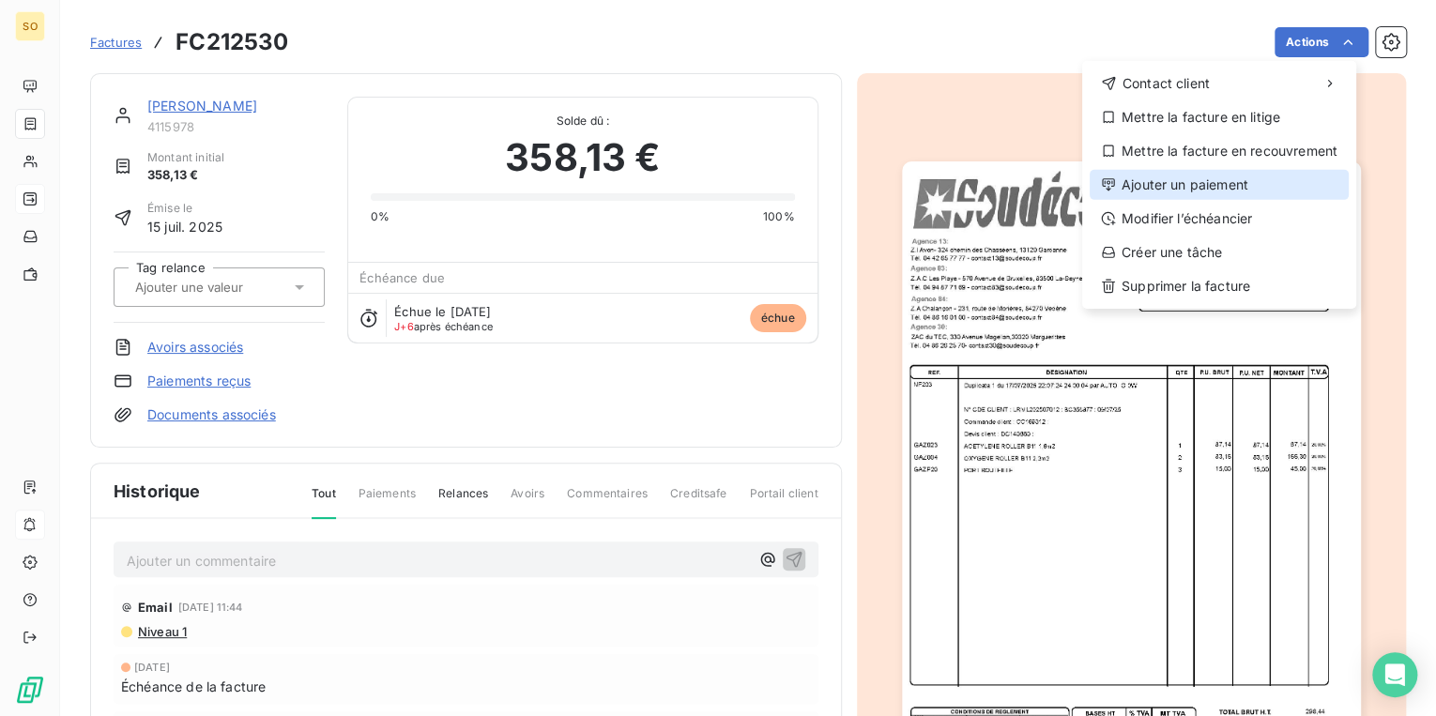
click at [1146, 174] on div "Ajouter un paiement" at bounding box center [1218, 185] width 259 height 30
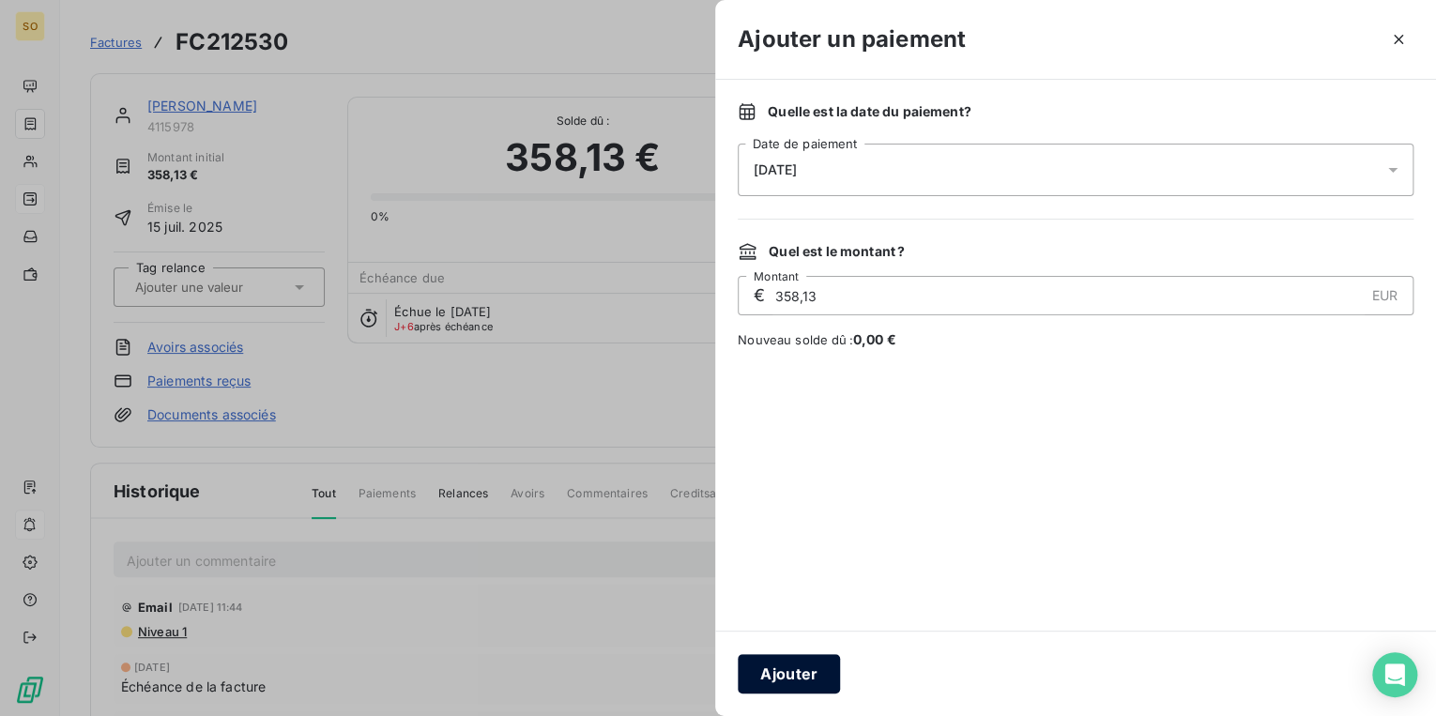
click at [802, 664] on button "Ajouter" at bounding box center [789, 673] width 102 height 39
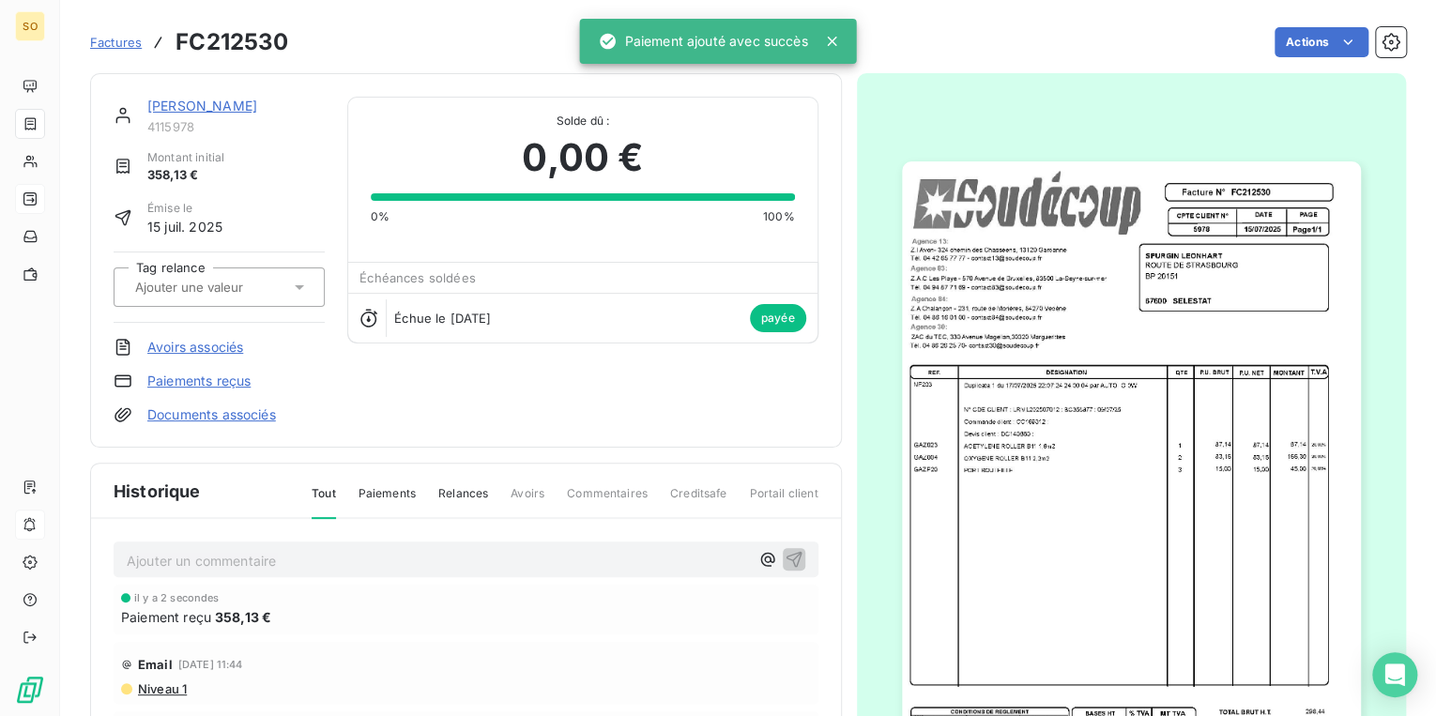
click at [206, 95] on div "[PERSON_NAME] 4115978 Montant initial 358,13 € Émise le [DATE] Tag relance Avoi…" at bounding box center [466, 260] width 752 height 374
click at [206, 103] on link "[PERSON_NAME]" at bounding box center [202, 106] width 110 height 16
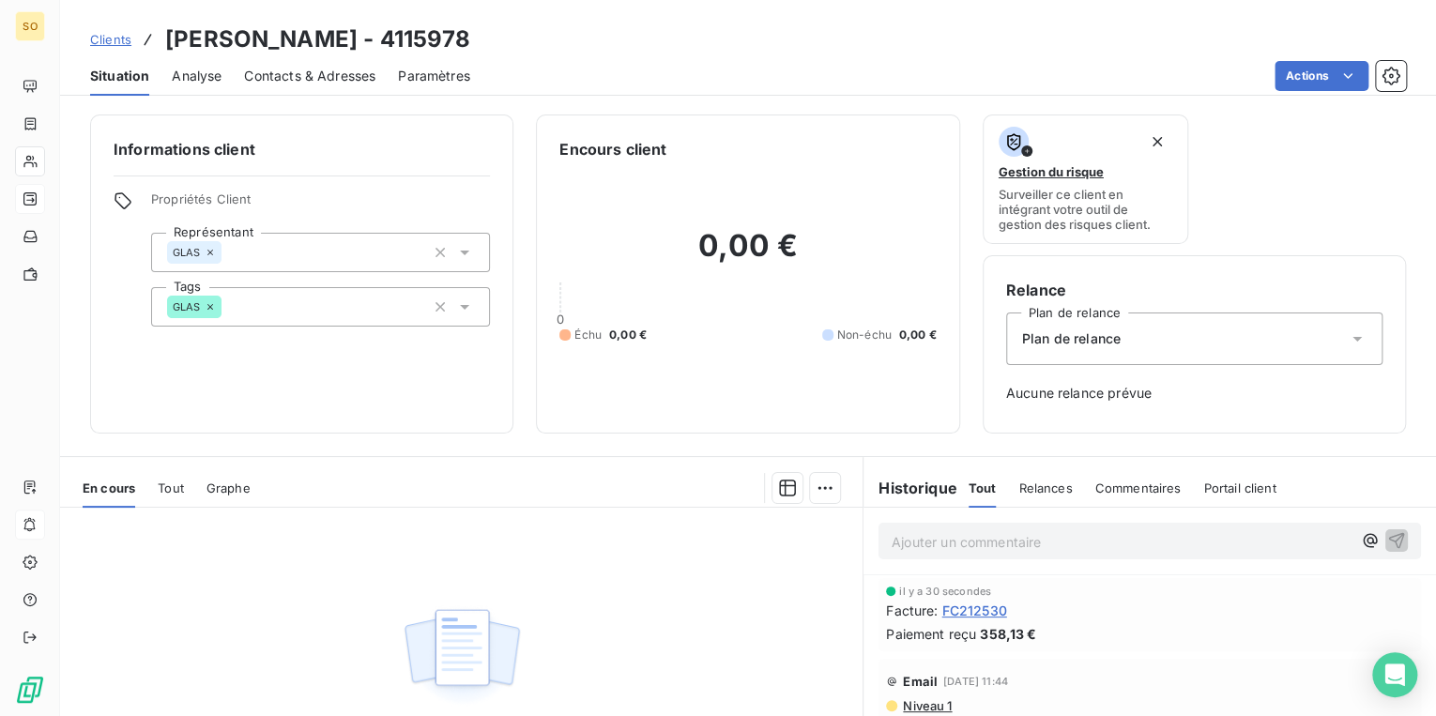
click at [94, 30] on link "Clients" at bounding box center [110, 39] width 41 height 19
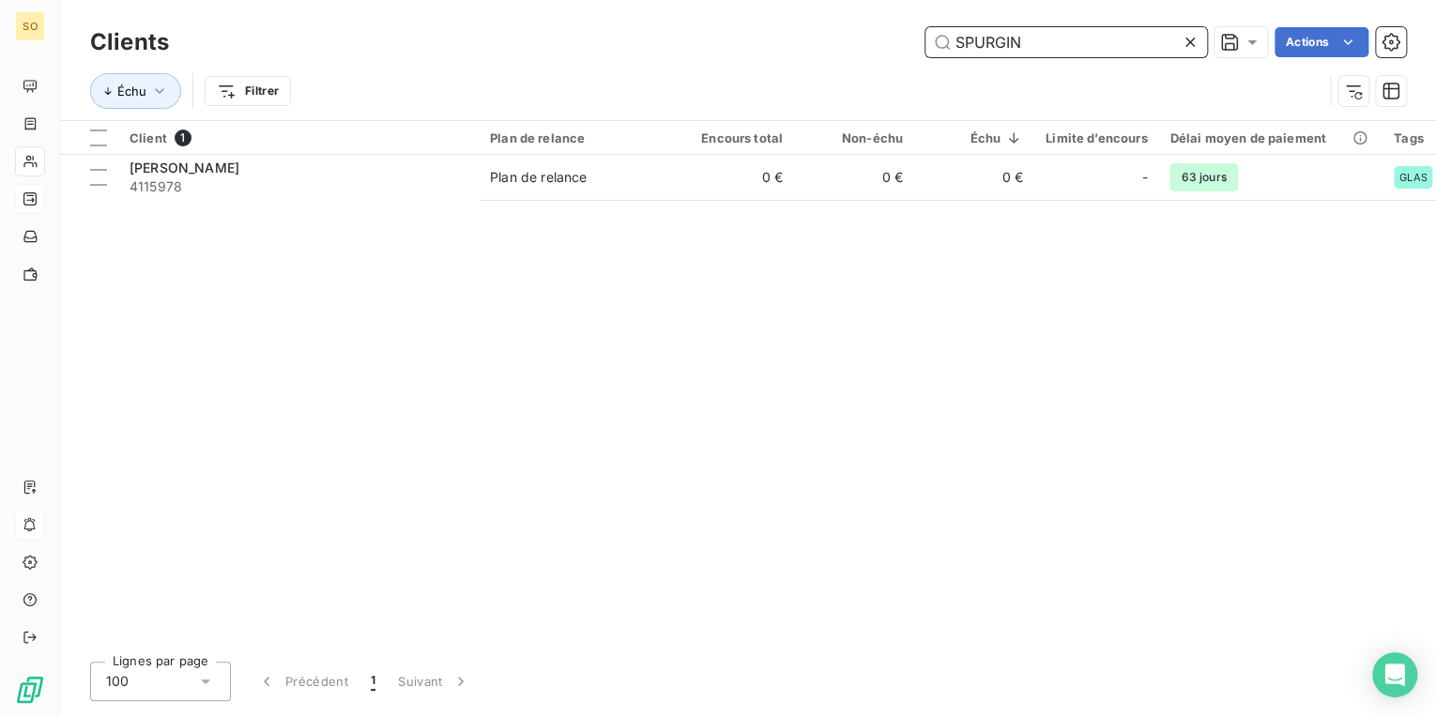
drag, startPoint x: 1043, startPoint y: 38, endPoint x: 906, endPoint y: 35, distance: 136.1
click at [906, 35] on div "SPURGIN Actions" at bounding box center [798, 42] width 1214 height 30
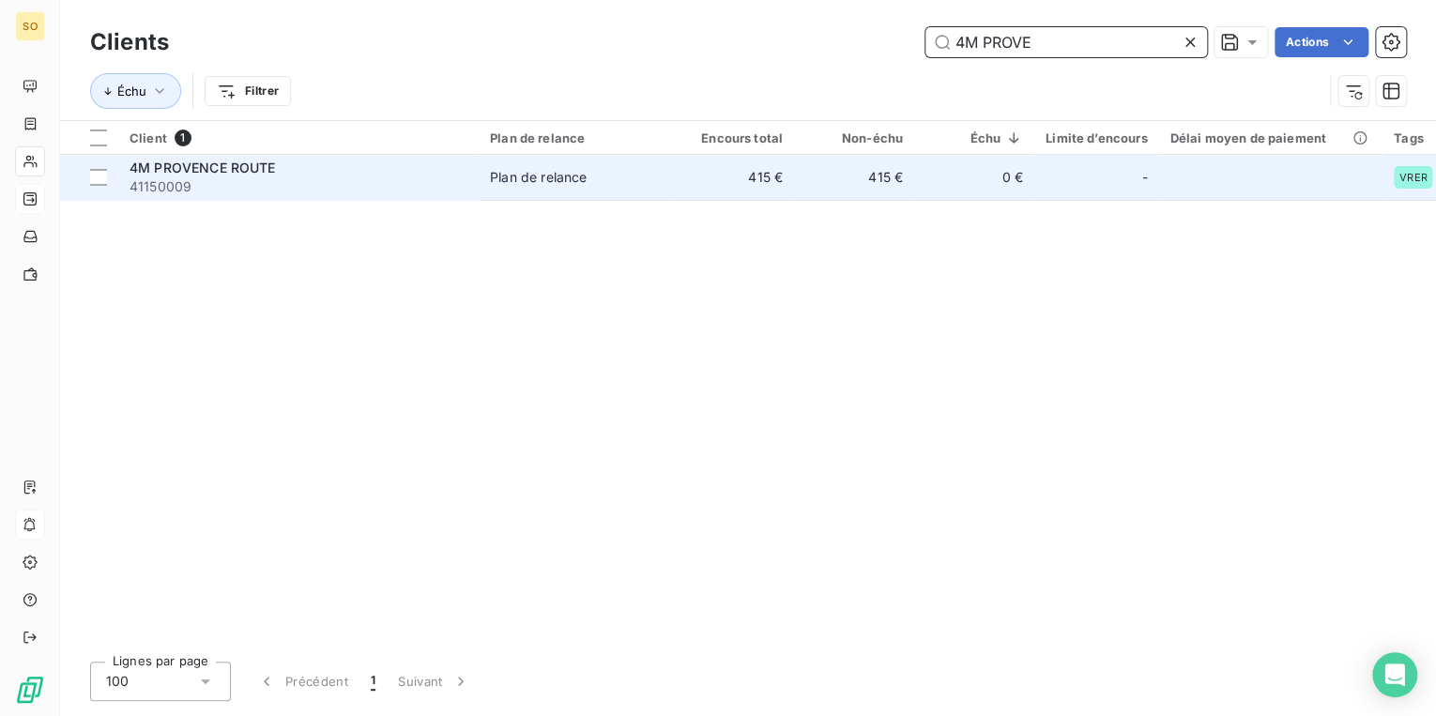
type input "4M PROVE"
click at [554, 180] on div "Plan de relance" at bounding box center [538, 177] width 97 height 19
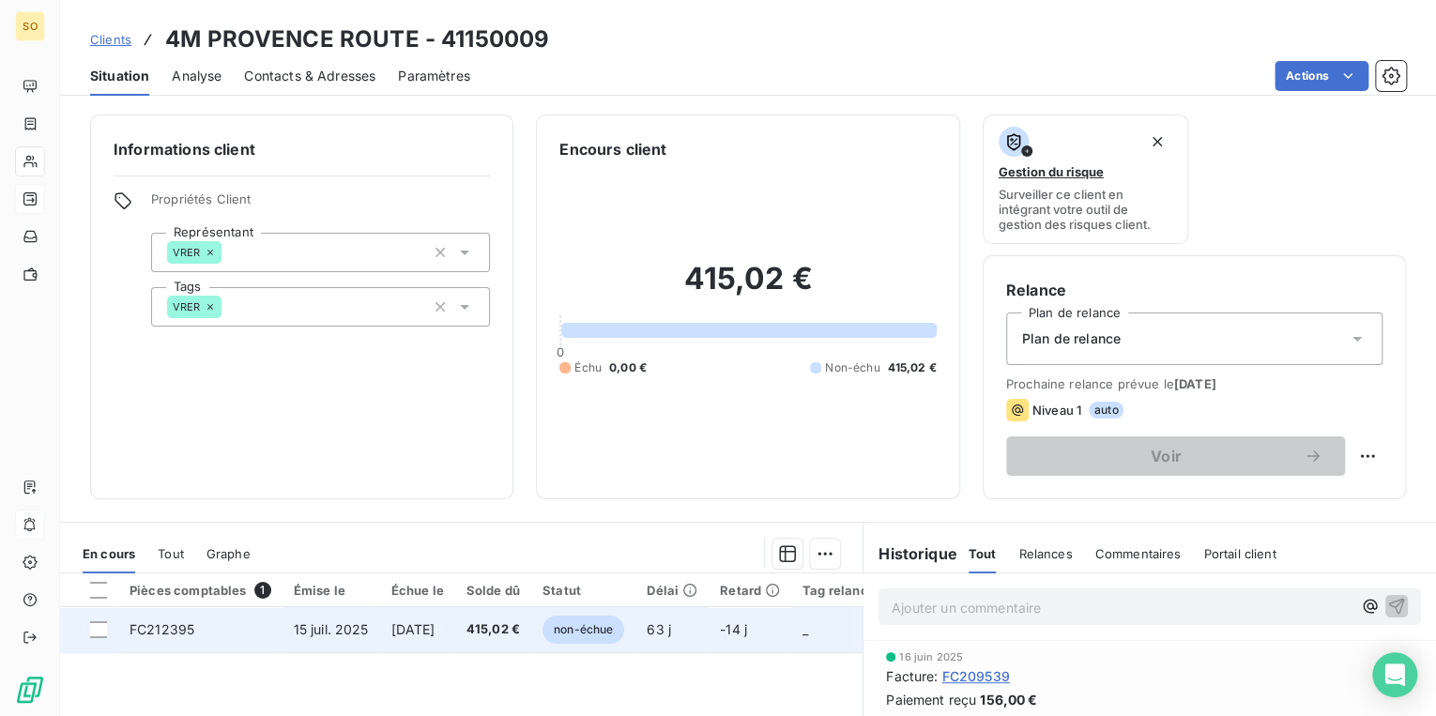
click at [601, 626] on span "non-échue" at bounding box center [583, 630] width 82 height 28
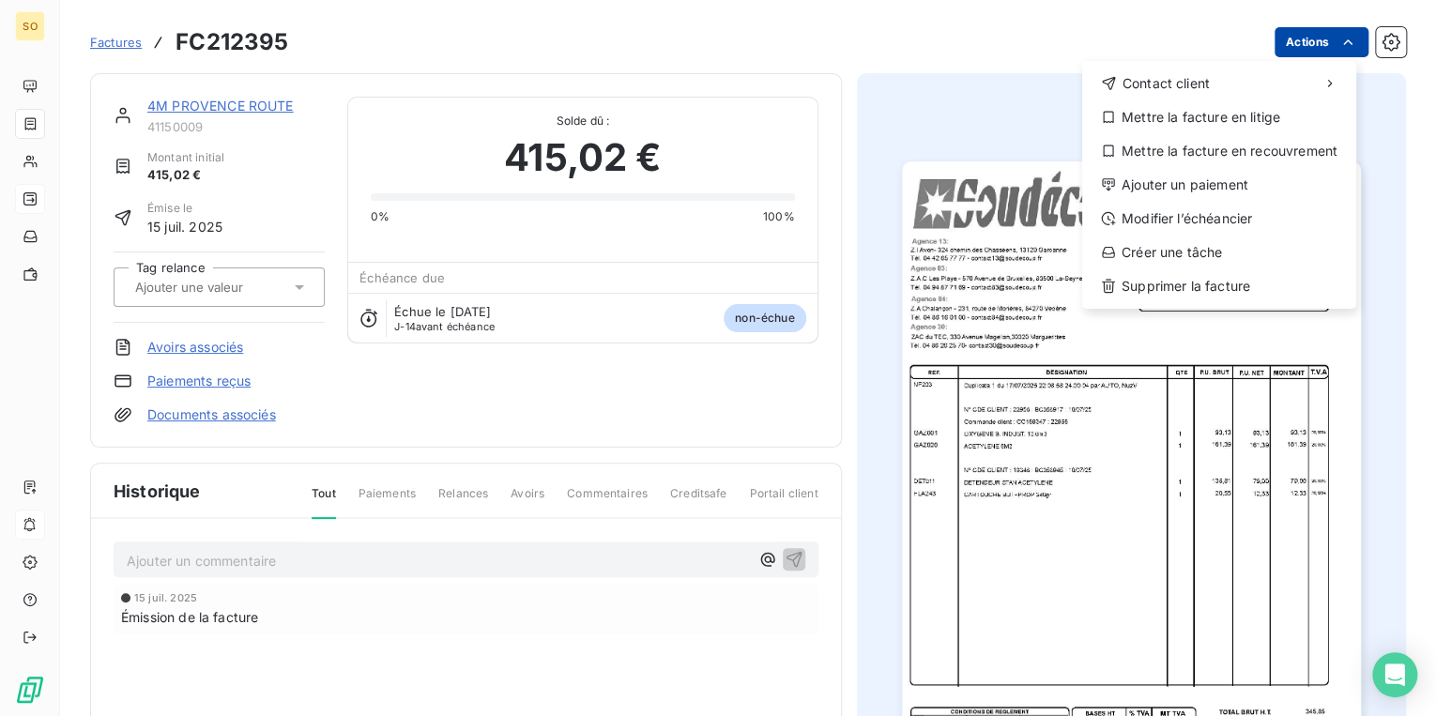
click at [1272, 41] on html "SO Factures FC212395 Actions Contact client Mettre la facture en litige Mettre …" at bounding box center [718, 358] width 1436 height 716
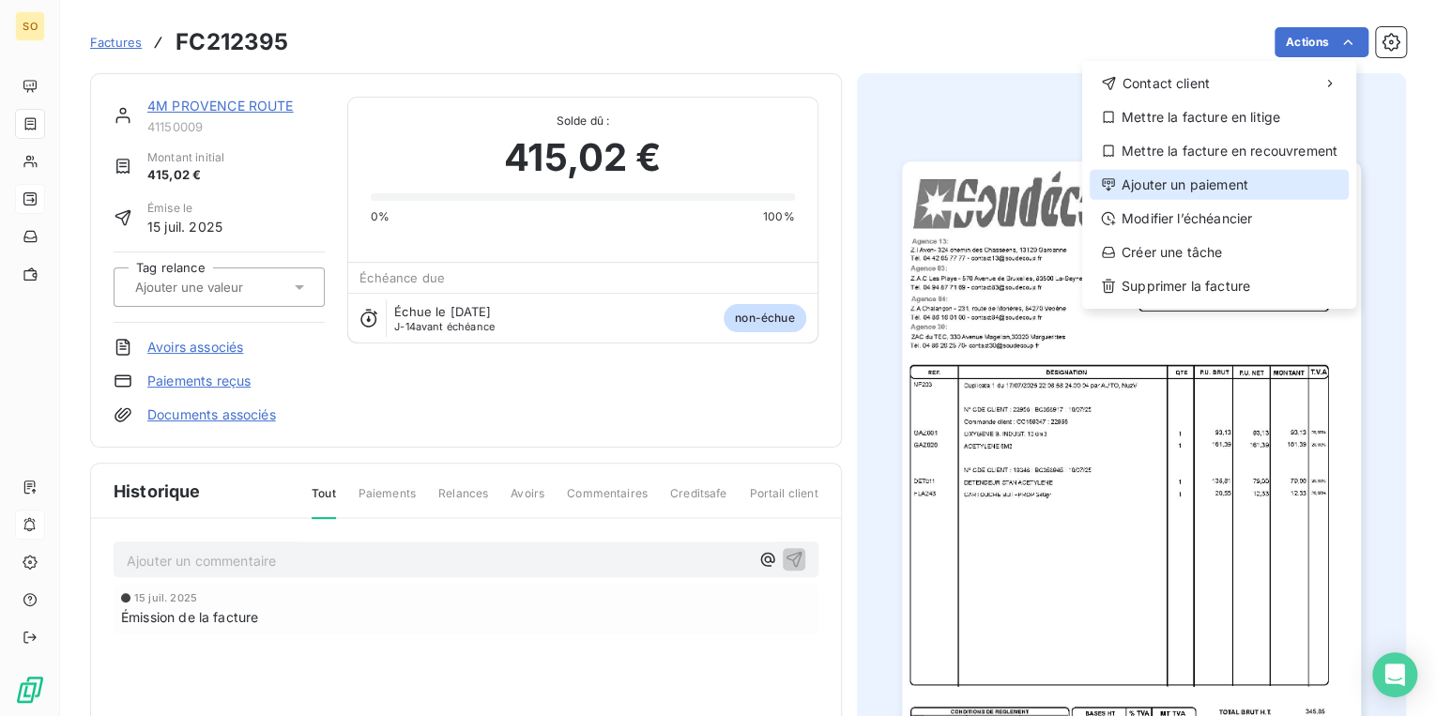
click at [1125, 188] on div "Ajouter un paiement" at bounding box center [1218, 185] width 259 height 30
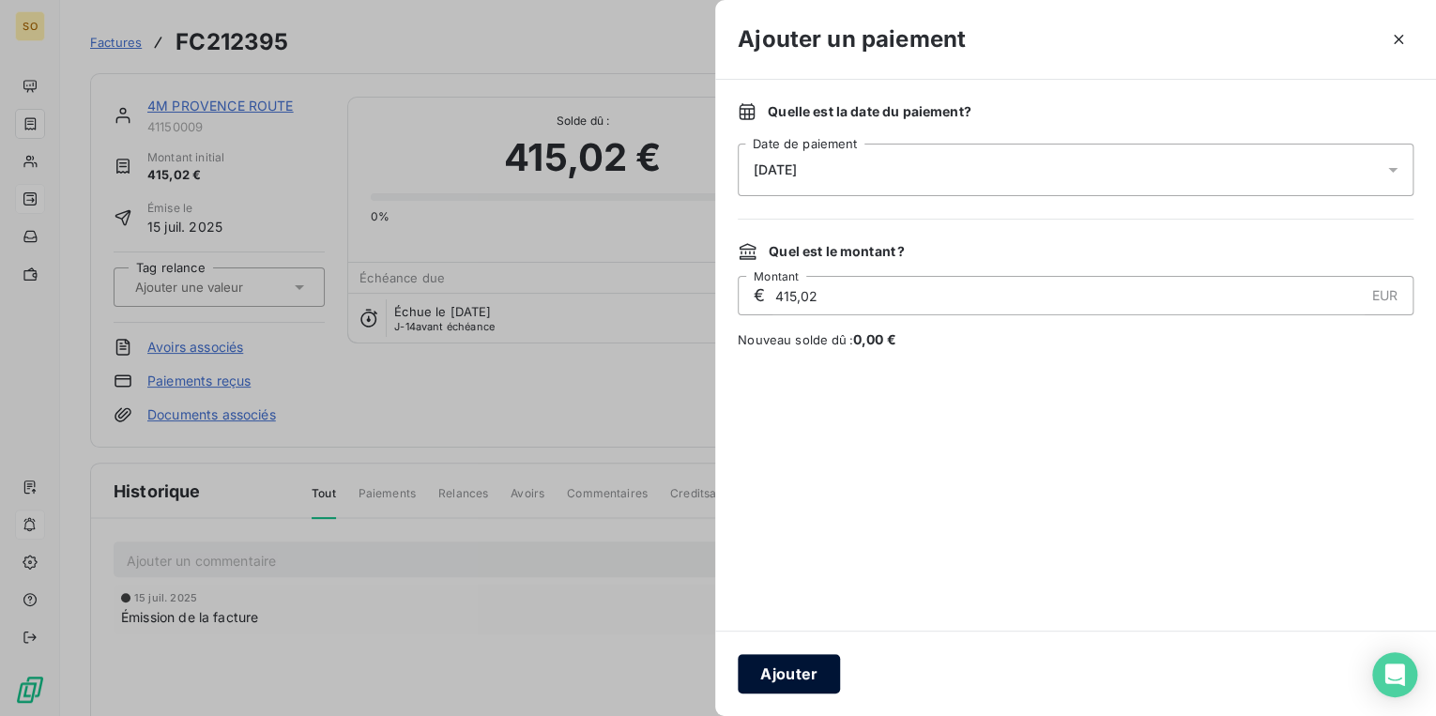
click at [757, 675] on button "Ajouter" at bounding box center [789, 673] width 102 height 39
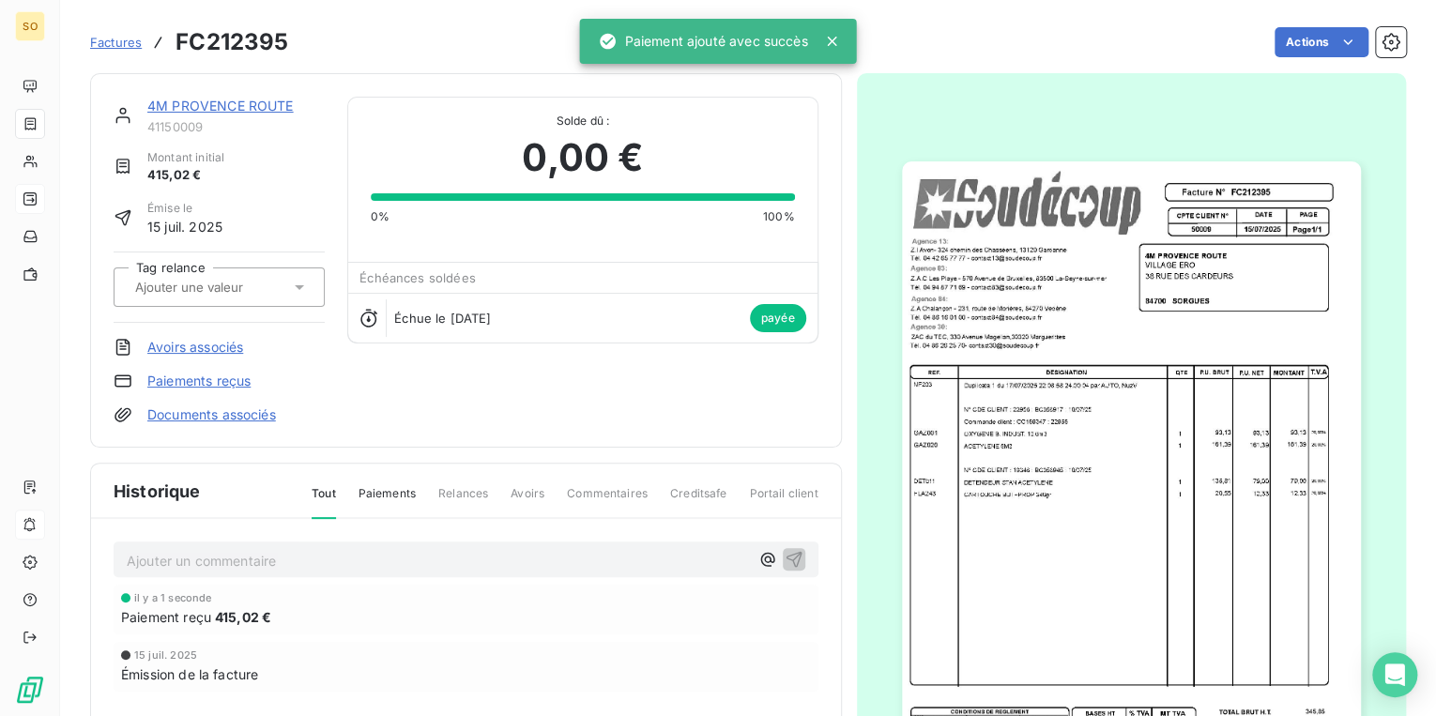
click at [201, 111] on link "4M PROVENCE ROUTE" at bounding box center [220, 106] width 146 height 16
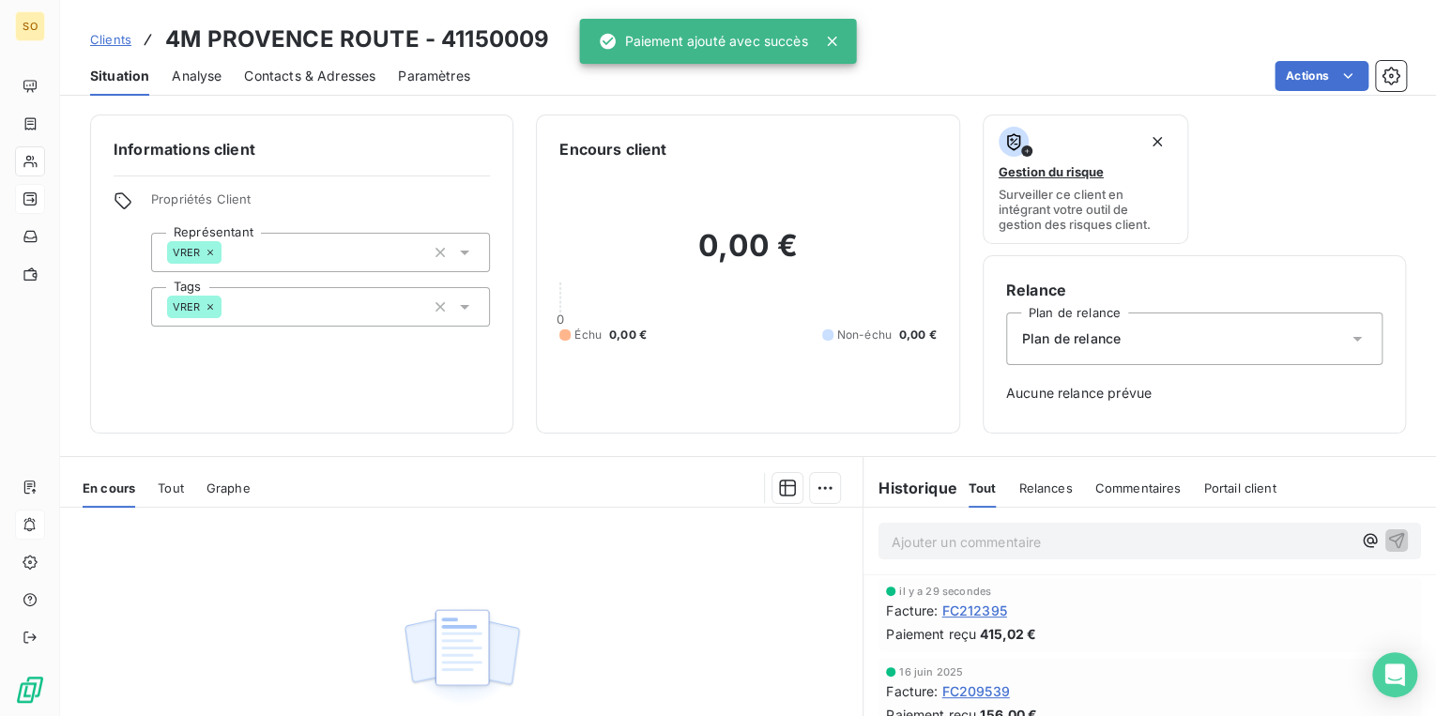
click at [106, 37] on span "Clients" at bounding box center [110, 39] width 41 height 15
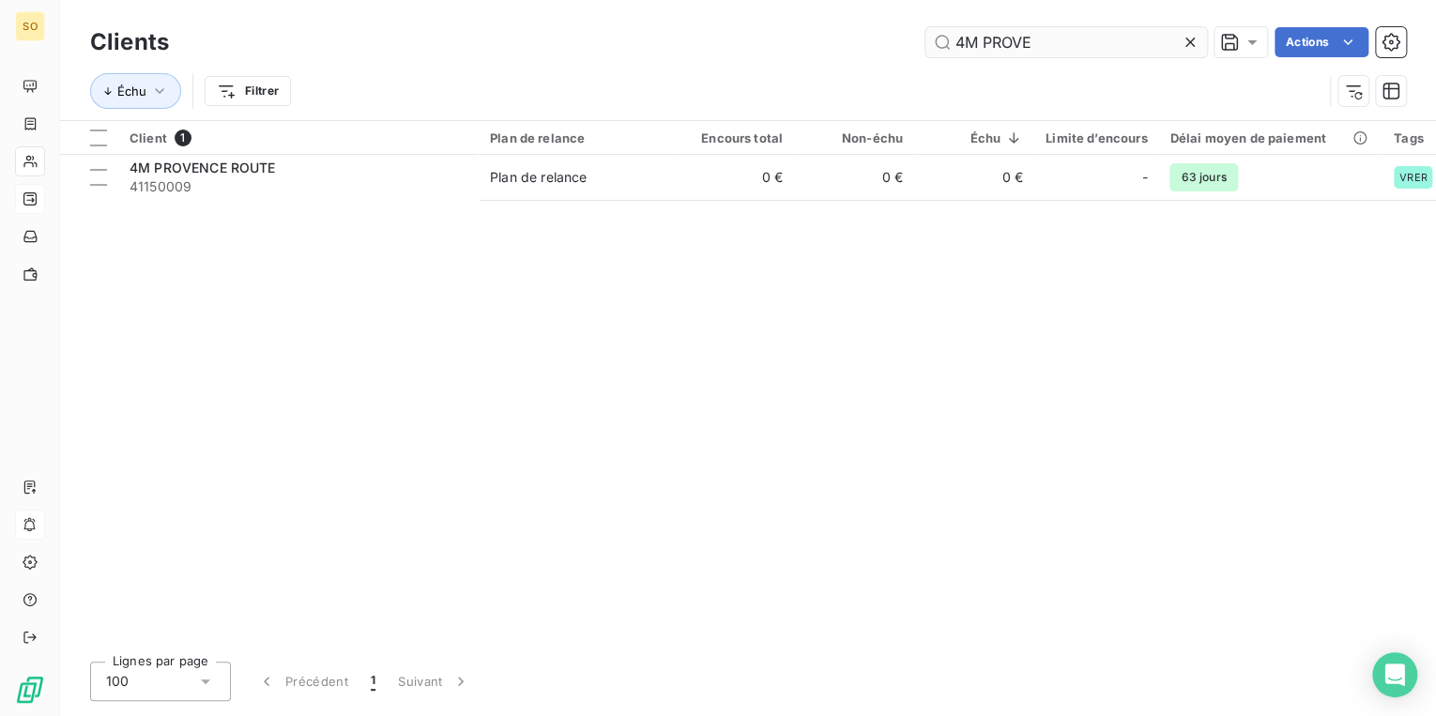
drag, startPoint x: 950, startPoint y: 45, endPoint x: 1120, endPoint y: 38, distance: 170.0
click at [1092, 42] on input "4M PROVE" at bounding box center [1066, 42] width 282 height 30
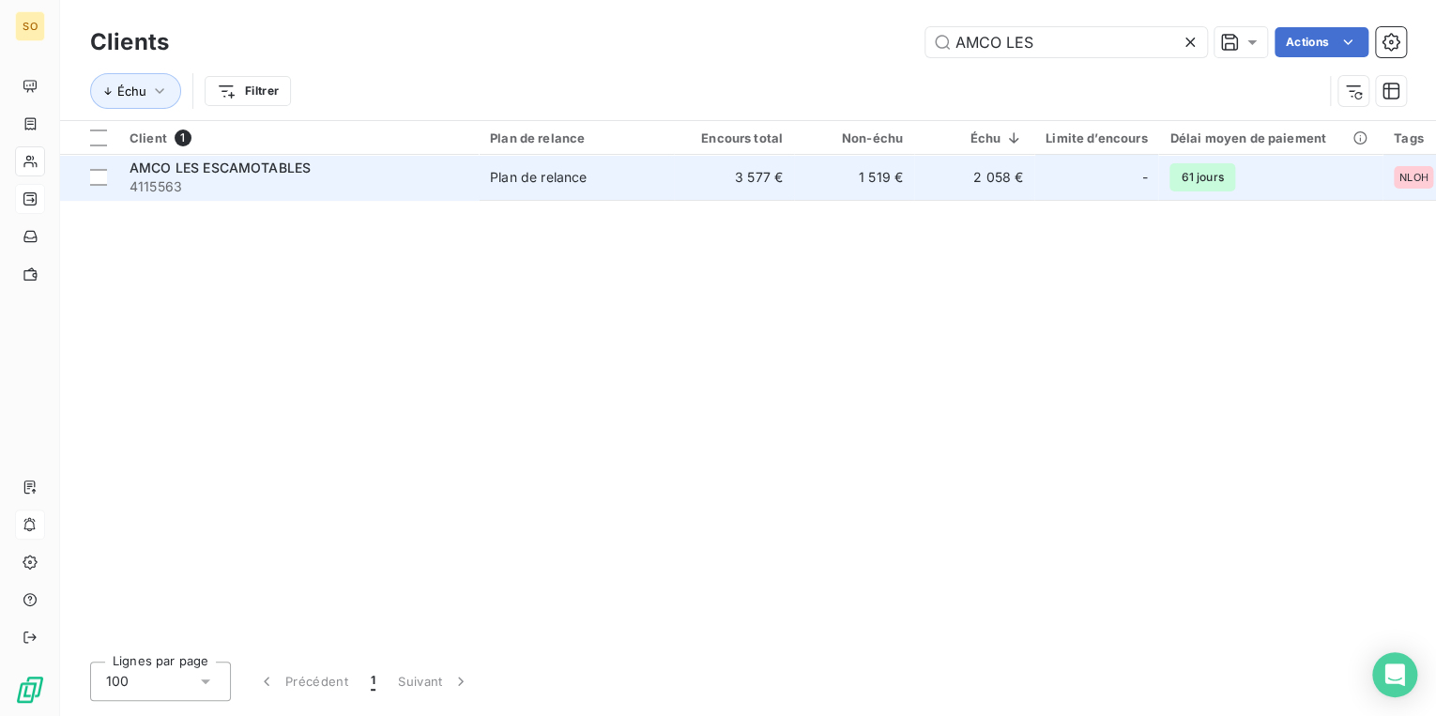
type input "AMCO LES"
click at [579, 168] on div "Plan de relance" at bounding box center [538, 177] width 97 height 19
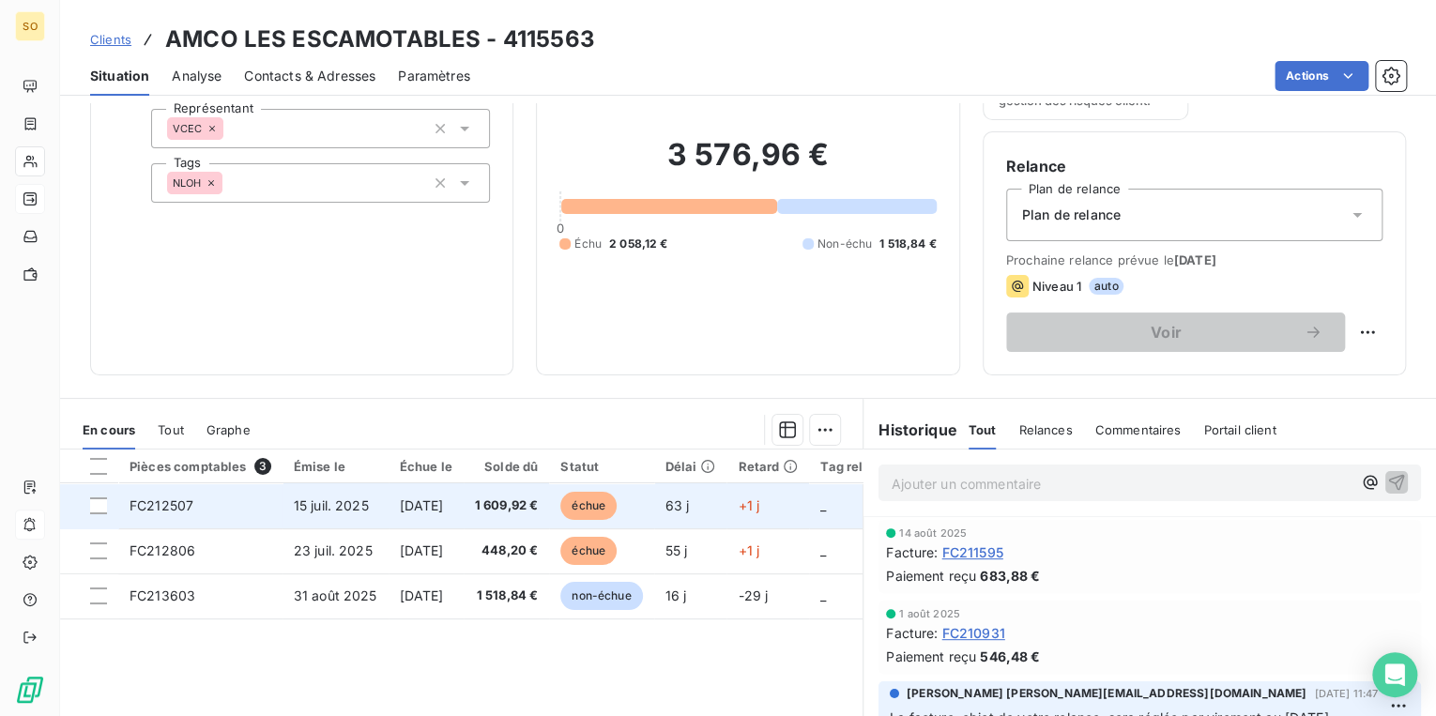
scroll to position [274, 0]
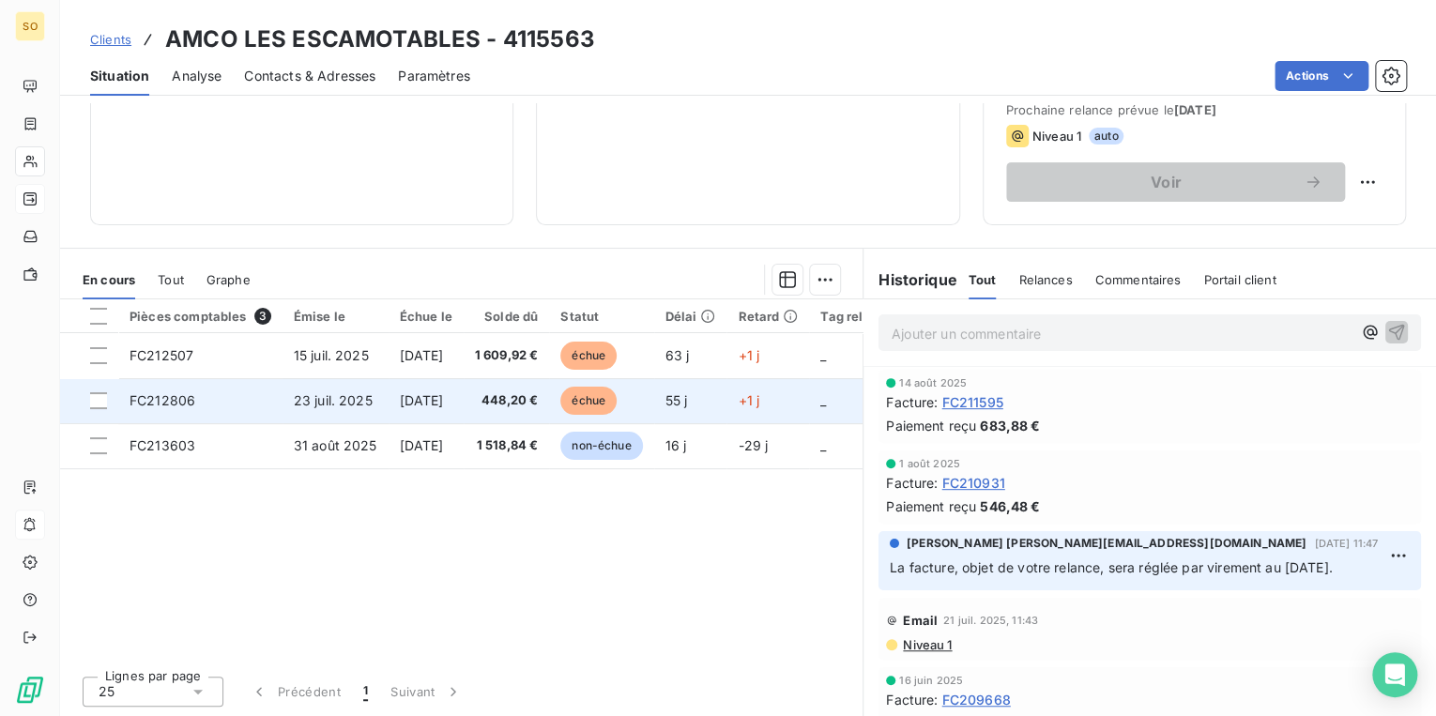
click at [616, 398] on span "échue" at bounding box center [588, 401] width 56 height 28
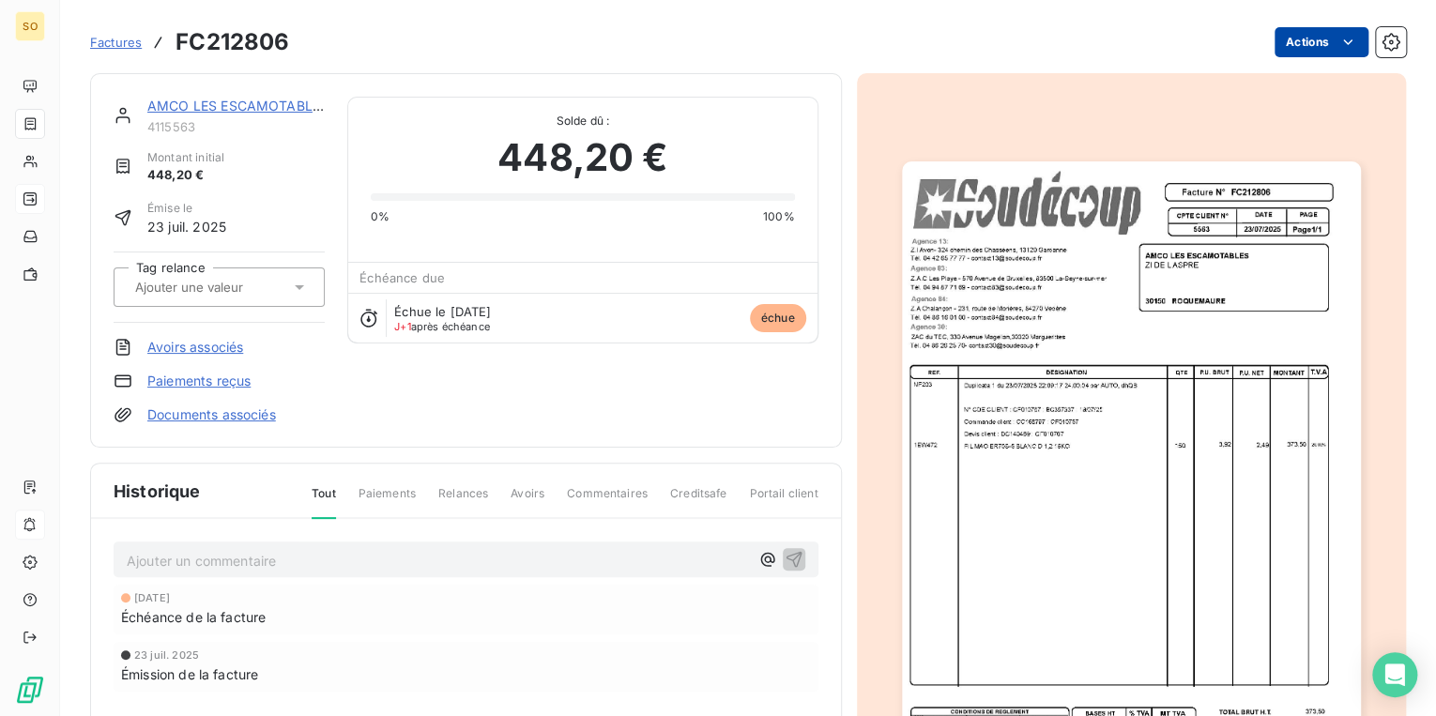
click at [1302, 36] on html "SO Factures FC212806 Actions AMCO LES ESCAMOTABLES 4115563 Montant initial 448,…" at bounding box center [718, 358] width 1436 height 716
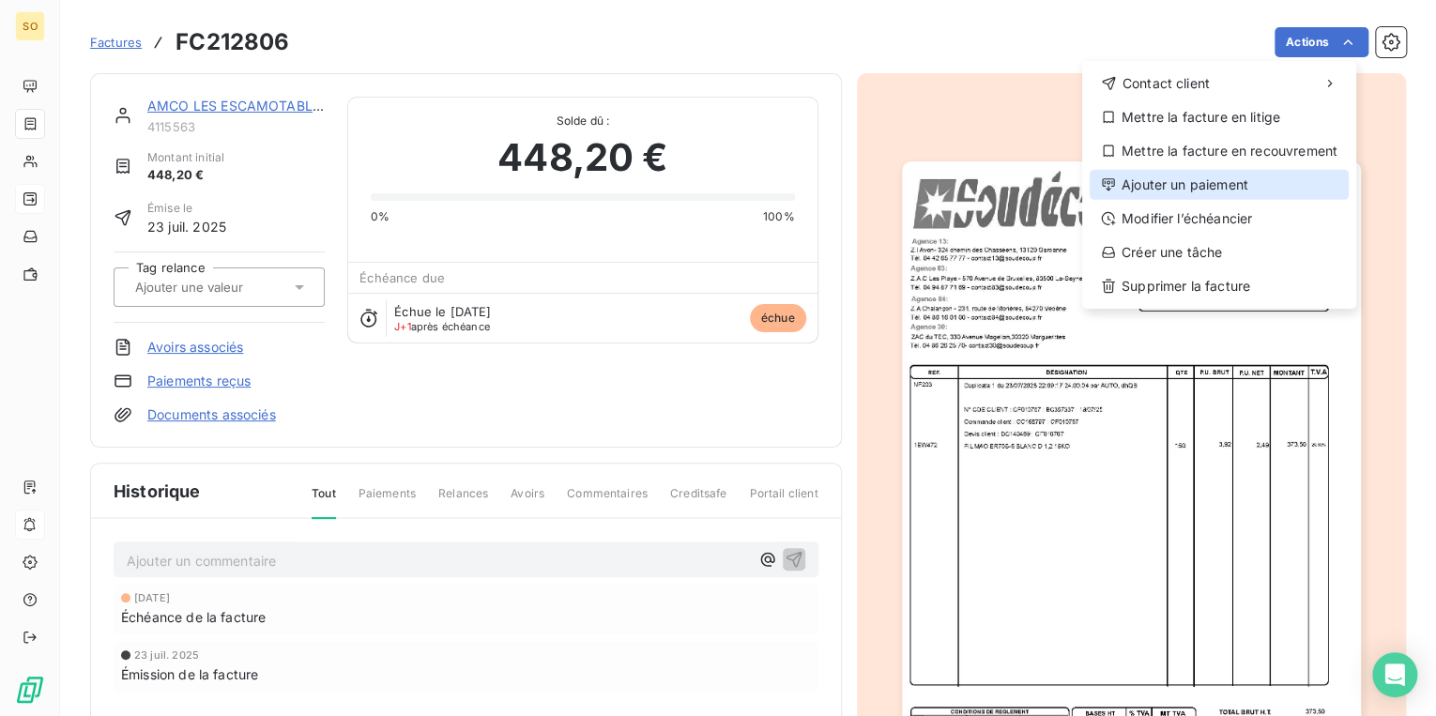
click at [1160, 184] on div "Ajouter un paiement" at bounding box center [1218, 185] width 259 height 30
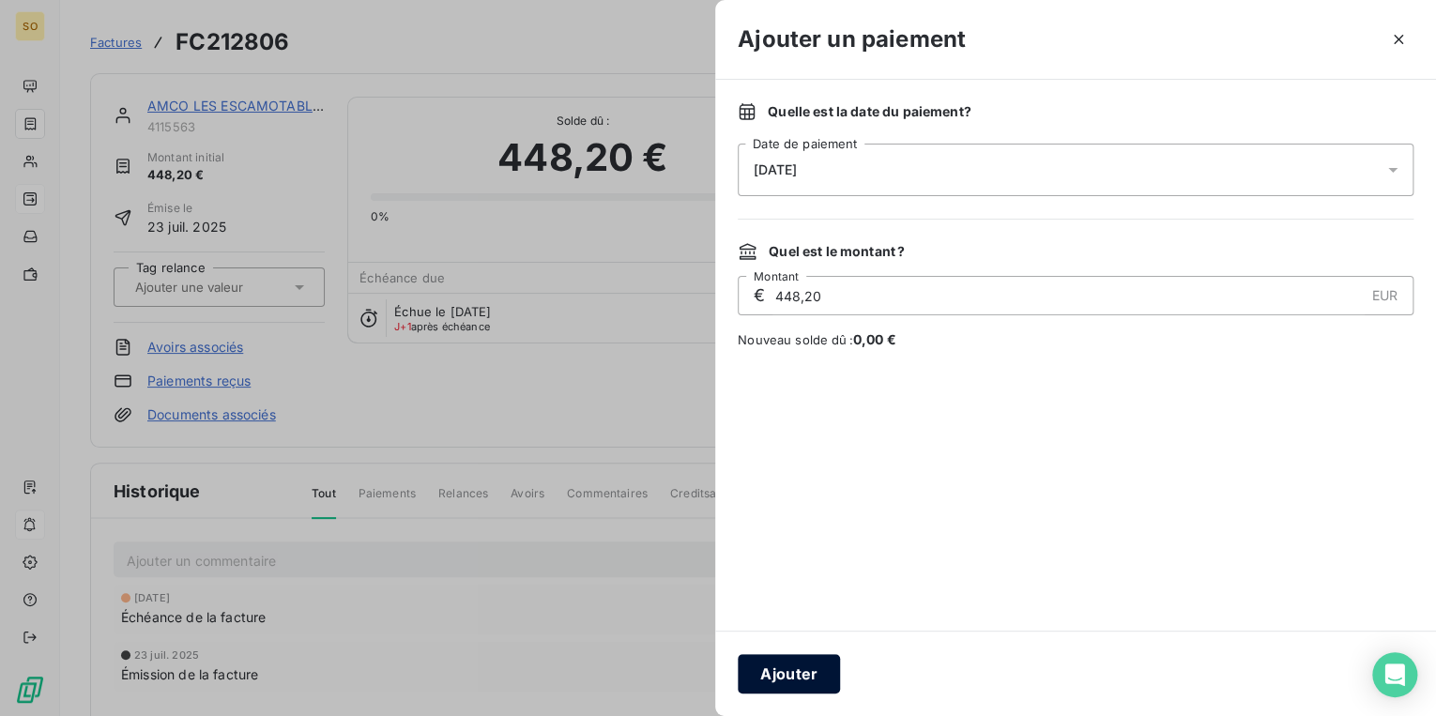
click at [795, 658] on button "Ajouter" at bounding box center [789, 673] width 102 height 39
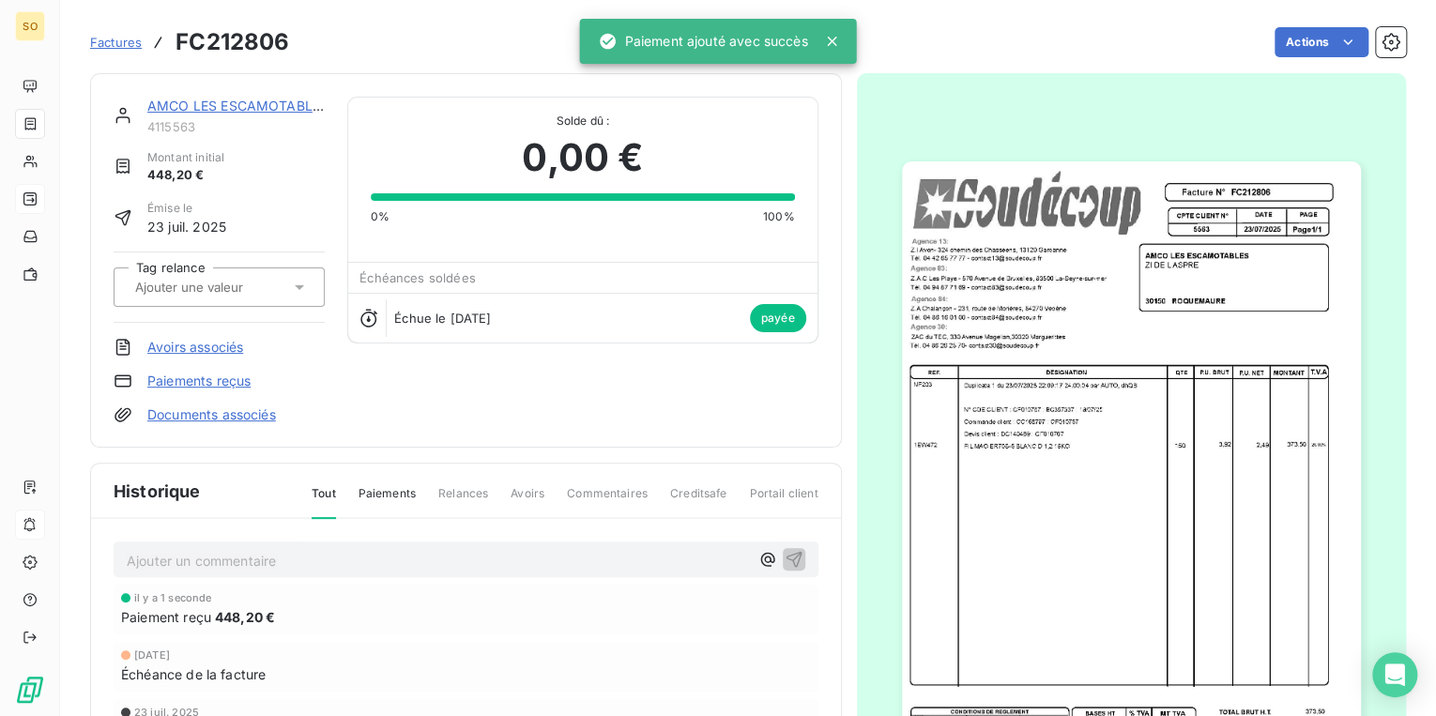
click at [236, 107] on link "AMCO LES ESCAMOTABLES" at bounding box center [237, 106] width 181 height 16
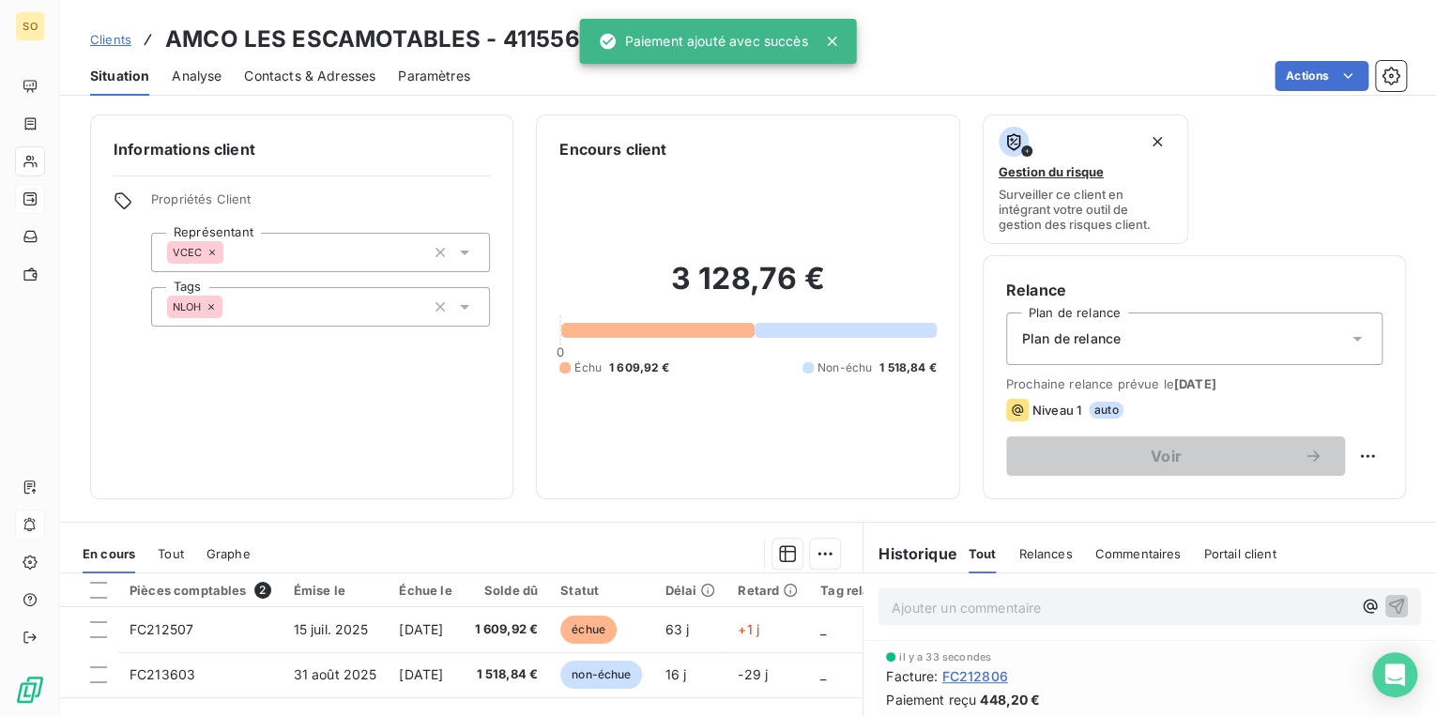
click at [103, 36] on span "Clients" at bounding box center [110, 39] width 41 height 15
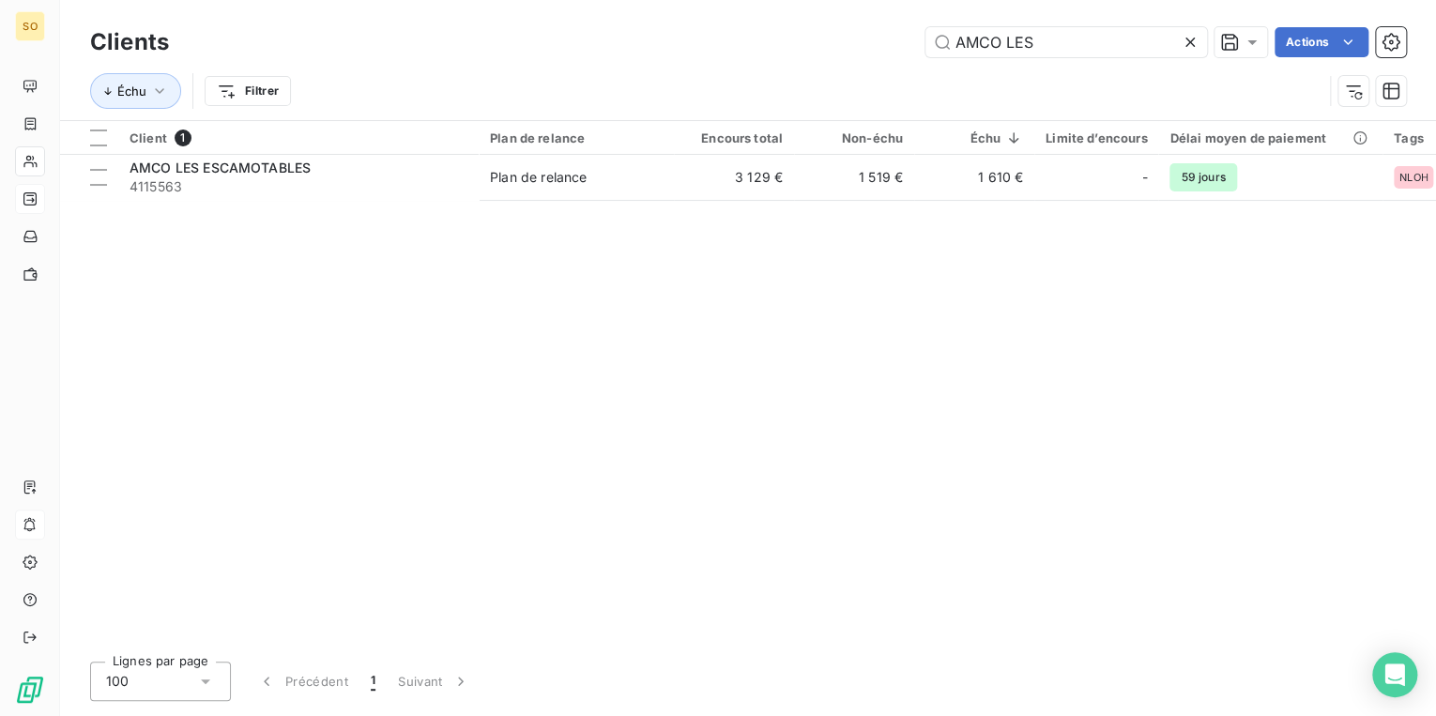
drag, startPoint x: 953, startPoint y: 49, endPoint x: 1192, endPoint y: 41, distance: 238.5
click at [1185, 43] on div "AMCO LES" at bounding box center [1066, 42] width 282 height 30
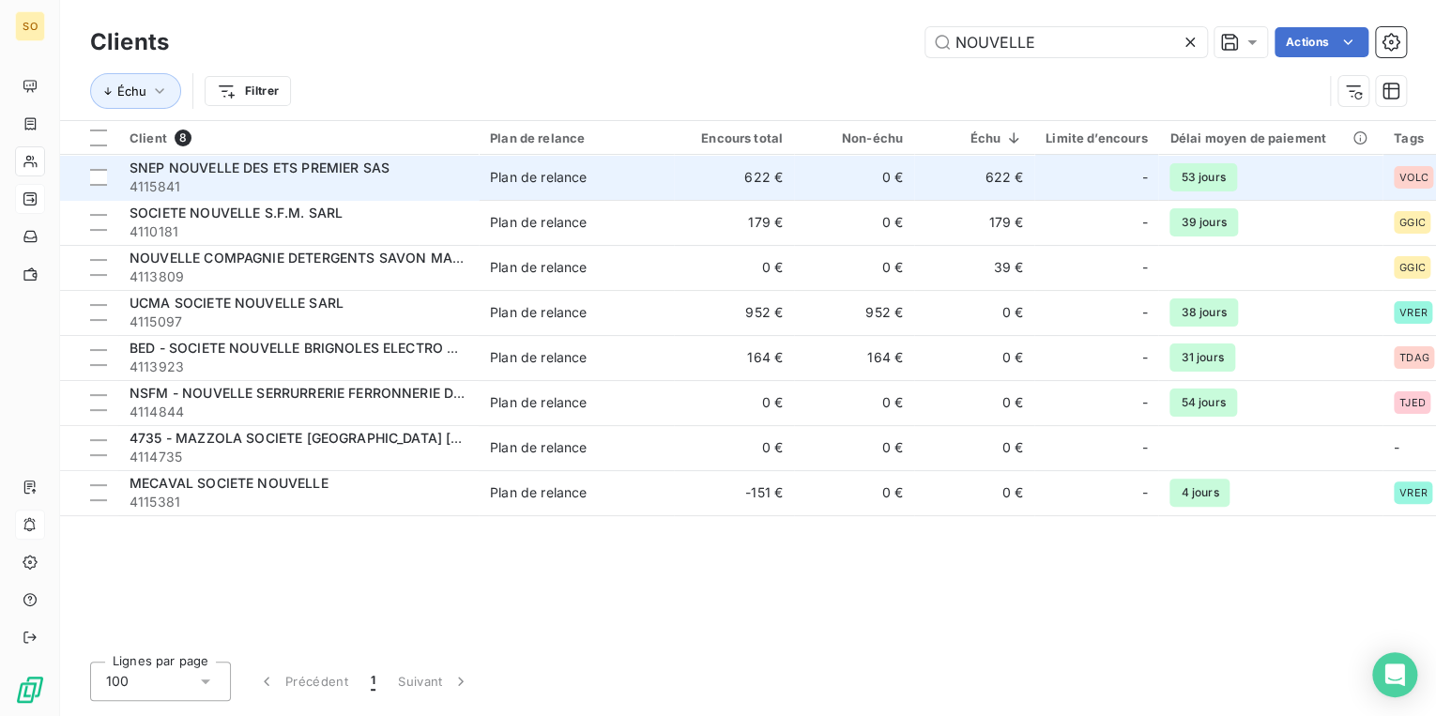
type input "NOUVELLE"
click at [724, 176] on td "622 €" at bounding box center [734, 177] width 120 height 45
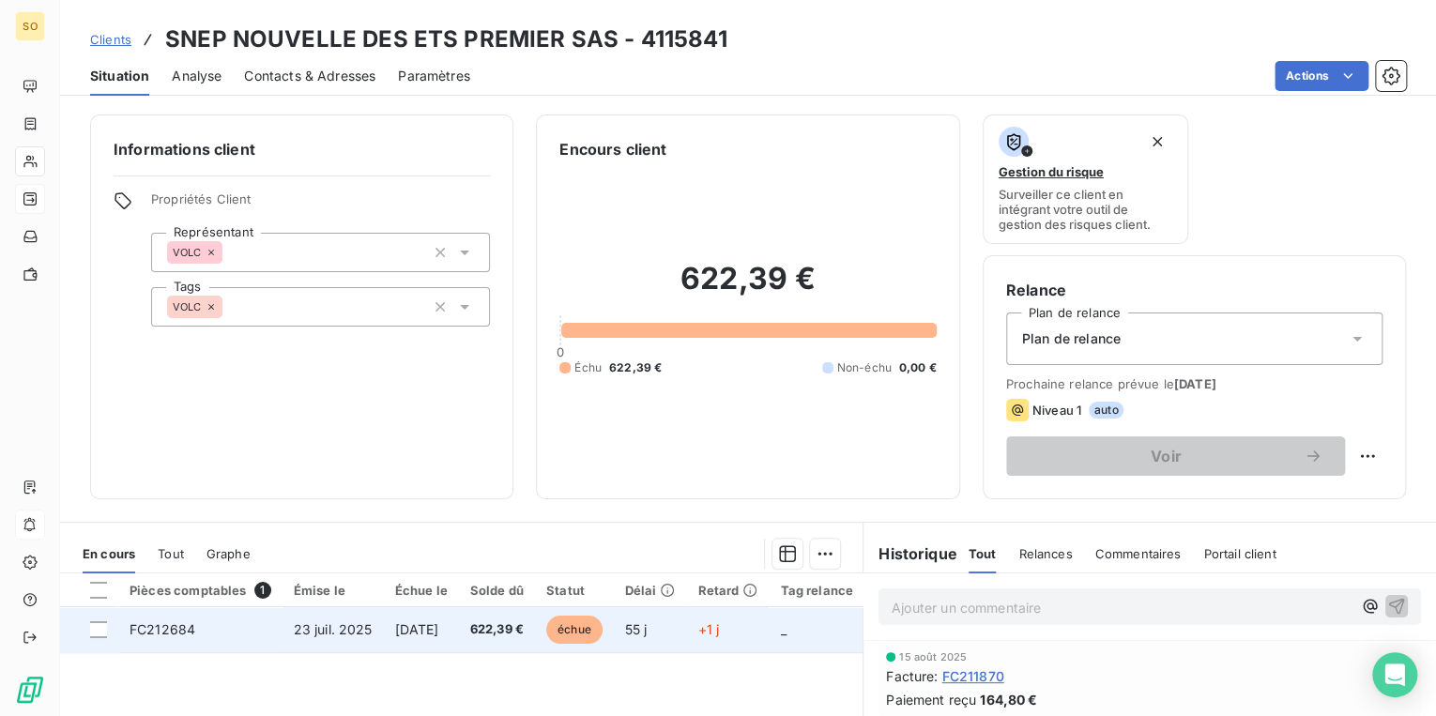
click at [595, 631] on span "échue" at bounding box center [574, 630] width 56 height 28
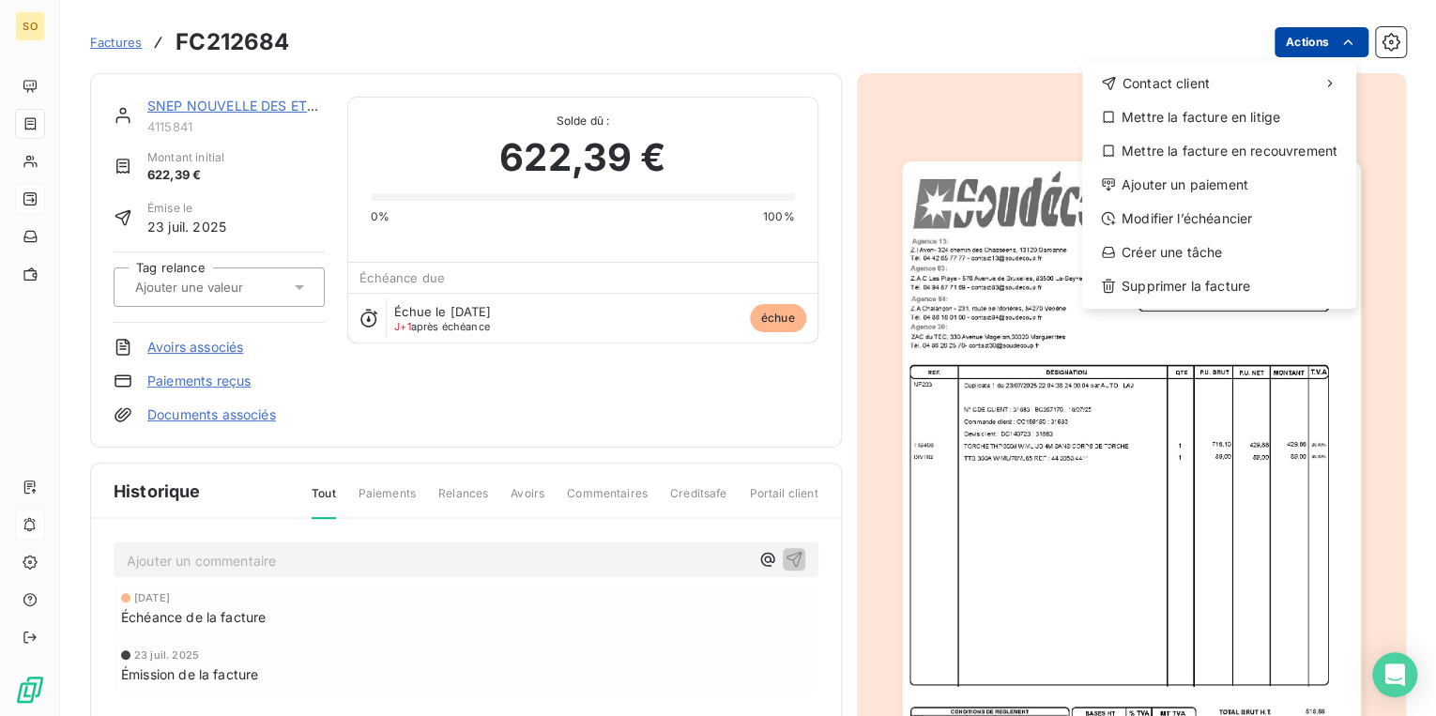
click at [1271, 38] on html "SO Factures FC212684 Actions Contact client Mettre la facture en litige Mettre …" at bounding box center [718, 358] width 1436 height 716
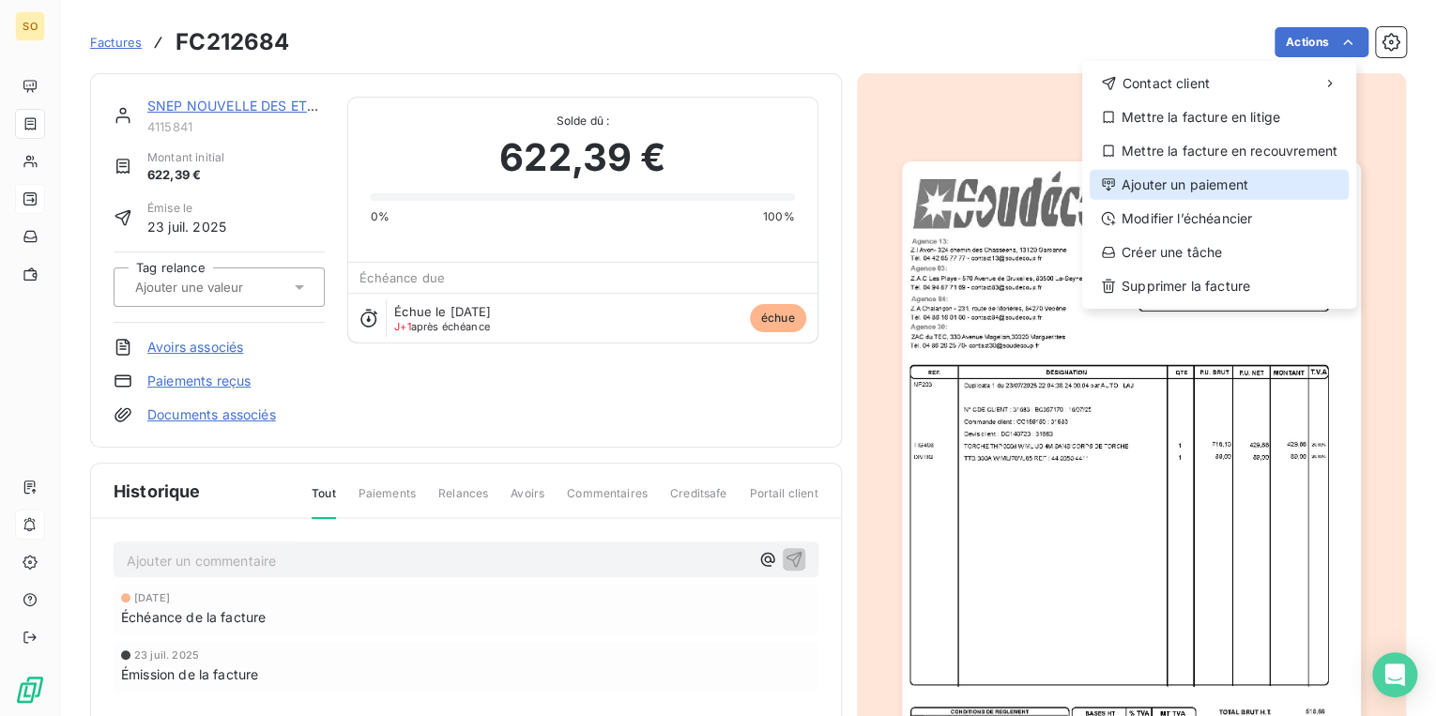
click at [1168, 182] on div "Ajouter un paiement" at bounding box center [1218, 185] width 259 height 30
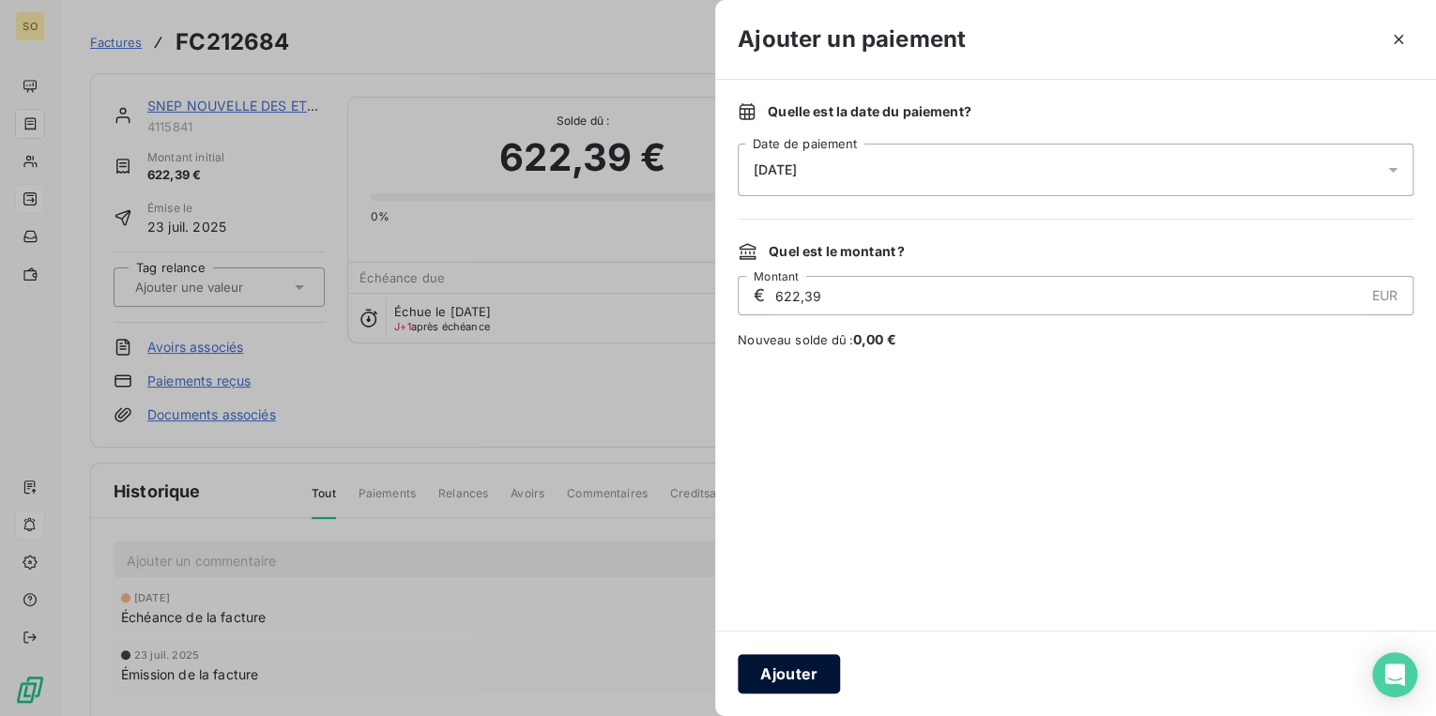
click at [777, 670] on button "Ajouter" at bounding box center [789, 673] width 102 height 39
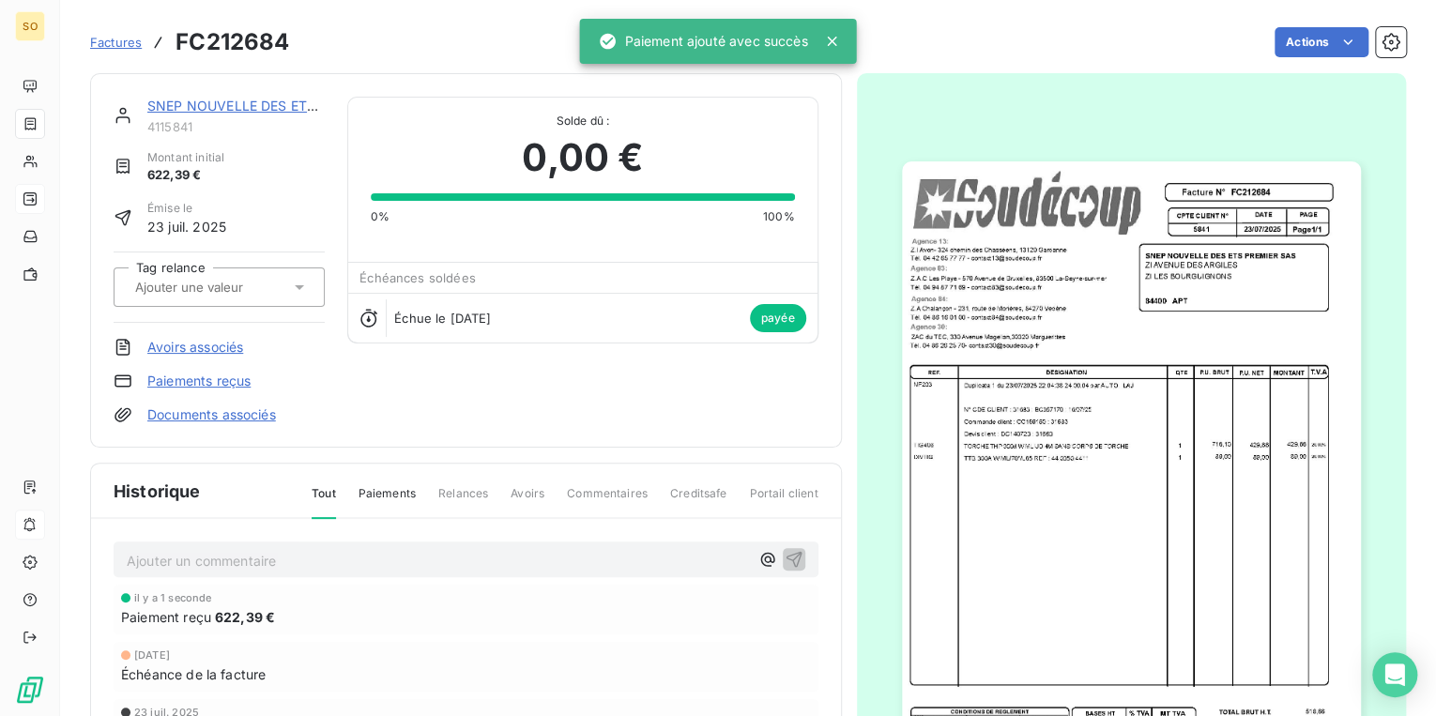
click at [195, 112] on link "SNEP NOUVELLE DES ETS PREMIER SAS" at bounding box center [277, 106] width 260 height 16
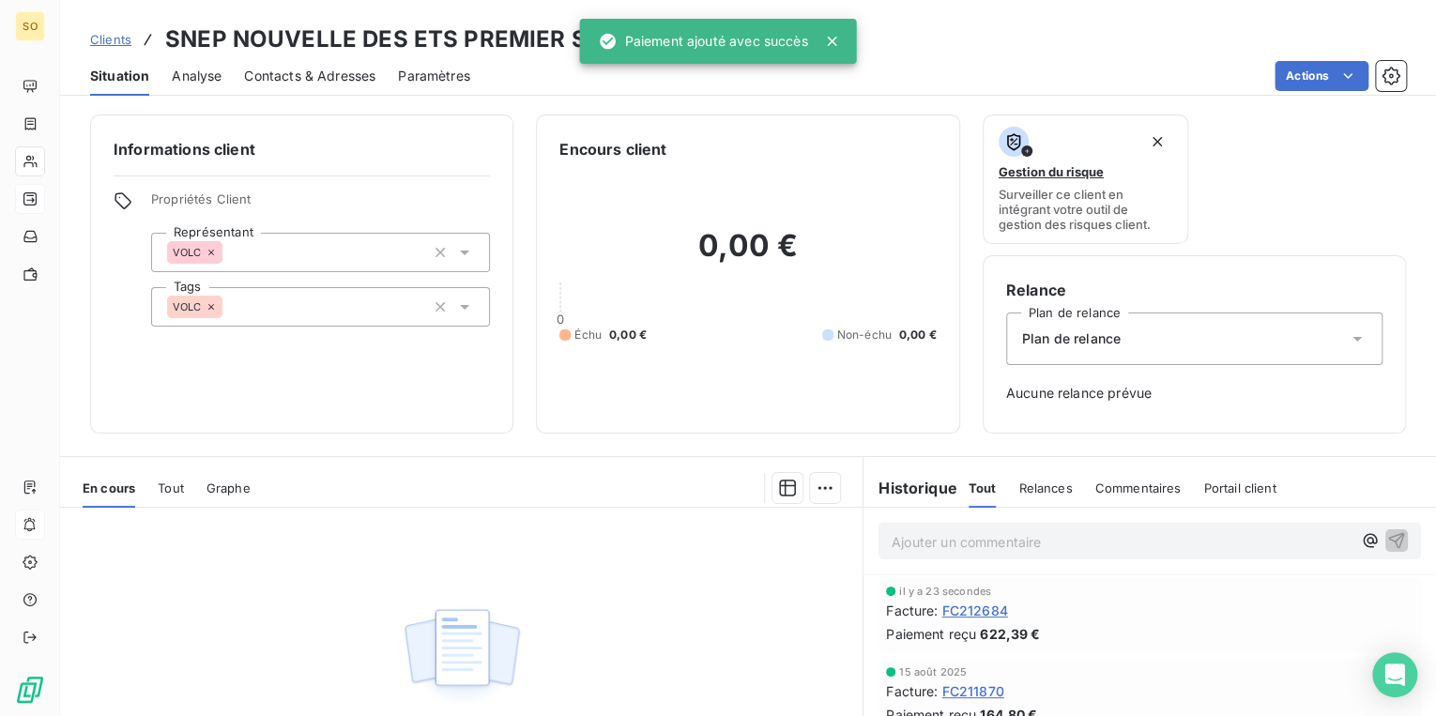
drag, startPoint x: 119, startPoint y: 26, endPoint x: 117, endPoint y: 38, distance: 11.4
click at [117, 26] on div "Clients SNEP NOUVELLE DES ETS PREMIER SAS - 4115841" at bounding box center [408, 40] width 637 height 34
click at [118, 38] on span "Clients" at bounding box center [110, 39] width 41 height 15
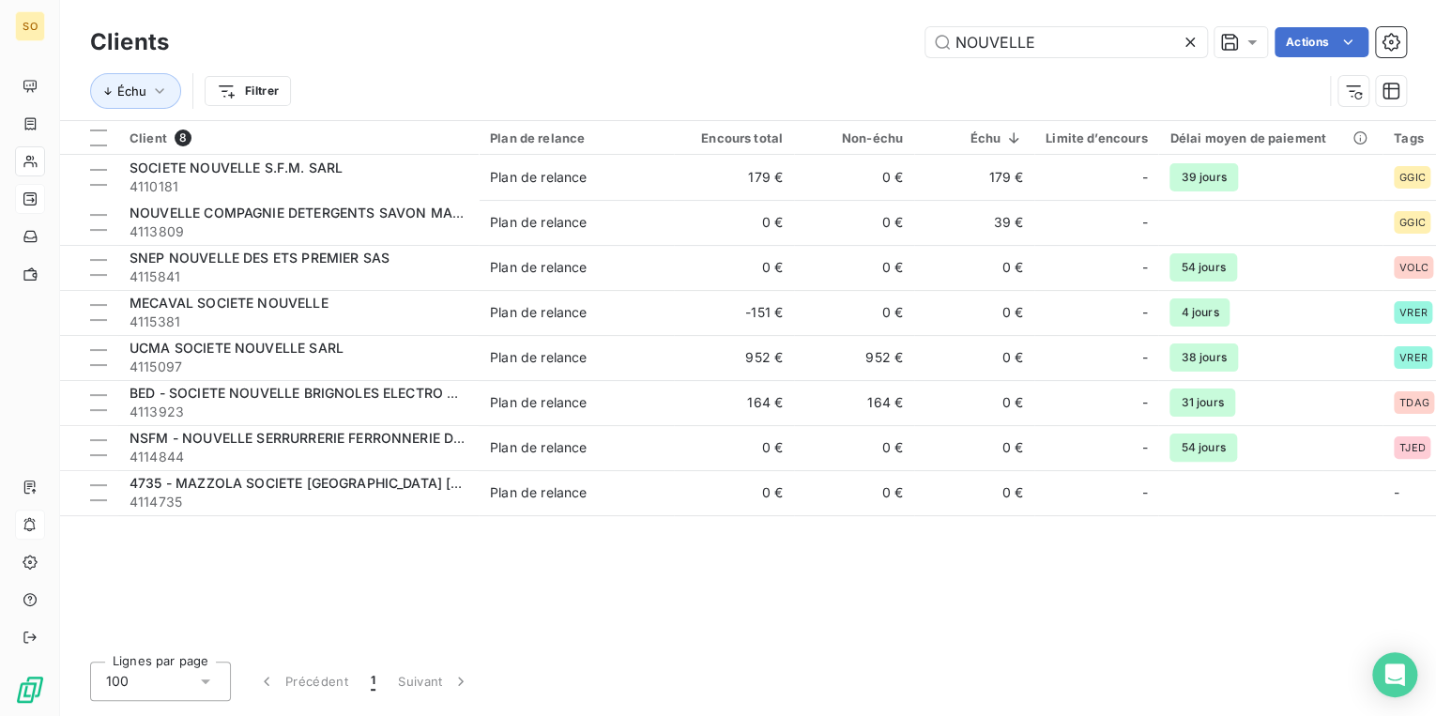
drag, startPoint x: 951, startPoint y: 36, endPoint x: 1404, endPoint y: 0, distance: 454.6
click at [1339, 31] on div "NOUVELLE Actions" at bounding box center [798, 42] width 1214 height 30
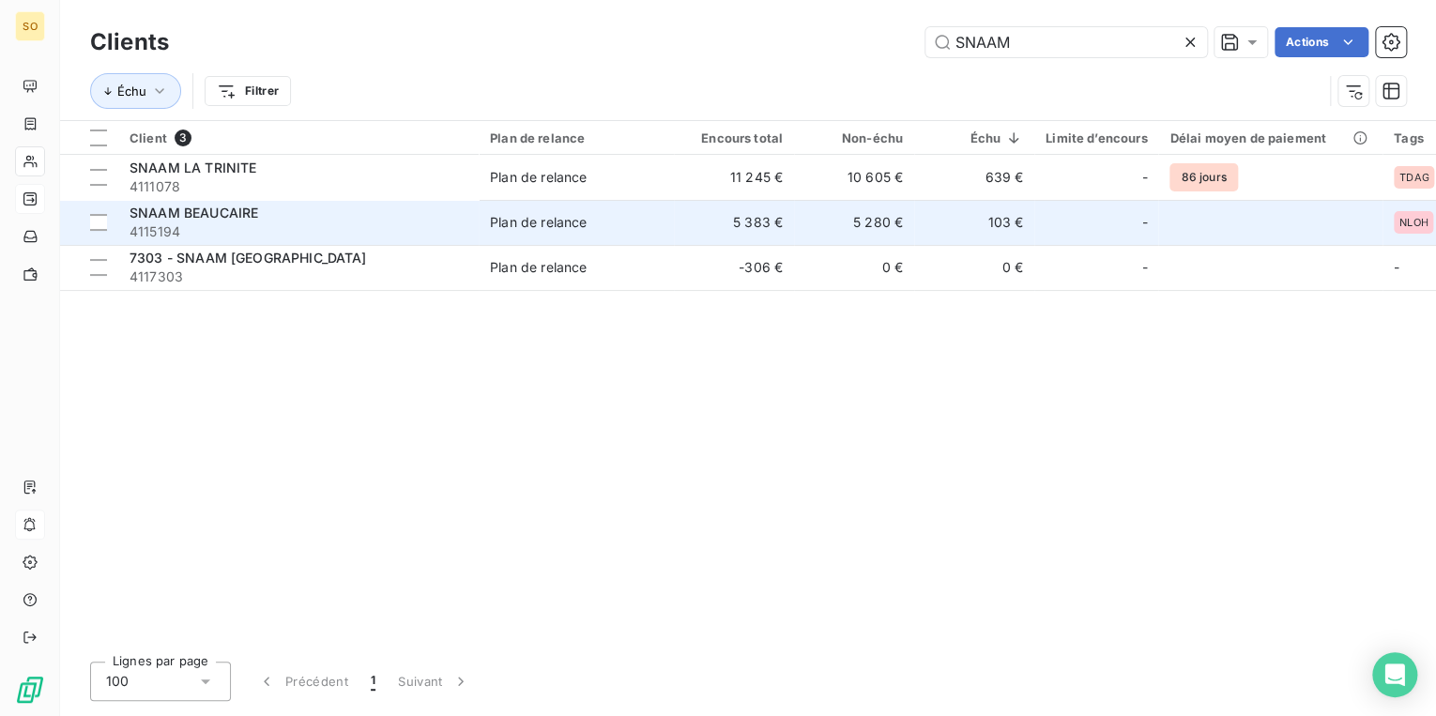
type input "SNAAM"
click at [443, 219] on div "SNAAM BEAUCAIRE" at bounding box center [298, 213] width 338 height 19
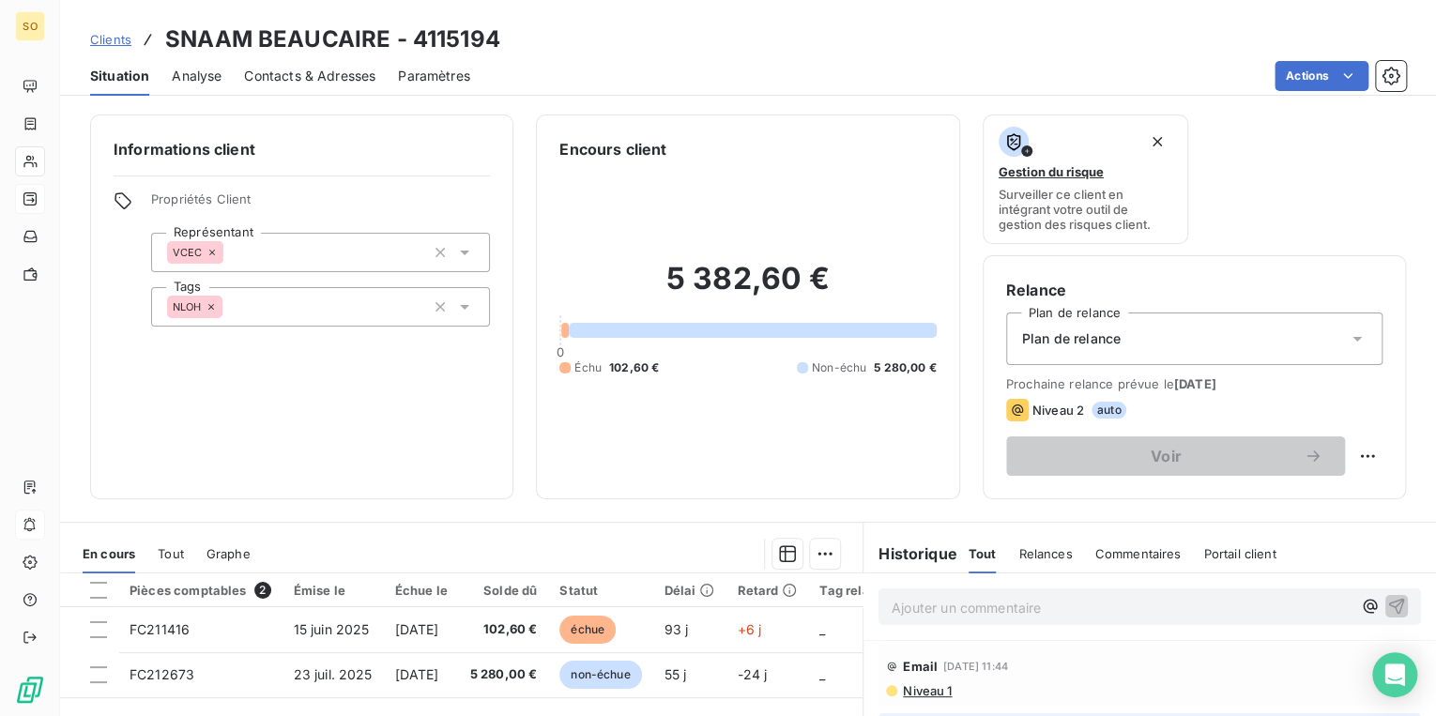
click at [109, 30] on link "Clients" at bounding box center [110, 39] width 41 height 19
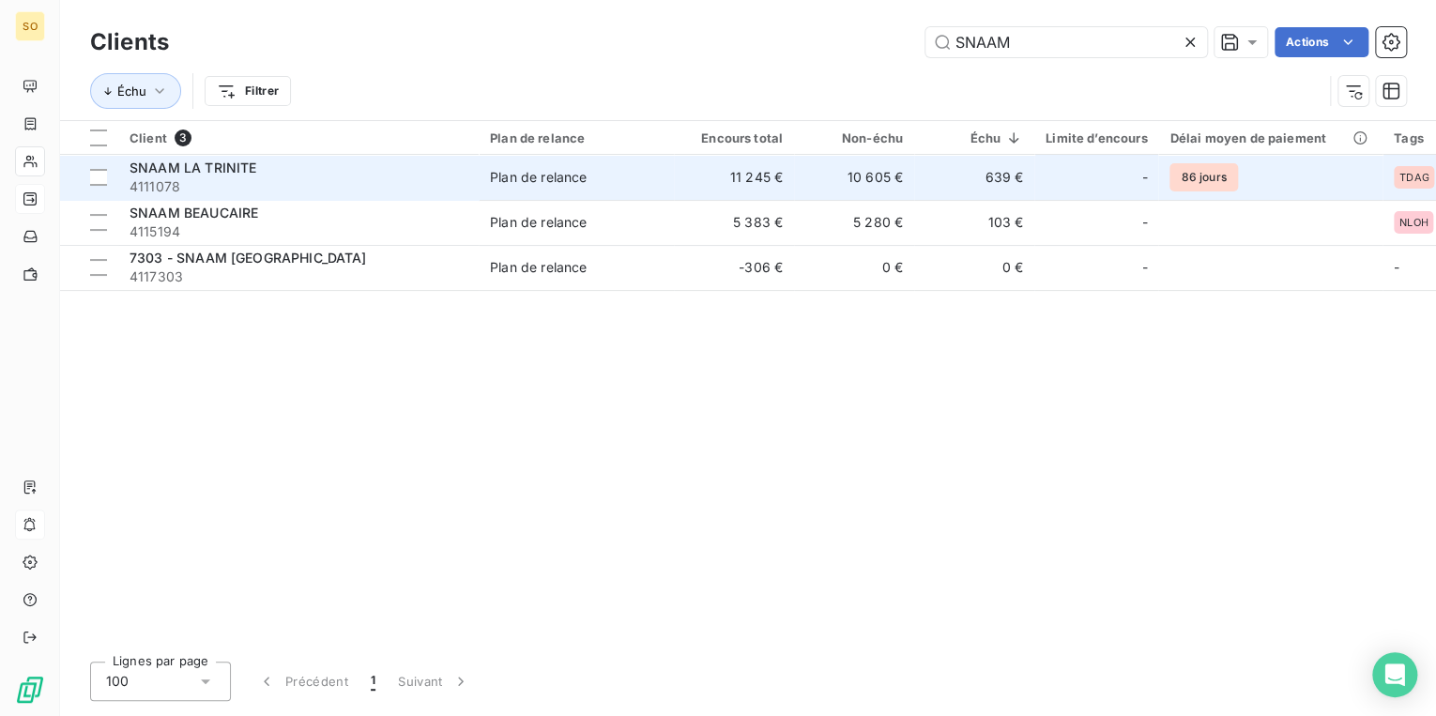
click at [586, 193] on td "Plan de relance" at bounding box center [576, 177] width 195 height 45
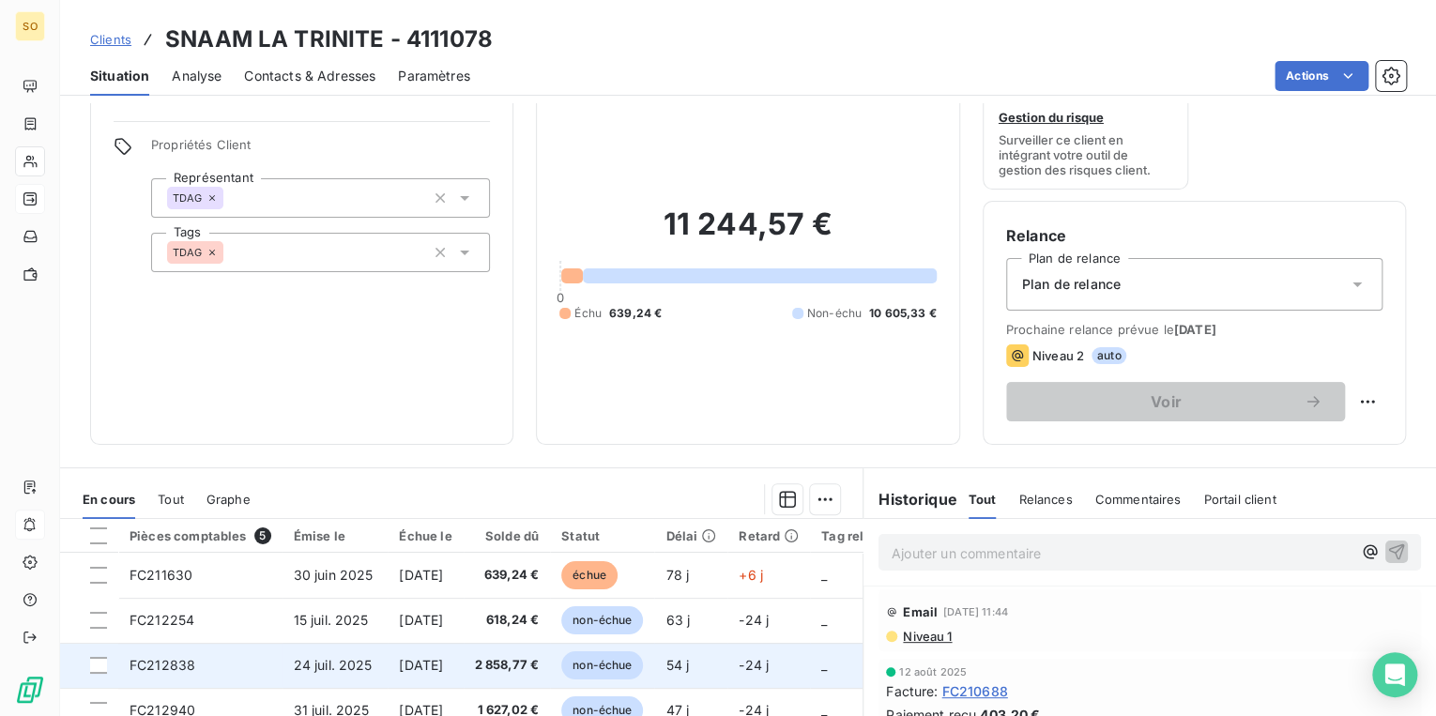
scroll to position [49, 0]
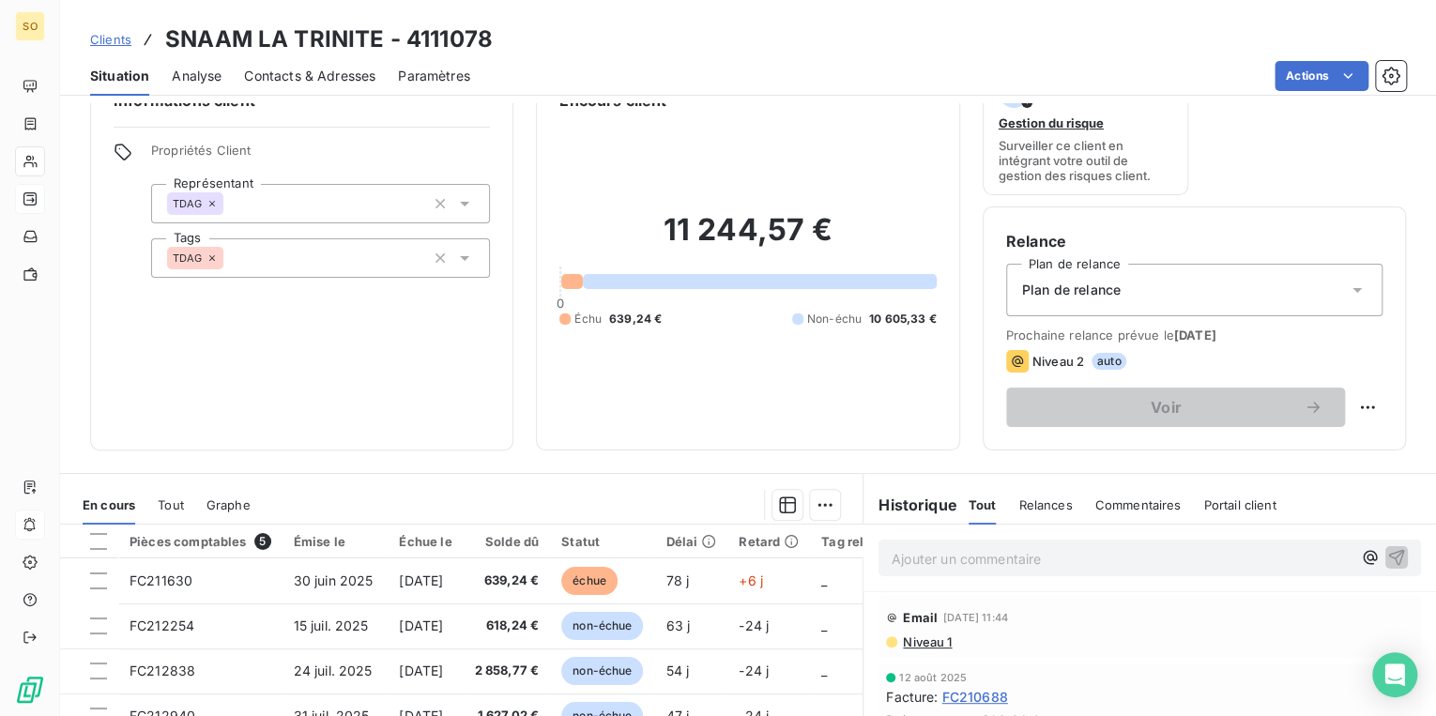
click at [119, 38] on span "Clients" at bounding box center [110, 39] width 41 height 15
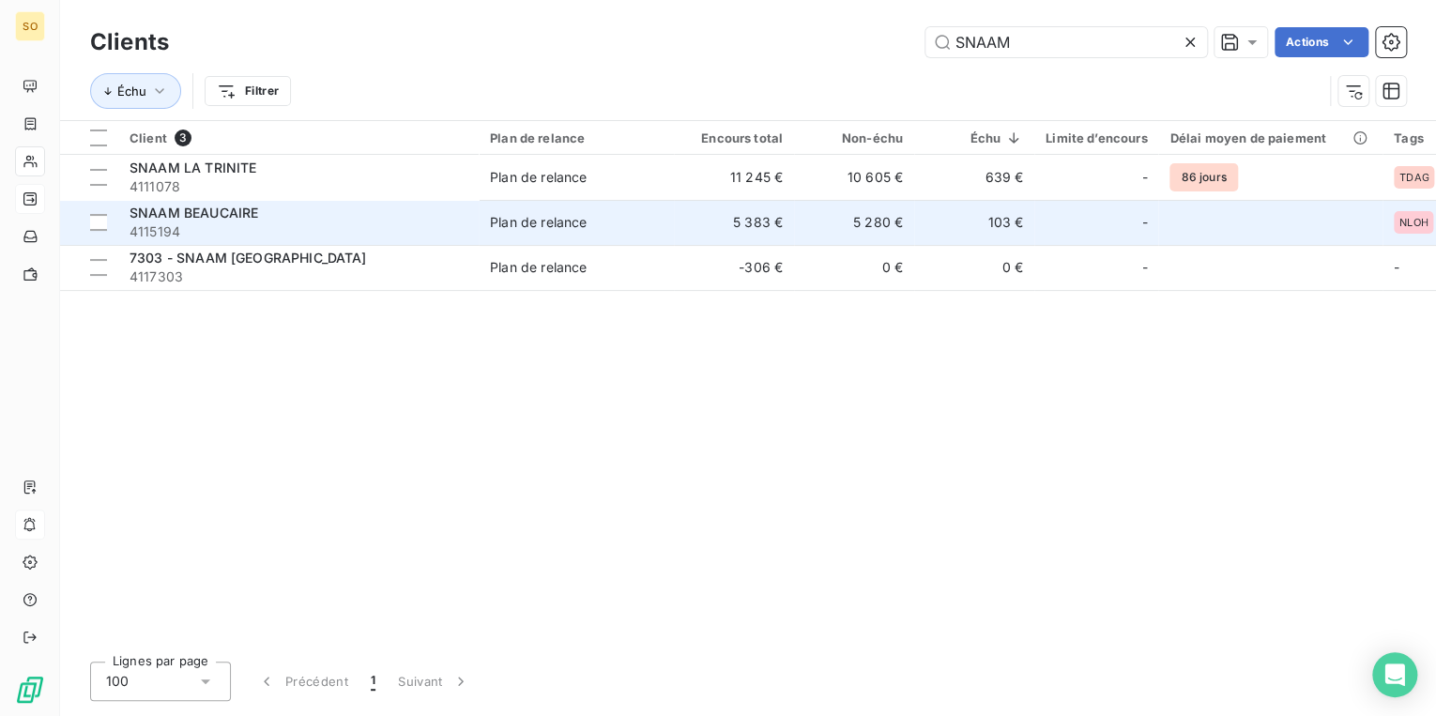
click at [236, 218] on span "SNAAM BEAUCAIRE" at bounding box center [193, 213] width 129 height 16
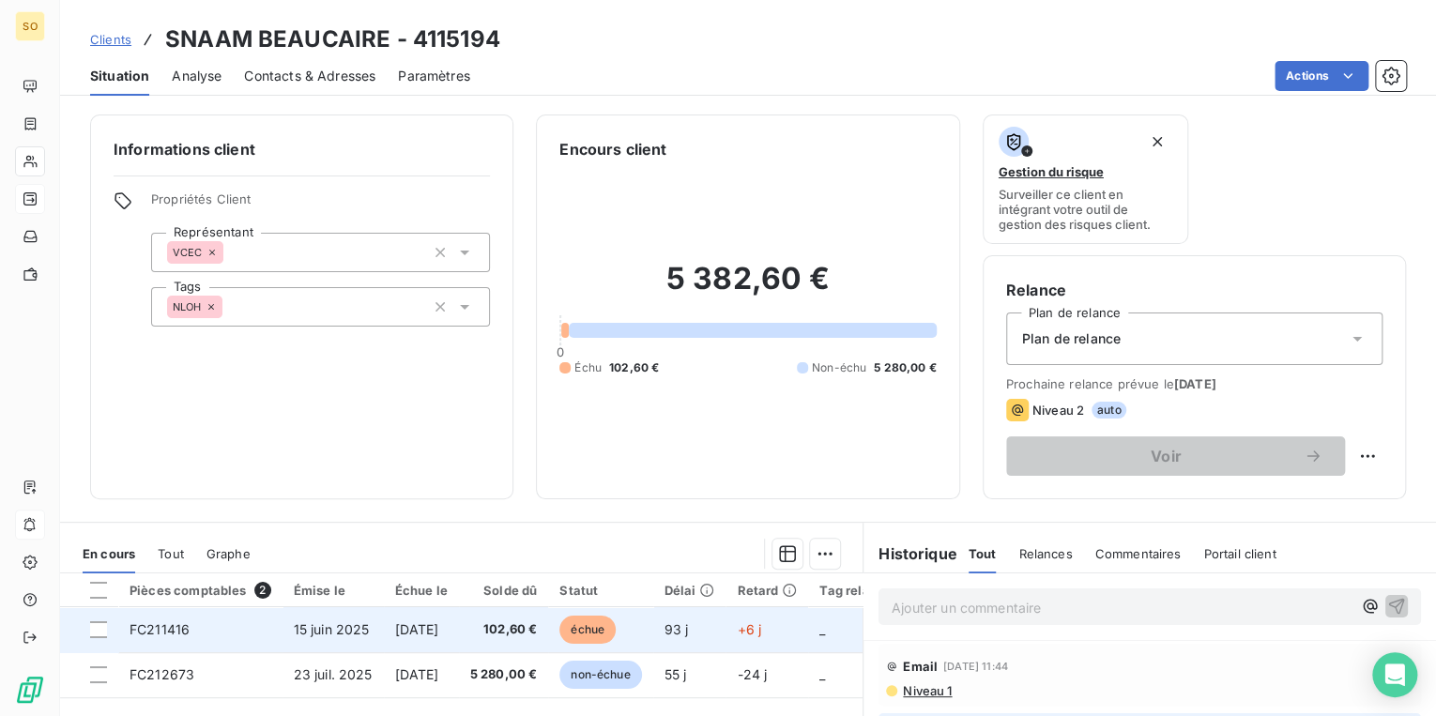
click at [602, 627] on span "échue" at bounding box center [587, 630] width 56 height 28
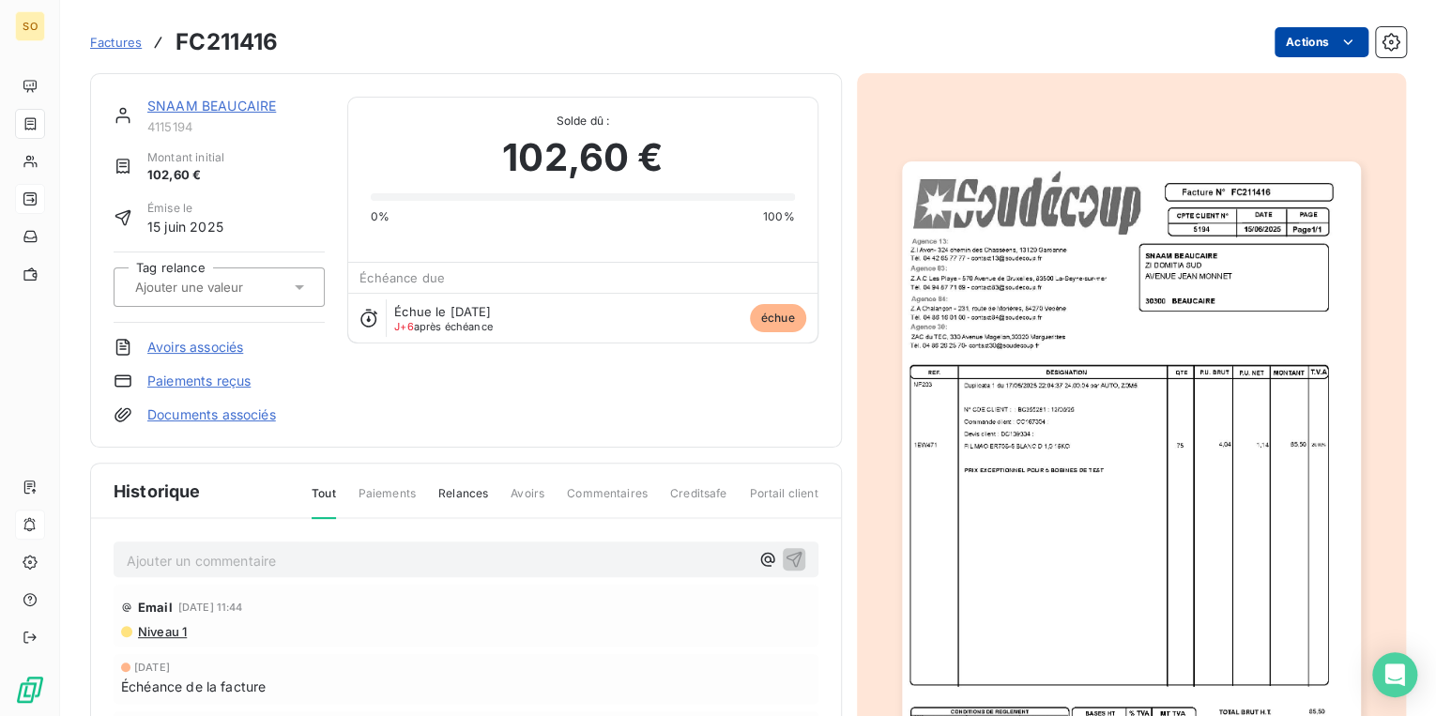
click at [1280, 44] on html "SO Factures FC211416 Actions SNAAM BEAUCAIRE 4115194 Montant initial 102,60 € É…" at bounding box center [718, 358] width 1436 height 716
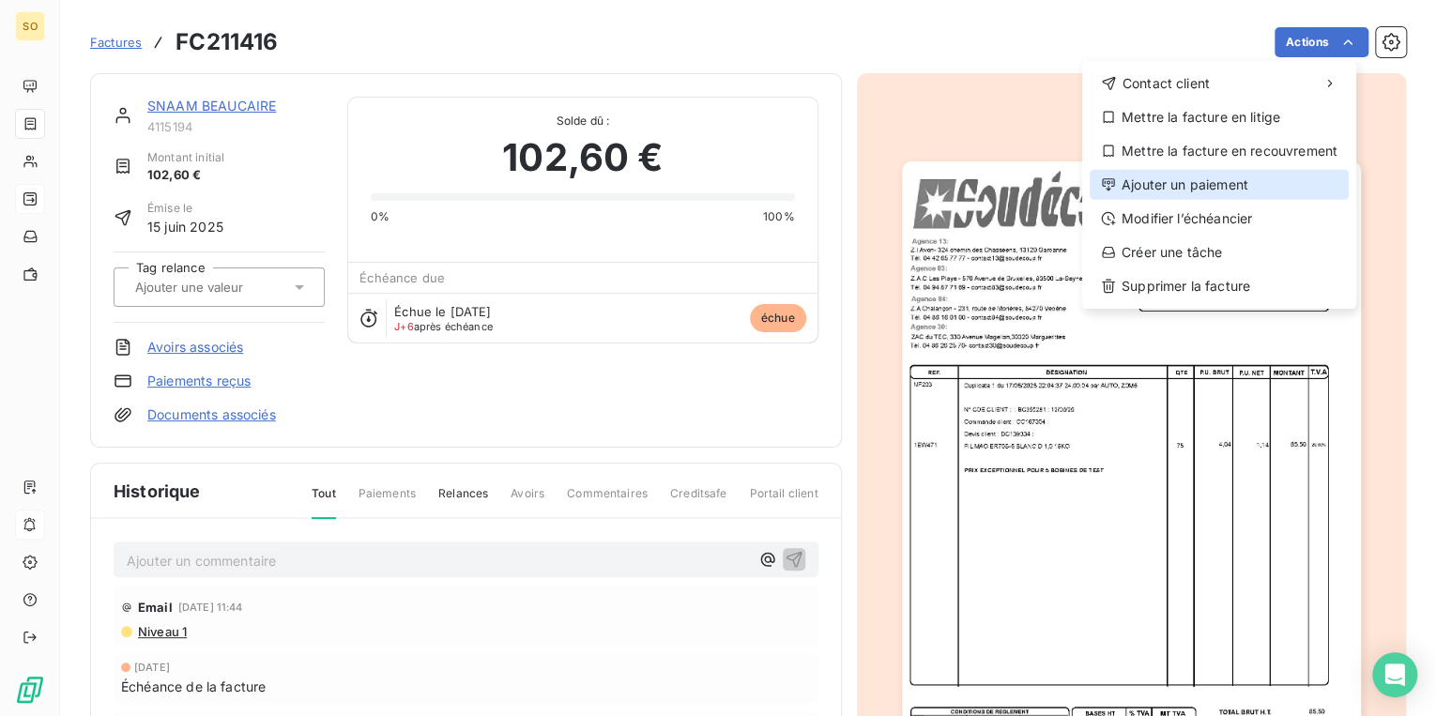
click at [1153, 187] on div "Ajouter un paiement" at bounding box center [1218, 185] width 259 height 30
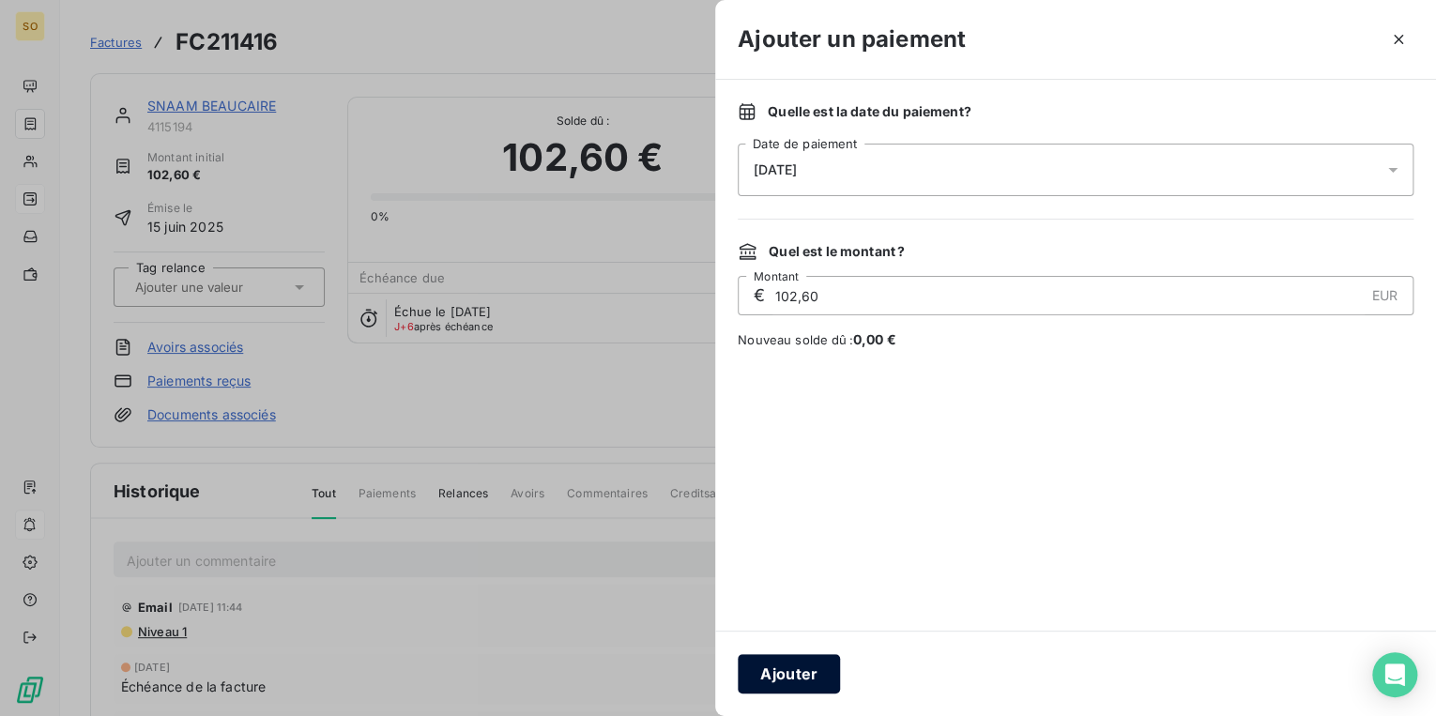
click at [800, 672] on button "Ajouter" at bounding box center [789, 673] width 102 height 39
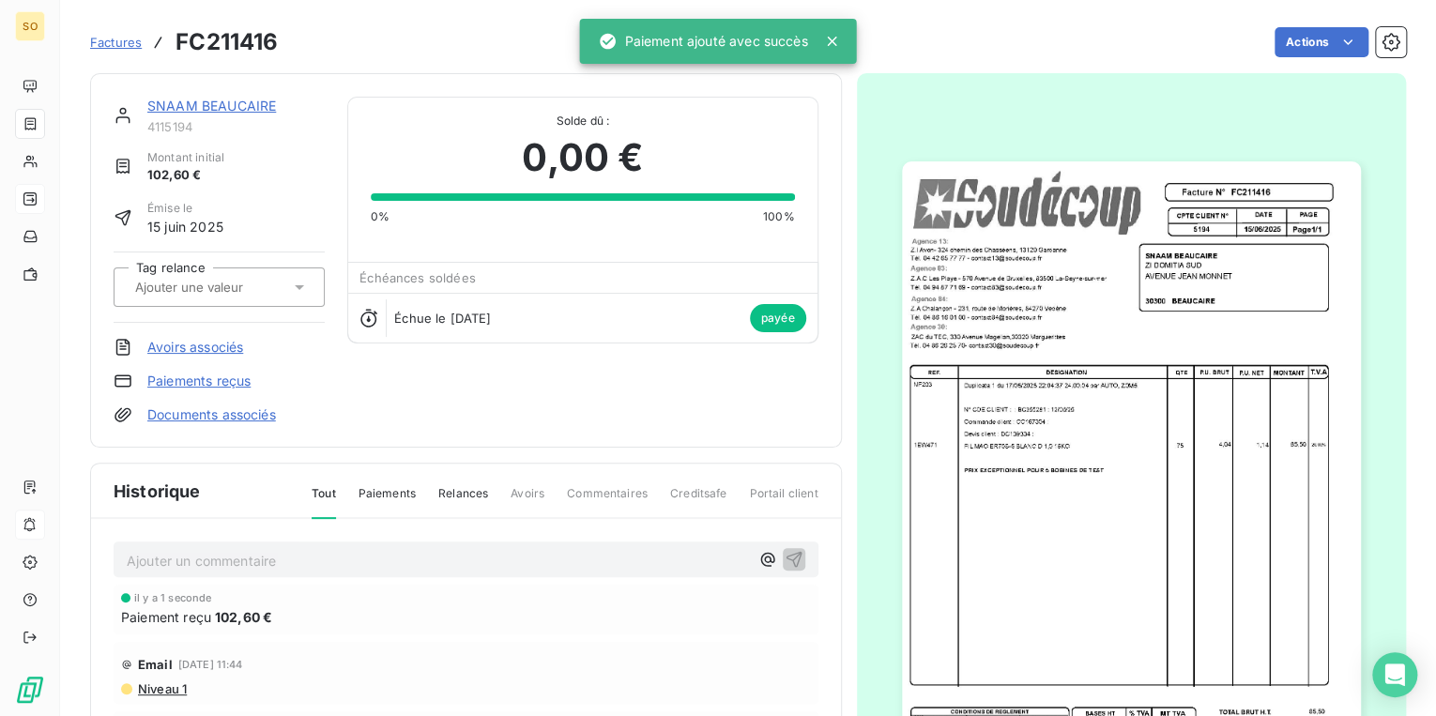
click at [255, 106] on link "SNAAM BEAUCAIRE" at bounding box center [211, 106] width 129 height 16
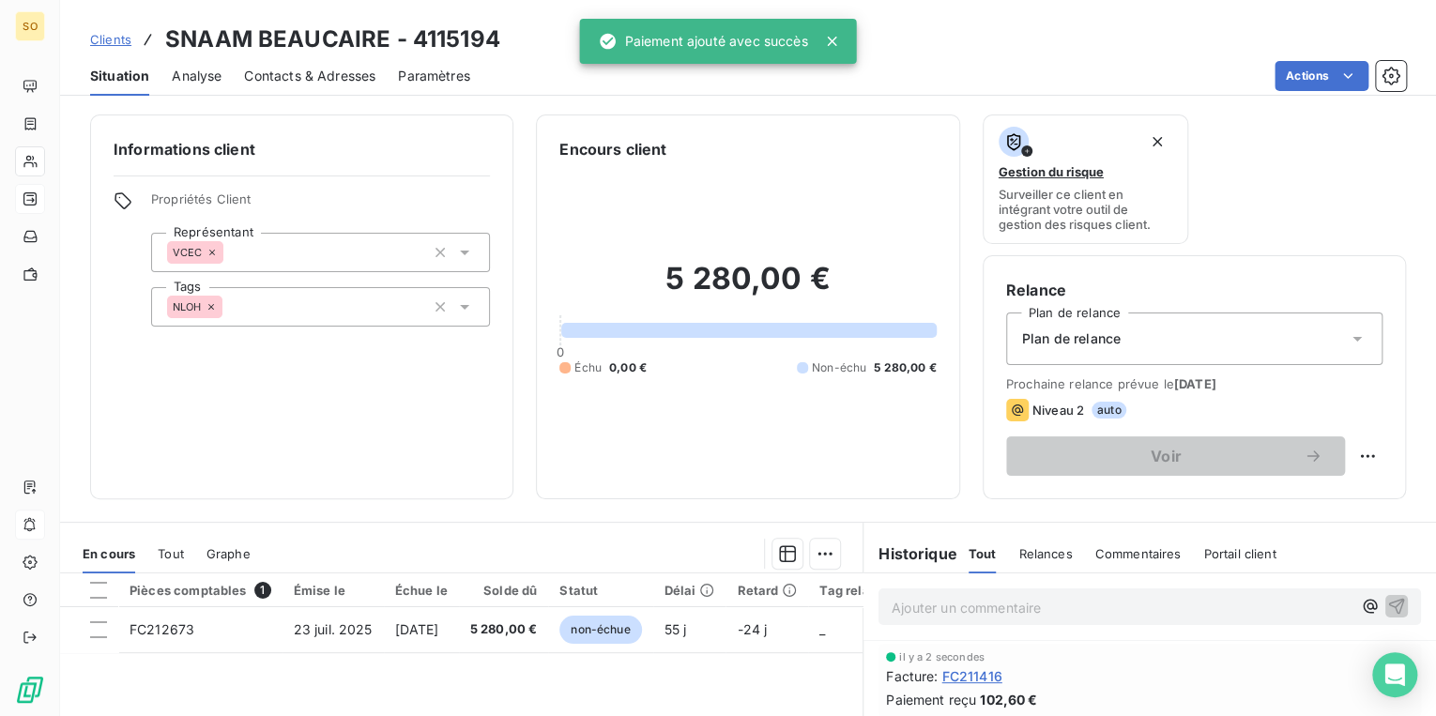
click at [128, 34] on span "Clients" at bounding box center [110, 39] width 41 height 15
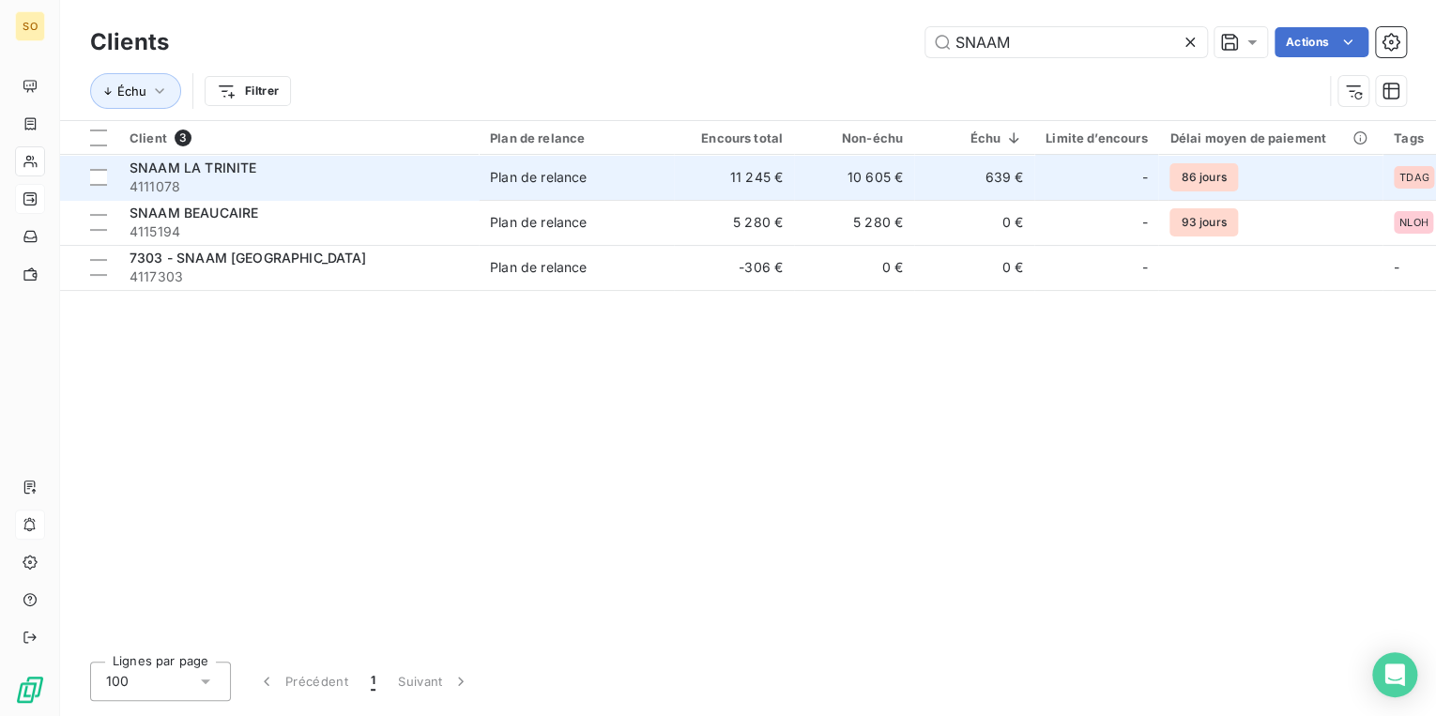
click at [664, 165] on td "Plan de relance" at bounding box center [576, 177] width 195 height 45
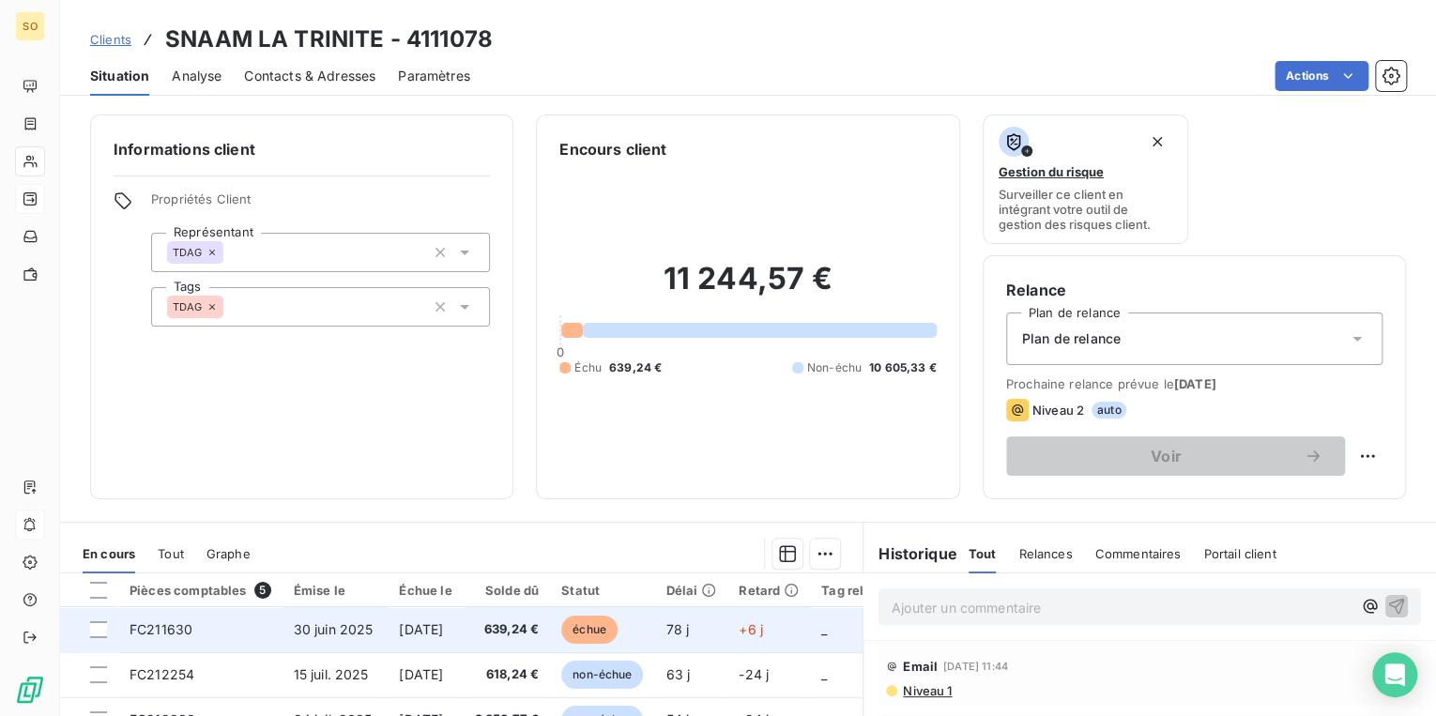
click at [617, 627] on span "échue" at bounding box center [589, 630] width 56 height 28
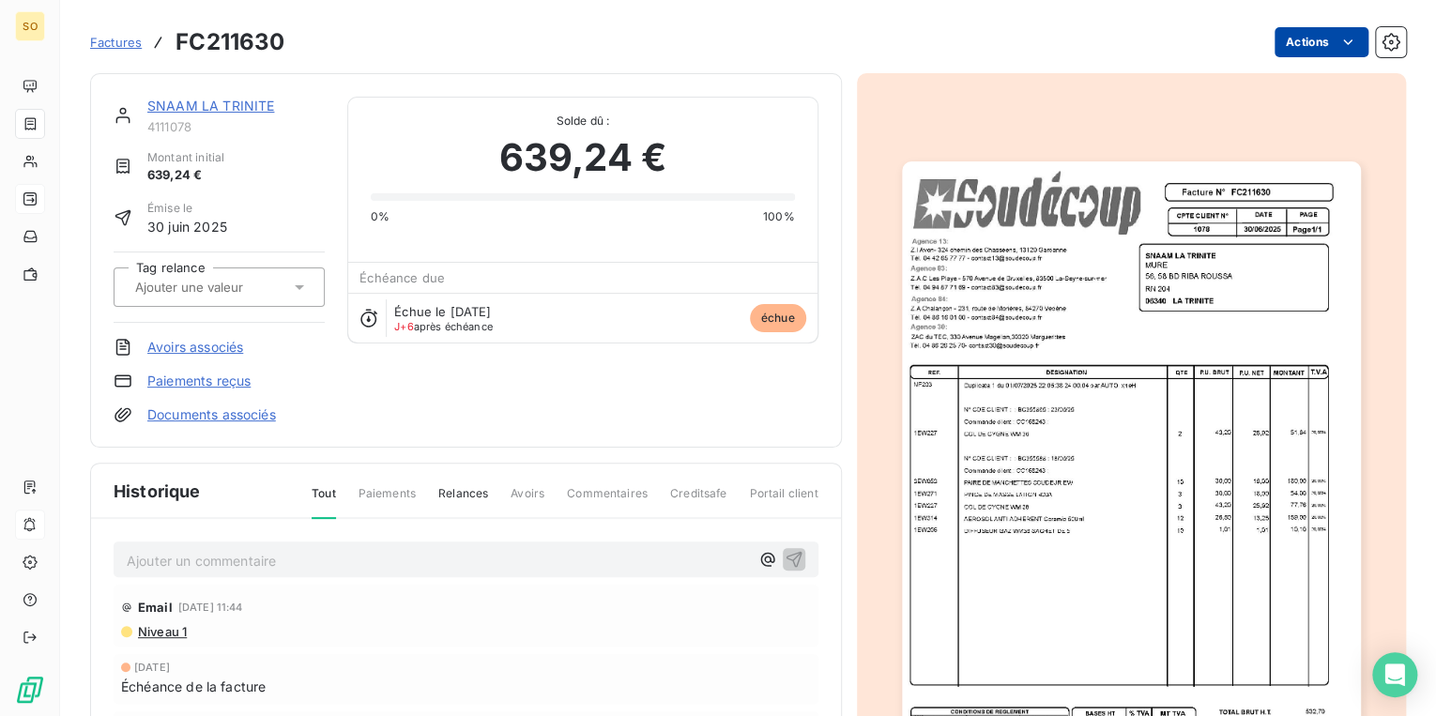
click at [1287, 41] on html "SO Factures FC211630 Actions SNAAM LA TRINITE 4111078 Montant initial 639,24 € …" at bounding box center [718, 358] width 1436 height 716
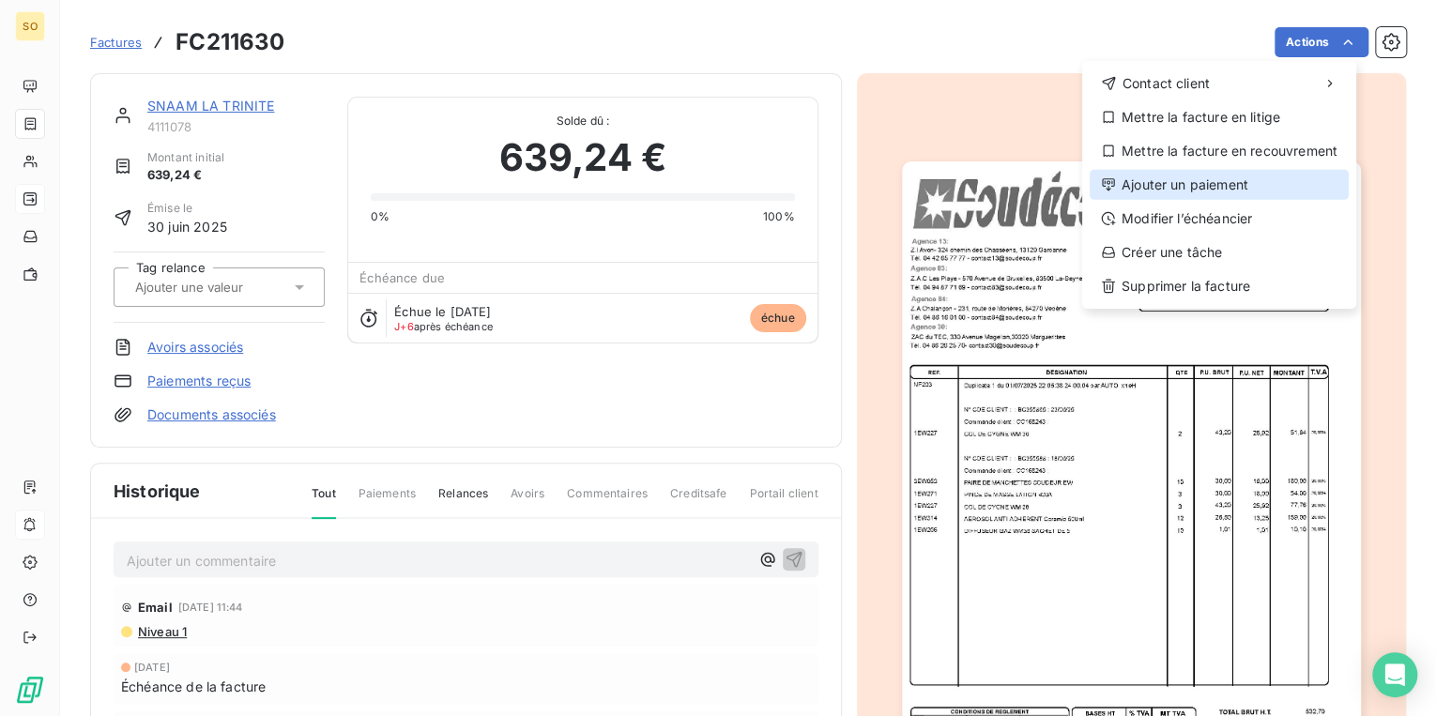
click at [1197, 178] on div "Ajouter un paiement" at bounding box center [1218, 185] width 259 height 30
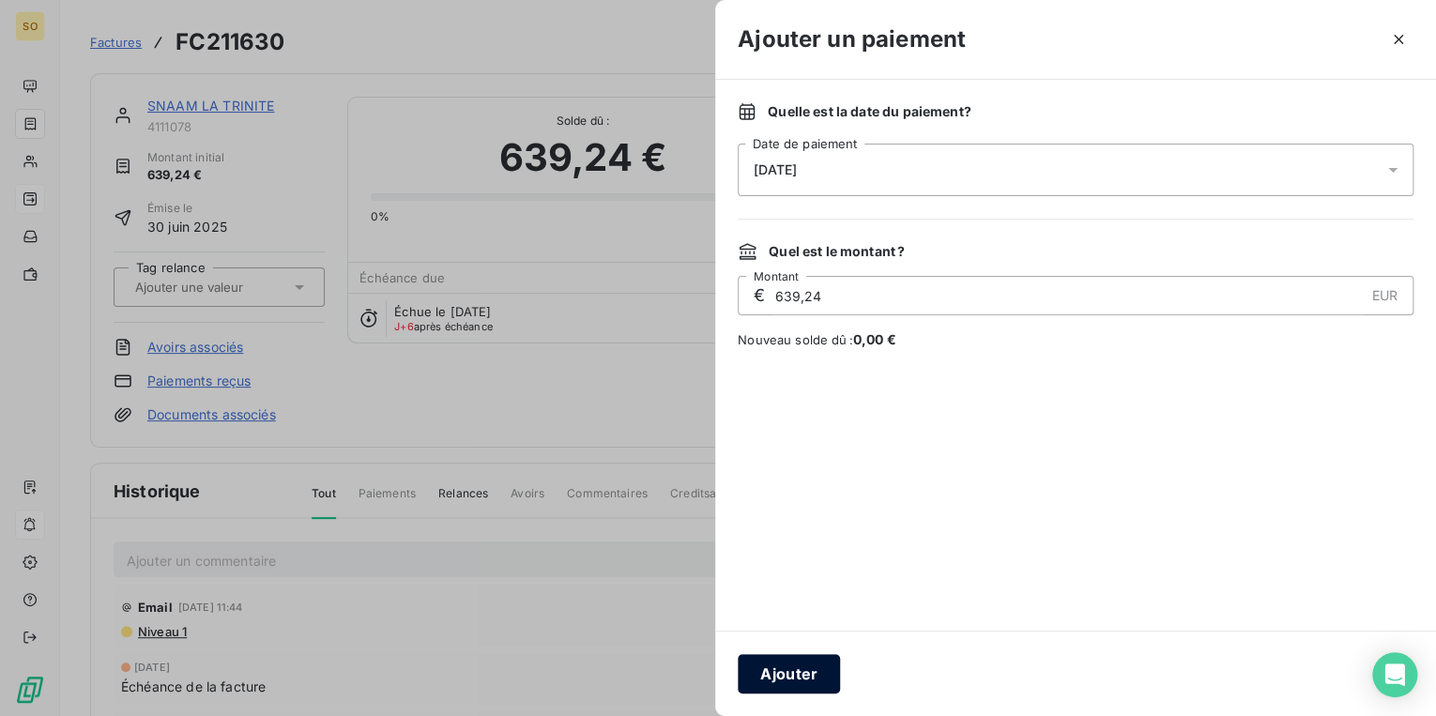
click at [769, 679] on button "Ajouter" at bounding box center [789, 673] width 102 height 39
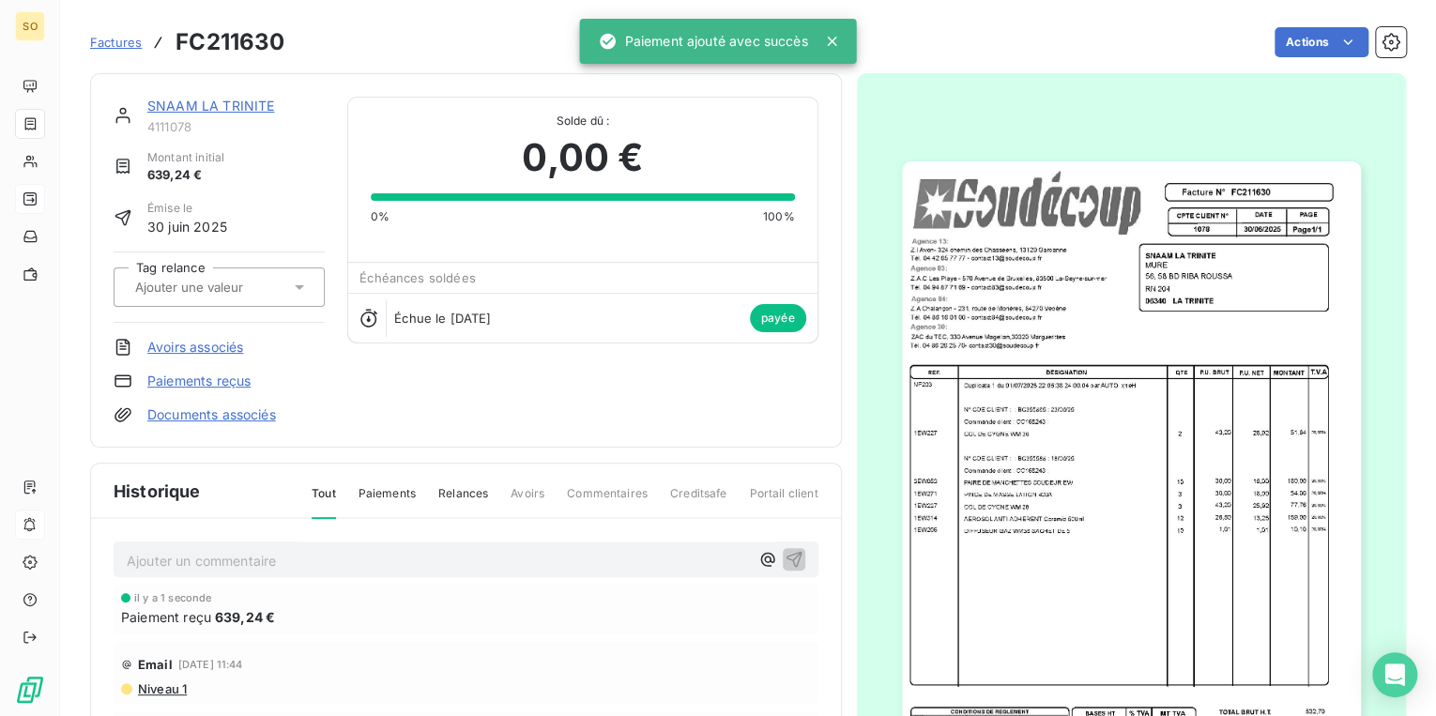
click at [172, 107] on link "SNAAM LA TRINITE" at bounding box center [210, 106] width 127 height 16
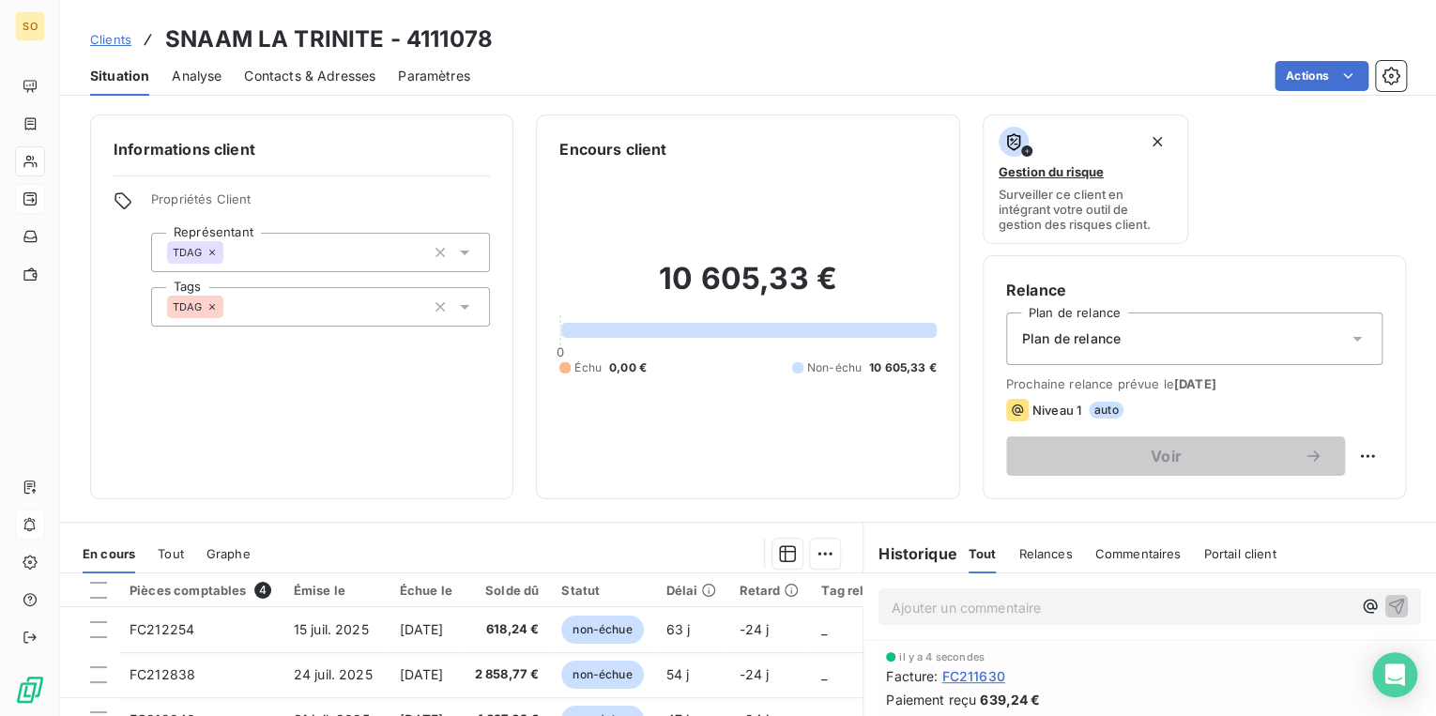
click at [100, 37] on span "Clients" at bounding box center [110, 39] width 41 height 15
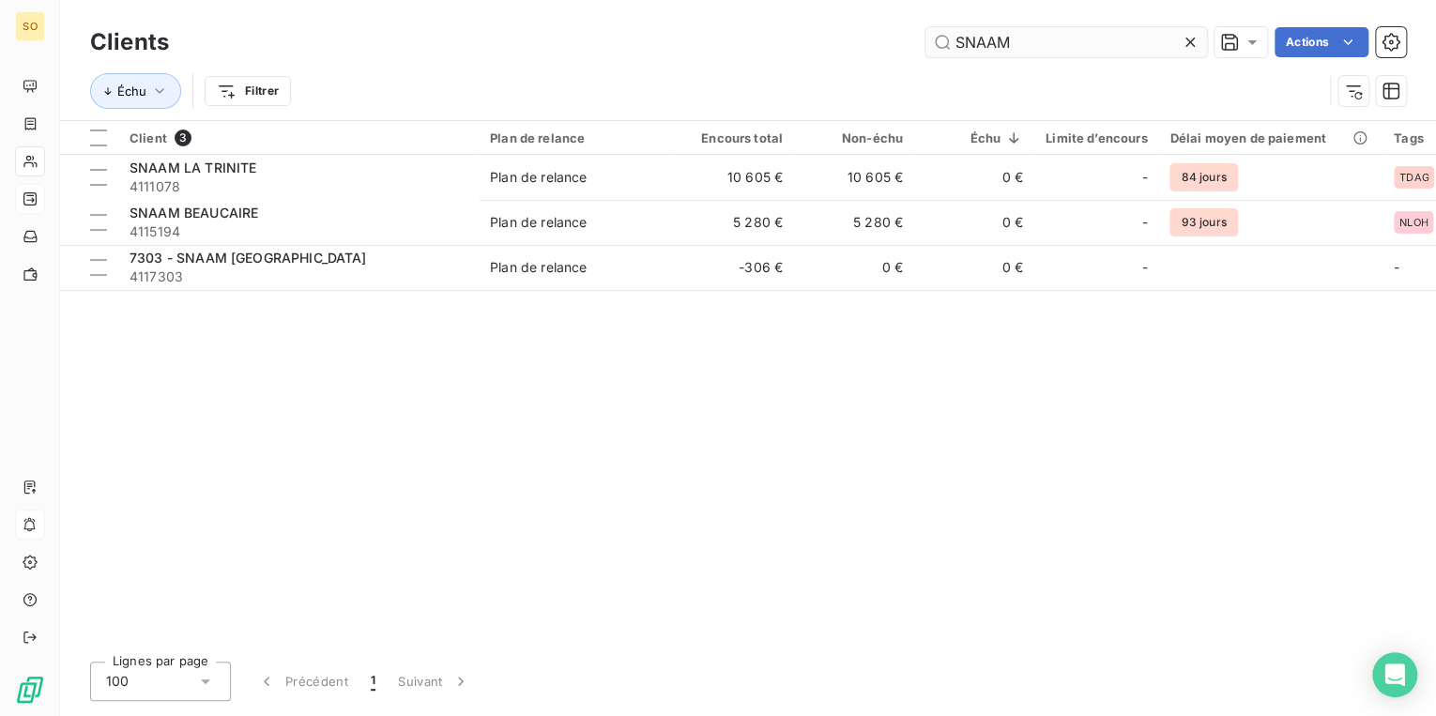
drag, startPoint x: 945, startPoint y: 41, endPoint x: 1163, endPoint y: 34, distance: 217.8
click at [1089, 41] on input "SNAAM" at bounding box center [1066, 42] width 282 height 30
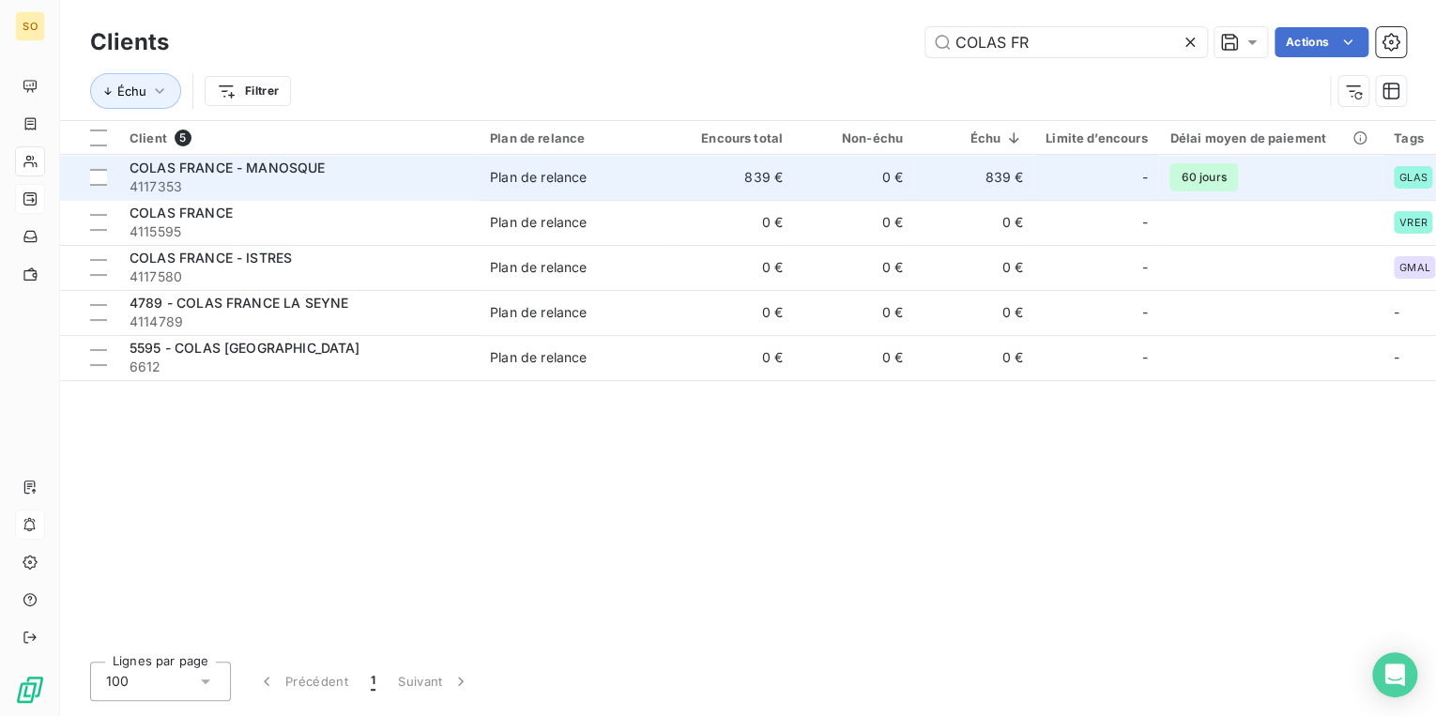
type input "COLAS FR"
click at [516, 182] on div "Plan de relance" at bounding box center [538, 177] width 97 height 19
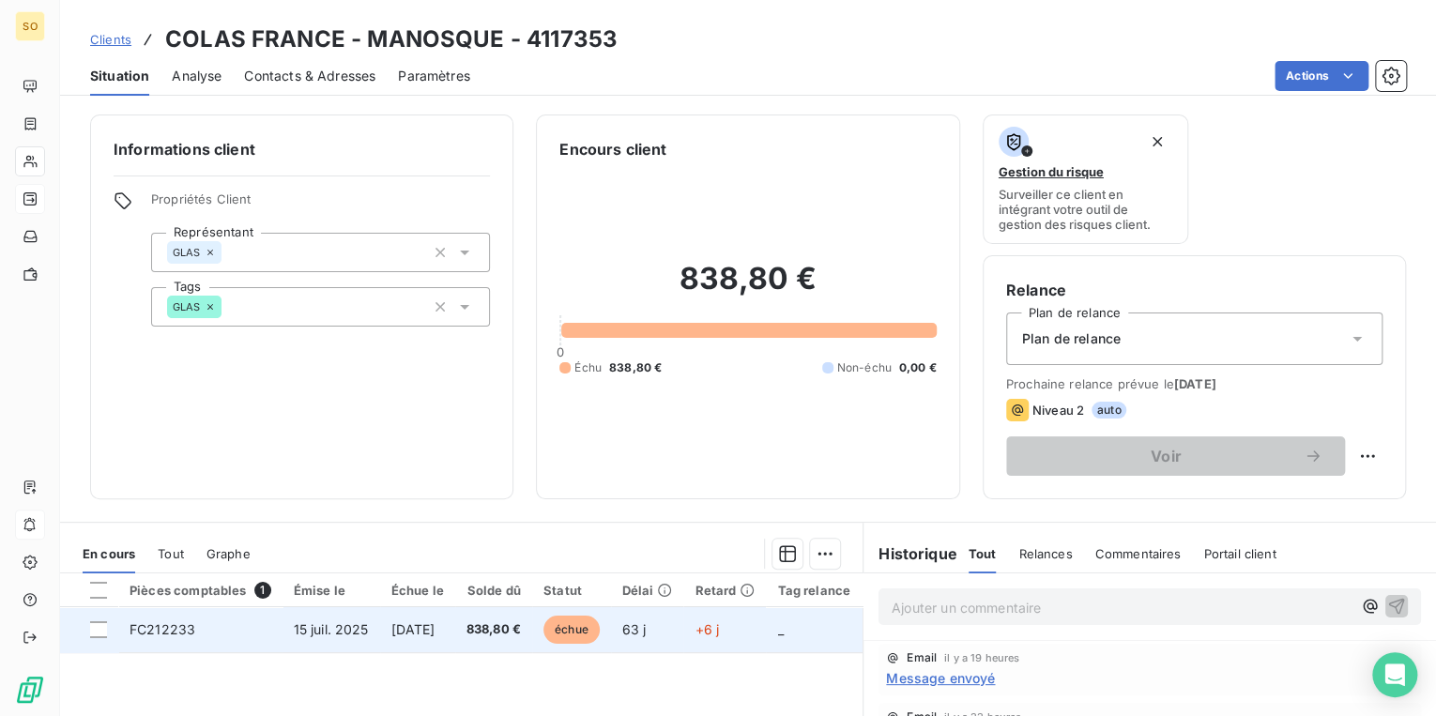
click at [597, 629] on span "échue" at bounding box center [571, 630] width 56 height 28
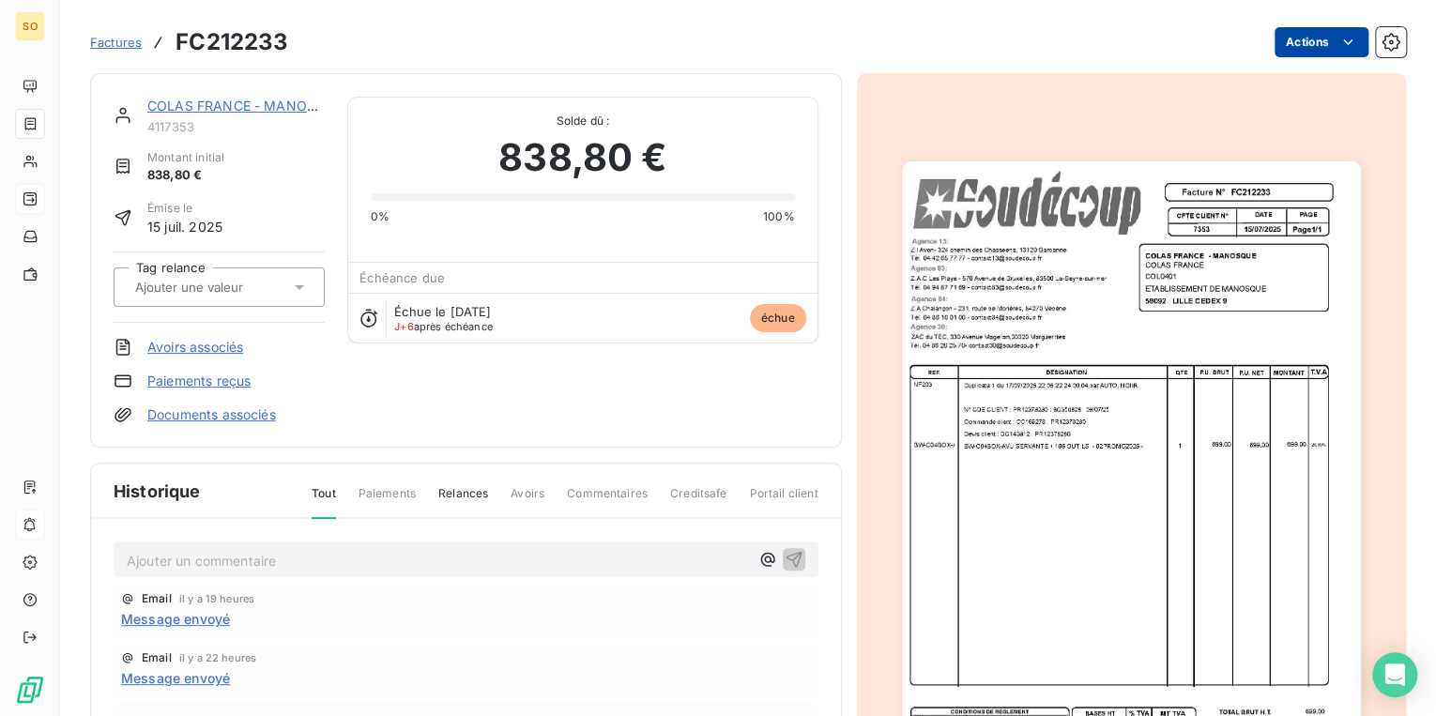
click at [1281, 45] on html "SO Factures FC212233 Actions COLAS FRANCE - MANOSQUE 4117353 Montant initial 83…" at bounding box center [718, 358] width 1436 height 716
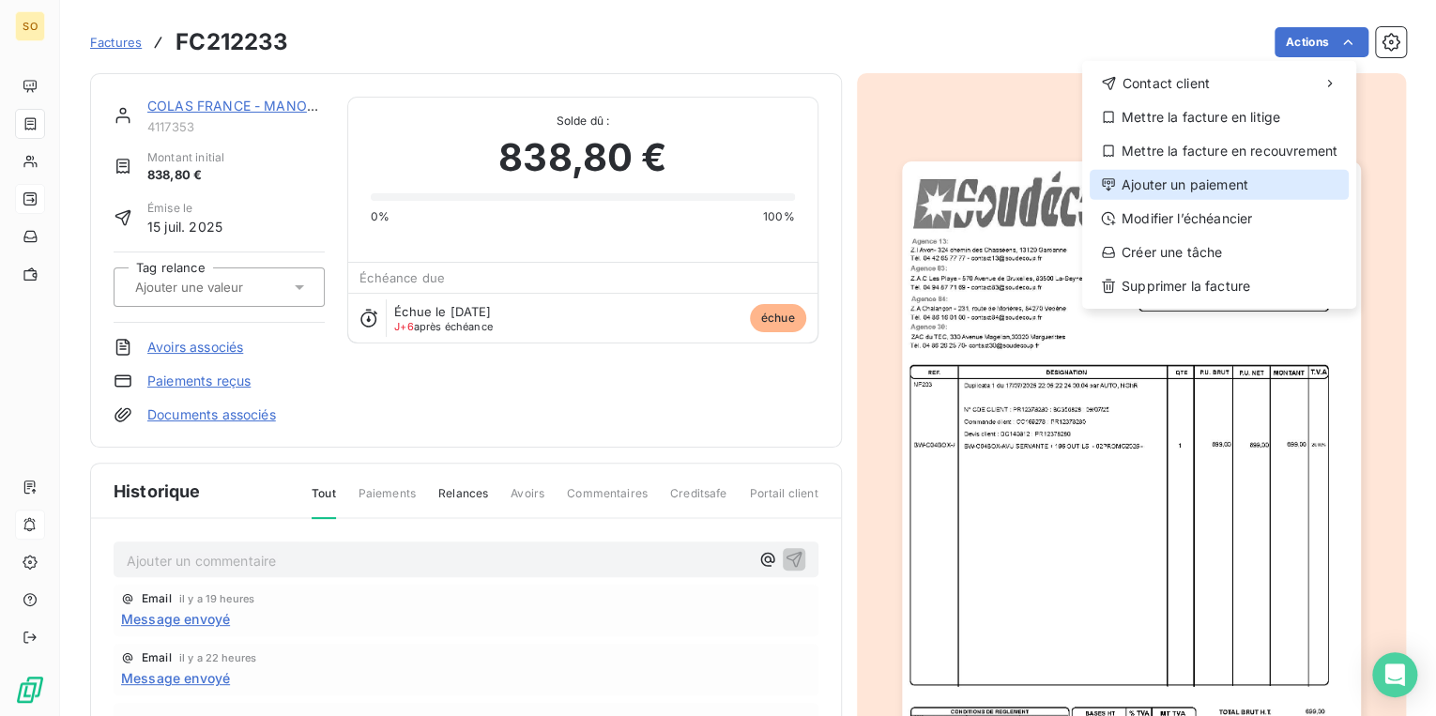
click at [1154, 184] on div "Ajouter un paiement" at bounding box center [1218, 185] width 259 height 30
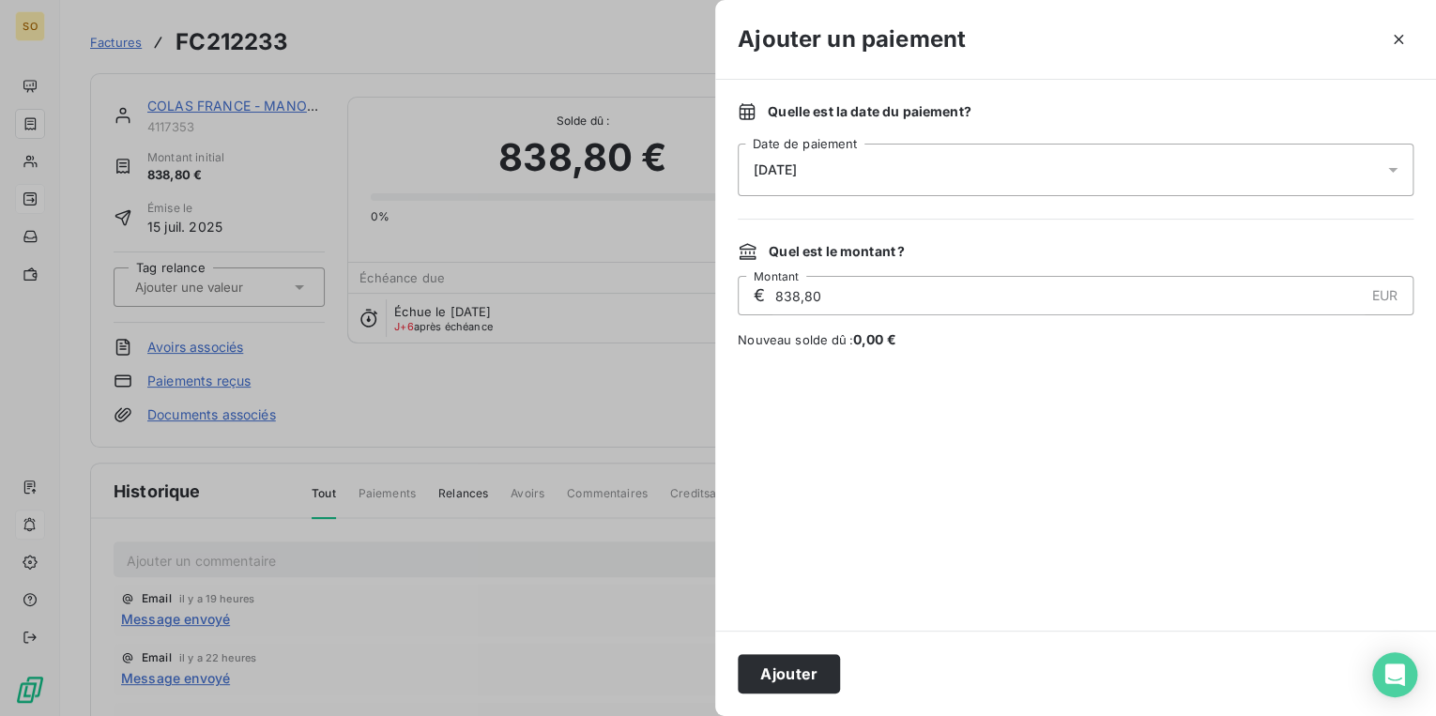
click at [798, 657] on button "Ajouter" at bounding box center [789, 673] width 102 height 39
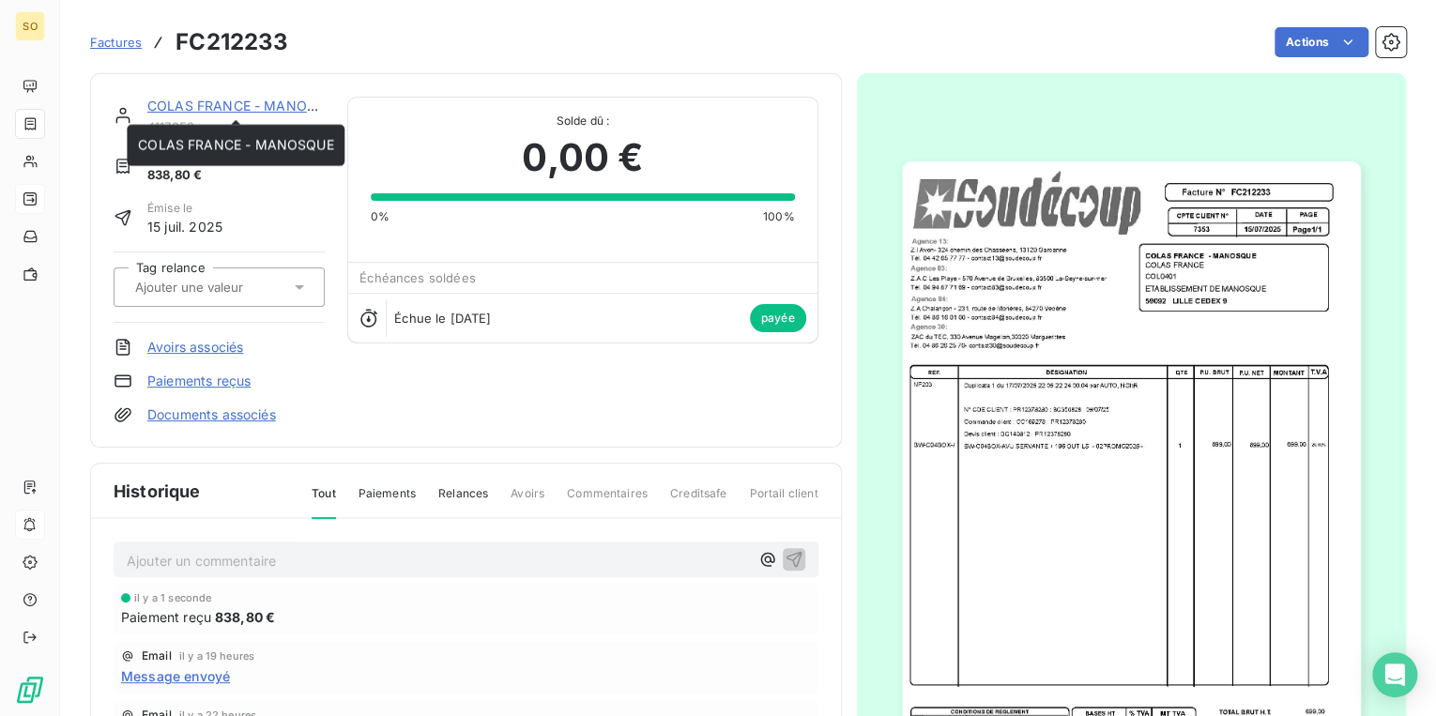
click at [207, 98] on link "COLAS FRANCE - MANOSQUE" at bounding box center [244, 106] width 195 height 16
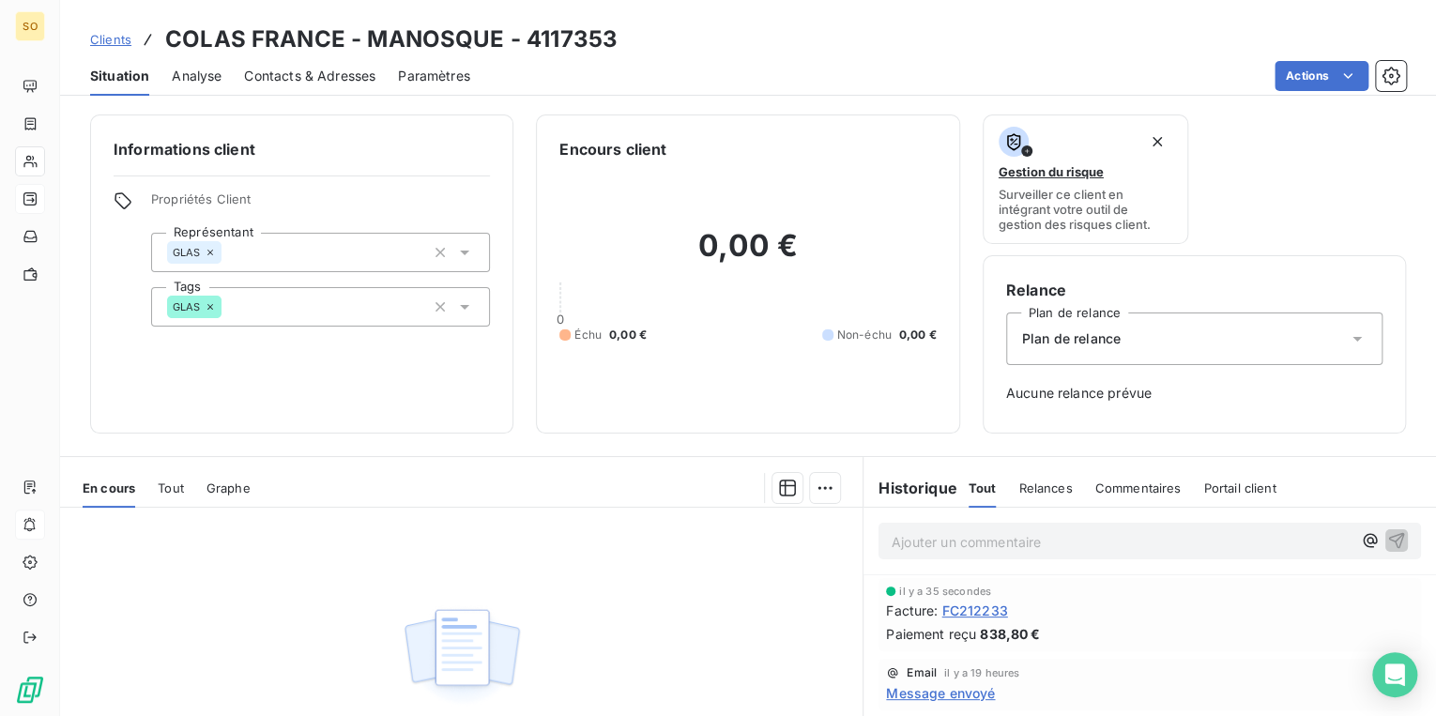
click at [125, 36] on span "Clients" at bounding box center [110, 39] width 41 height 15
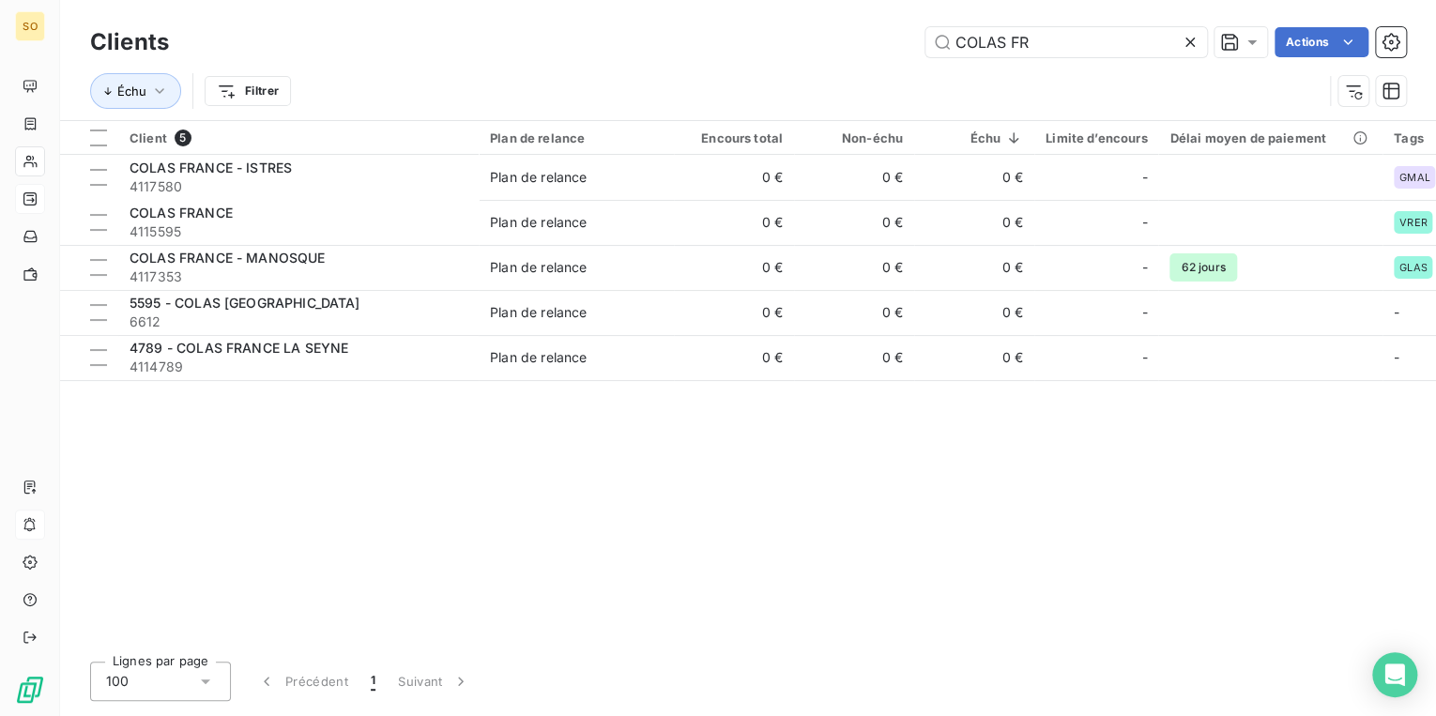
drag, startPoint x: 950, startPoint y: 40, endPoint x: 1404, endPoint y: 15, distance: 454.9
click at [1306, 38] on div "COLAS FR Actions" at bounding box center [798, 42] width 1214 height 30
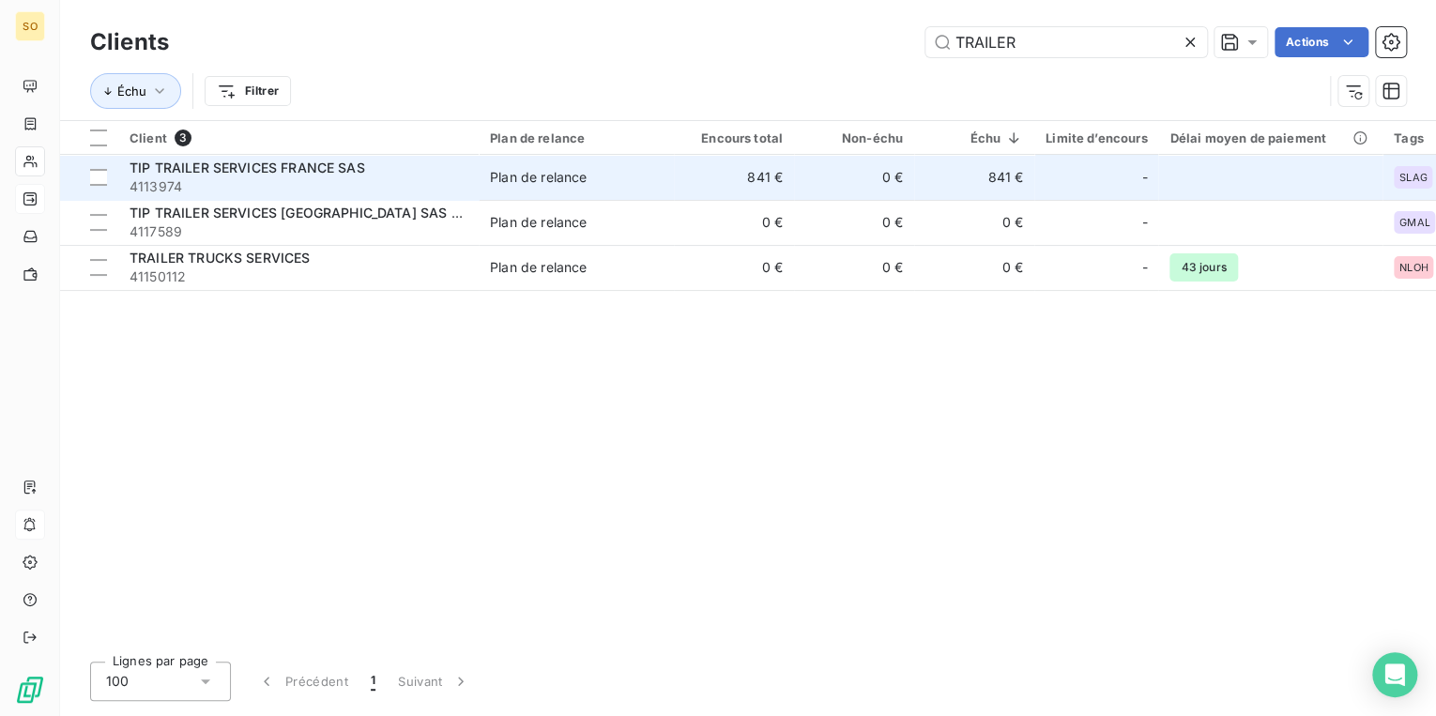
type input "TRAILER"
click at [420, 184] on span "4113974" at bounding box center [298, 186] width 338 height 19
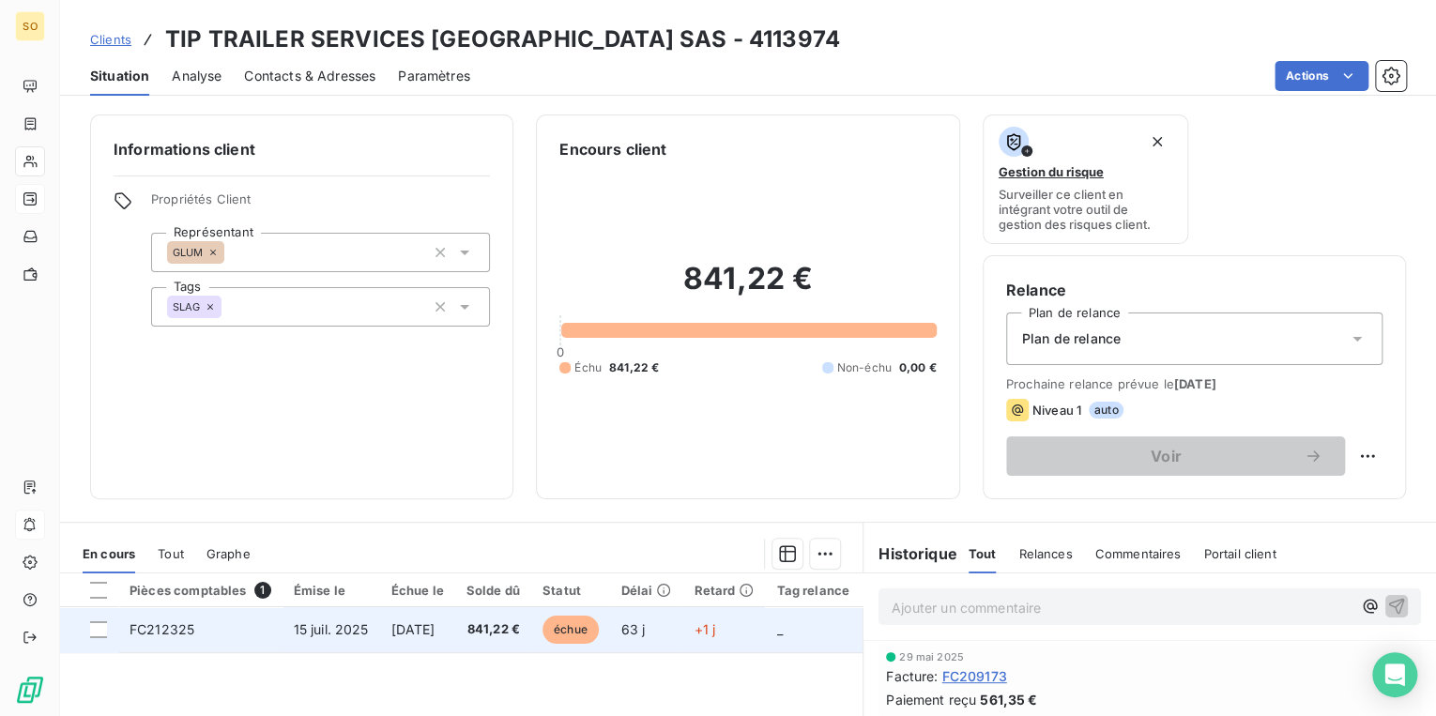
click at [597, 627] on span "échue" at bounding box center [570, 630] width 56 height 28
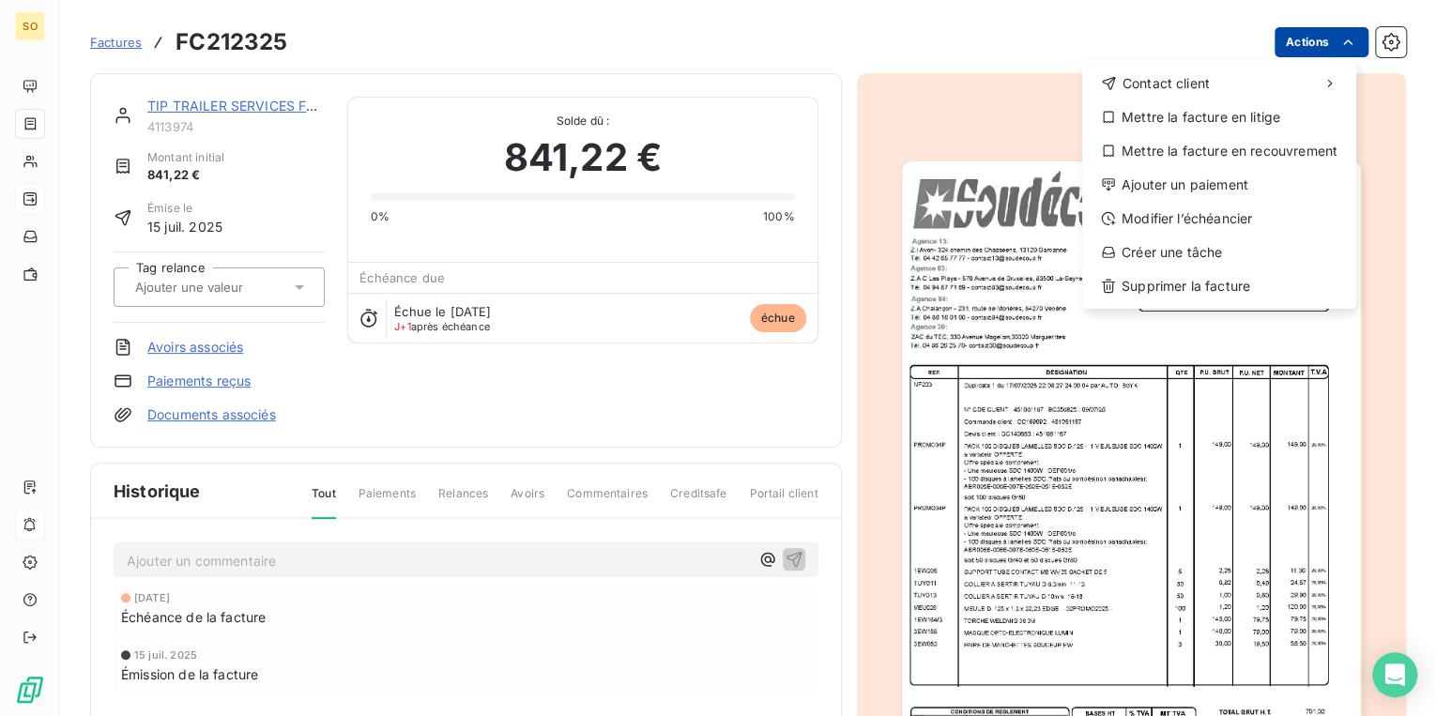
click at [1286, 45] on html "SO Factures FC212325 Actions Contact client Mettre la facture en litige Mettre …" at bounding box center [718, 358] width 1436 height 716
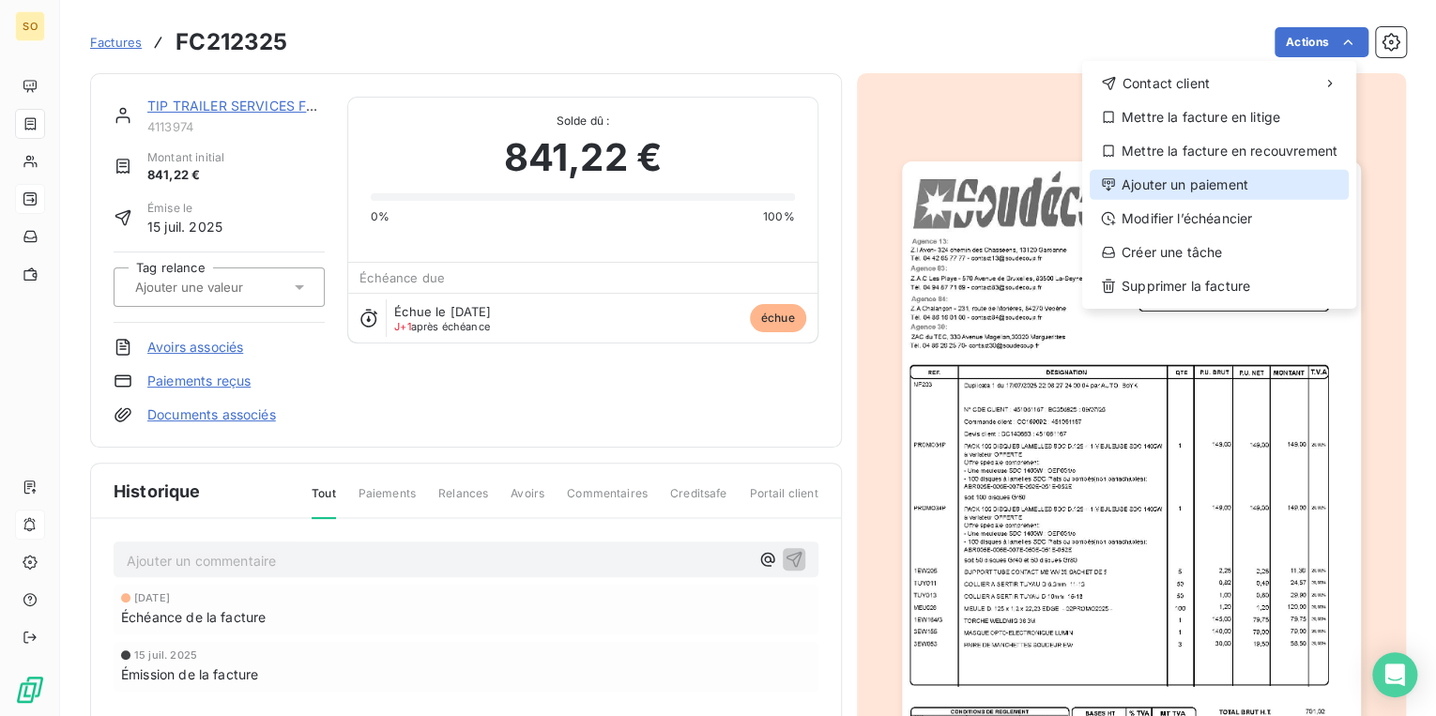
click at [1179, 177] on div "Ajouter un paiement" at bounding box center [1218, 185] width 259 height 30
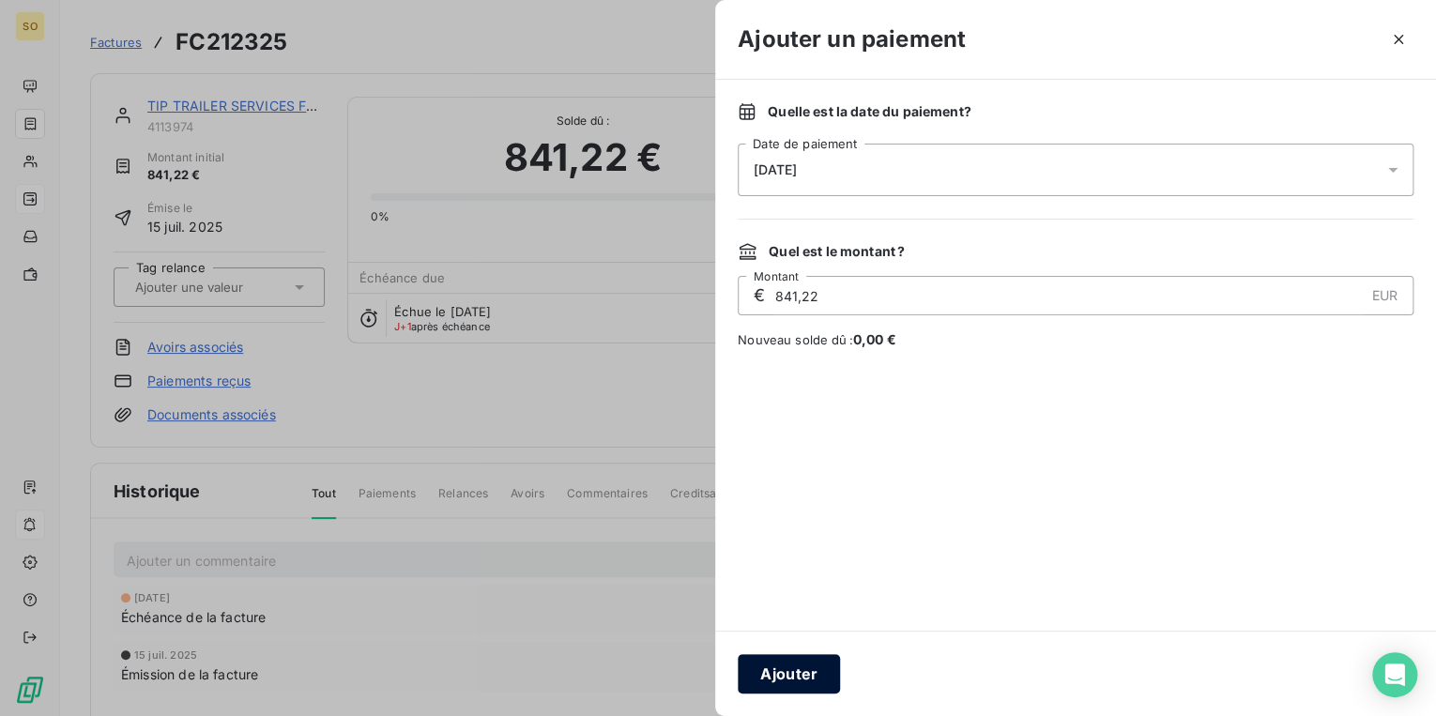
click at [815, 666] on button "Ajouter" at bounding box center [789, 673] width 102 height 39
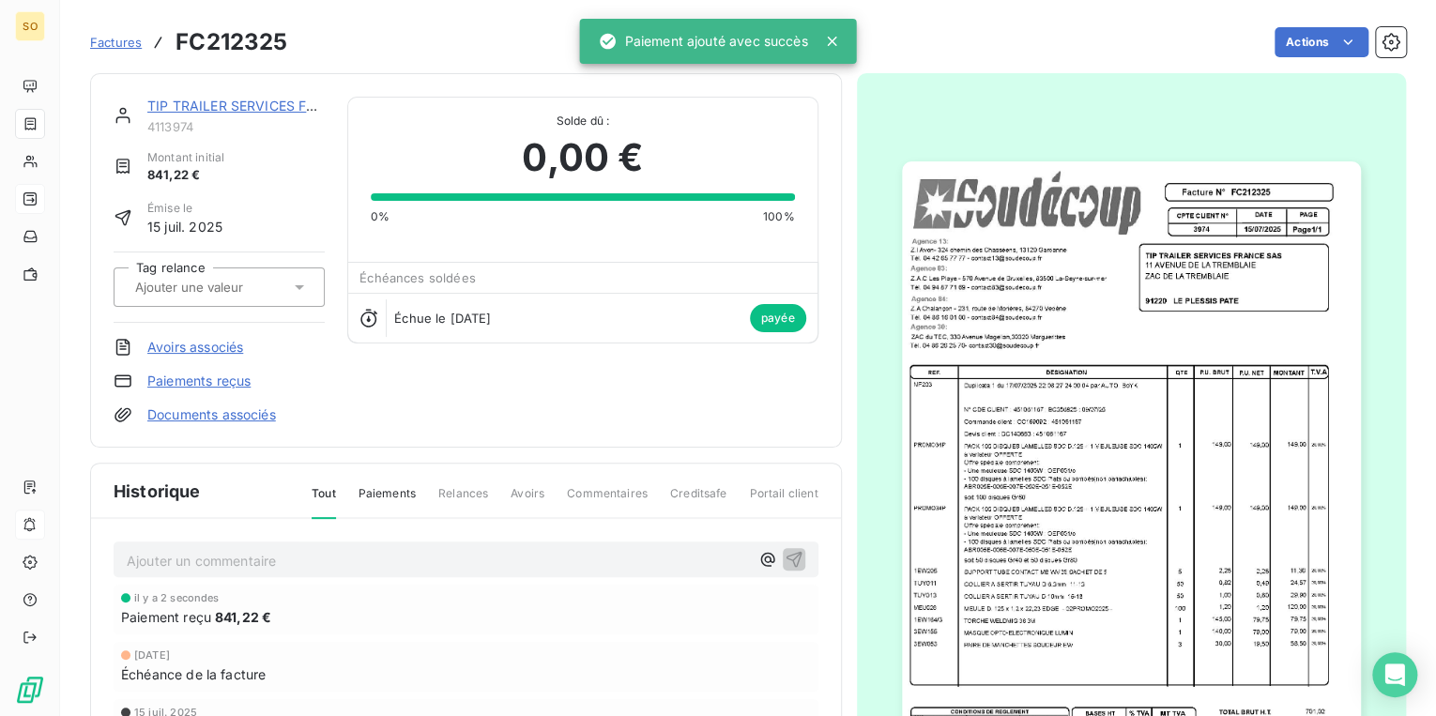
drag, startPoint x: 214, startPoint y: 93, endPoint x: 210, endPoint y: 103, distance: 11.0
click at [213, 94] on div "TIP TRAILER SERVICES [GEOGRAPHIC_DATA] SAS 4113974 Montant initial 841,22 € Émi…" at bounding box center [466, 260] width 752 height 374
click at [212, 104] on link "TIP TRAILER SERVICES FRANCE SAS" at bounding box center [265, 106] width 236 height 16
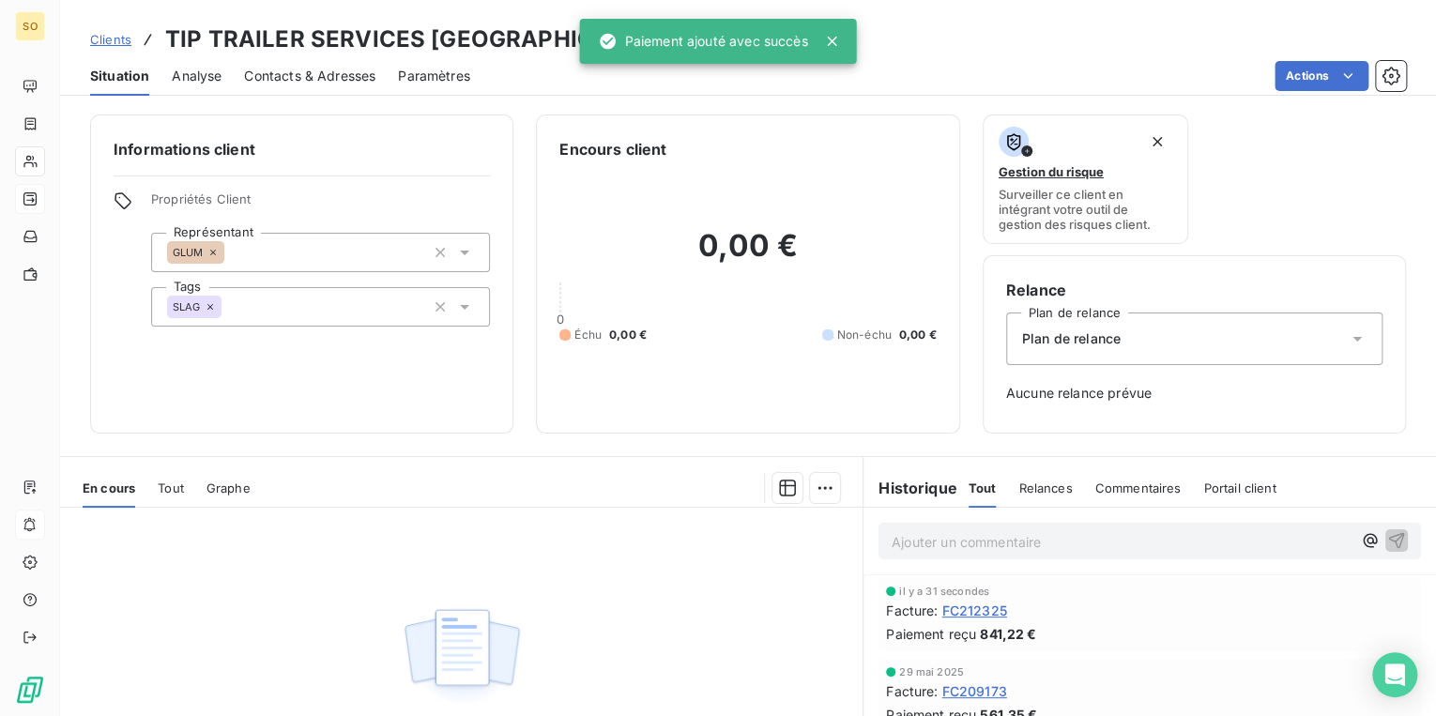
click at [112, 41] on span "Clients" at bounding box center [110, 39] width 41 height 15
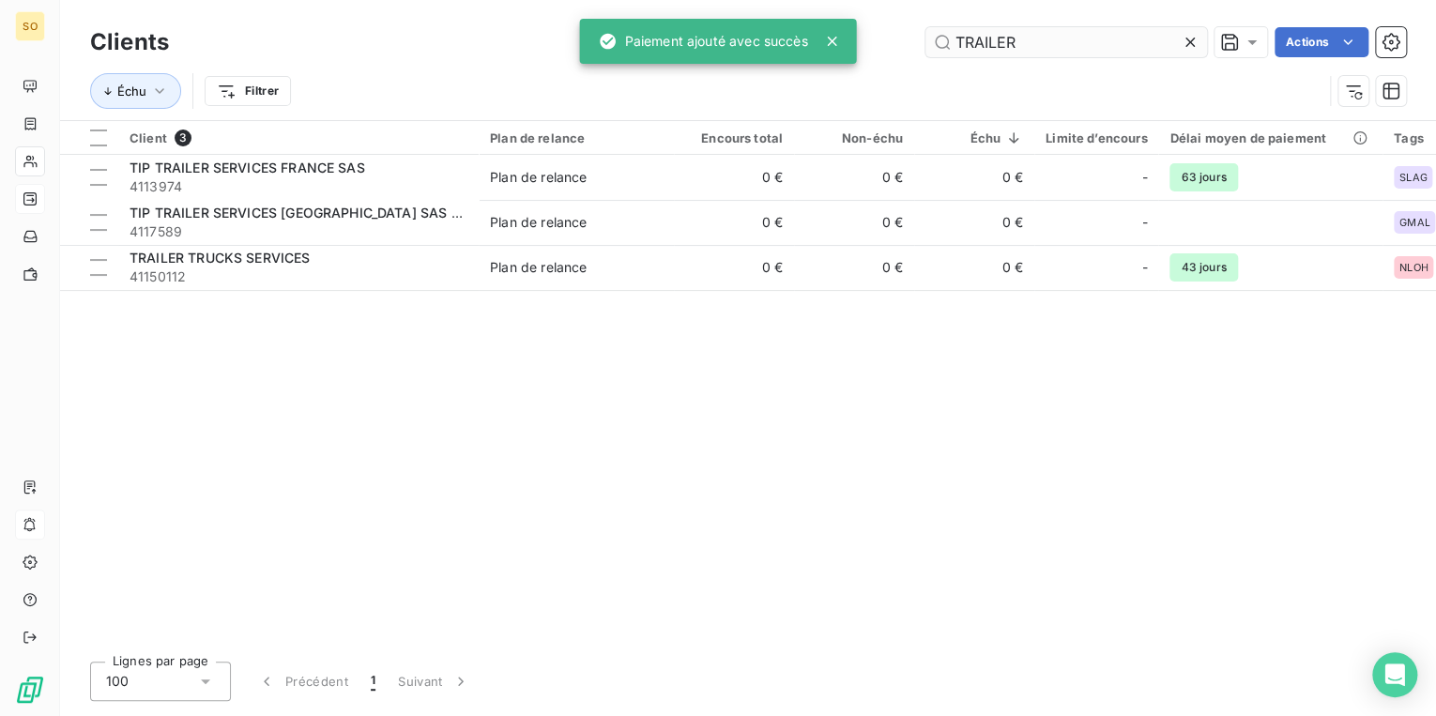
drag, startPoint x: 946, startPoint y: 34, endPoint x: 1160, endPoint y: 28, distance: 214.0
click at [1124, 34] on input "TRAILER" at bounding box center [1066, 42] width 282 height 30
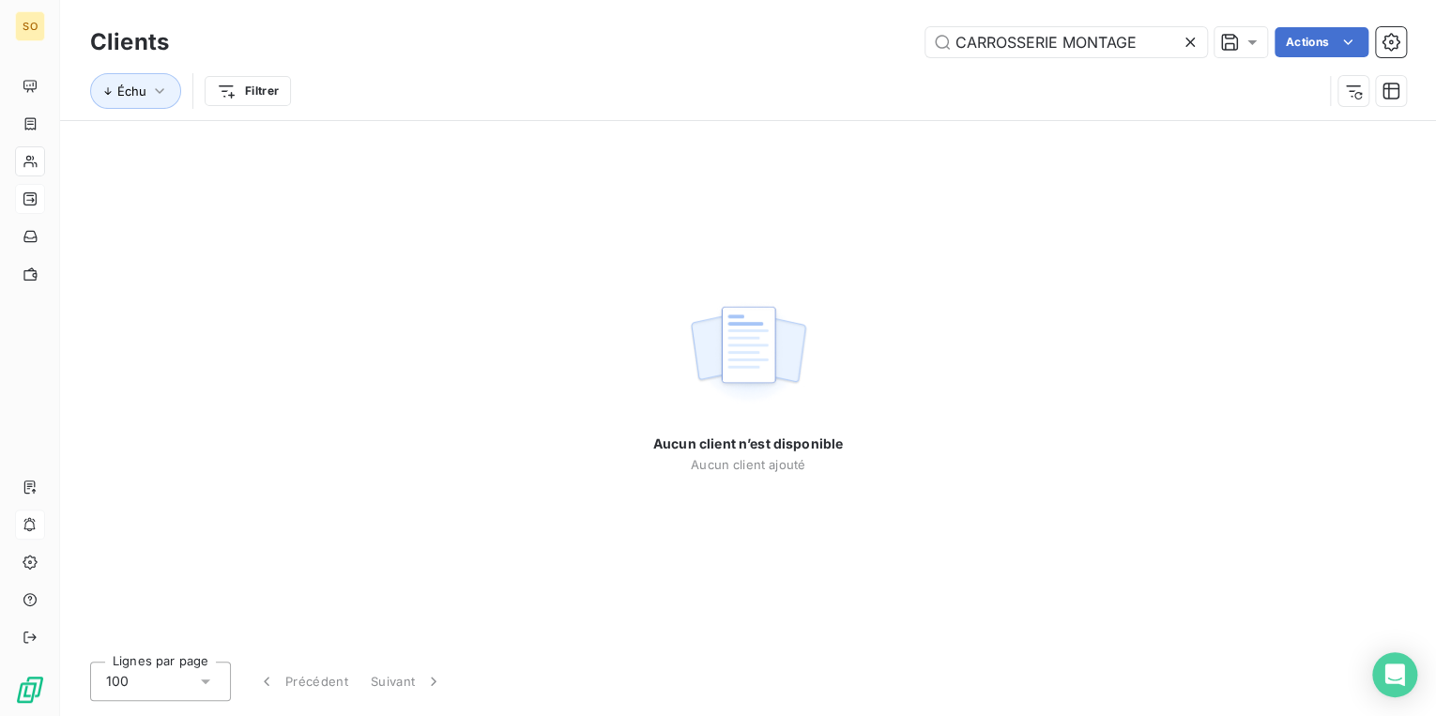
type input "CARROSSERIE MONTAGE"
click at [1196, 49] on icon at bounding box center [1189, 42] width 19 height 19
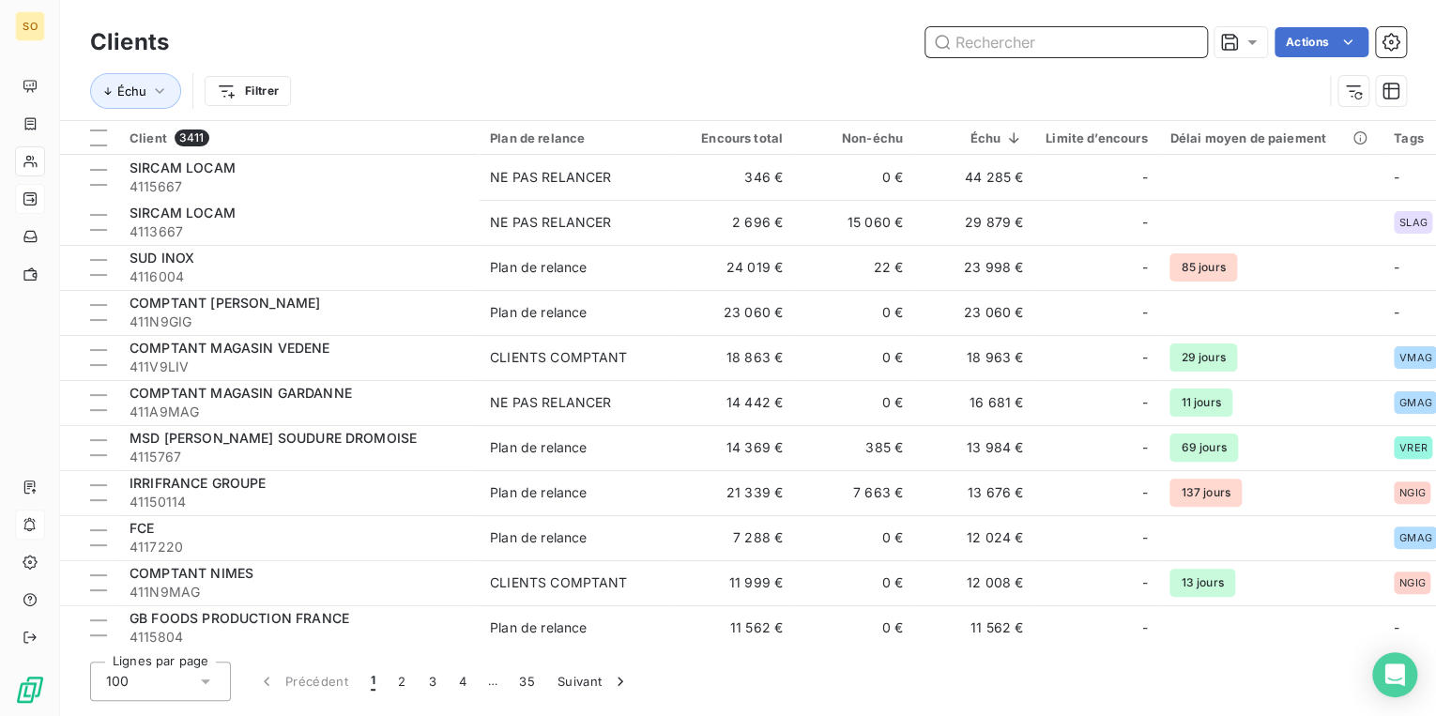
click at [979, 43] on input "text" at bounding box center [1066, 42] width 282 height 30
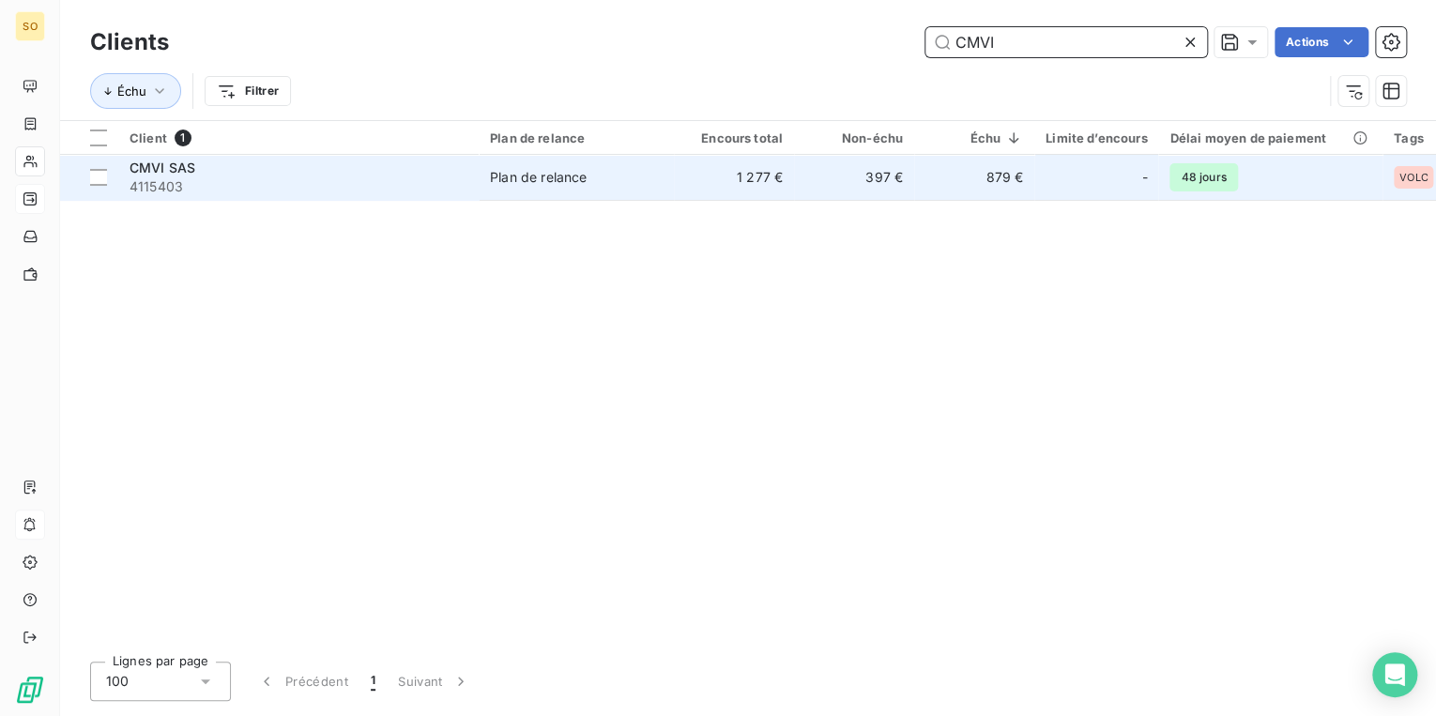
type input "CMVI"
click at [368, 178] on span "4115403" at bounding box center [298, 186] width 338 height 19
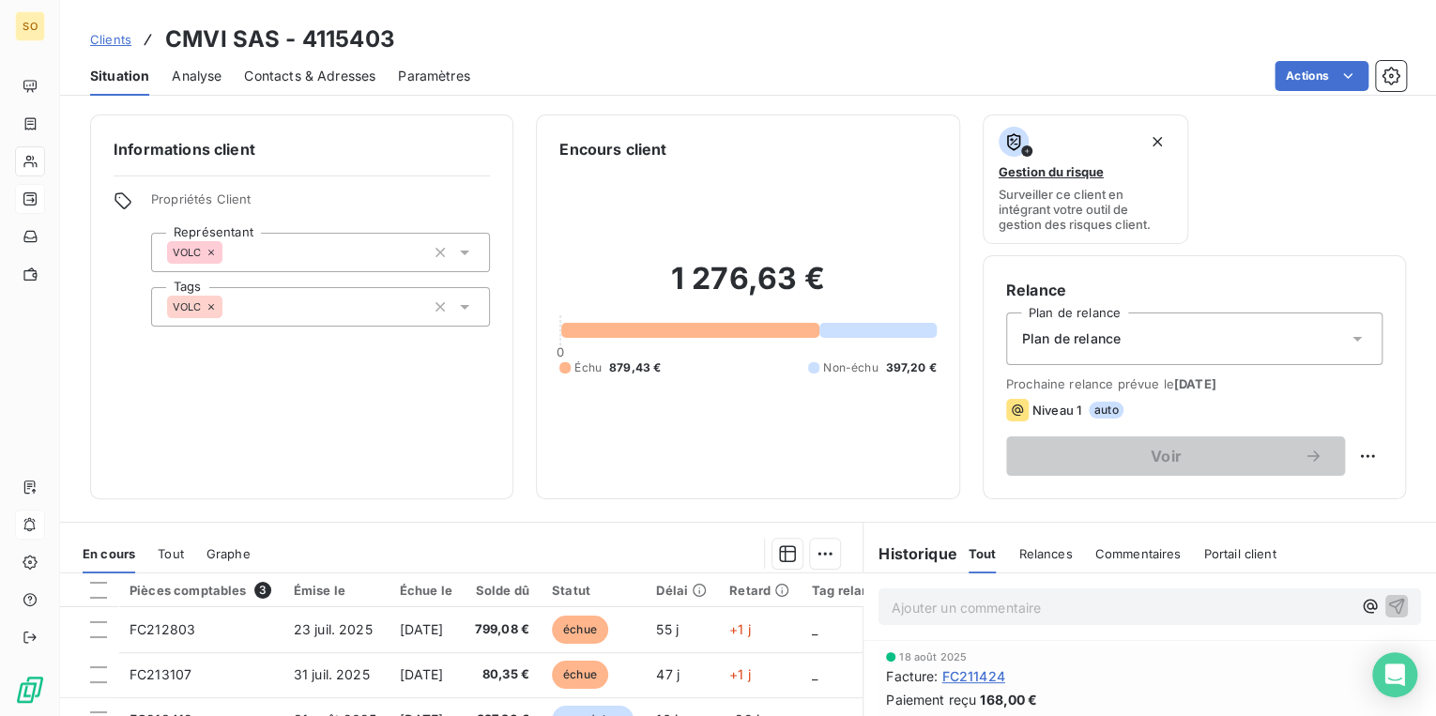
scroll to position [225, 0]
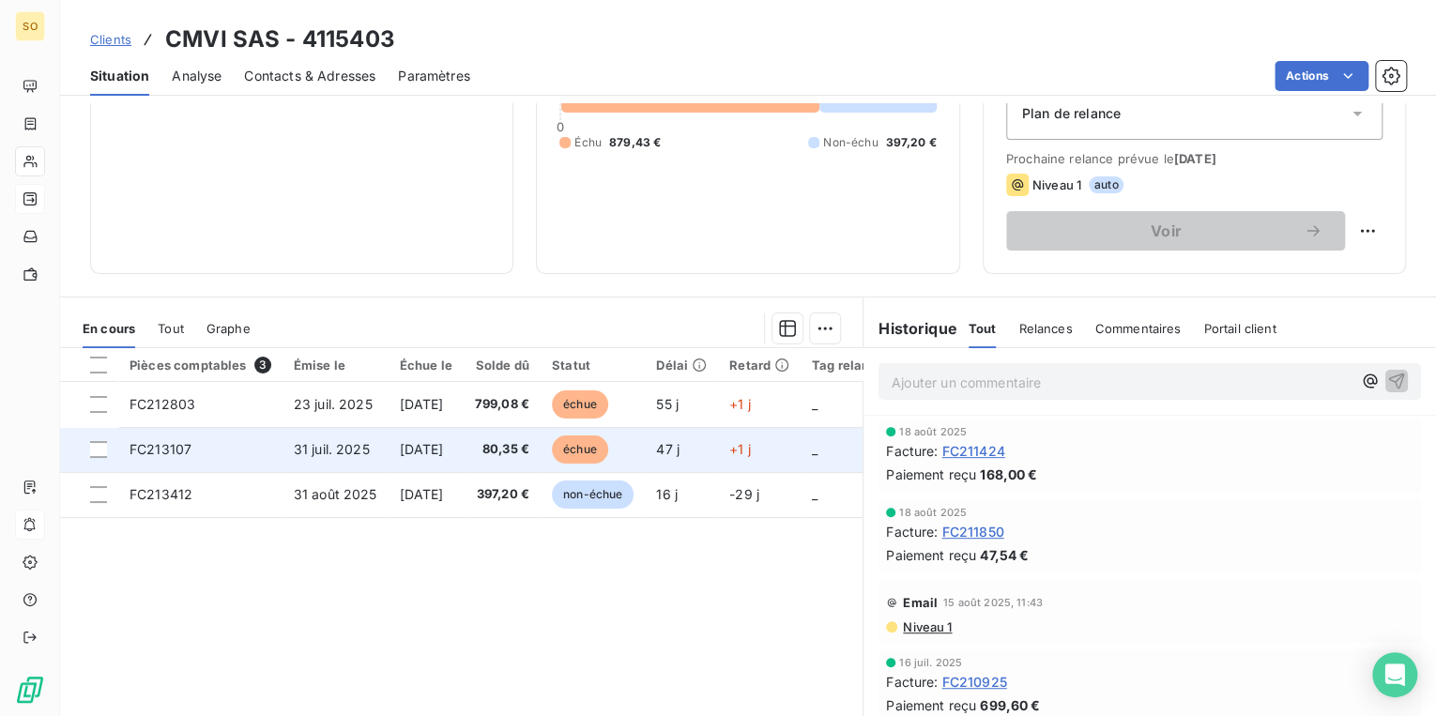
click at [608, 451] on span "échue" at bounding box center [580, 449] width 56 height 28
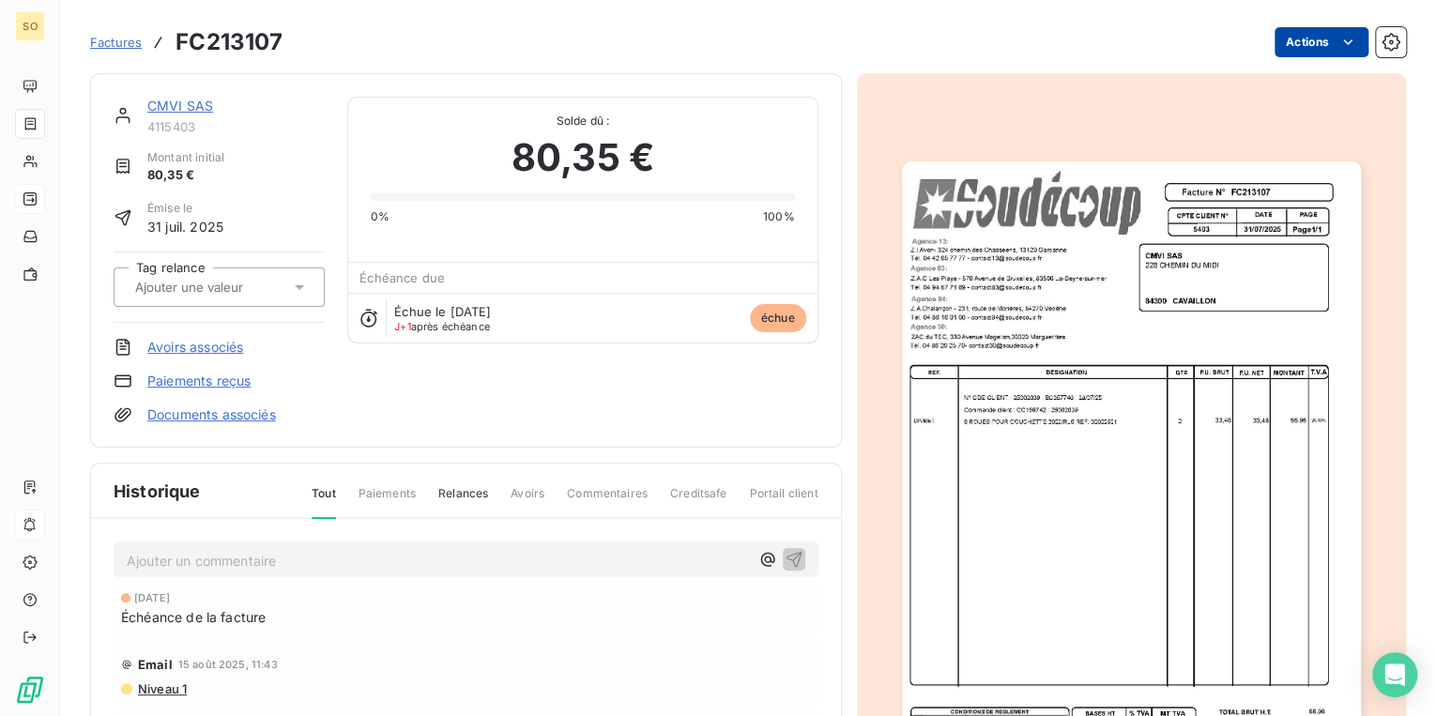
click at [1278, 31] on html "SO Factures FC213107 Actions CMVI SAS 4115403 Montant initial 80,35 € Émise le …" at bounding box center [718, 358] width 1436 height 716
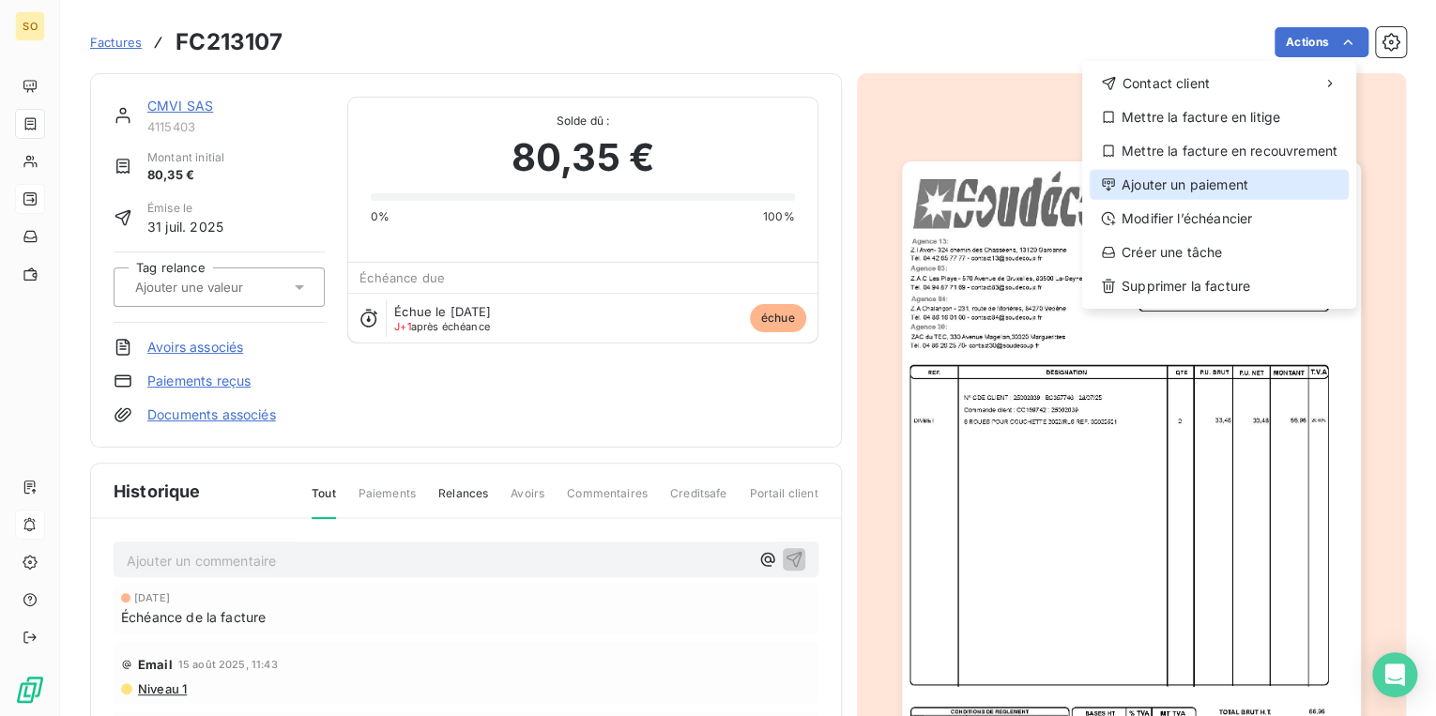
click at [1179, 178] on div "Ajouter un paiement" at bounding box center [1218, 185] width 259 height 30
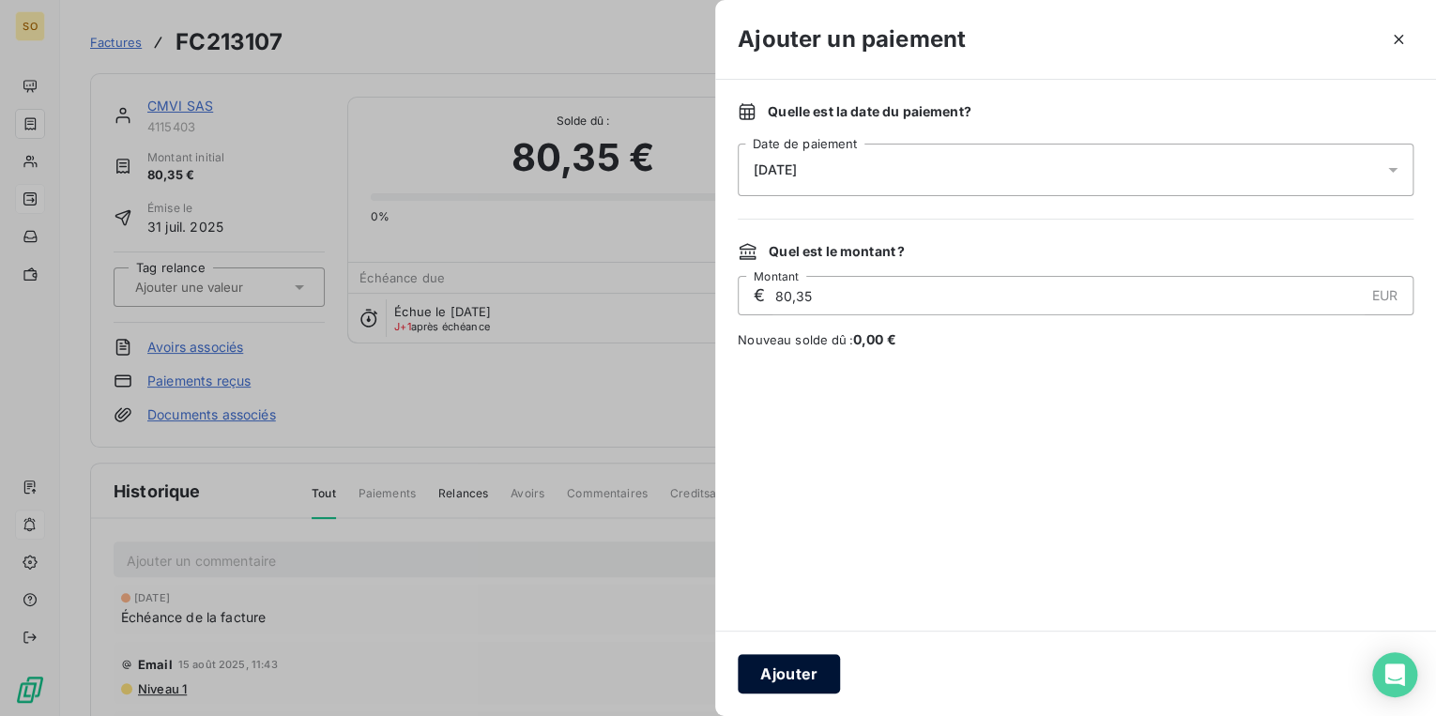
click at [807, 663] on button "Ajouter" at bounding box center [789, 673] width 102 height 39
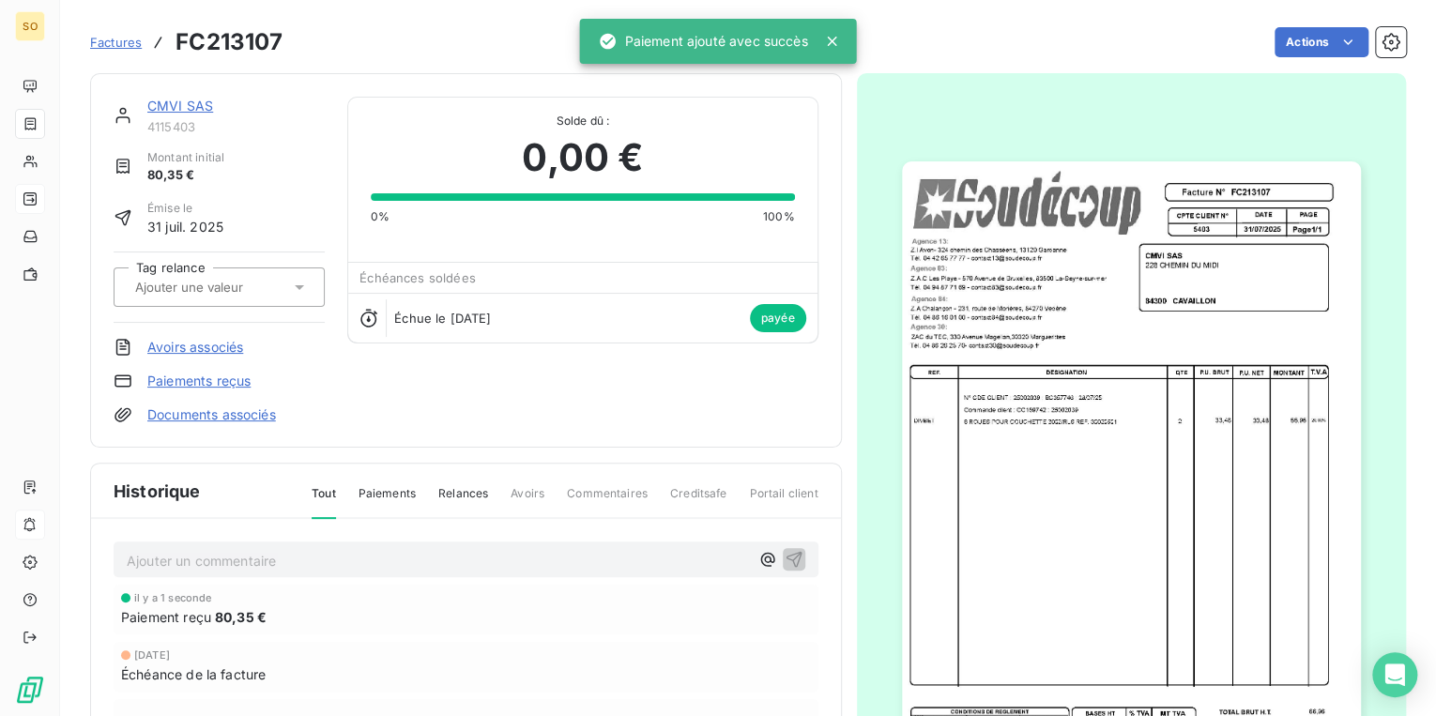
click at [169, 102] on link "CMVI SAS" at bounding box center [180, 106] width 66 height 16
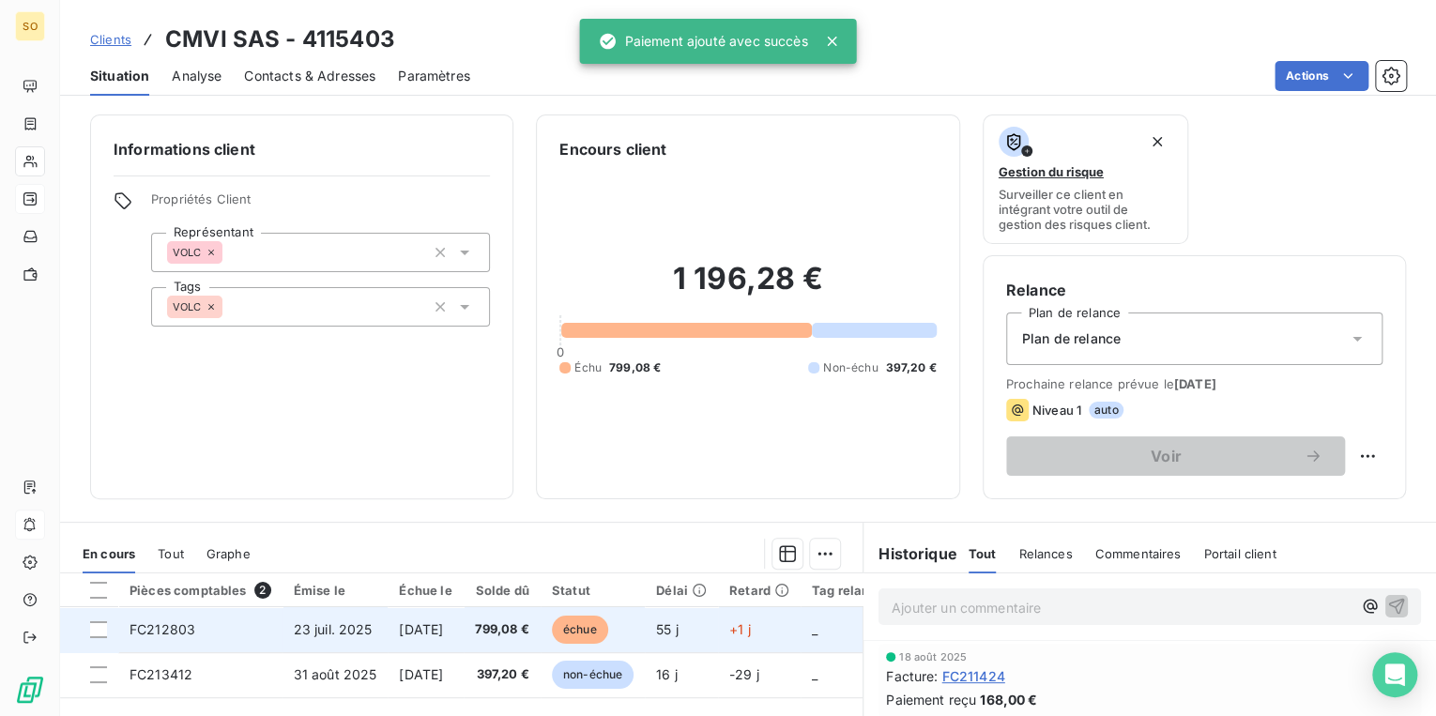
click at [608, 626] on span "échue" at bounding box center [580, 630] width 56 height 28
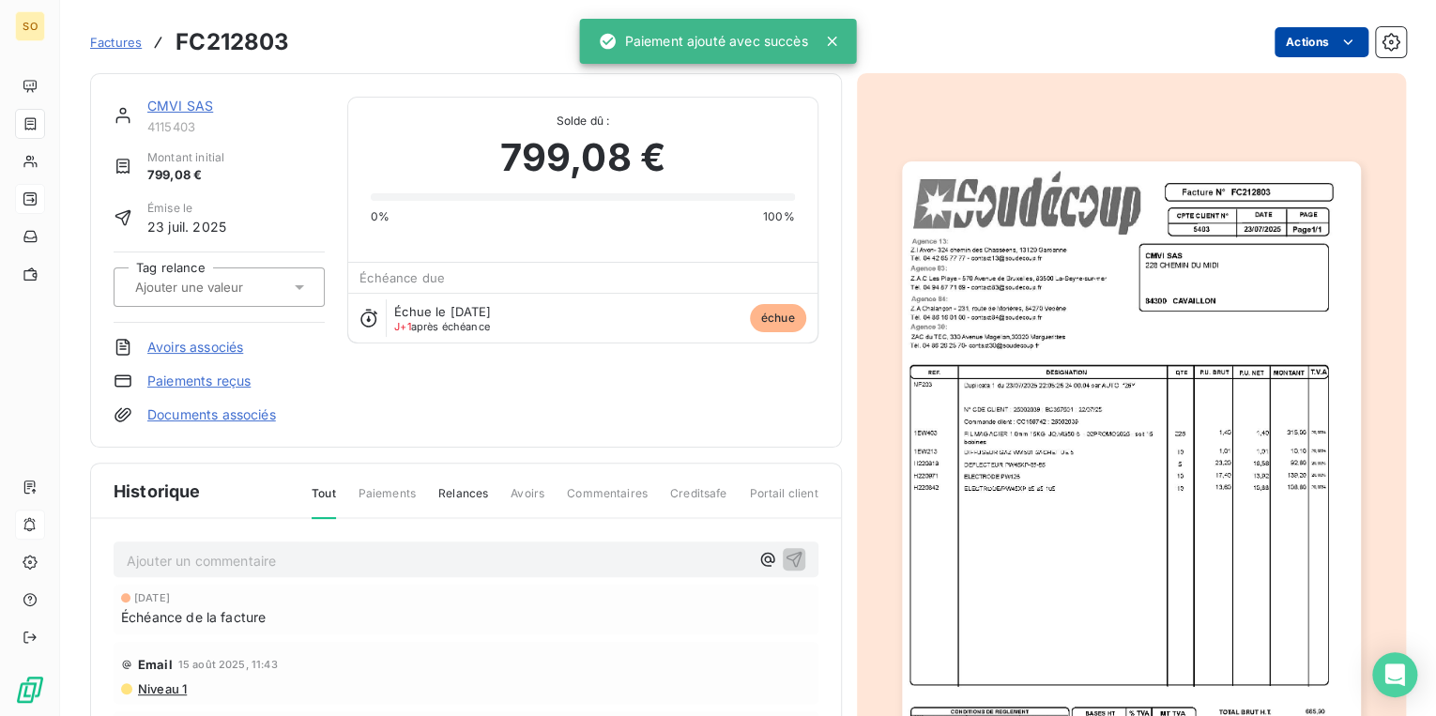
click at [1272, 40] on html "SO Factures FC212803 Actions CMVI SAS 4115403 Montant initial 799,08 € Émise le…" at bounding box center [718, 358] width 1436 height 716
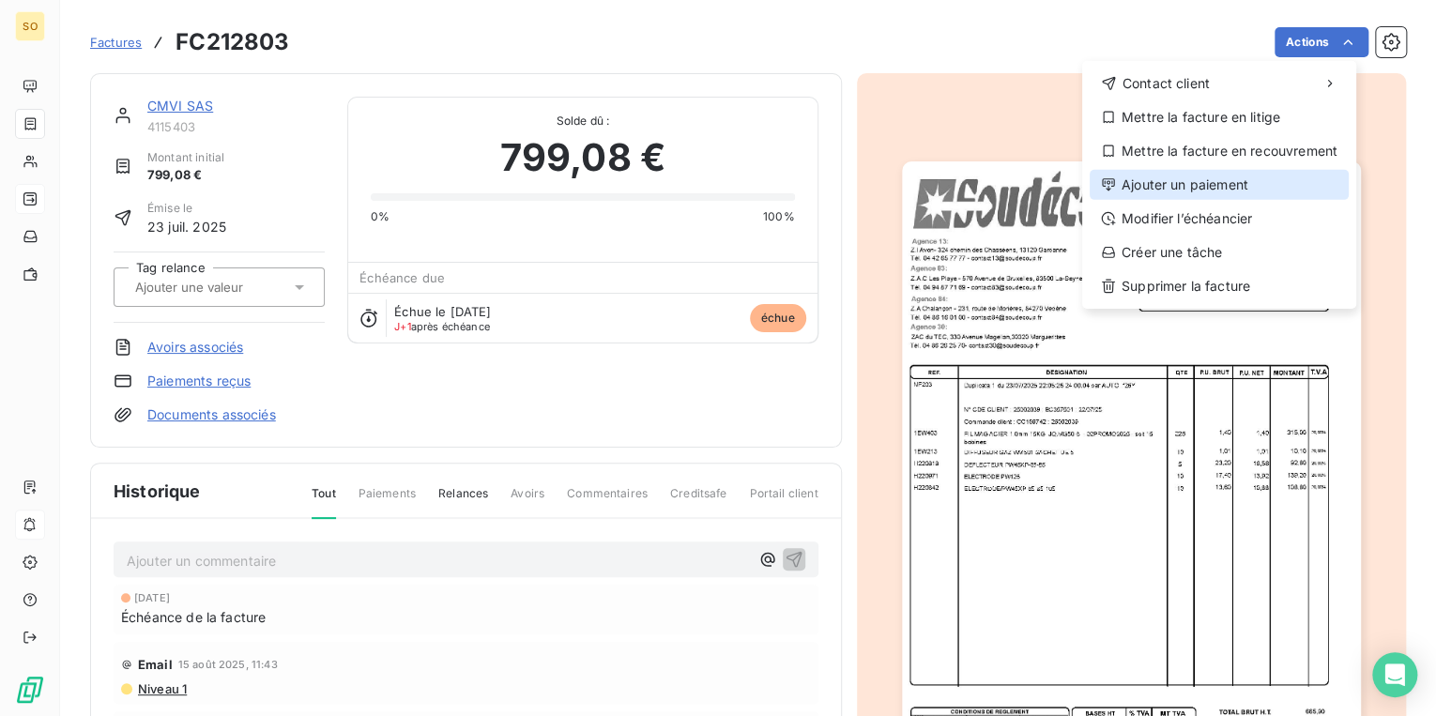
click at [1164, 183] on div "Ajouter un paiement" at bounding box center [1218, 185] width 259 height 30
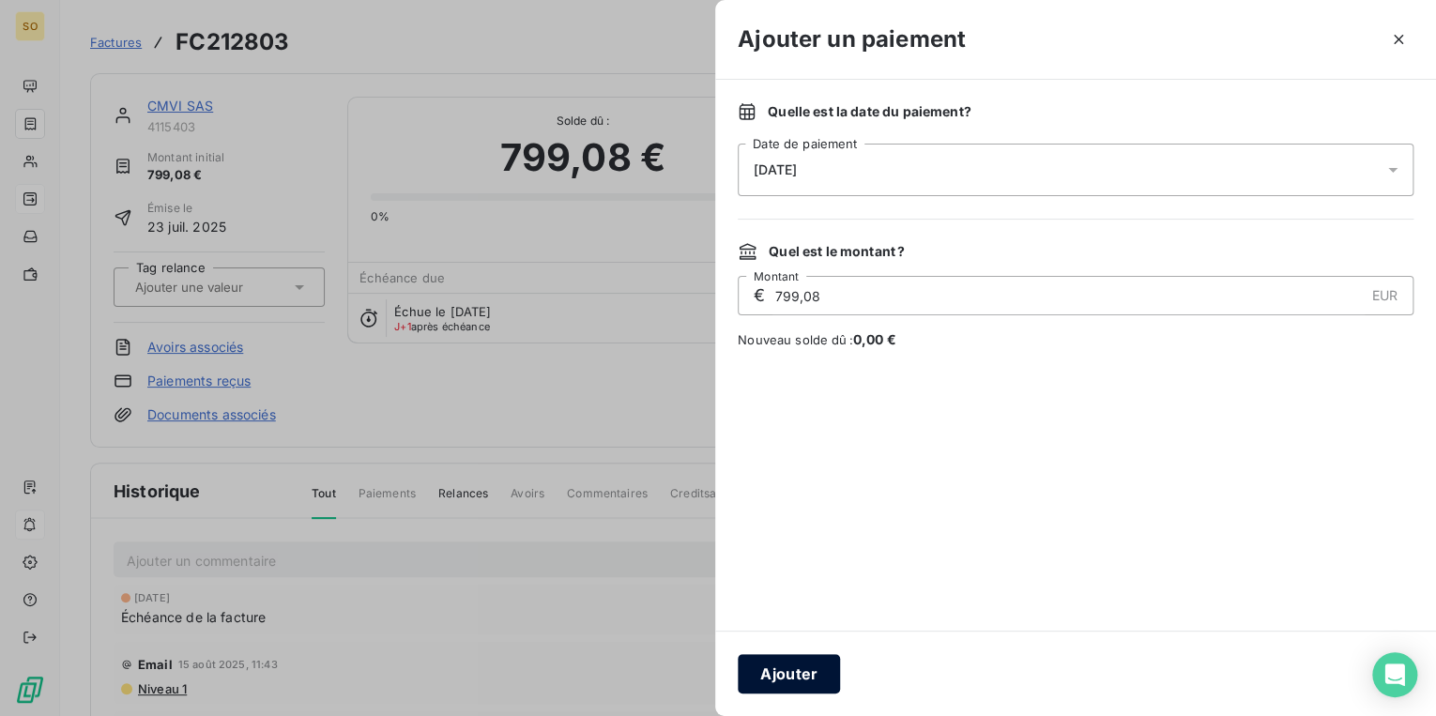
click at [769, 672] on button "Ajouter" at bounding box center [789, 673] width 102 height 39
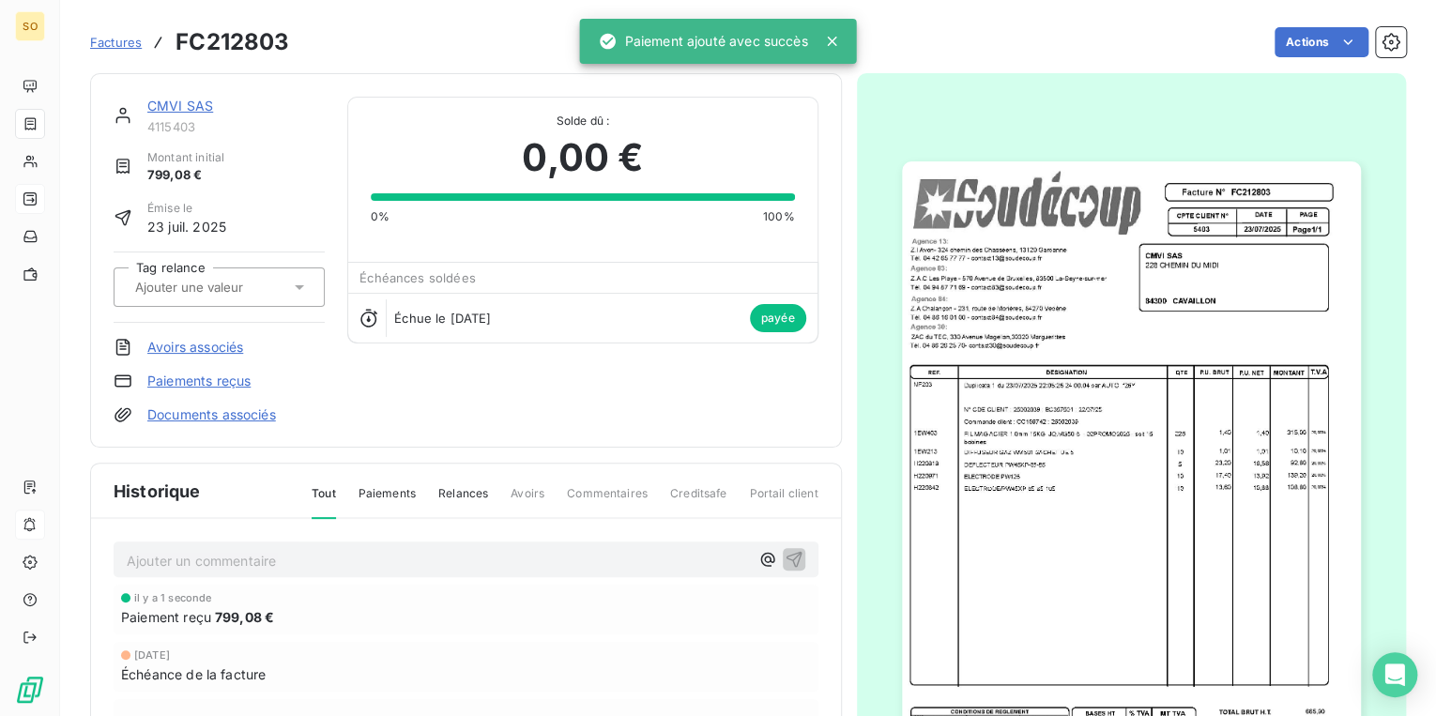
click at [176, 101] on link "CMVI SAS" at bounding box center [180, 106] width 66 height 16
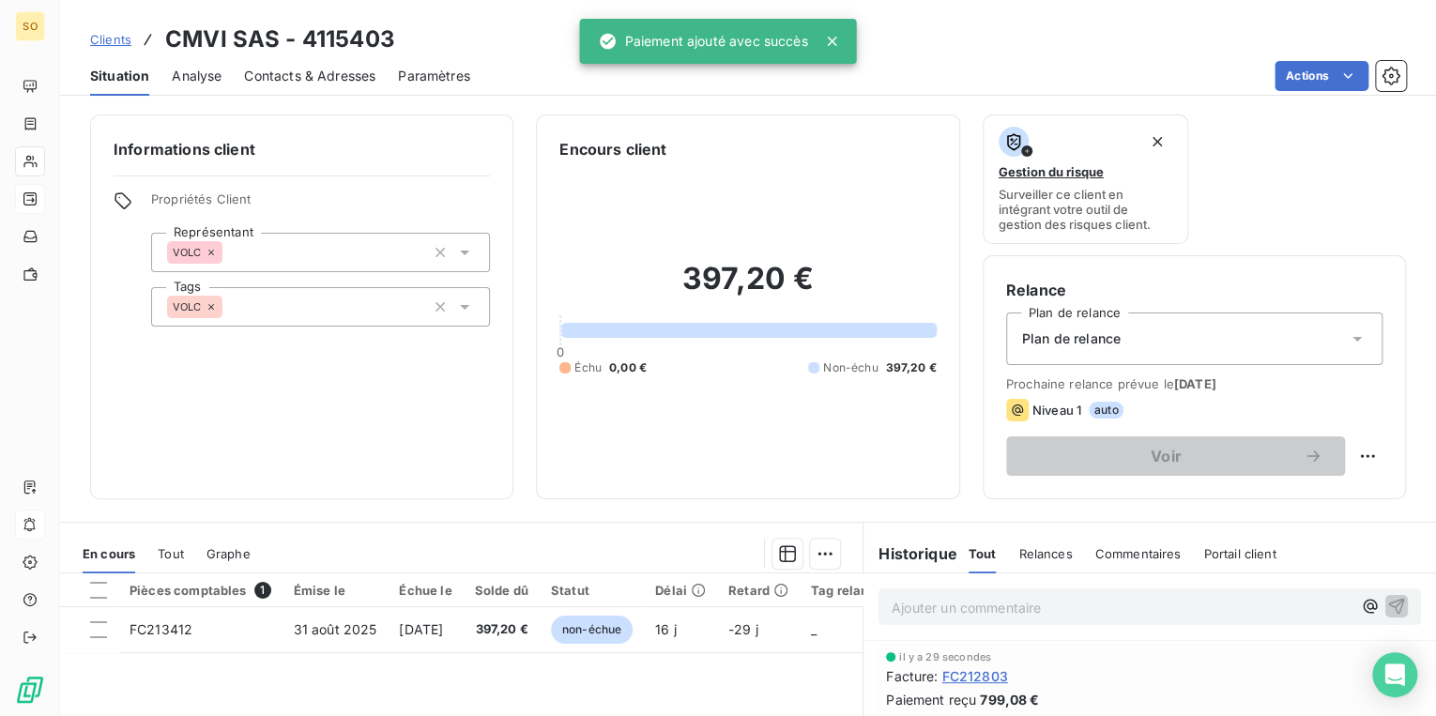
click at [125, 34] on span "Clients" at bounding box center [110, 39] width 41 height 15
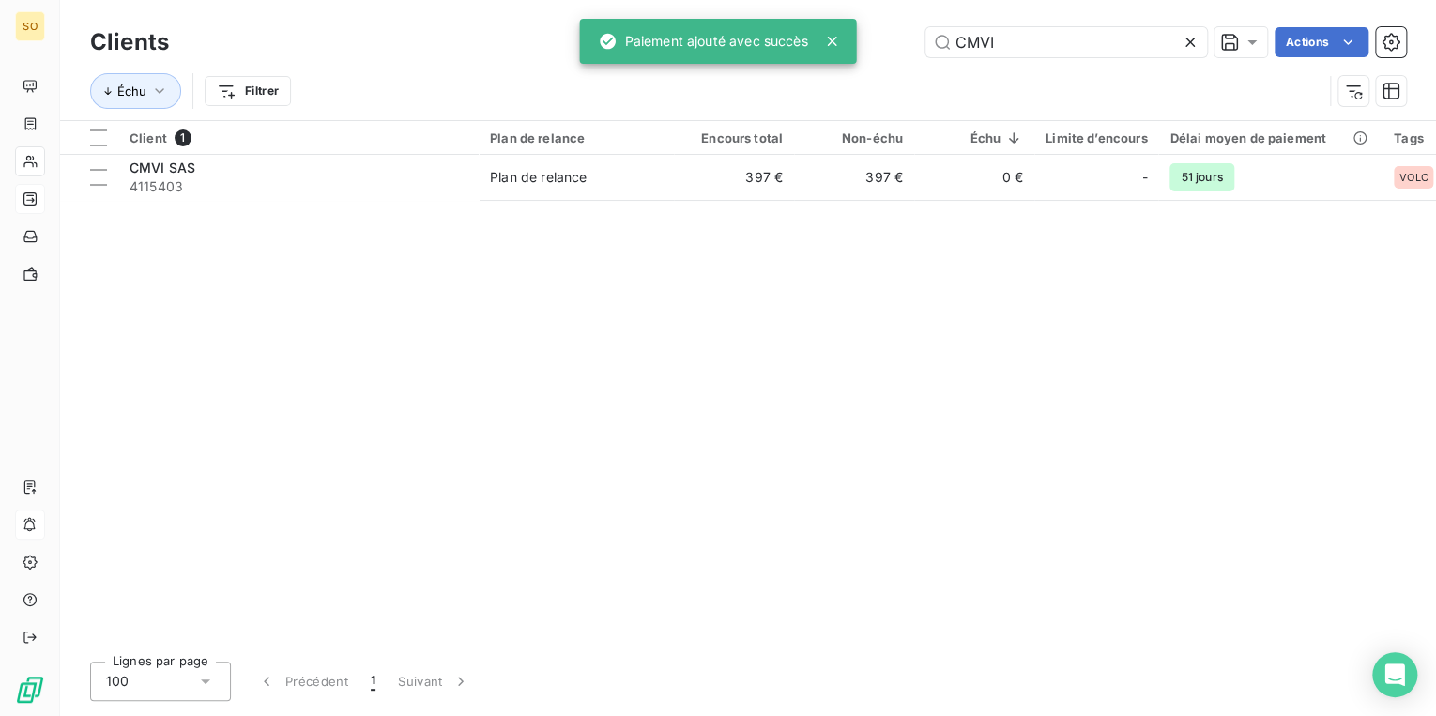
drag, startPoint x: 953, startPoint y: 45, endPoint x: 1190, endPoint y: 13, distance: 238.6
click at [1089, 42] on input "CMVI" at bounding box center [1066, 42] width 282 height 30
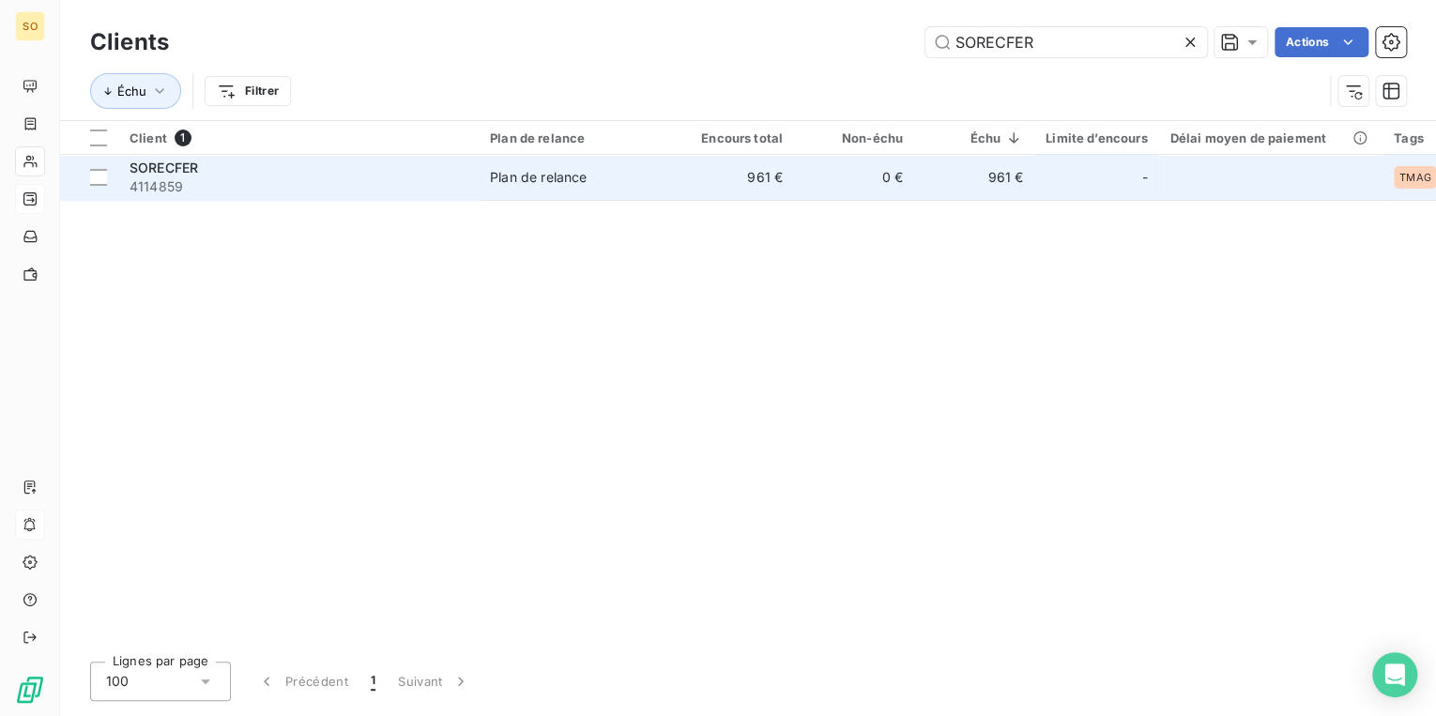
type input "SORECFER"
click at [593, 192] on td "Plan de relance" at bounding box center [576, 177] width 195 height 45
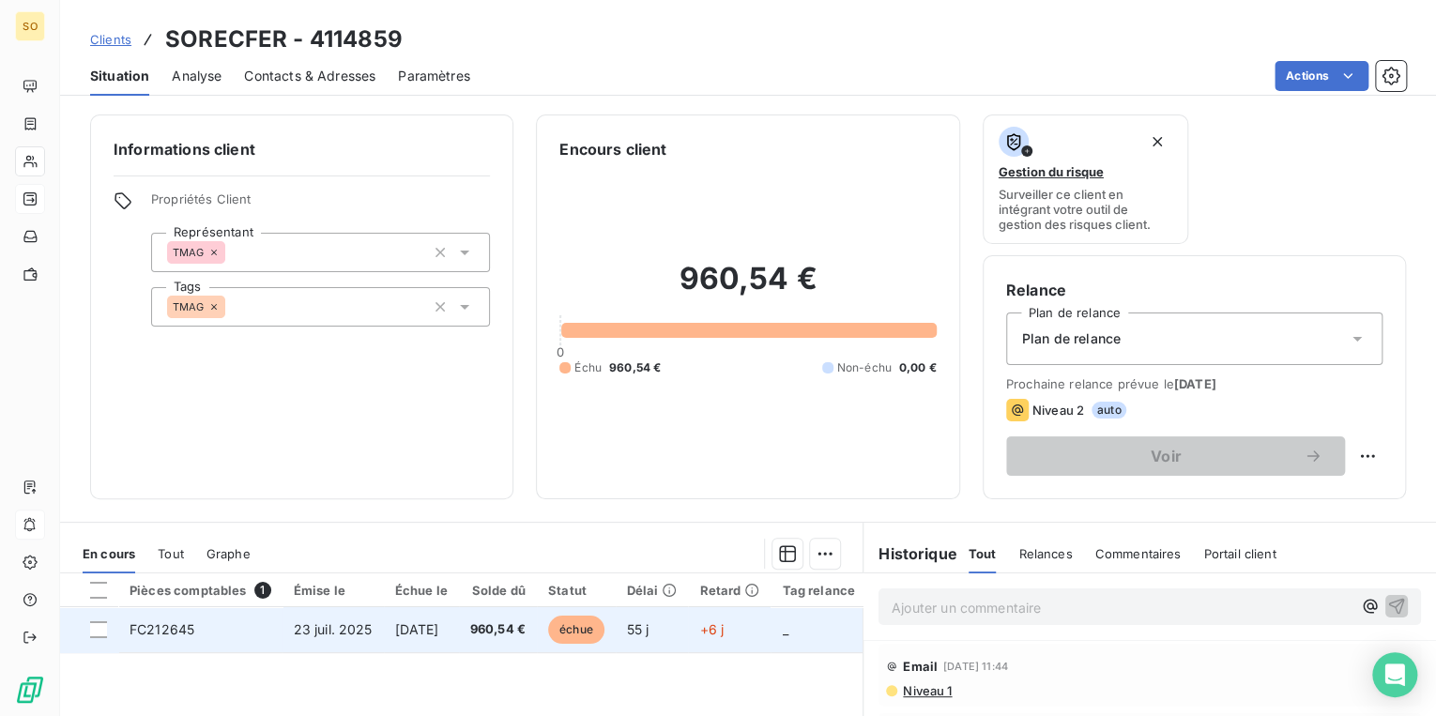
click at [604, 623] on span "échue" at bounding box center [576, 630] width 56 height 28
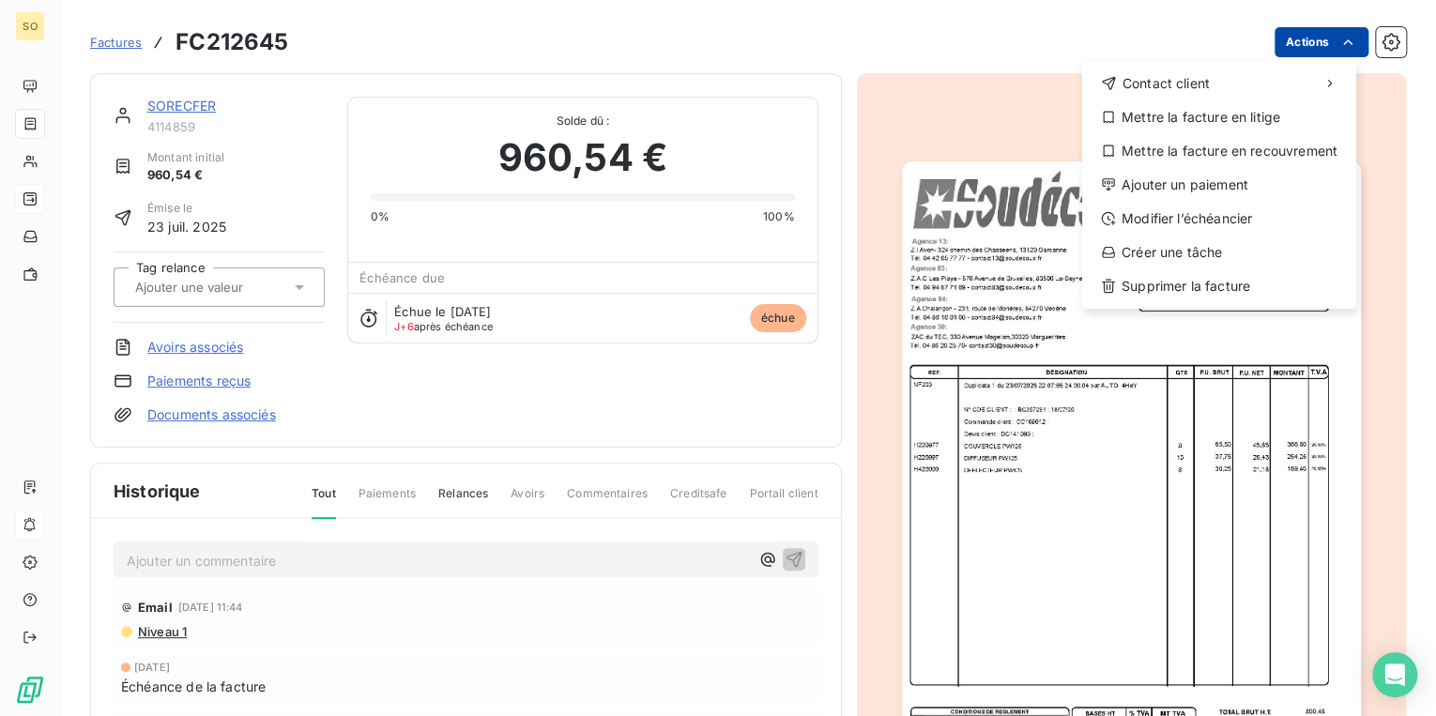
click at [1280, 46] on html "SO Factures FC212645 Actions Contact client Mettre la facture en litige Mettre …" at bounding box center [718, 358] width 1436 height 716
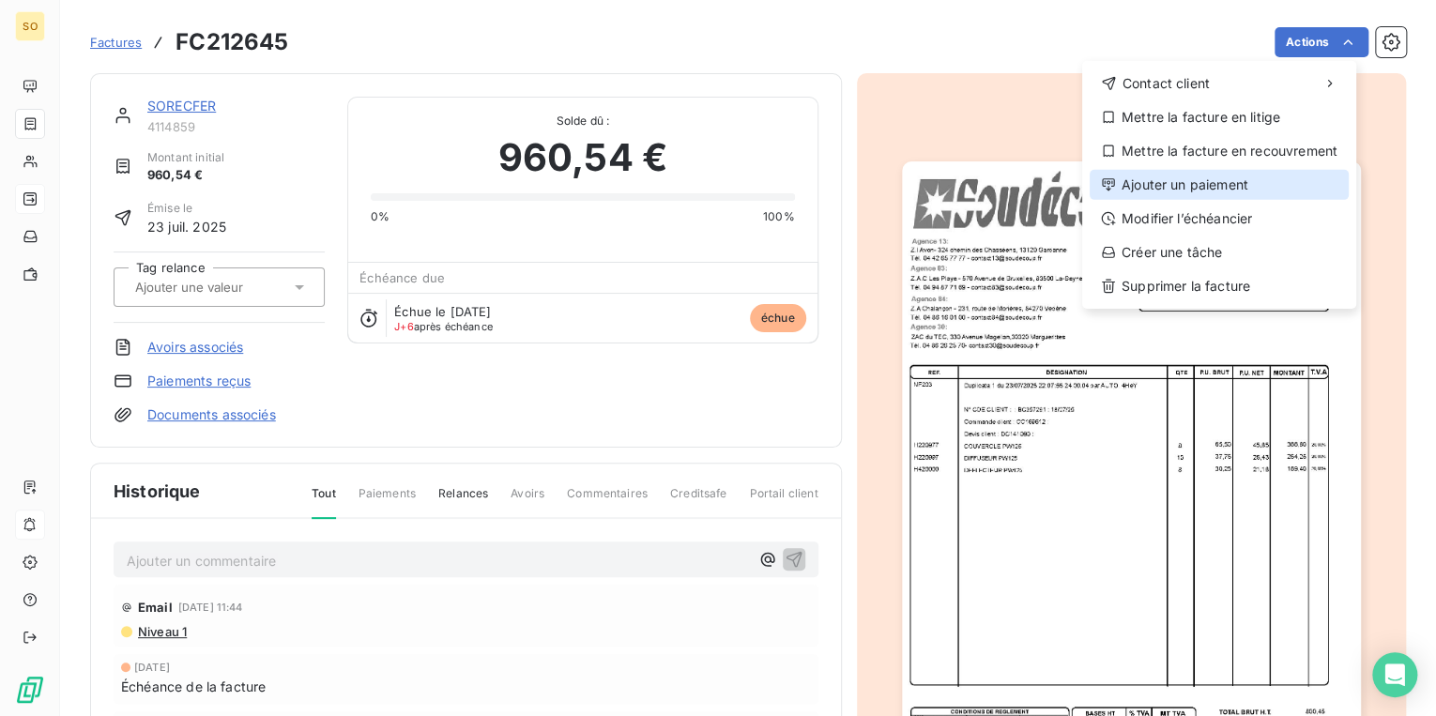
click at [1168, 184] on div "Ajouter un paiement" at bounding box center [1218, 185] width 259 height 30
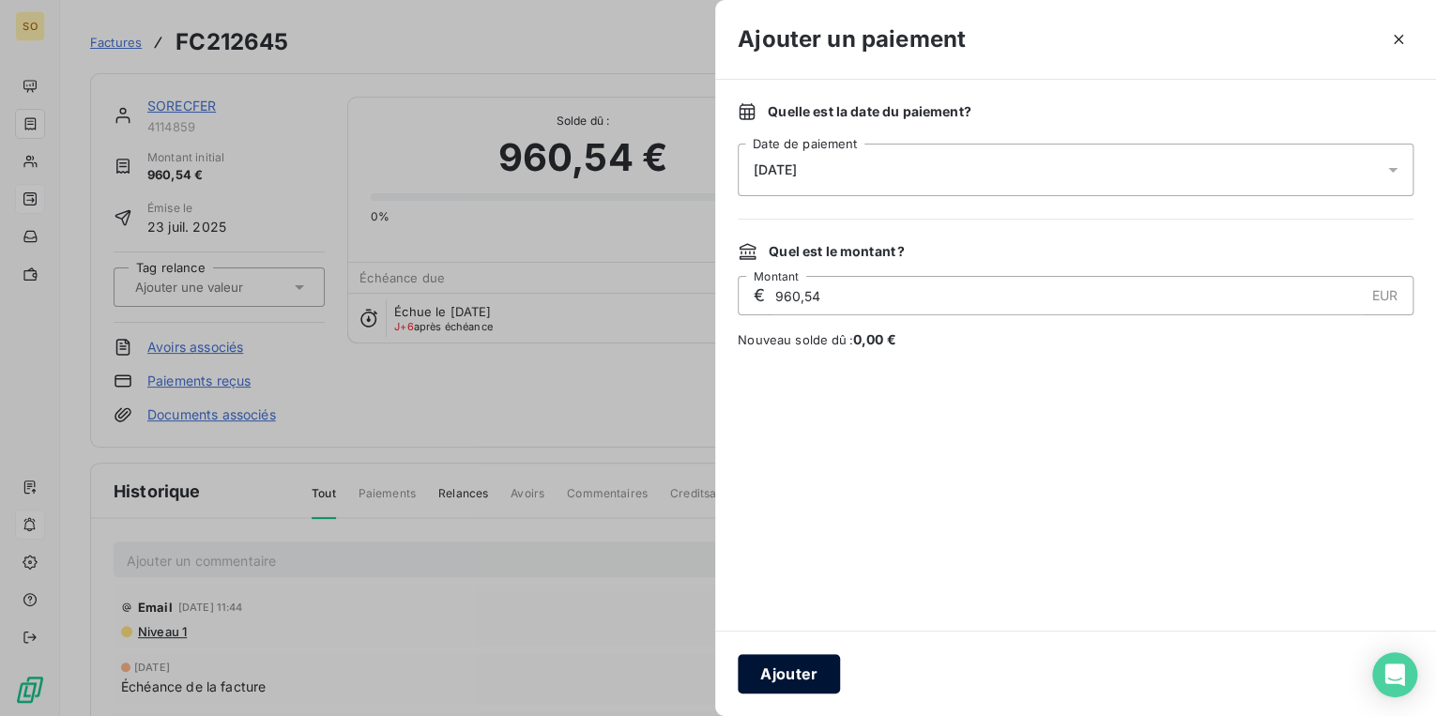
click at [778, 672] on button "Ajouter" at bounding box center [789, 673] width 102 height 39
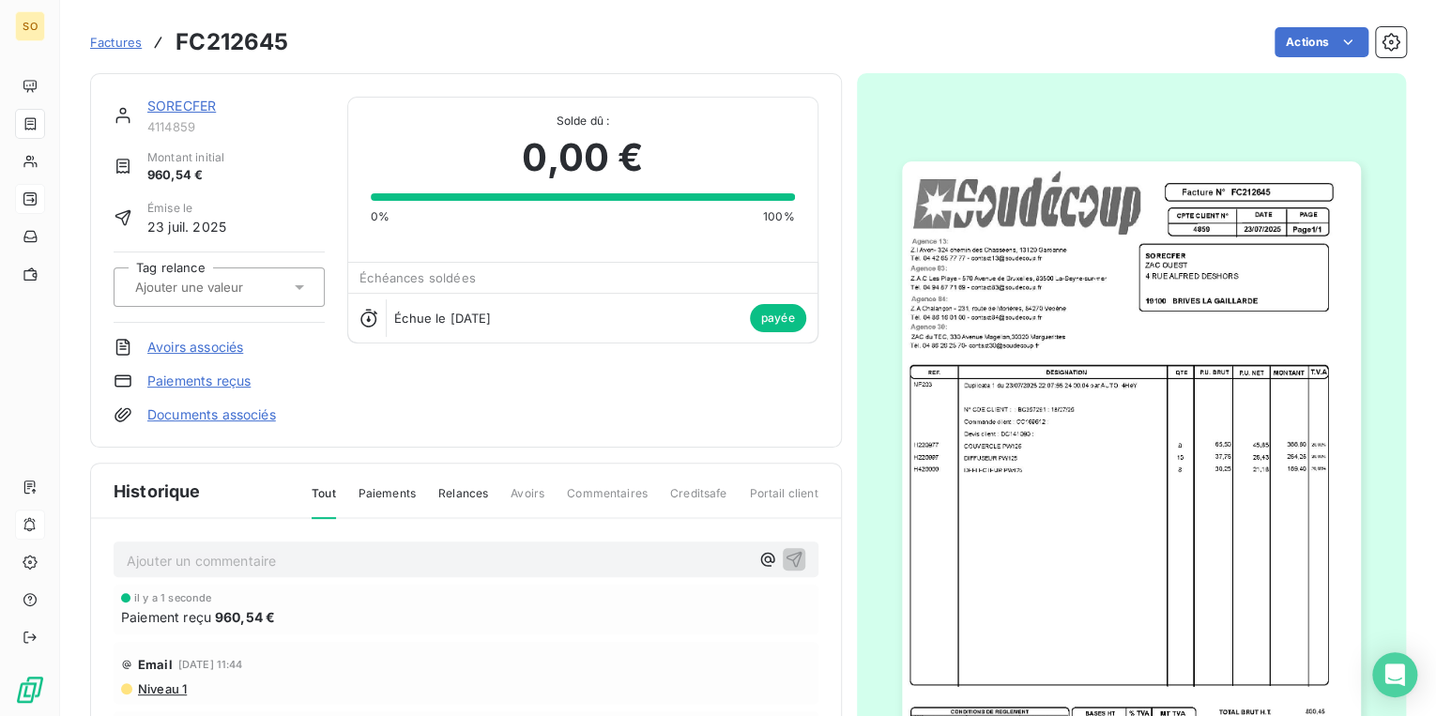
click at [195, 111] on link "SORECFER" at bounding box center [181, 106] width 69 height 16
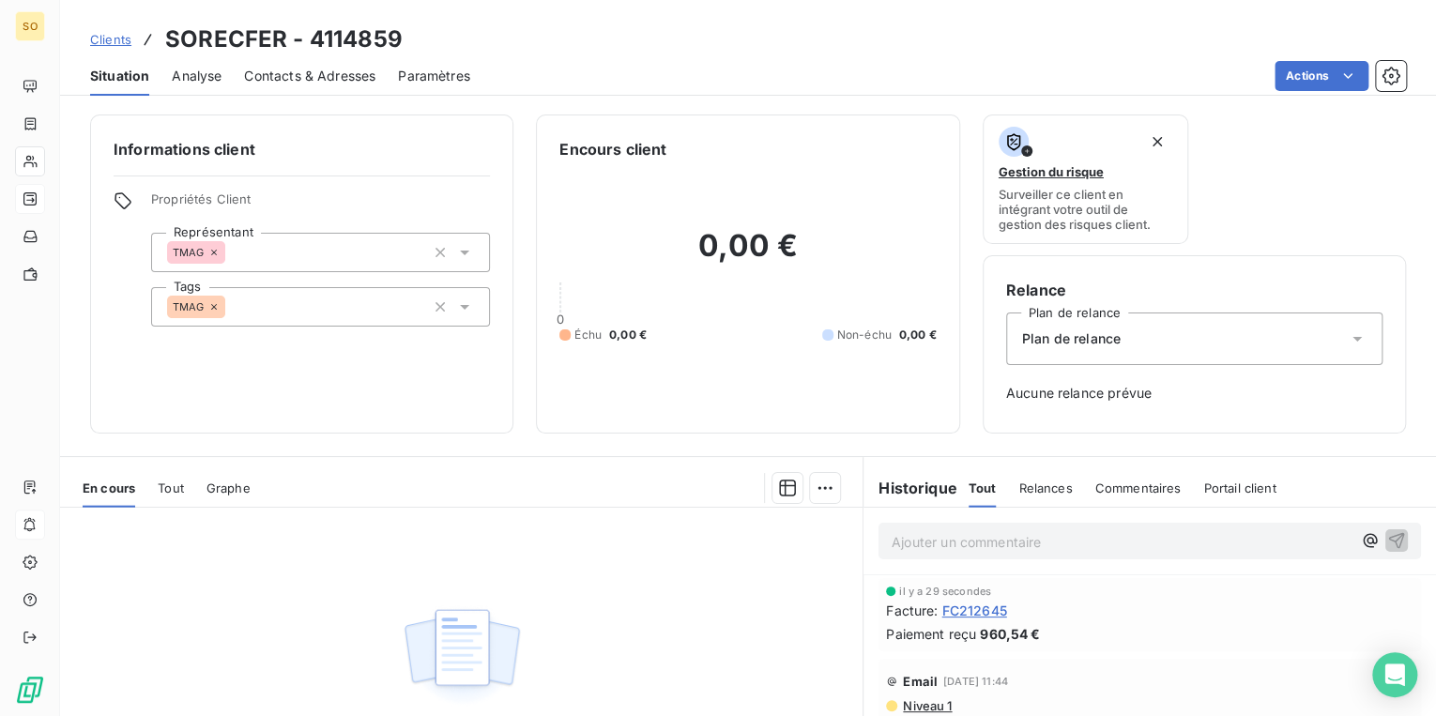
click at [112, 41] on span "Clients" at bounding box center [110, 39] width 41 height 15
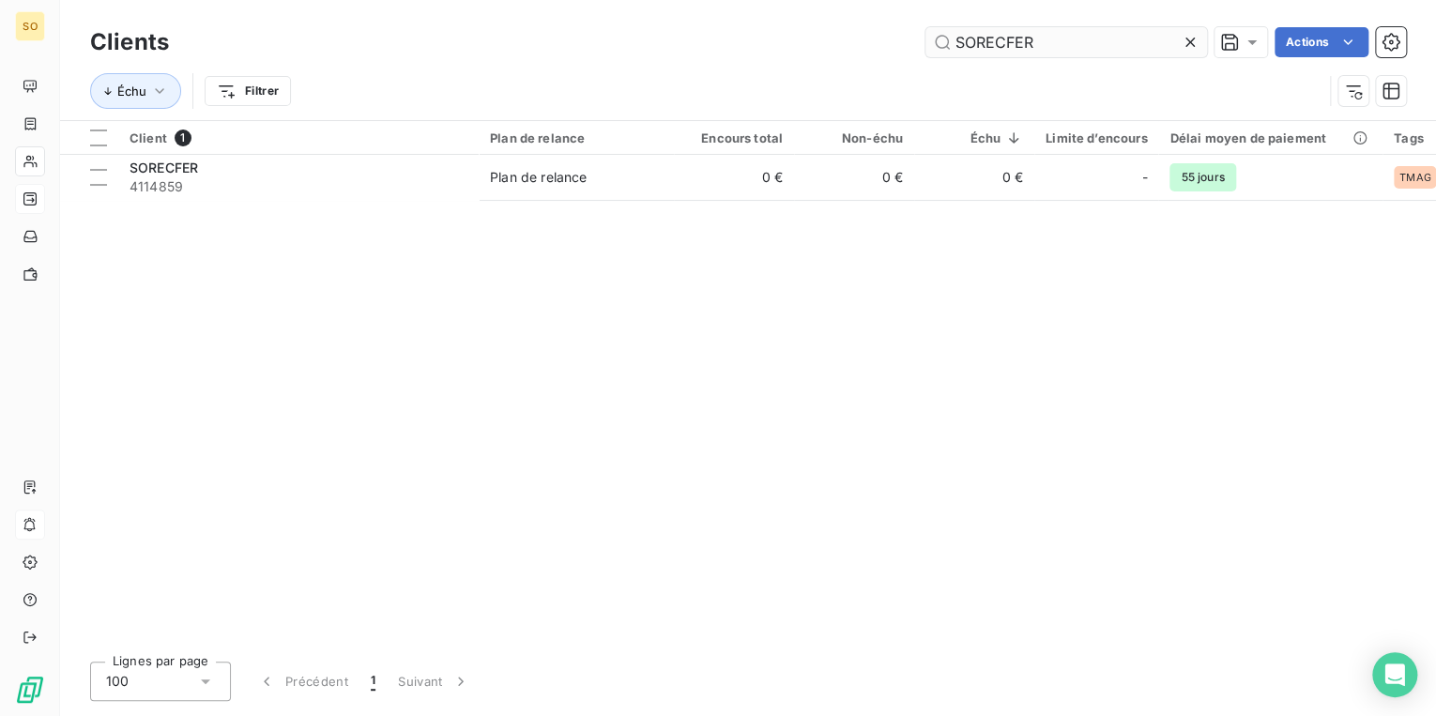
drag, startPoint x: 944, startPoint y: 47, endPoint x: 1174, endPoint y: 32, distance: 230.4
click at [1100, 43] on input "SORECFER" at bounding box center [1066, 42] width 282 height 30
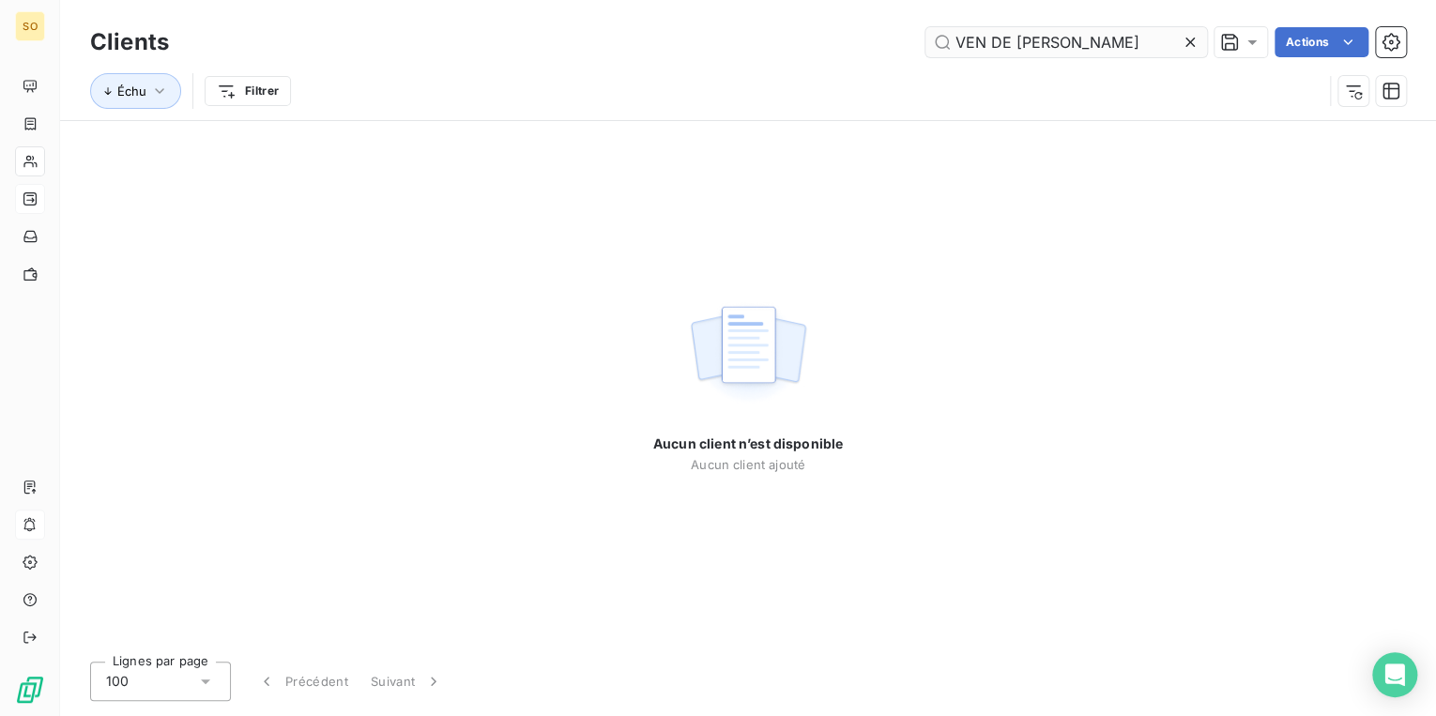
click at [1013, 39] on input "VEN DE [PERSON_NAME]" at bounding box center [1066, 42] width 282 height 30
click at [985, 39] on input "VEN DE FER" at bounding box center [1066, 42] width 282 height 30
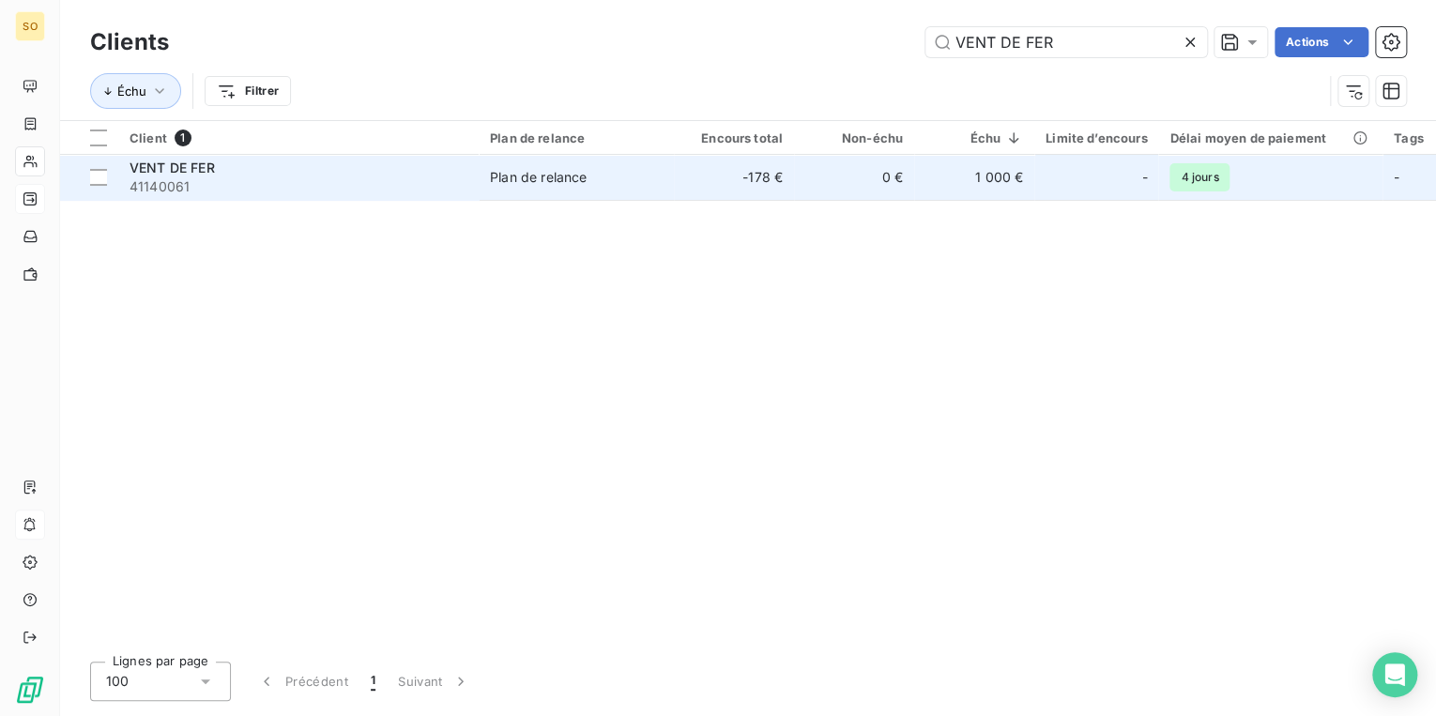
type input "VENT DE FER"
click at [442, 189] on span "41140061" at bounding box center [298, 186] width 338 height 19
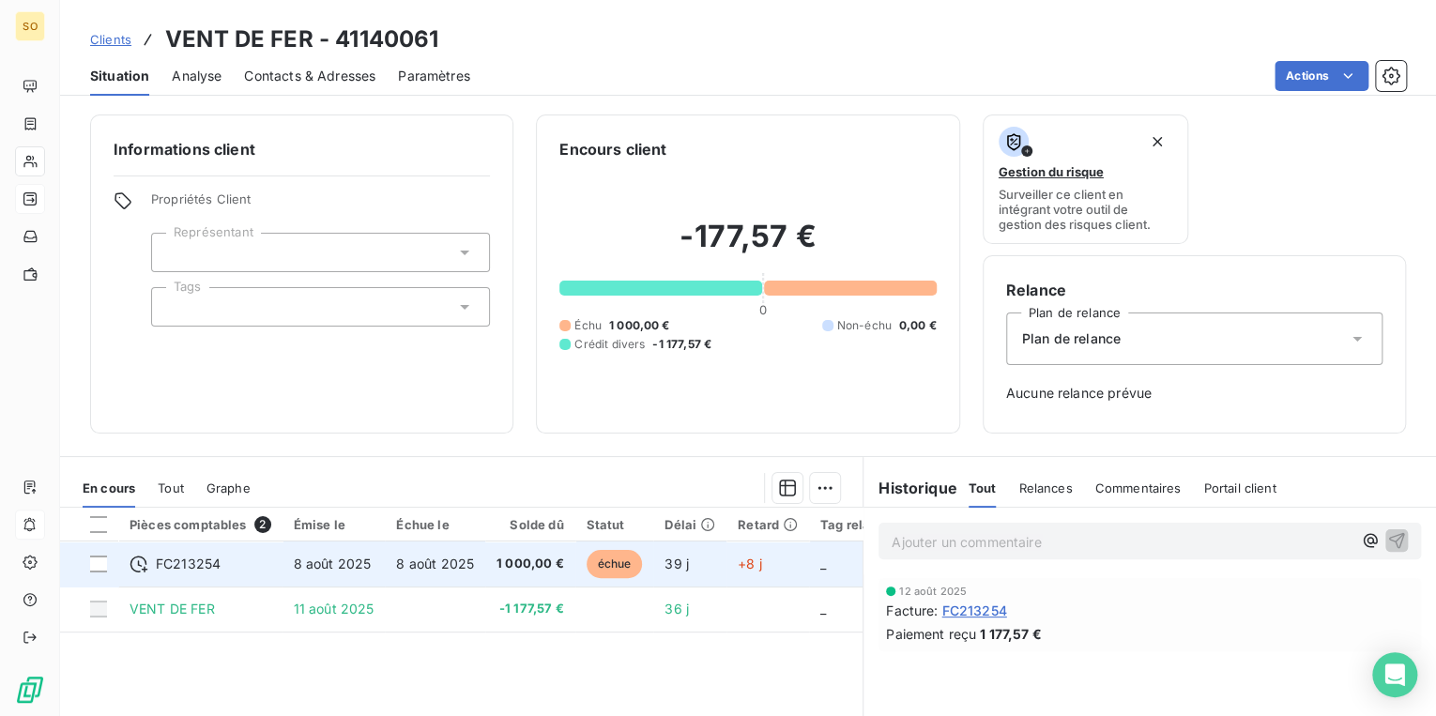
click at [604, 563] on span "échue" at bounding box center [614, 564] width 56 height 28
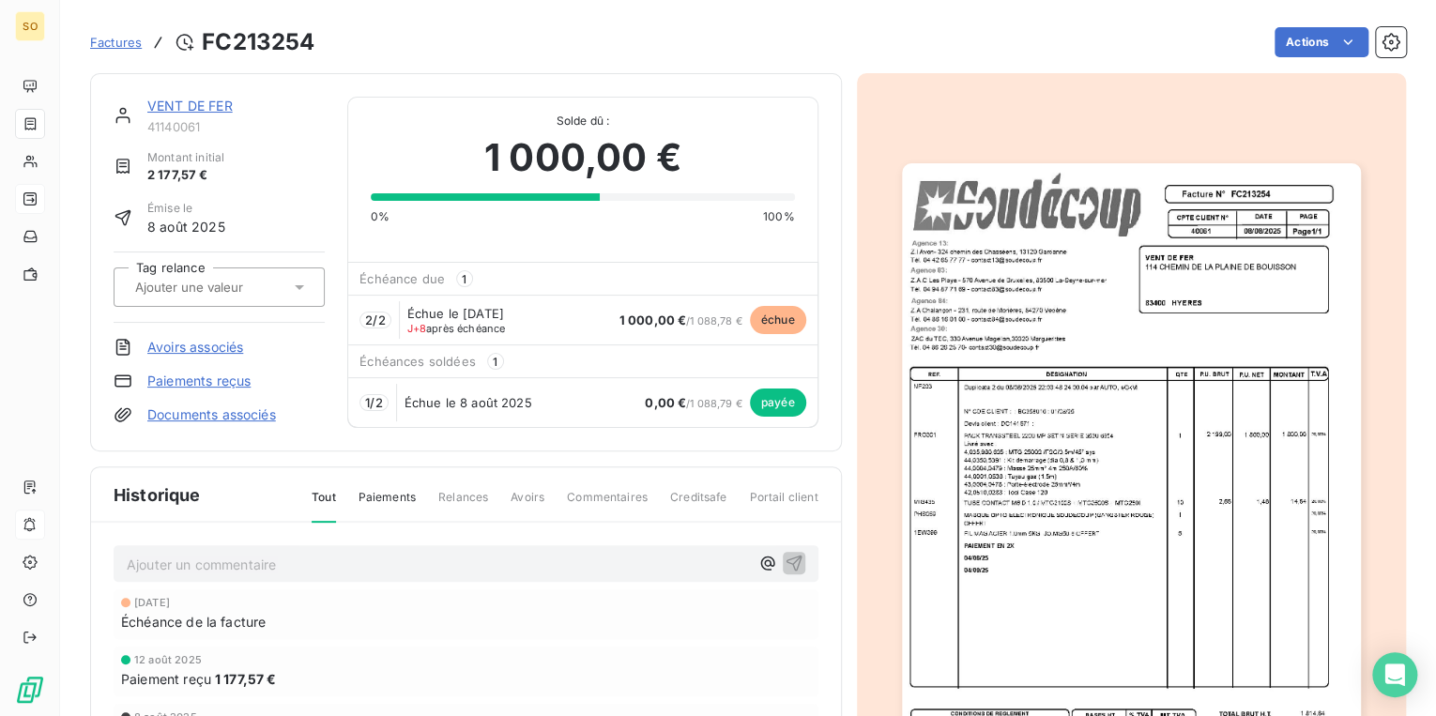
click at [773, 315] on span "échue" at bounding box center [778, 320] width 56 height 28
click at [1299, 44] on html "SO Factures FC213254 Actions VENT DE FER 41140061 Montant initial 2 177,57 € Ém…" at bounding box center [718, 358] width 1436 height 716
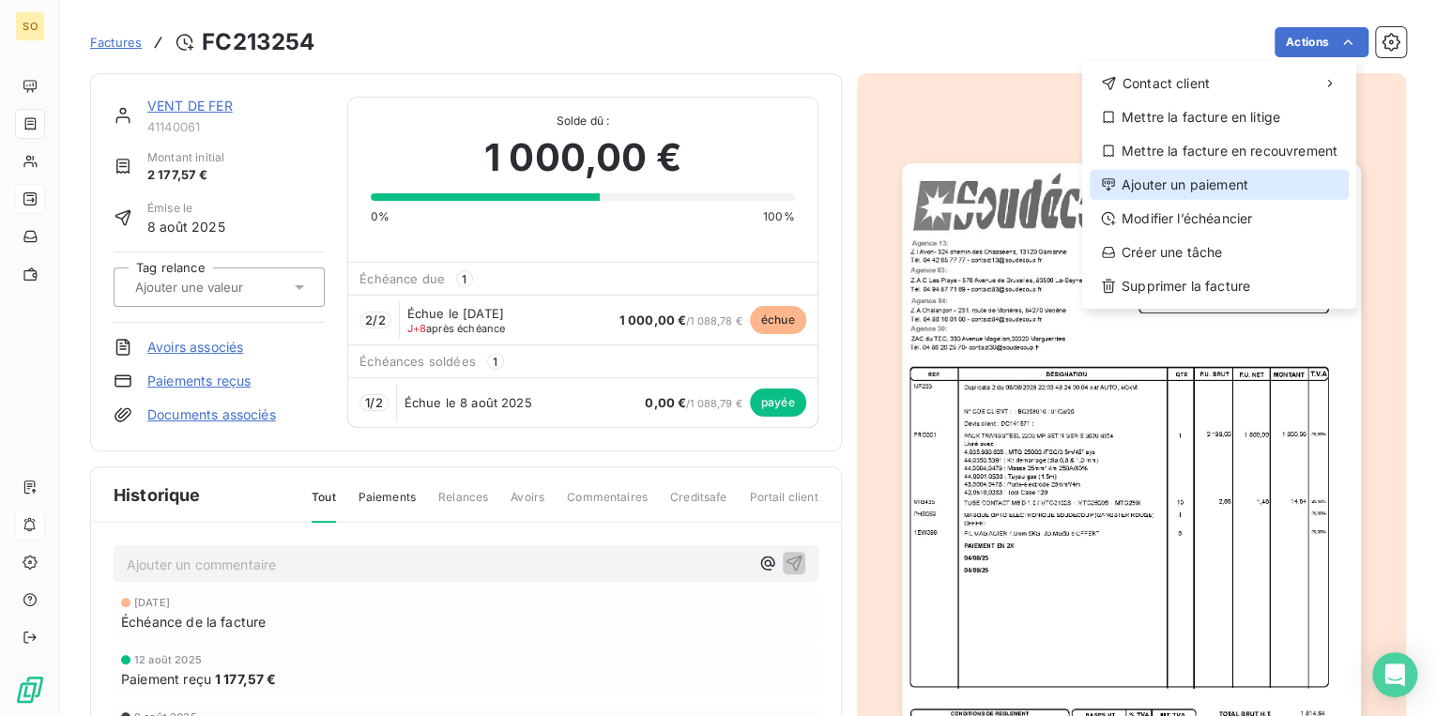
click at [1182, 180] on div "Ajouter un paiement" at bounding box center [1218, 185] width 259 height 30
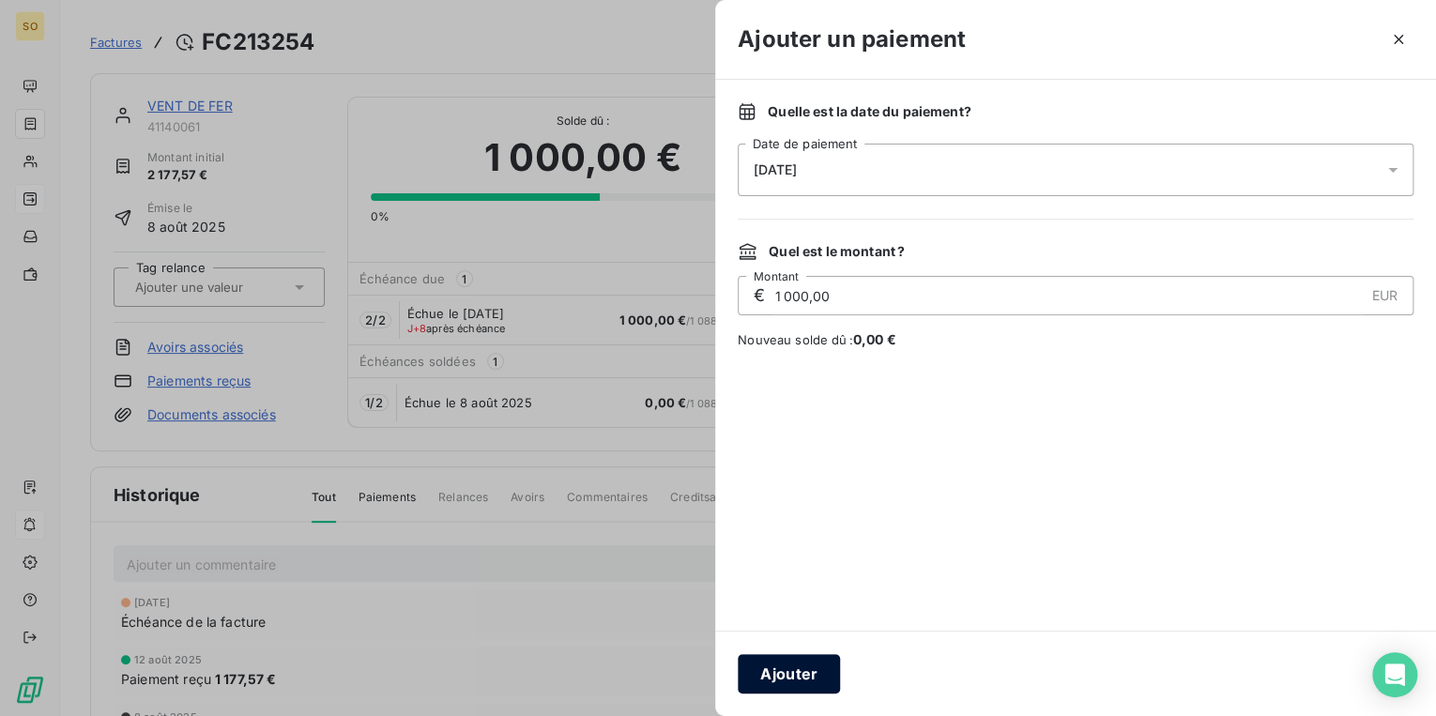
click at [790, 670] on button "Ajouter" at bounding box center [789, 673] width 102 height 39
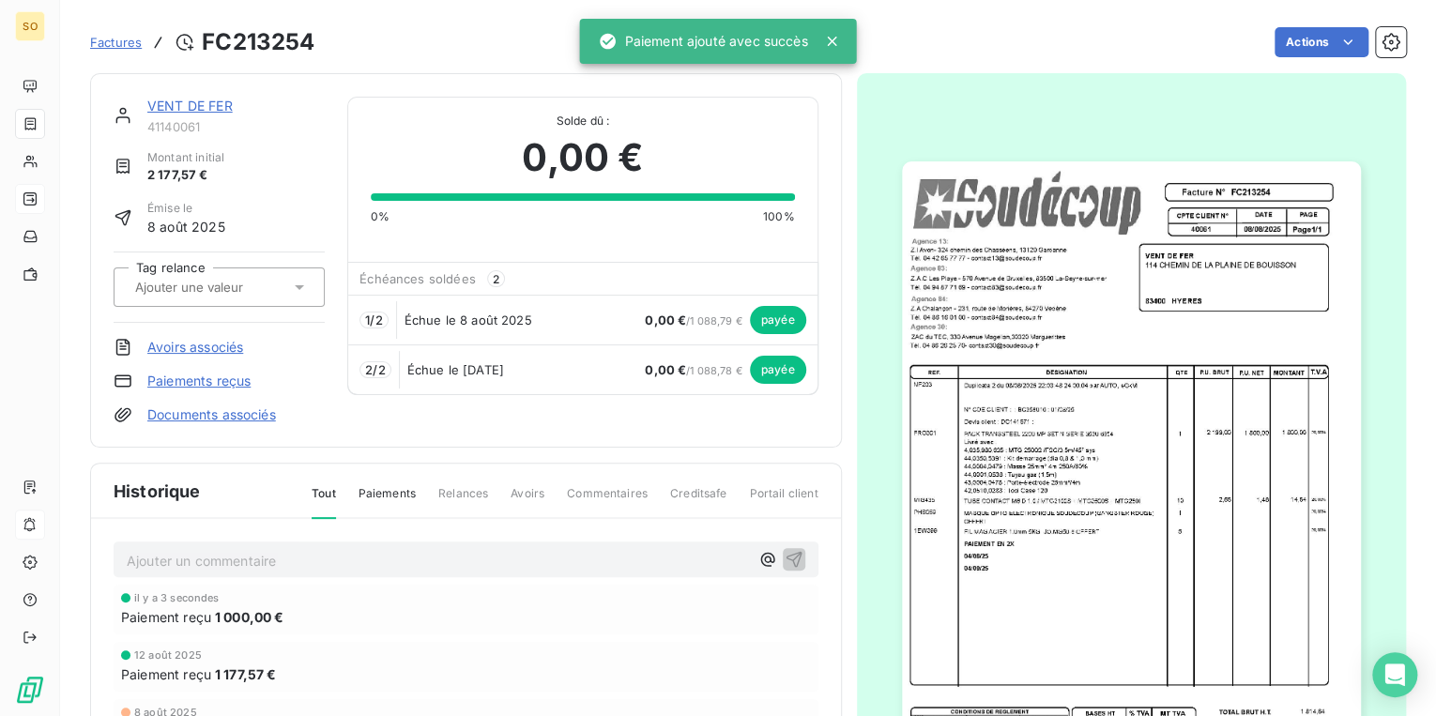
click at [190, 108] on link "VENT DE FER" at bounding box center [189, 106] width 85 height 16
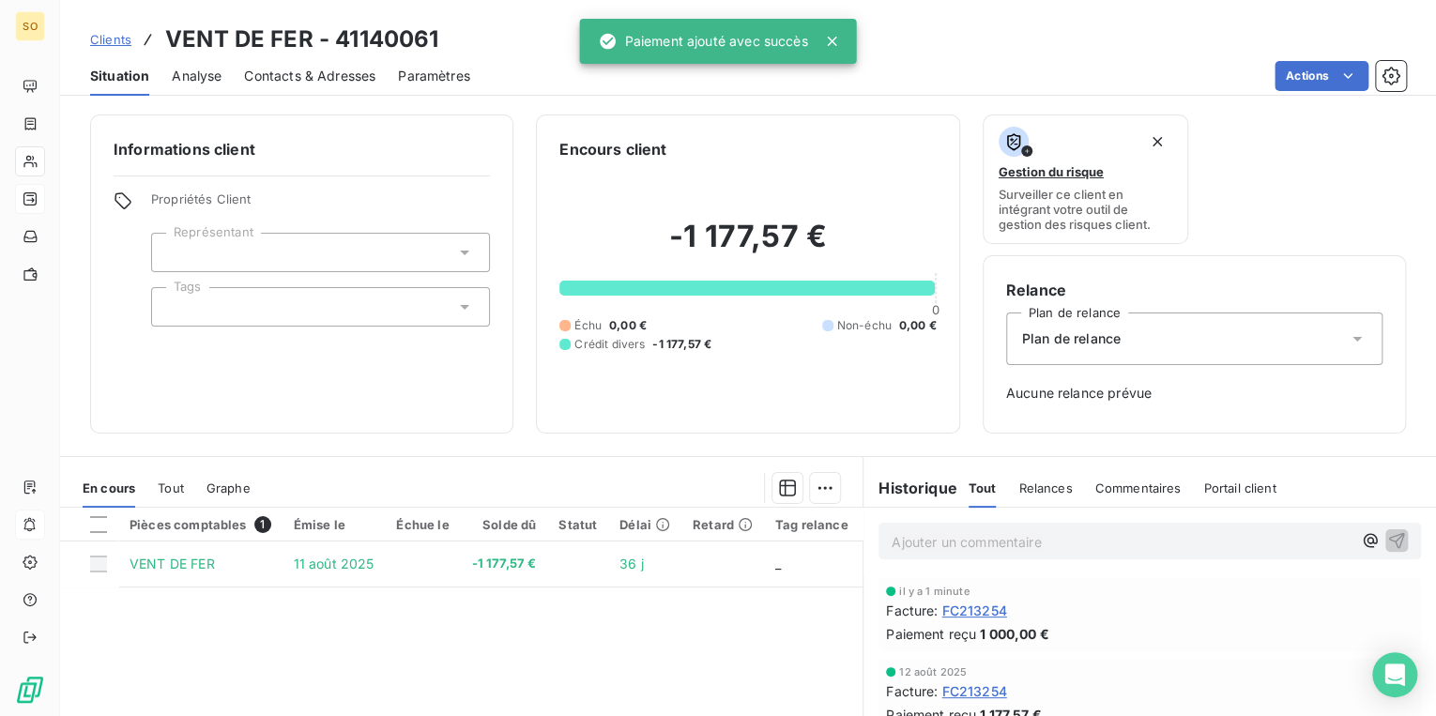
click at [95, 41] on span "Clients" at bounding box center [110, 39] width 41 height 15
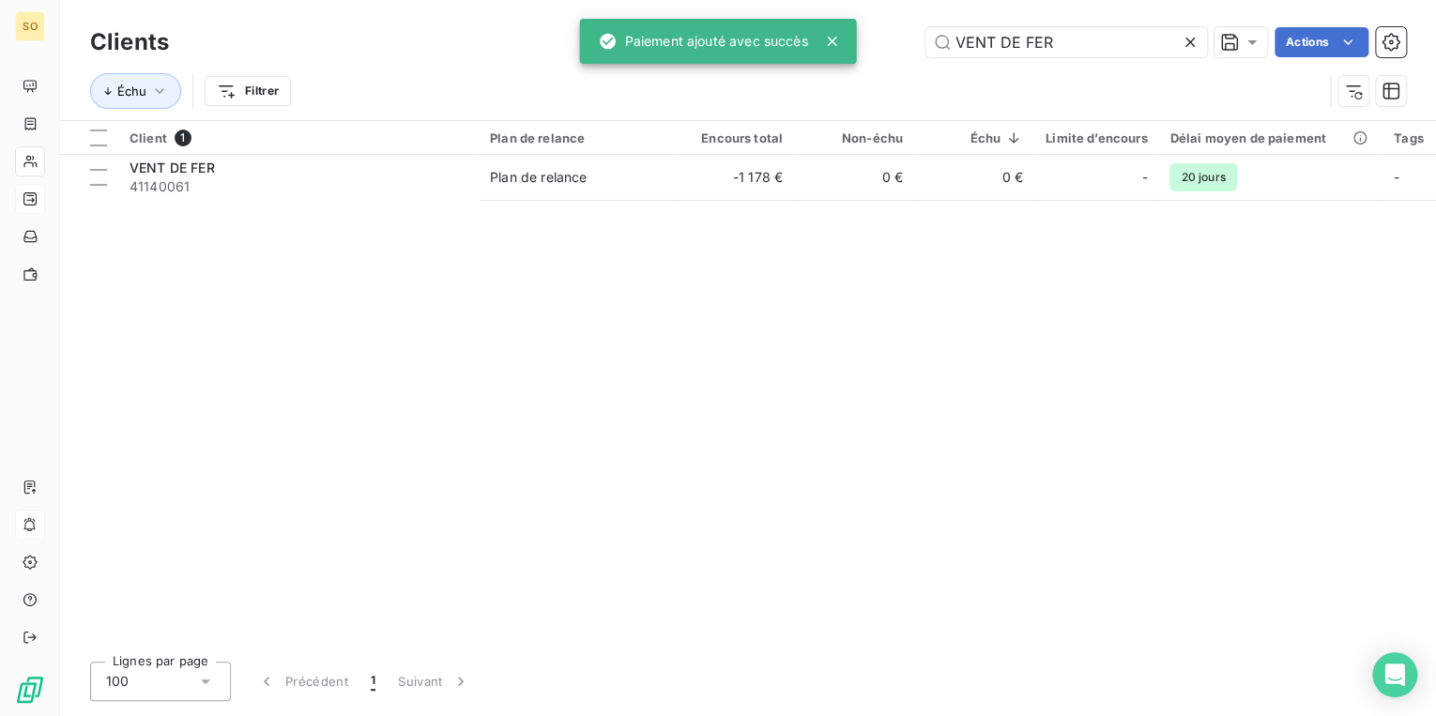
drag, startPoint x: 936, startPoint y: 44, endPoint x: 1211, endPoint y: 53, distance: 276.0
click at [1201, 53] on div "VENT DE FER" at bounding box center [1066, 42] width 282 height 30
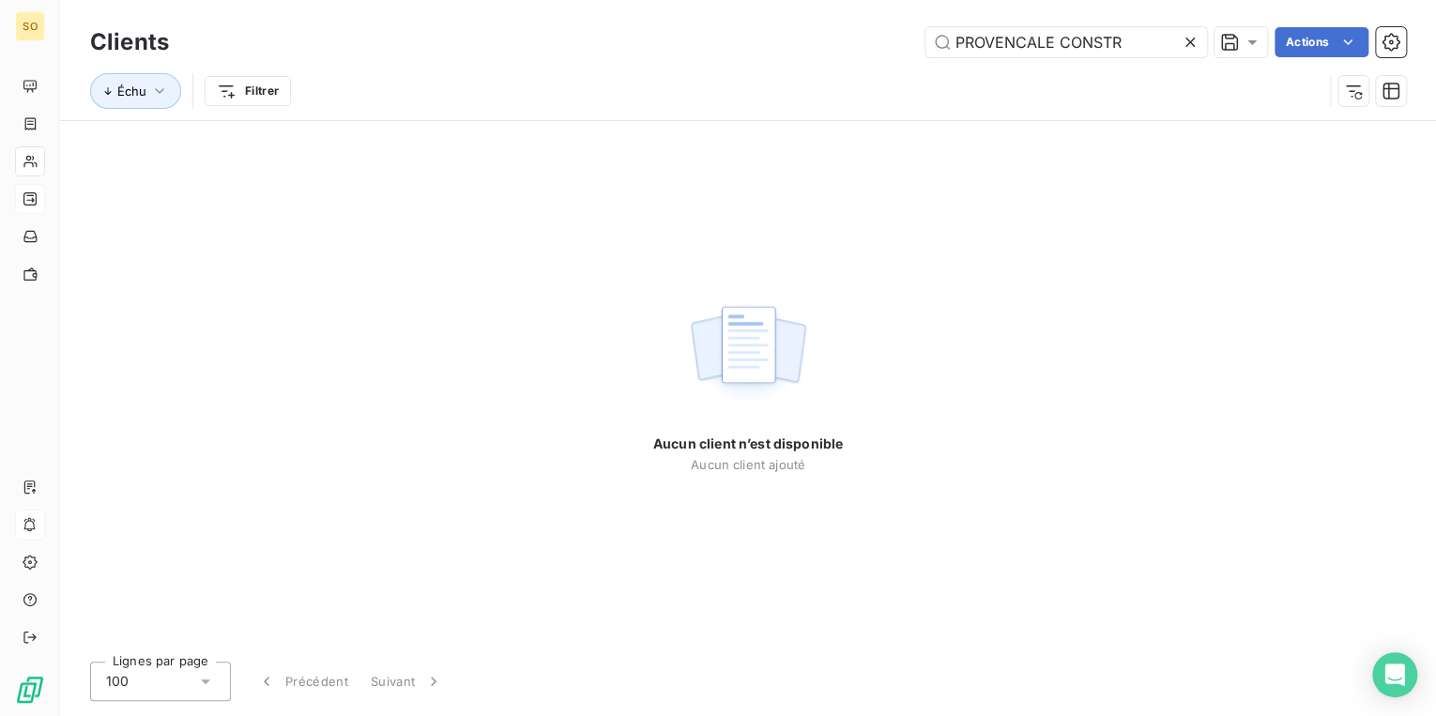
type input "PROVENCALE CONSTR"
click at [1185, 41] on icon at bounding box center [1189, 42] width 19 height 19
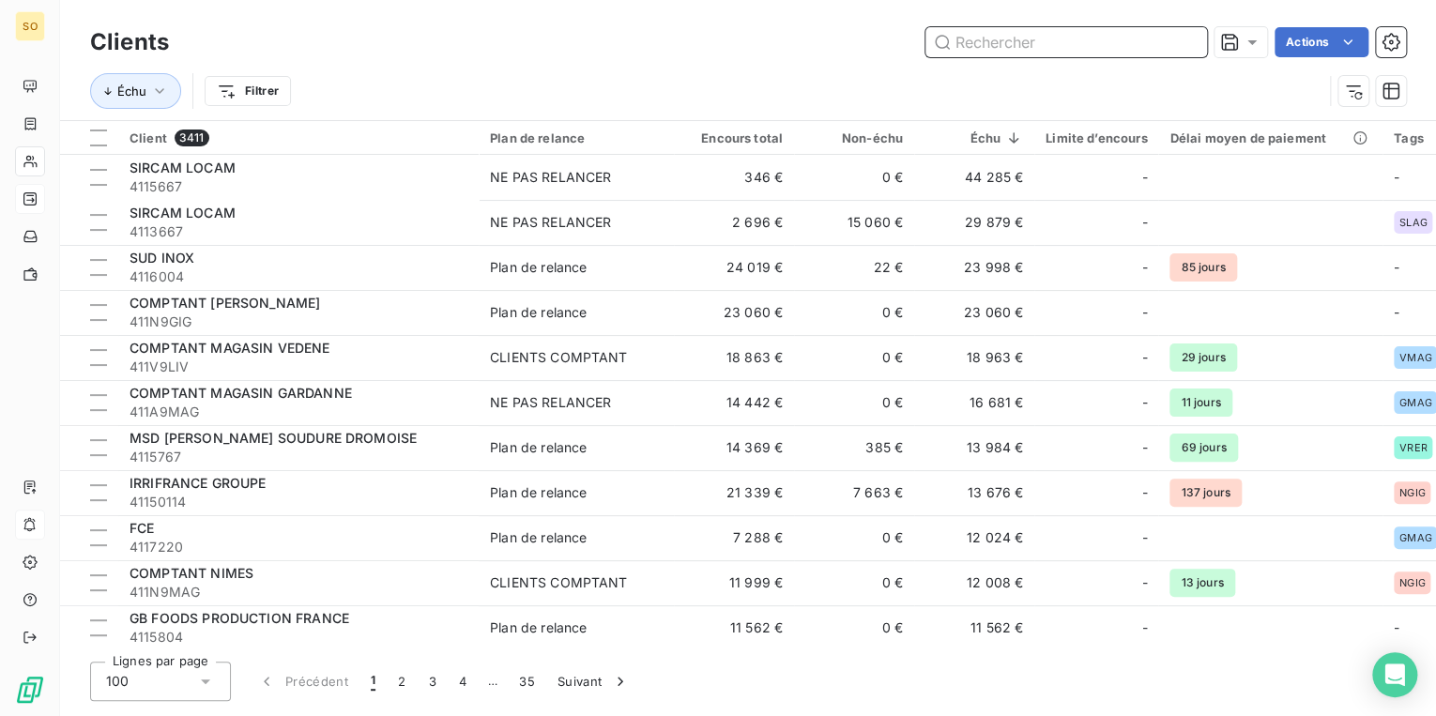
click at [1019, 52] on input "text" at bounding box center [1066, 42] width 282 height 30
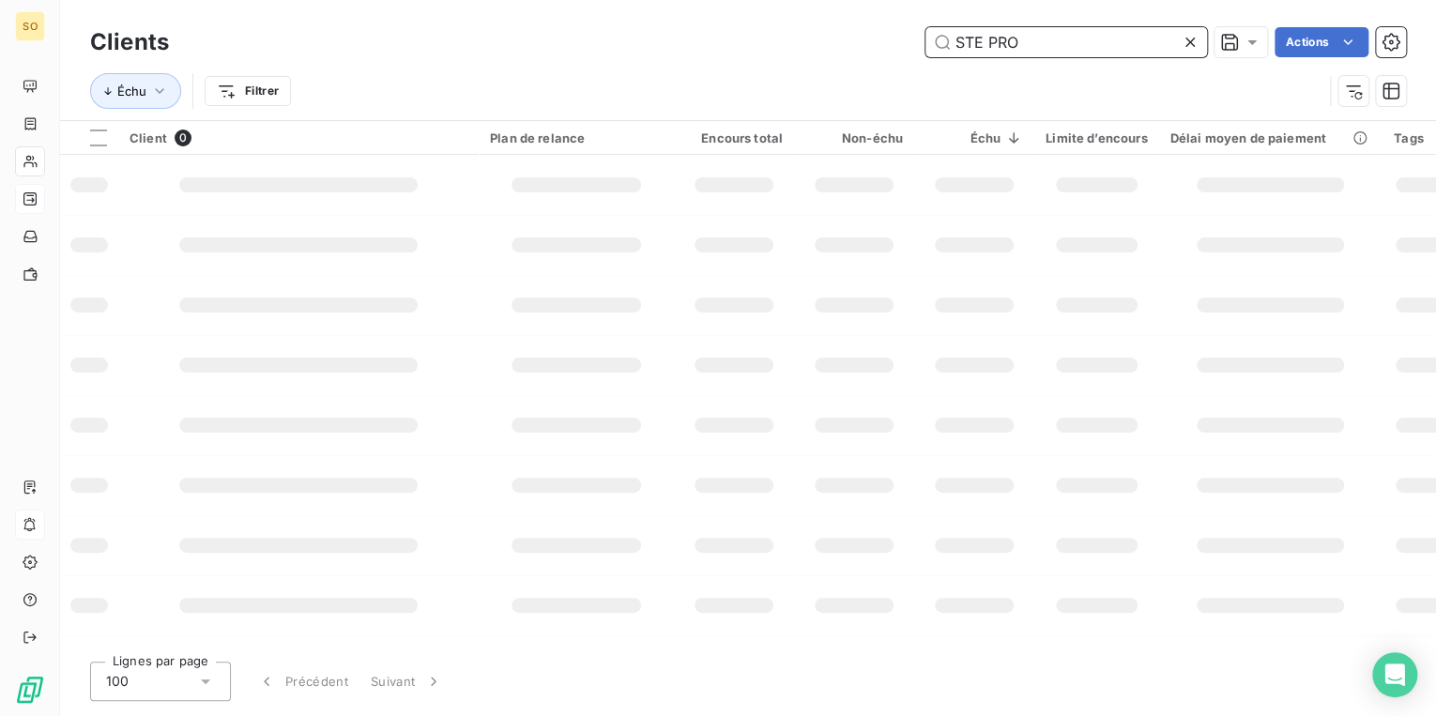
type input "STE PROV"
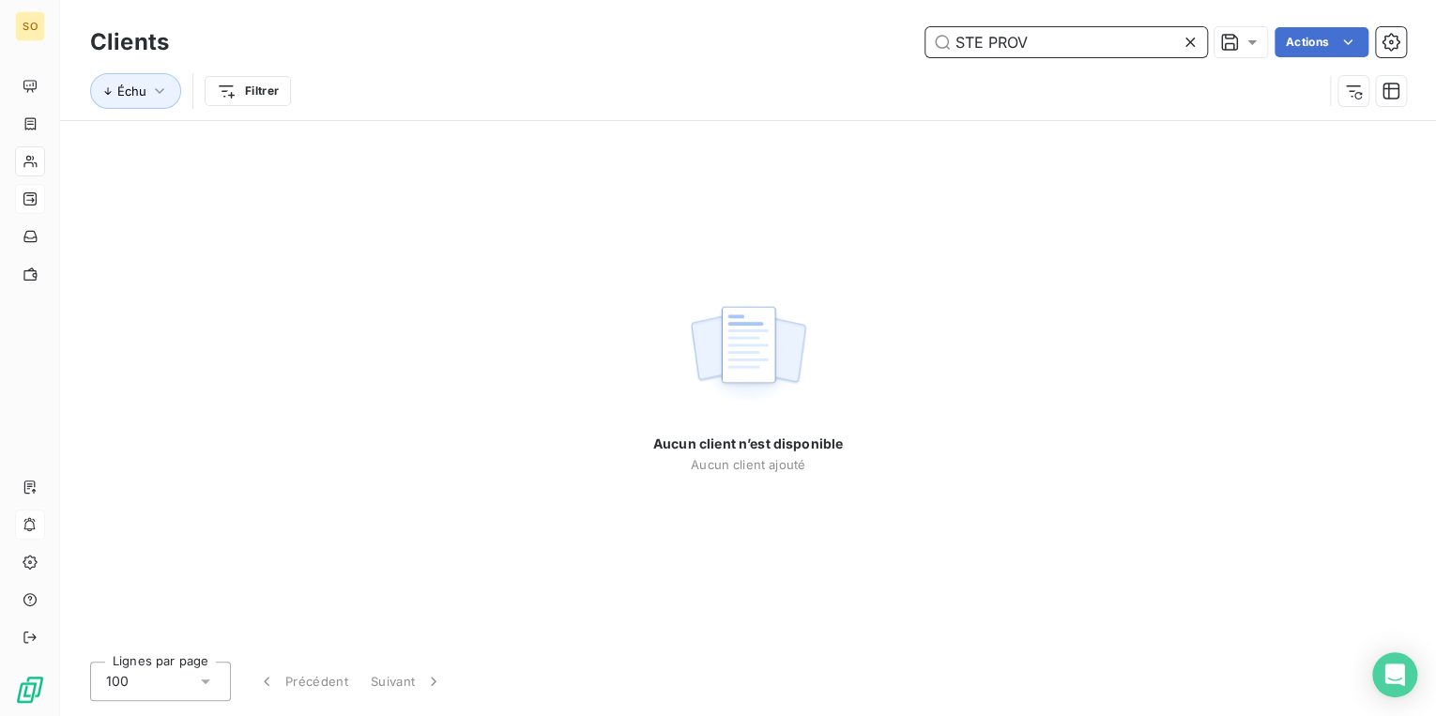
drag, startPoint x: 1037, startPoint y: 52, endPoint x: 927, endPoint y: 46, distance: 109.9
click at [927, 46] on input "STE PROV" at bounding box center [1066, 42] width 282 height 30
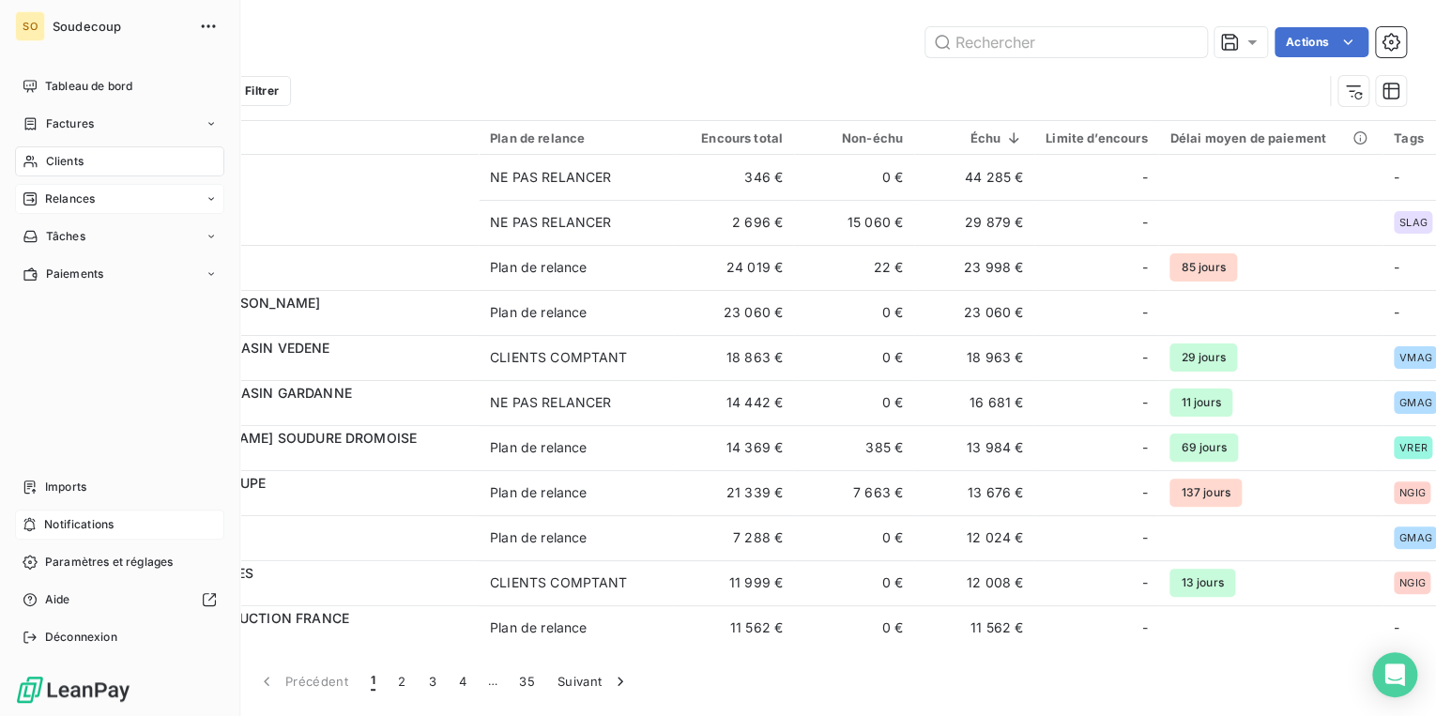
click at [62, 121] on span "Factures" at bounding box center [70, 123] width 48 height 17
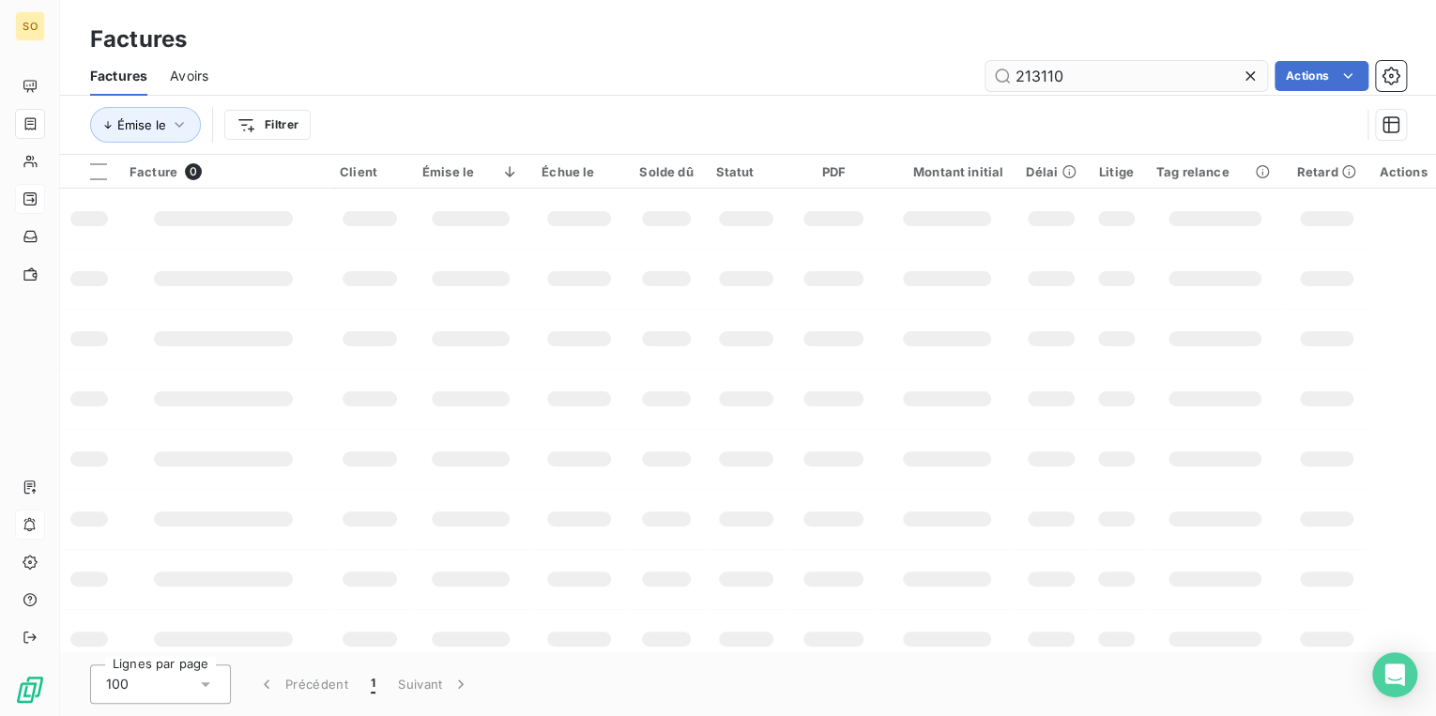
drag, startPoint x: 1035, startPoint y: 71, endPoint x: 1117, endPoint y: 71, distance: 81.6
click at [1100, 71] on input "213110" at bounding box center [1126, 76] width 282 height 30
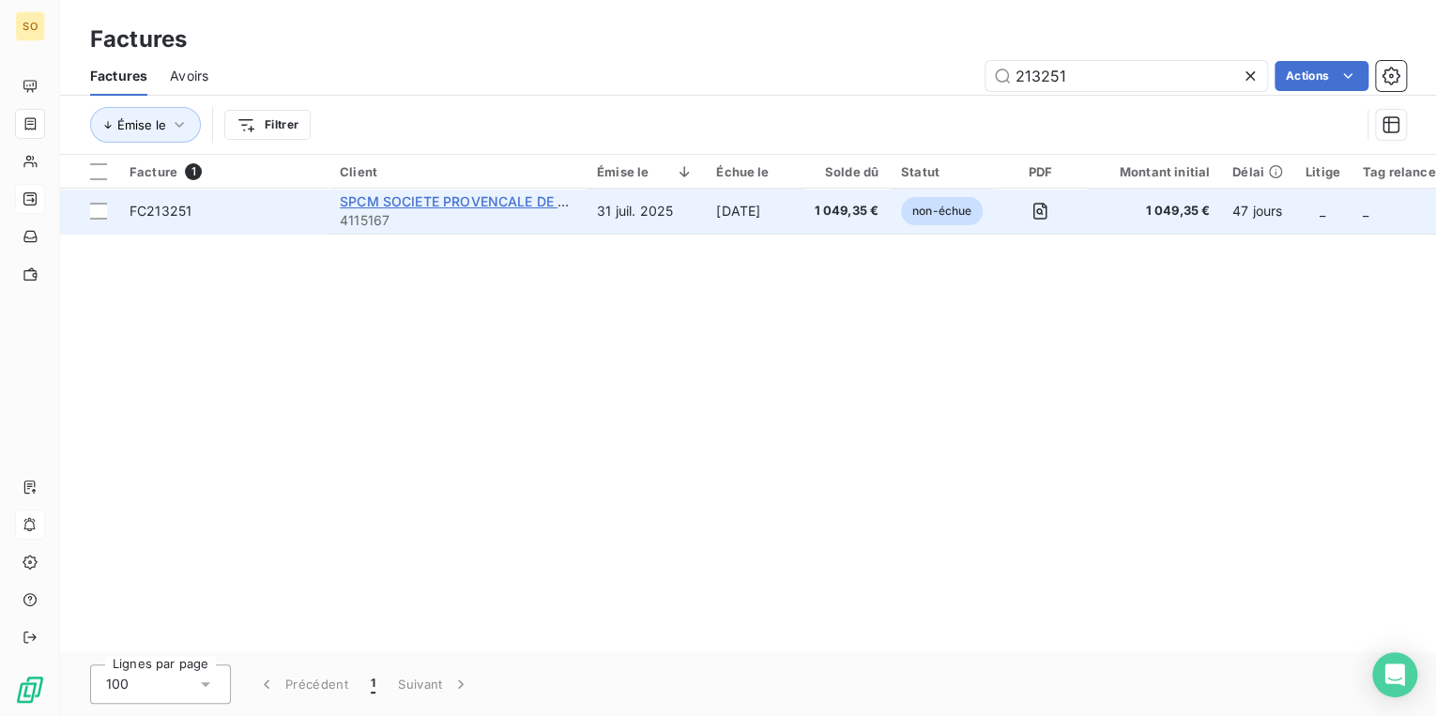
type input "213251"
click at [425, 199] on span "SPCM SOCIETE PROVENCALE DE CONSTRUCTION" at bounding box center [503, 201] width 327 height 16
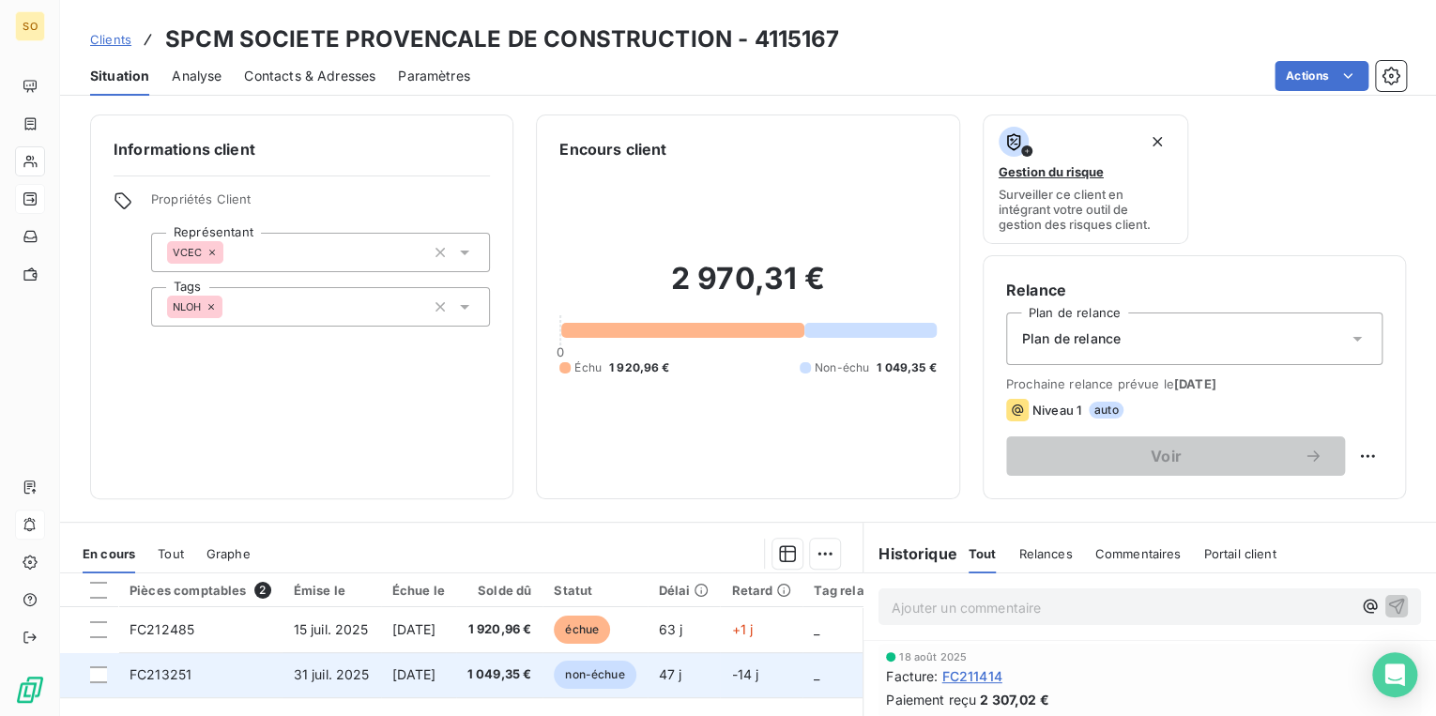
click at [635, 676] on span "non-échue" at bounding box center [595, 675] width 82 height 28
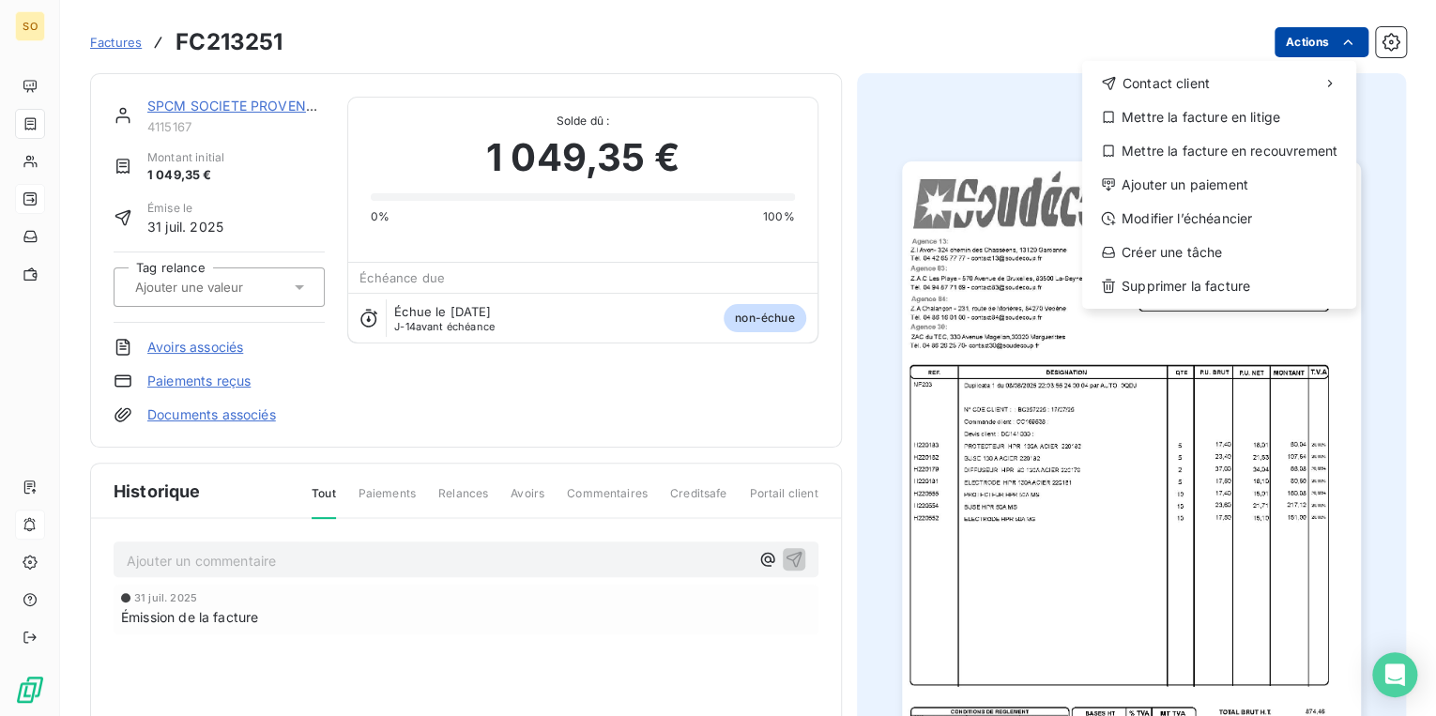
click at [1284, 46] on html "SO Factures FC213251 Actions Contact client Mettre la facture en litige Mettre …" at bounding box center [718, 358] width 1436 height 716
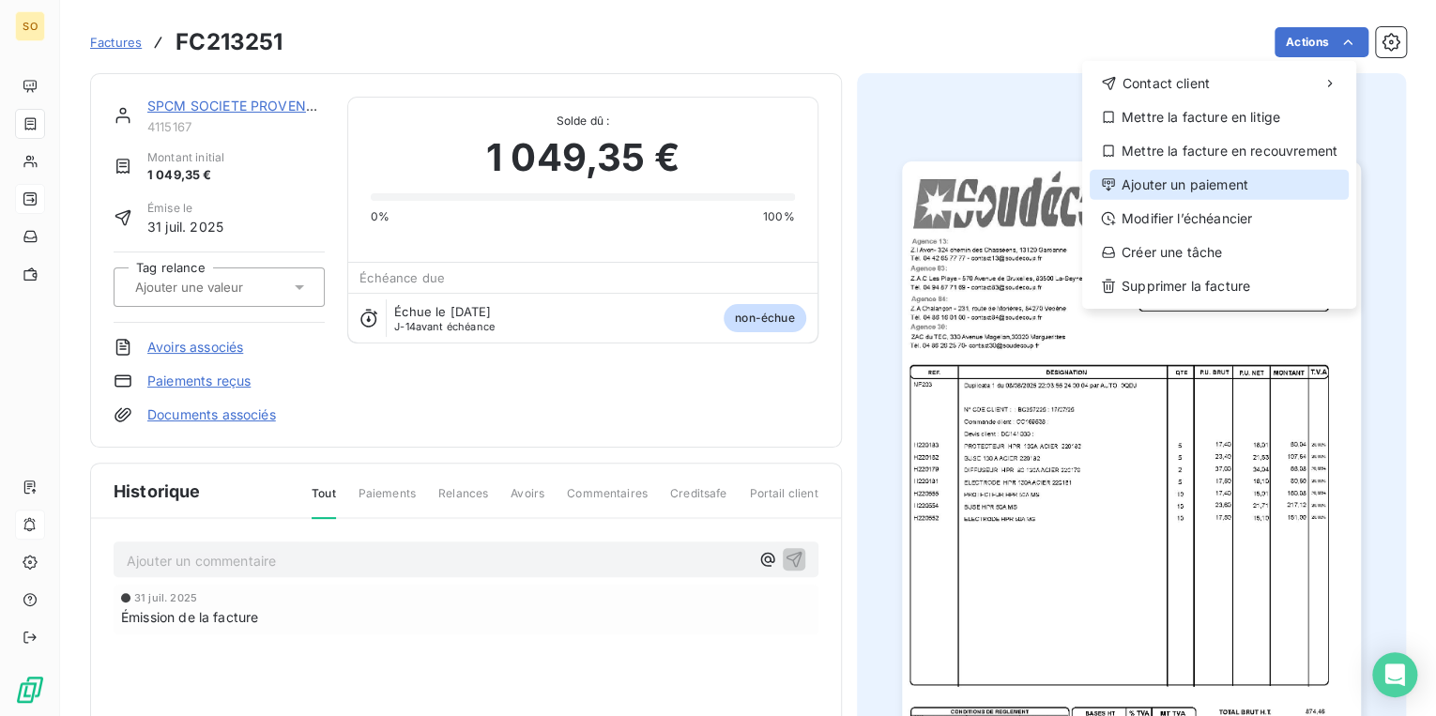
click at [1180, 179] on div "Ajouter un paiement" at bounding box center [1218, 185] width 259 height 30
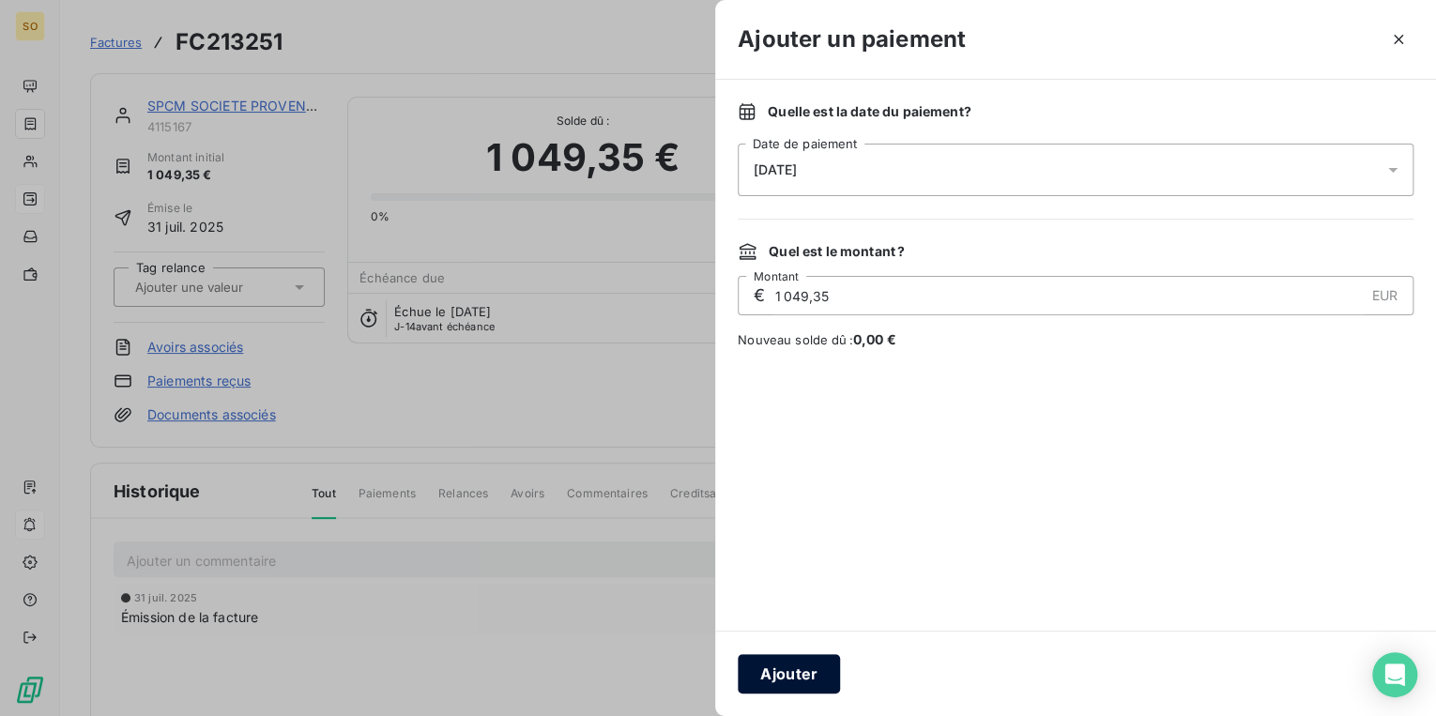
click at [766, 660] on button "Ajouter" at bounding box center [789, 673] width 102 height 39
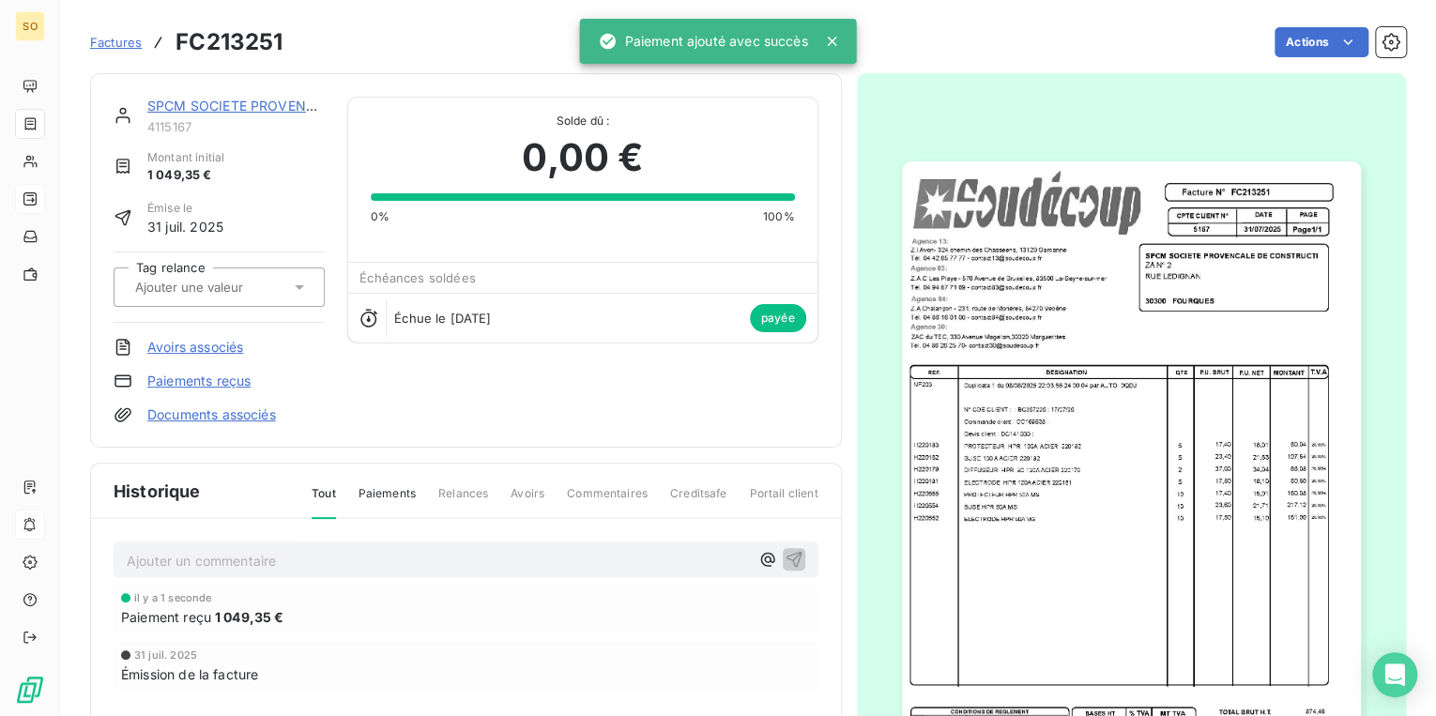
click at [205, 108] on link "SPCM SOCIETE PROVENCALE DE CONSTRUCTION" at bounding box center [310, 106] width 327 height 16
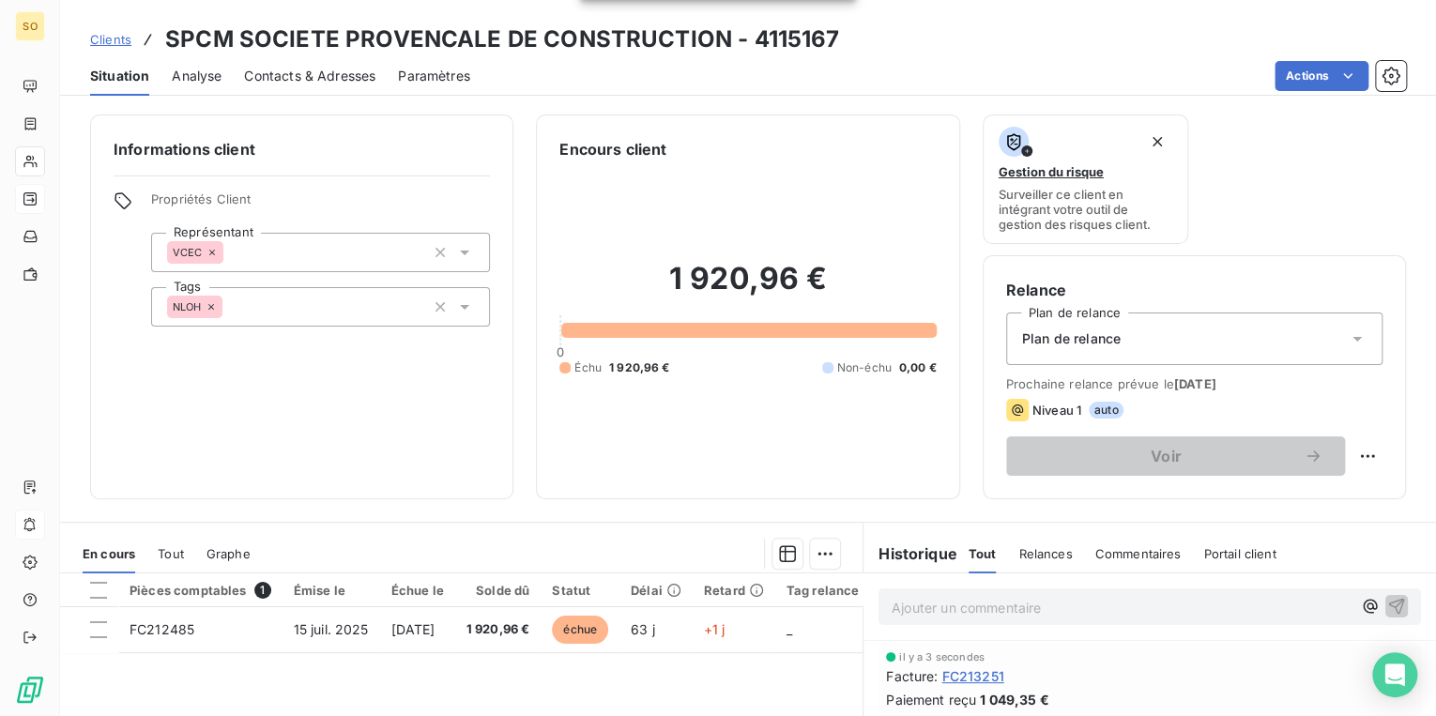
drag, startPoint x: 114, startPoint y: 35, endPoint x: 179, endPoint y: 40, distance: 65.9
click at [114, 35] on span "Clients" at bounding box center [110, 39] width 41 height 15
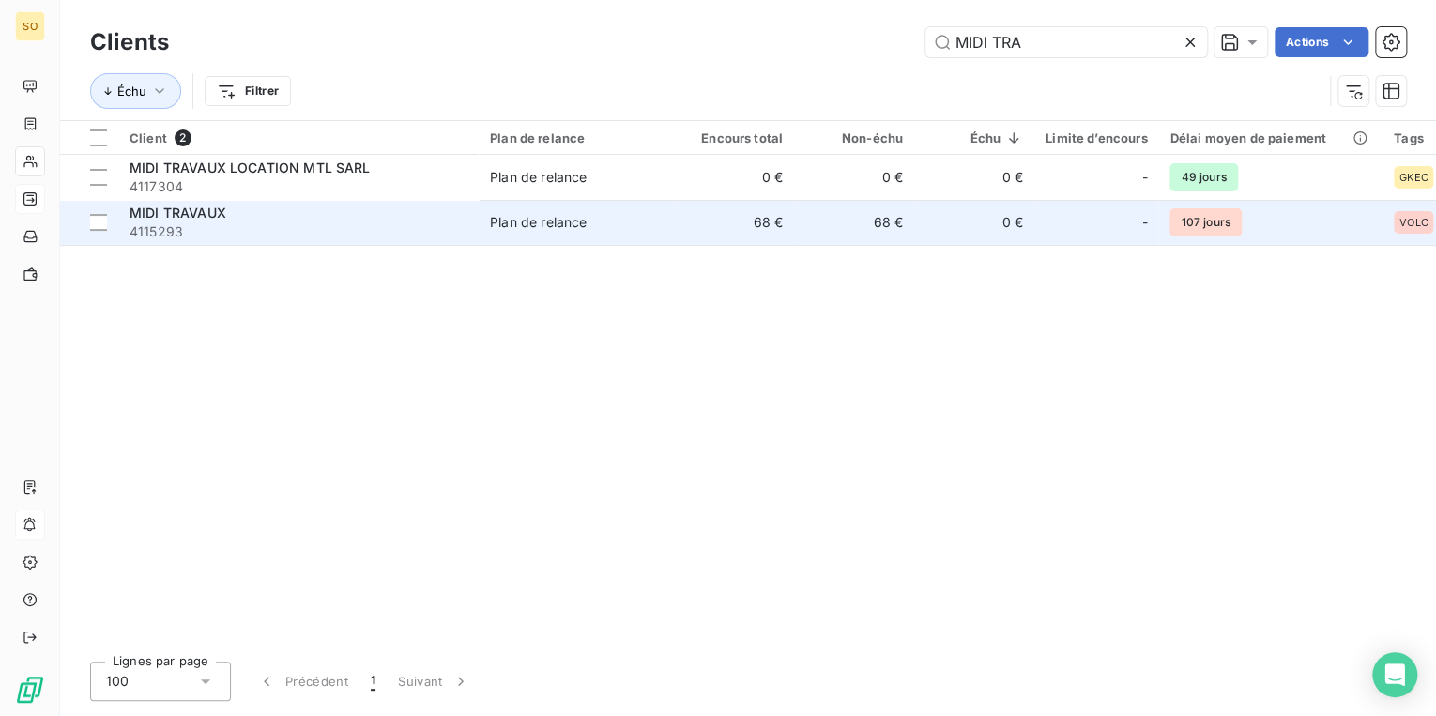
type input "MIDI TRA"
click at [608, 222] on span "Plan de relance" at bounding box center [576, 222] width 173 height 19
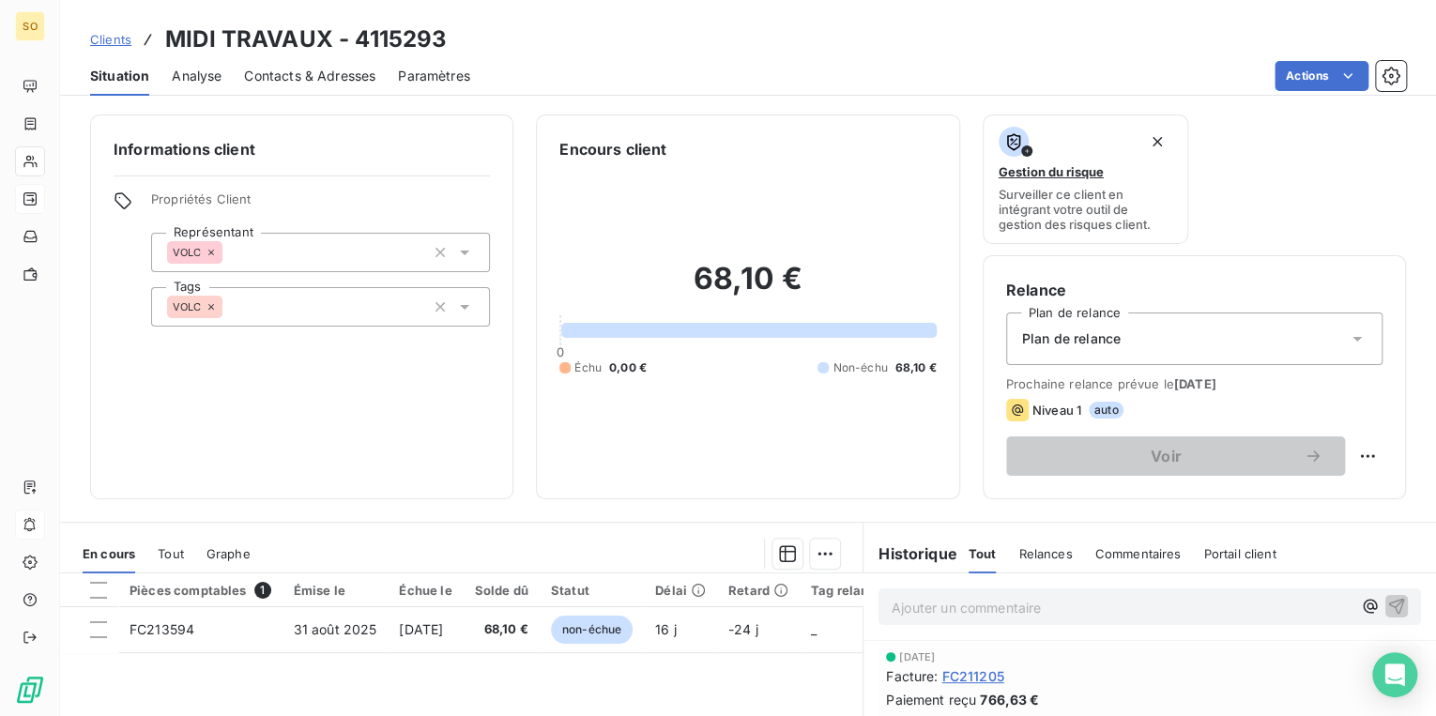
scroll to position [225, 0]
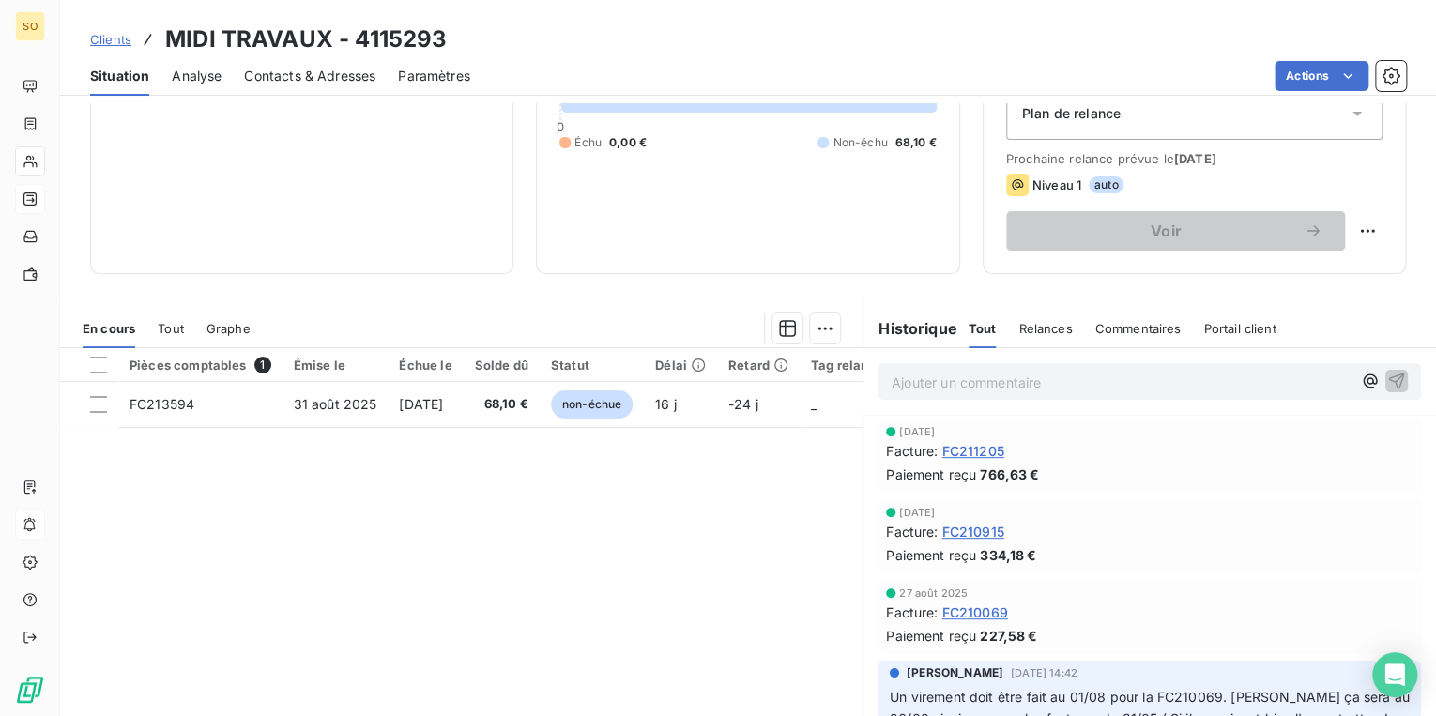
click at [120, 41] on span "Clients" at bounding box center [110, 39] width 41 height 15
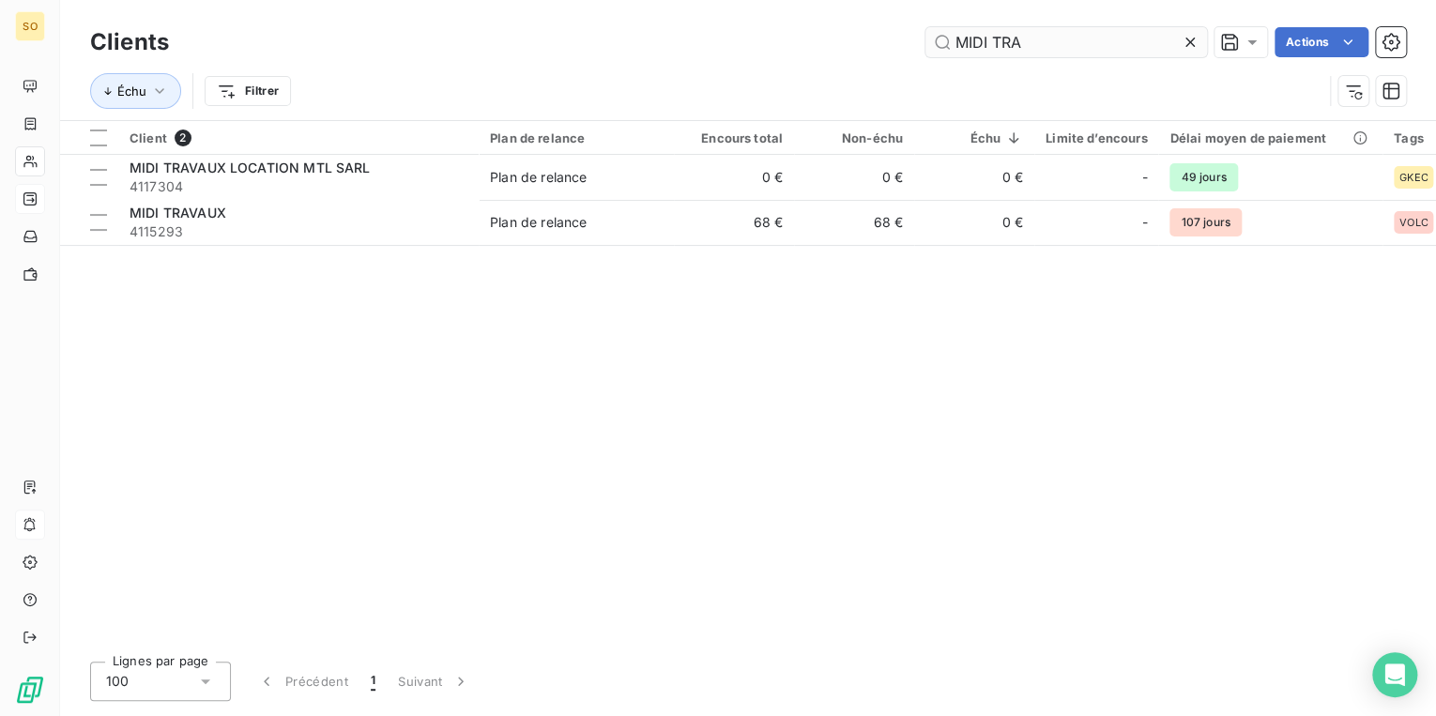
drag, startPoint x: 940, startPoint y: 40, endPoint x: 1111, endPoint y: 43, distance: 170.8
click at [1092, 44] on input "MIDI TRA" at bounding box center [1066, 42] width 282 height 30
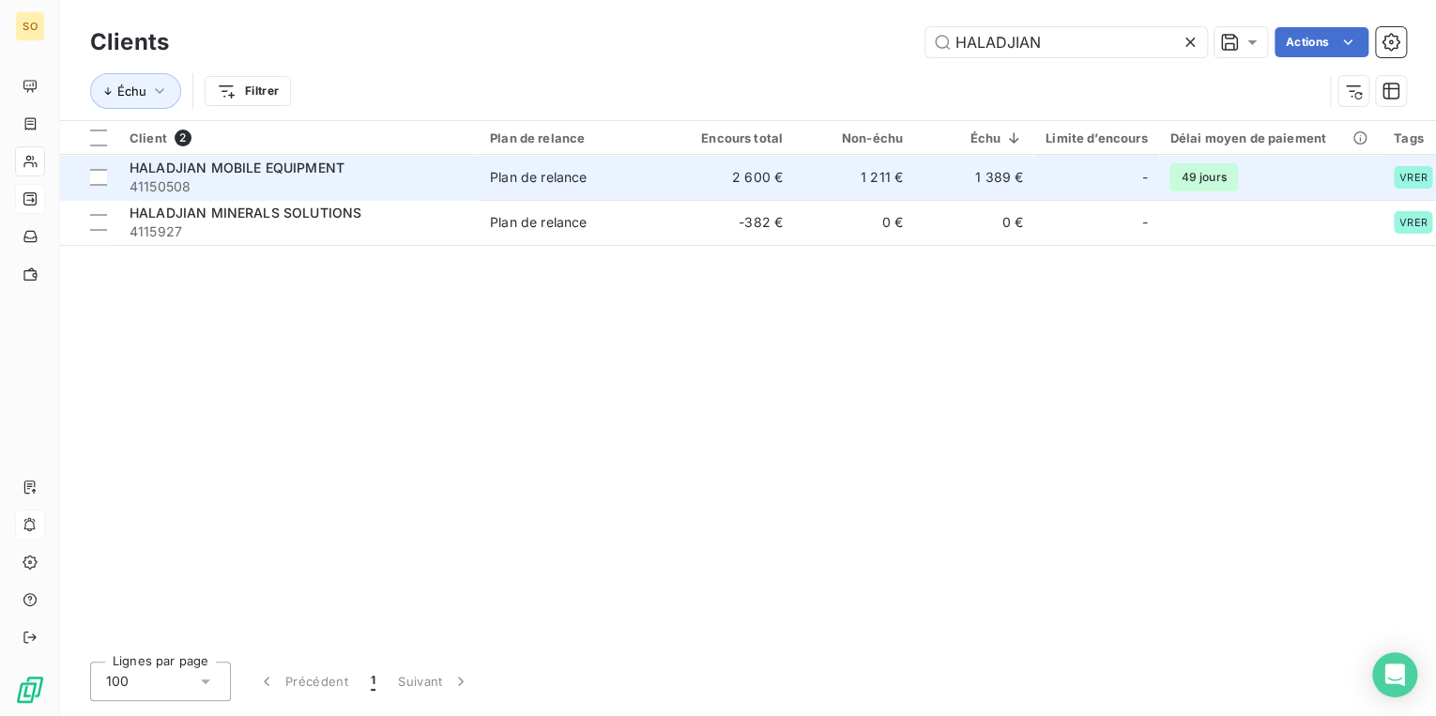
type input "HALADJIAN"
click at [836, 189] on td "1 211 €" at bounding box center [854, 177] width 120 height 45
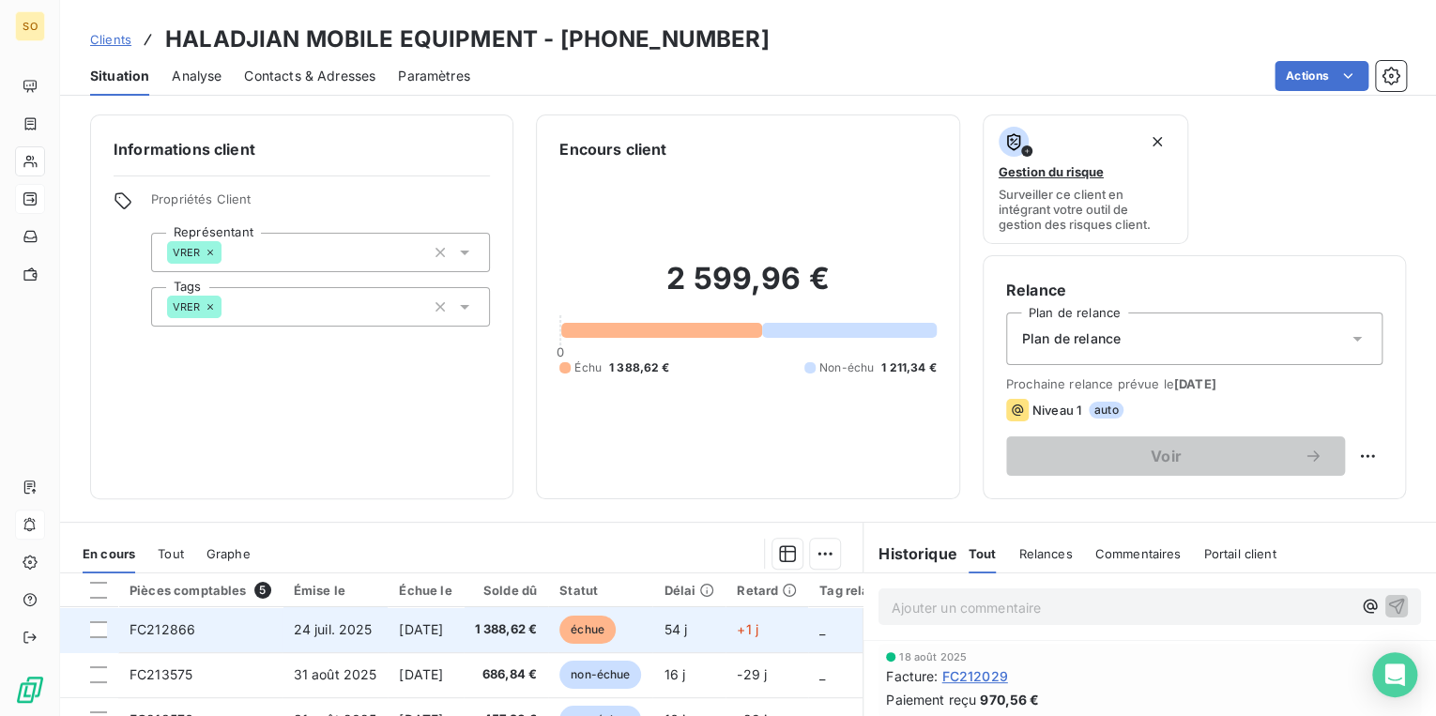
click at [616, 617] on span "échue" at bounding box center [587, 630] width 56 height 28
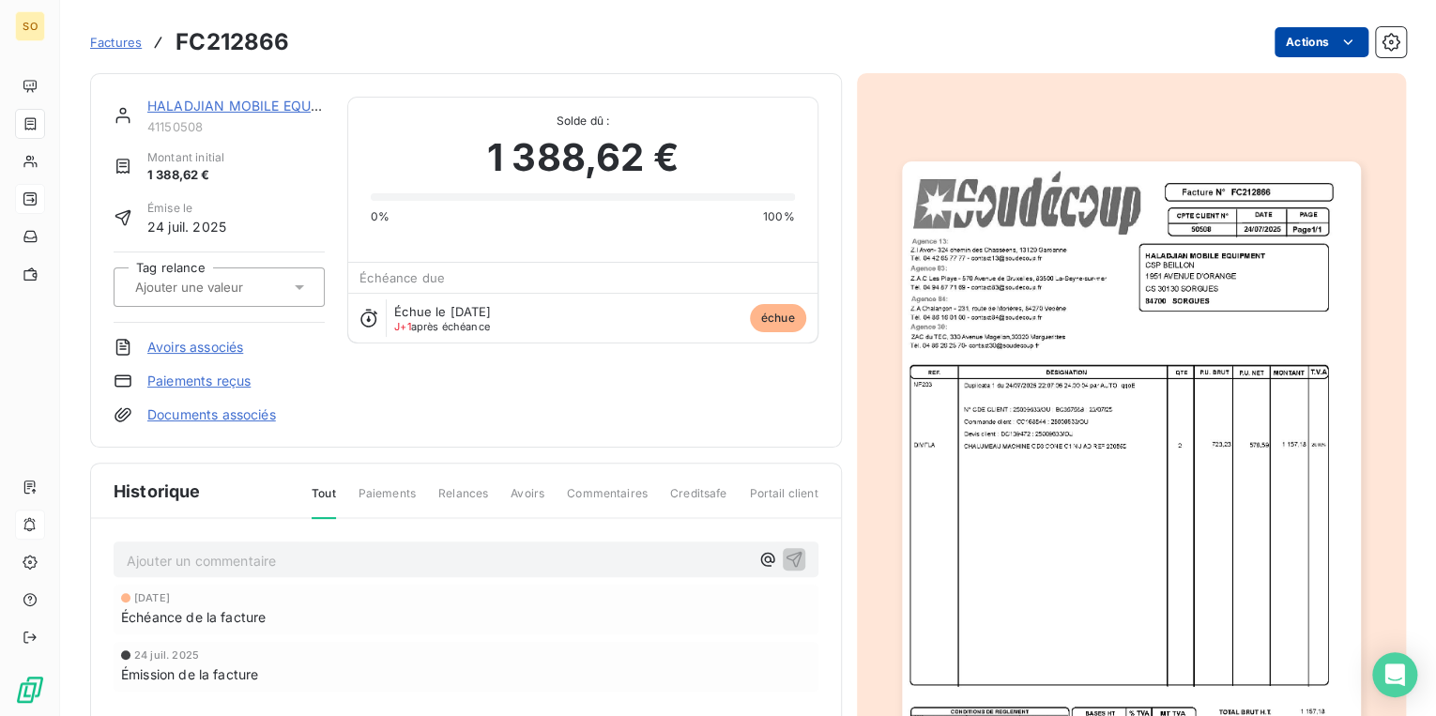
click at [1299, 28] on html "SO Factures FC212866 Actions HALADJIAN MOBILE EQUIPMENT 41150508 Montant initia…" at bounding box center [718, 358] width 1436 height 716
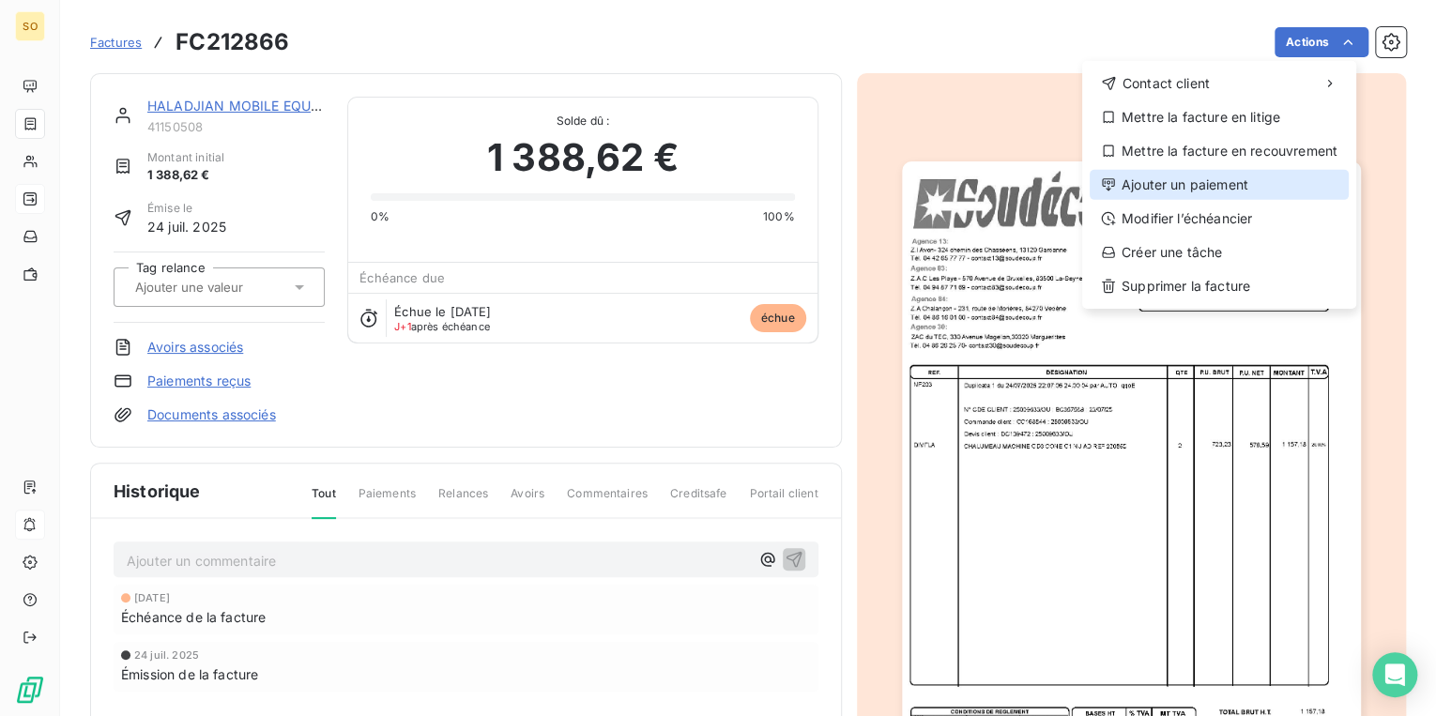
click at [1153, 176] on div "Ajouter un paiement" at bounding box center [1218, 185] width 259 height 30
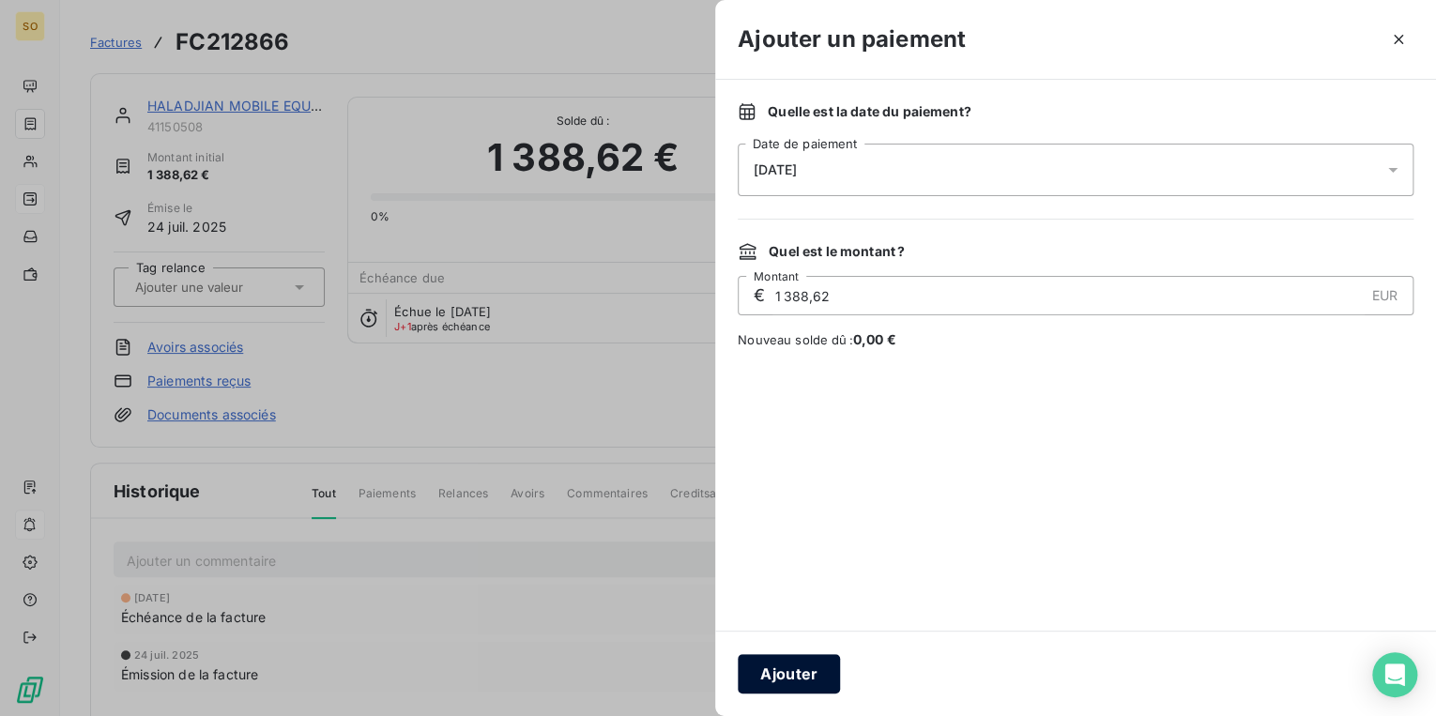
click at [781, 673] on button "Ajouter" at bounding box center [789, 673] width 102 height 39
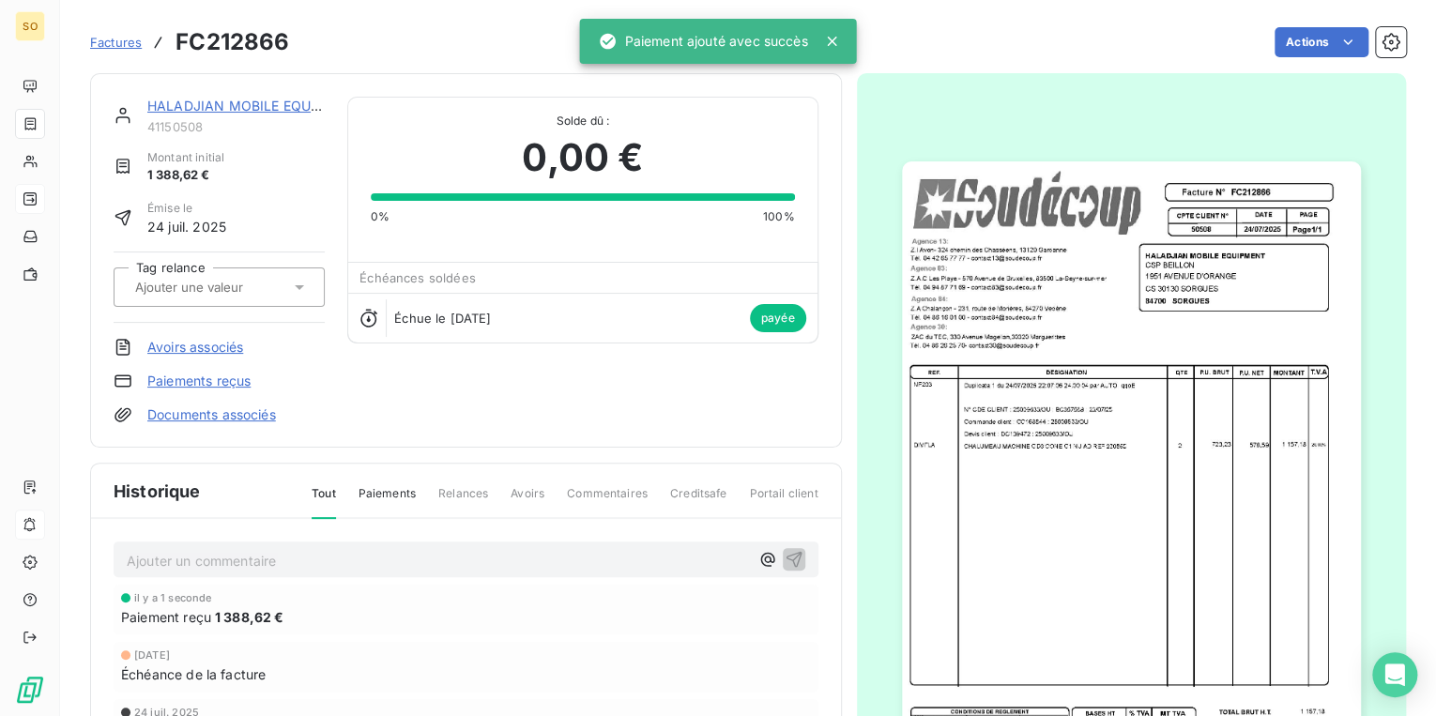
click at [113, 36] on link "Factures" at bounding box center [116, 42] width 52 height 19
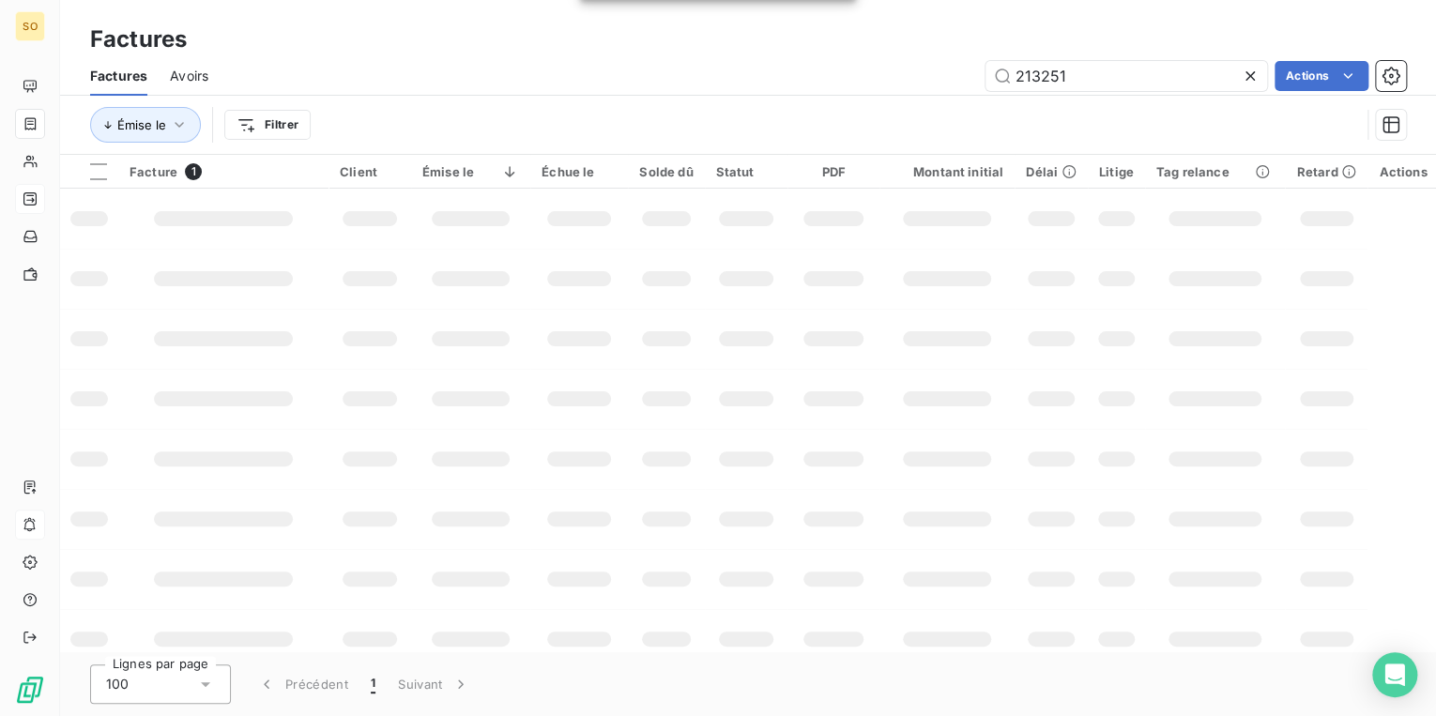
drag, startPoint x: 1028, startPoint y: 75, endPoint x: 1321, endPoint y: 112, distance: 295.1
click at [1275, 101] on div "Factures Avoirs 213251 Actions Émise le Filtrer" at bounding box center [748, 105] width 1376 height 98
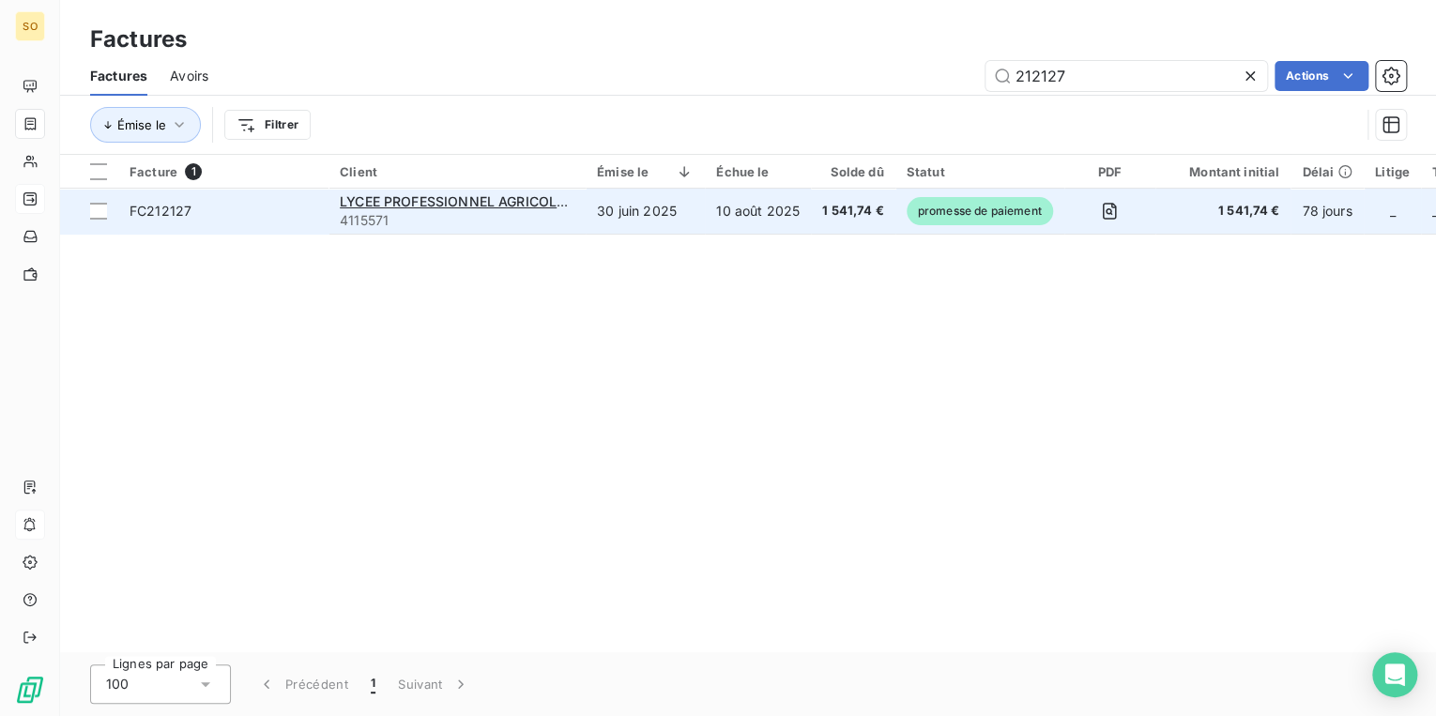
type input "212127"
click at [978, 206] on span "promesse de paiement" at bounding box center [979, 211] width 146 height 28
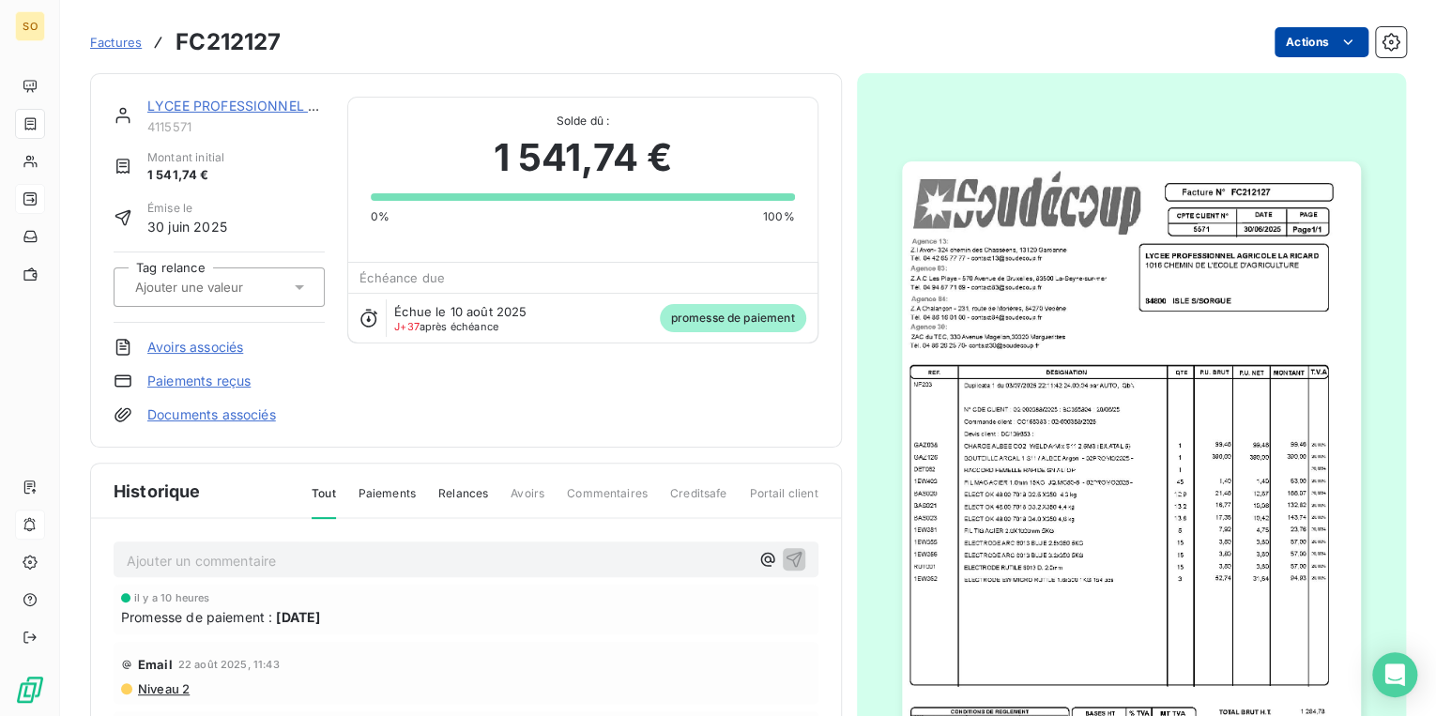
click at [1293, 41] on html "SO Factures FC212127 Actions LYCEE PROFESSIONNEL AGRICOLE LA RICARDE 4115571 Mo…" at bounding box center [718, 358] width 1436 height 716
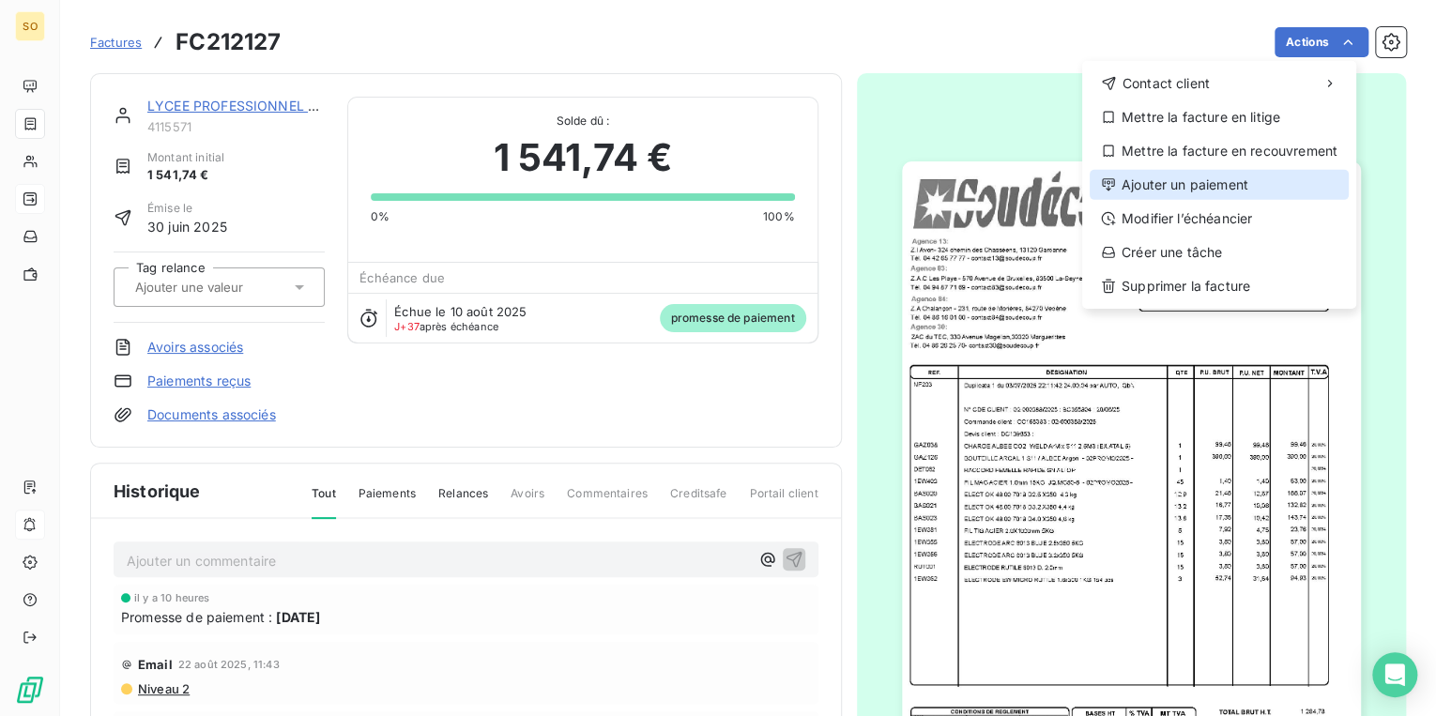
click at [1193, 191] on div "Ajouter un paiement" at bounding box center [1218, 185] width 259 height 30
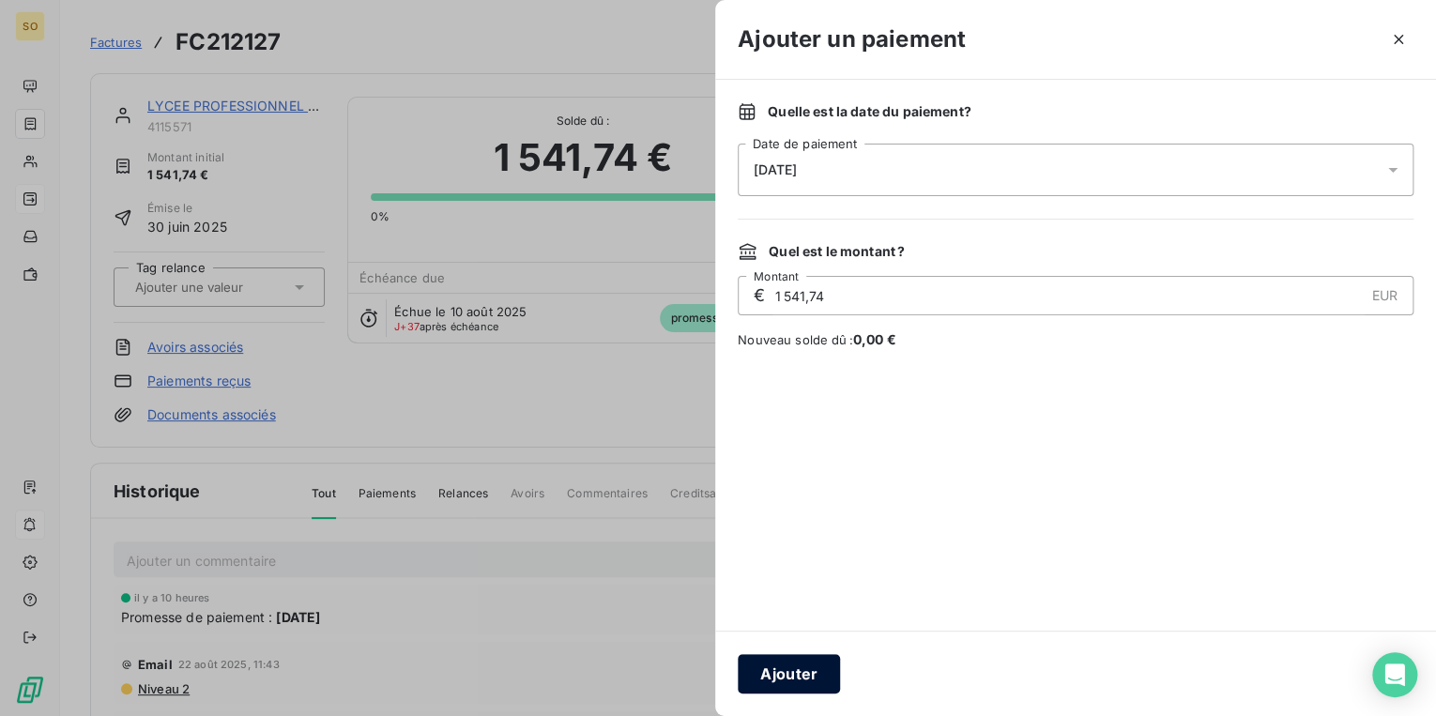
click at [804, 679] on button "Ajouter" at bounding box center [789, 673] width 102 height 39
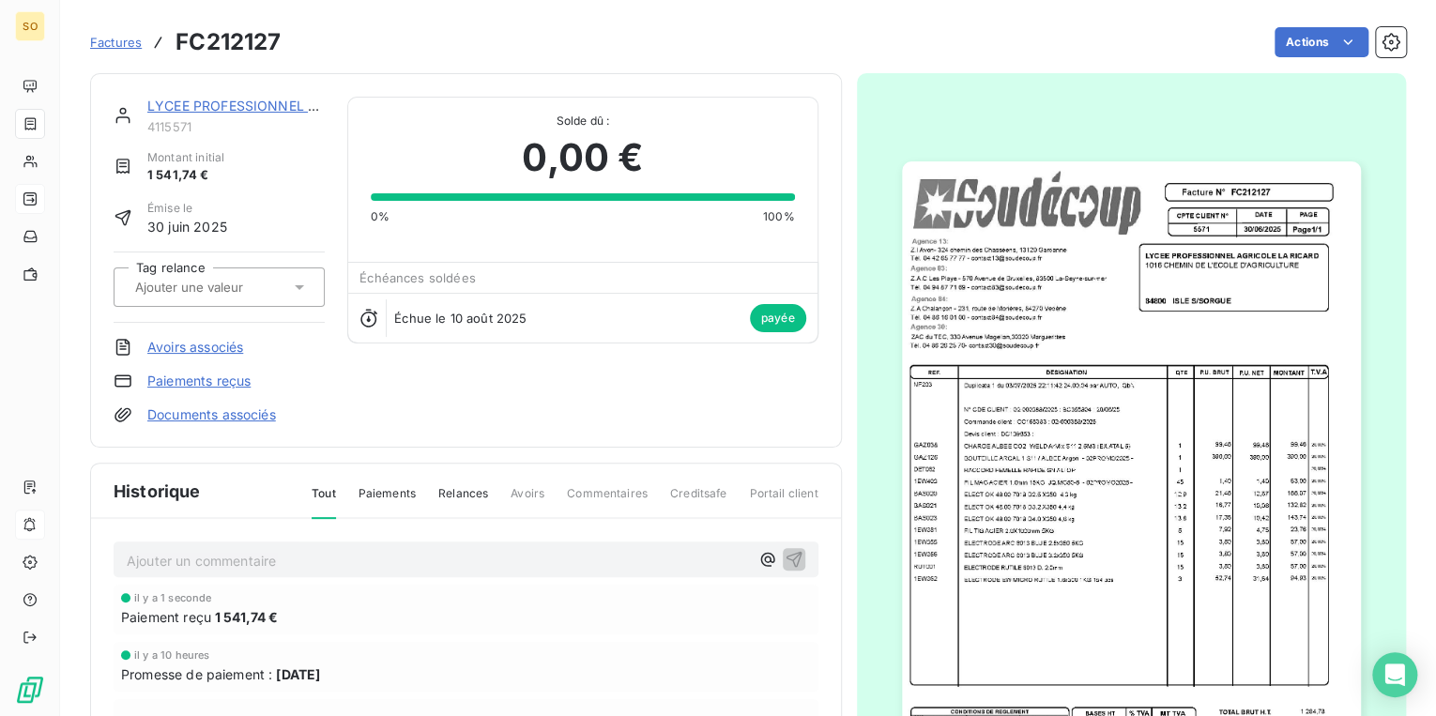
click at [236, 98] on link "LYCEE PROFESSIONNEL AGRICOLE LA RICARDE" at bounding box center [302, 106] width 310 height 16
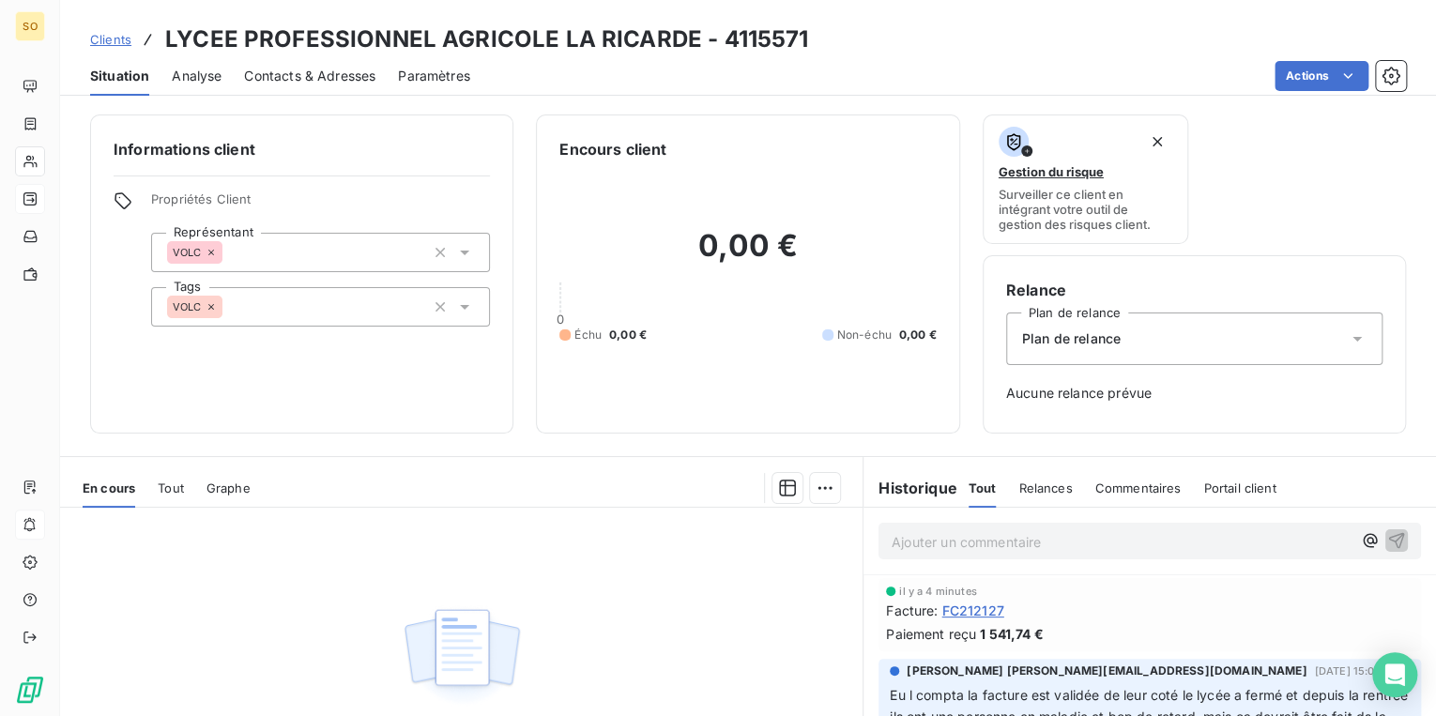
click at [103, 34] on span "Clients" at bounding box center [110, 39] width 41 height 15
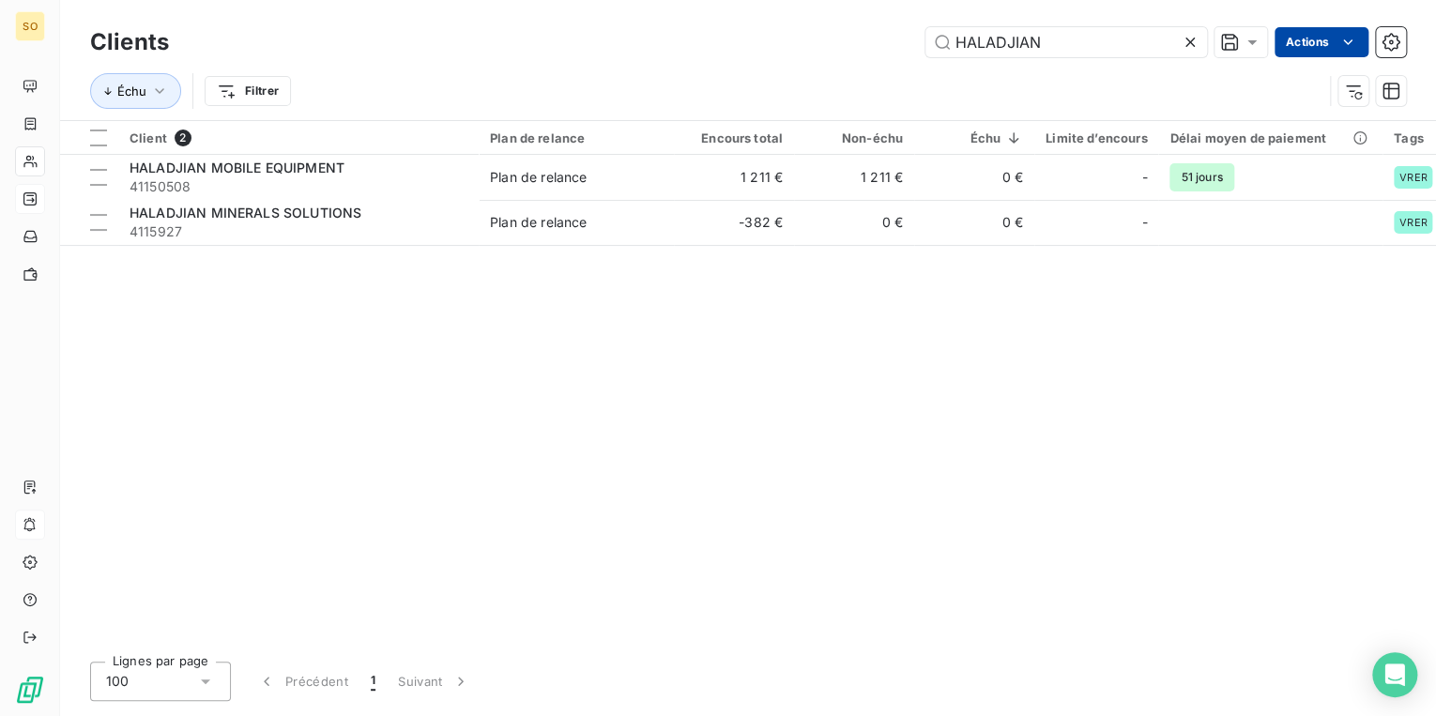
drag, startPoint x: 938, startPoint y: 38, endPoint x: 1280, endPoint y: 35, distance: 341.6
click at [1256, 38] on div "HALADJIAN Actions" at bounding box center [798, 42] width 1214 height 30
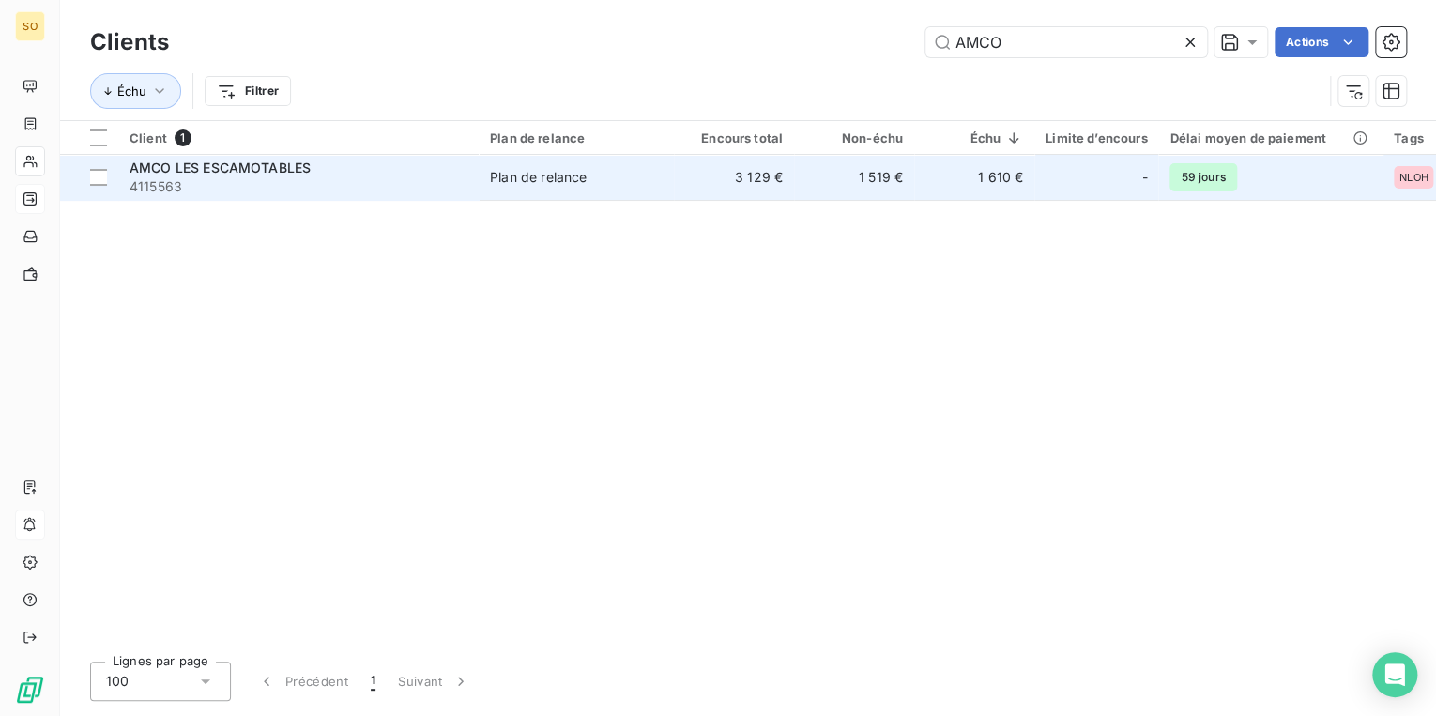
type input "AMCO"
click at [724, 180] on td "3 129 €" at bounding box center [734, 177] width 120 height 45
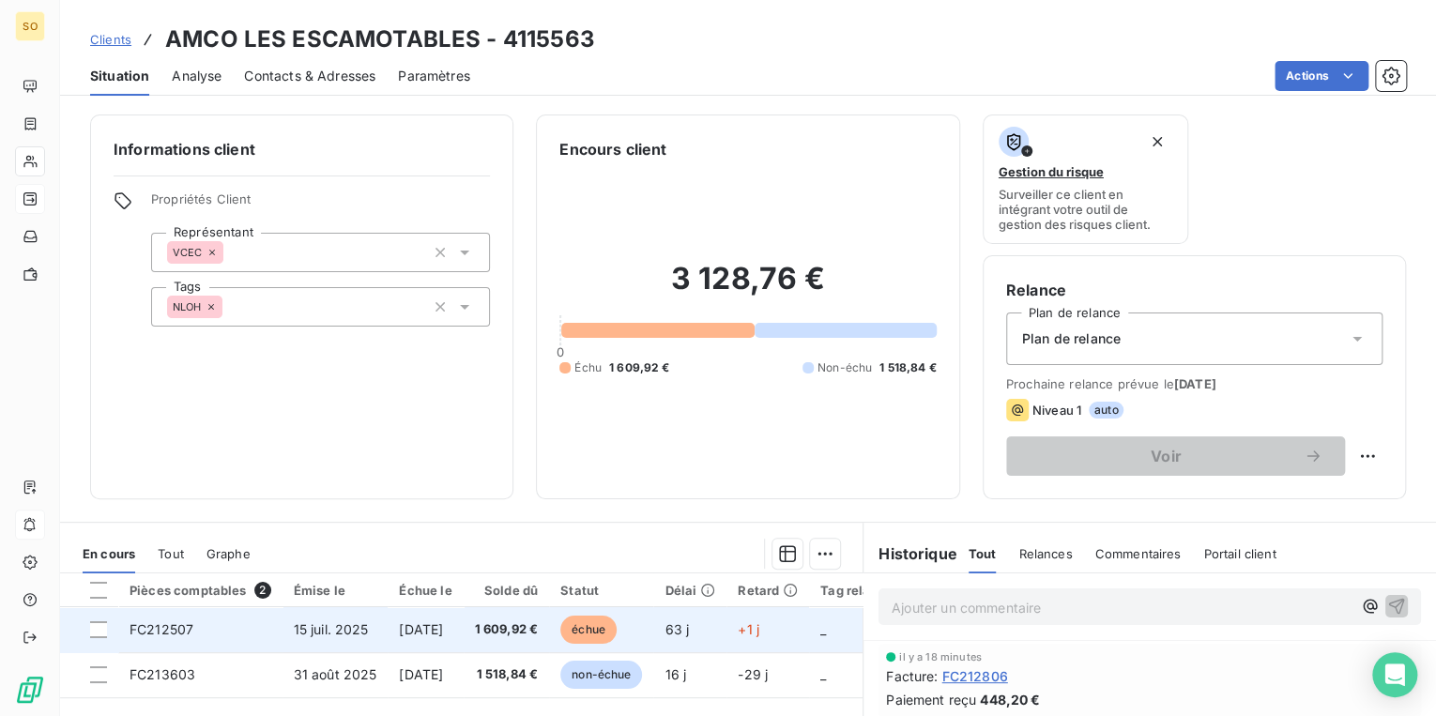
click at [605, 635] on span "échue" at bounding box center [588, 630] width 56 height 28
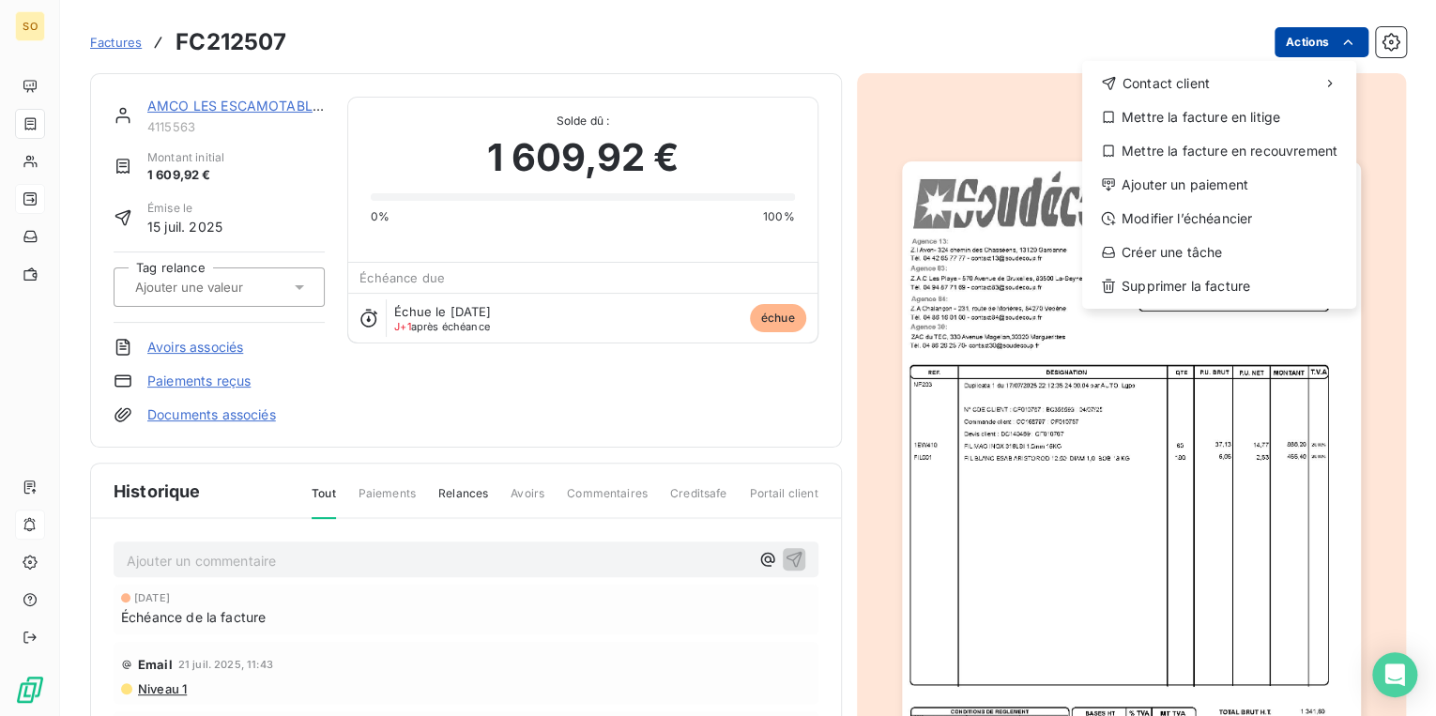
click at [1308, 34] on html "SO Factures FC212507 Actions Contact client Mettre la facture en litige Mettre …" at bounding box center [718, 358] width 1436 height 716
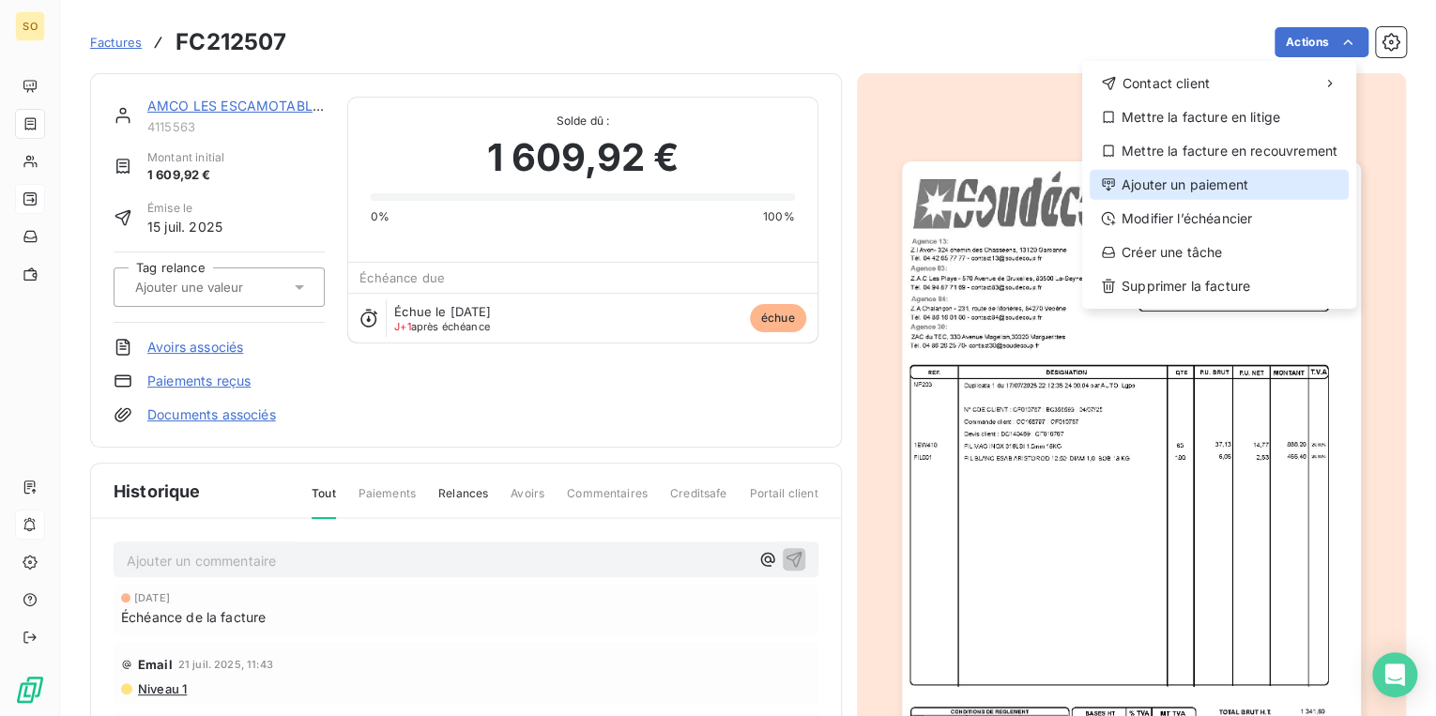
click at [1145, 181] on div "Ajouter un paiement" at bounding box center [1218, 185] width 259 height 30
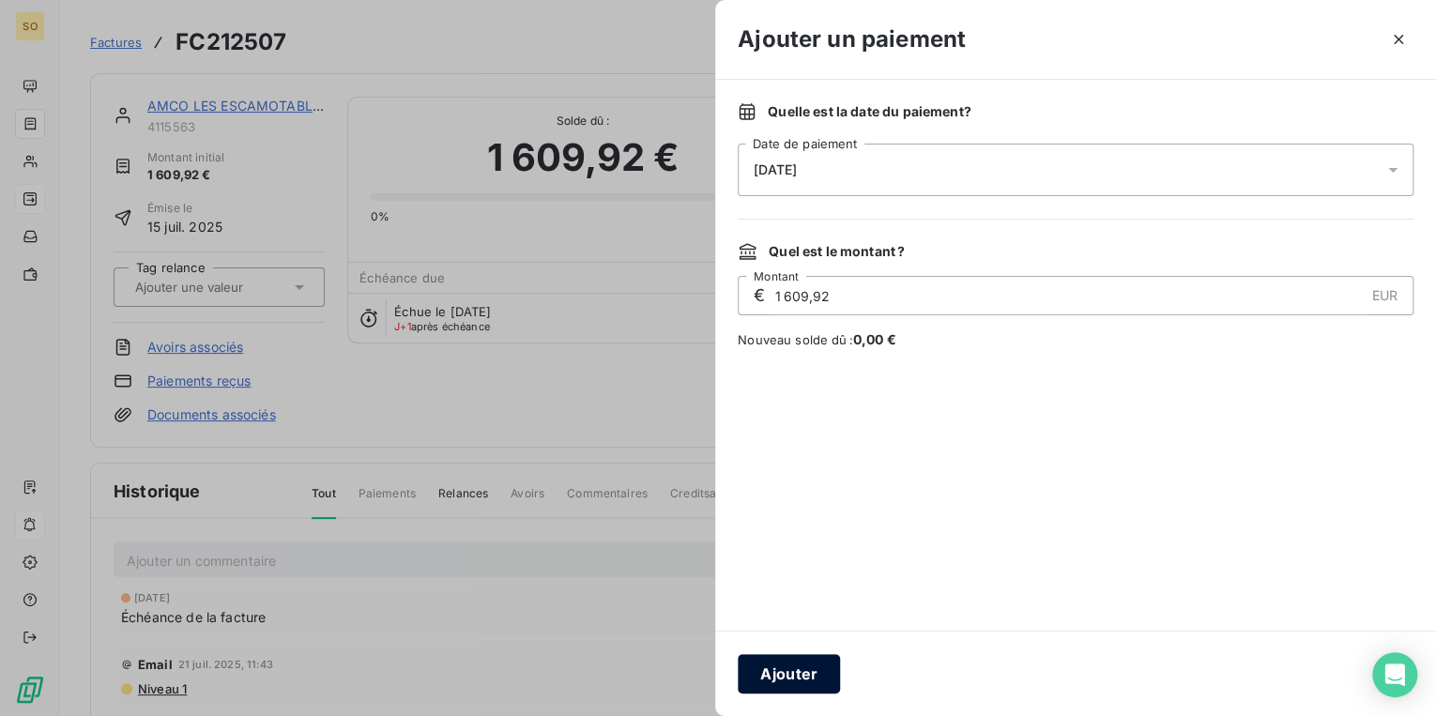
click at [796, 660] on button "Ajouter" at bounding box center [789, 673] width 102 height 39
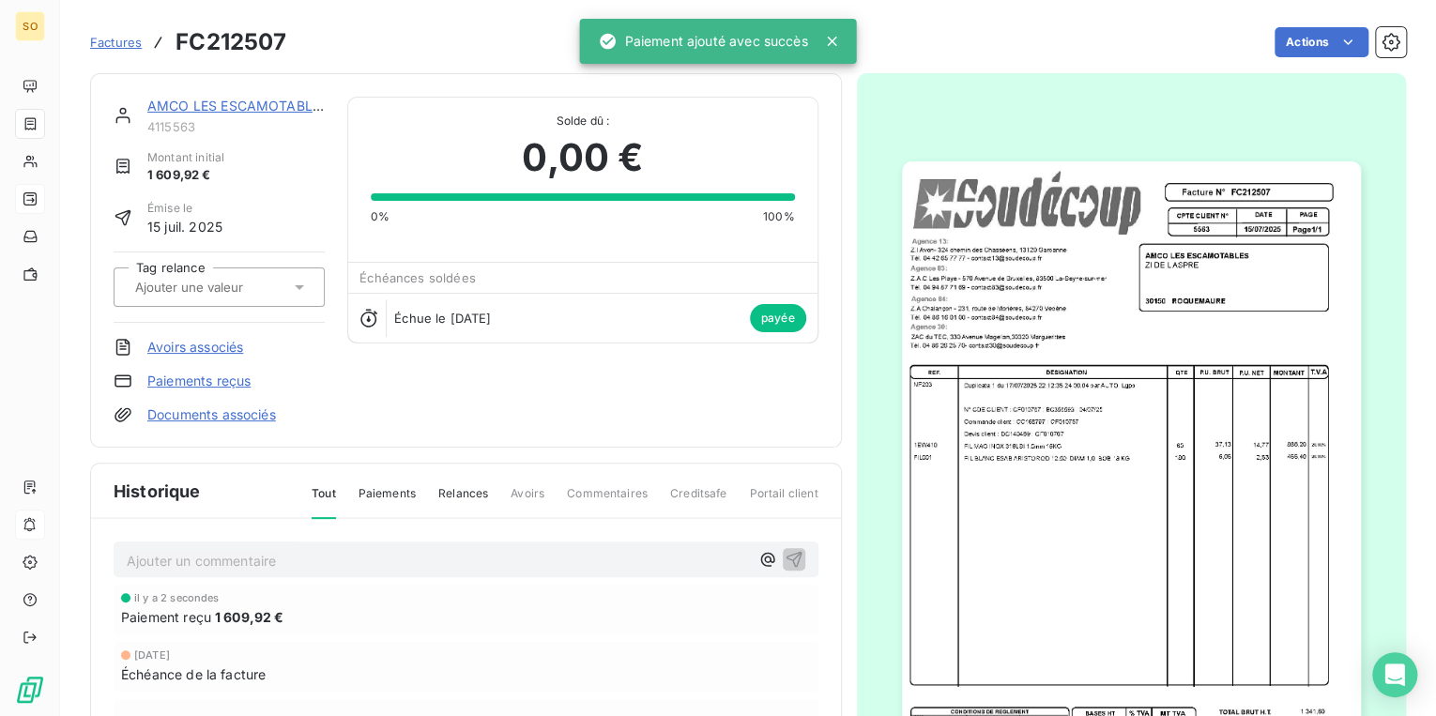
click at [129, 38] on span "Factures" at bounding box center [116, 42] width 52 height 15
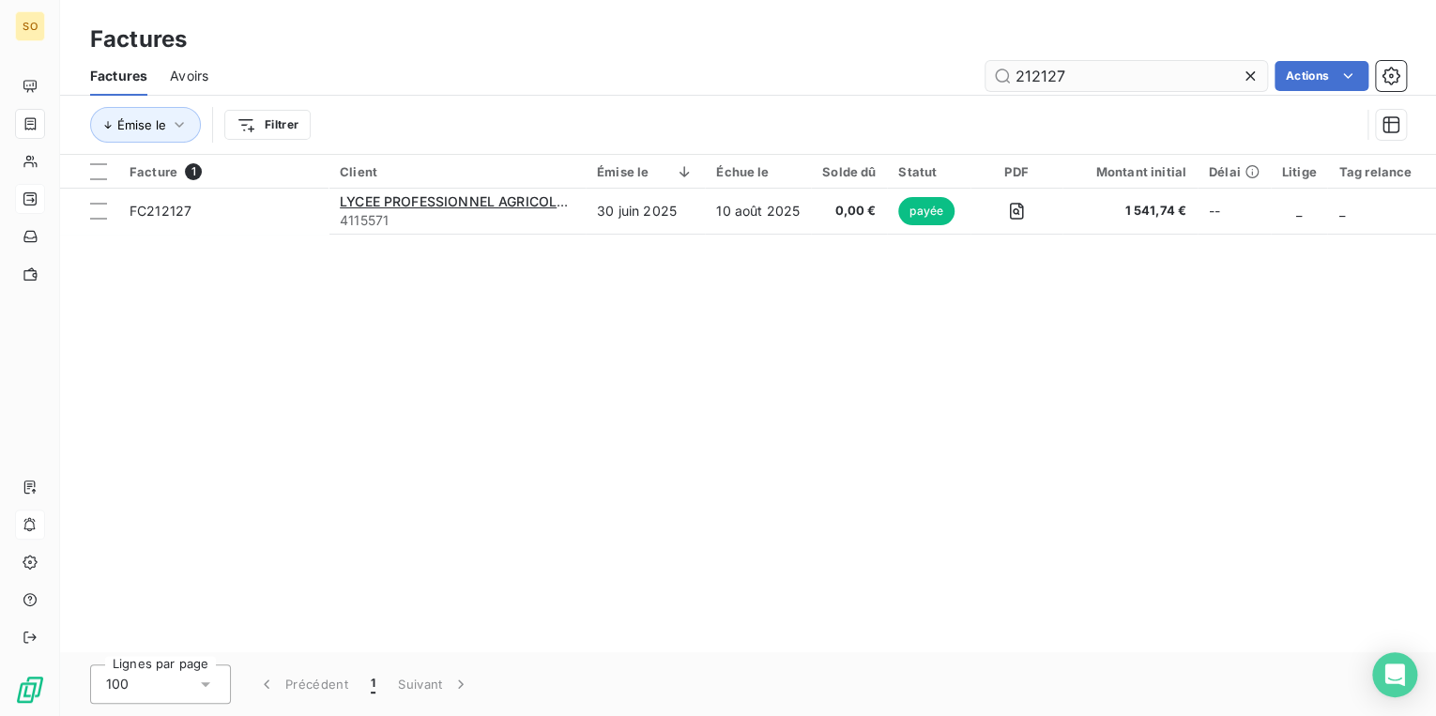
drag, startPoint x: 1035, startPoint y: 75, endPoint x: 1237, endPoint y: 75, distance: 201.8
click at [1213, 77] on input "212127" at bounding box center [1126, 76] width 282 height 30
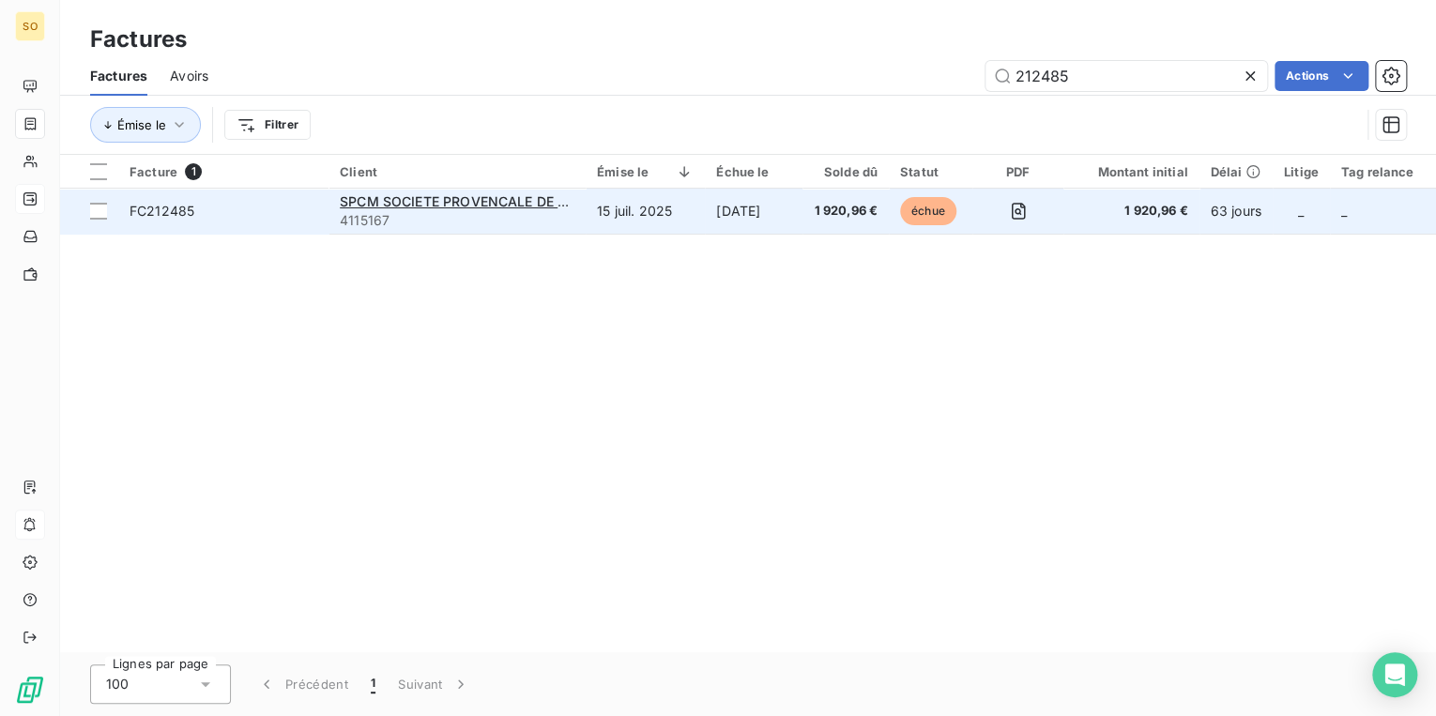
type input "212485"
click at [946, 210] on span "échue" at bounding box center [928, 211] width 56 height 28
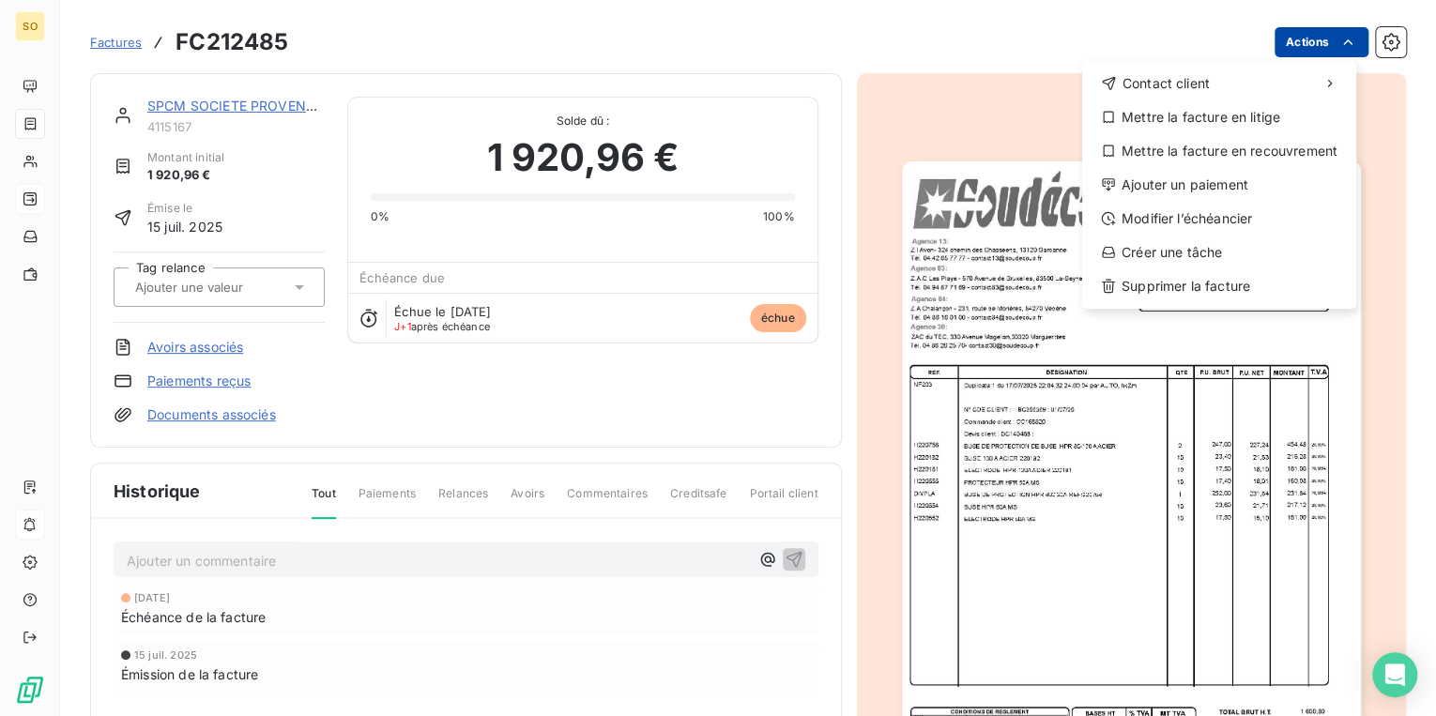
click at [1285, 40] on html "SO Factures FC212485 Actions Contact client Mettre la facture en litige Mettre …" at bounding box center [718, 358] width 1436 height 716
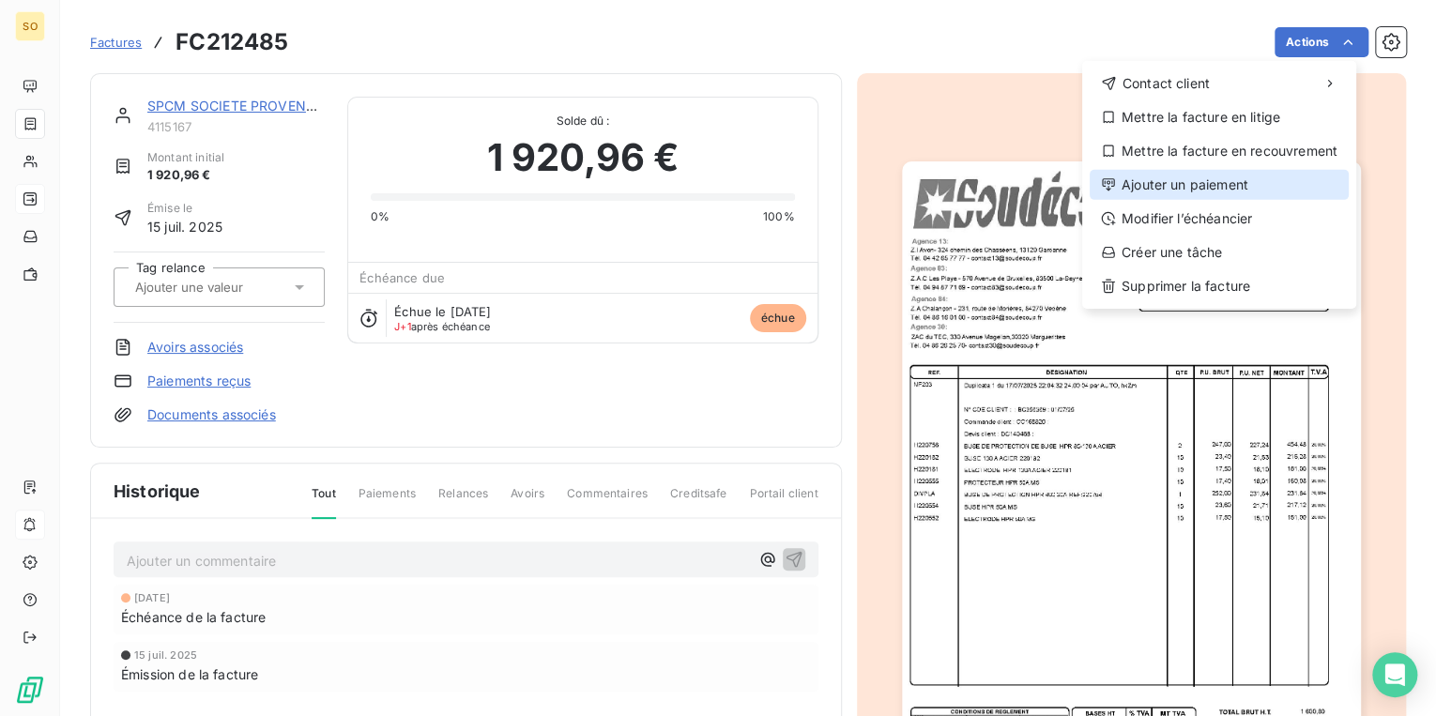
click at [1133, 185] on div "Ajouter un paiement" at bounding box center [1218, 185] width 259 height 30
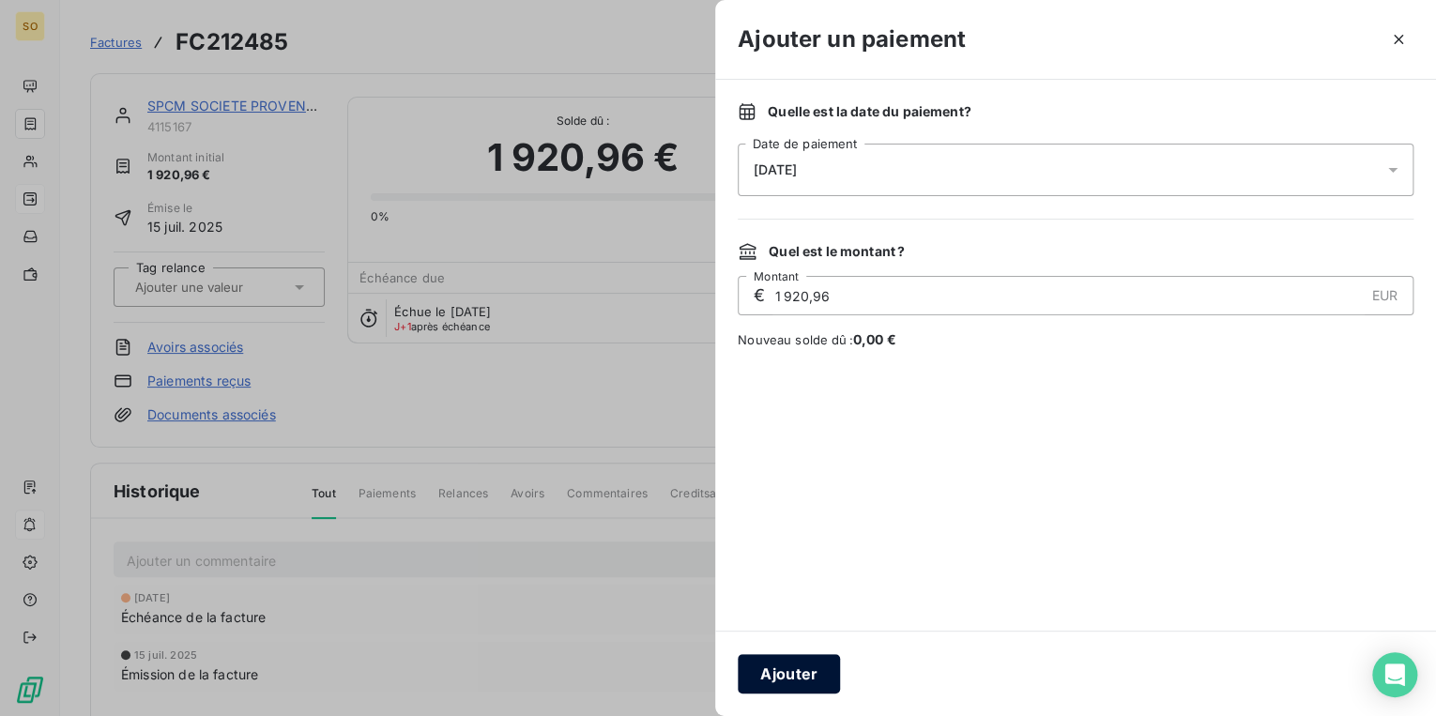
click at [775, 668] on button "Ajouter" at bounding box center [789, 673] width 102 height 39
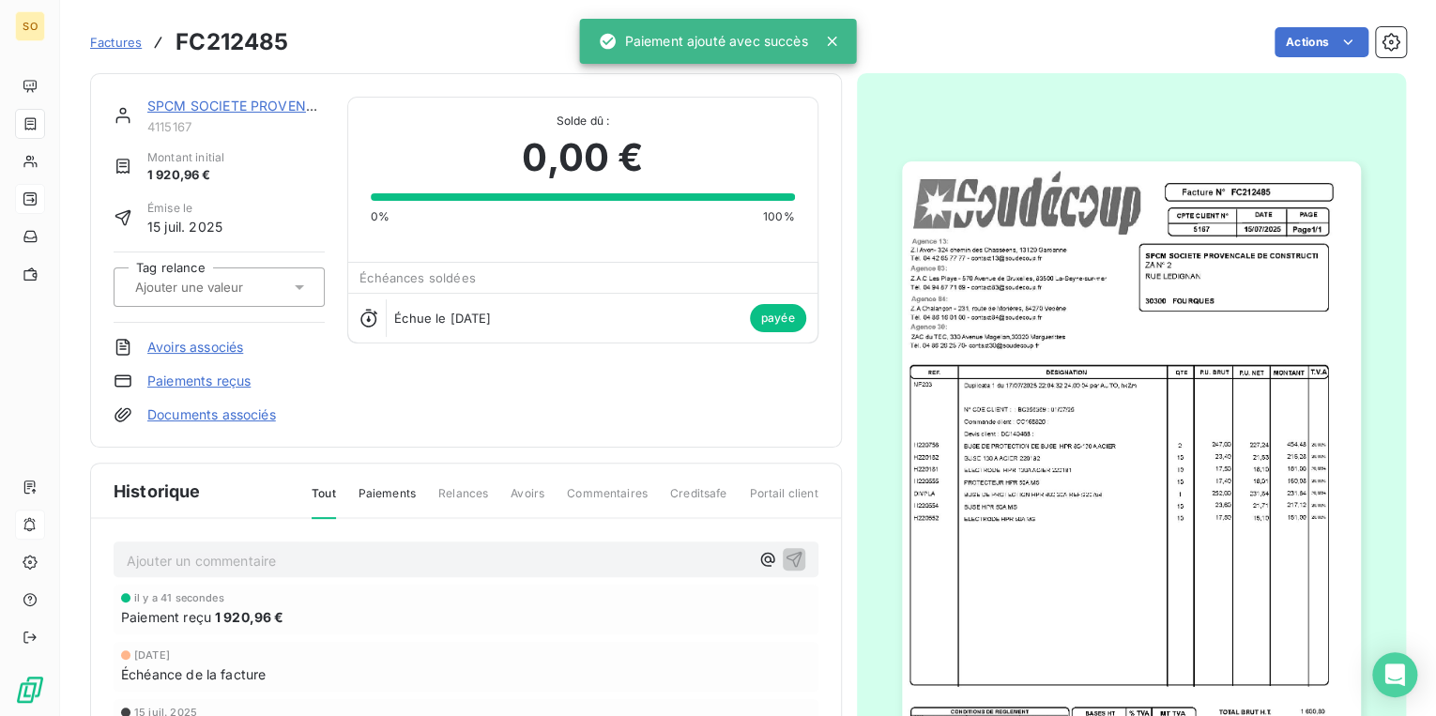
click at [190, 108] on link "SPCM SOCIETE PROVENCALE DE CONSTRUCTION" at bounding box center [310, 106] width 327 height 16
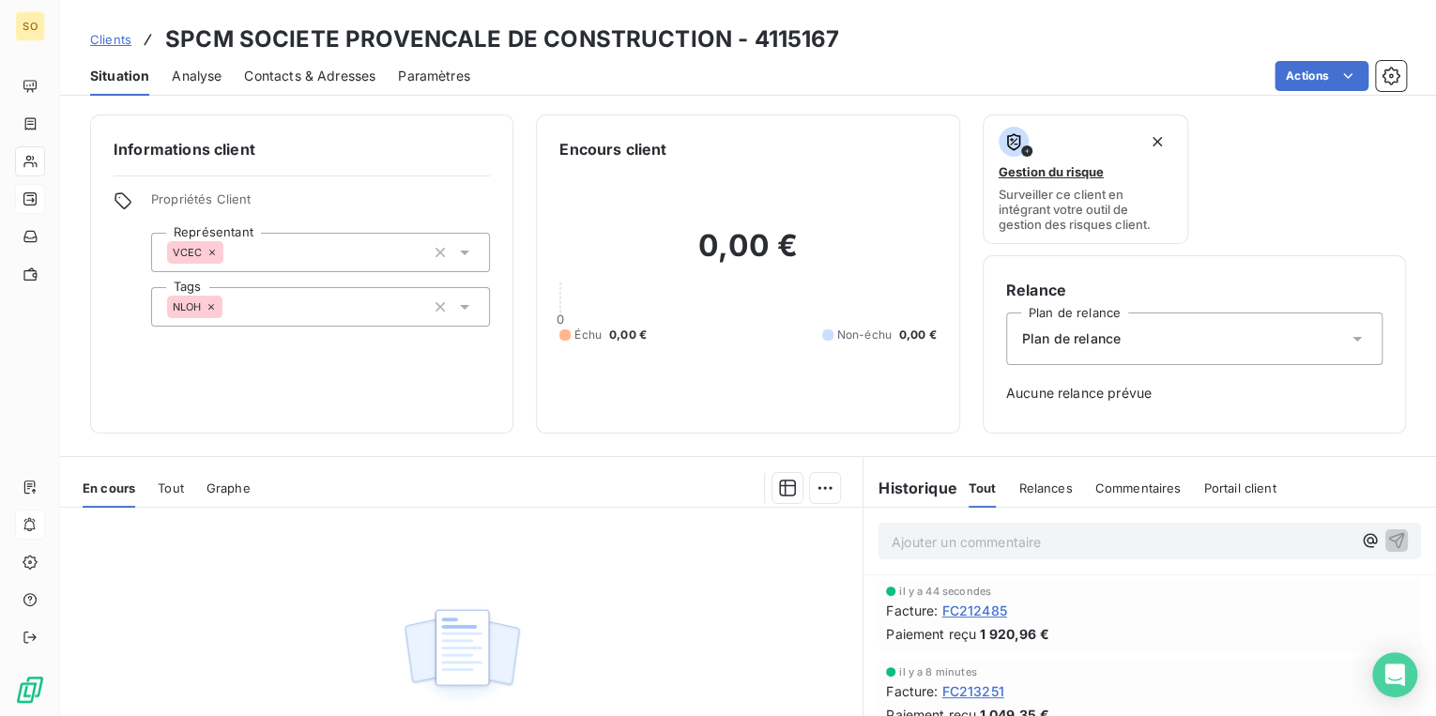
click at [109, 37] on span "Clients" at bounding box center [110, 39] width 41 height 15
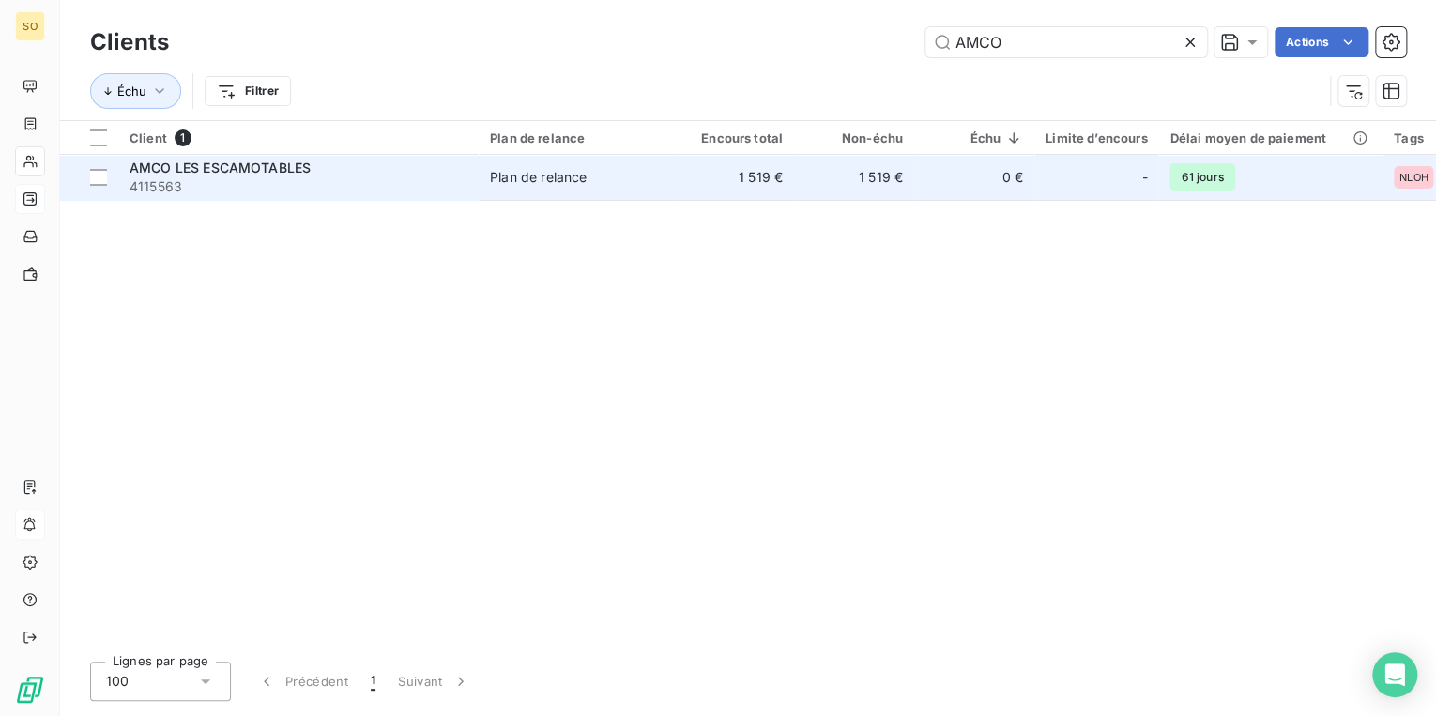
click at [671, 183] on td "Plan de relance" at bounding box center [576, 177] width 195 height 45
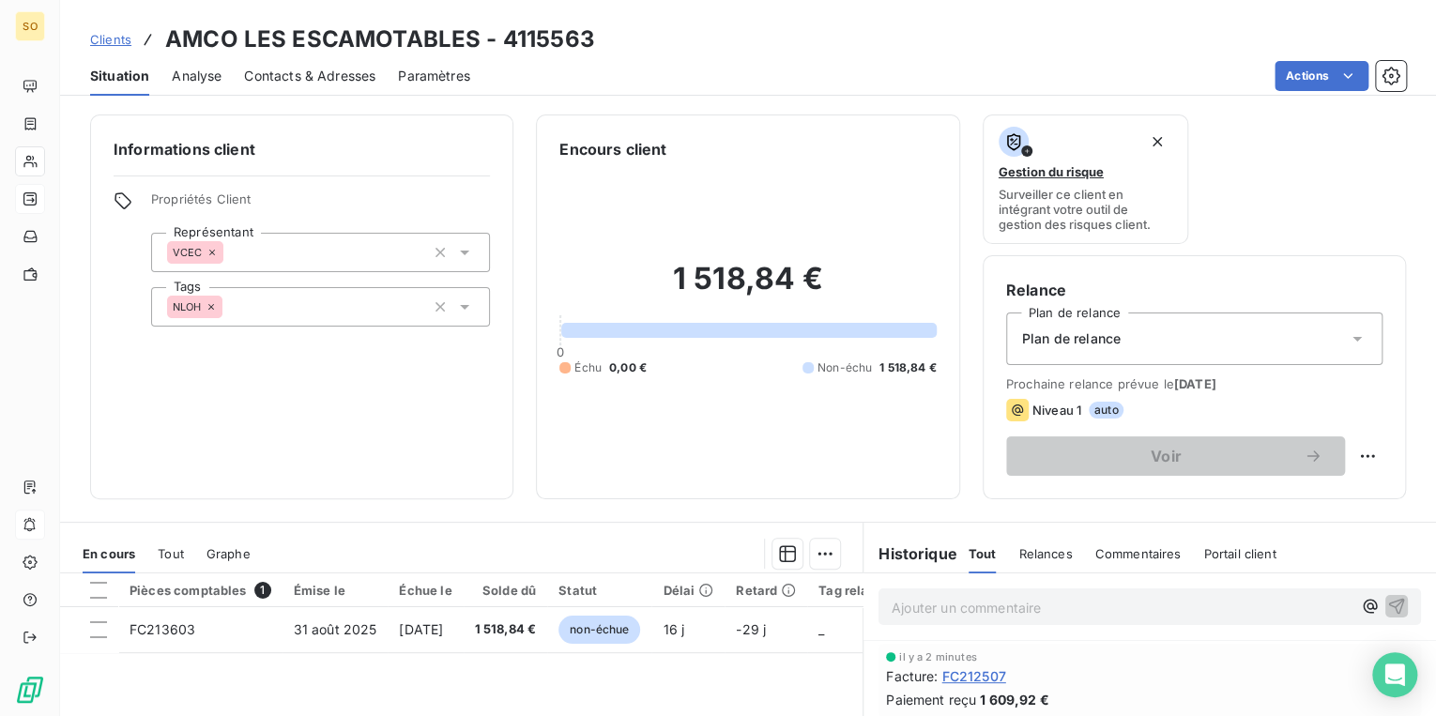
click at [115, 38] on span "Clients" at bounding box center [110, 39] width 41 height 15
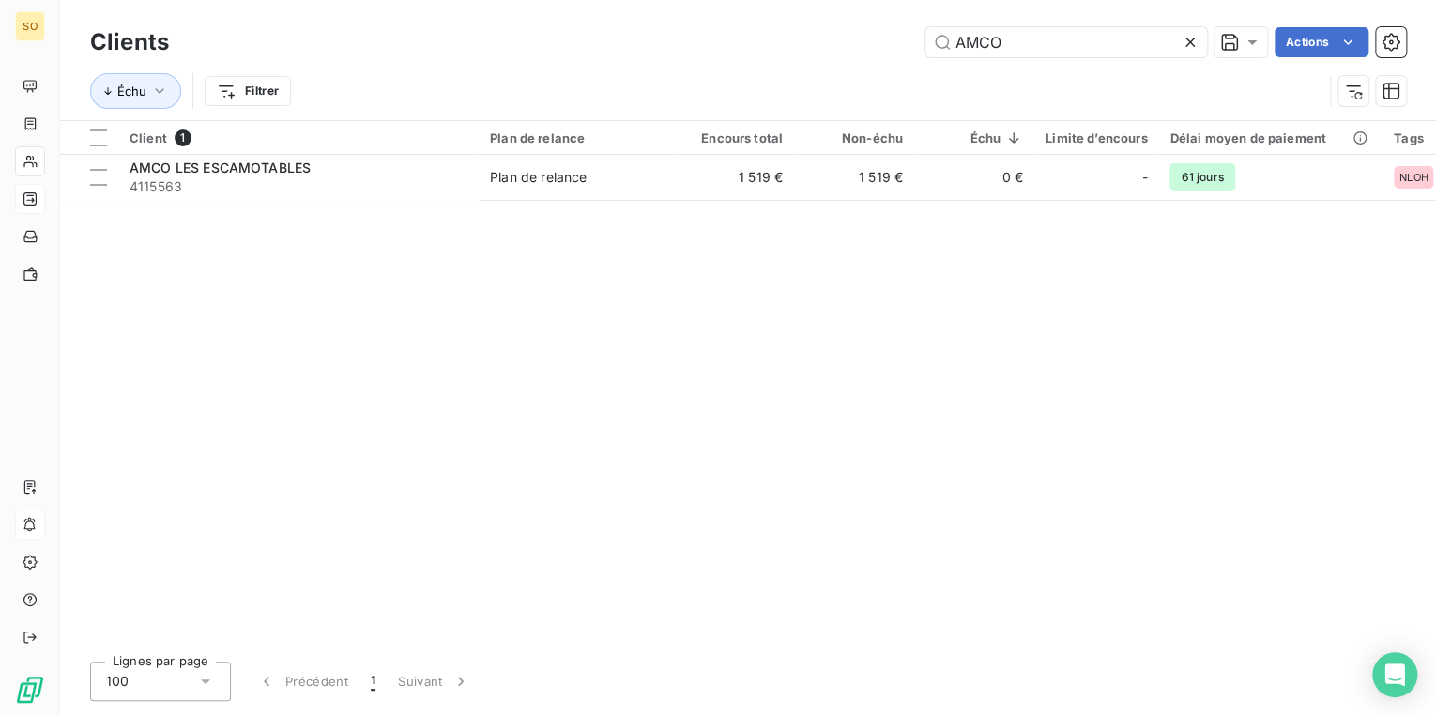
drag, startPoint x: 950, startPoint y: 44, endPoint x: 1107, endPoint y: 79, distance: 161.4
click at [974, 54] on input "AMCO" at bounding box center [1066, 42] width 282 height 30
drag, startPoint x: 1066, startPoint y: 38, endPoint x: 938, endPoint y: 24, distance: 128.3
click at [938, 24] on div "Clients AMCO Actions" at bounding box center [748, 42] width 1316 height 39
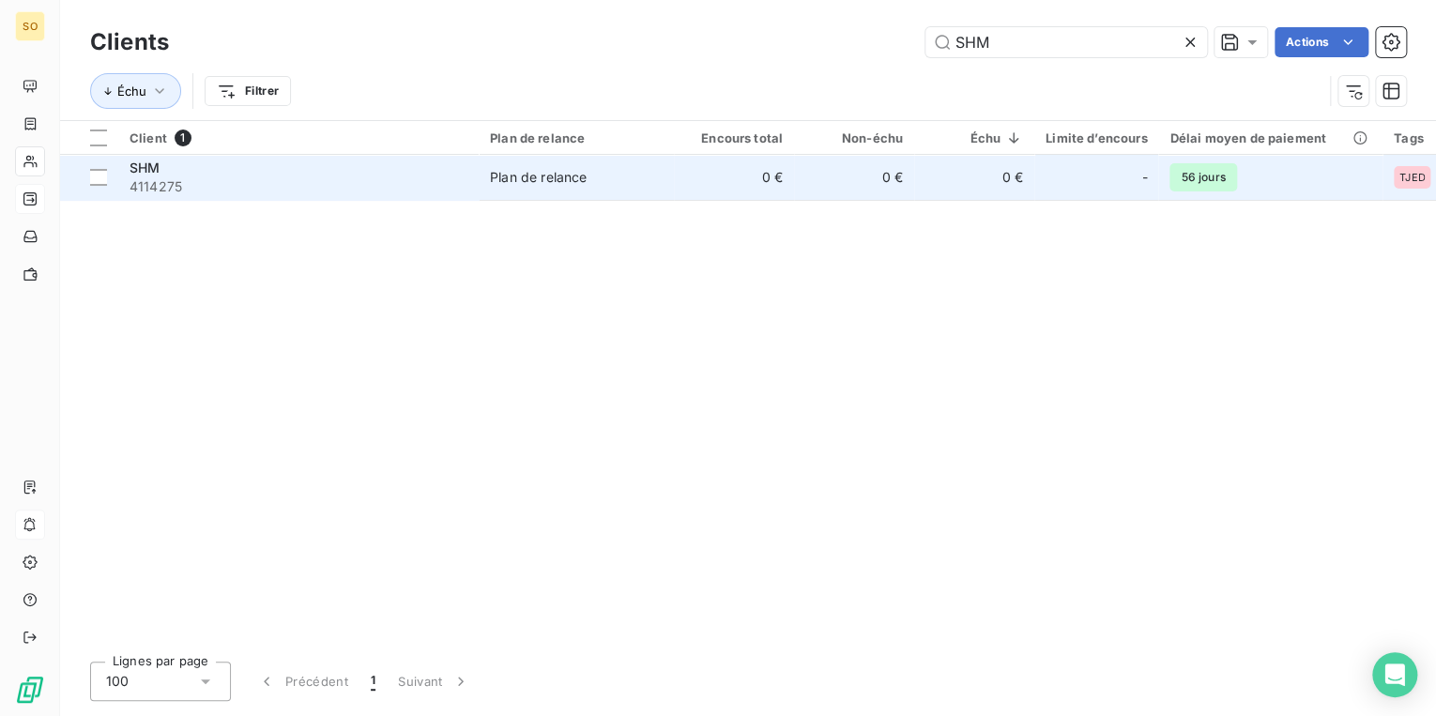
type input "SHM"
click at [668, 189] on td "Plan de relance" at bounding box center [576, 177] width 195 height 45
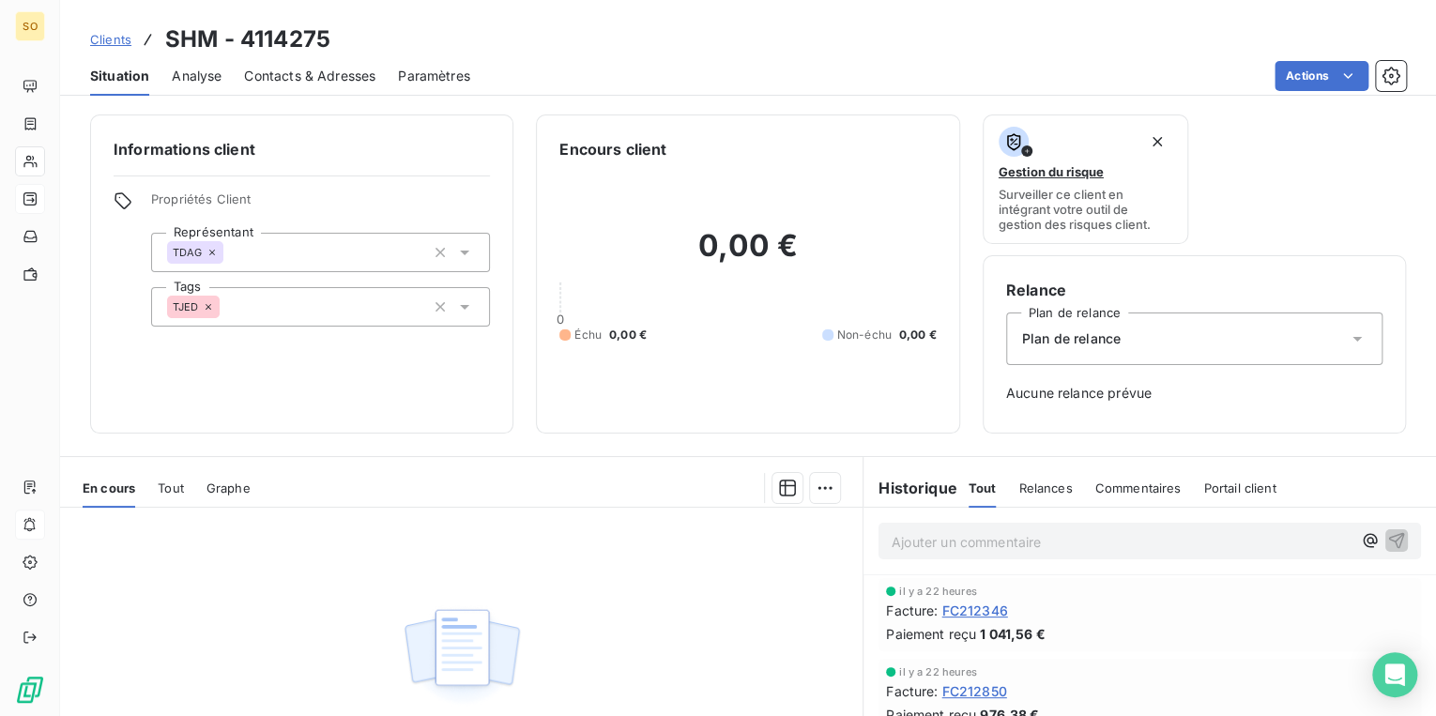
click at [110, 32] on span "Clients" at bounding box center [110, 39] width 41 height 15
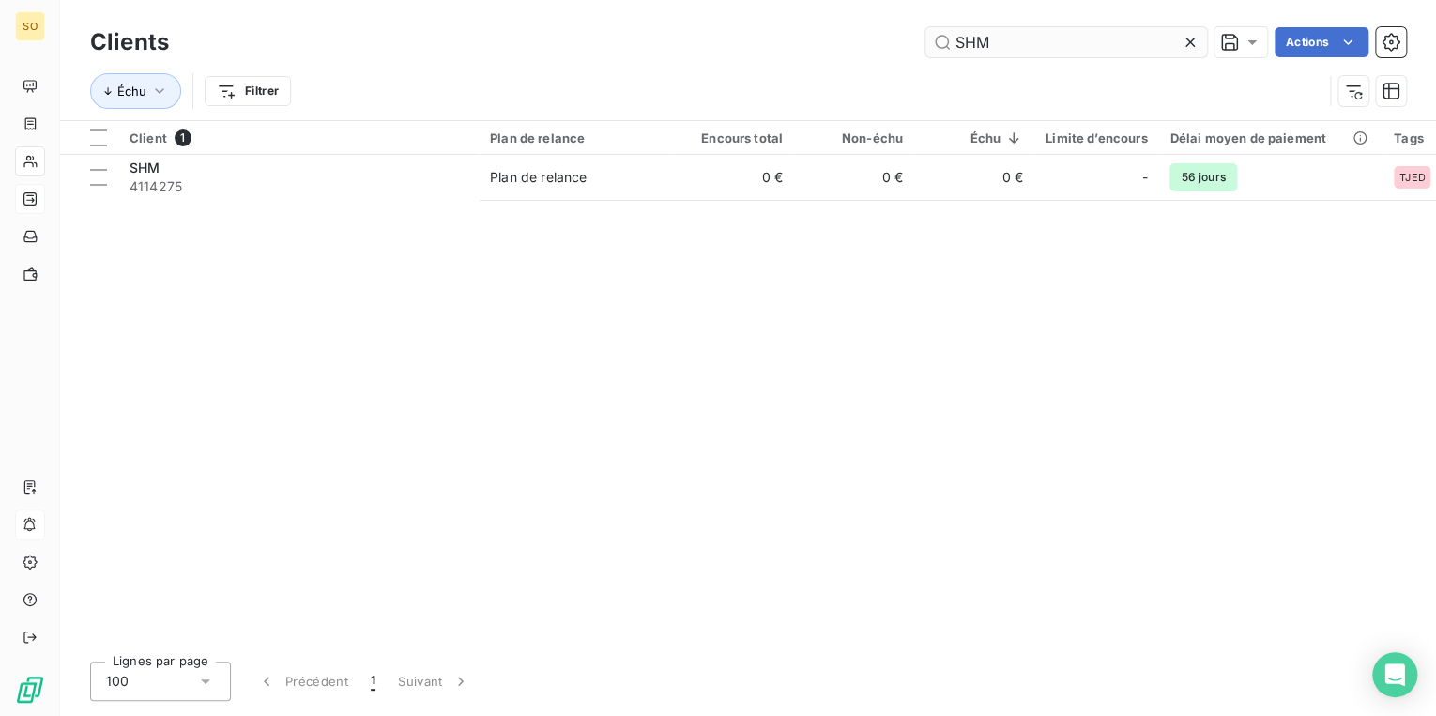
drag, startPoint x: 945, startPoint y: 48, endPoint x: 1155, endPoint y: 45, distance: 210.2
click at [1027, 47] on input "SHM" at bounding box center [1066, 42] width 282 height 30
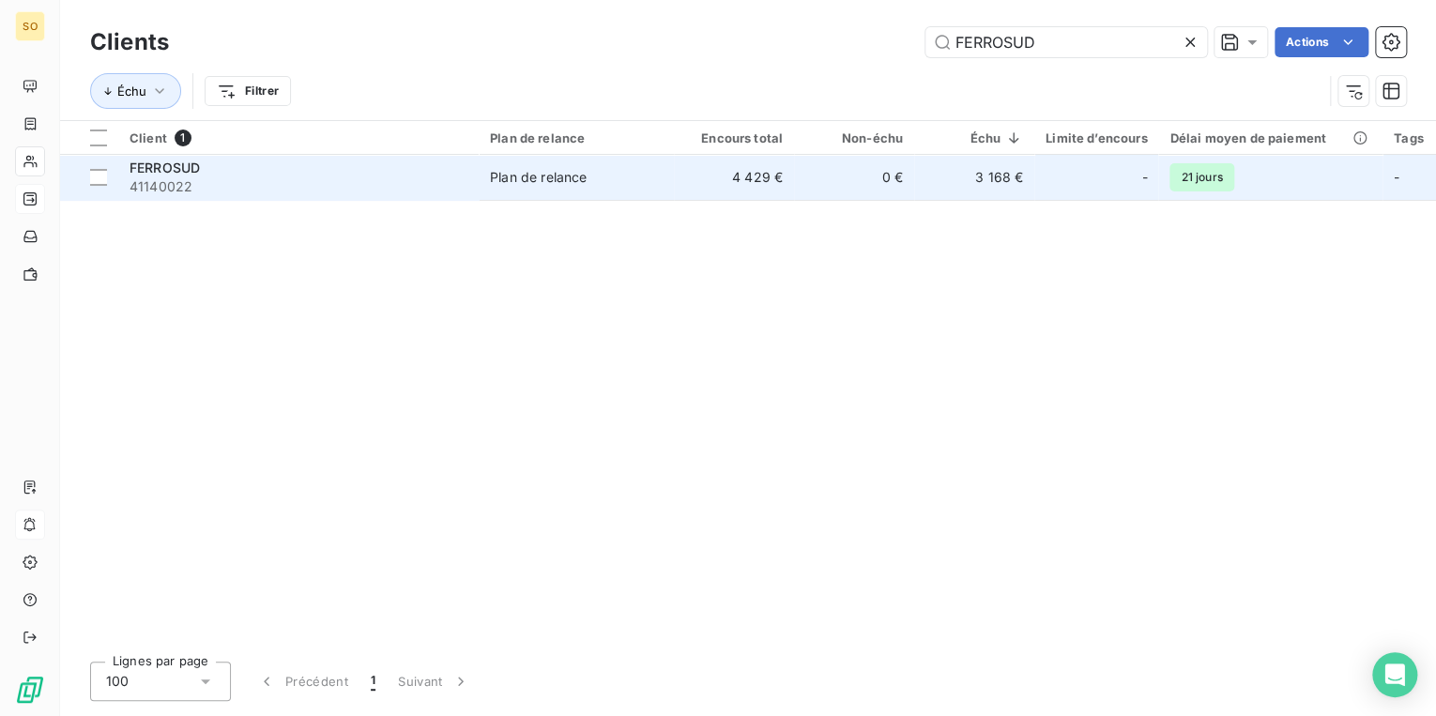
type input "FERROSUD"
click at [531, 177] on div "Plan de relance" at bounding box center [538, 177] width 97 height 19
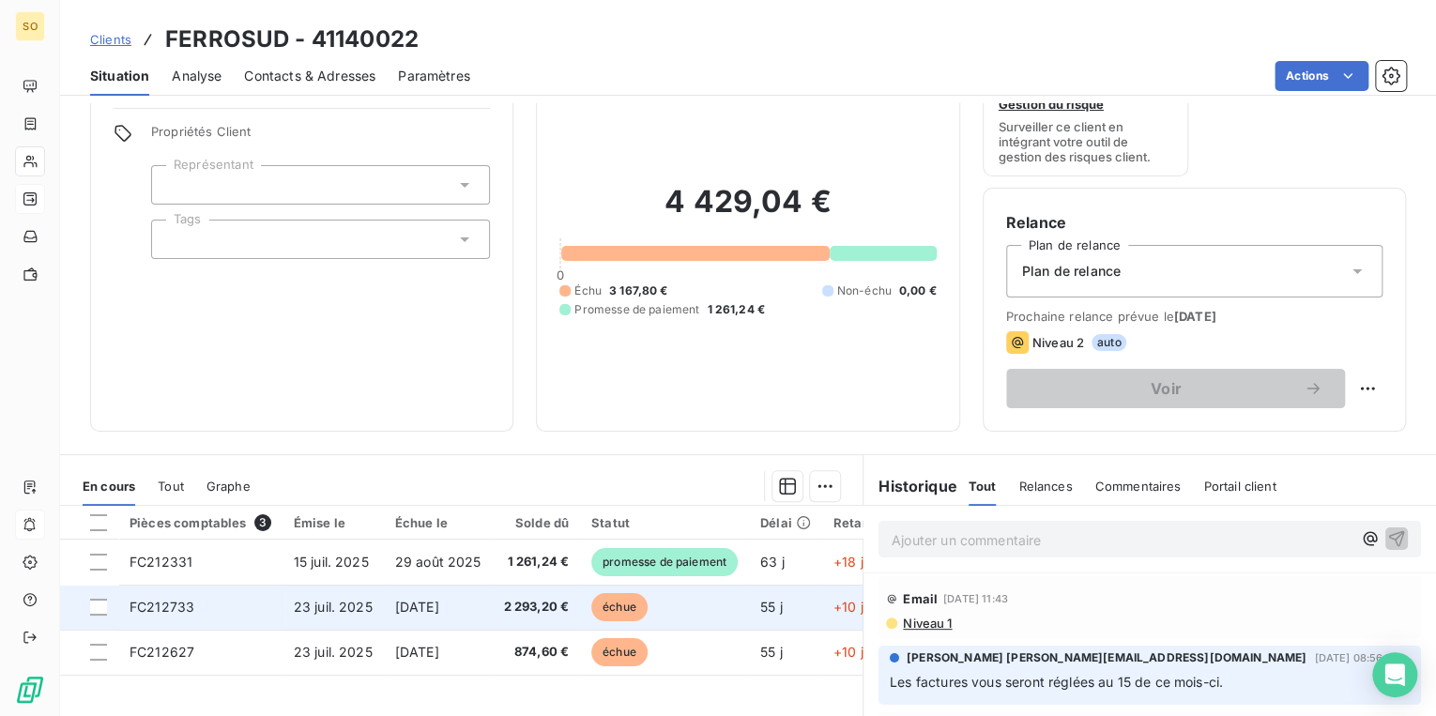
scroll to position [225, 0]
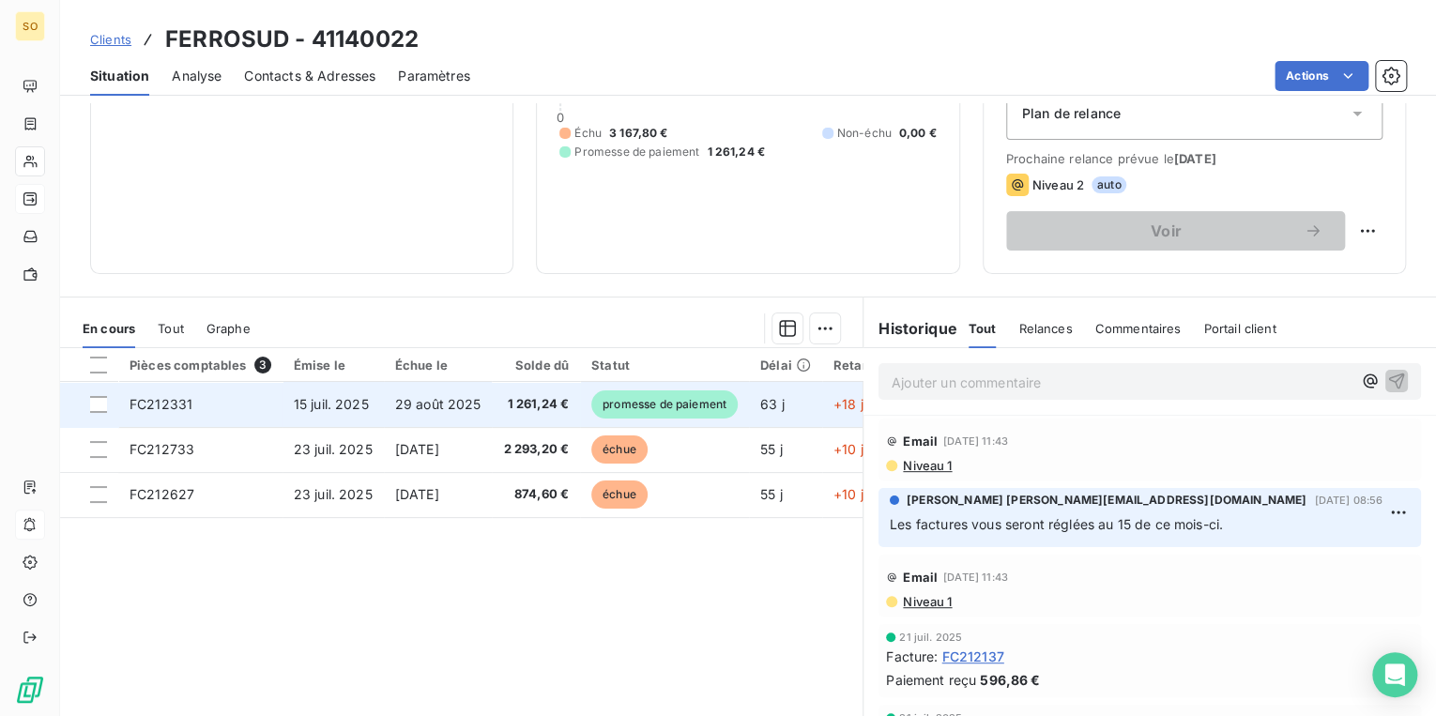
click at [662, 404] on span "promesse de paiement" at bounding box center [664, 404] width 146 height 28
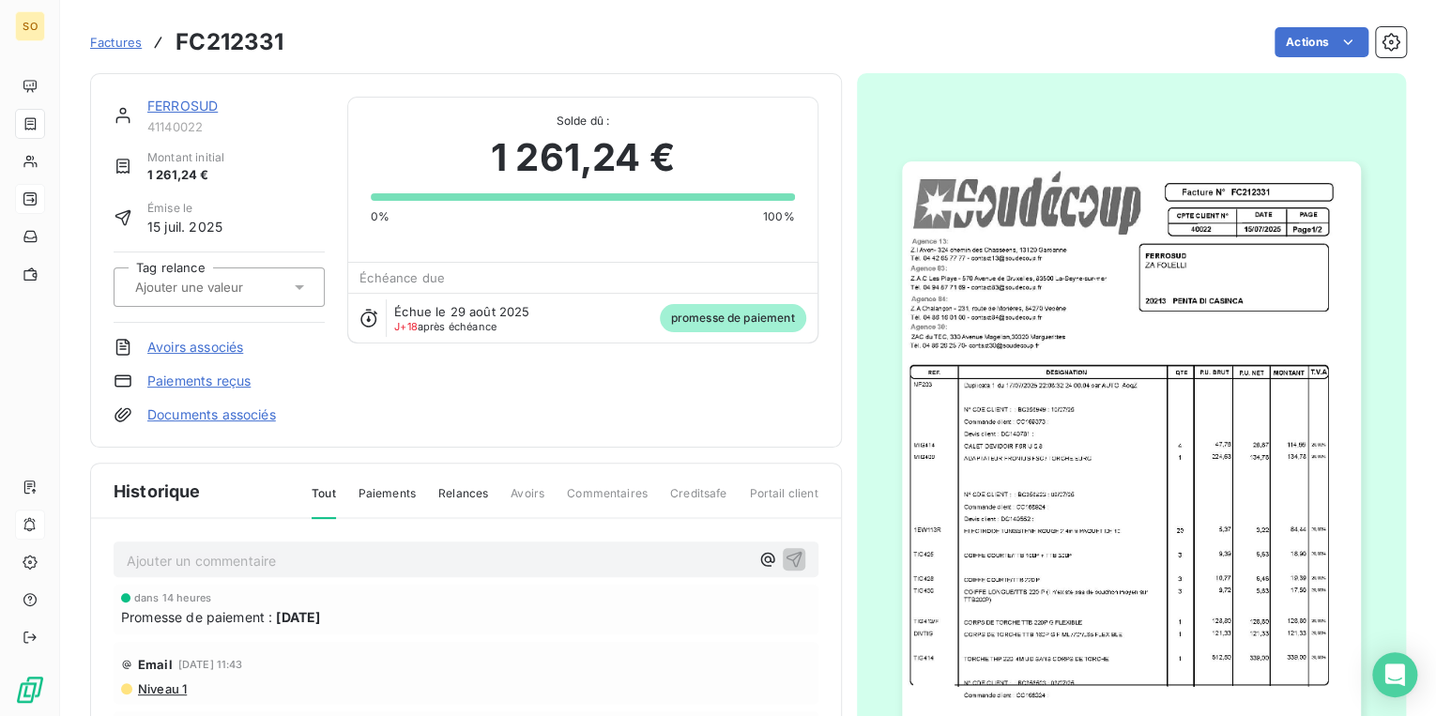
click at [196, 106] on link "FERROSUD" at bounding box center [182, 106] width 70 height 16
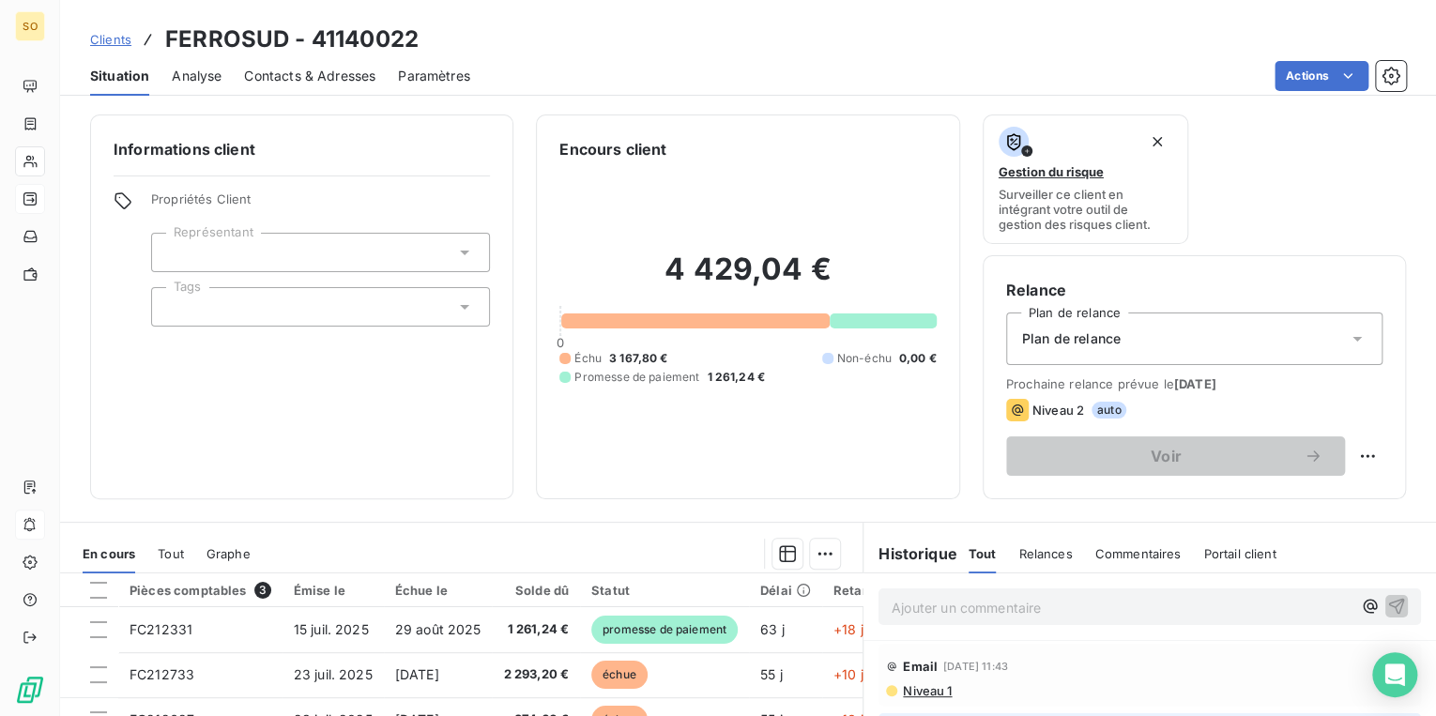
scroll to position [150, 0]
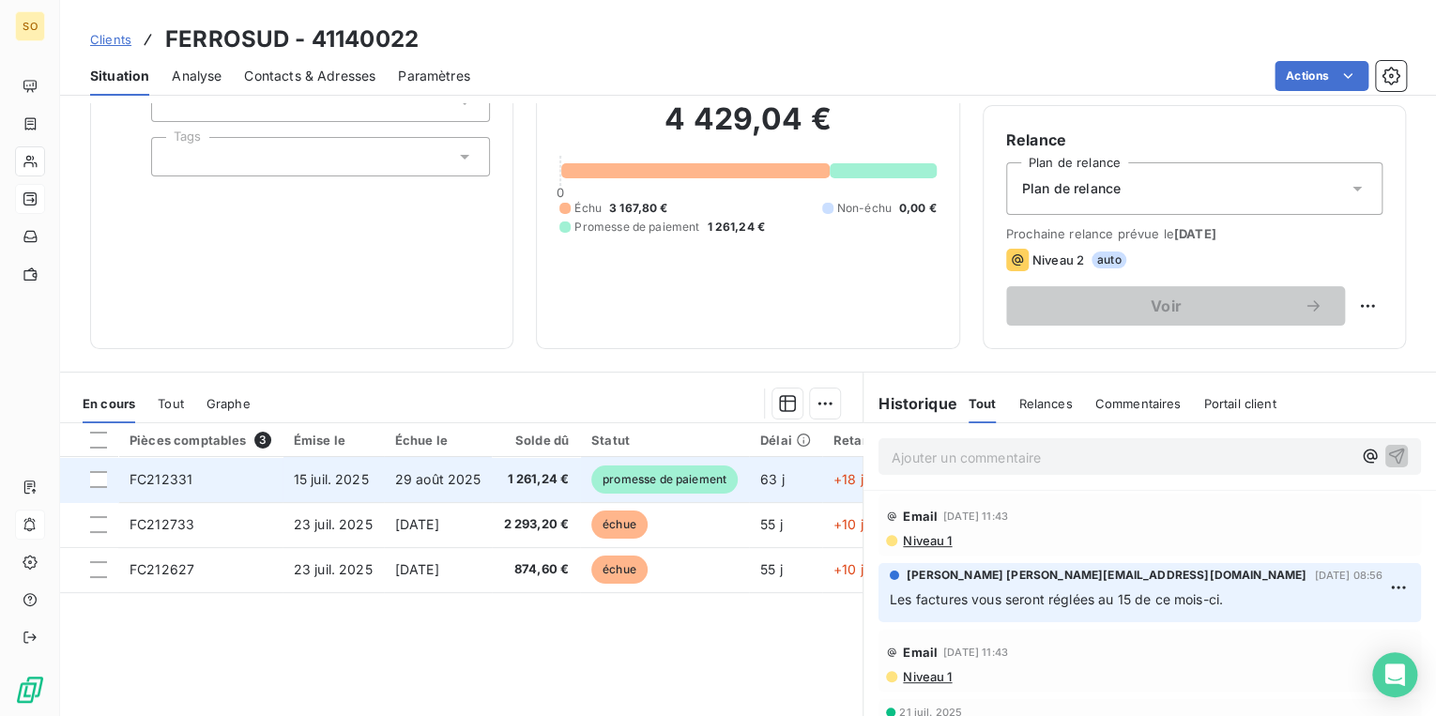
click at [649, 478] on span "promesse de paiement" at bounding box center [664, 479] width 146 height 28
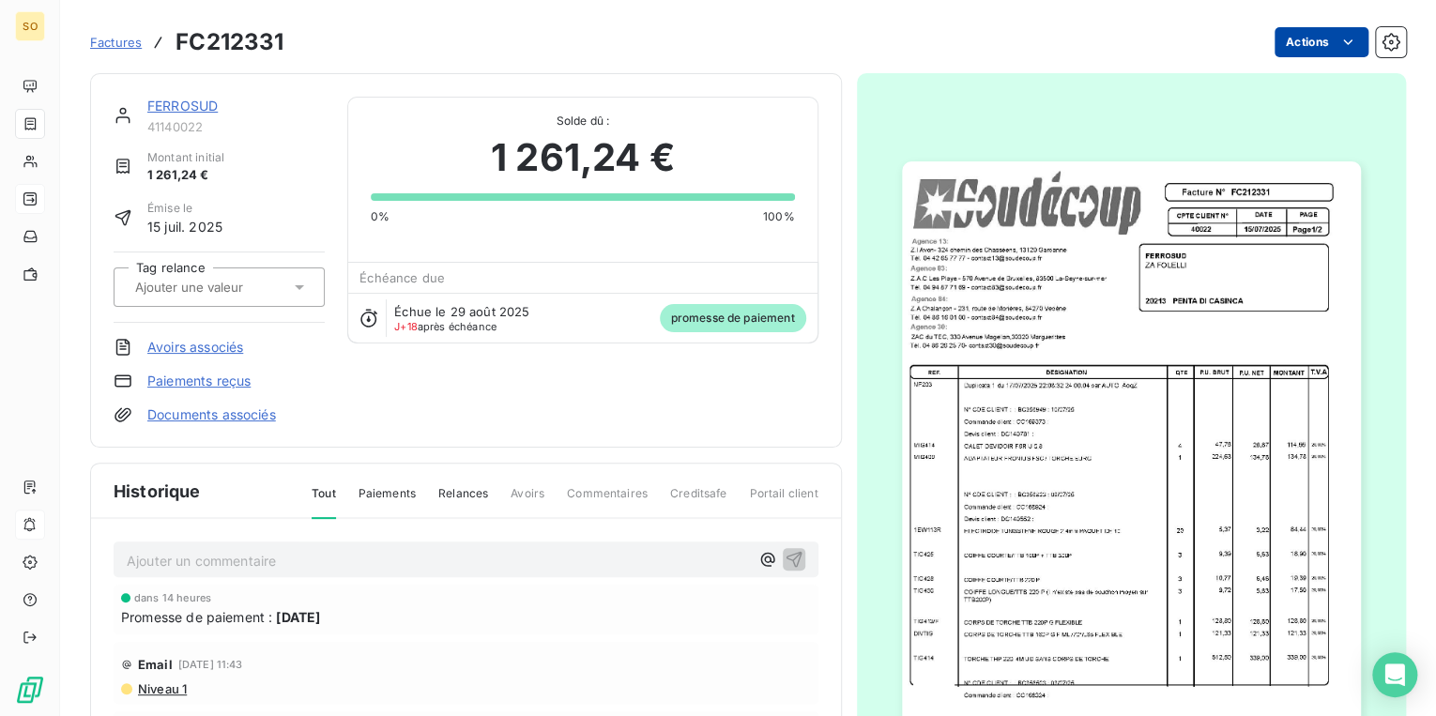
click at [1289, 45] on html "SO Factures FC212331 Actions FERROSUD 41140022 Montant initial 1 261,24 € Émise…" at bounding box center [718, 358] width 1436 height 716
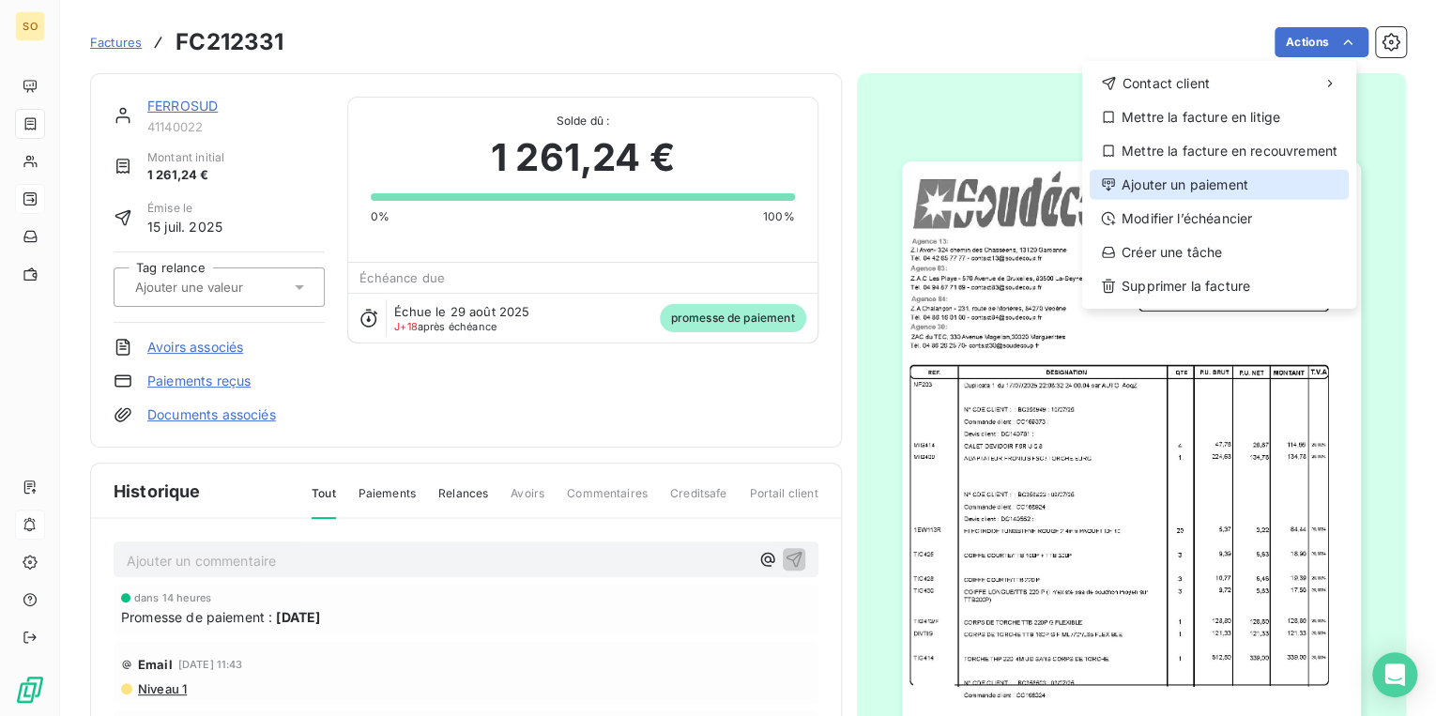
click at [1176, 180] on div "Ajouter un paiement" at bounding box center [1218, 185] width 259 height 30
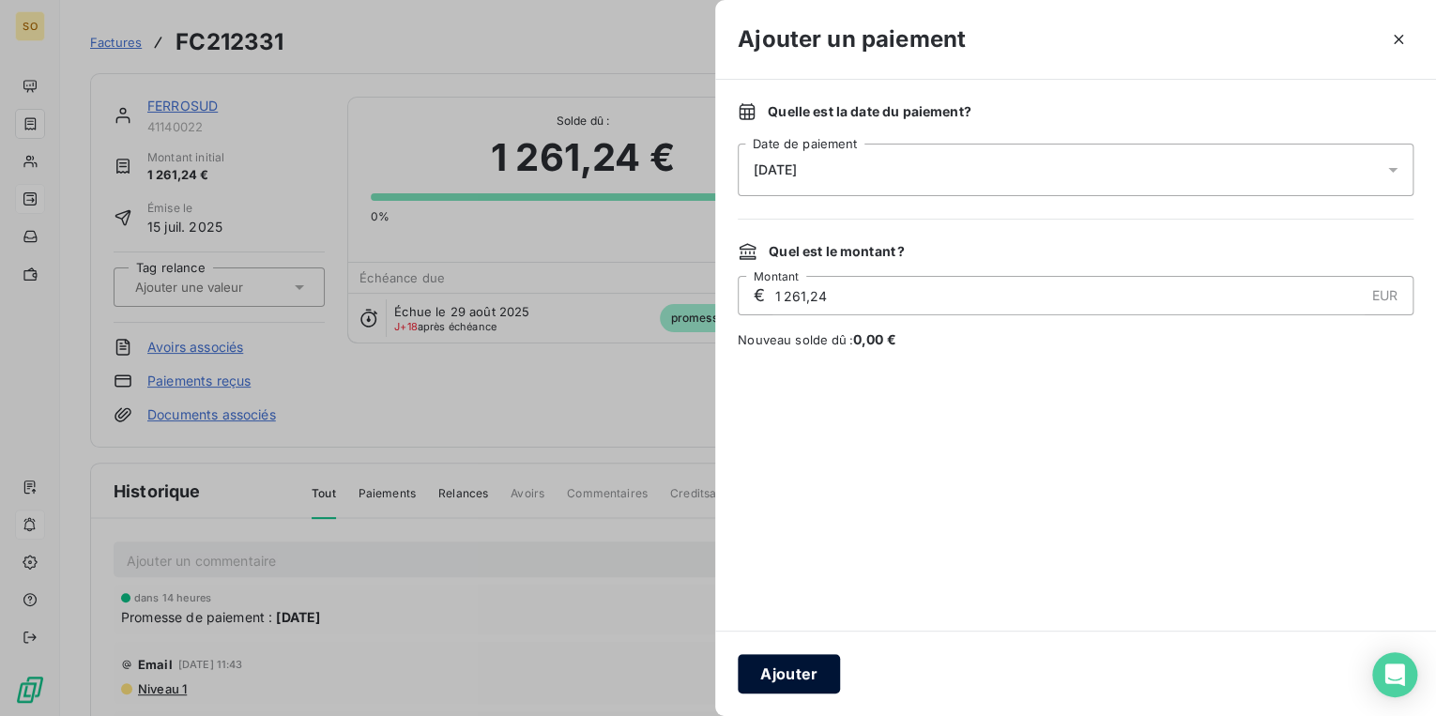
click at [818, 679] on button "Ajouter" at bounding box center [789, 673] width 102 height 39
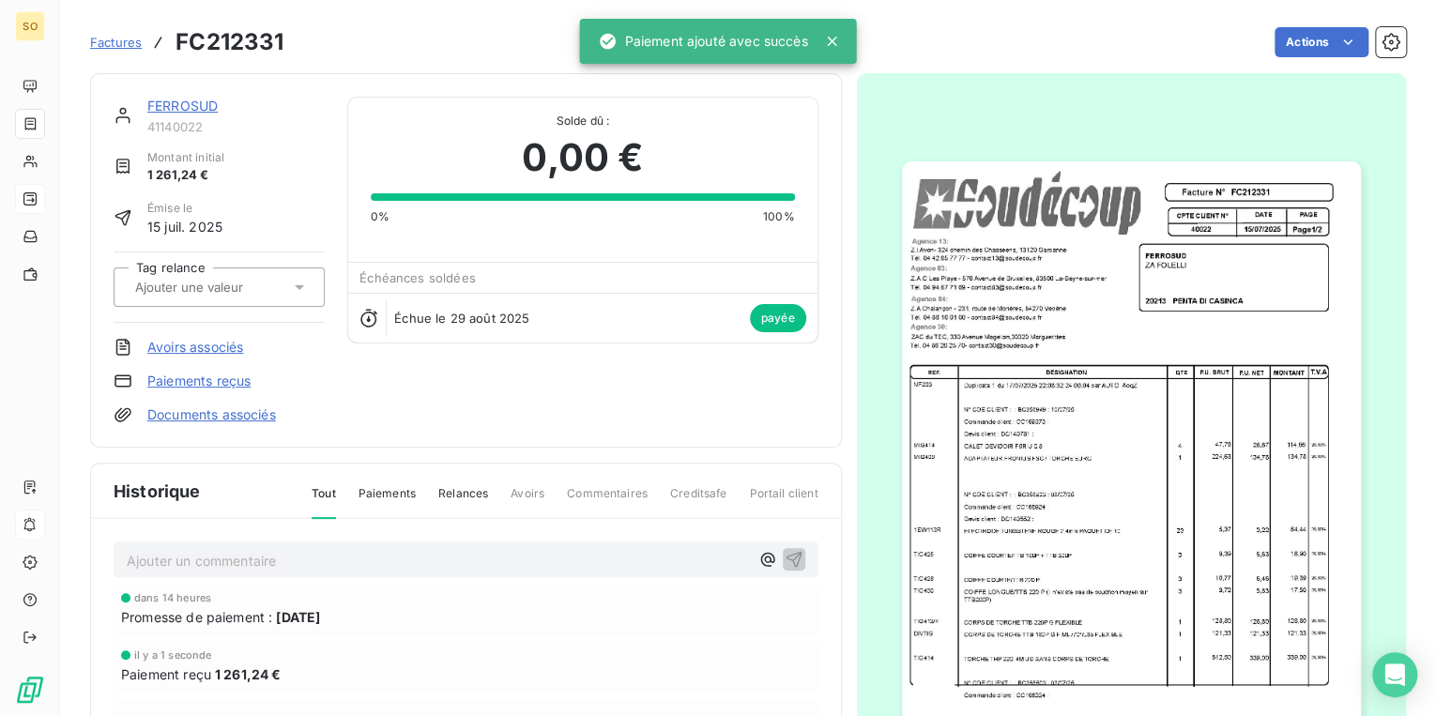
click at [208, 109] on link "FERROSUD" at bounding box center [182, 106] width 70 height 16
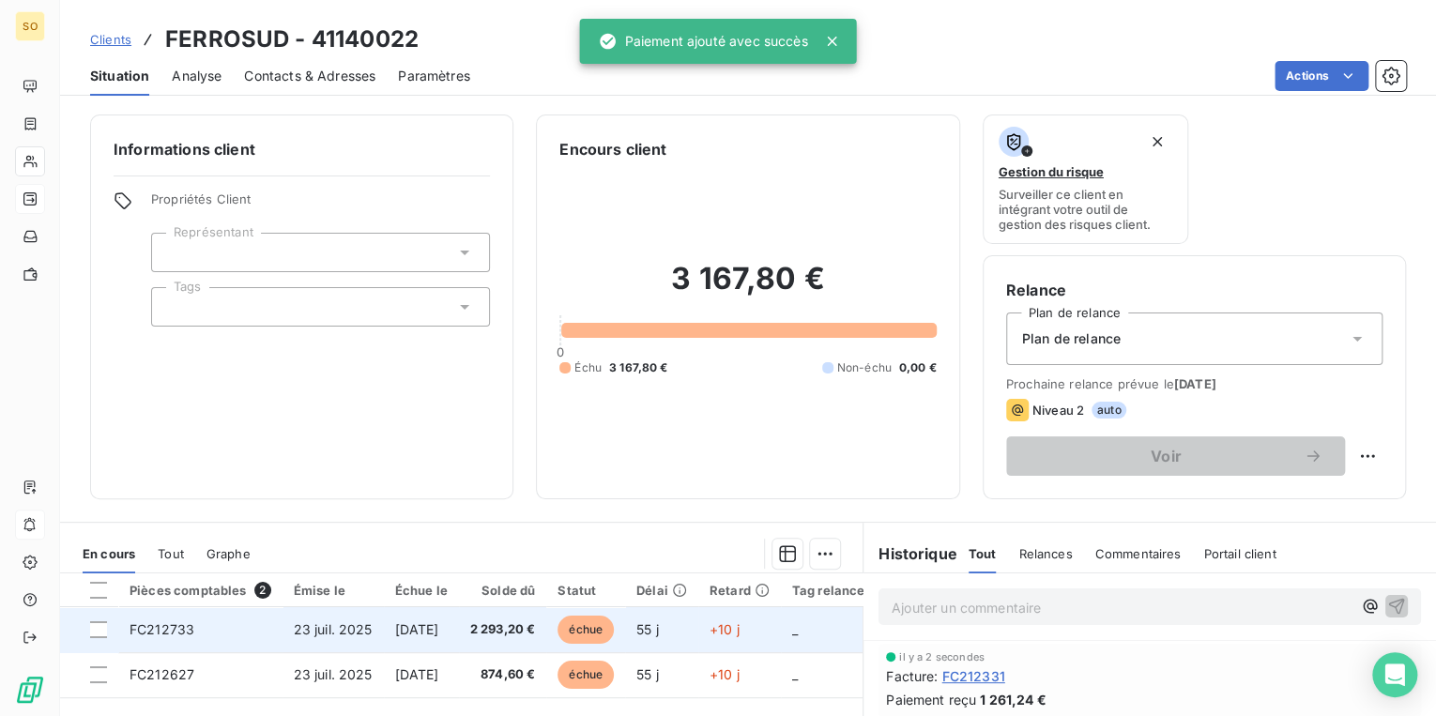
click at [614, 627] on span "échue" at bounding box center [585, 630] width 56 height 28
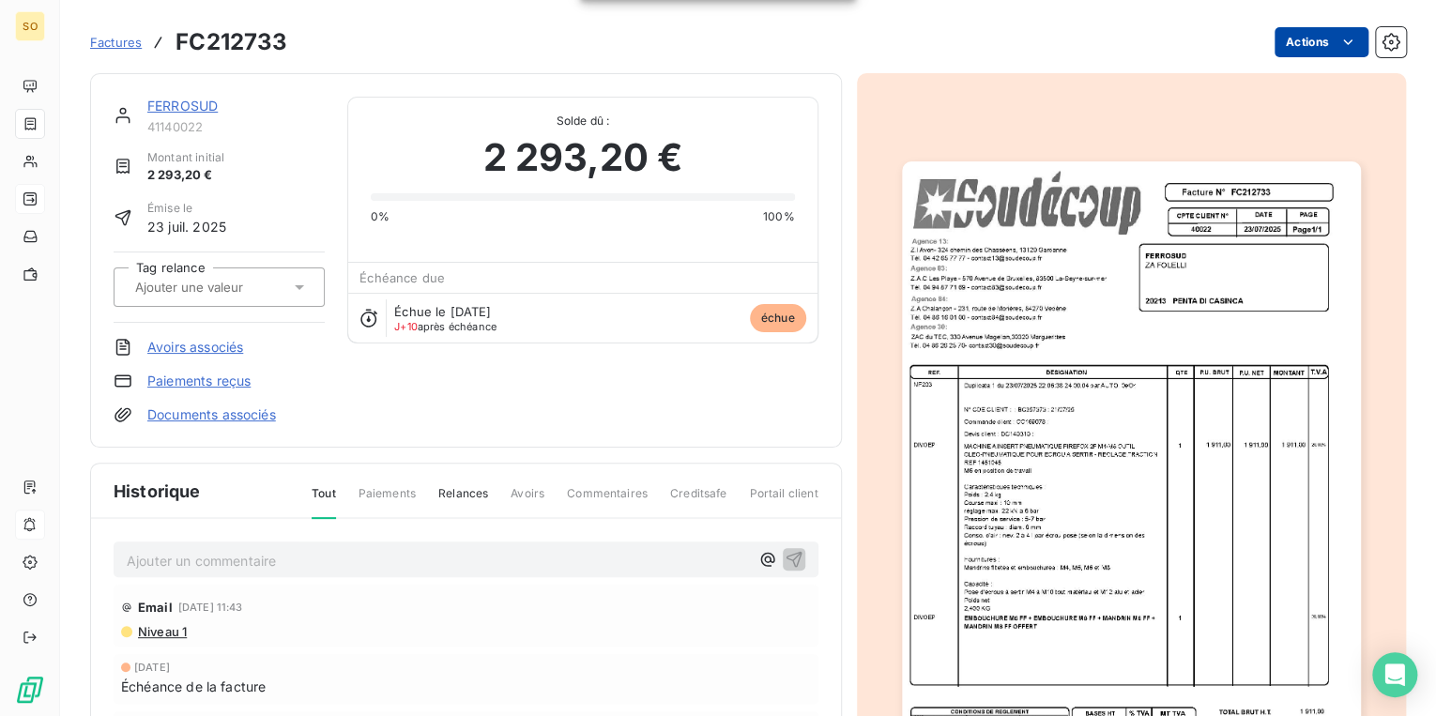
click at [1319, 41] on html "SO Factures FC212733 Actions FERROSUD 41140022 Montant initial 2 293,20 € Émise…" at bounding box center [718, 358] width 1436 height 716
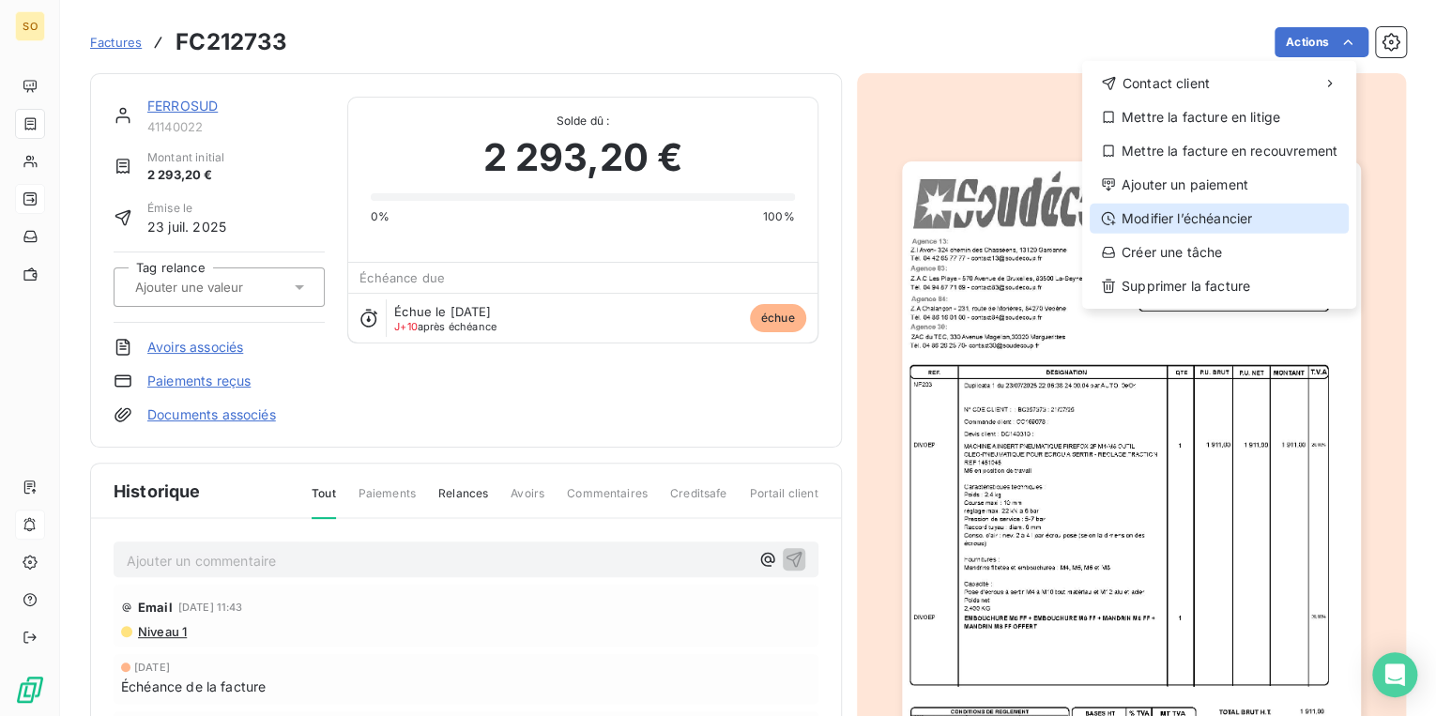
click at [1162, 218] on div "Modifier l’échéancier" at bounding box center [1218, 219] width 259 height 30
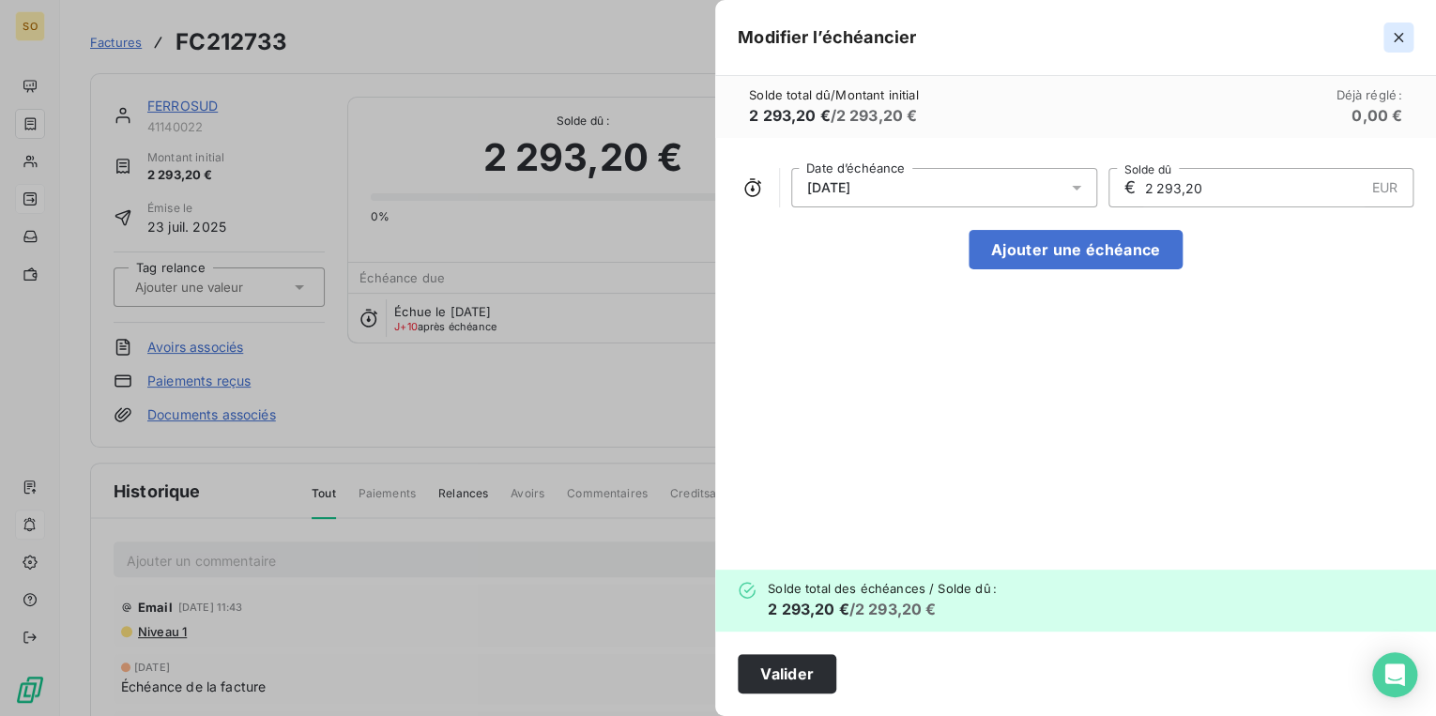
click at [1402, 38] on icon "button" at bounding box center [1398, 37] width 19 height 19
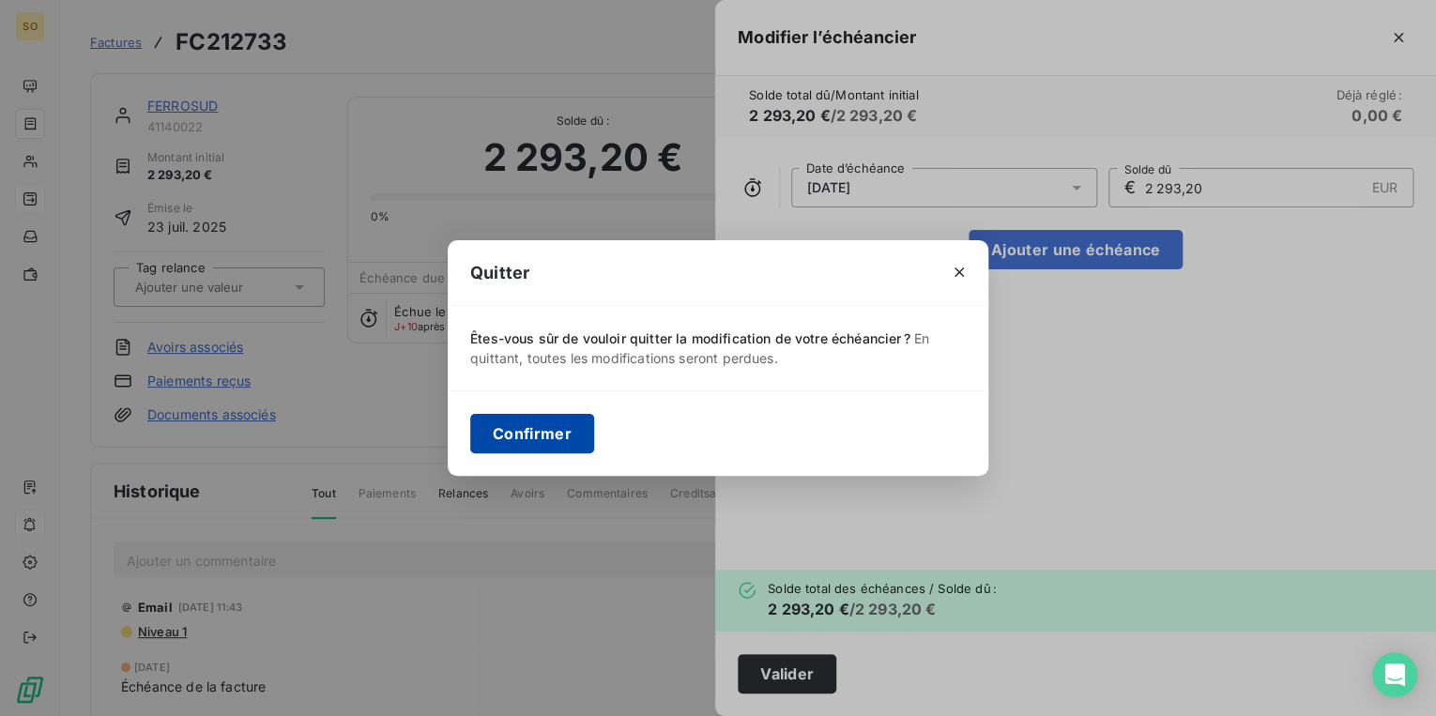
click at [531, 443] on button "Confirmer" at bounding box center [532, 433] width 124 height 39
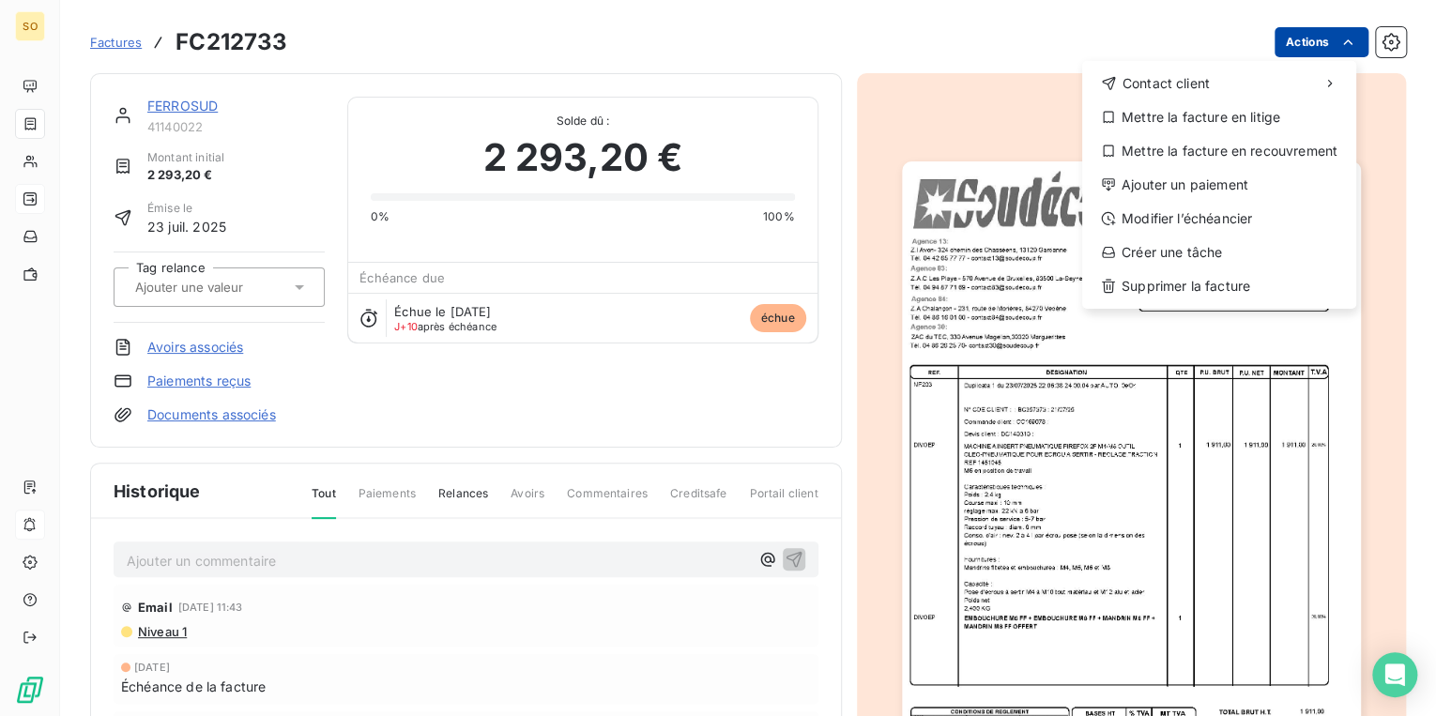
click at [1302, 26] on html "SO Factures FC212733 Actions Contact client Mettre la facture en litige Mettre …" at bounding box center [718, 358] width 1436 height 716
click at [1194, 169] on div "Contact client Mettre la facture en litige Mettre la facture en recouvrement Aj…" at bounding box center [1219, 185] width 274 height 248
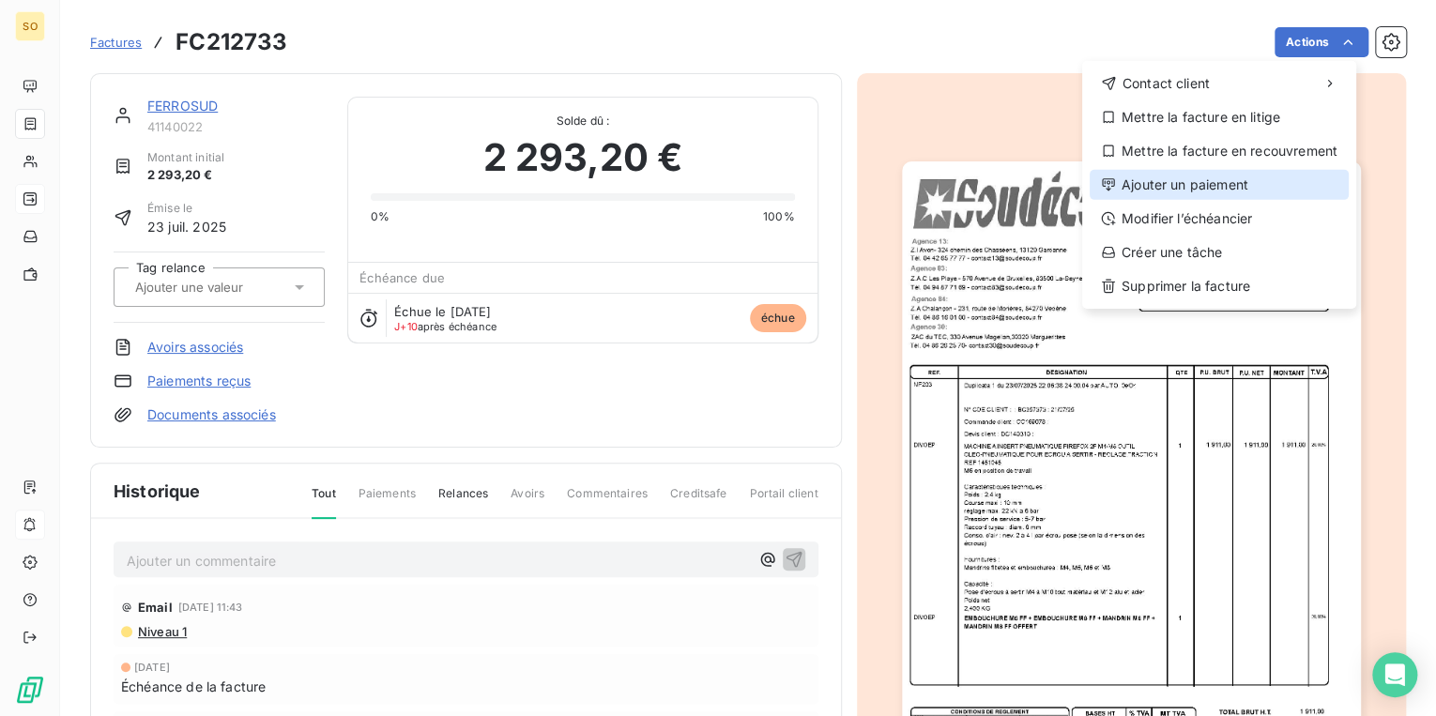
click at [1186, 175] on div "Ajouter un paiement" at bounding box center [1218, 185] width 259 height 30
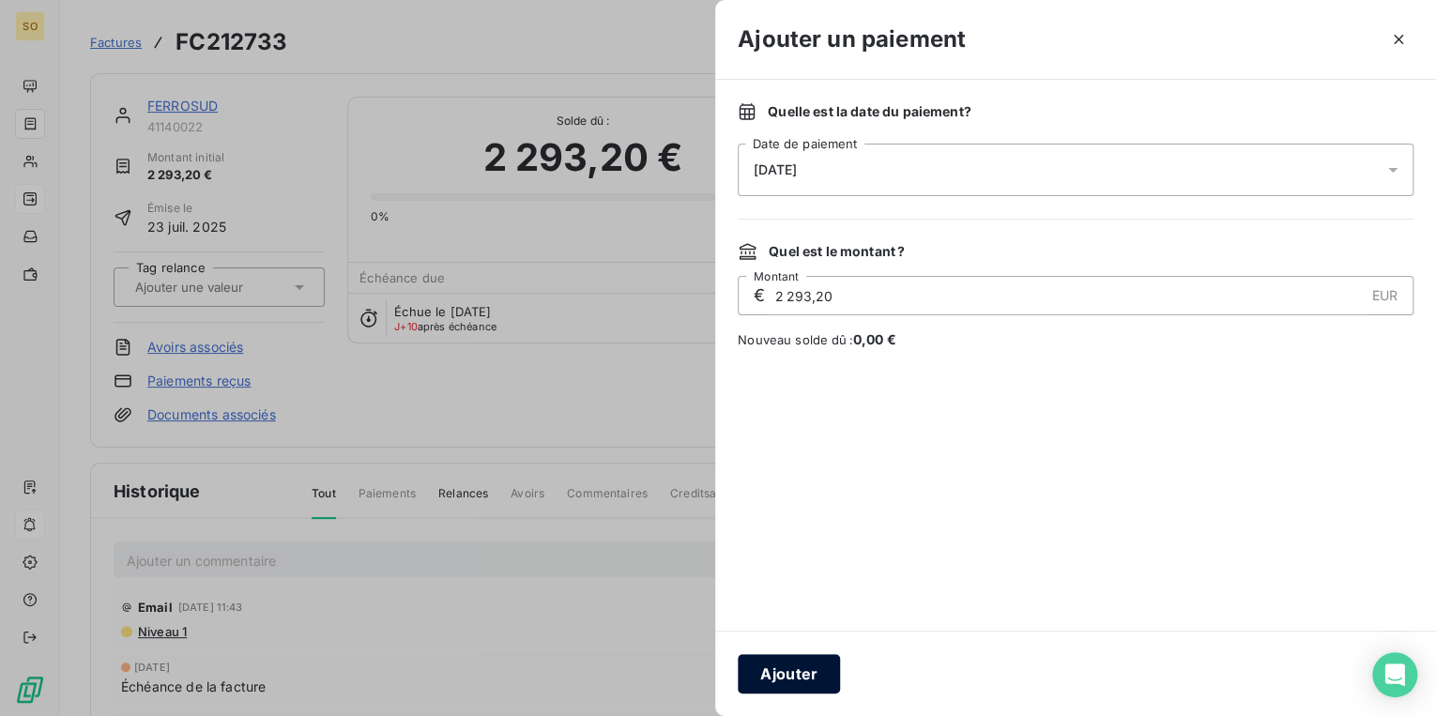
click at [785, 670] on button "Ajouter" at bounding box center [789, 673] width 102 height 39
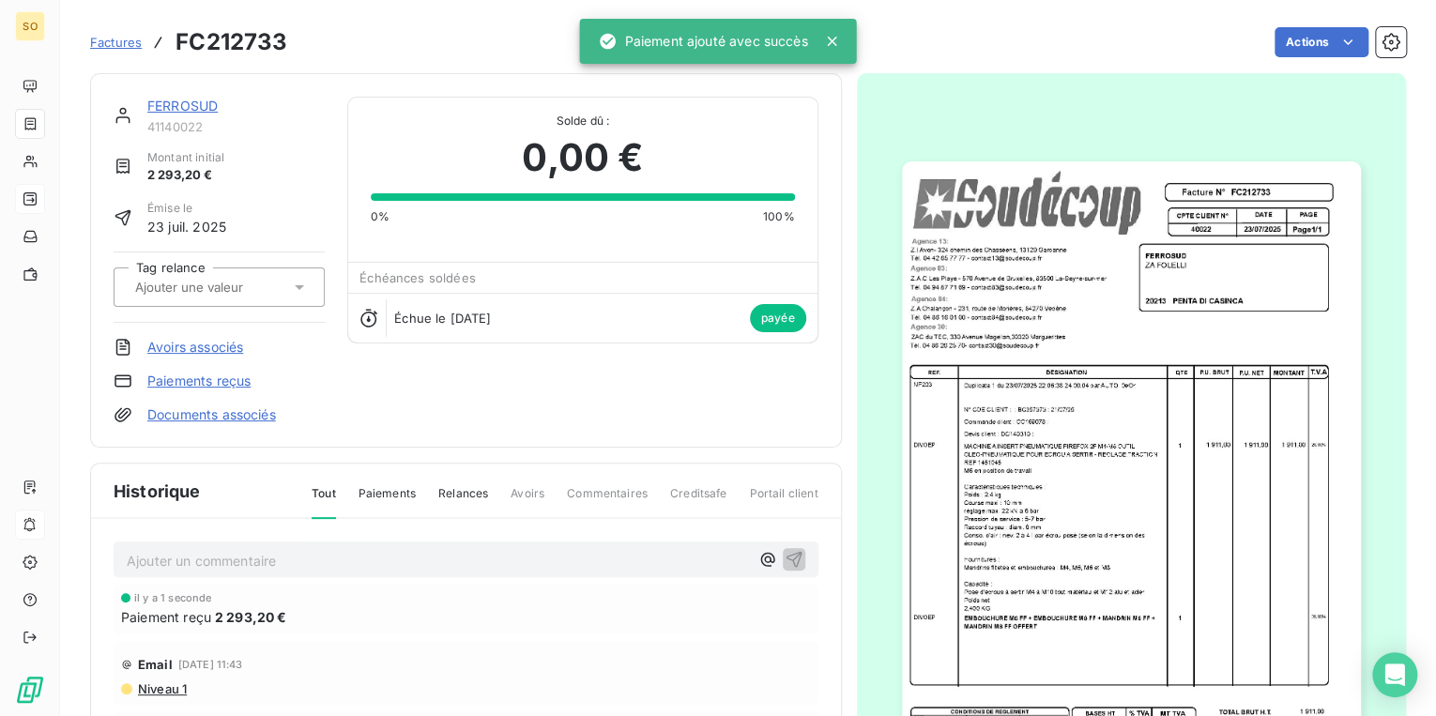
click at [199, 102] on link "FERROSUD" at bounding box center [182, 106] width 70 height 16
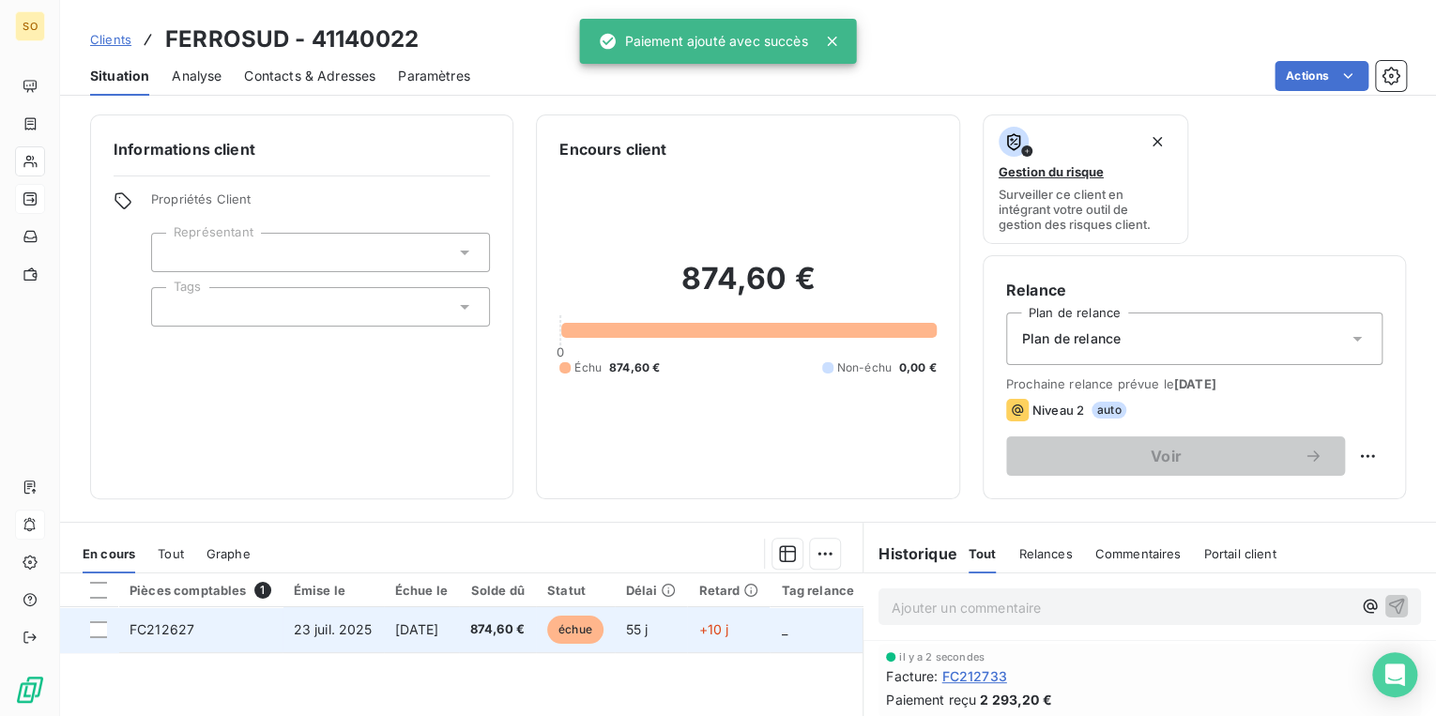
click at [602, 632] on span "échue" at bounding box center [575, 630] width 56 height 28
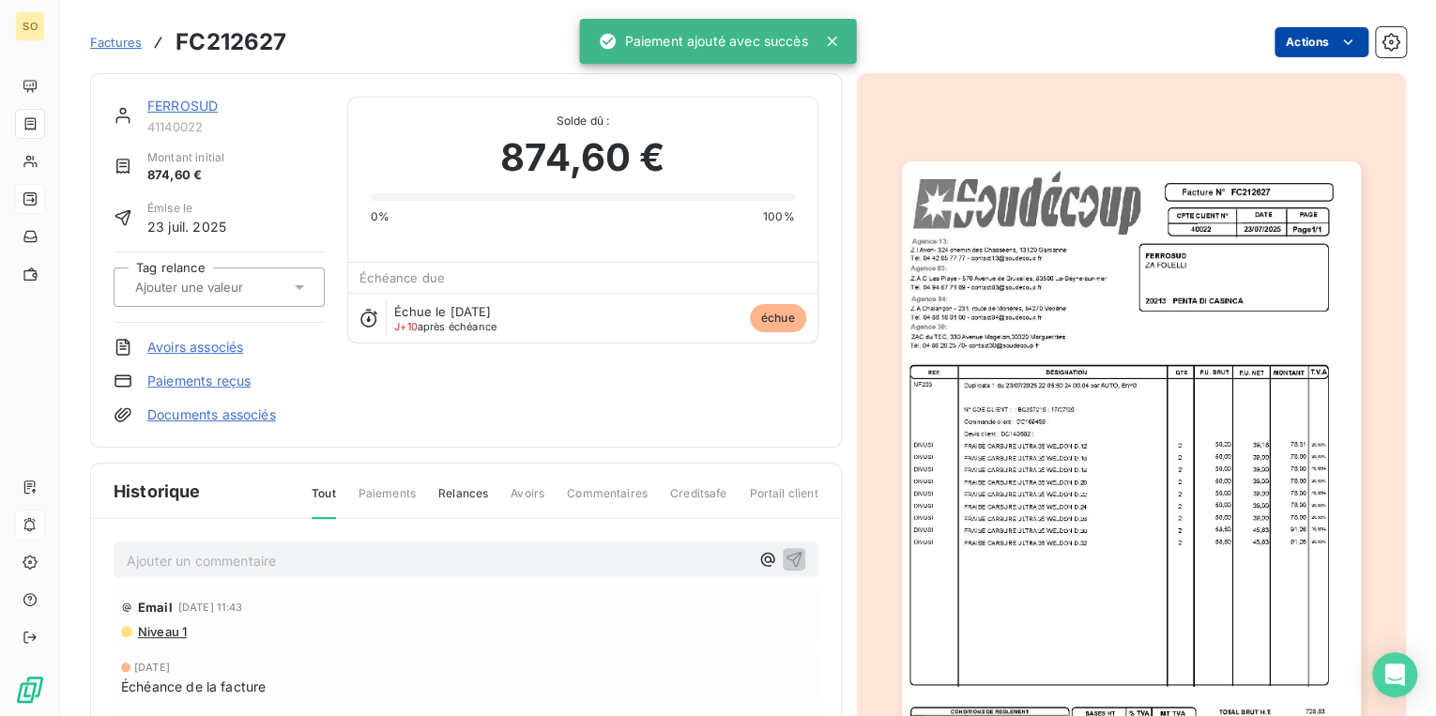
click at [1289, 40] on html "SO Factures FC212627 Actions FERROSUD 41140022 Montant initial 874,60 € Émise l…" at bounding box center [718, 358] width 1436 height 716
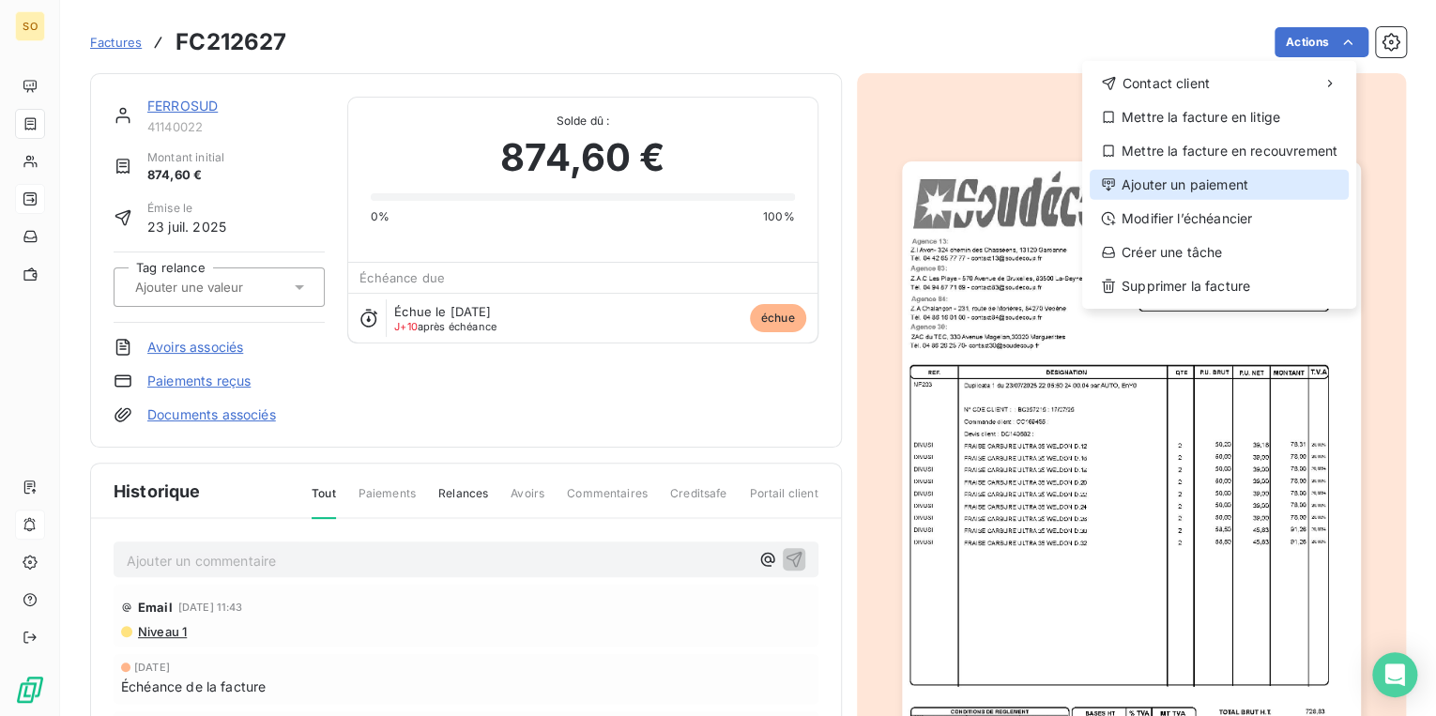
click at [1181, 199] on div "Ajouter un paiement" at bounding box center [1218, 185] width 259 height 30
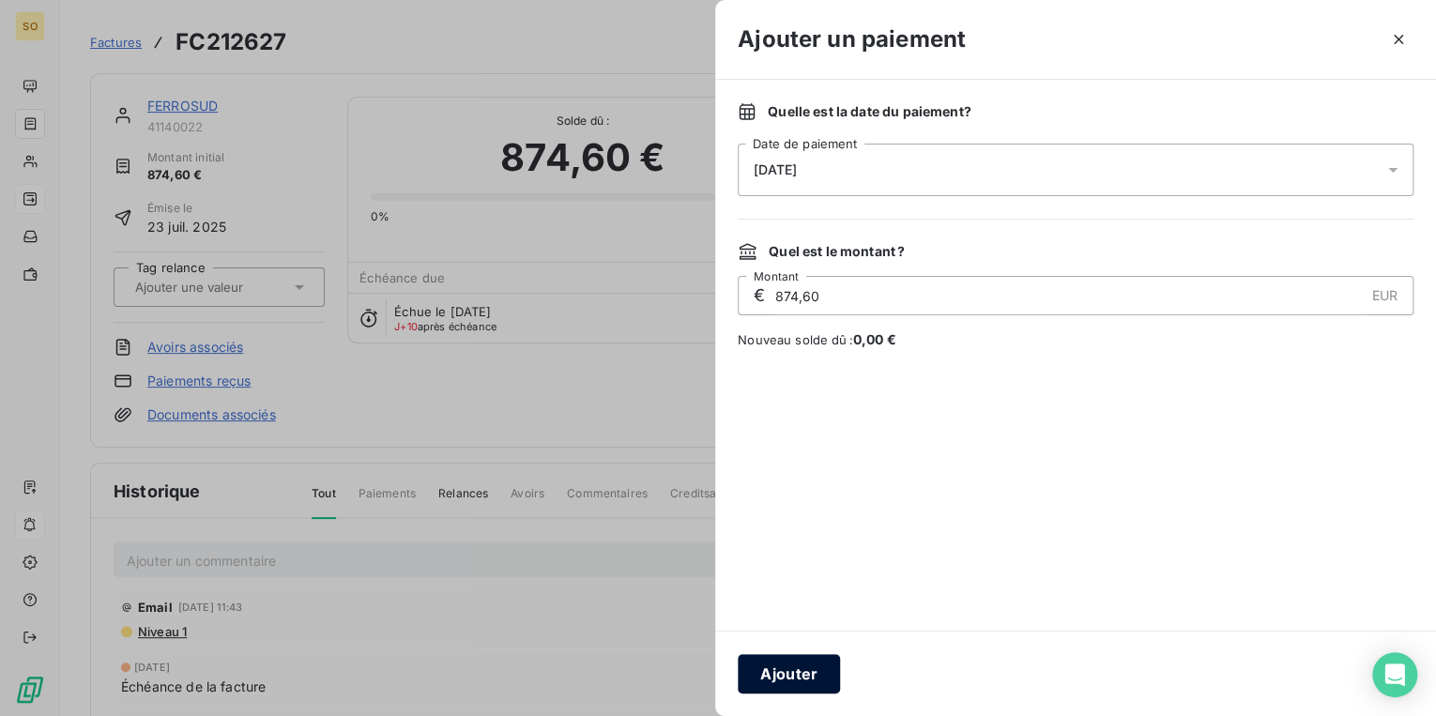
click at [781, 684] on button "Ajouter" at bounding box center [789, 673] width 102 height 39
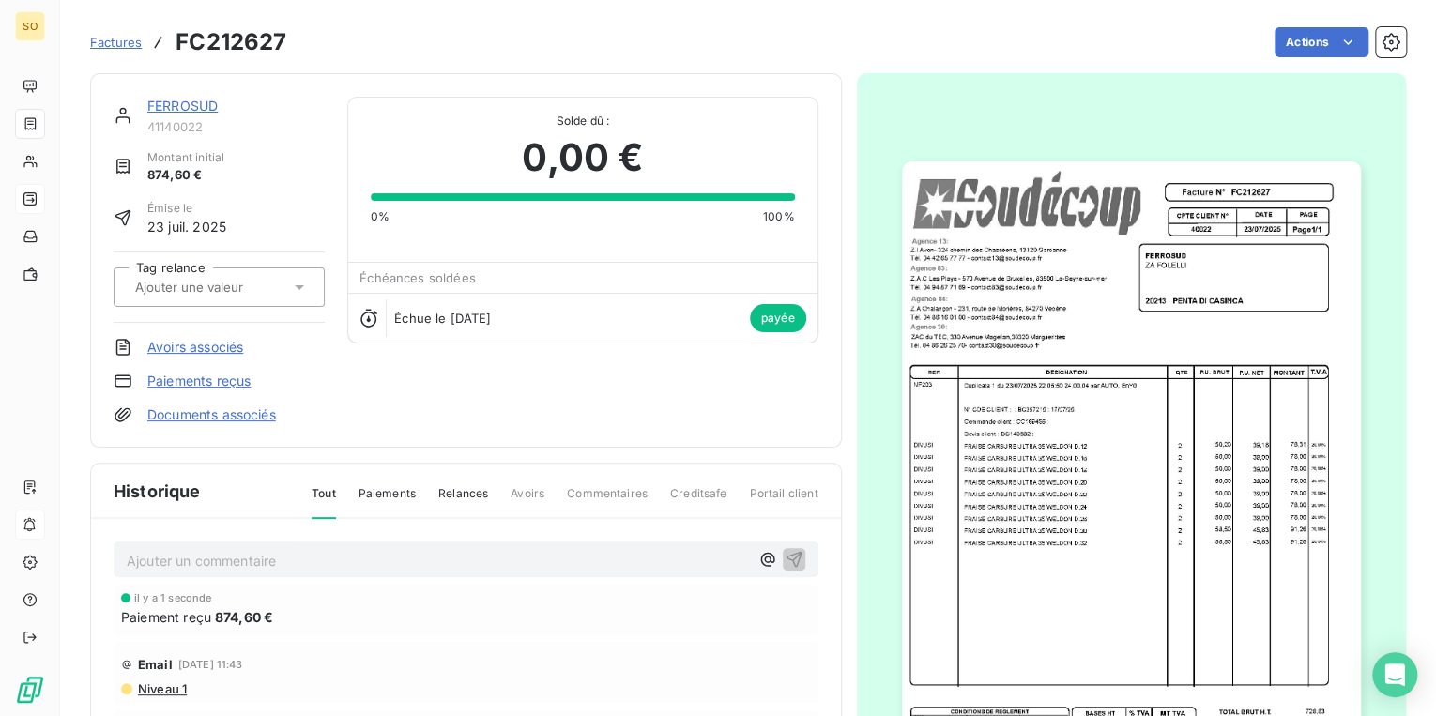
click at [169, 105] on link "FERROSUD" at bounding box center [182, 106] width 70 height 16
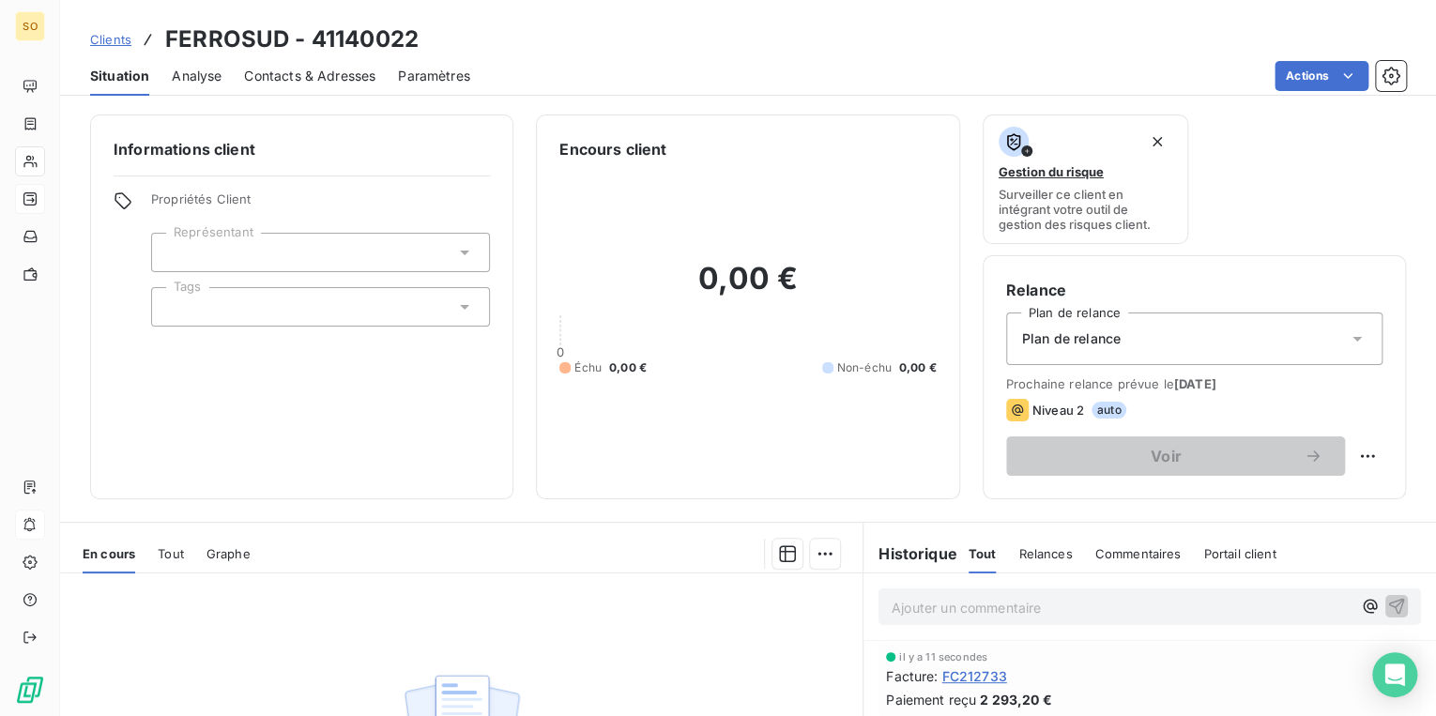
click at [114, 40] on span "Clients" at bounding box center [110, 39] width 41 height 15
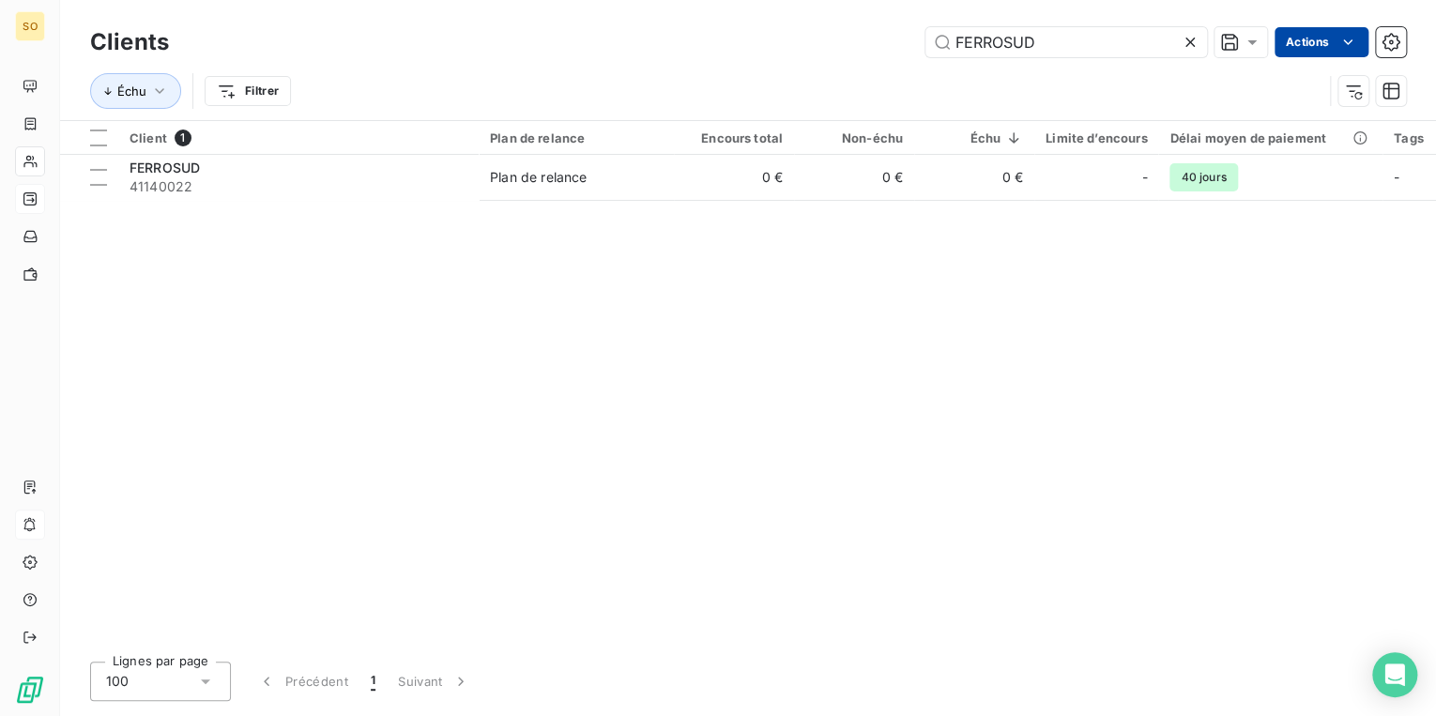
drag, startPoint x: 935, startPoint y: 49, endPoint x: 1272, endPoint y: 47, distance: 337.8
click at [1235, 49] on div "FERROSUD Actions" at bounding box center [798, 42] width 1214 height 30
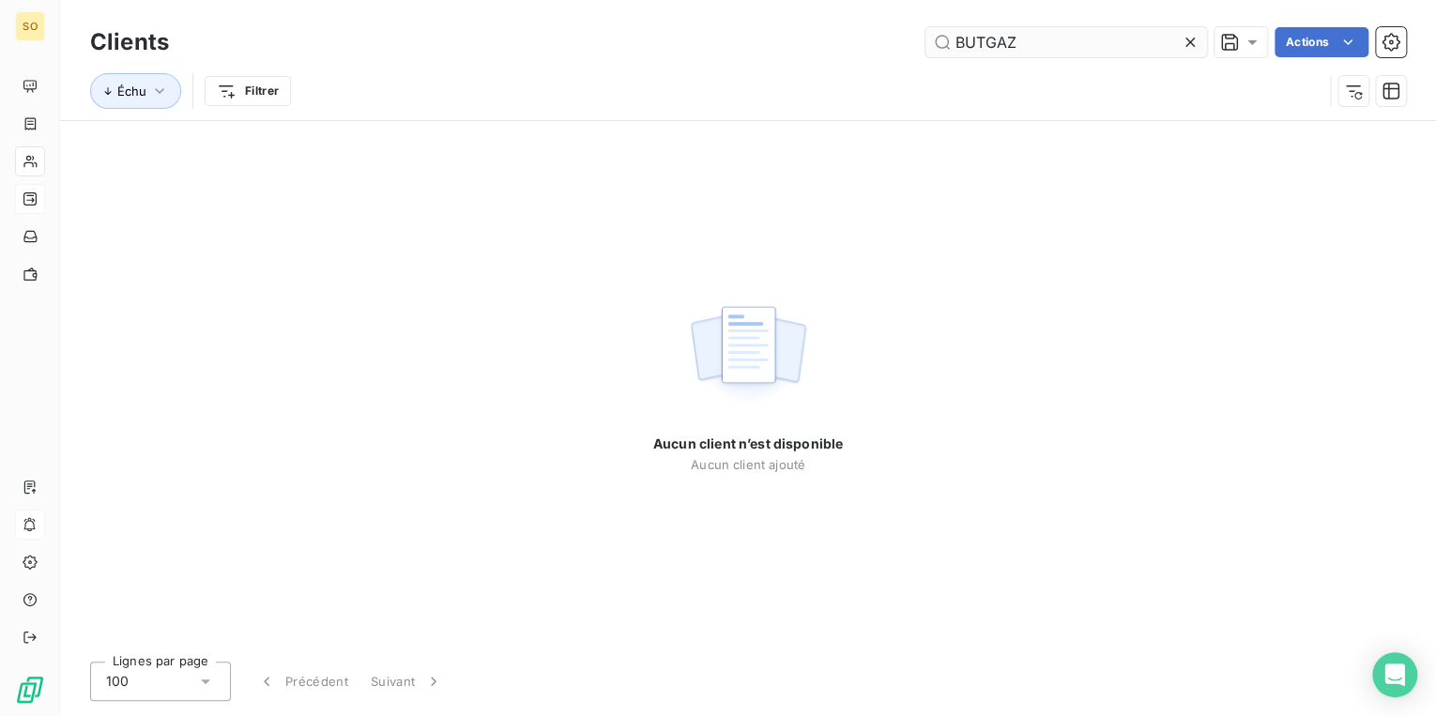
click at [983, 48] on input "BUTGAZ" at bounding box center [1066, 42] width 282 height 30
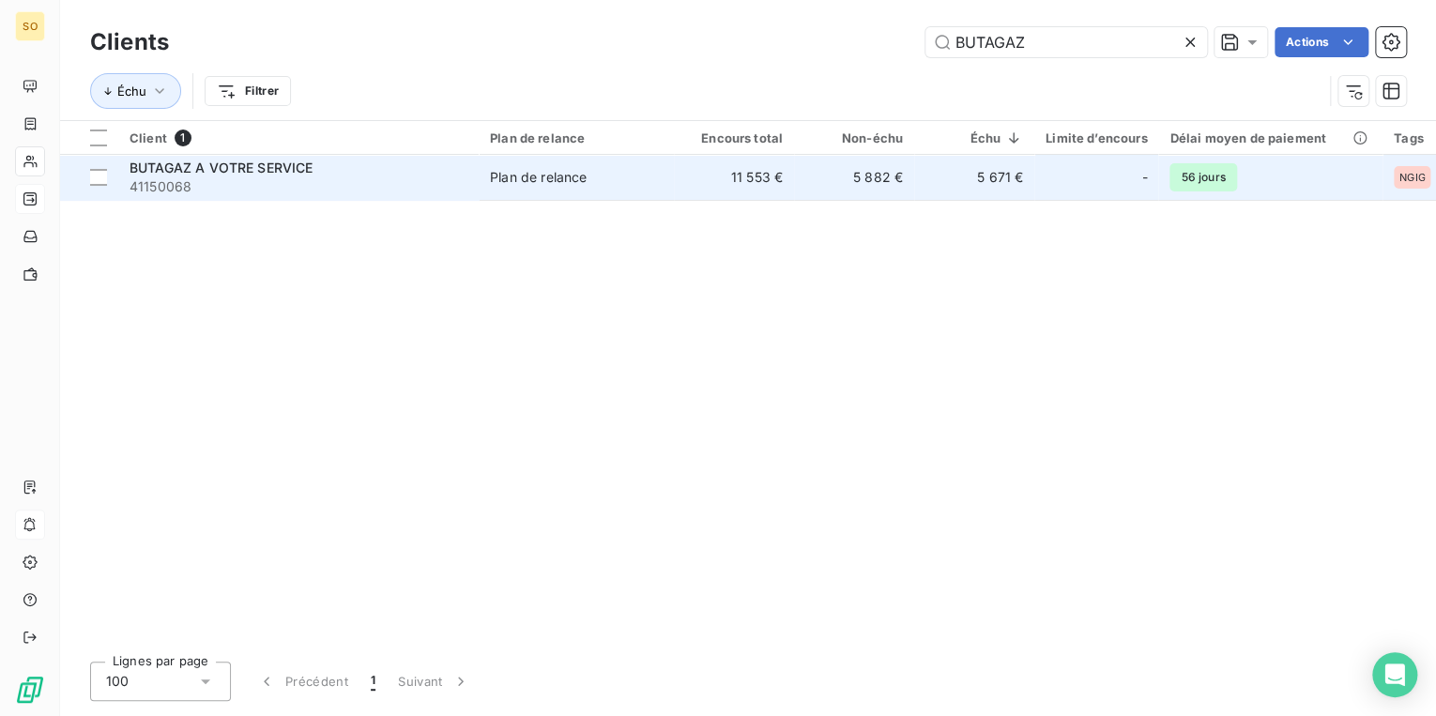
type input "BUTAGAZ"
click at [717, 182] on td "11 553 €" at bounding box center [734, 177] width 120 height 45
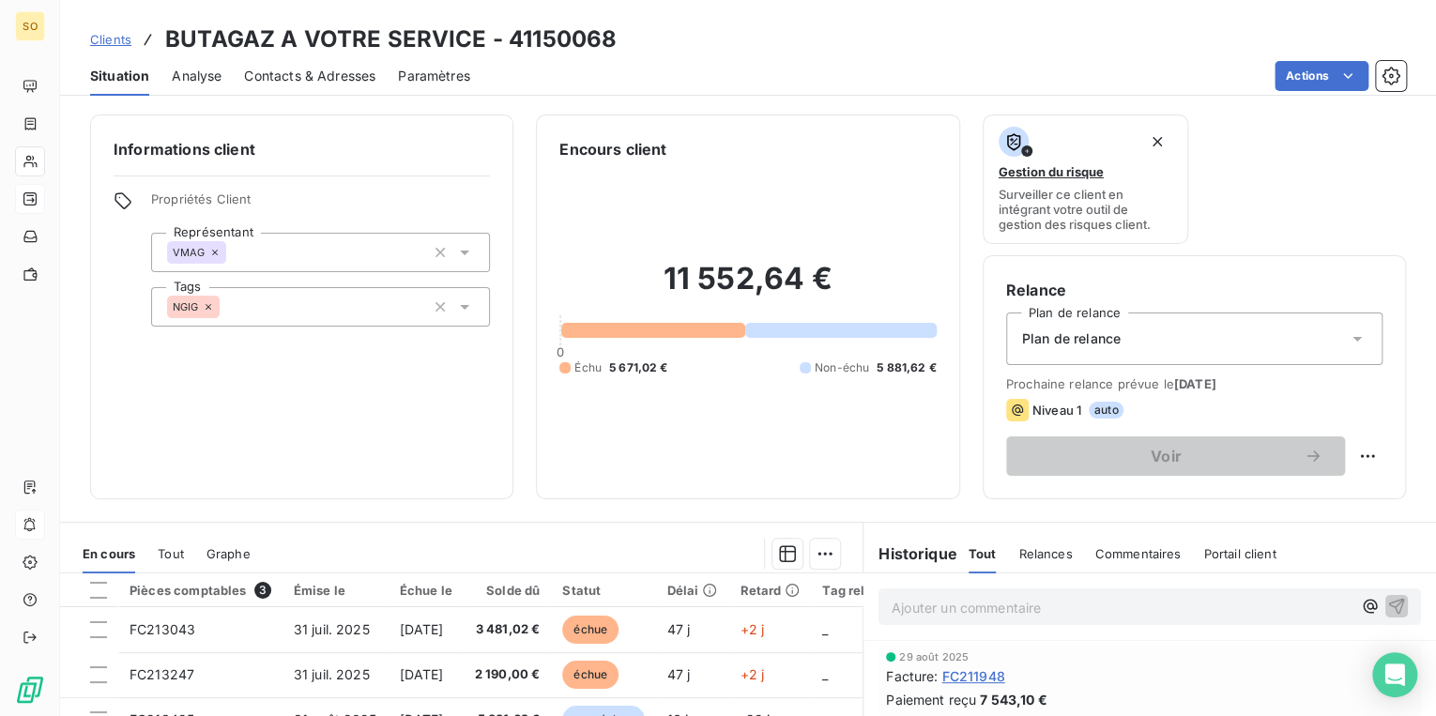
scroll to position [225, 0]
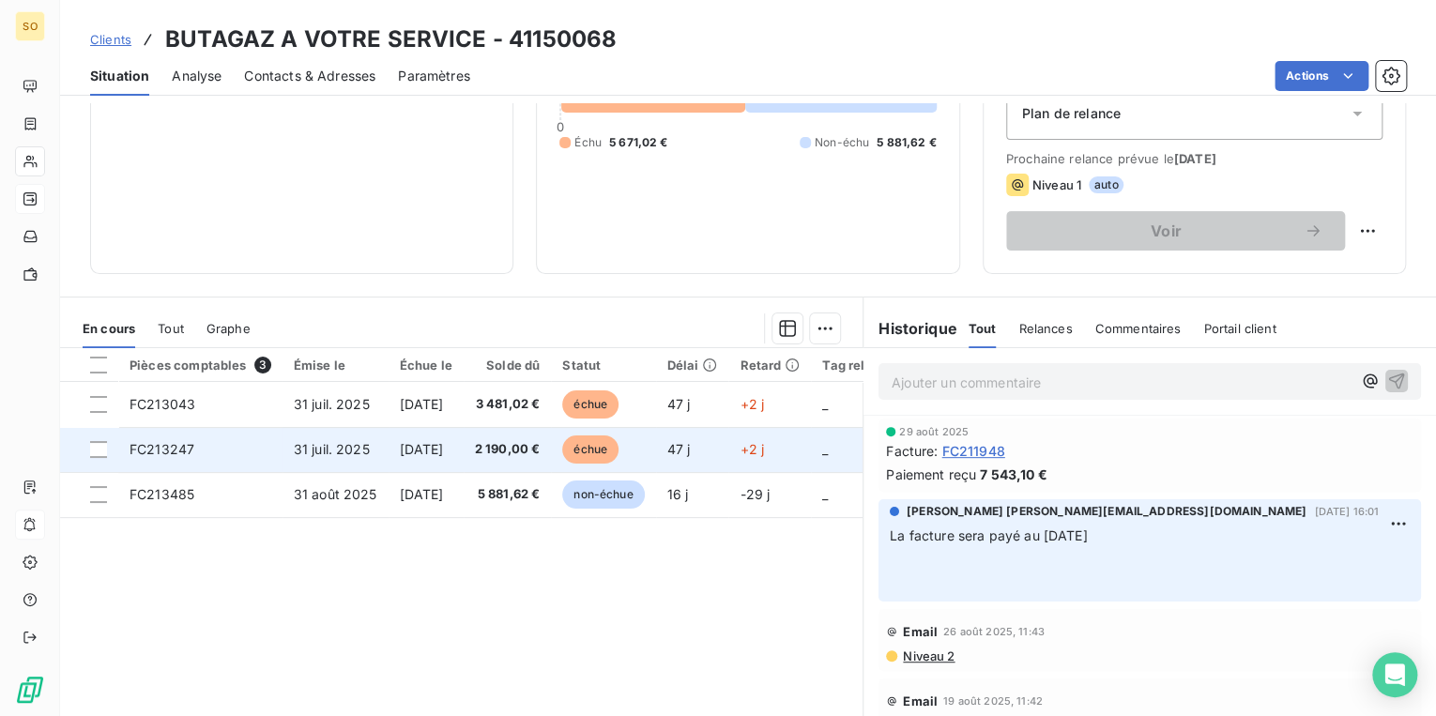
click at [618, 447] on span "échue" at bounding box center [590, 449] width 56 height 28
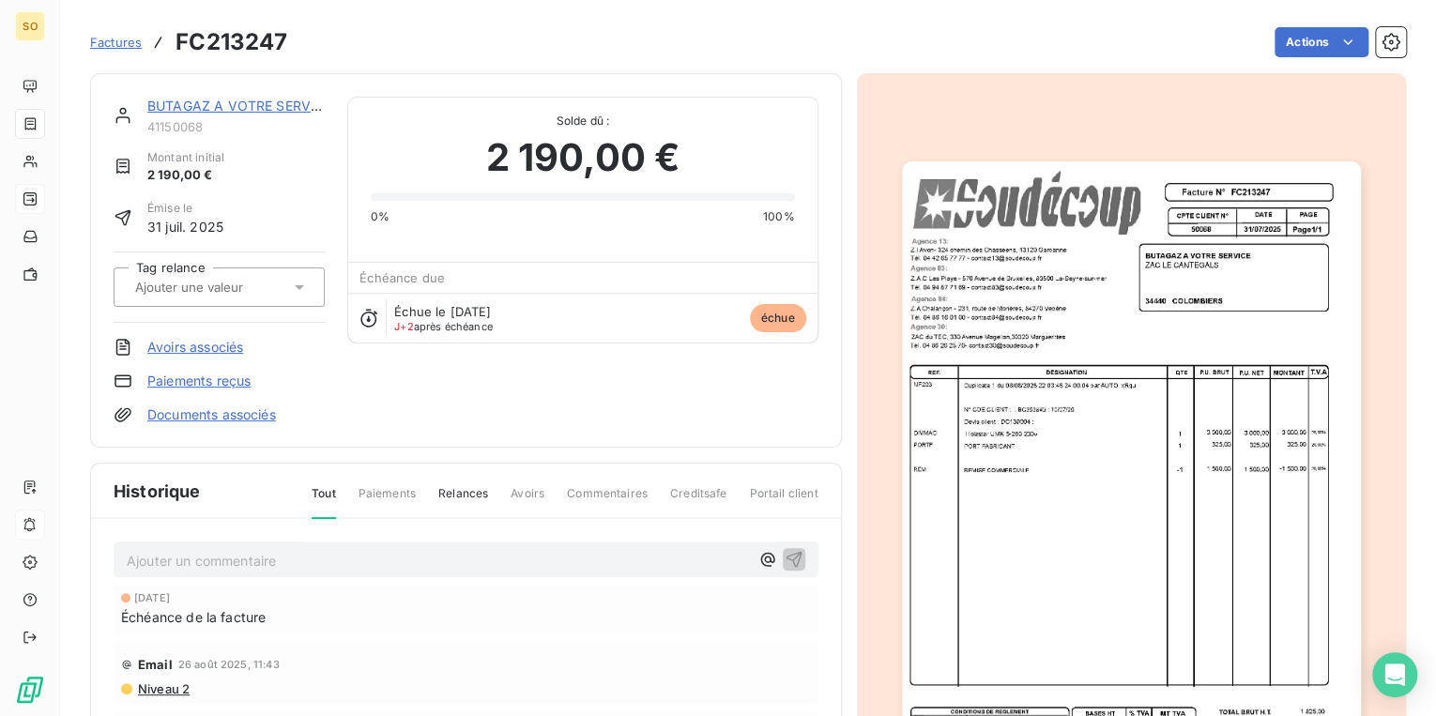
click at [1315, 26] on div "Factures FC213247 Actions" at bounding box center [748, 42] width 1316 height 39
click at [1291, 46] on html "SO Factures FC213247 Actions BUTAGAZ A VOTRE SERVICE 41150068 Montant initial 2…" at bounding box center [718, 358] width 1436 height 716
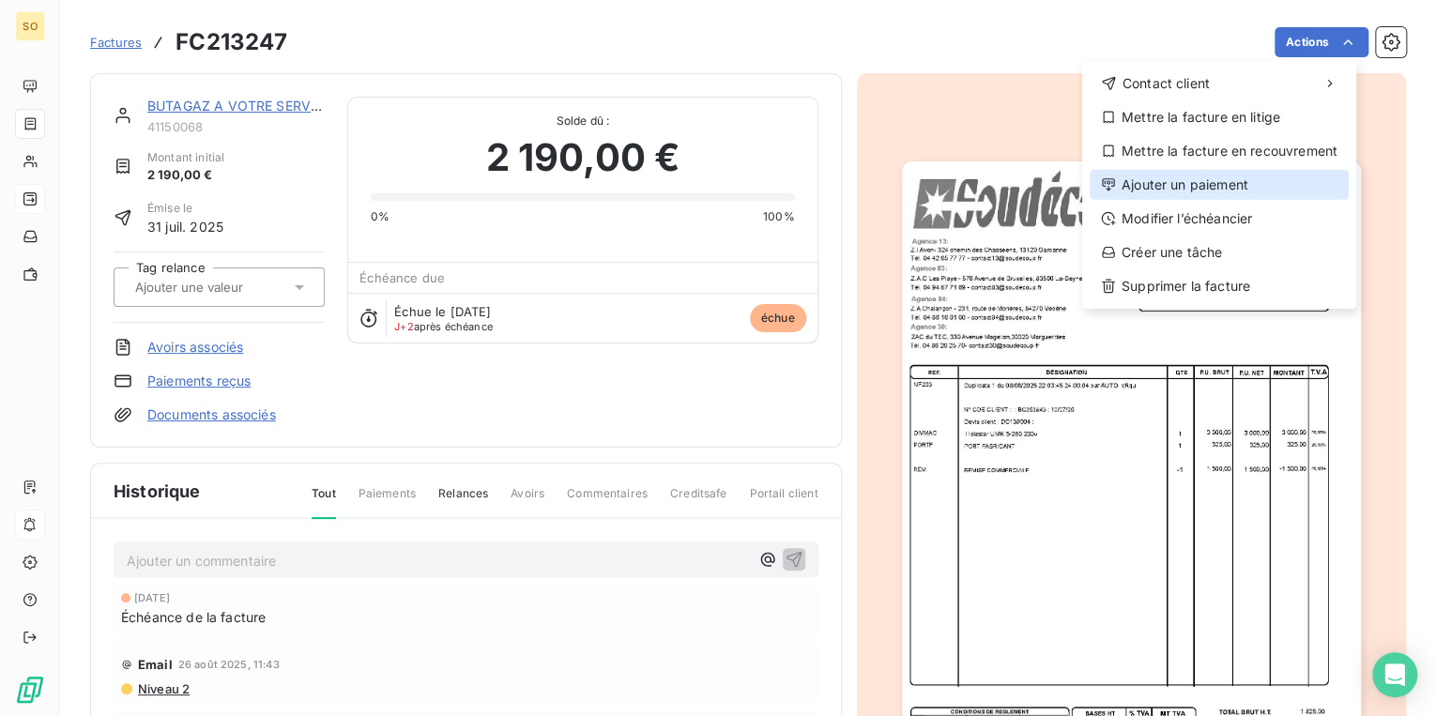
click at [1175, 190] on div "Ajouter un paiement" at bounding box center [1218, 185] width 259 height 30
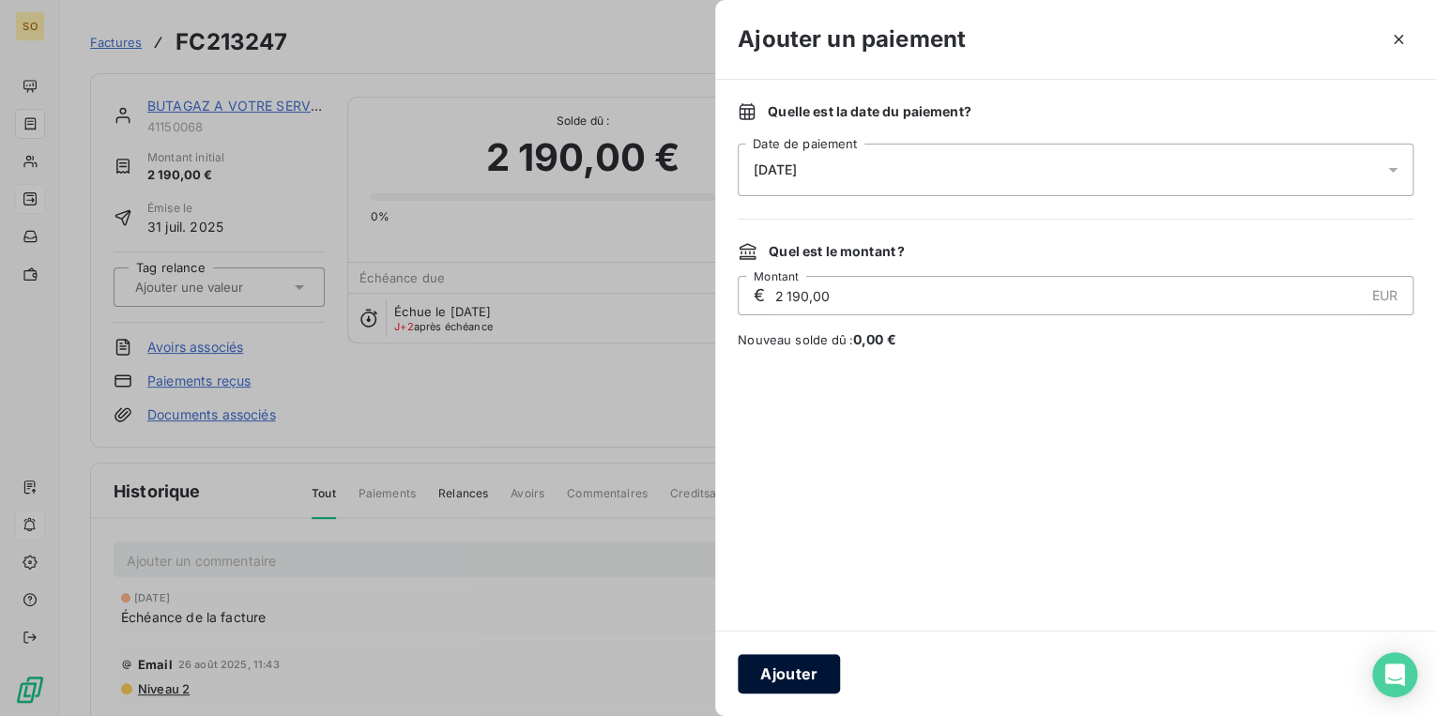
click at [796, 663] on button "Ajouter" at bounding box center [789, 673] width 102 height 39
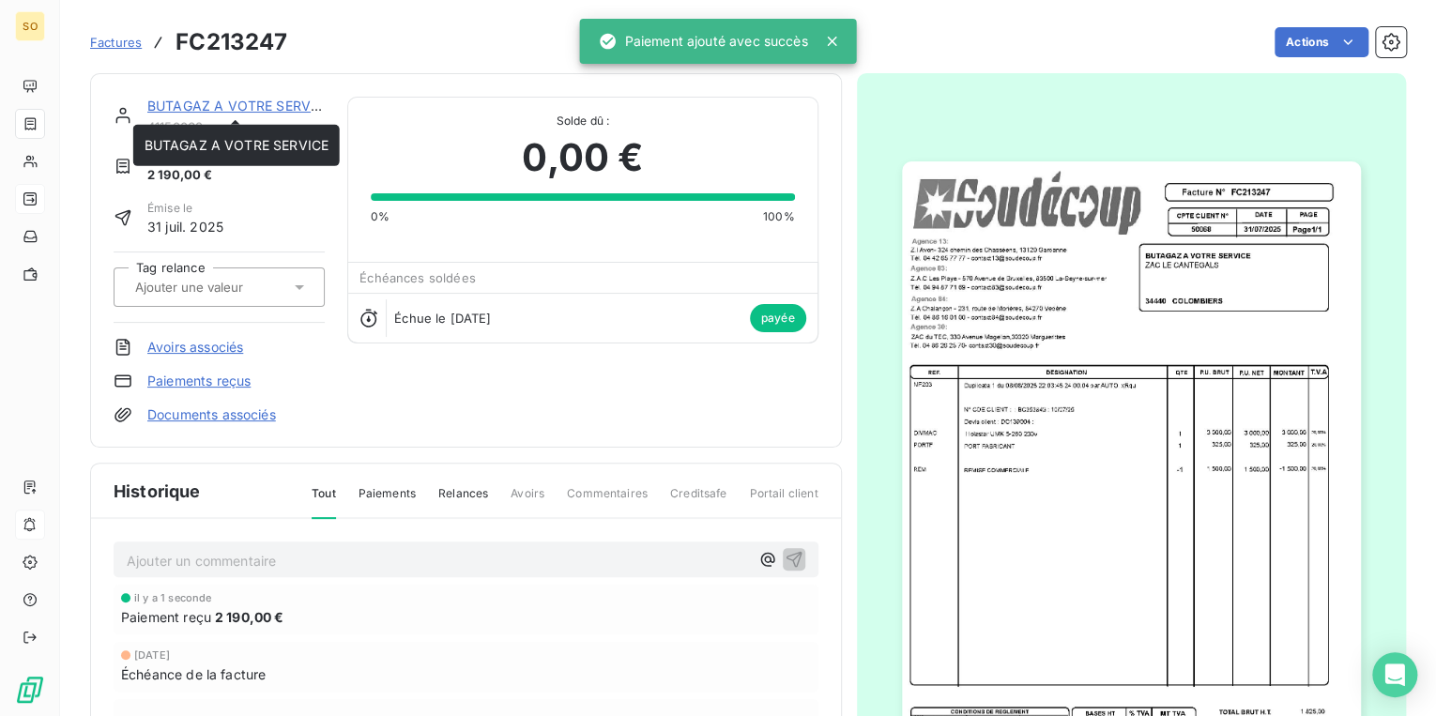
click at [220, 104] on link "BUTAGAZ A VOTRE SERVICE" at bounding box center [239, 106] width 184 height 16
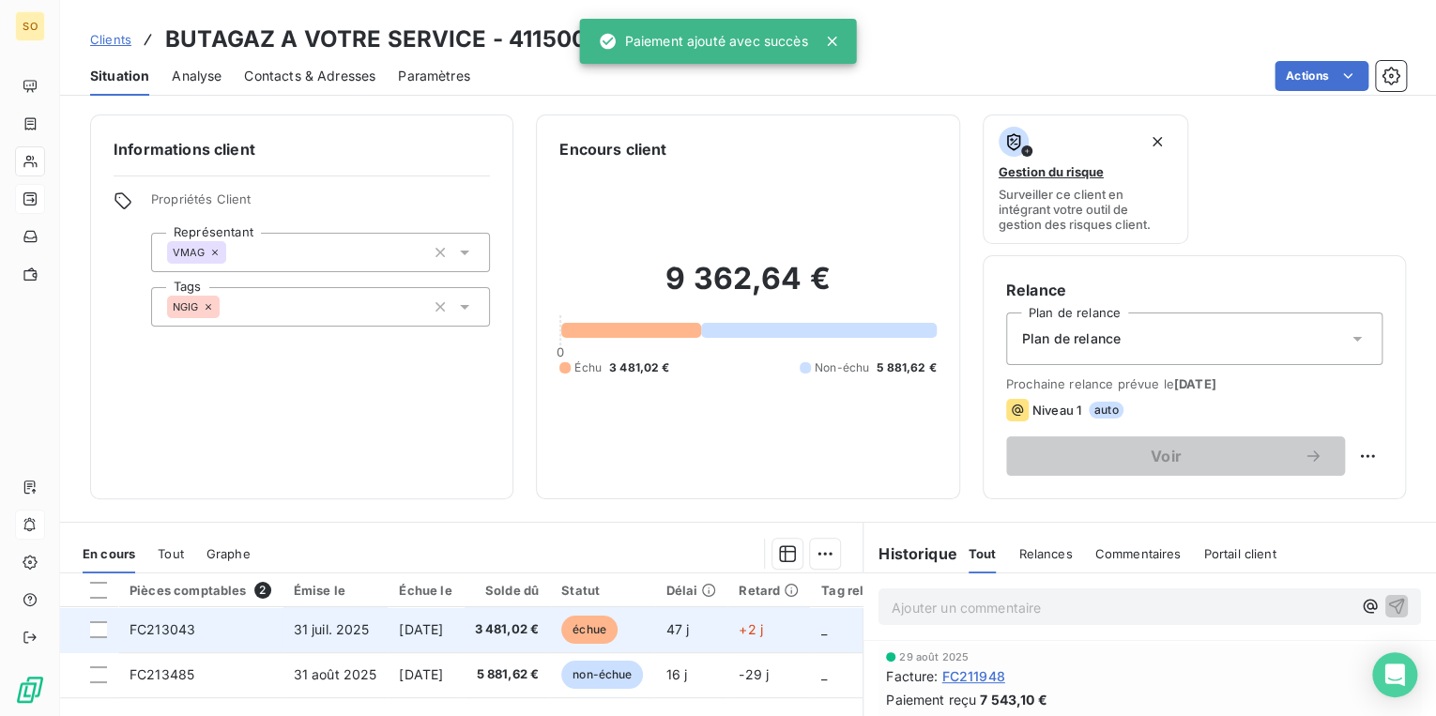
click at [617, 619] on span "échue" at bounding box center [589, 630] width 56 height 28
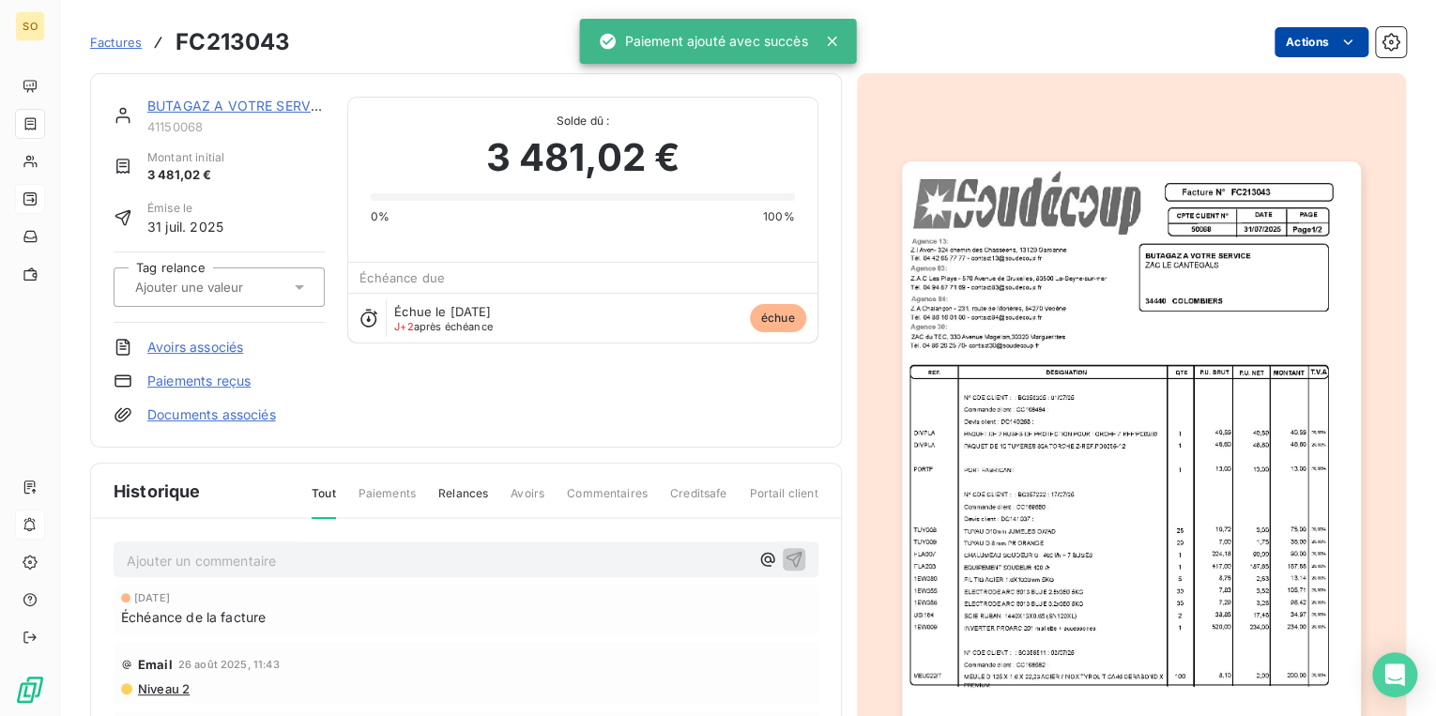
click at [1310, 30] on html "SO Factures FC213043 Actions BUTAGAZ A VOTRE SERVICE 41150068 Montant initial 3…" at bounding box center [718, 358] width 1436 height 716
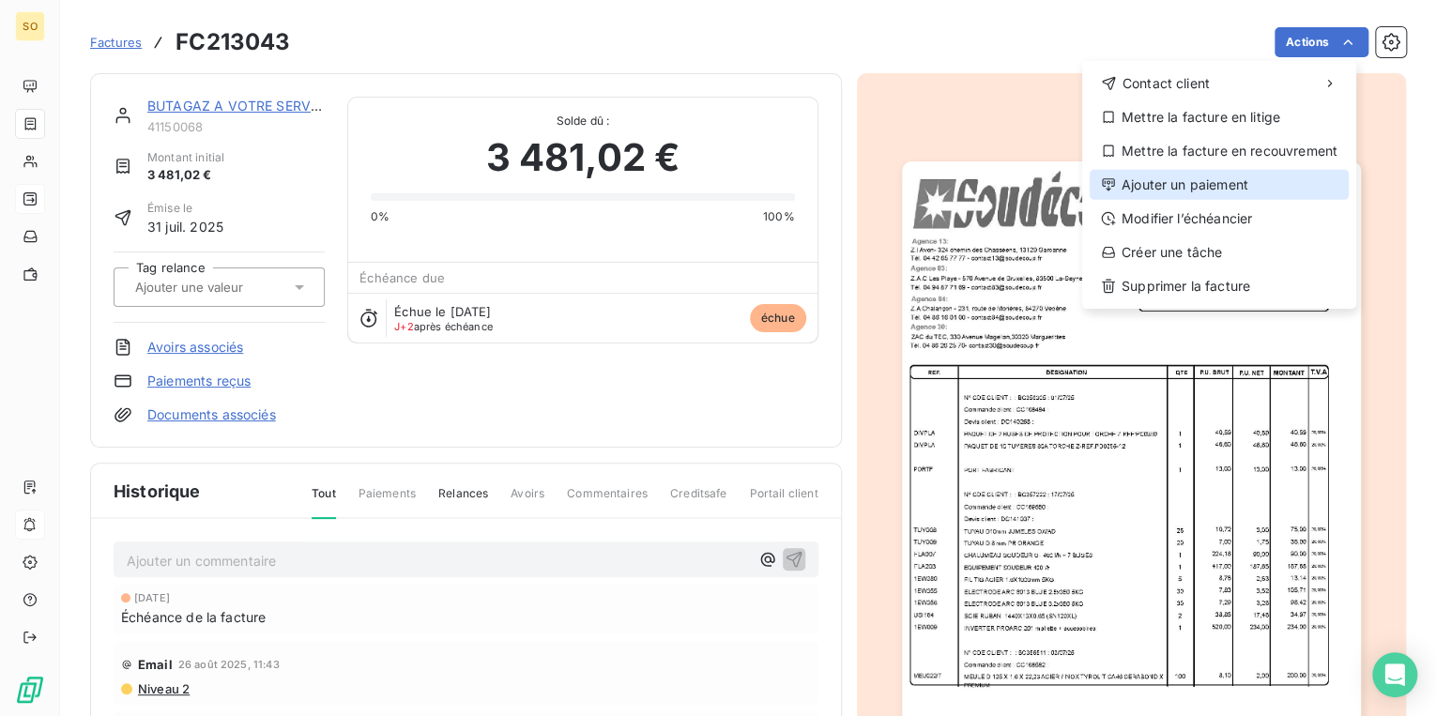
click at [1197, 181] on div "Ajouter un paiement" at bounding box center [1218, 185] width 259 height 30
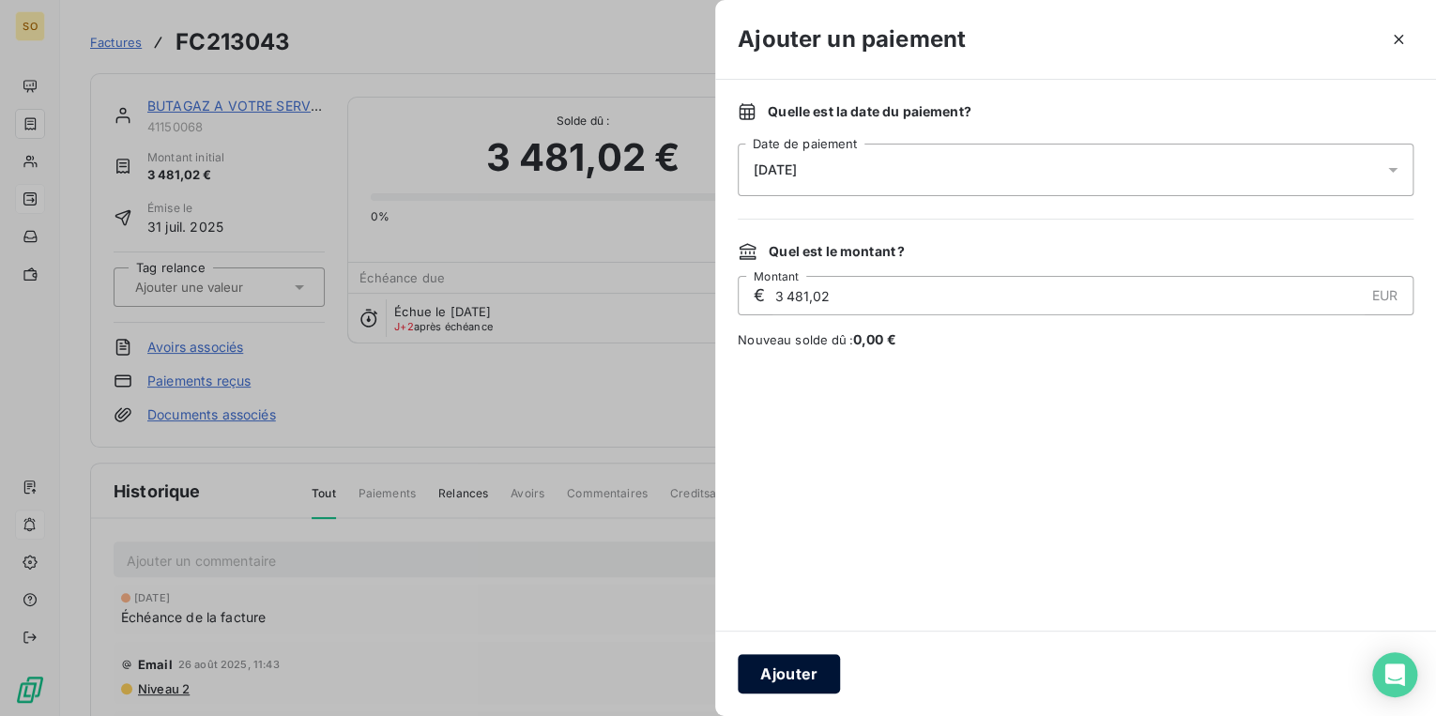
click at [803, 676] on button "Ajouter" at bounding box center [789, 673] width 102 height 39
